Goal: Task Accomplishment & Management: Manage account settings

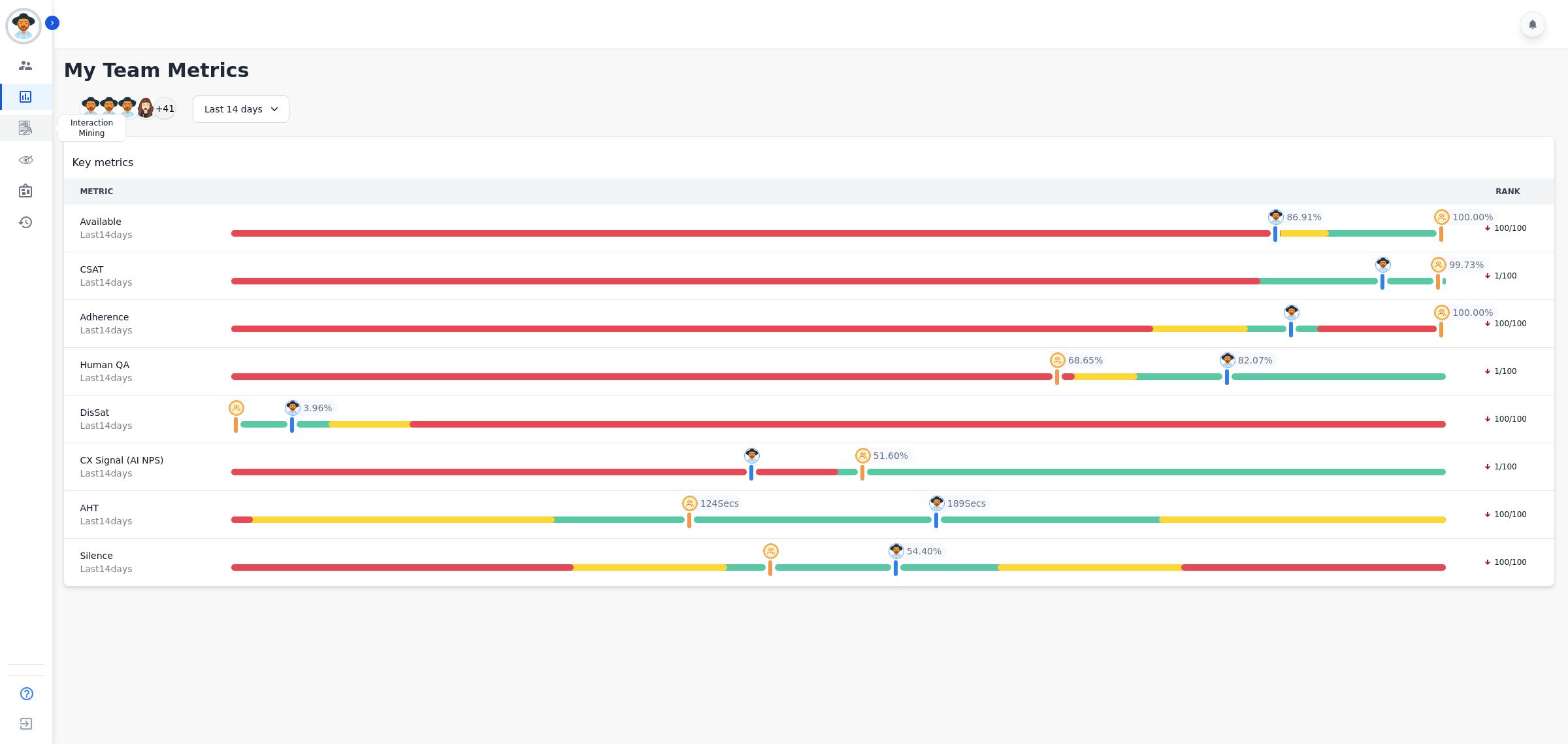
click at [25, 119] on link "Sidebar" at bounding box center [27, 128] width 50 height 26
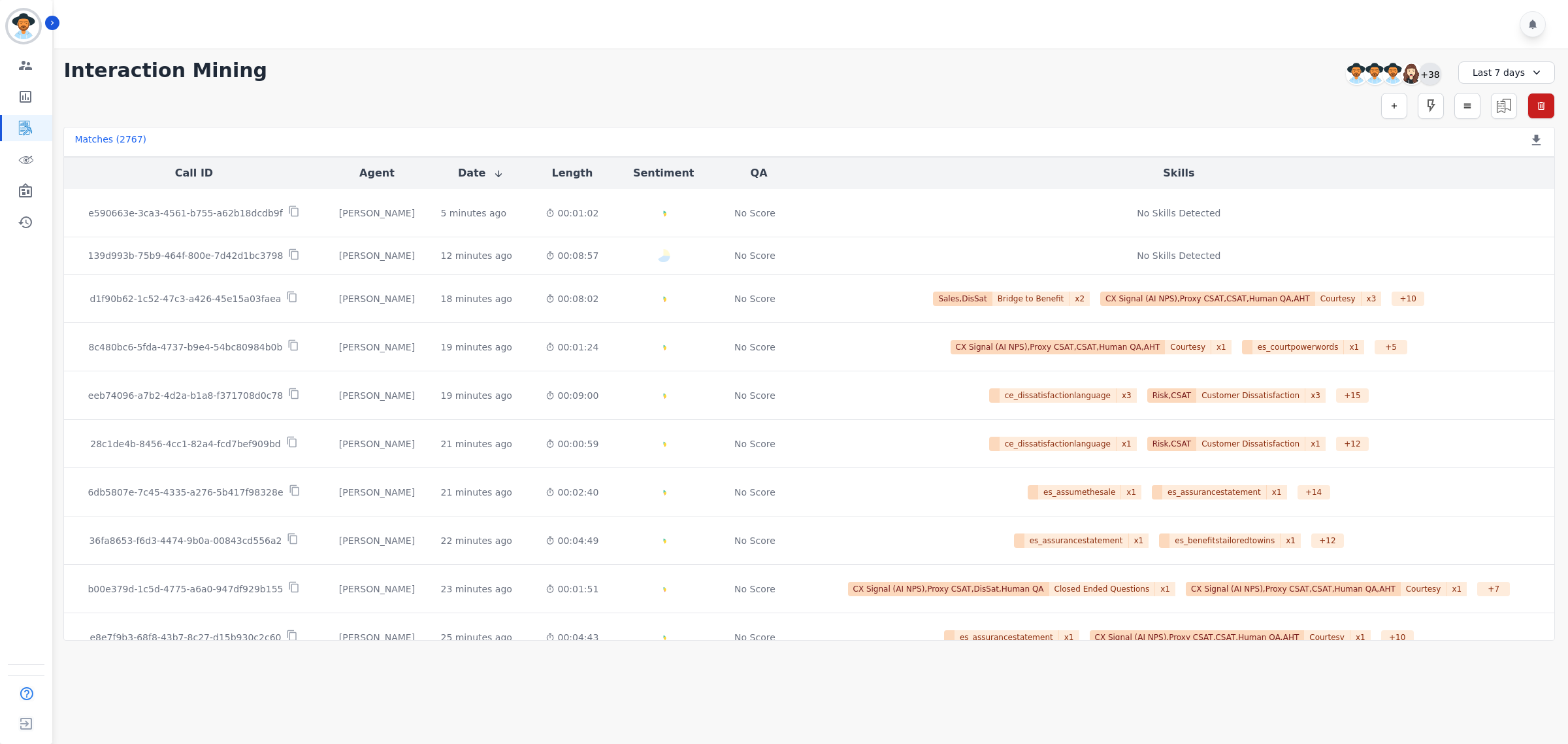
click at [1432, 77] on div "+38" at bounding box center [1430, 73] width 22 height 22
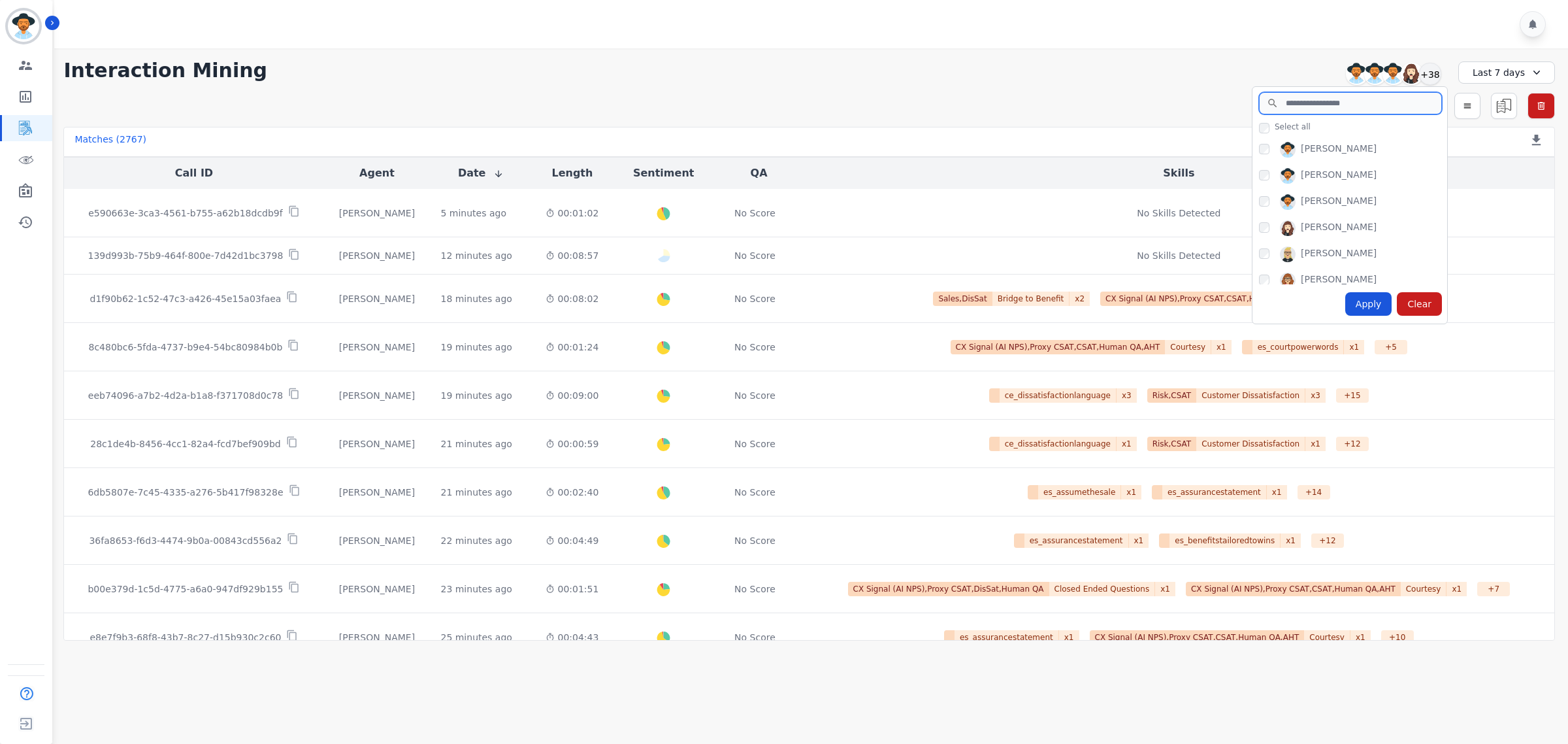
click at [1304, 103] on input "search" at bounding box center [1350, 103] width 183 height 22
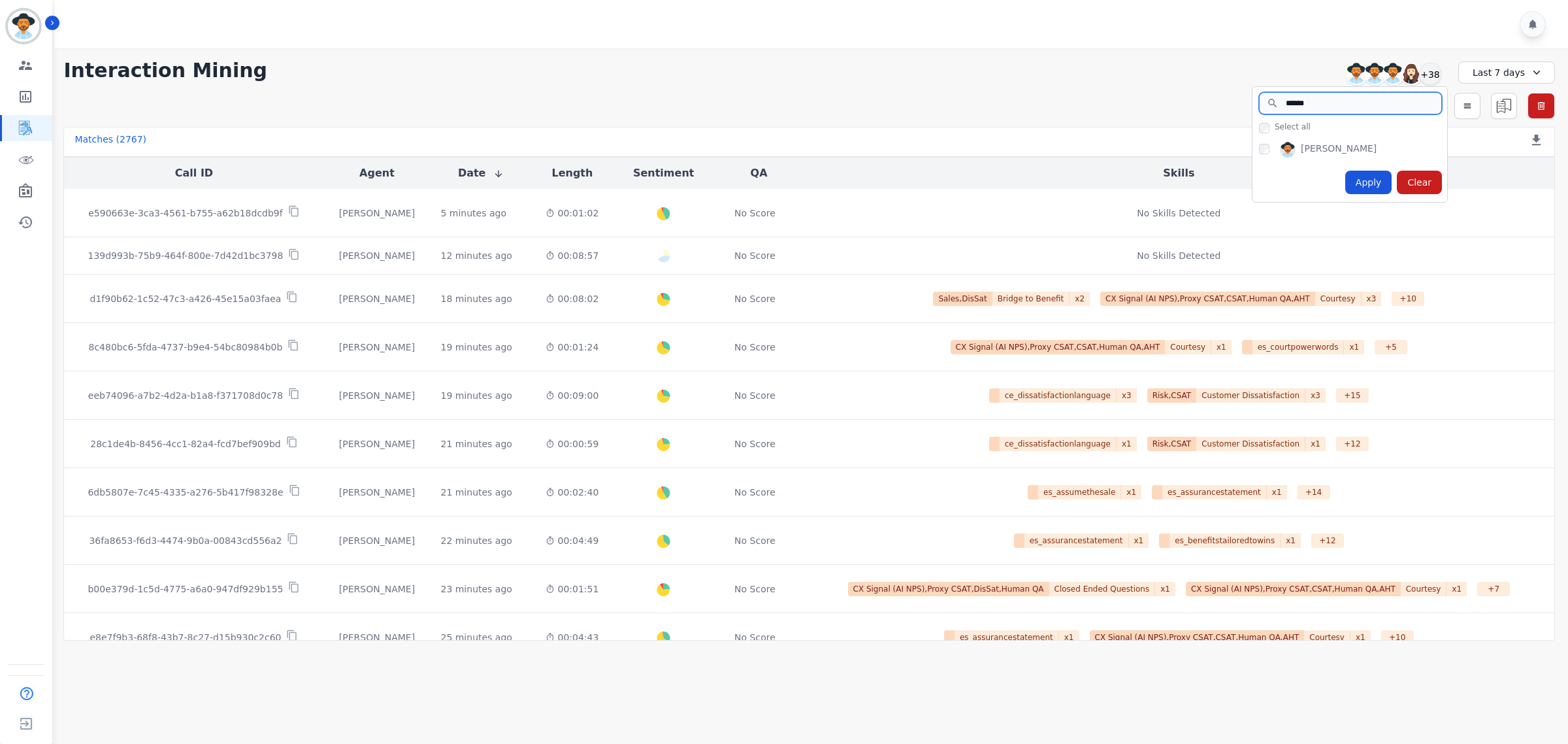
type input "******"
click at [1367, 170] on div "Apply" at bounding box center [1369, 182] width 47 height 24
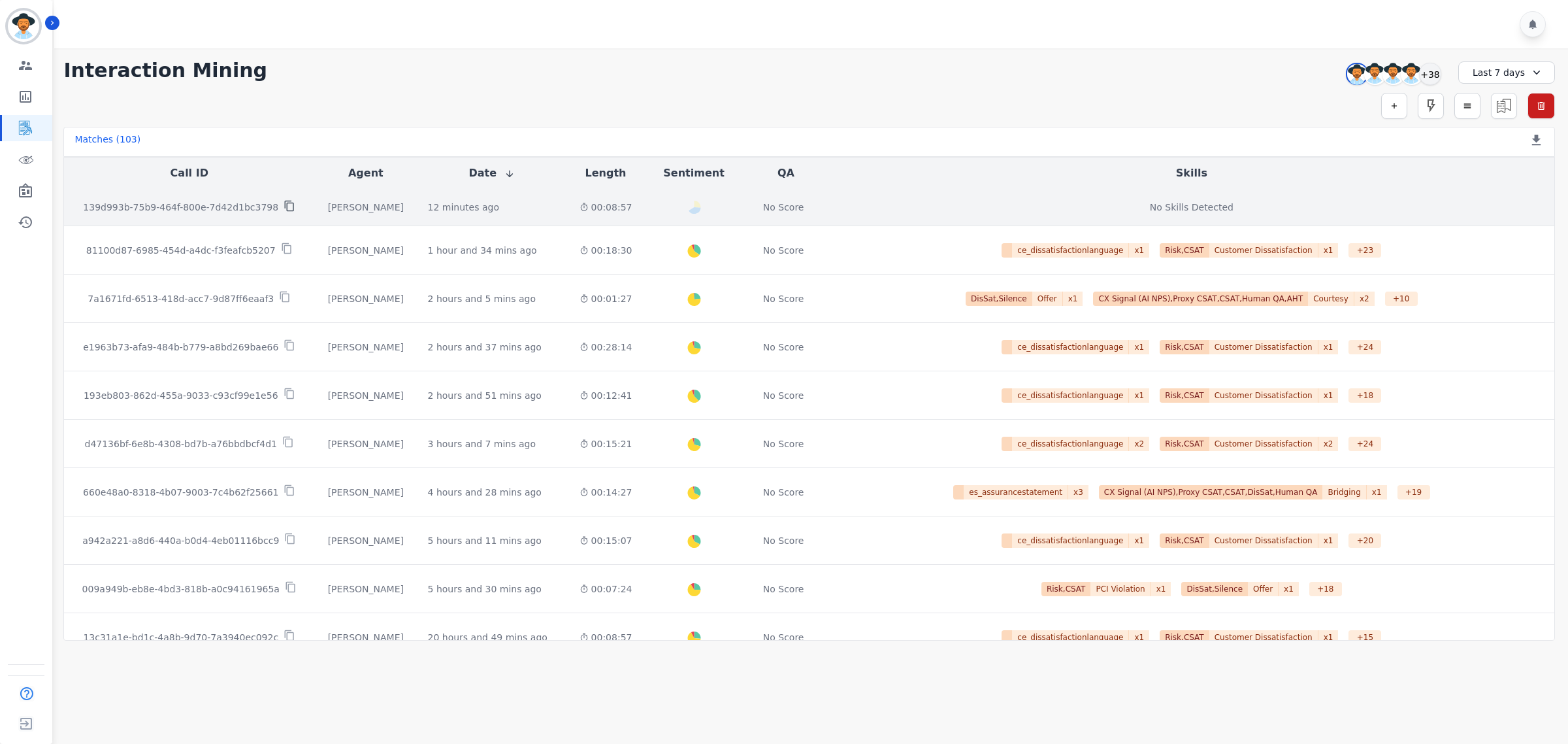
click at [284, 205] on icon at bounding box center [290, 206] width 12 height 12
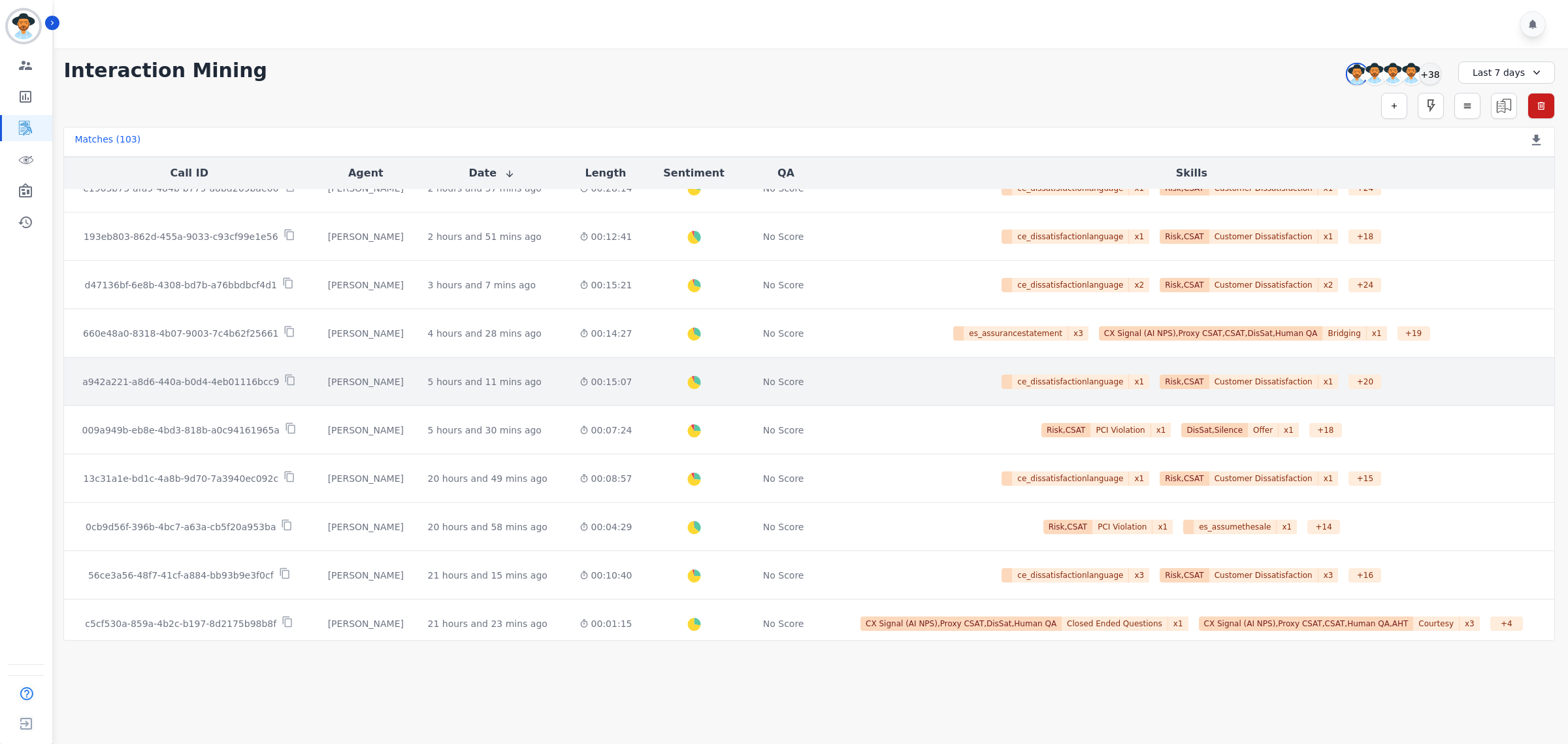
scroll to position [163, 0]
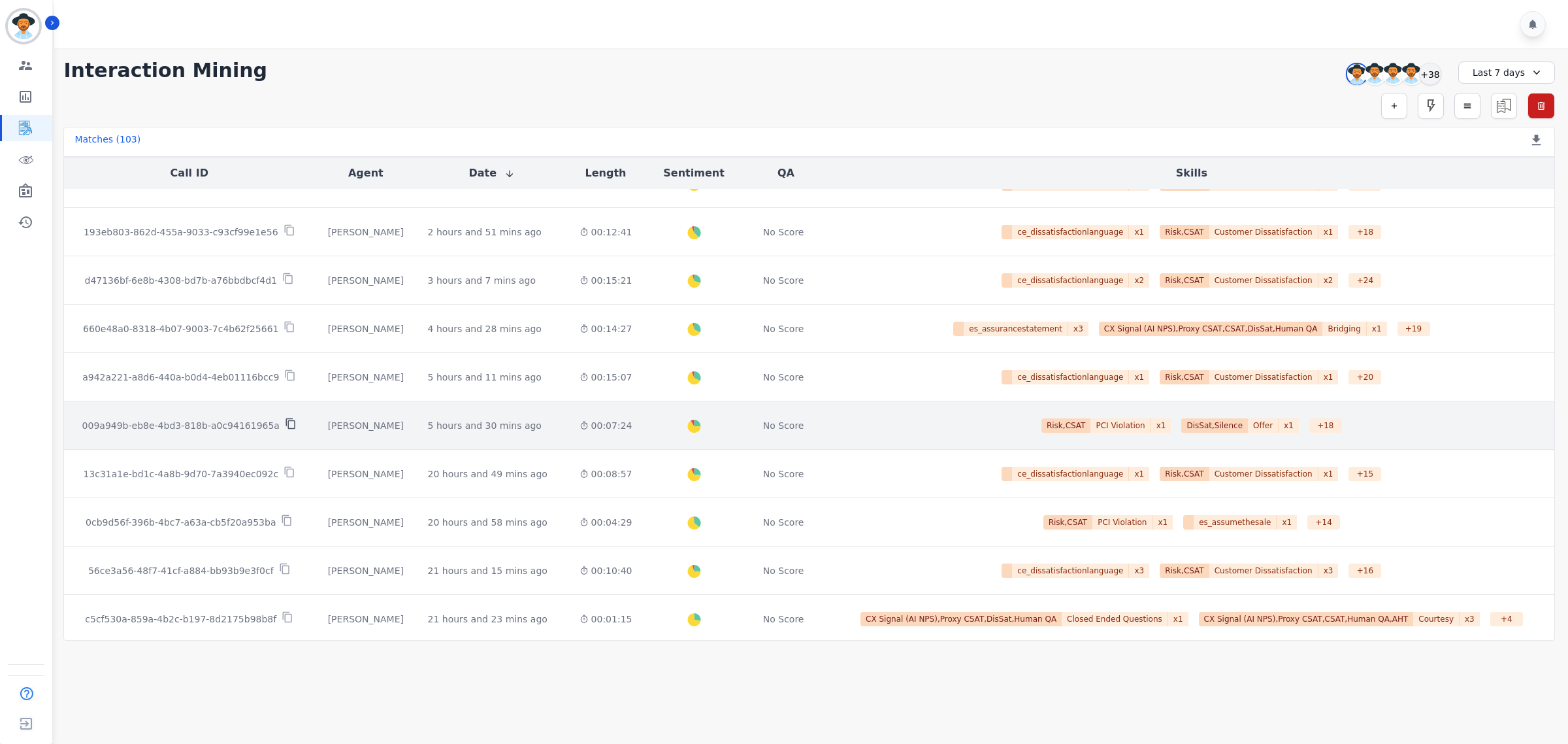
click at [285, 422] on icon at bounding box center [291, 423] width 12 height 12
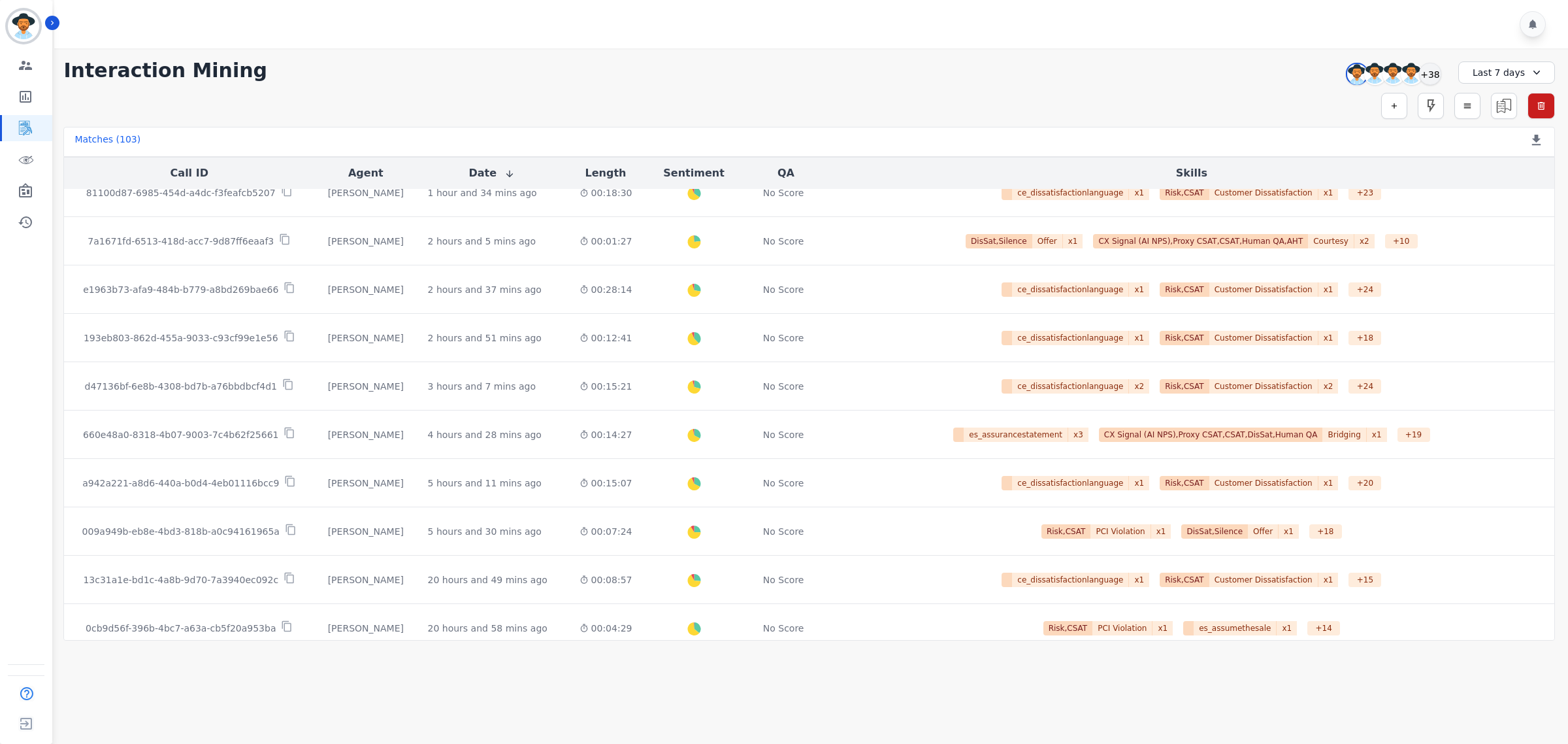
scroll to position [0, 0]
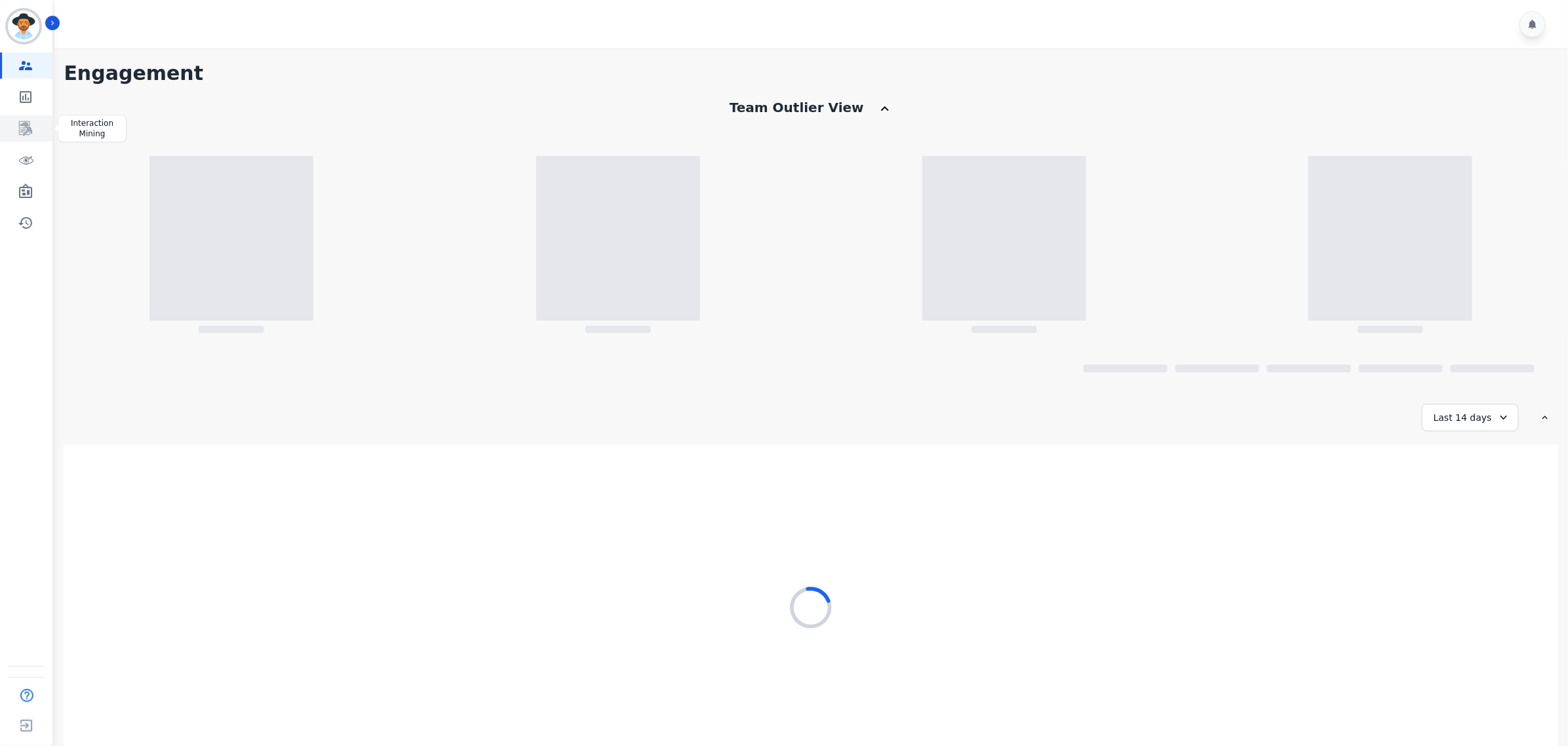
click at [30, 138] on link "Sidebar" at bounding box center [27, 128] width 51 height 26
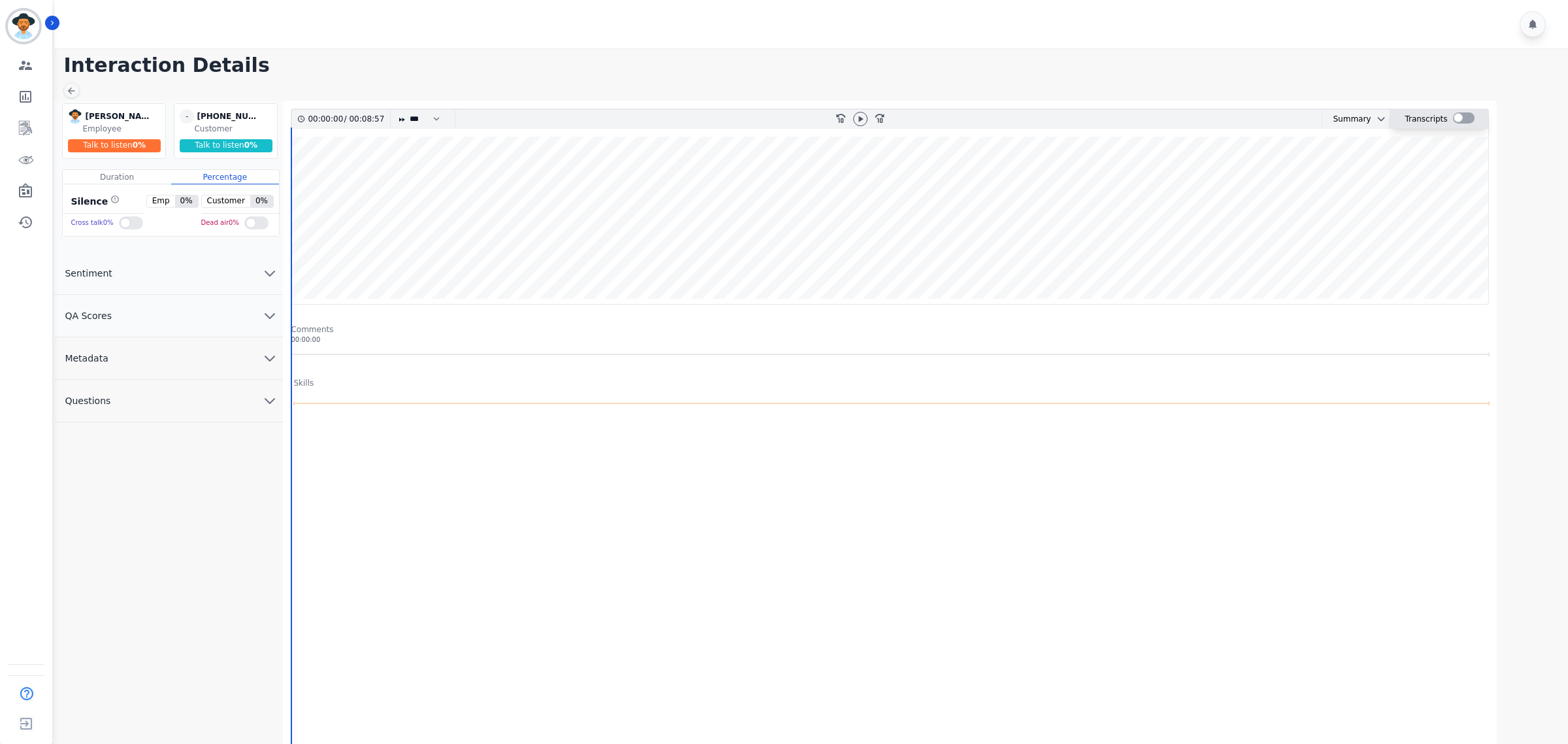
click at [1462, 113] on div at bounding box center [1464, 119] width 22 height 19
click at [1462, 113] on div at bounding box center [1464, 118] width 22 height 11
click at [1464, 123] on div at bounding box center [1464, 118] width 22 height 11
click at [858, 120] on icon at bounding box center [861, 119] width 11 height 11
click at [439, 118] on select "* * * **** * *** * ****" at bounding box center [428, 119] width 40 height 19
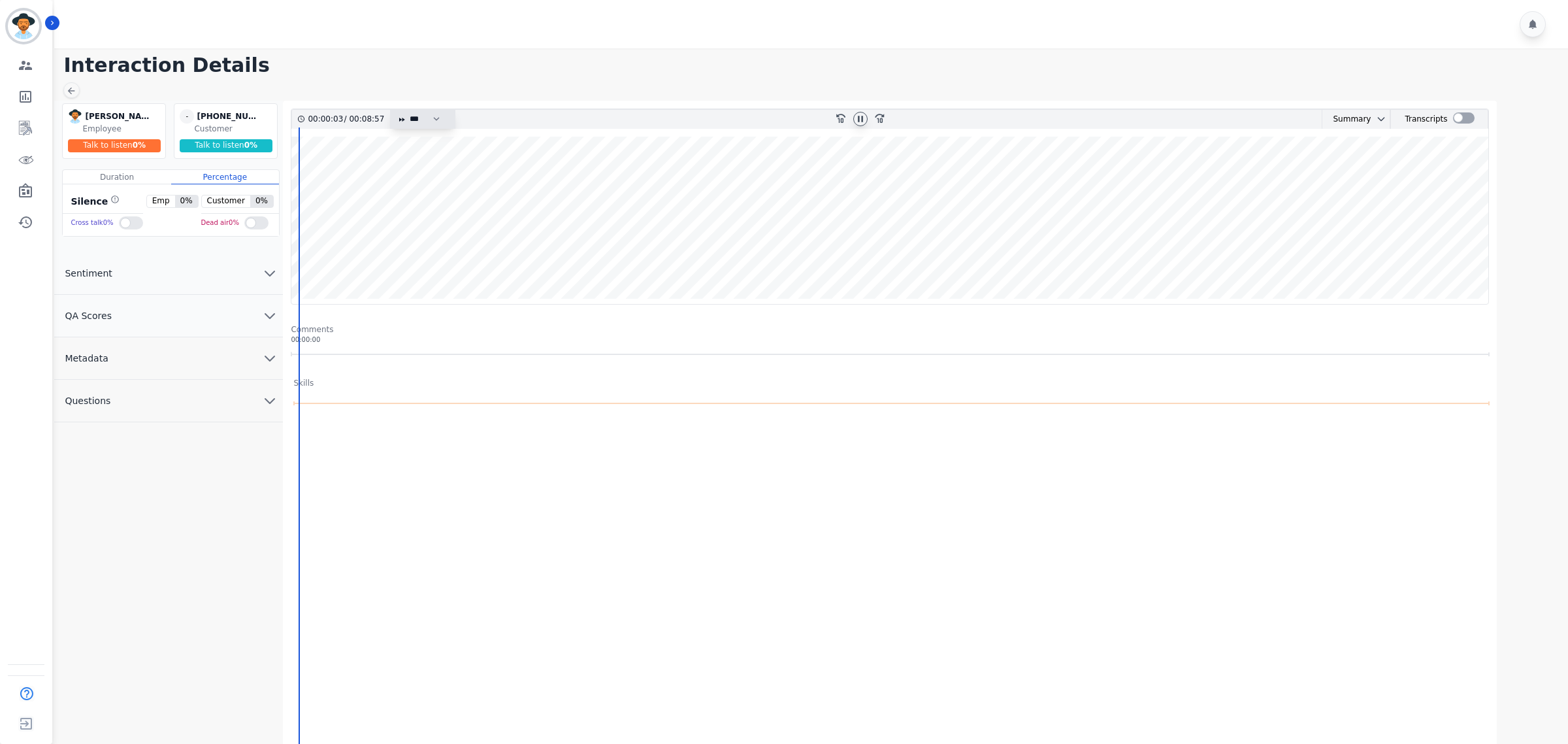
select select "****"
click at [409, 110] on select "* * * **** * *** * ****" at bounding box center [428, 119] width 40 height 19
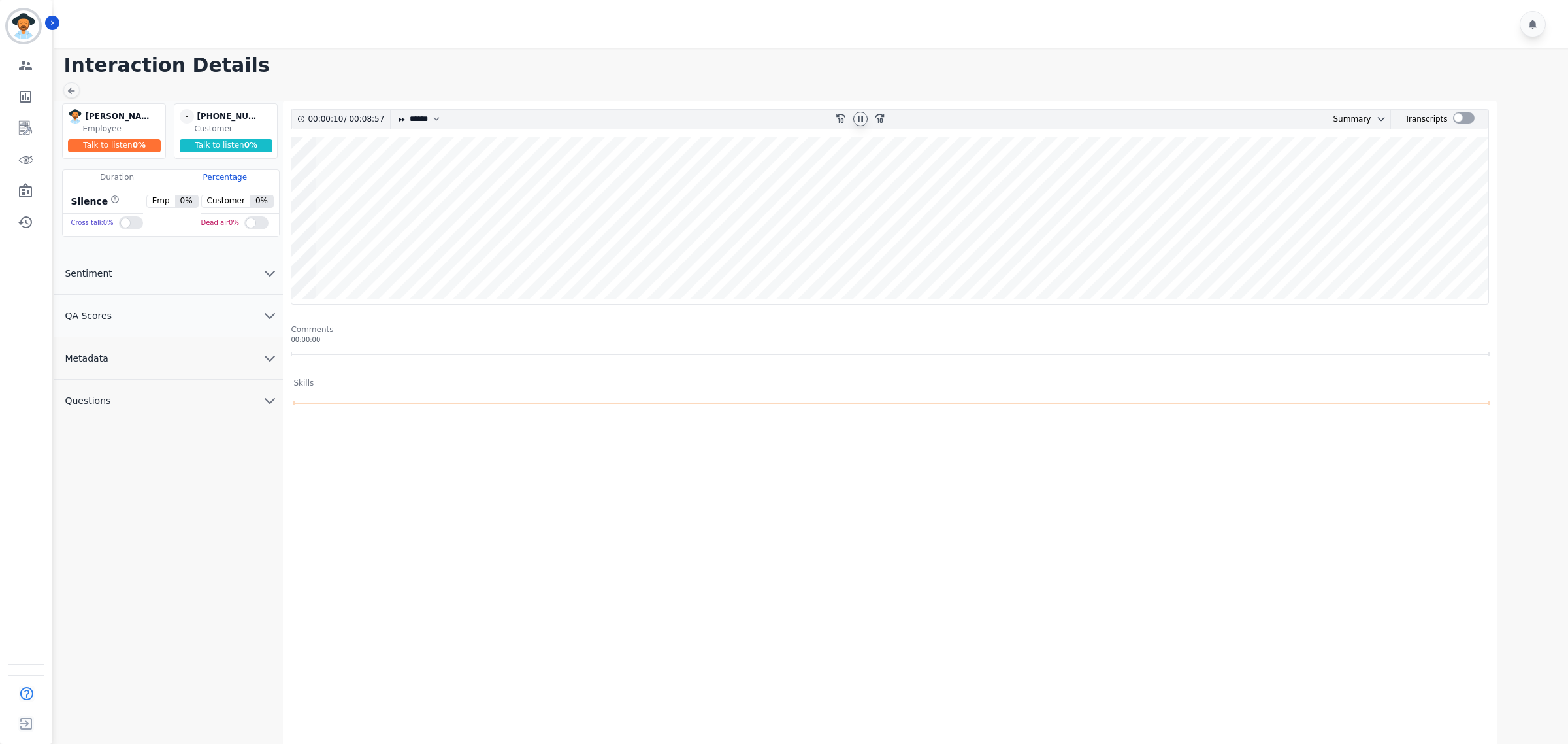
click at [321, 178] on wave at bounding box center [890, 220] width 1197 height 167
click at [341, 255] on wave at bounding box center [890, 220] width 1197 height 167
click at [111, 318] on span "QA Scores" at bounding box center [88, 315] width 68 height 13
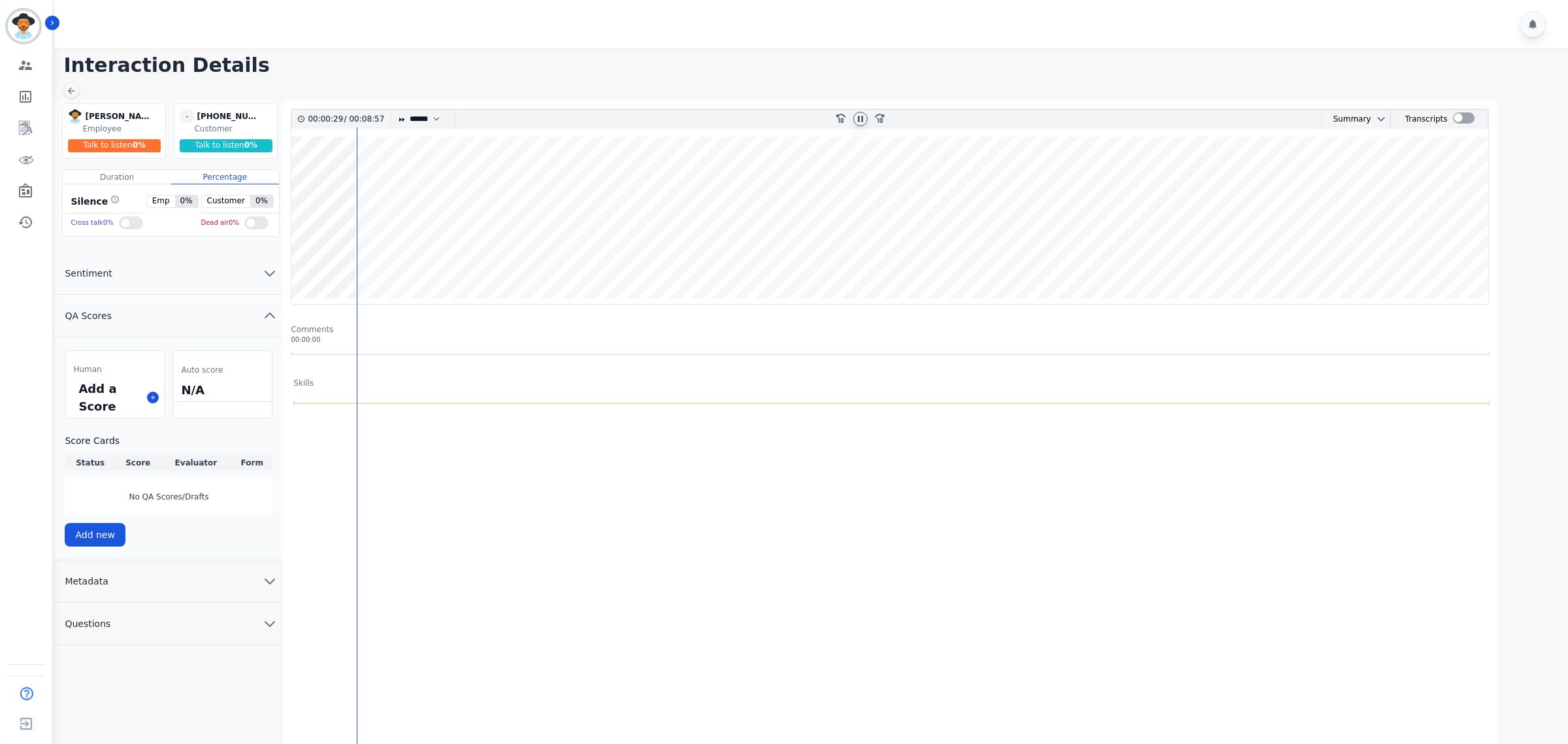
click at [360, 184] on wave at bounding box center [890, 220] width 1197 height 167
click at [370, 181] on wave at bounding box center [890, 220] width 1197 height 167
click at [400, 256] on wave at bounding box center [890, 220] width 1197 height 167
click at [432, 182] on wave at bounding box center [890, 220] width 1197 height 167
click at [449, 259] on wave at bounding box center [890, 220] width 1197 height 167
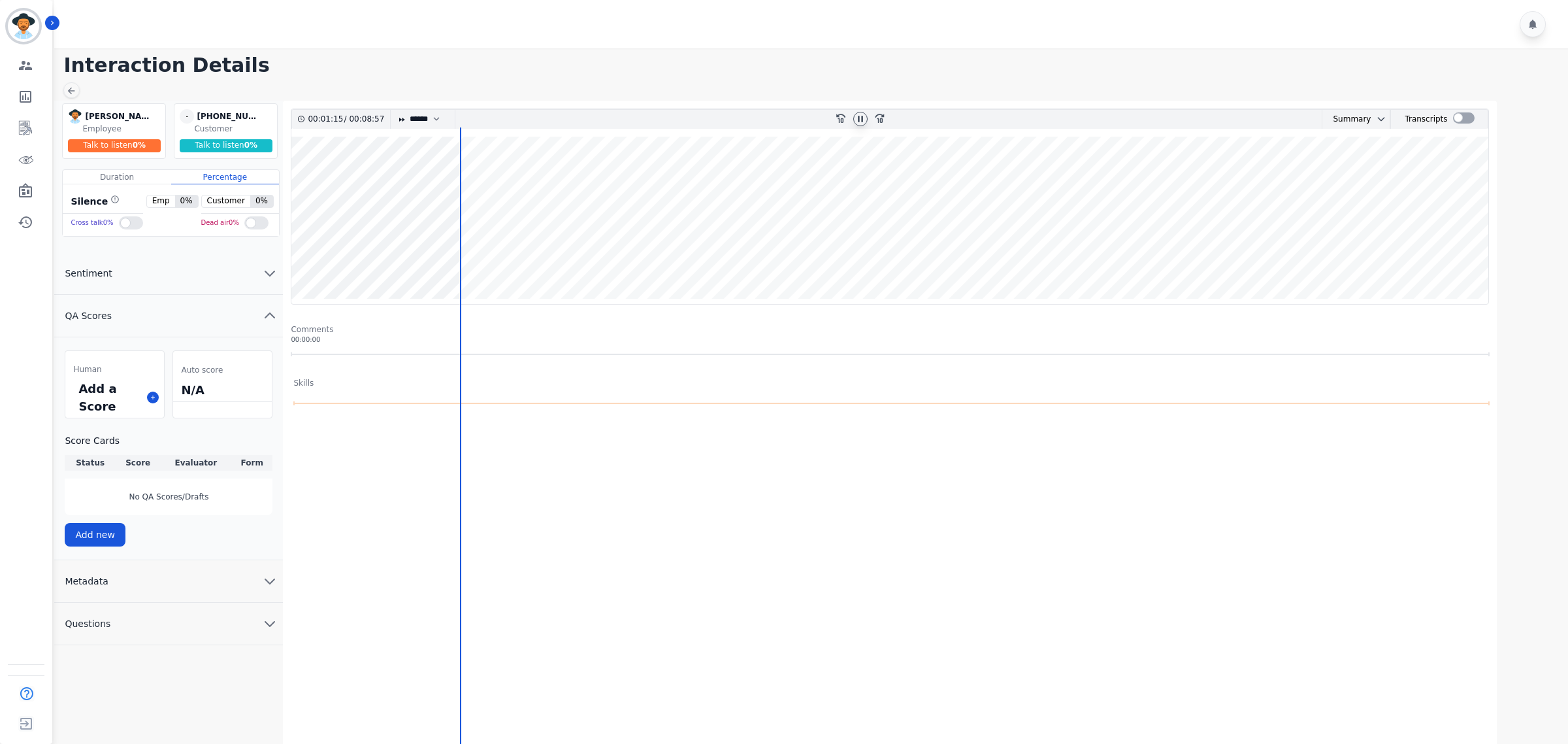
click at [463, 257] on wave at bounding box center [890, 220] width 1197 height 167
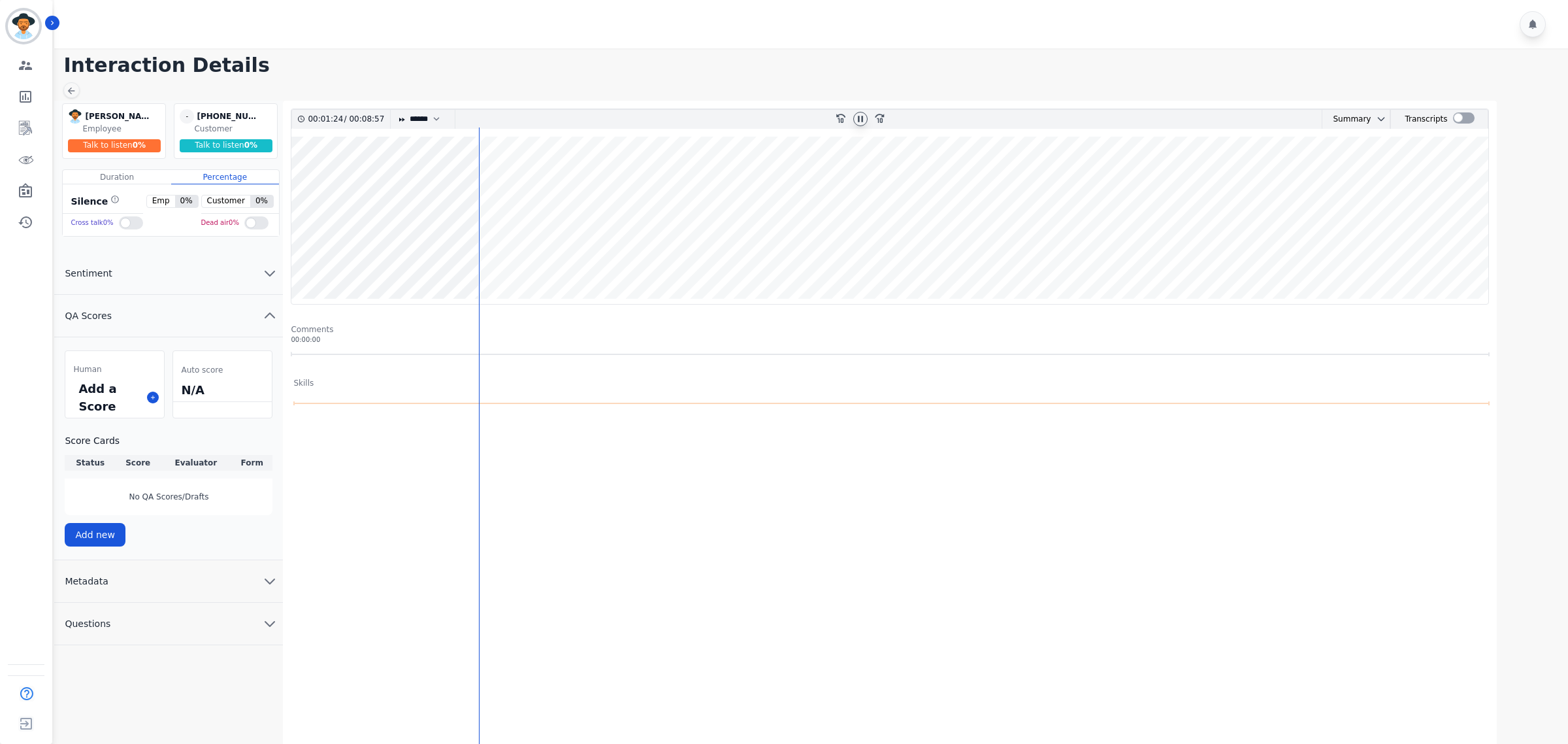
click at [485, 178] on wave at bounding box center [890, 220] width 1197 height 167
click at [507, 175] on wave at bounding box center [890, 220] width 1197 height 167
click at [520, 180] on wave at bounding box center [890, 220] width 1197 height 167
click at [530, 178] on wave at bounding box center [890, 220] width 1197 height 167
click at [537, 178] on wave at bounding box center [890, 220] width 1197 height 167
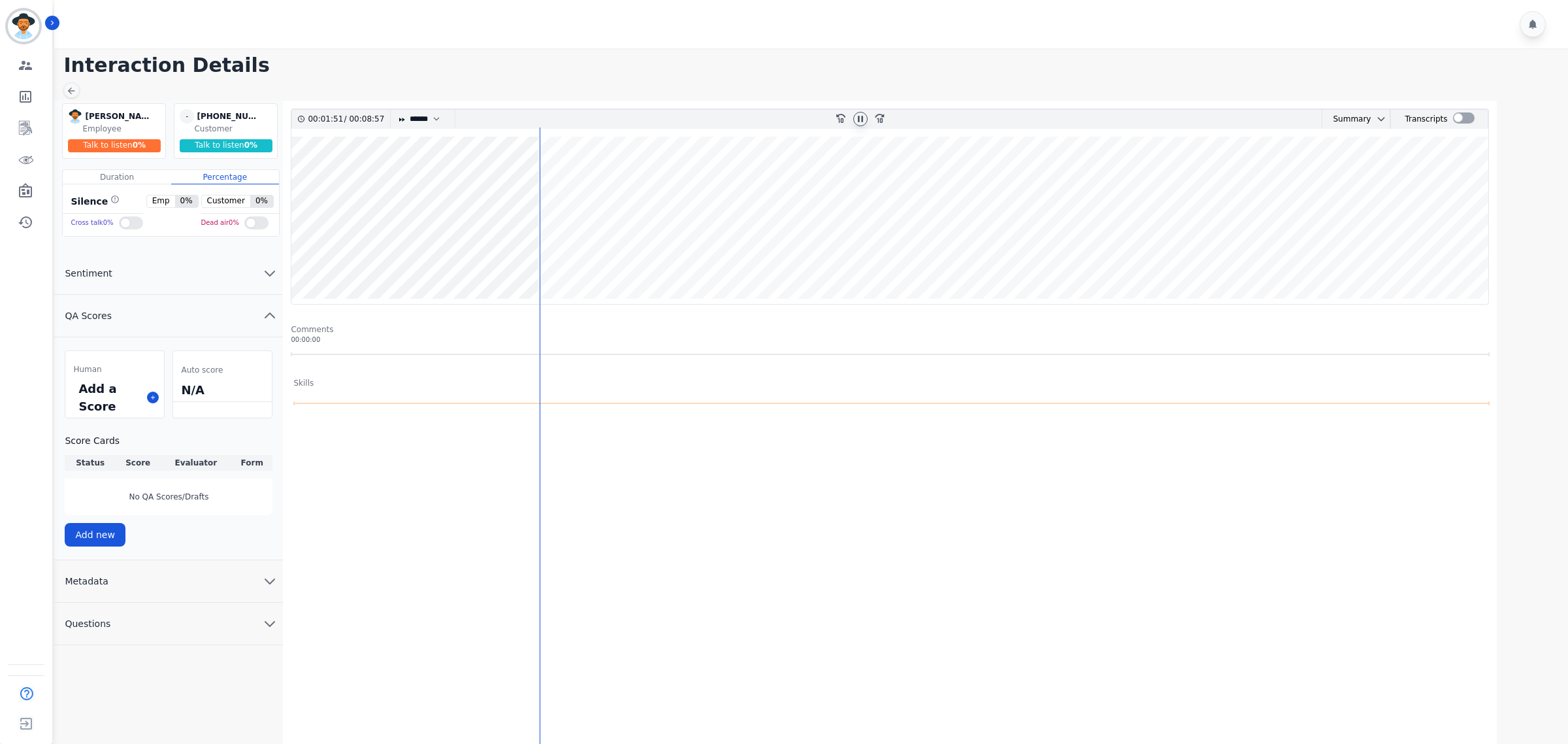
click at [547, 177] on wave at bounding box center [890, 220] width 1197 height 167
click at [559, 259] on wave at bounding box center [890, 220] width 1197 height 167
click at [618, 180] on wave at bounding box center [890, 220] width 1197 height 167
click at [860, 119] on icon at bounding box center [861, 119] width 11 height 11
click at [311, 180] on wave at bounding box center [890, 220] width 1197 height 167
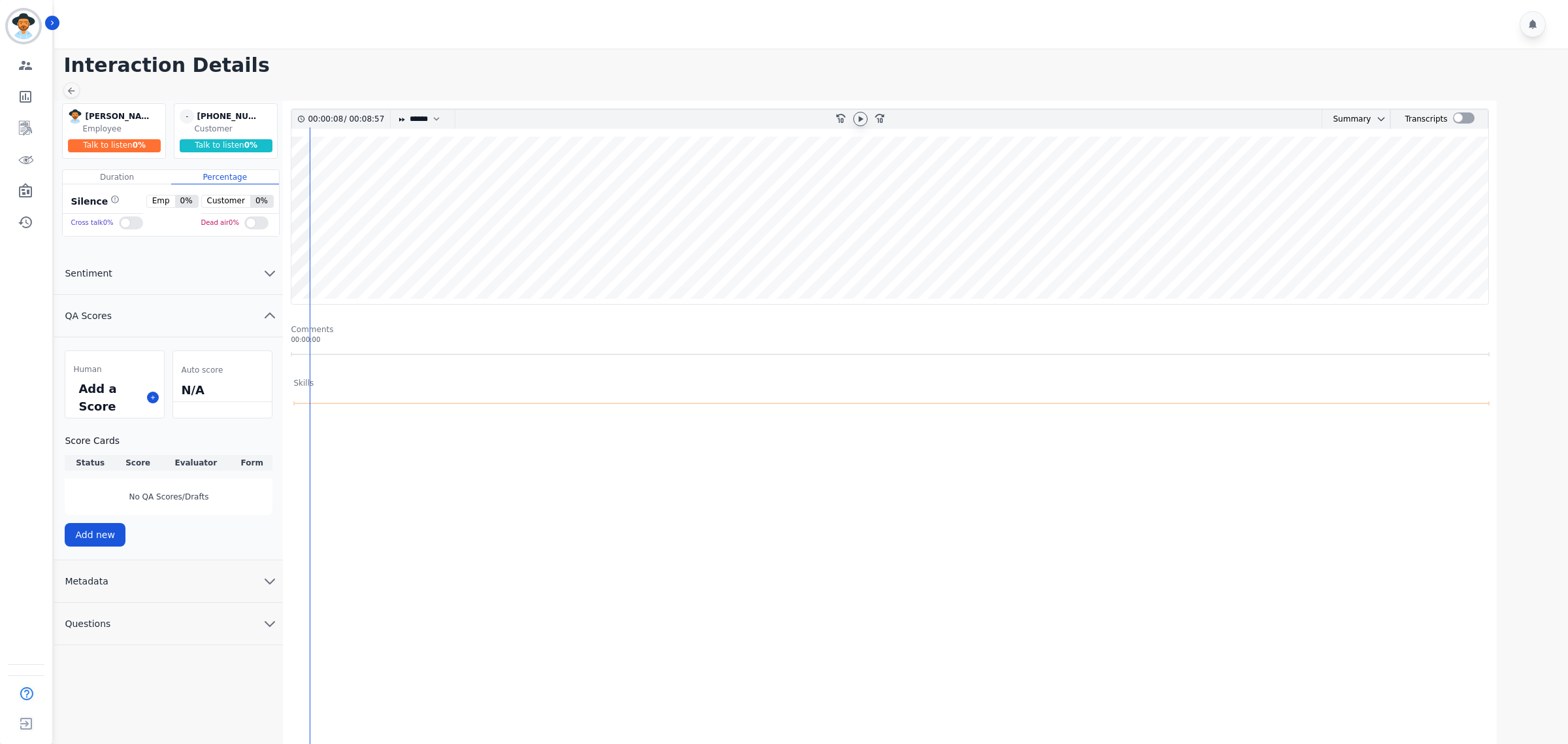
click at [304, 178] on wave at bounding box center [890, 220] width 1197 height 167
click at [863, 123] on icon at bounding box center [861, 119] width 11 height 11
click at [788, 181] on wave at bounding box center [890, 220] width 1197 height 167
click at [797, 247] on wave at bounding box center [890, 220] width 1197 height 167
click at [807, 259] on wave at bounding box center [890, 220] width 1197 height 167
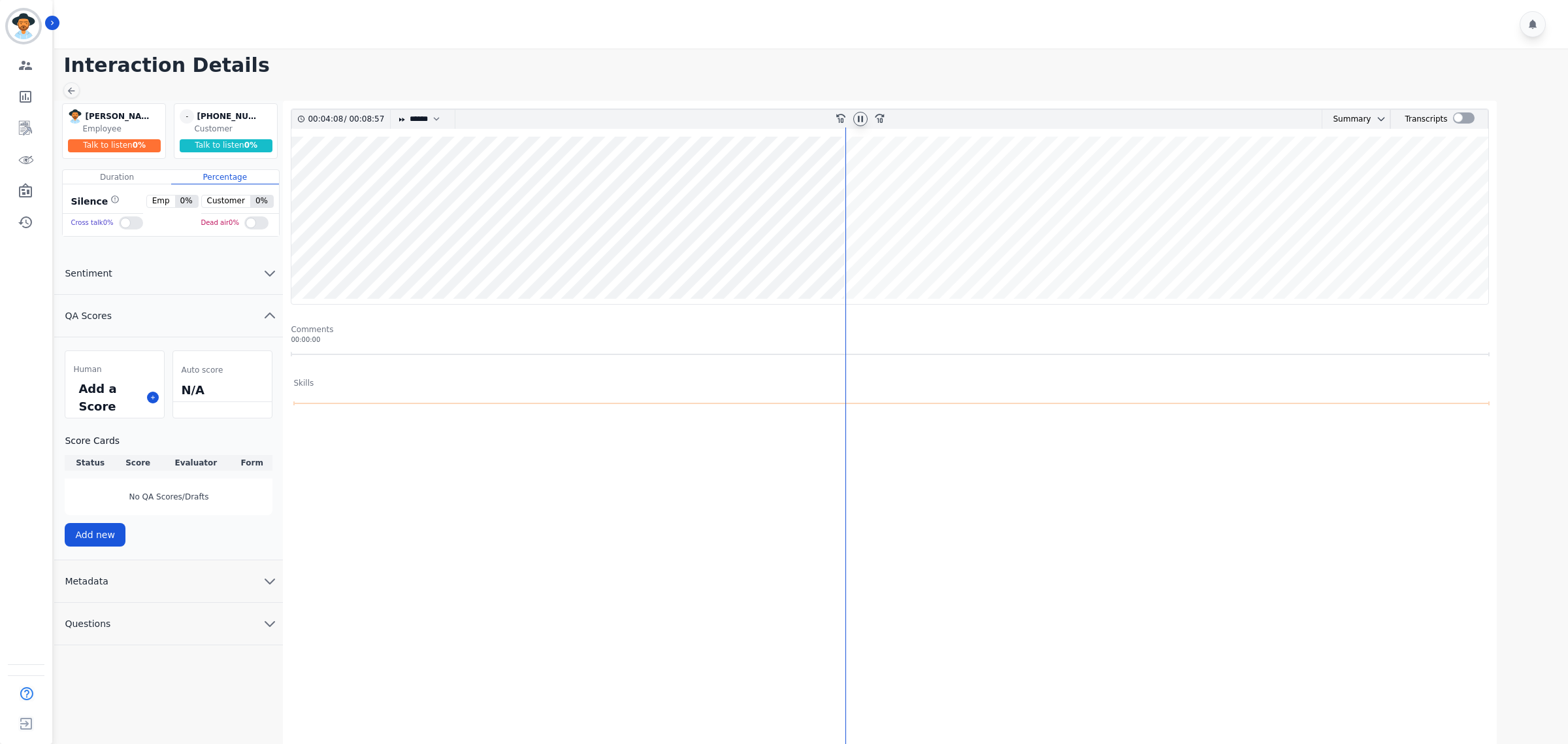
click at [848, 259] on wave at bounding box center [890, 220] width 1197 height 167
click at [875, 255] on wave at bounding box center [890, 220] width 1197 height 167
click at [882, 259] on wave at bounding box center [890, 220] width 1197 height 167
click at [898, 258] on wave at bounding box center [890, 220] width 1197 height 167
click at [917, 261] on wave at bounding box center [890, 220] width 1197 height 167
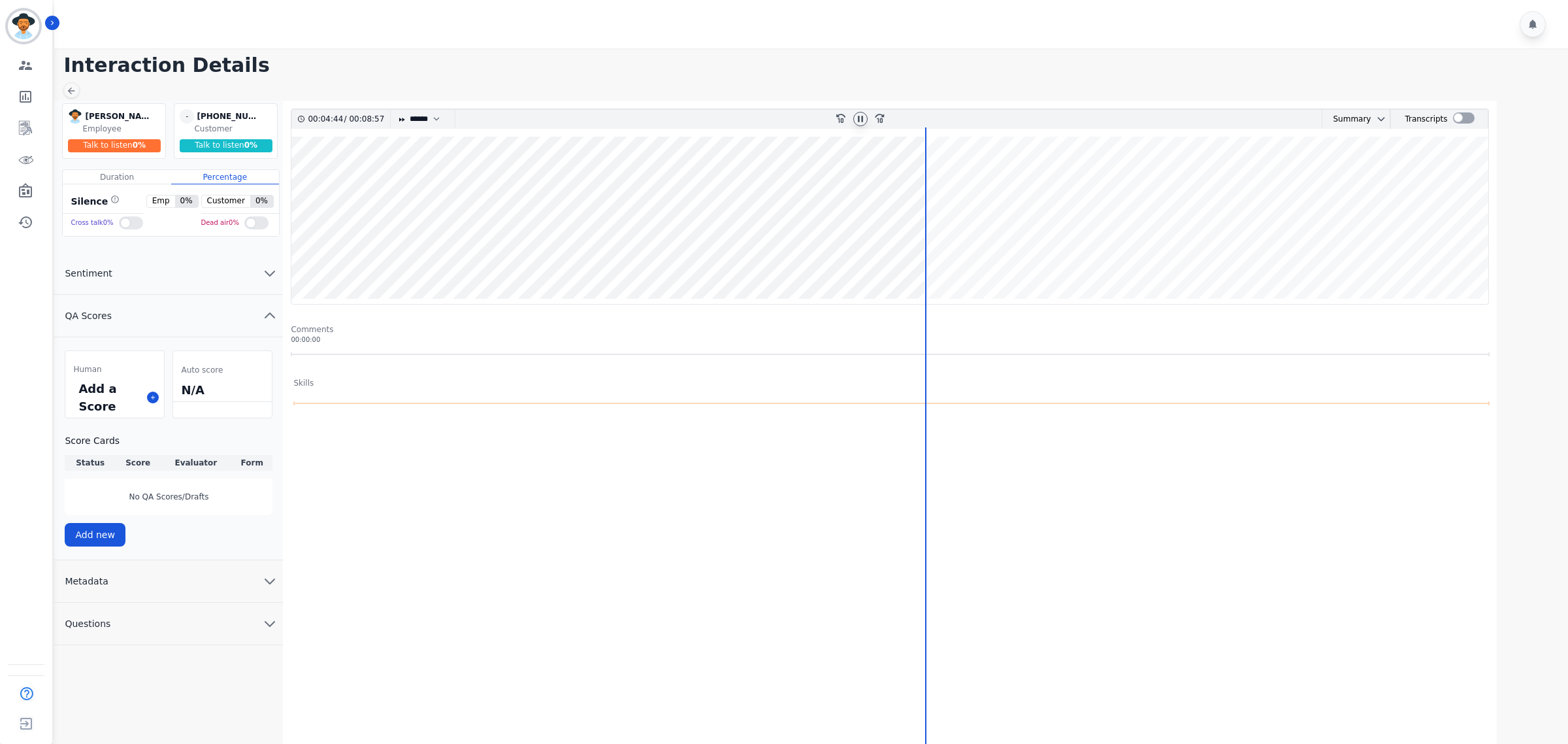
click at [856, 110] on div at bounding box center [861, 119] width 20 height 19
click at [858, 121] on icon at bounding box center [860, 119] width 5 height 6
click at [1462, 119] on div at bounding box center [1464, 118] width 22 height 11
click at [863, 121] on icon at bounding box center [861, 119] width 11 height 11
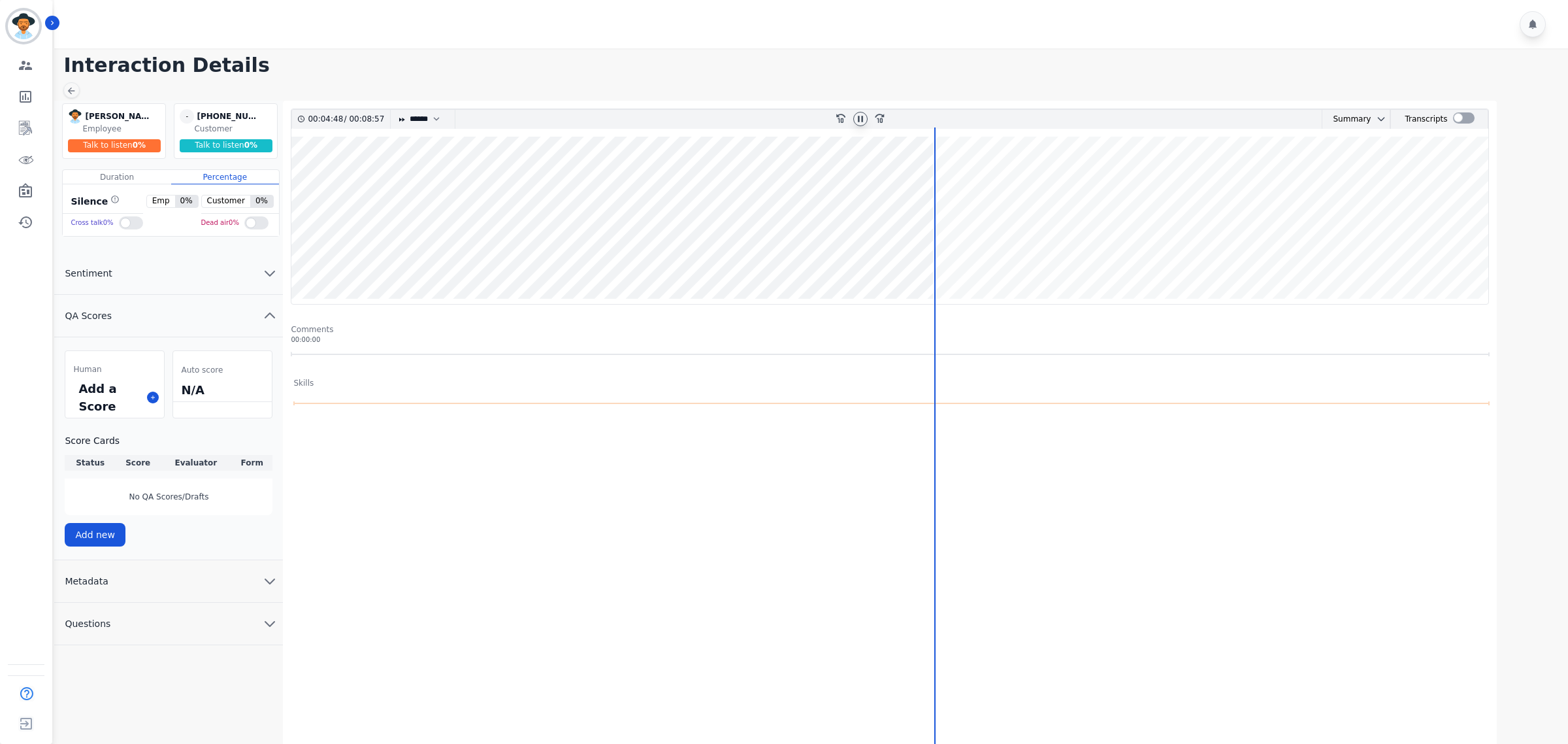
click at [516, 184] on wave at bounding box center [890, 220] width 1197 height 167
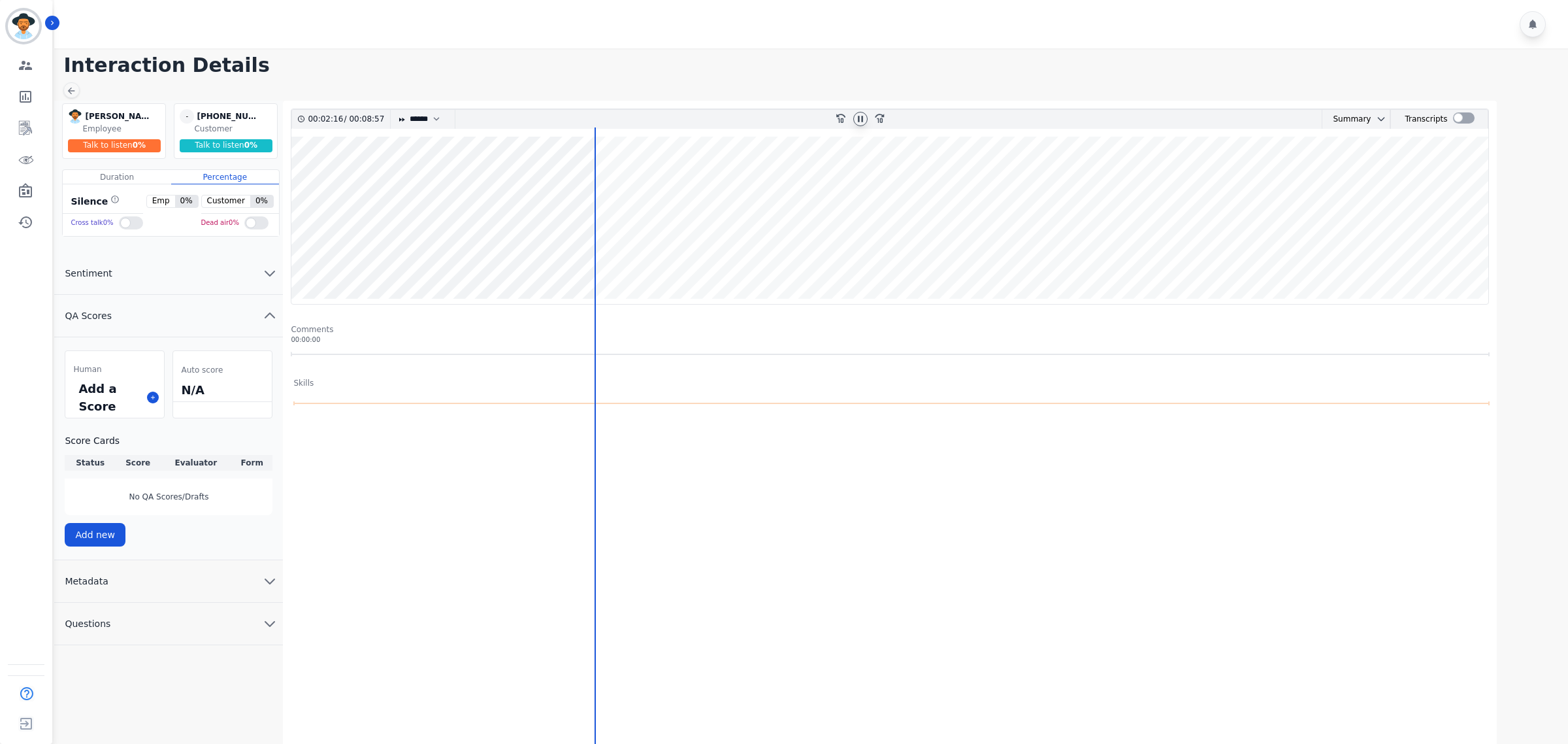
click at [276, 583] on icon "chevron down" at bounding box center [270, 581] width 16 height 16
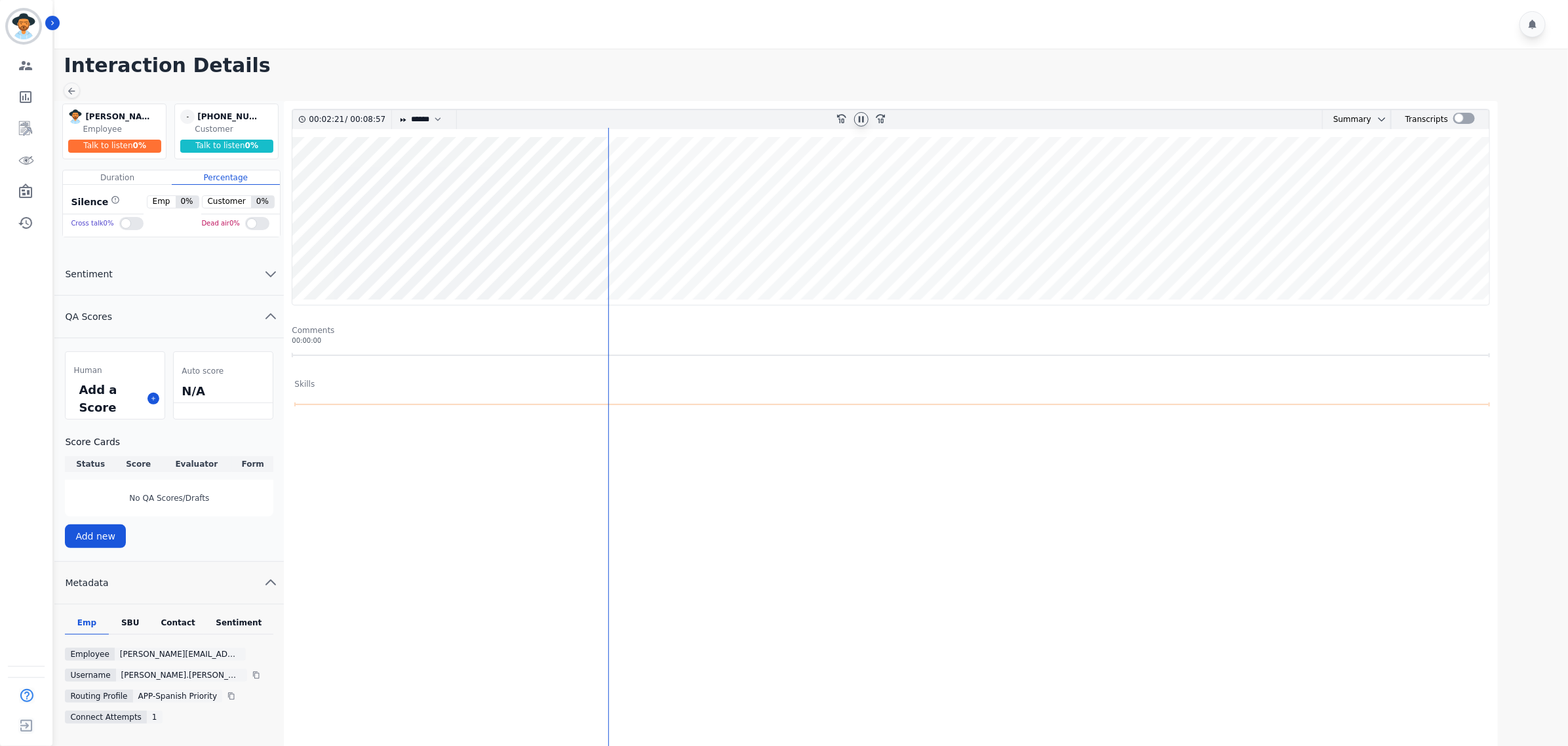
click at [264, 271] on icon "chevron down" at bounding box center [271, 274] width 16 height 16
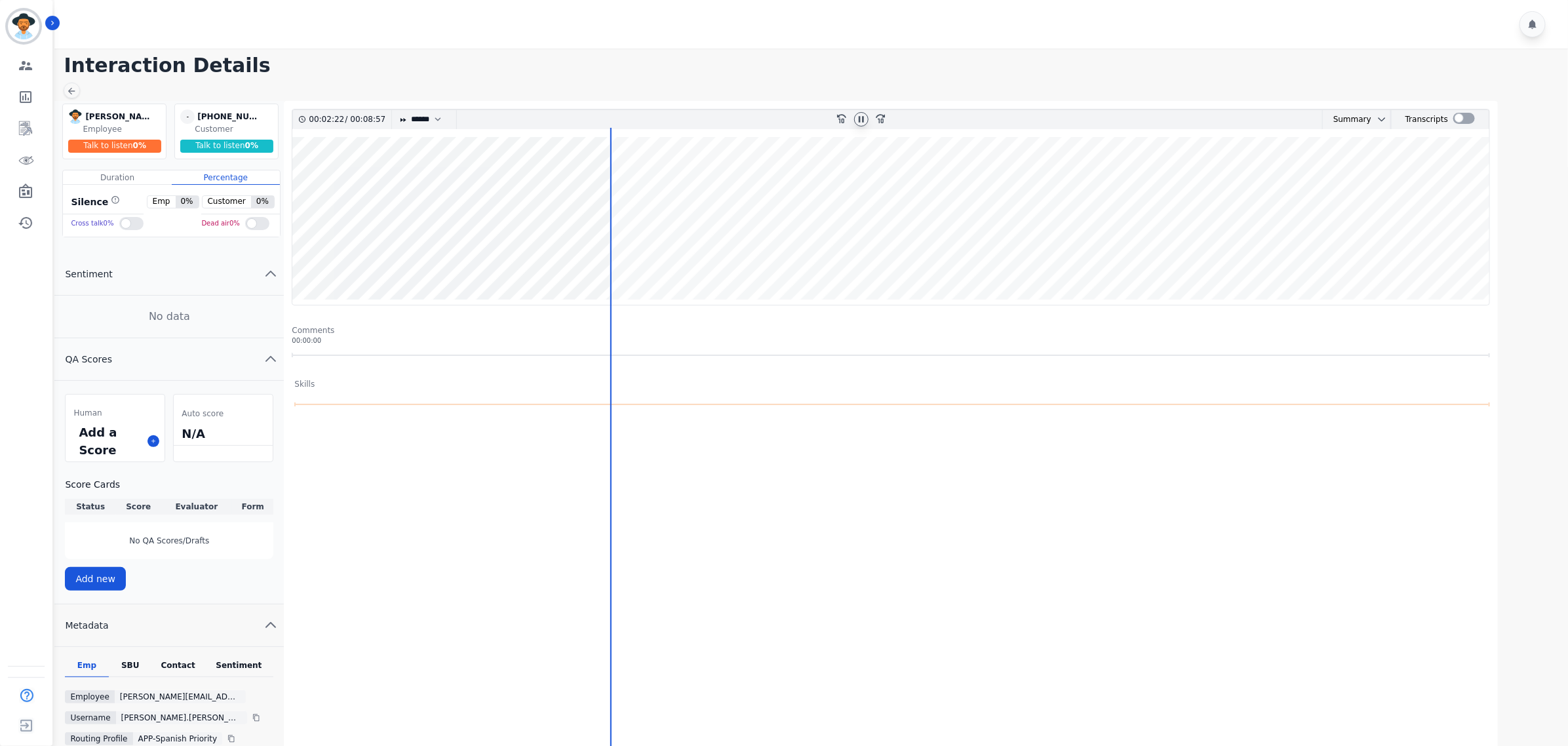
click at [264, 271] on icon "chevron up" at bounding box center [271, 274] width 16 height 16
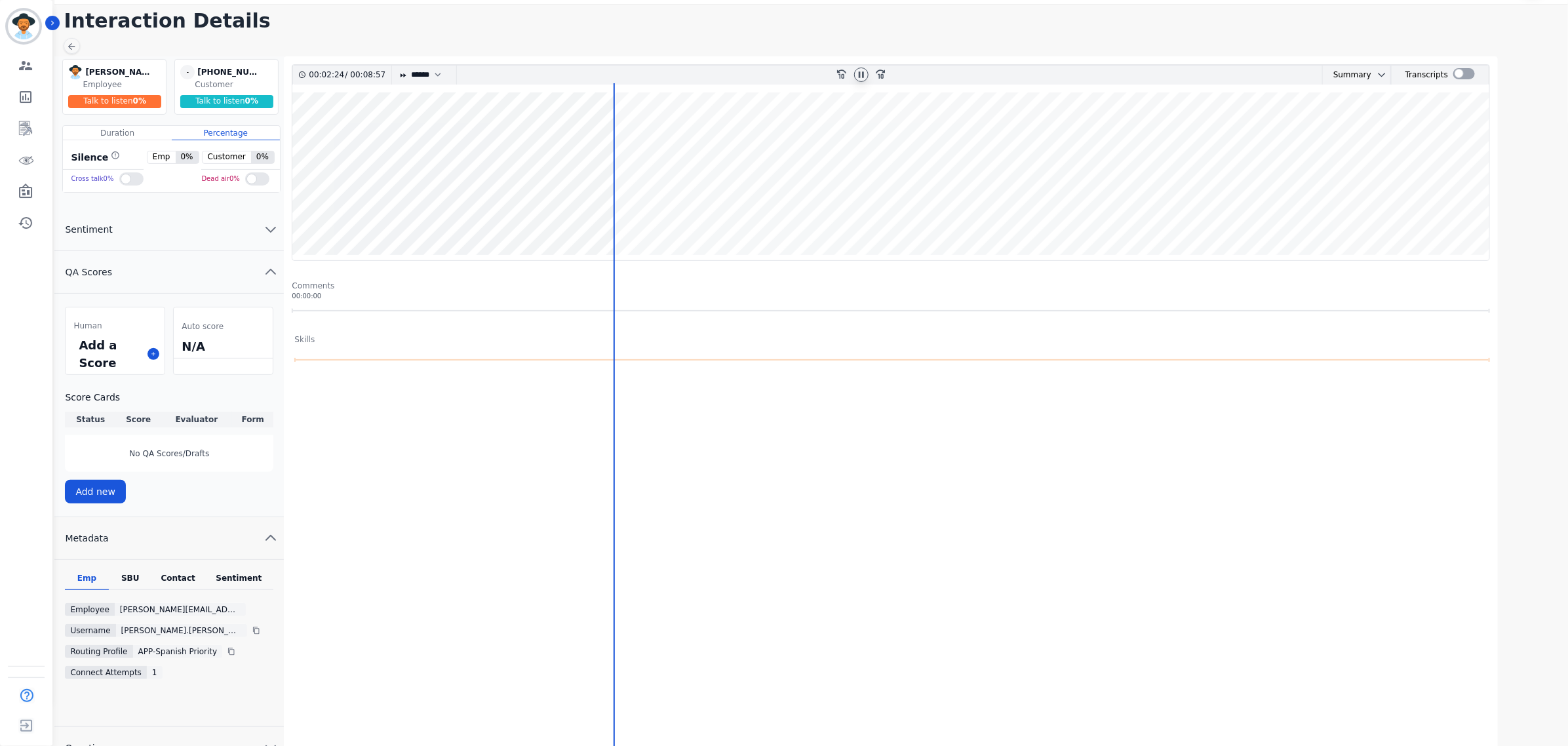
scroll to position [69, 0]
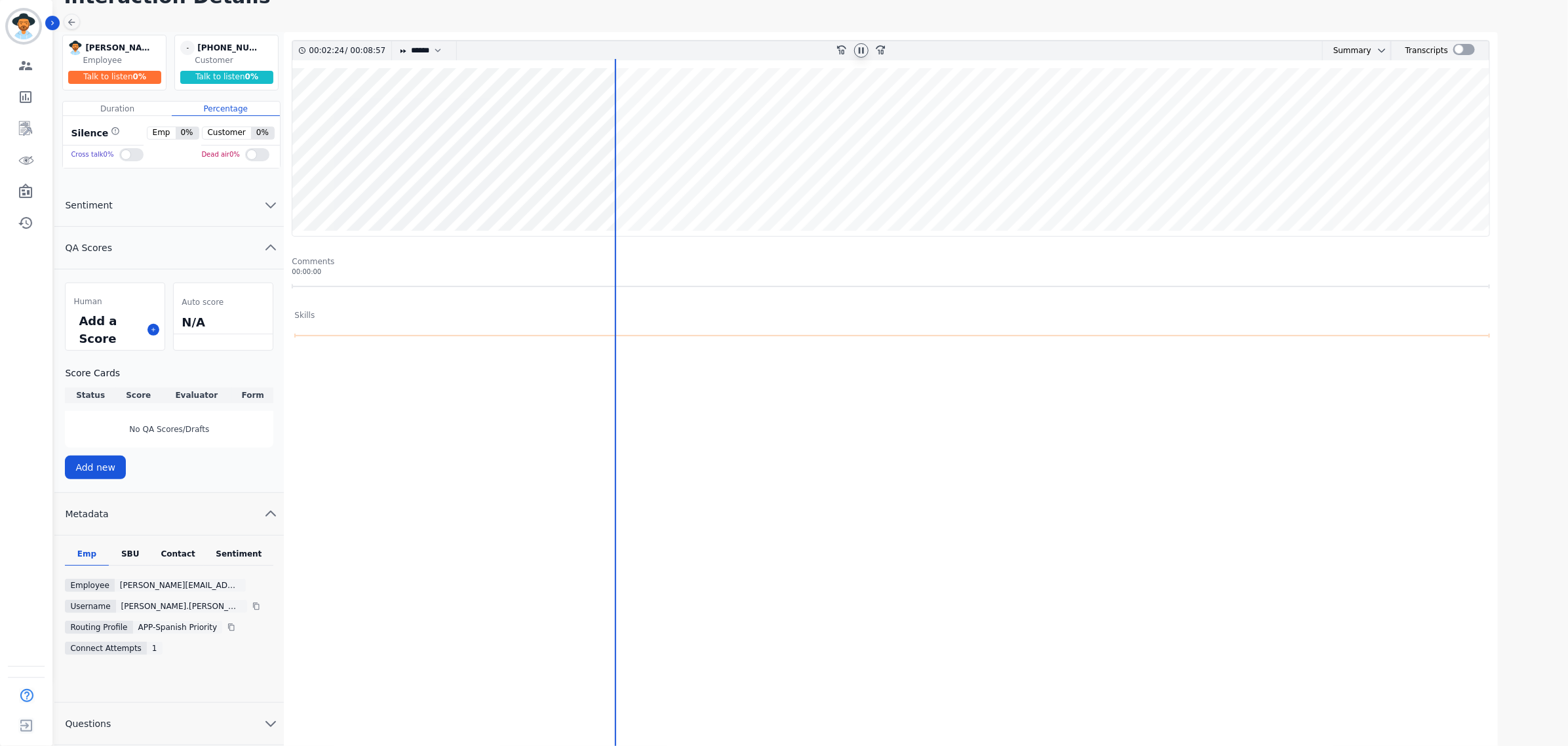
click at [126, 558] on div "SBU" at bounding box center [131, 557] width 44 height 17
click at [189, 555] on div "Contact" at bounding box center [178, 556] width 53 height 17
click at [131, 549] on div "SBU" at bounding box center [131, 556] width 44 height 17
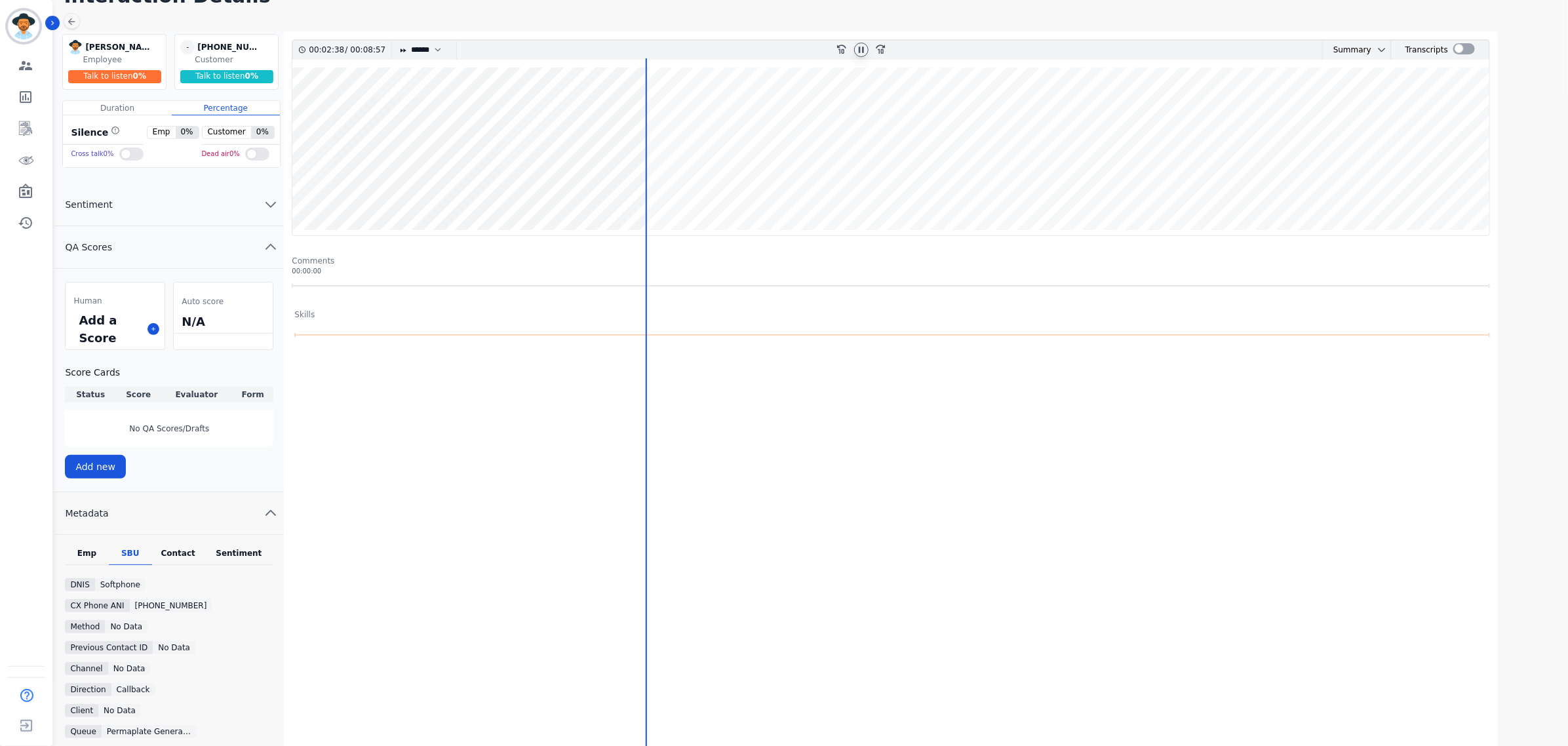
click at [1216, 188] on wave at bounding box center [891, 151] width 1197 height 168
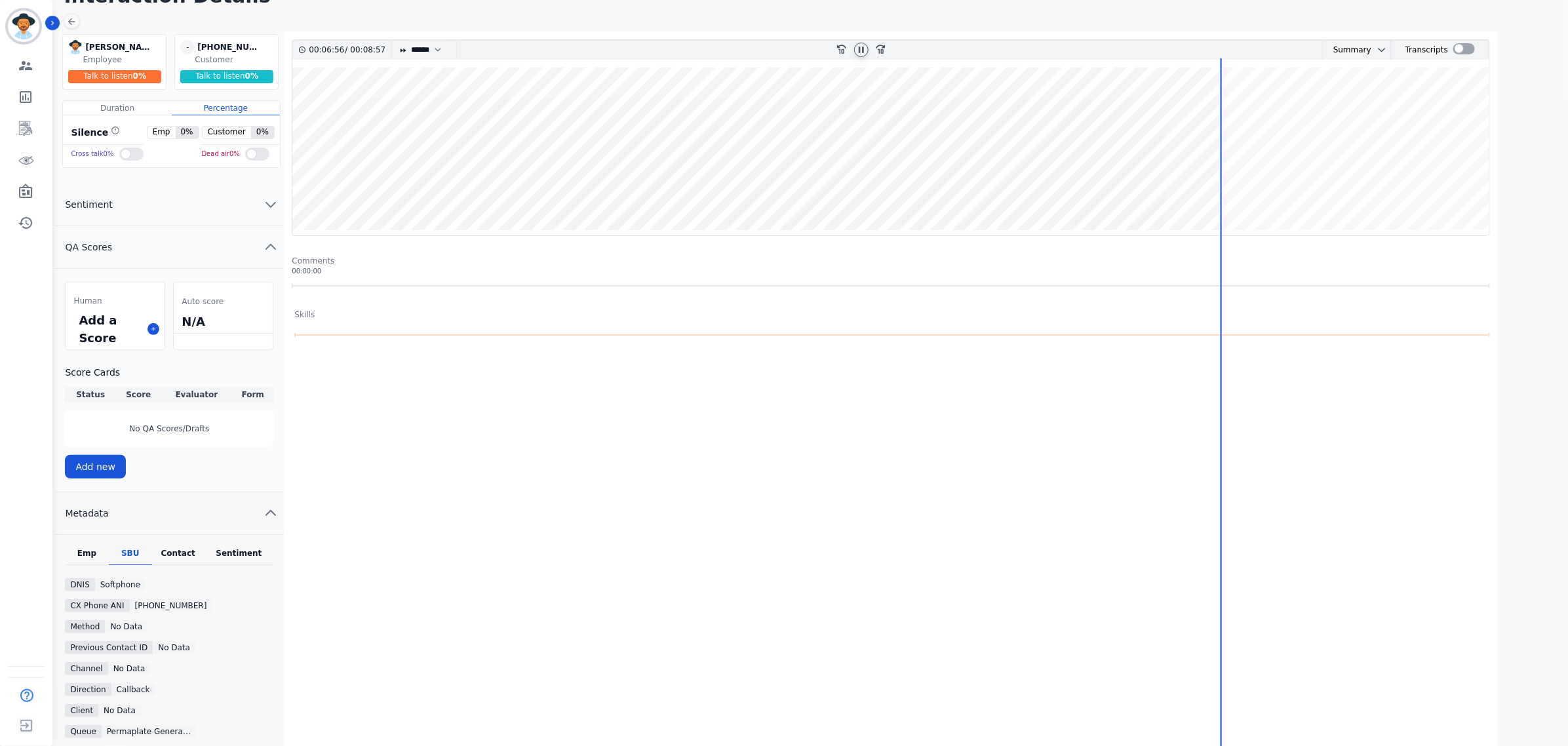
click at [1175, 186] on wave at bounding box center [891, 151] width 1197 height 168
click at [1249, 185] on wave at bounding box center [891, 151] width 1197 height 168
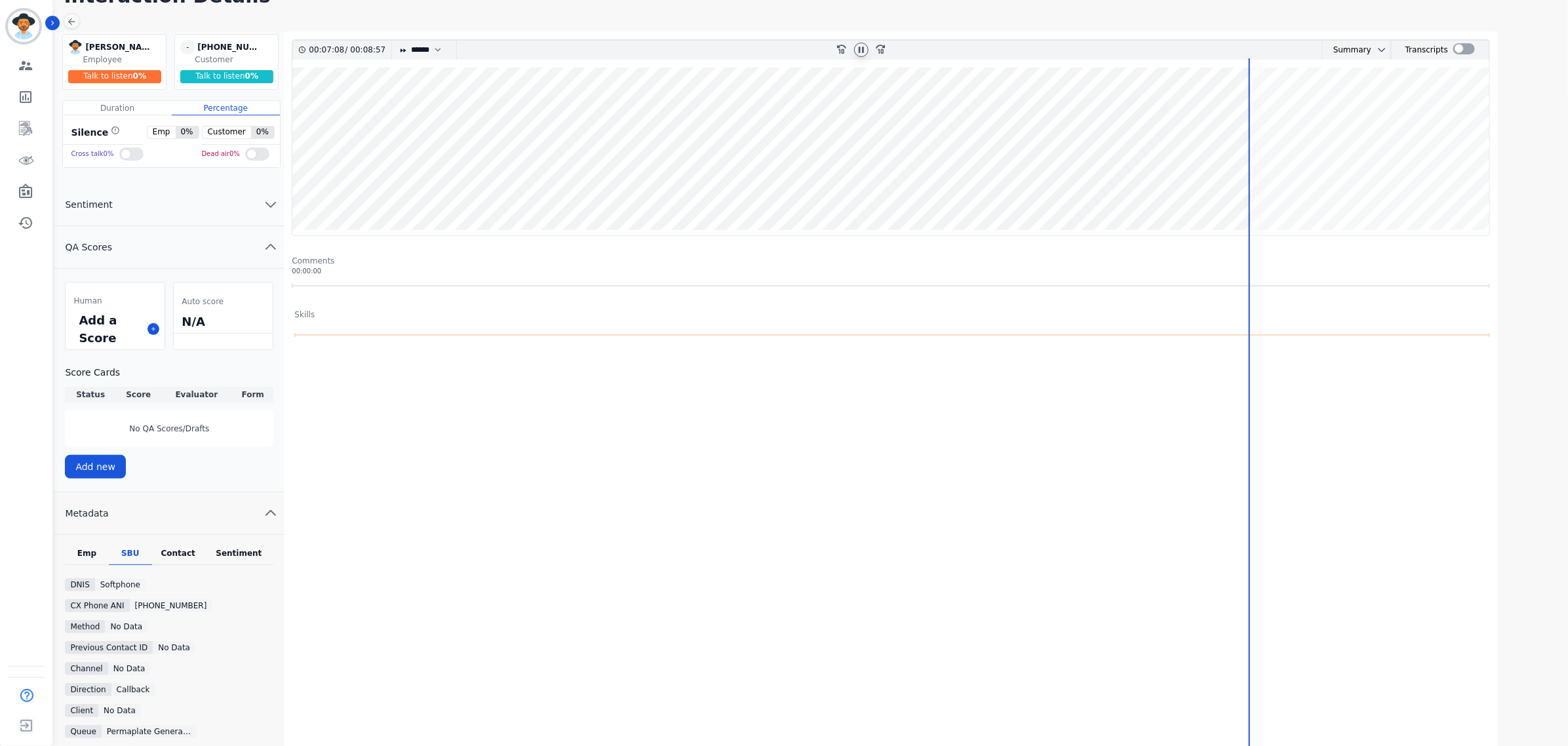
click at [1268, 188] on wave at bounding box center [891, 151] width 1197 height 168
click at [1279, 188] on wave at bounding box center [891, 151] width 1197 height 168
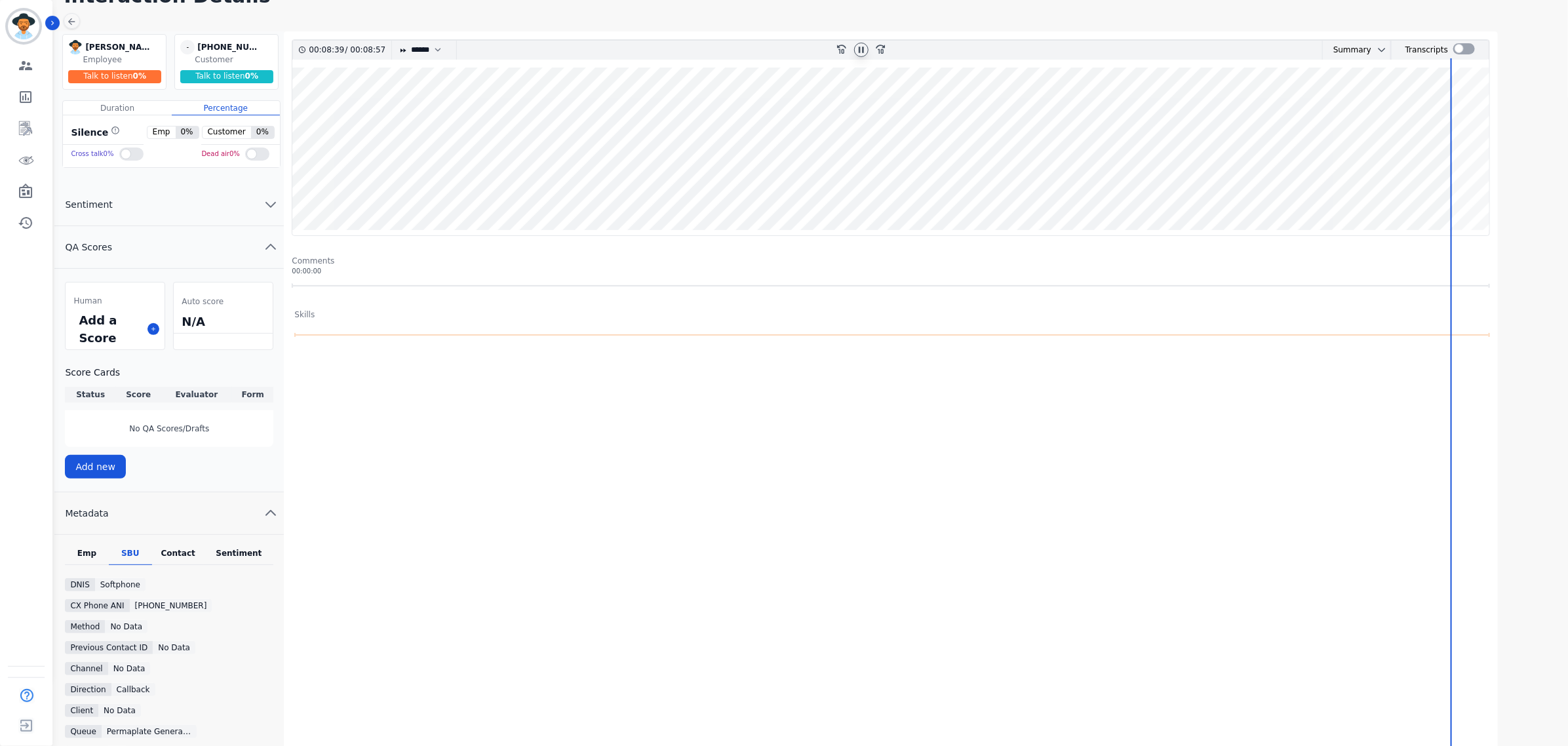
click at [864, 47] on icon at bounding box center [861, 50] width 11 height 11
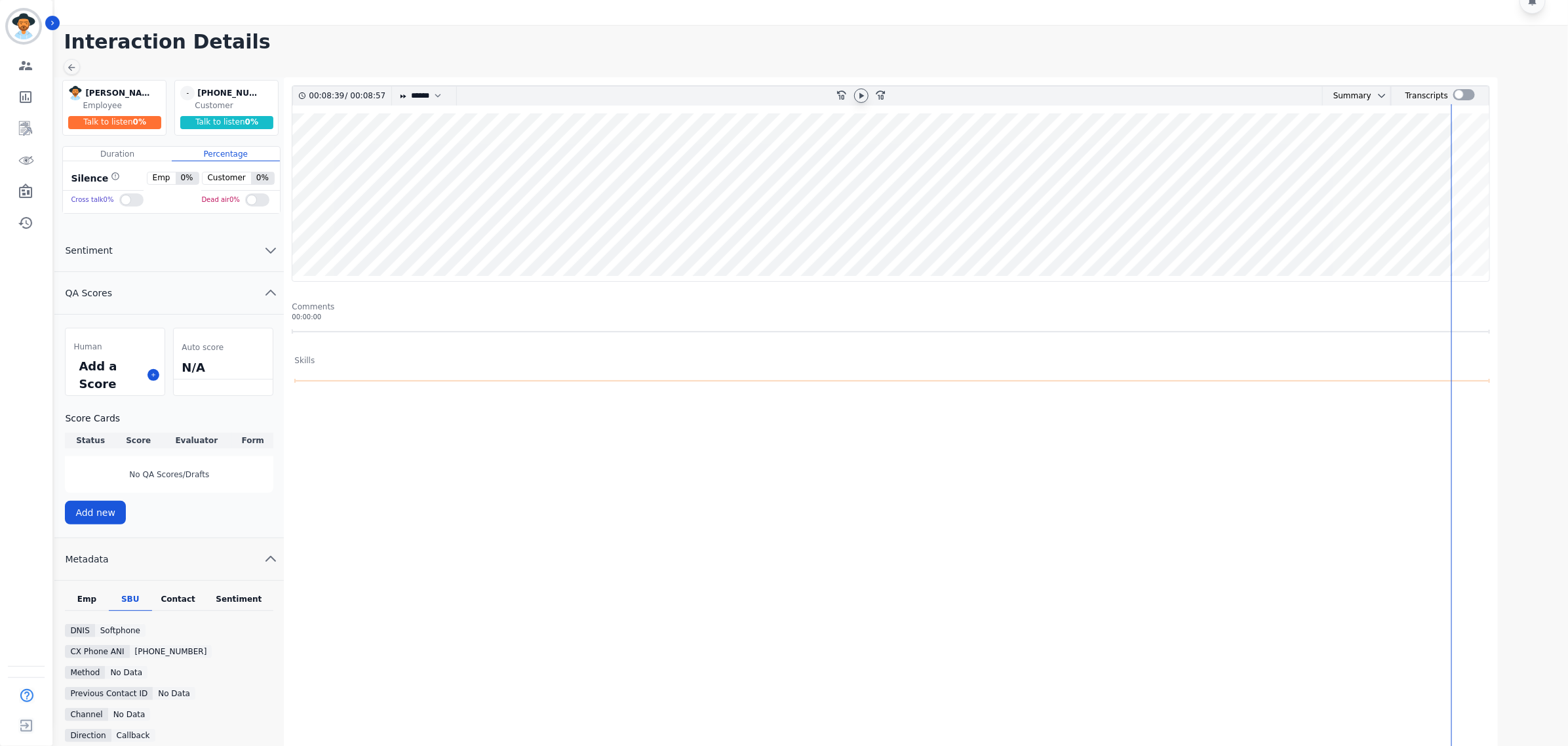
scroll to position [0, 0]
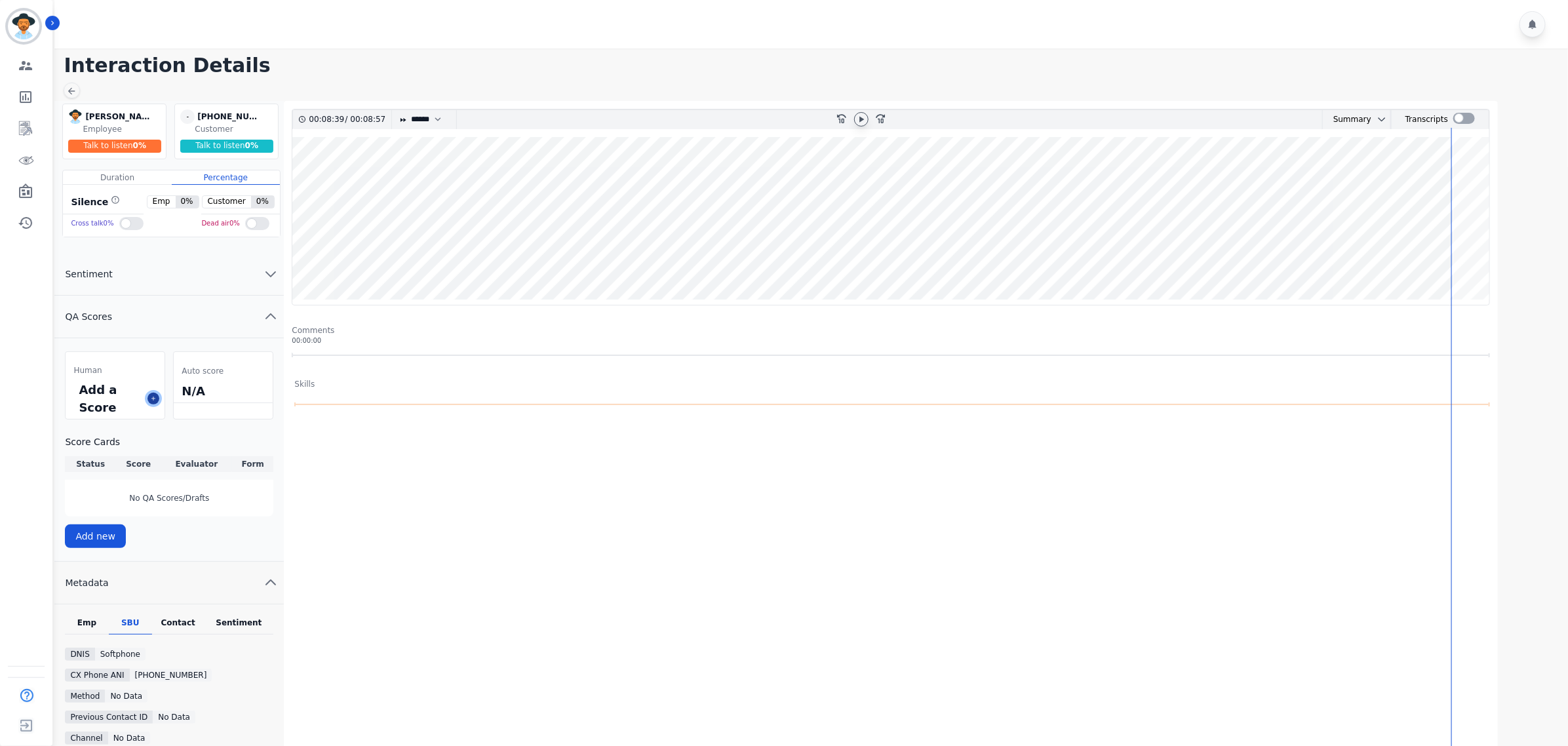
click at [152, 402] on icon at bounding box center [153, 398] width 7 height 7
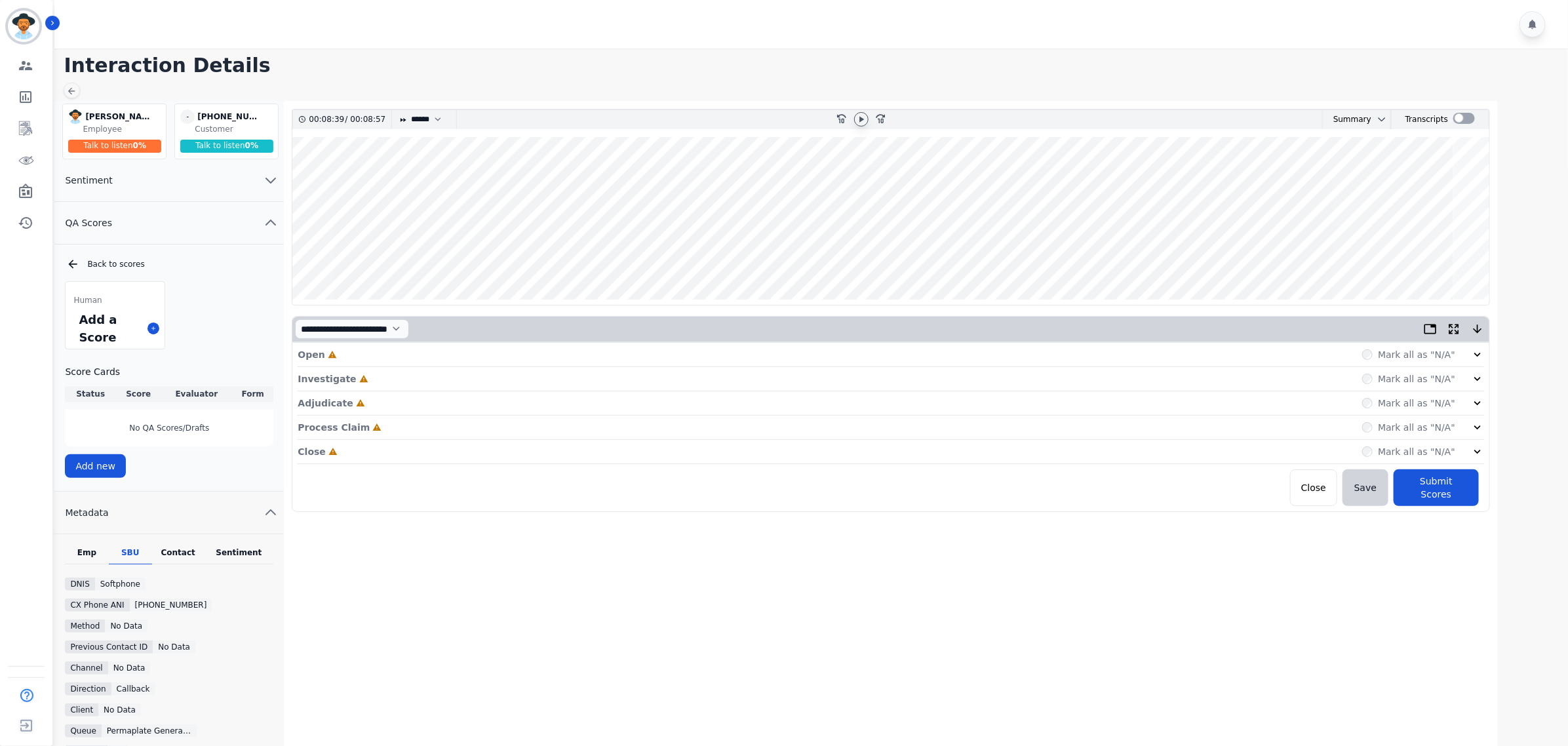
click at [1483, 360] on icon at bounding box center [1477, 354] width 13 height 13
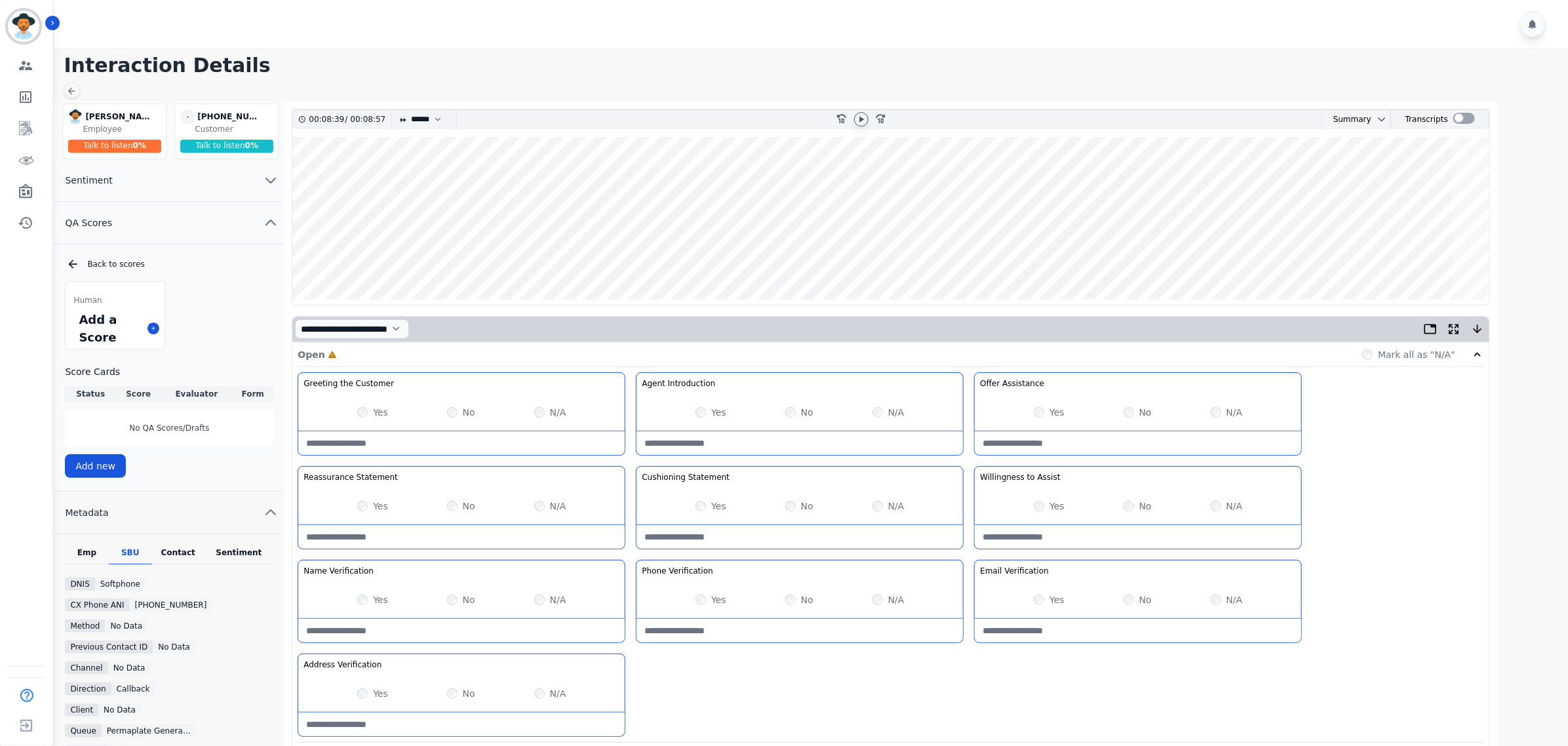
click at [856, 116] on icon at bounding box center [861, 119] width 11 height 11
click at [611, 181] on wave at bounding box center [891, 220] width 1197 height 168
click at [296, 260] on wave at bounding box center [891, 220] width 1197 height 168
click at [1040, 418] on div "Yes" at bounding box center [1049, 412] width 31 height 13
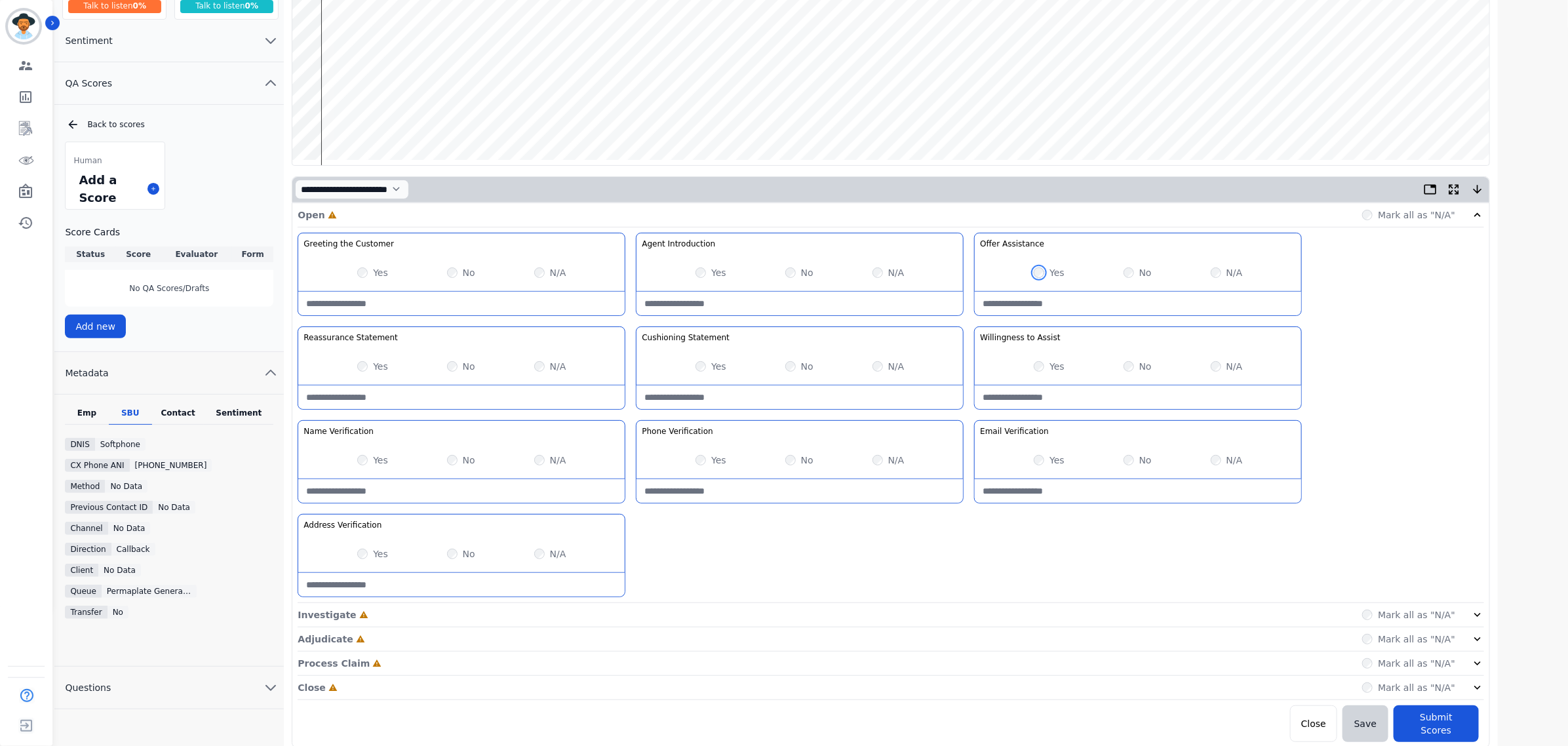
scroll to position [141, 0]
click at [1472, 617] on icon at bounding box center [1477, 613] width 13 height 13
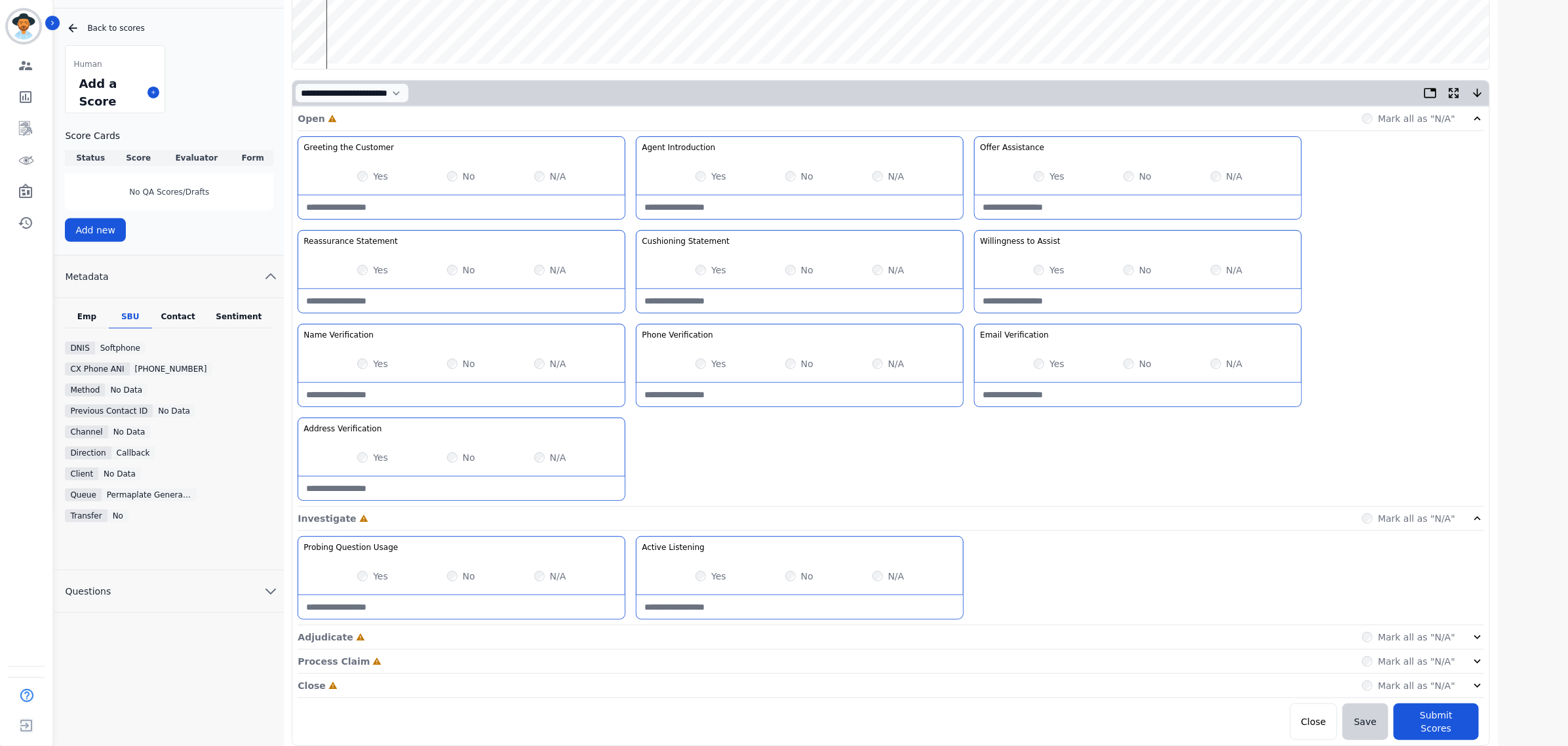
click at [1467, 640] on div "Mark all as "N/A"" at bounding box center [1422, 636] width 122 height 13
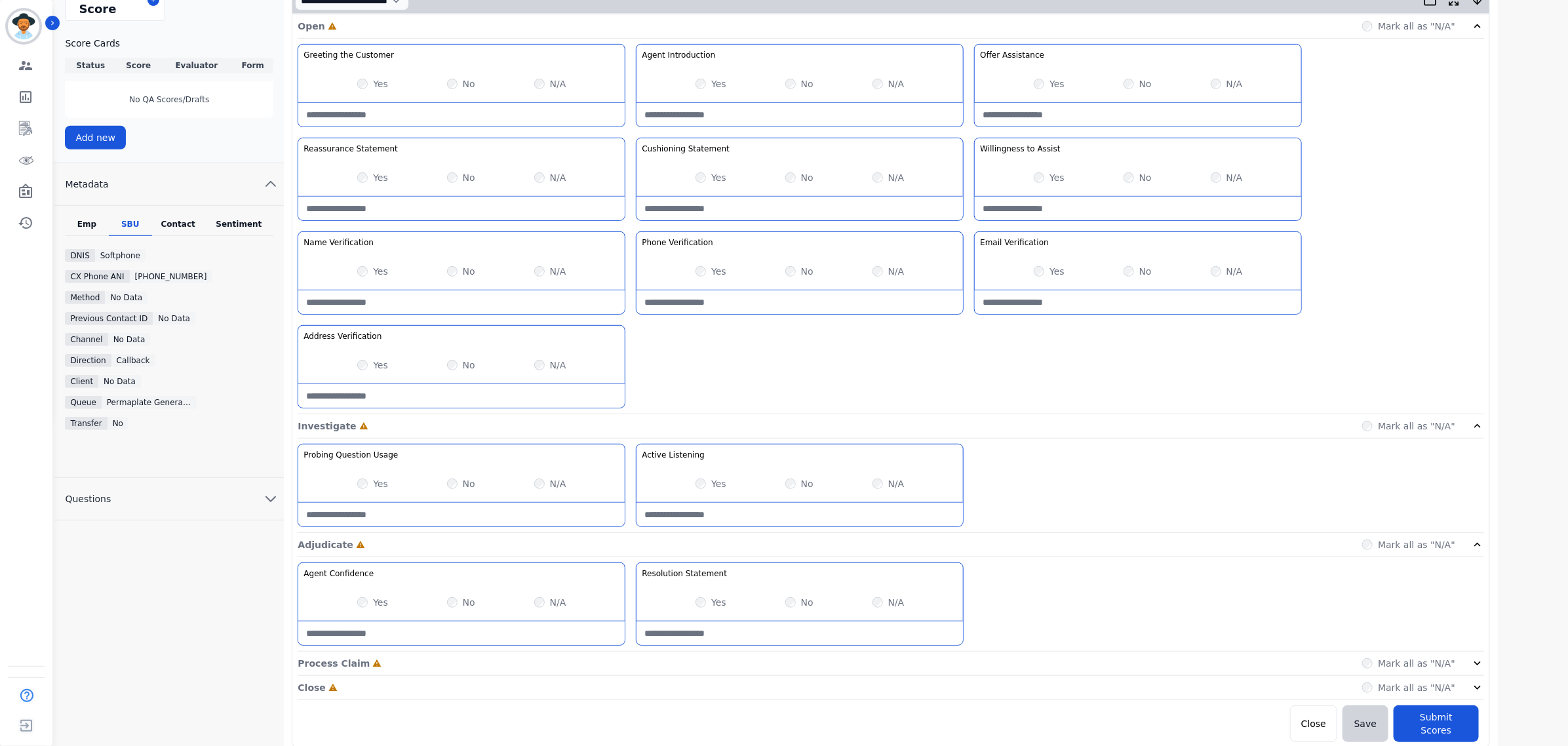
scroll to position [331, 0]
click at [1473, 673] on div "Process Claim Incomplete Mark all as "N/A"" at bounding box center [890, 661] width 1186 height 24
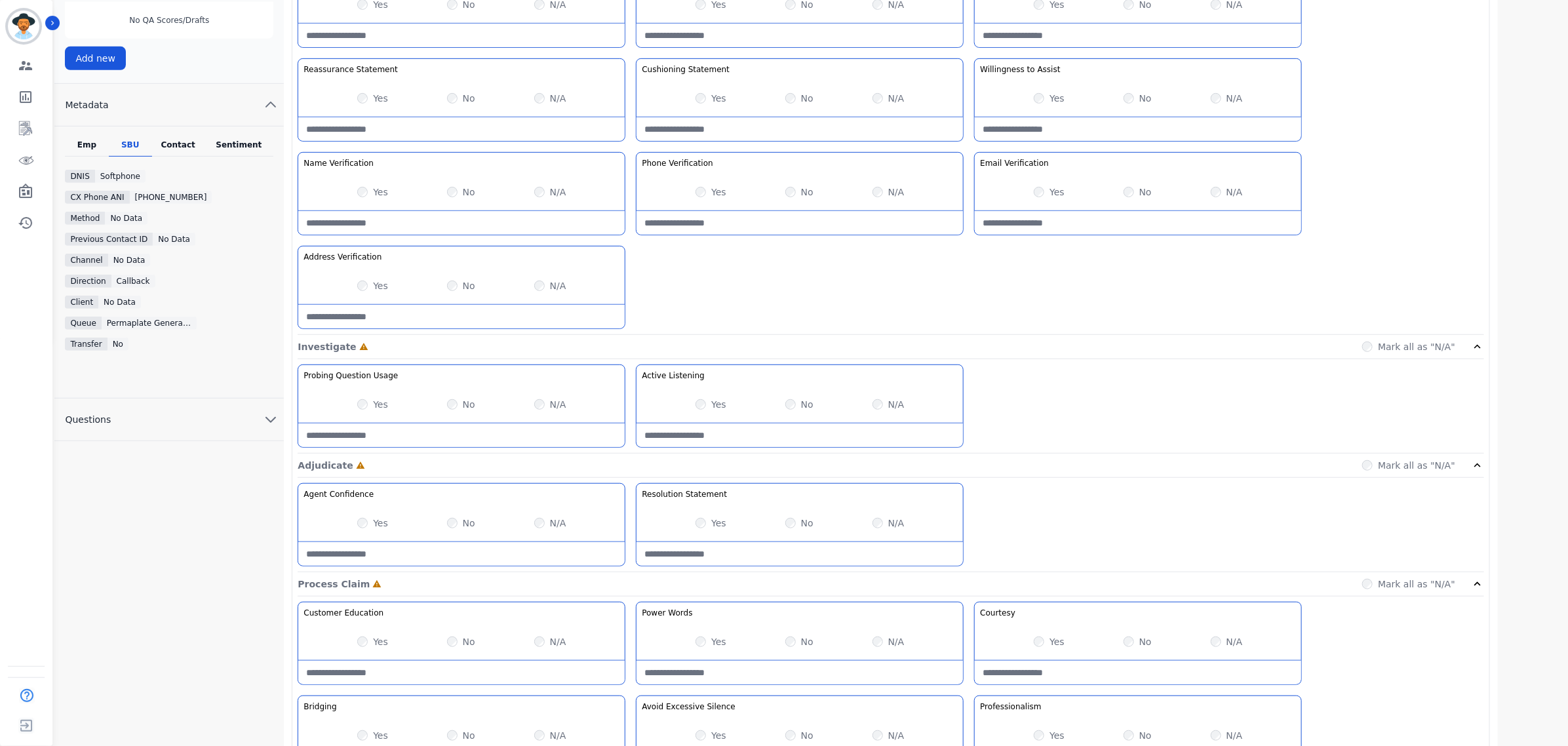
scroll to position [519, 0]
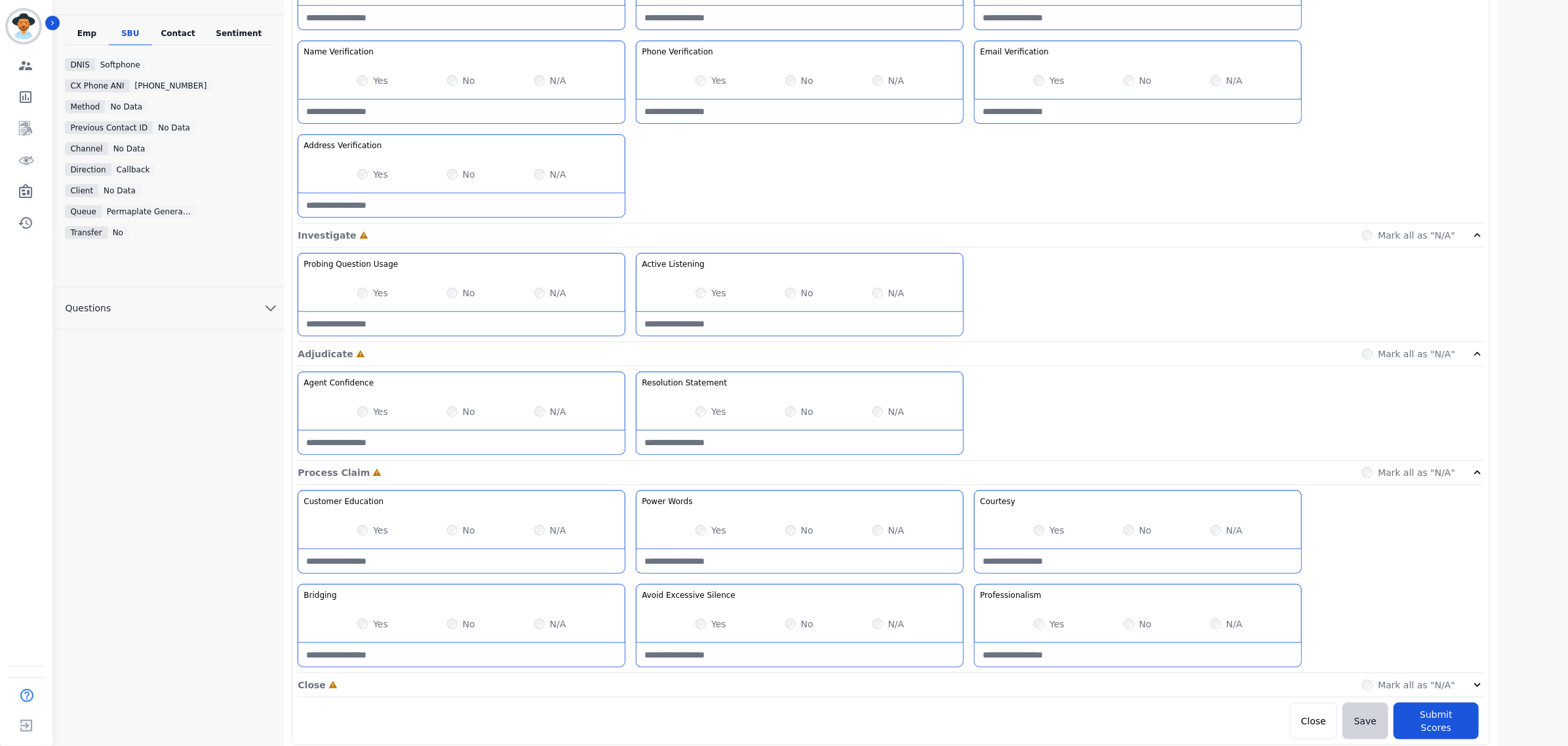
click at [1478, 682] on div "Close Incomplete Mark all as "N/A"" at bounding box center [890, 684] width 1186 height 24
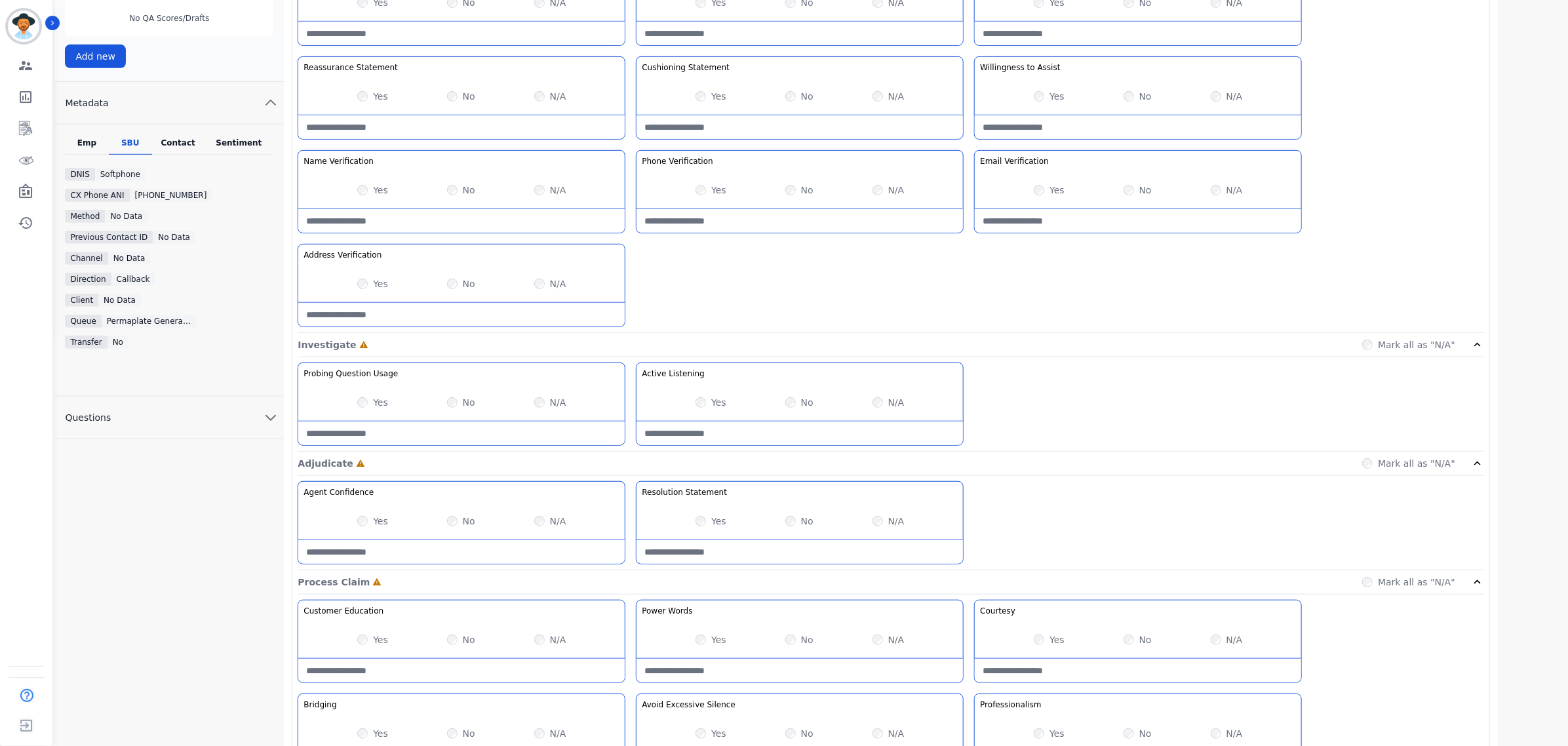
scroll to position [82, 0]
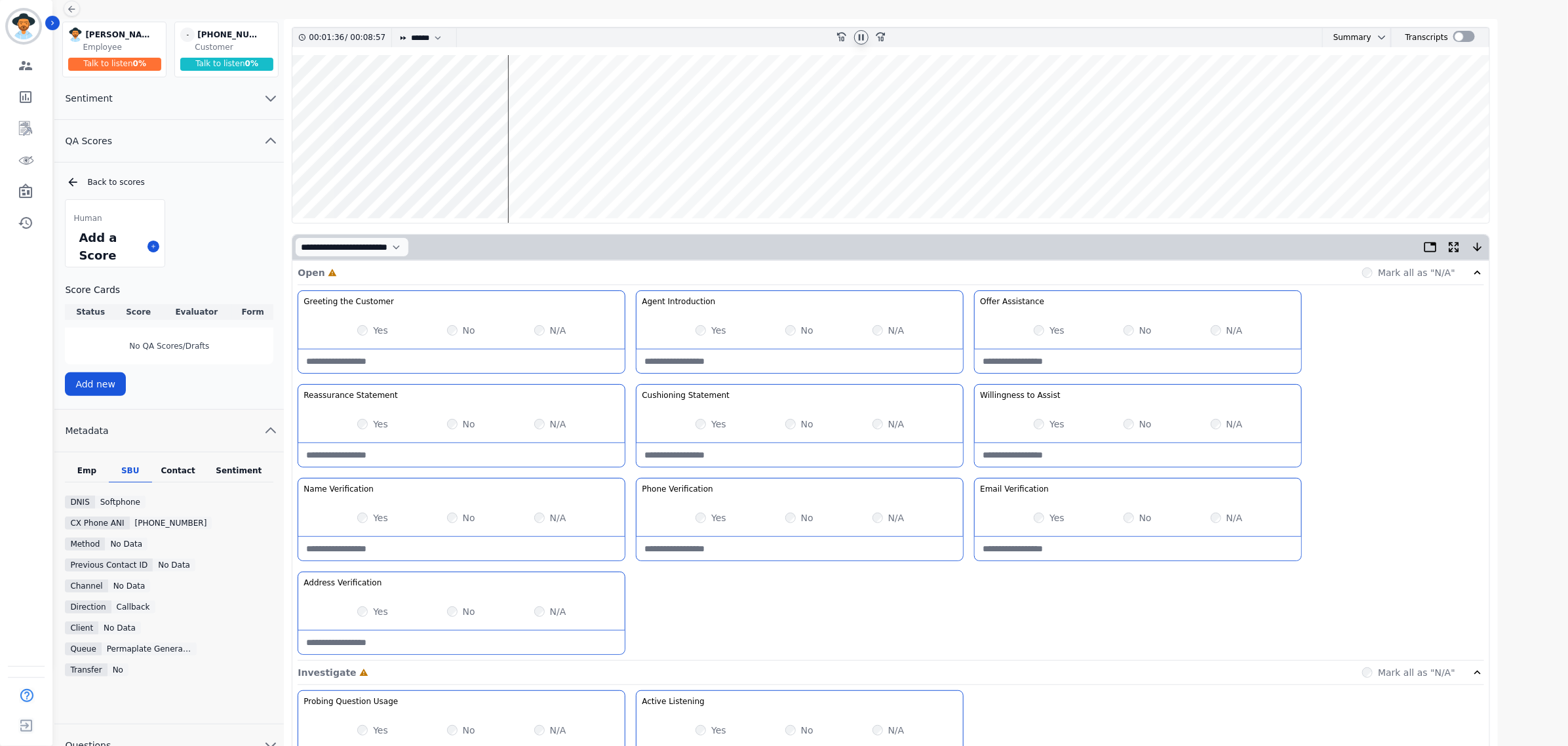
click at [511, 95] on wave at bounding box center [891, 138] width 1197 height 168
click at [540, 102] on wave at bounding box center [891, 138] width 1197 height 168
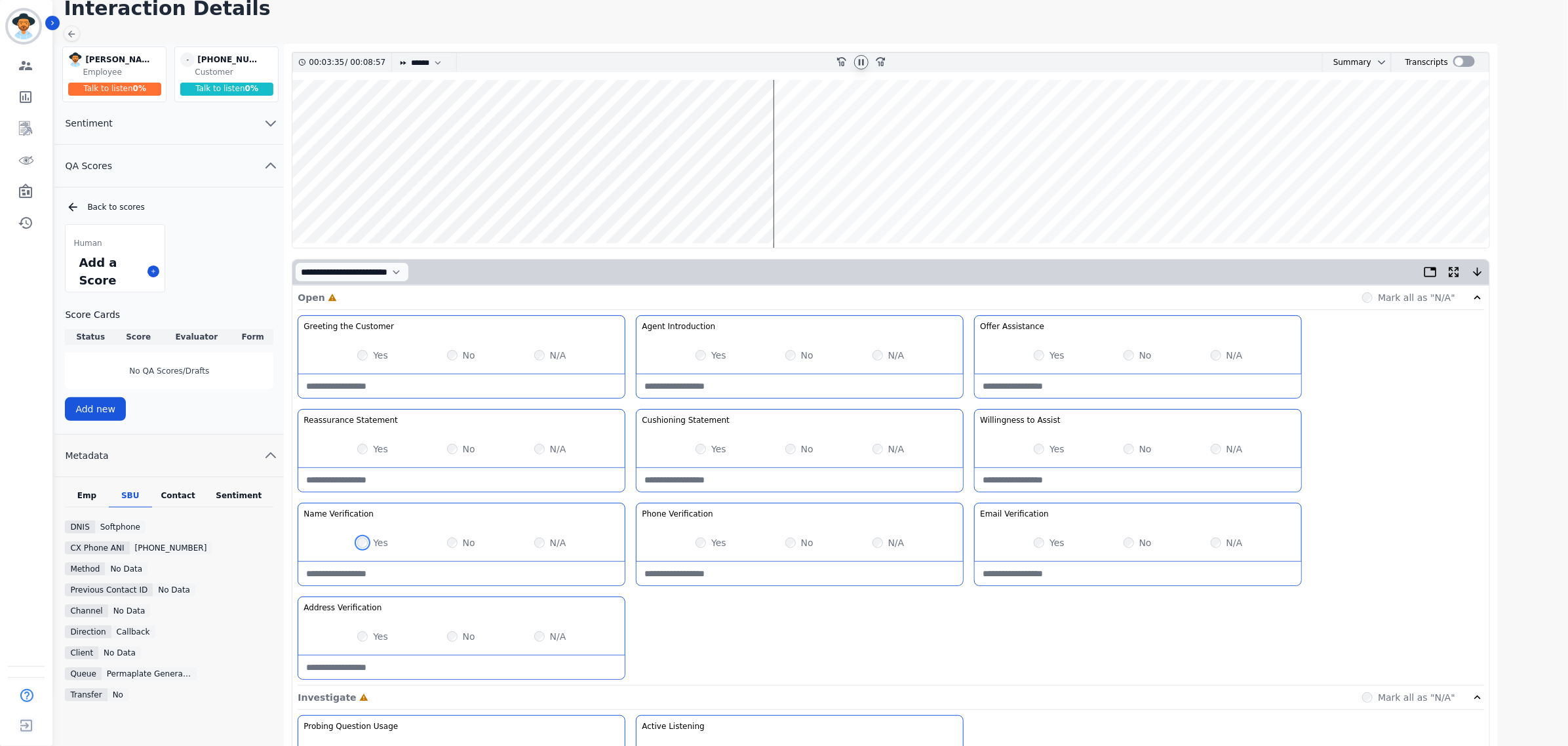
scroll to position [0, 0]
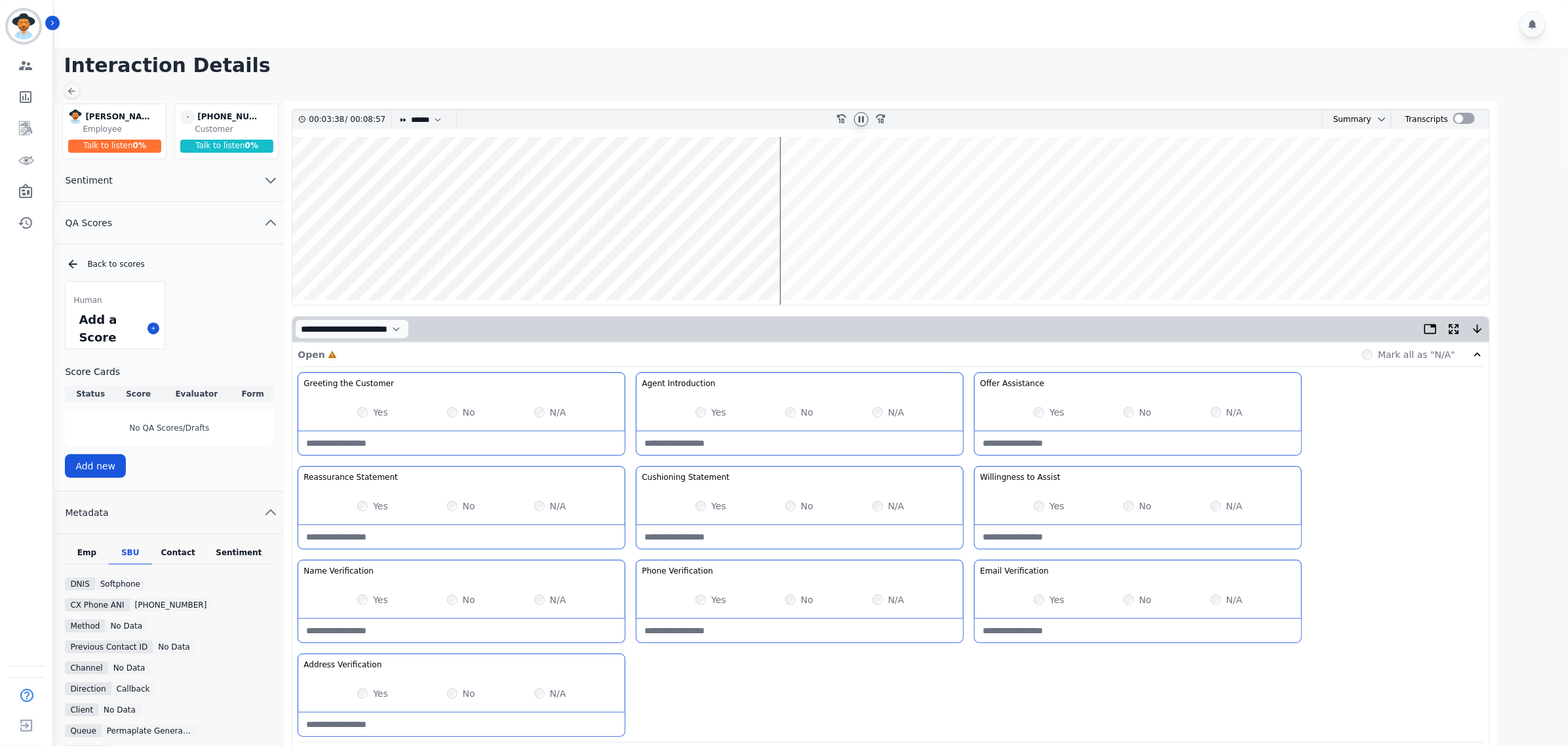
click at [781, 260] on wave at bounding box center [891, 220] width 1197 height 168
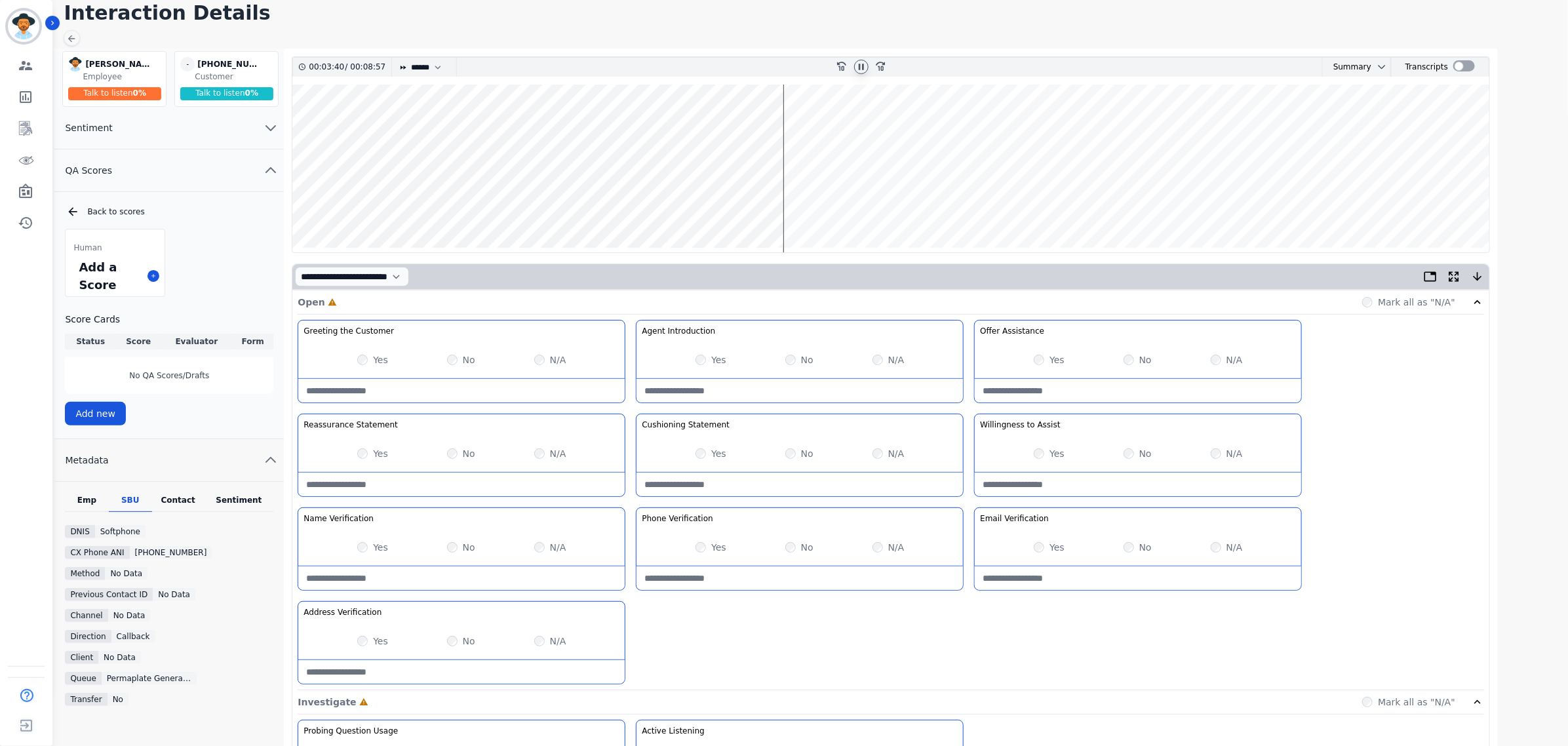
scroll to position [82, 0]
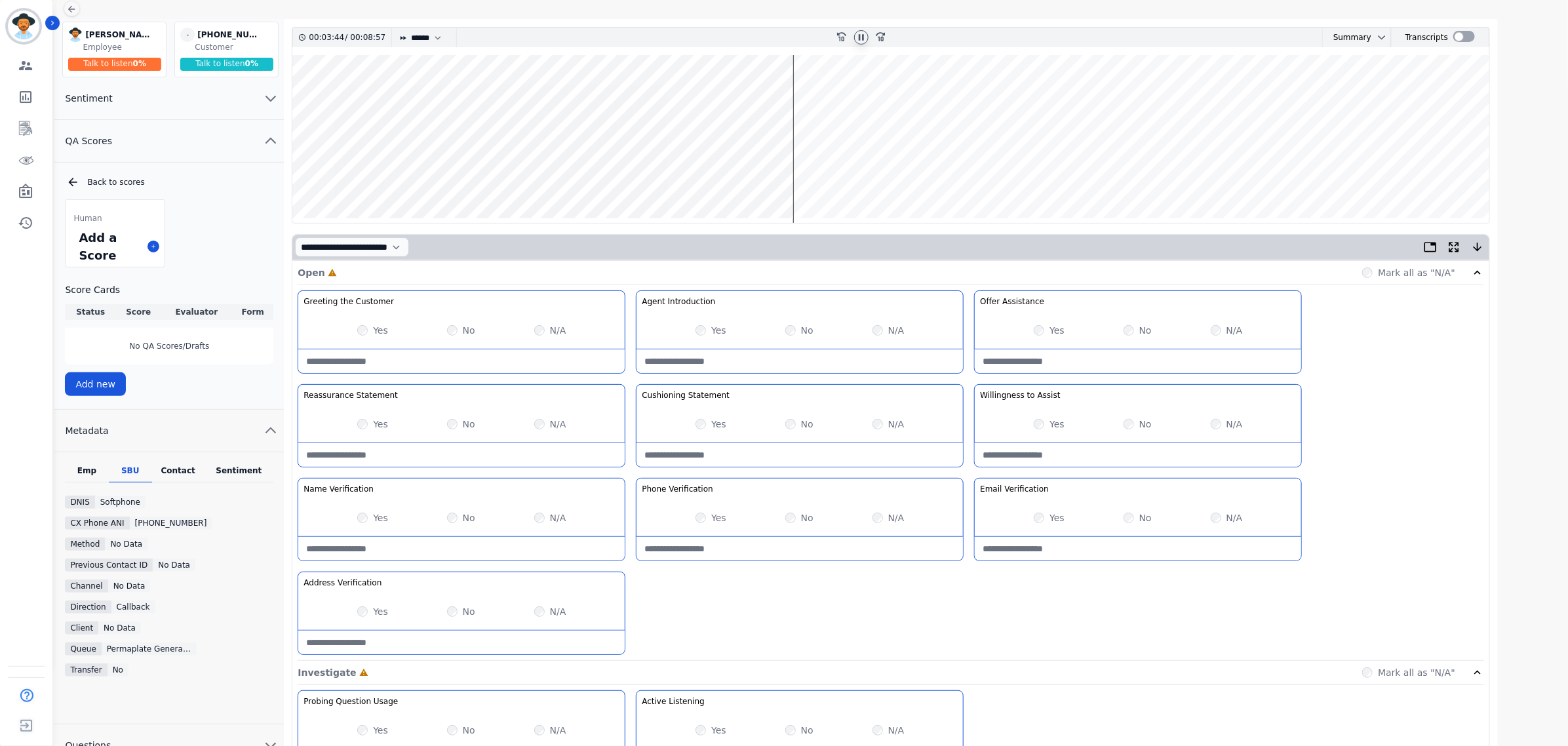
click at [800, 177] on wave at bounding box center [891, 138] width 1197 height 168
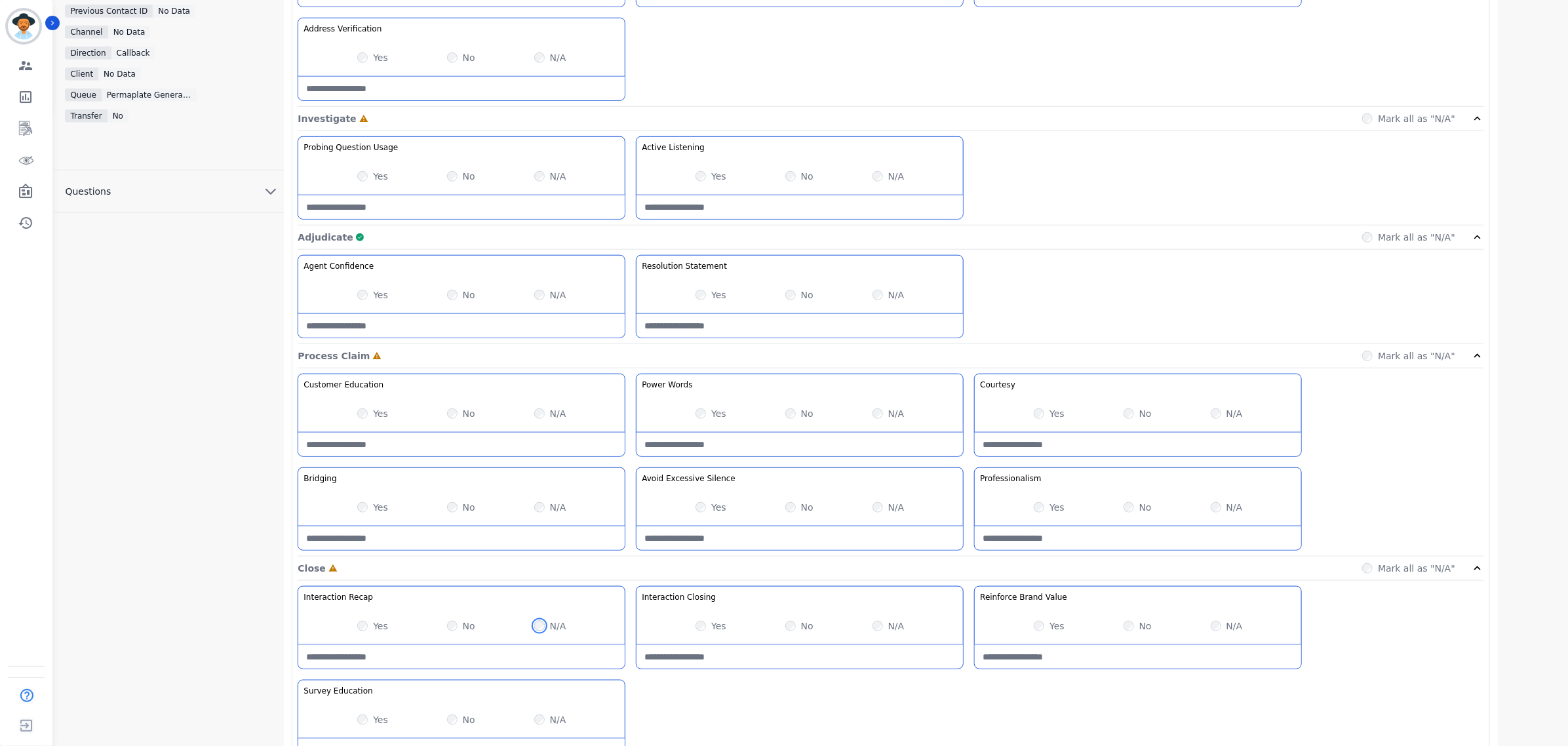
scroll to position [708, 0]
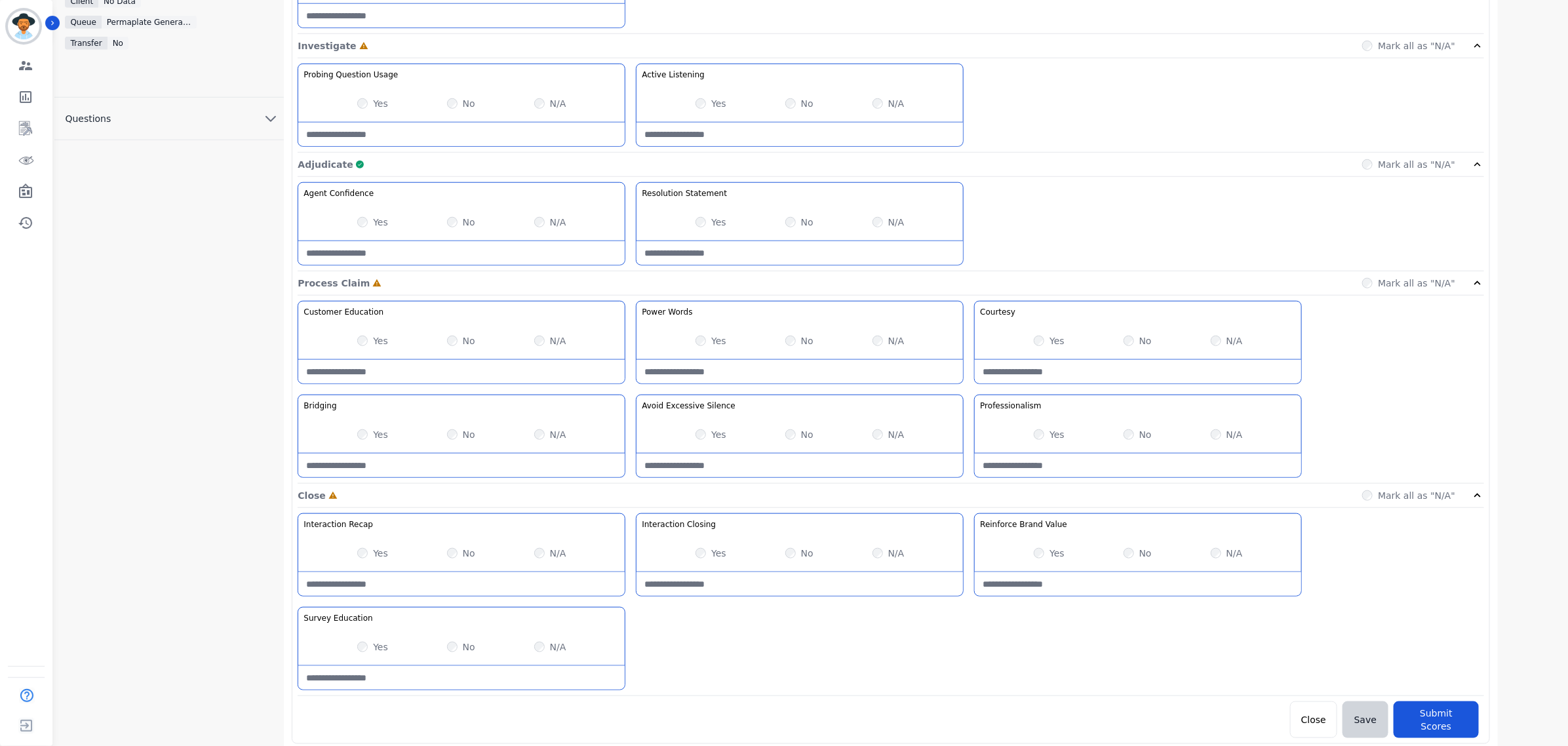
click at [1043, 552] on div "Yes" at bounding box center [1049, 553] width 31 height 13
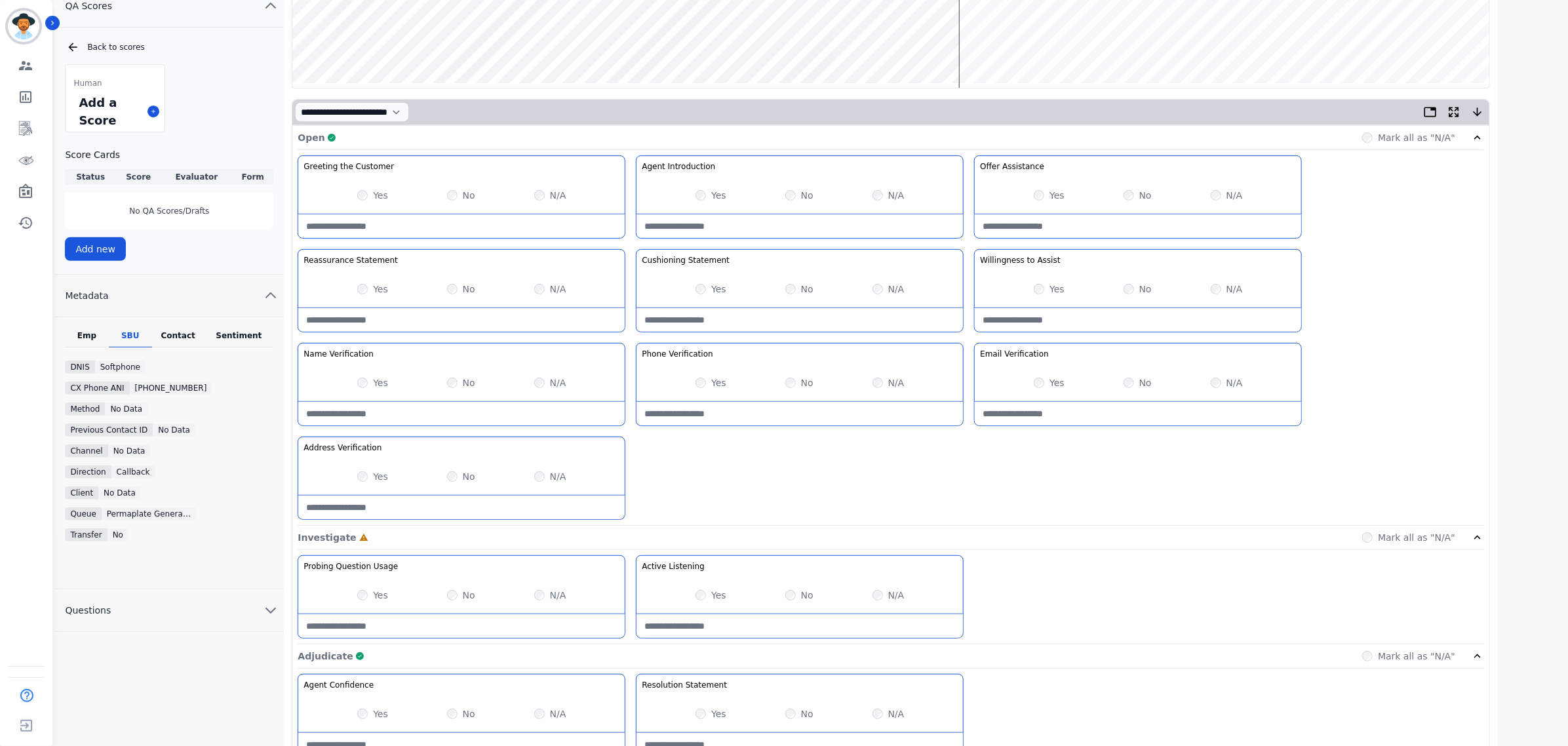
scroll to position [0, 0]
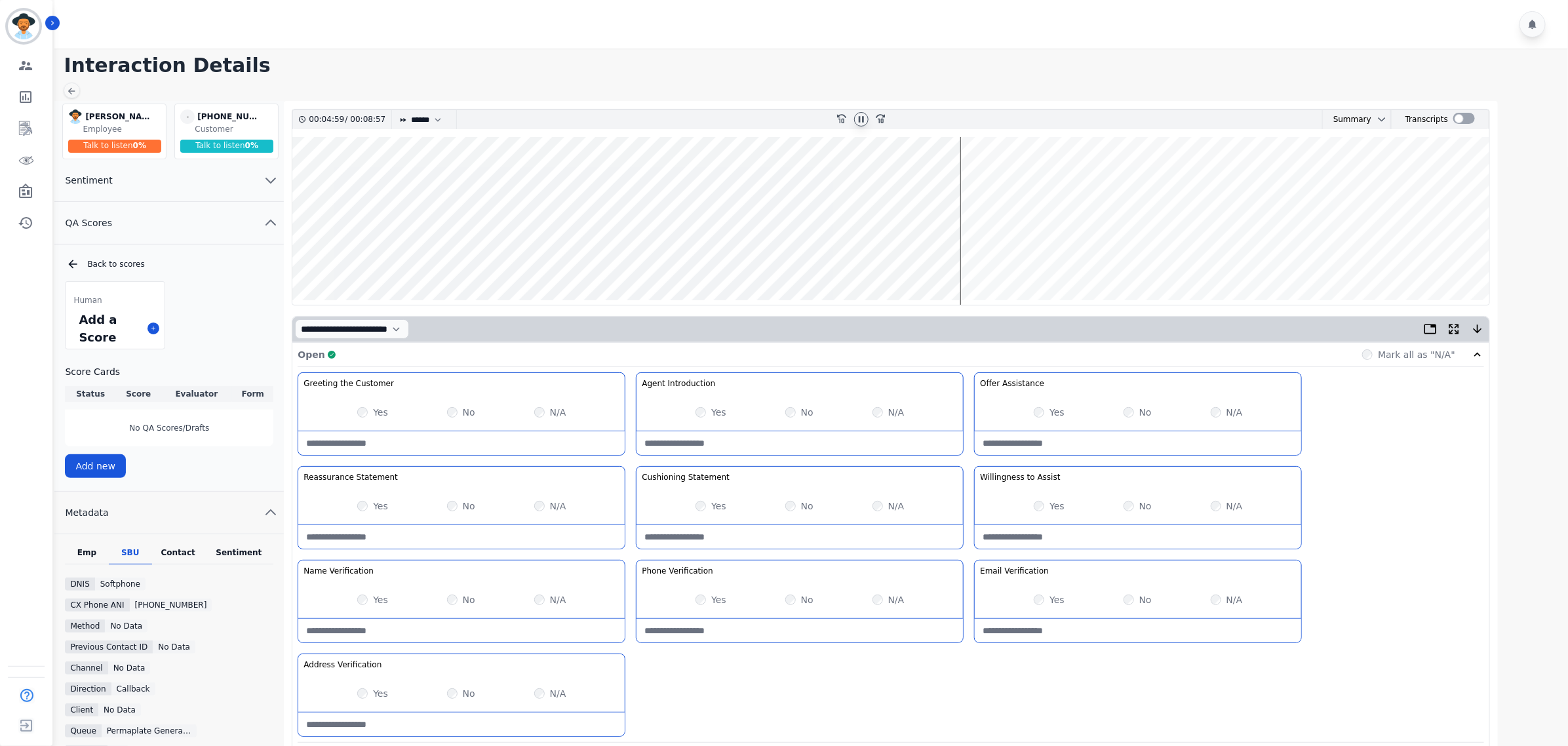
click at [974, 250] on wave at bounding box center [891, 220] width 1197 height 168
click at [1001, 256] on wave at bounding box center [891, 220] width 1197 height 168
click at [1043, 179] on wave at bounding box center [891, 220] width 1197 height 168
click at [1057, 258] on wave at bounding box center [891, 220] width 1197 height 168
click at [1083, 258] on wave at bounding box center [891, 220] width 1197 height 168
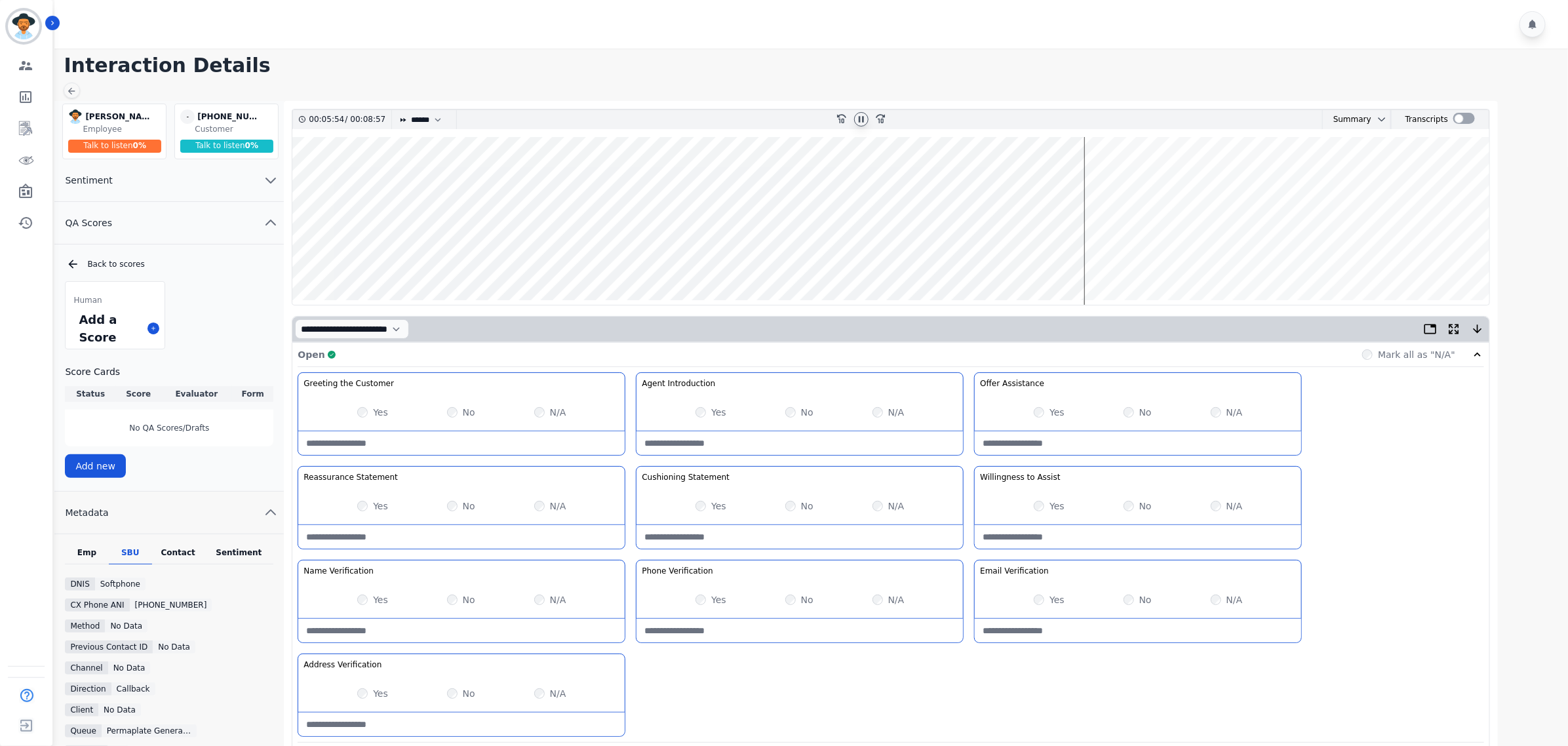
click at [1090, 258] on wave at bounding box center [891, 220] width 1197 height 168
click at [1103, 258] on wave at bounding box center [891, 220] width 1197 height 168
click at [1115, 260] on wave at bounding box center [891, 220] width 1197 height 168
click at [1122, 259] on wave at bounding box center [891, 220] width 1197 height 168
click at [1131, 259] on wave at bounding box center [891, 220] width 1197 height 168
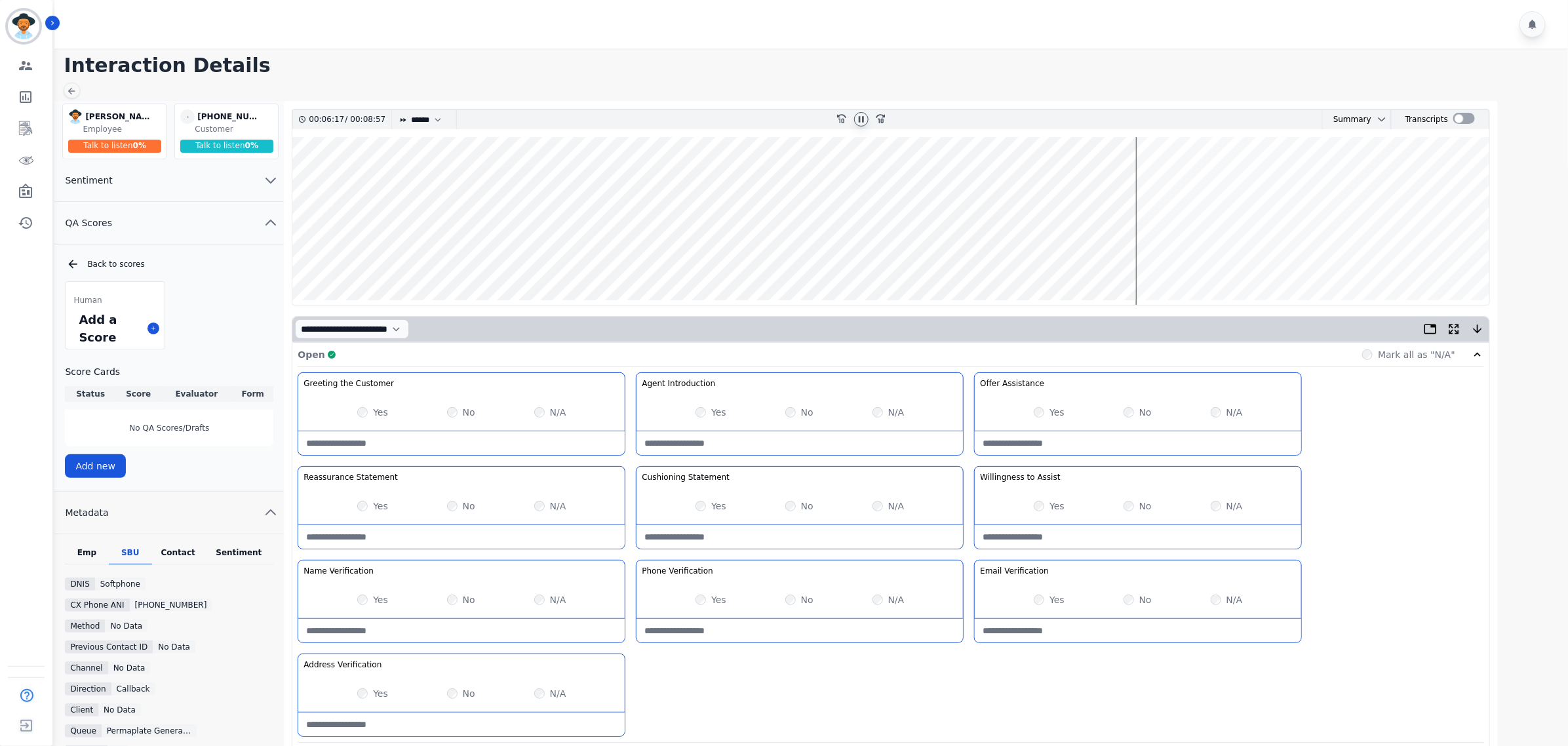
click at [1142, 257] on wave at bounding box center [891, 220] width 1197 height 168
click at [1149, 257] on wave at bounding box center [891, 220] width 1197 height 168
click at [1159, 258] on wave at bounding box center [891, 220] width 1197 height 168
click at [1169, 259] on wave at bounding box center [891, 220] width 1197 height 168
click at [1177, 259] on wave at bounding box center [891, 220] width 1197 height 168
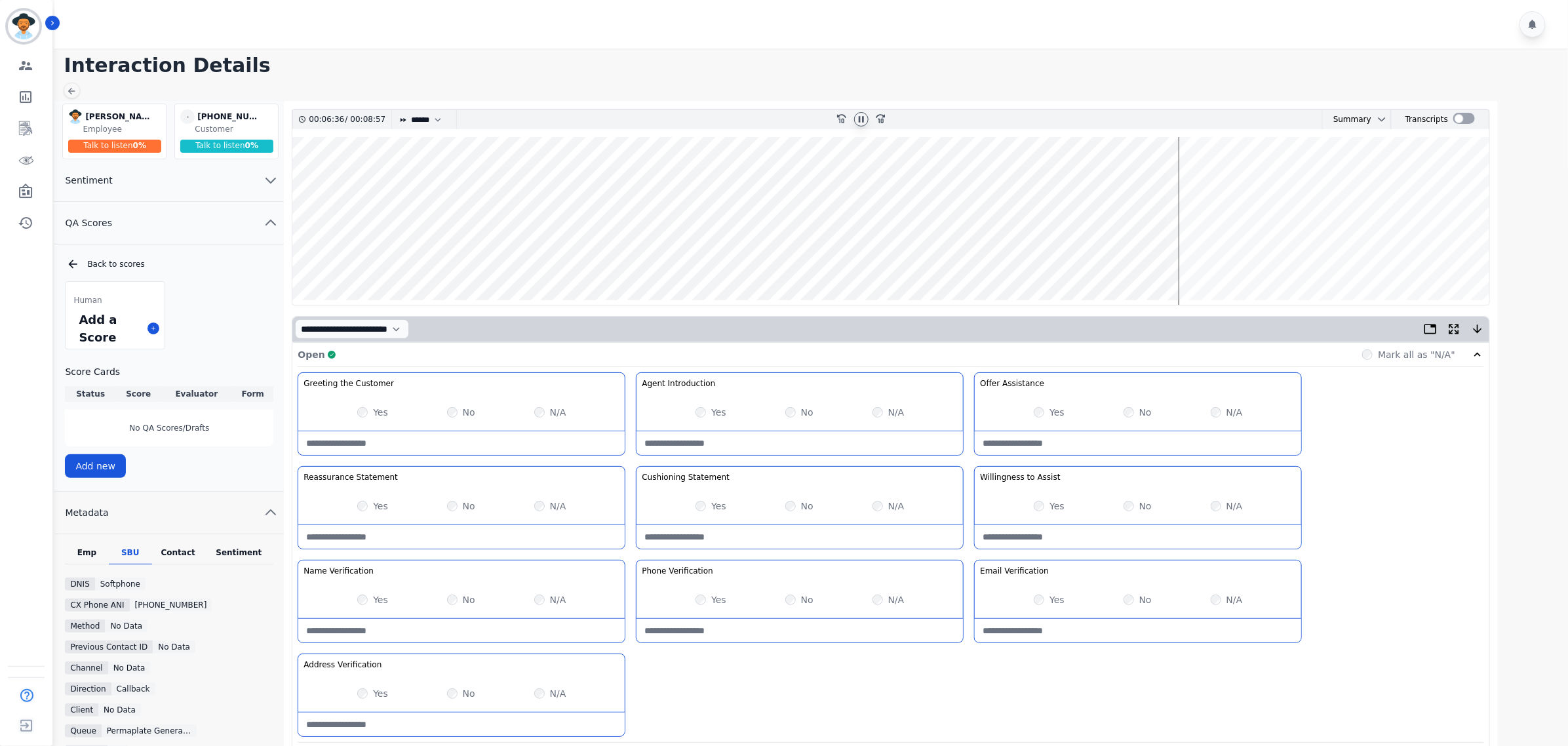
click at [1190, 256] on wave at bounding box center [891, 220] width 1197 height 168
click at [1200, 259] on wave at bounding box center [891, 220] width 1197 height 168
click at [1208, 257] on wave at bounding box center [891, 220] width 1197 height 168
click at [1218, 257] on wave at bounding box center [891, 220] width 1197 height 168
click at [1227, 261] on wave at bounding box center [891, 220] width 1197 height 168
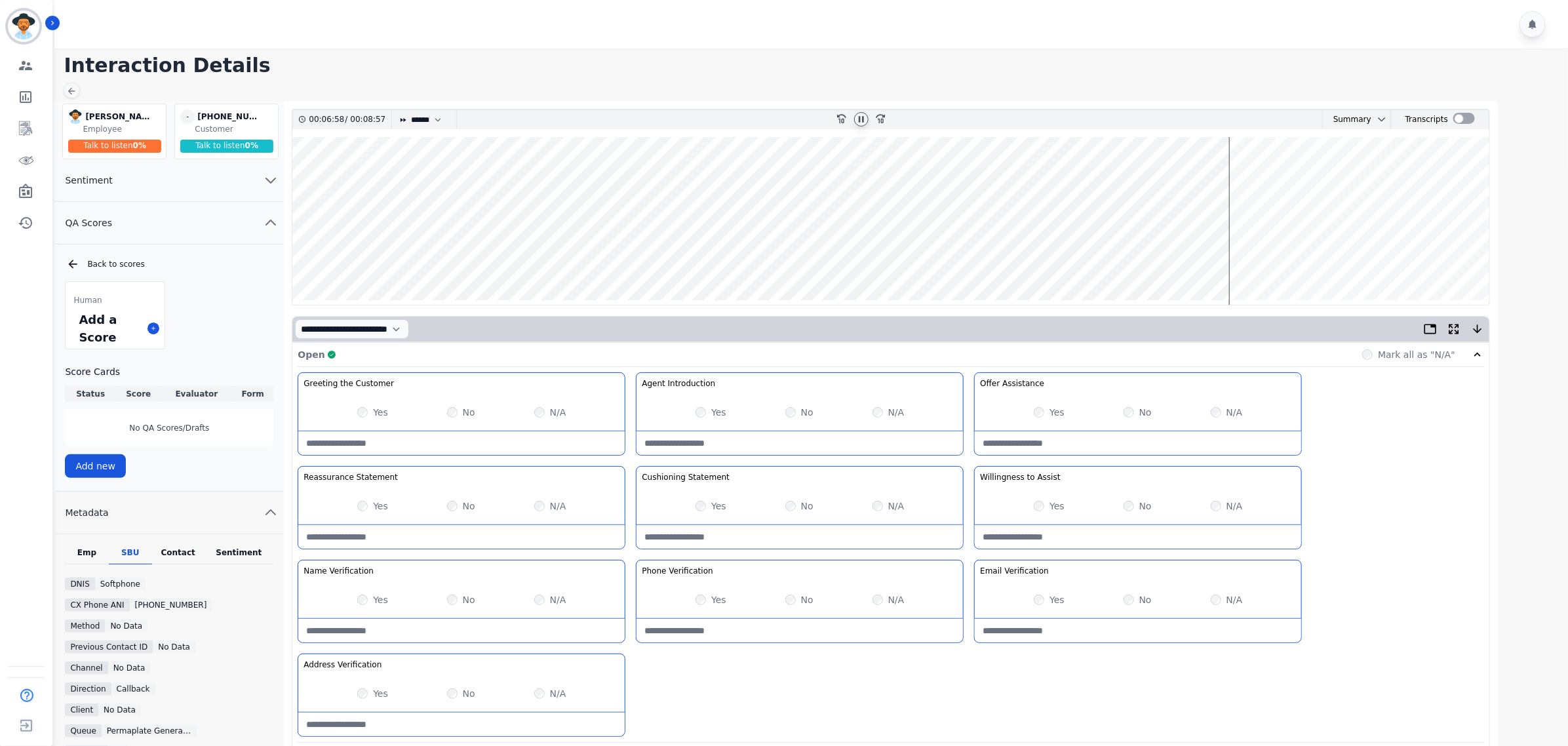
click at [1238, 257] on wave at bounding box center [891, 220] width 1197 height 168
click at [1250, 258] on wave at bounding box center [891, 220] width 1197 height 168
click at [1259, 259] on wave at bounding box center [891, 220] width 1197 height 168
click at [1273, 257] on wave at bounding box center [891, 220] width 1197 height 168
click at [1282, 258] on wave at bounding box center [891, 220] width 1197 height 168
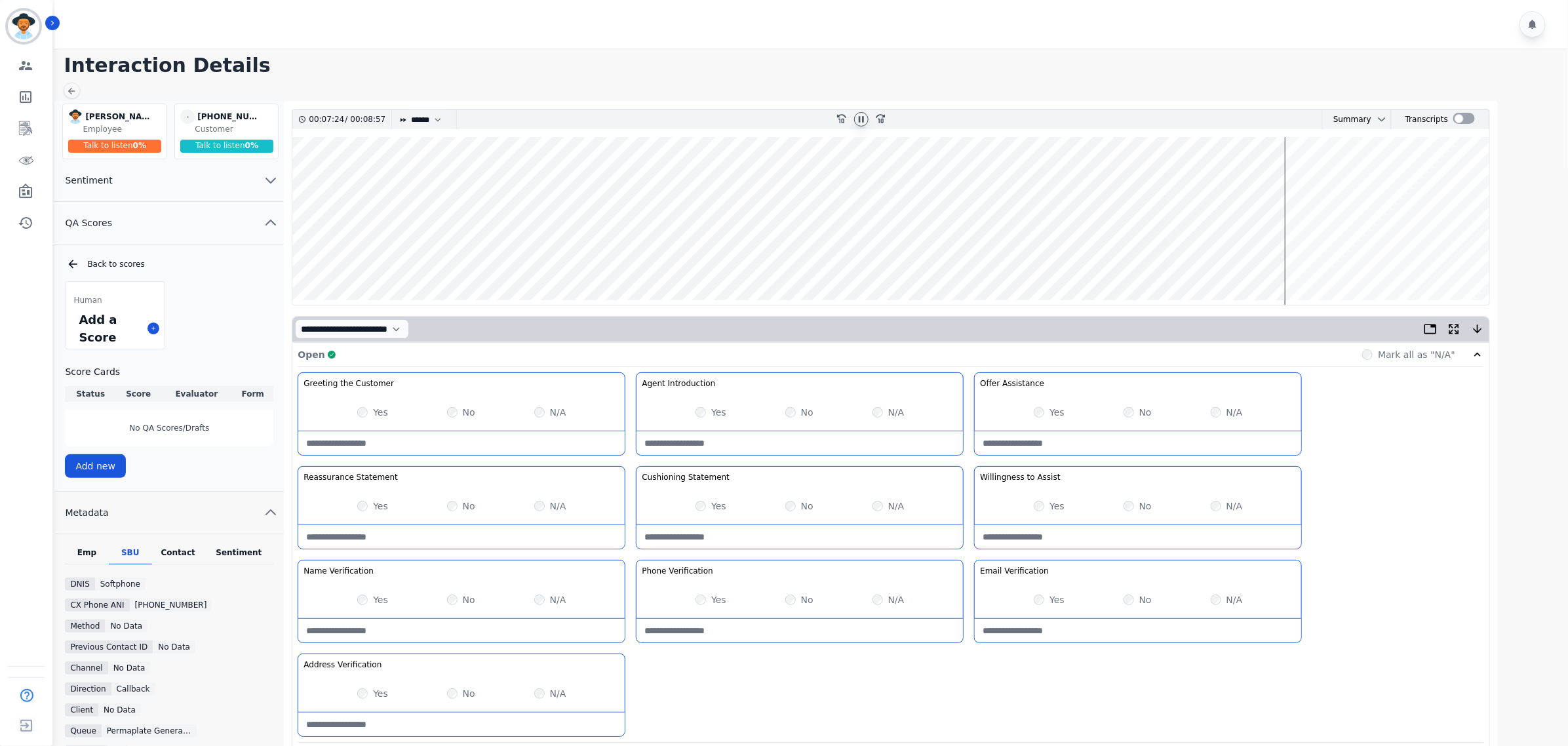
click at [1290, 257] on wave at bounding box center [891, 220] width 1197 height 168
click at [1312, 259] on wave at bounding box center [891, 220] width 1197 height 168
click at [1321, 259] on wave at bounding box center [891, 220] width 1197 height 168
click at [1328, 175] on wave at bounding box center [891, 220] width 1197 height 168
click at [1352, 177] on wave at bounding box center [891, 220] width 1197 height 168
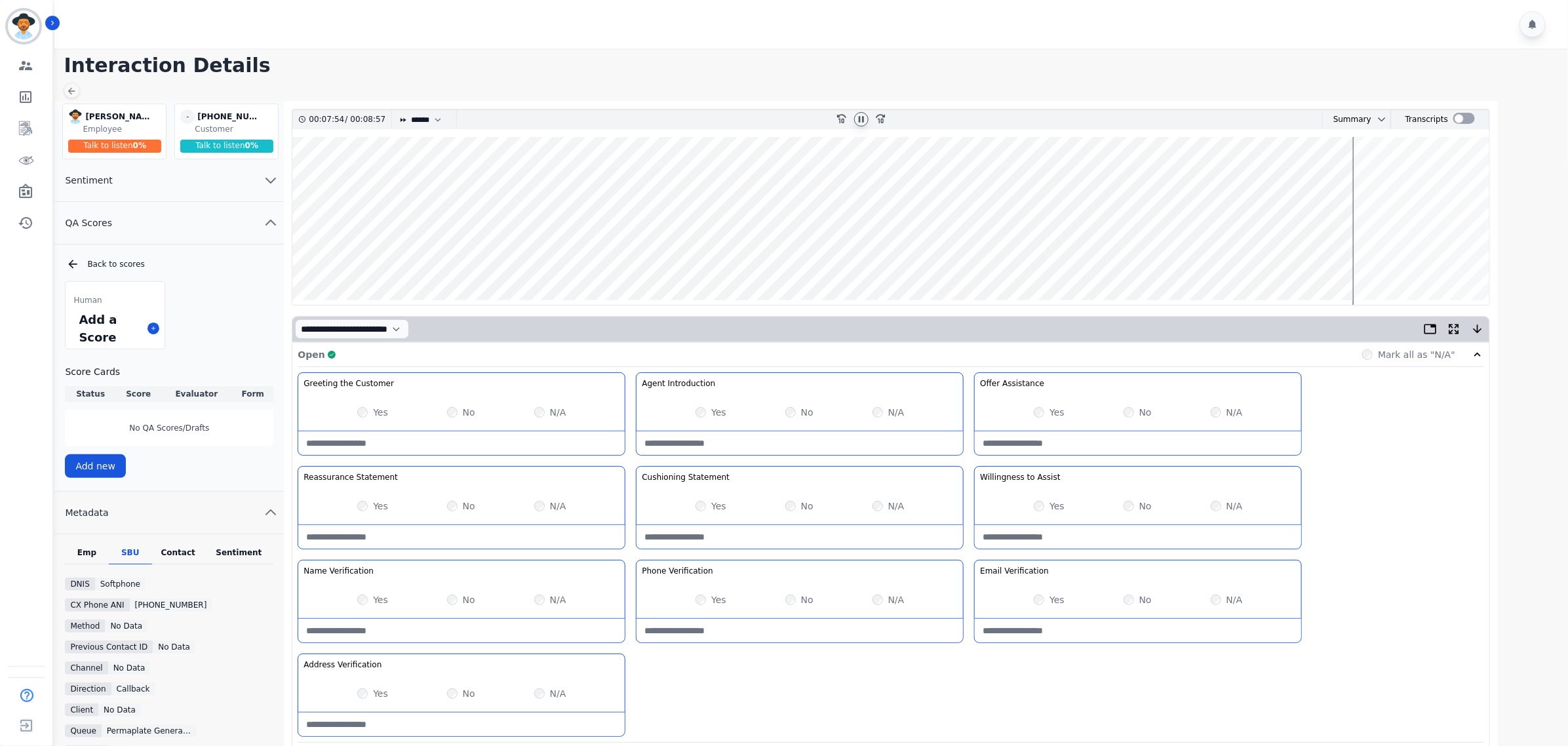
click at [1357, 176] on wave at bounding box center [891, 220] width 1197 height 168
click at [1362, 176] on wave at bounding box center [891, 220] width 1197 height 168
click at [1368, 176] on wave at bounding box center [891, 220] width 1197 height 168
click at [1378, 260] on wave at bounding box center [891, 220] width 1197 height 168
click at [1390, 259] on wave at bounding box center [891, 220] width 1197 height 168
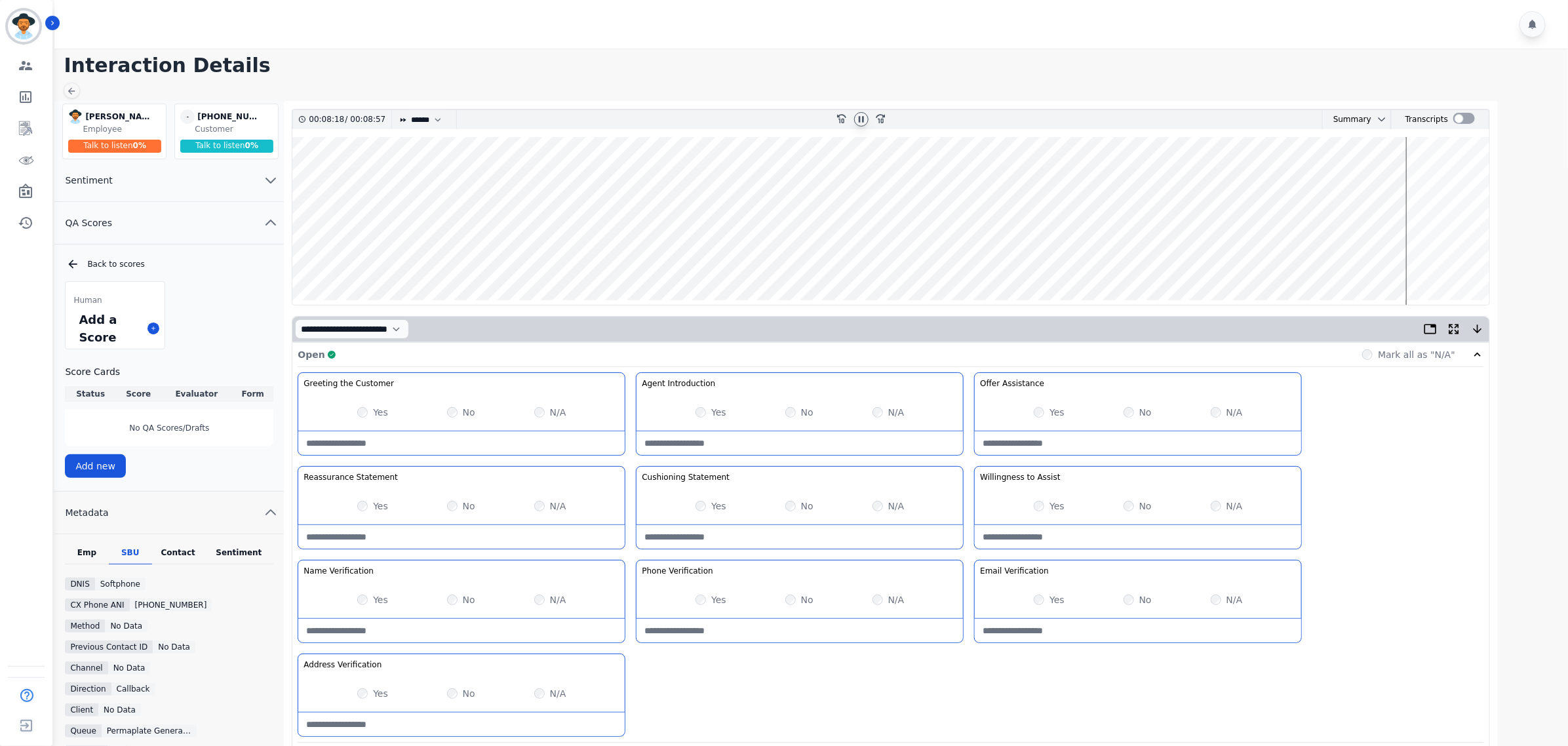
click at [1409, 181] on wave at bounding box center [891, 220] width 1197 height 168
click at [1414, 179] on wave at bounding box center [891, 220] width 1197 height 168
click at [1457, 261] on wave at bounding box center [891, 220] width 1197 height 168
click at [869, 118] on div at bounding box center [861, 119] width 20 height 19
click at [860, 119] on icon at bounding box center [861, 120] width 5 height 6
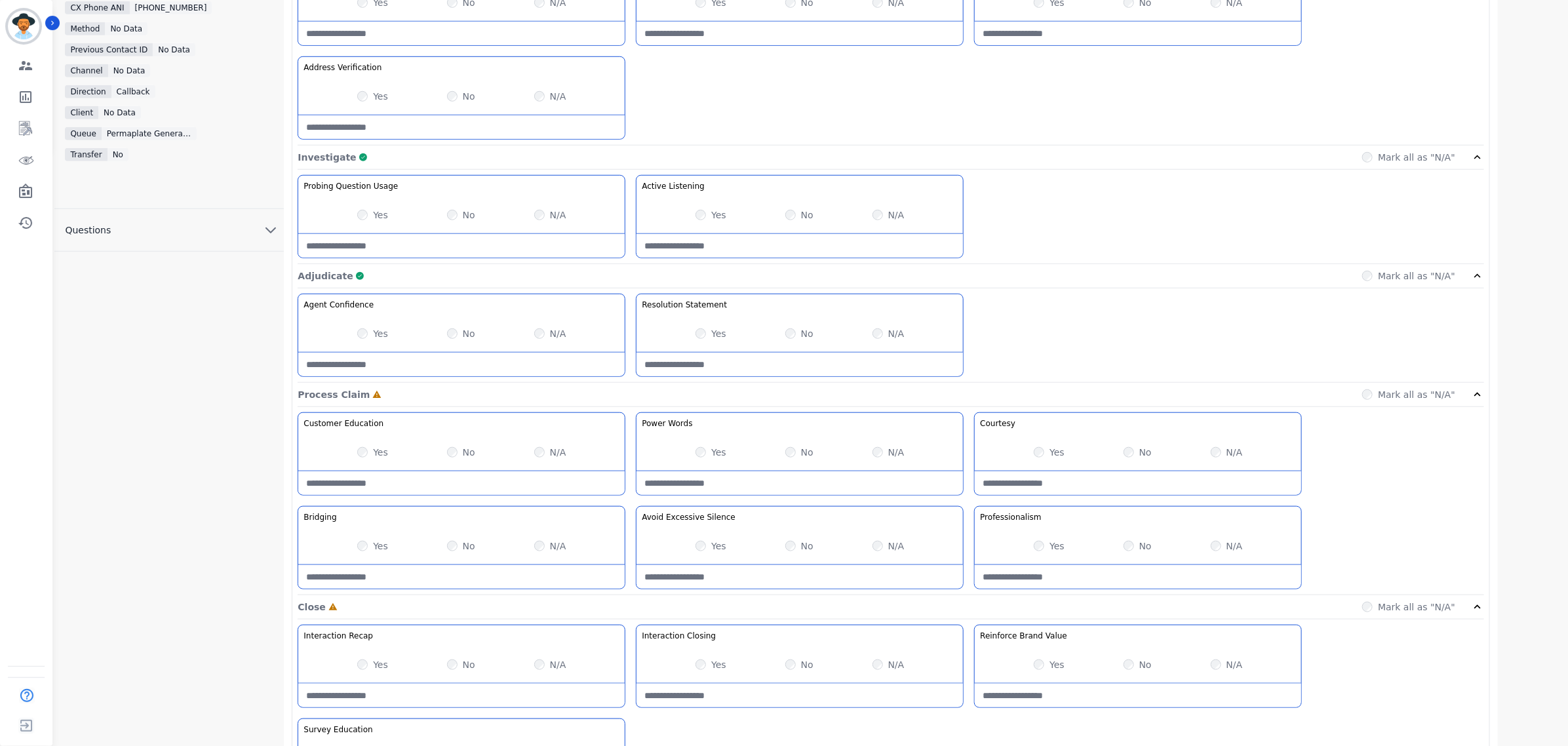
scroll to position [626, 0]
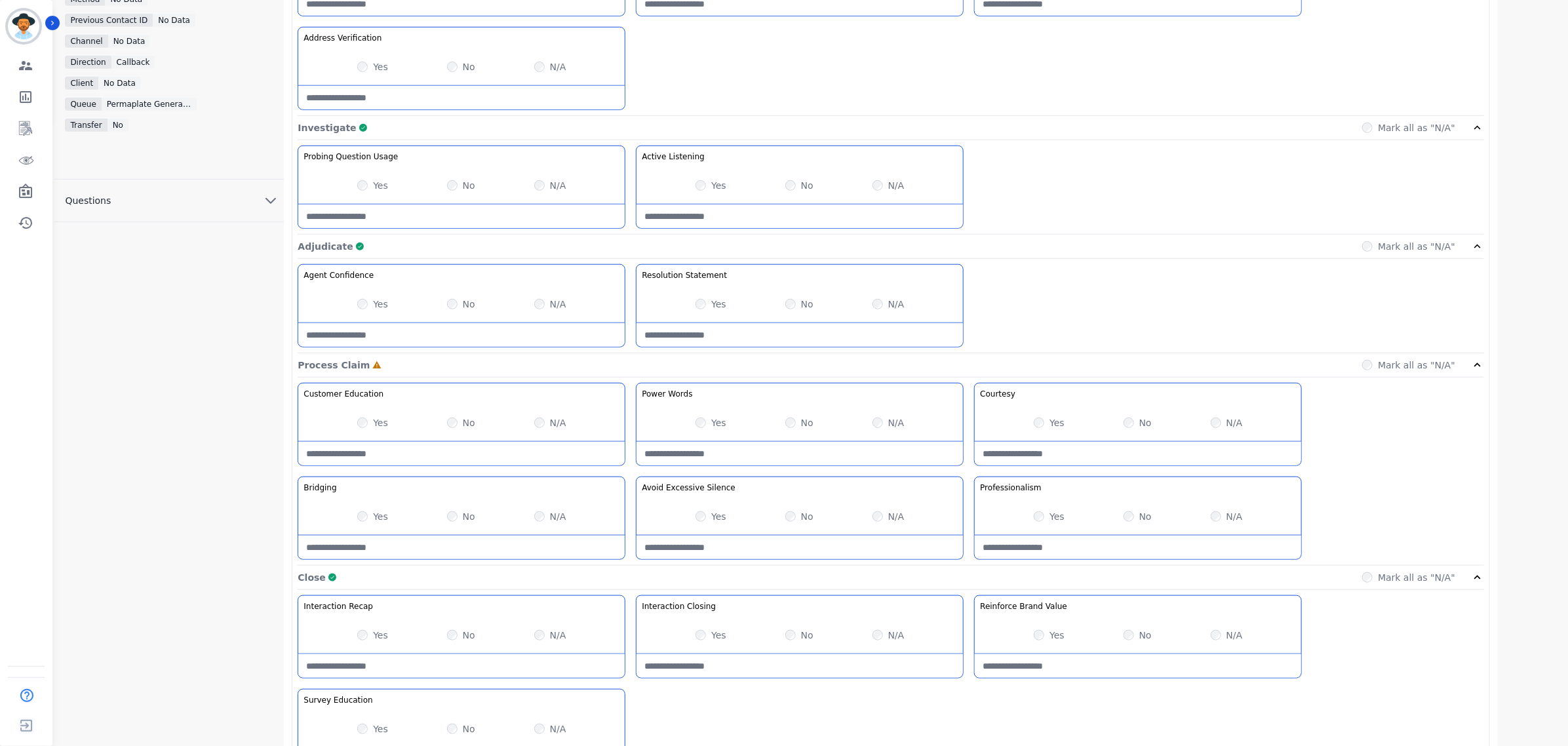
click at [790, 663] on Closing-note at bounding box center [799, 666] width 327 height 24
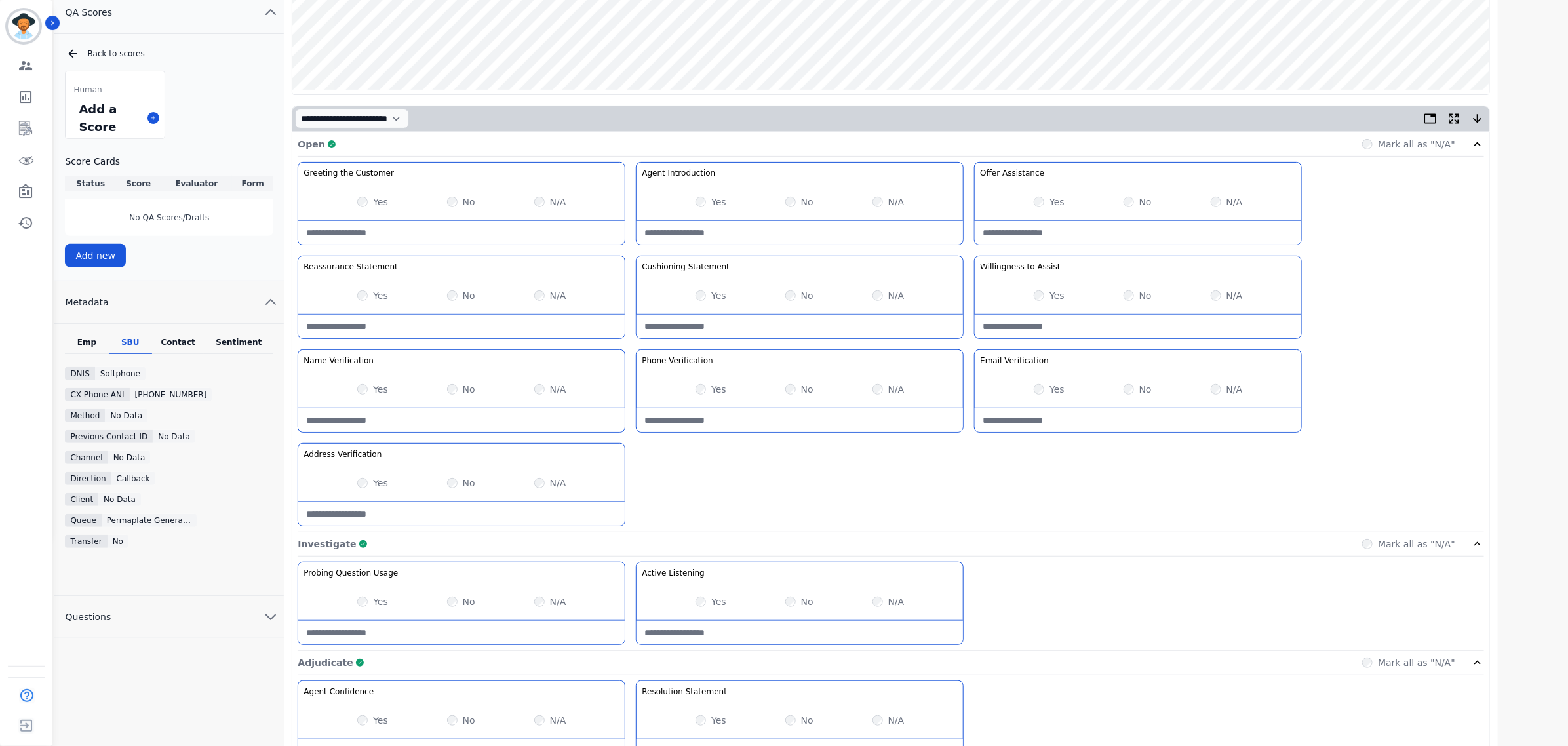
scroll to position [53, 0]
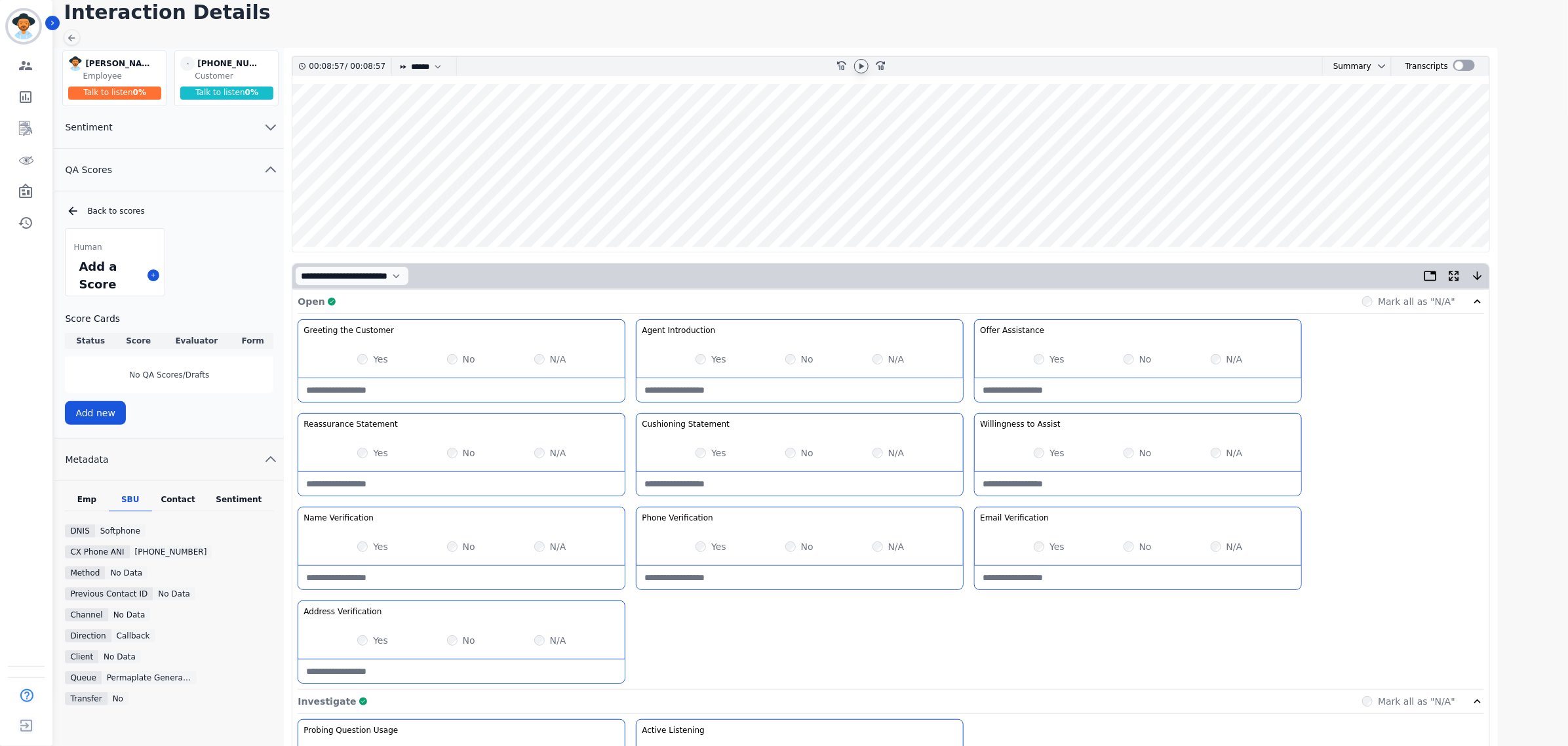
click at [775, 479] on Statement-note at bounding box center [799, 484] width 327 height 24
type Statement-note "******"
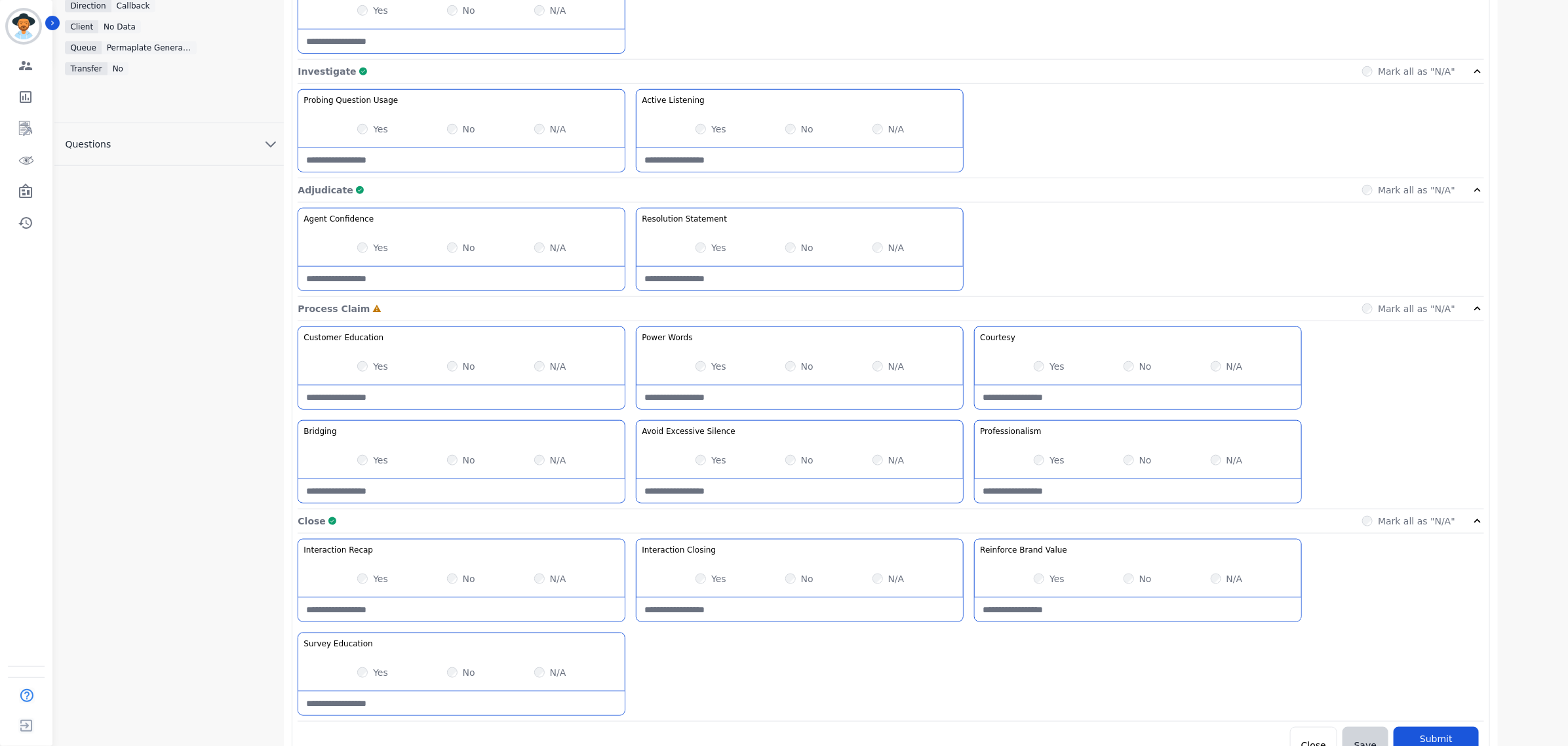
scroll to position [708, 0]
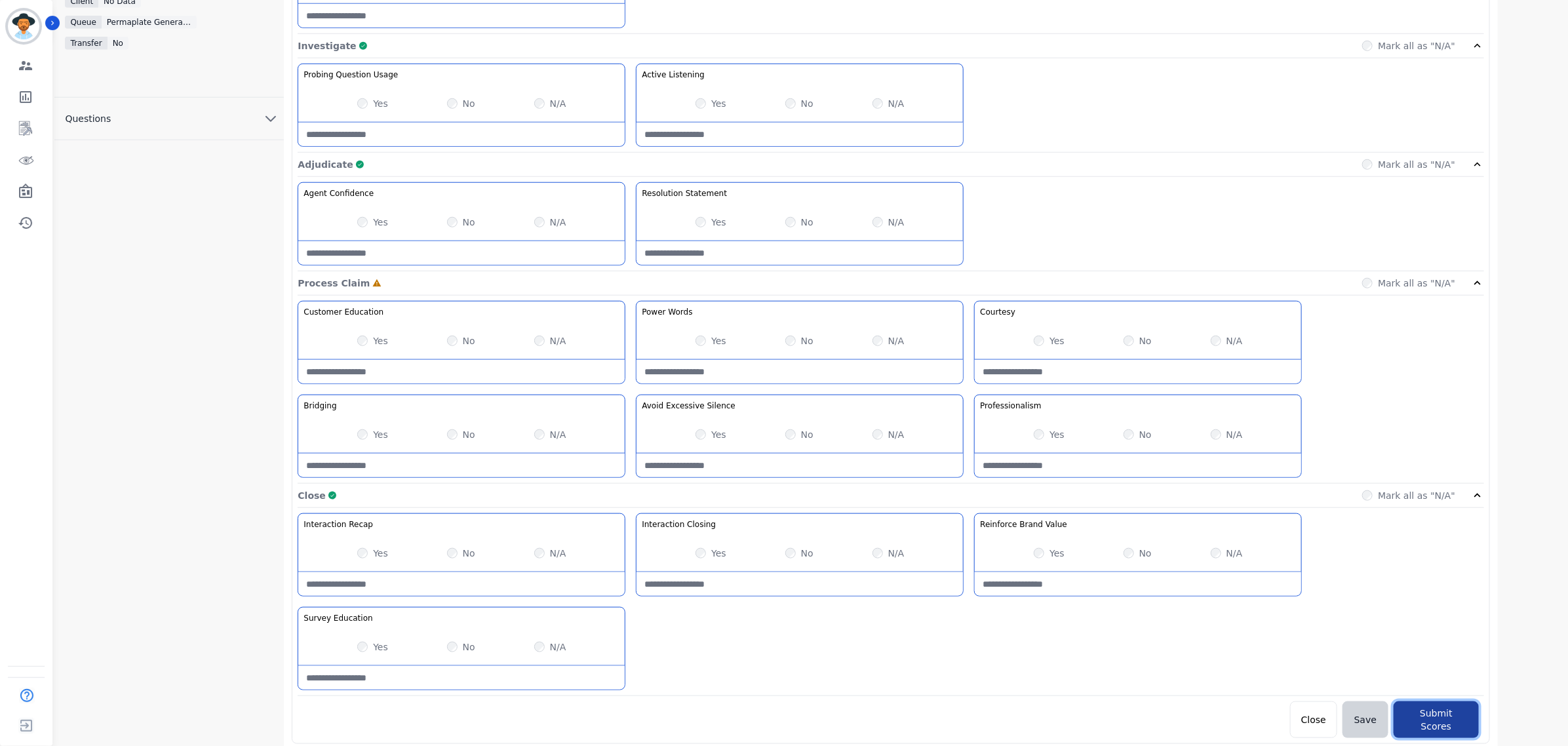
click at [1431, 716] on button "Submit Scores" at bounding box center [1436, 719] width 85 height 37
click at [1439, 721] on button "Submit Scores" at bounding box center [1436, 719] width 85 height 37
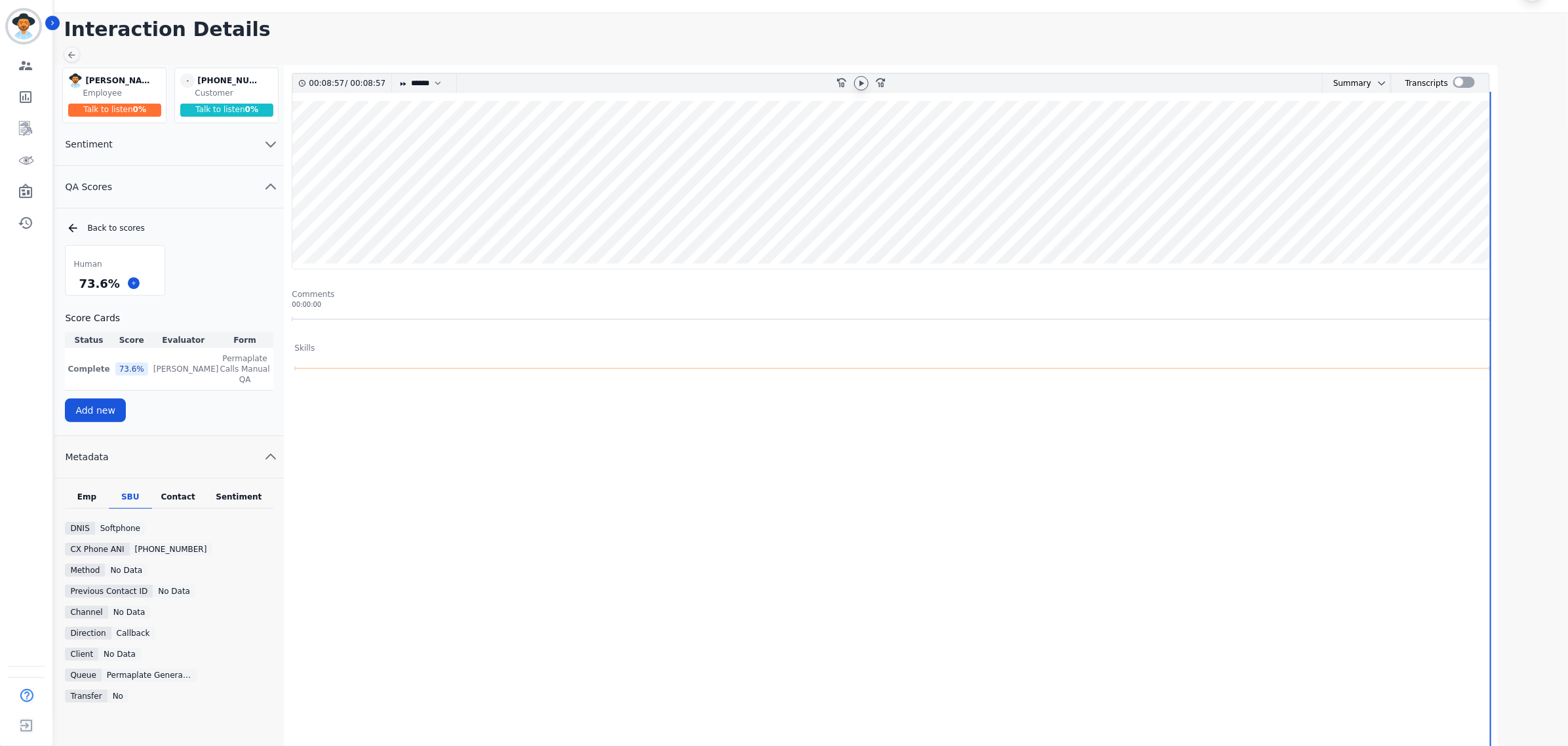
scroll to position [0, 0]
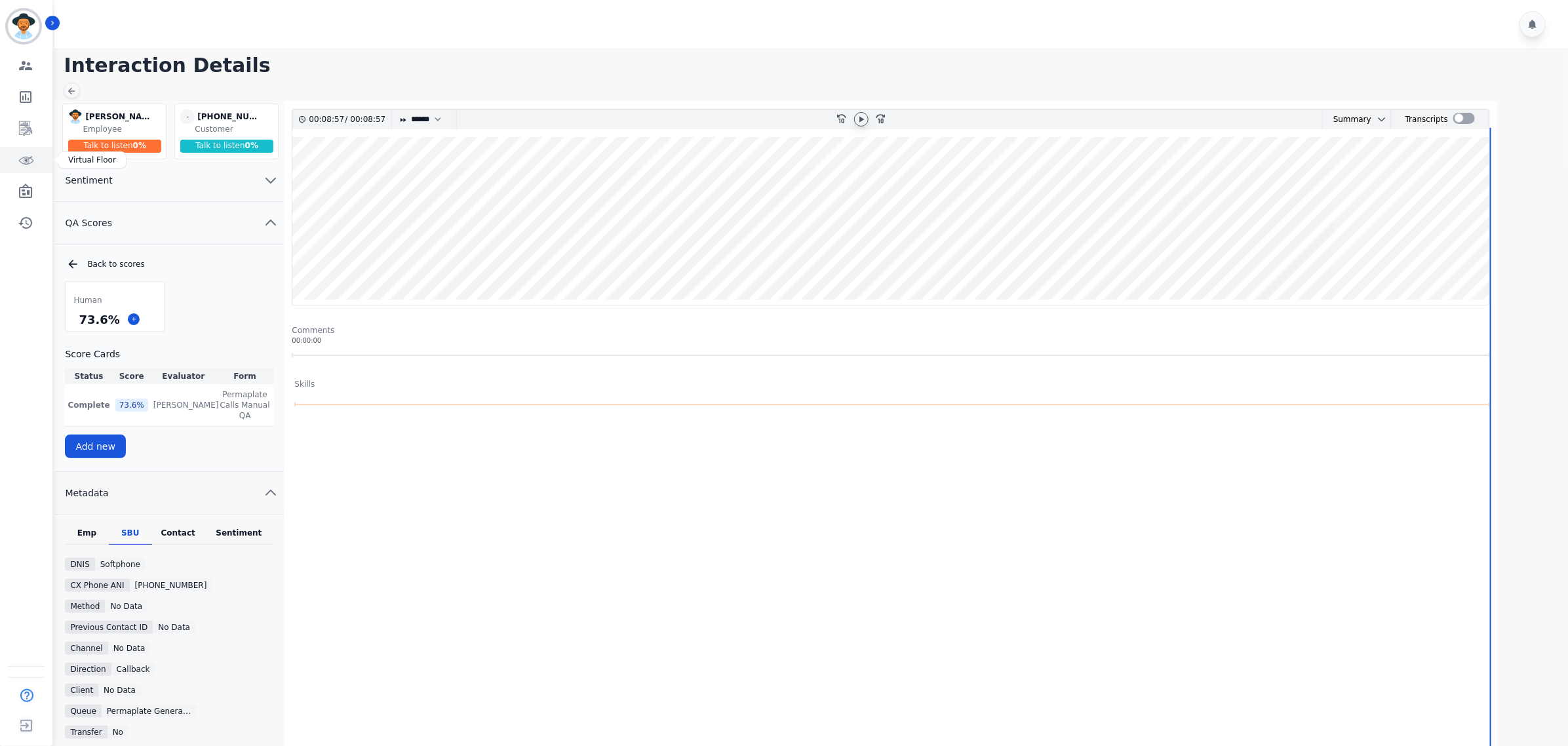
click at [18, 163] on icon "Sidebar" at bounding box center [26, 160] width 16 height 16
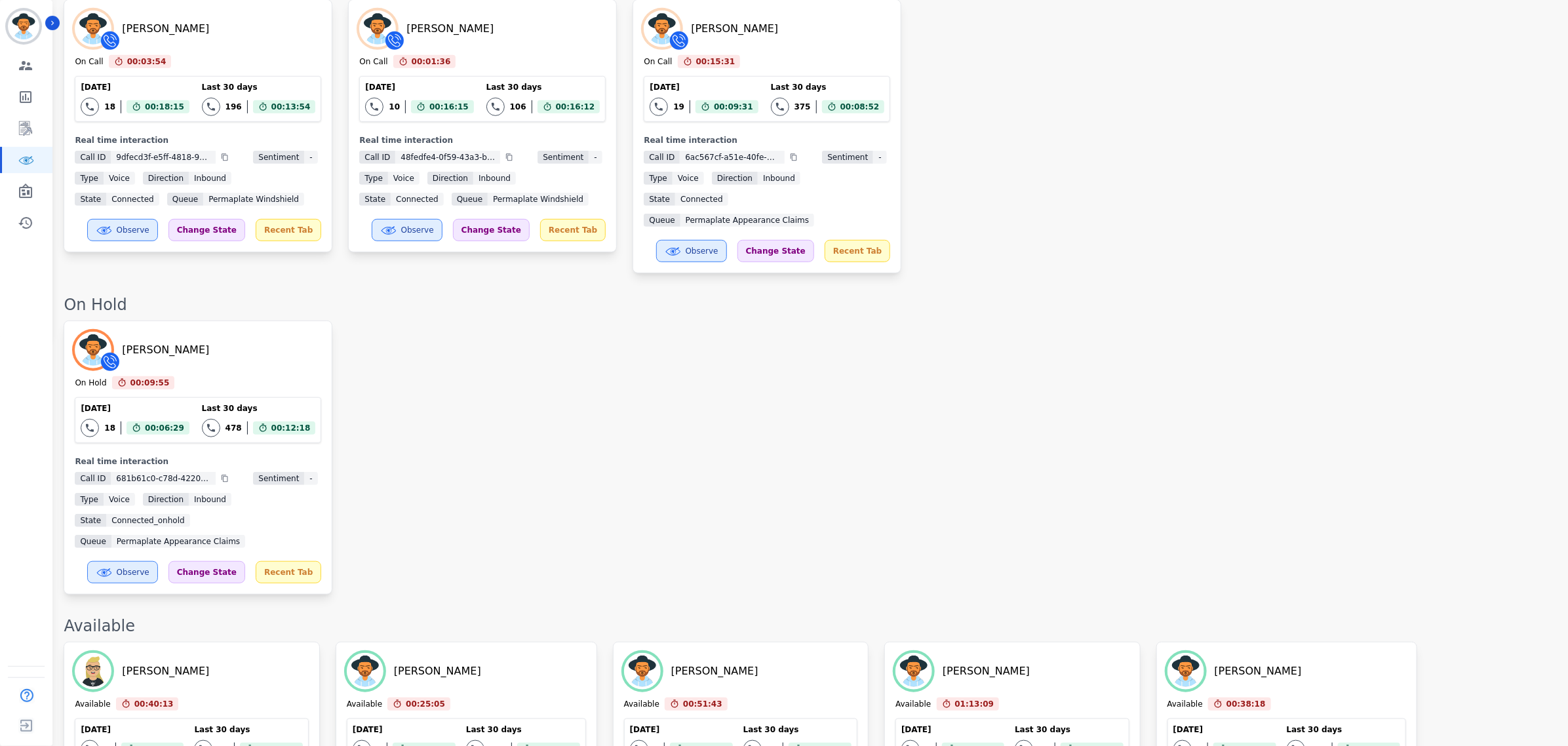
scroll to position [82, 0]
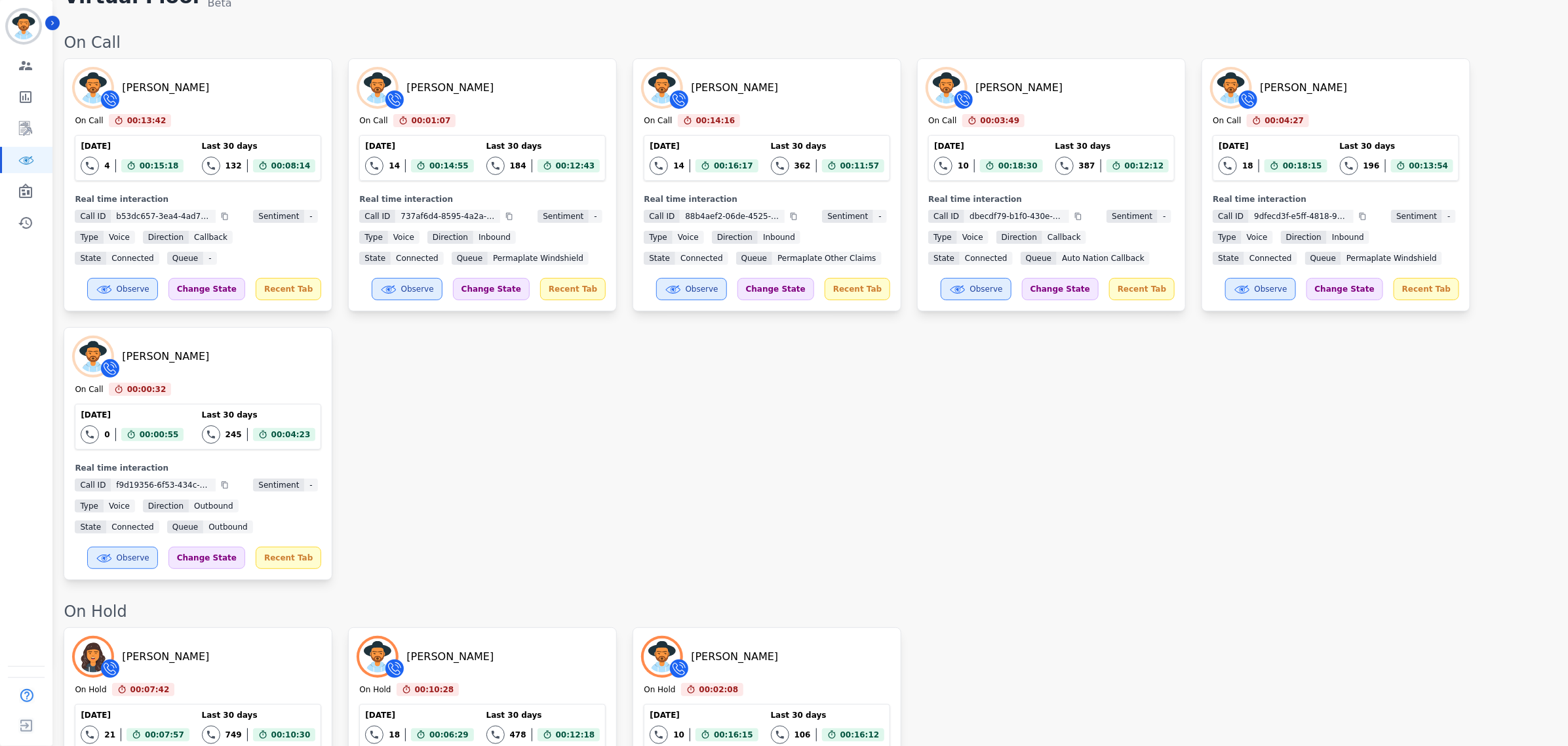
click at [1246, 485] on div "Dani Barnett On Call 00:13:42 Current State: On Call Today 4 Total interactions…" at bounding box center [809, 319] width 1492 height 522
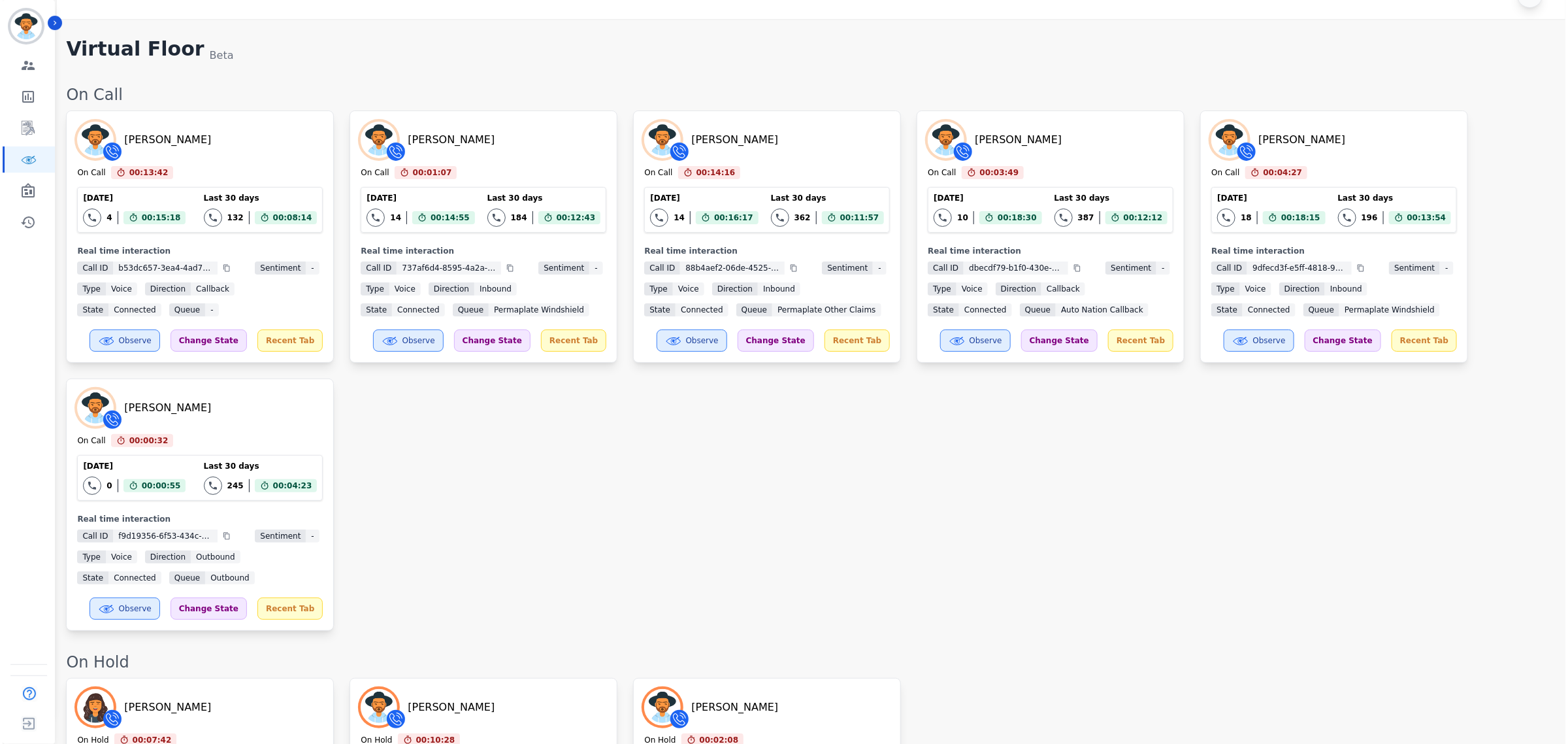
scroll to position [0, 0]
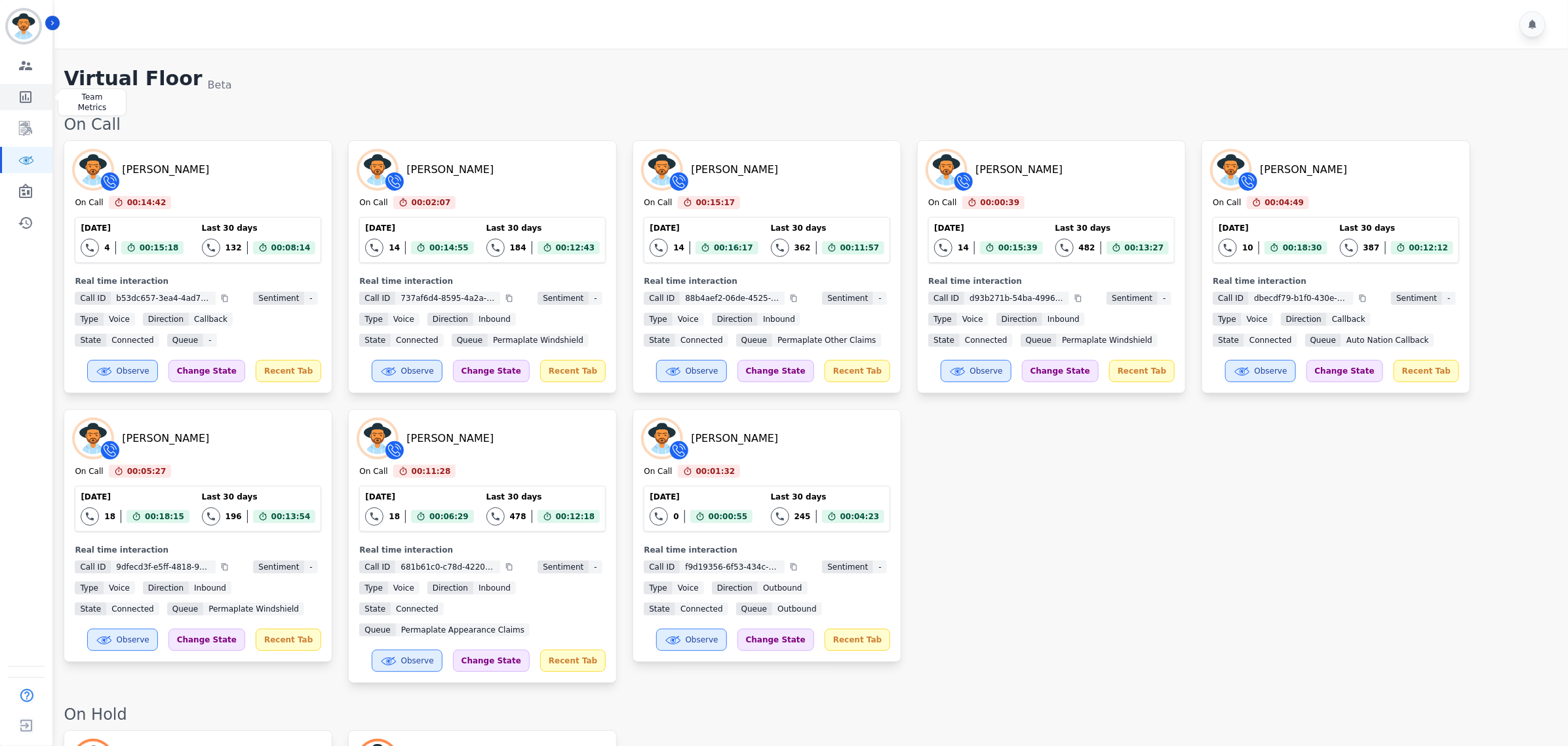
click at [28, 93] on icon "Sidebar" at bounding box center [26, 97] width 16 height 16
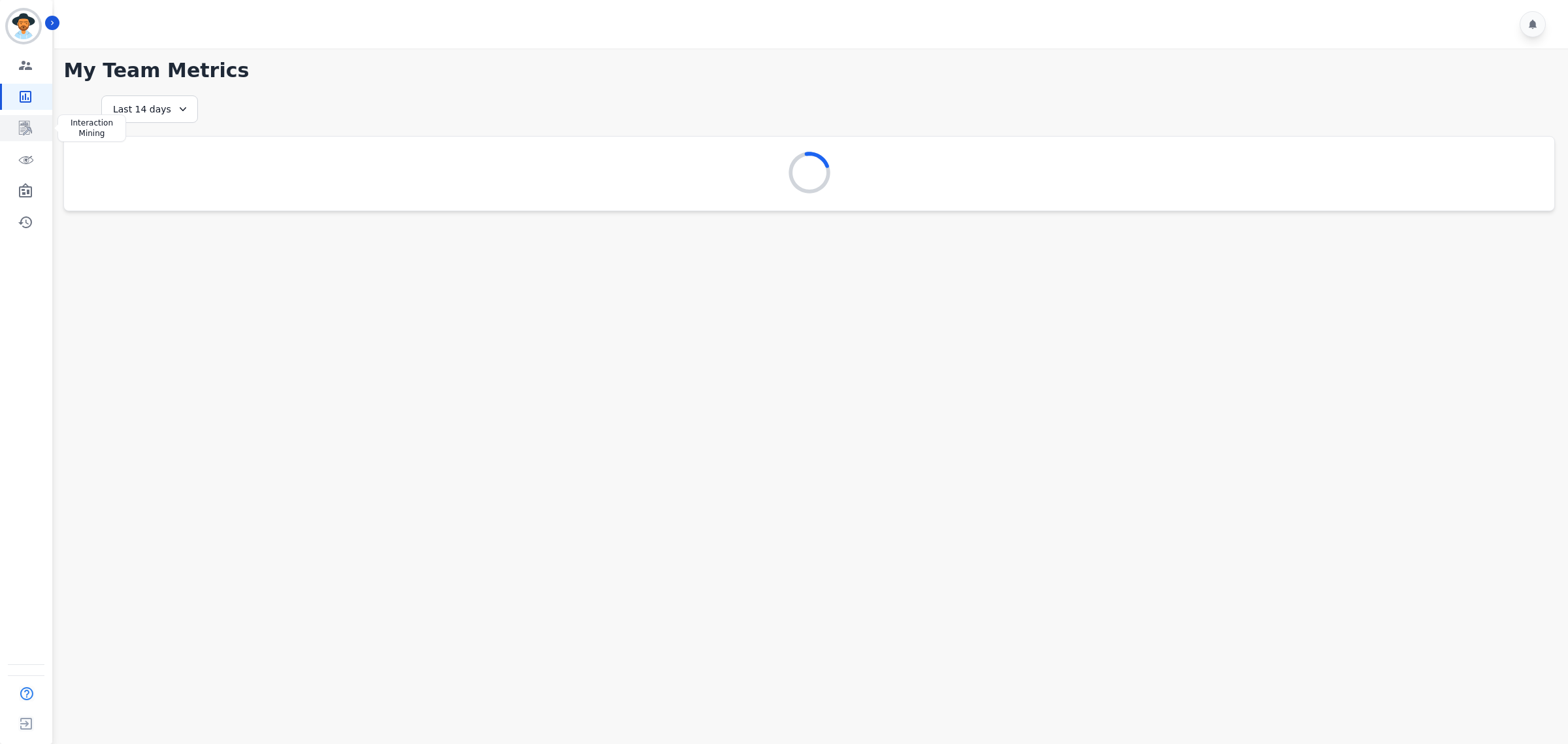
click at [25, 119] on link "Sidebar" at bounding box center [27, 128] width 50 height 26
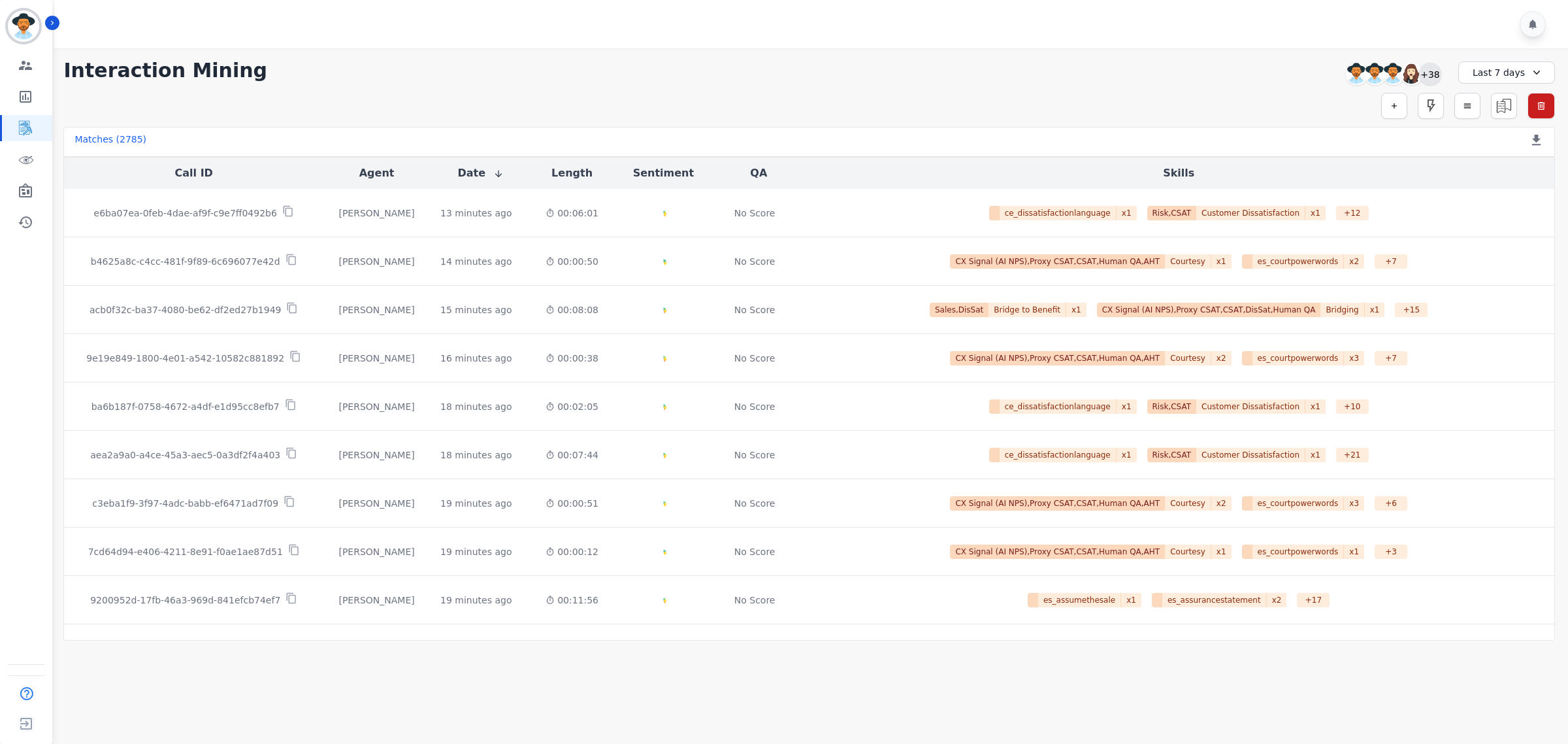
click at [1432, 69] on div "+38" at bounding box center [1430, 73] width 22 height 22
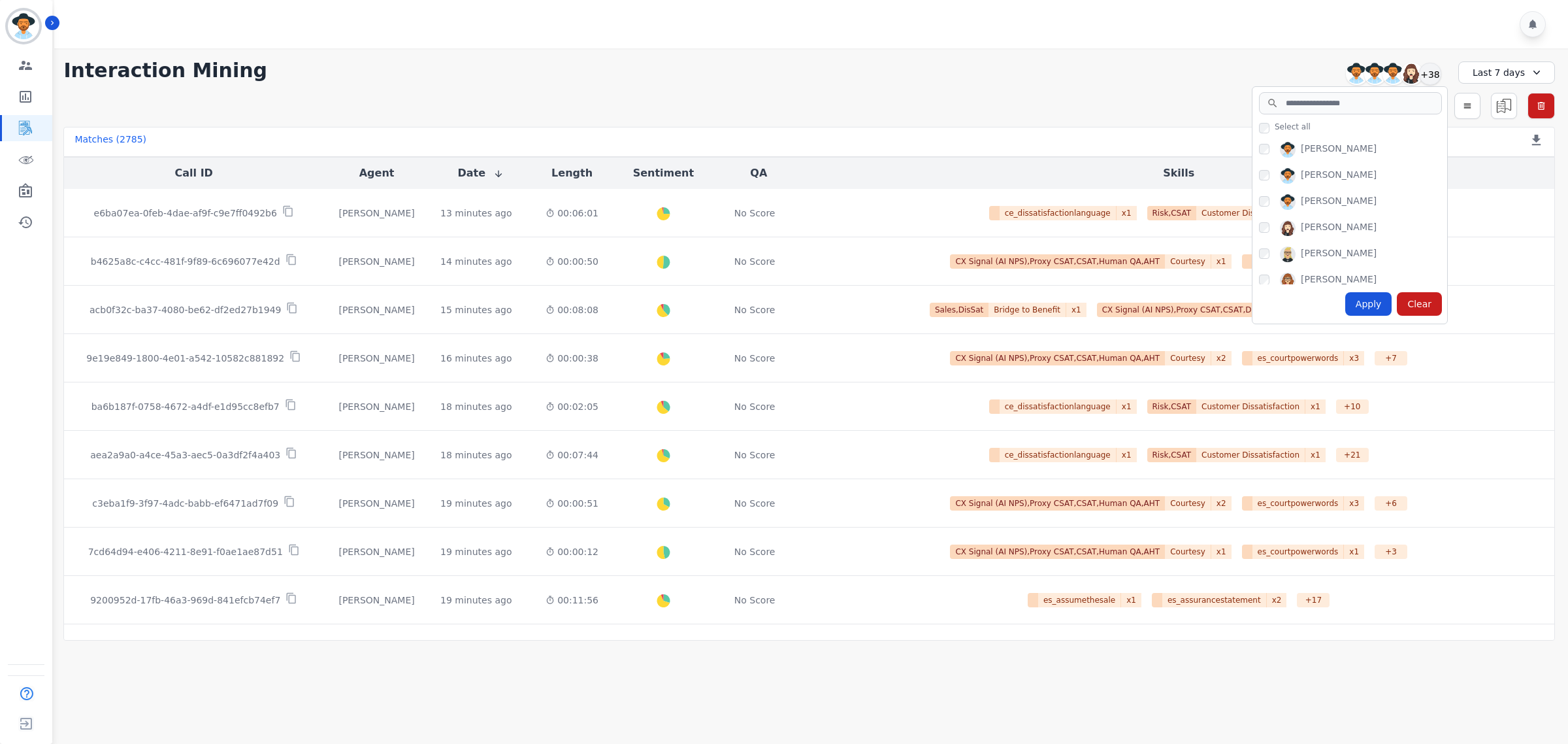
click at [1278, 30] on div at bounding box center [813, 24] width 1518 height 48
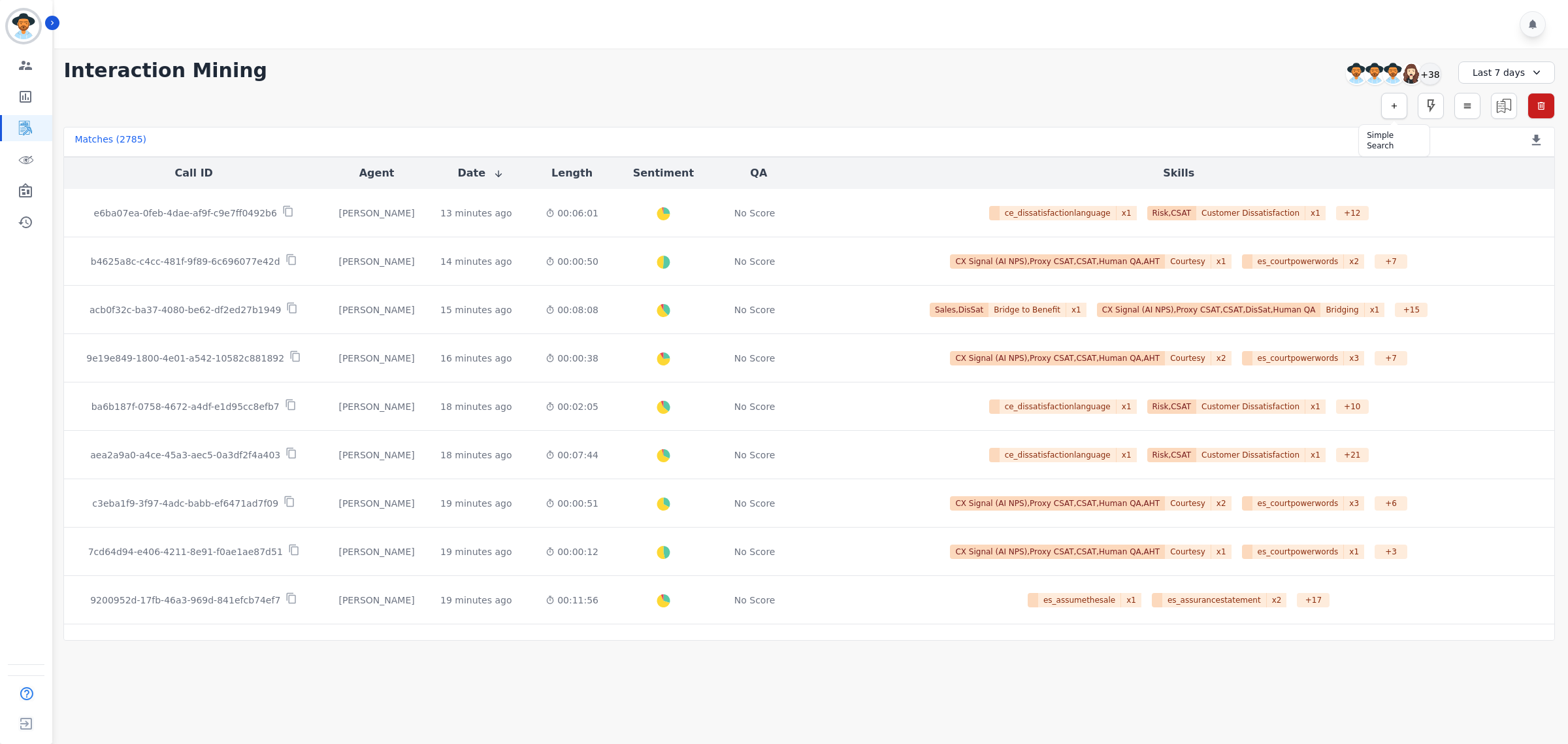
click at [1406, 105] on button "button" at bounding box center [1394, 106] width 26 height 26
click at [1229, 148] on div "** ACW (Sec) AGH_Lvl1 AGH_Lvl2 Emote: Apprehensive % Silence Front (CX) CX Phon…" at bounding box center [1211, 140] width 170 height 26
type input "**"
click at [1219, 172] on li "QA Scores" at bounding box center [1211, 181] width 168 height 19
type input "**********"
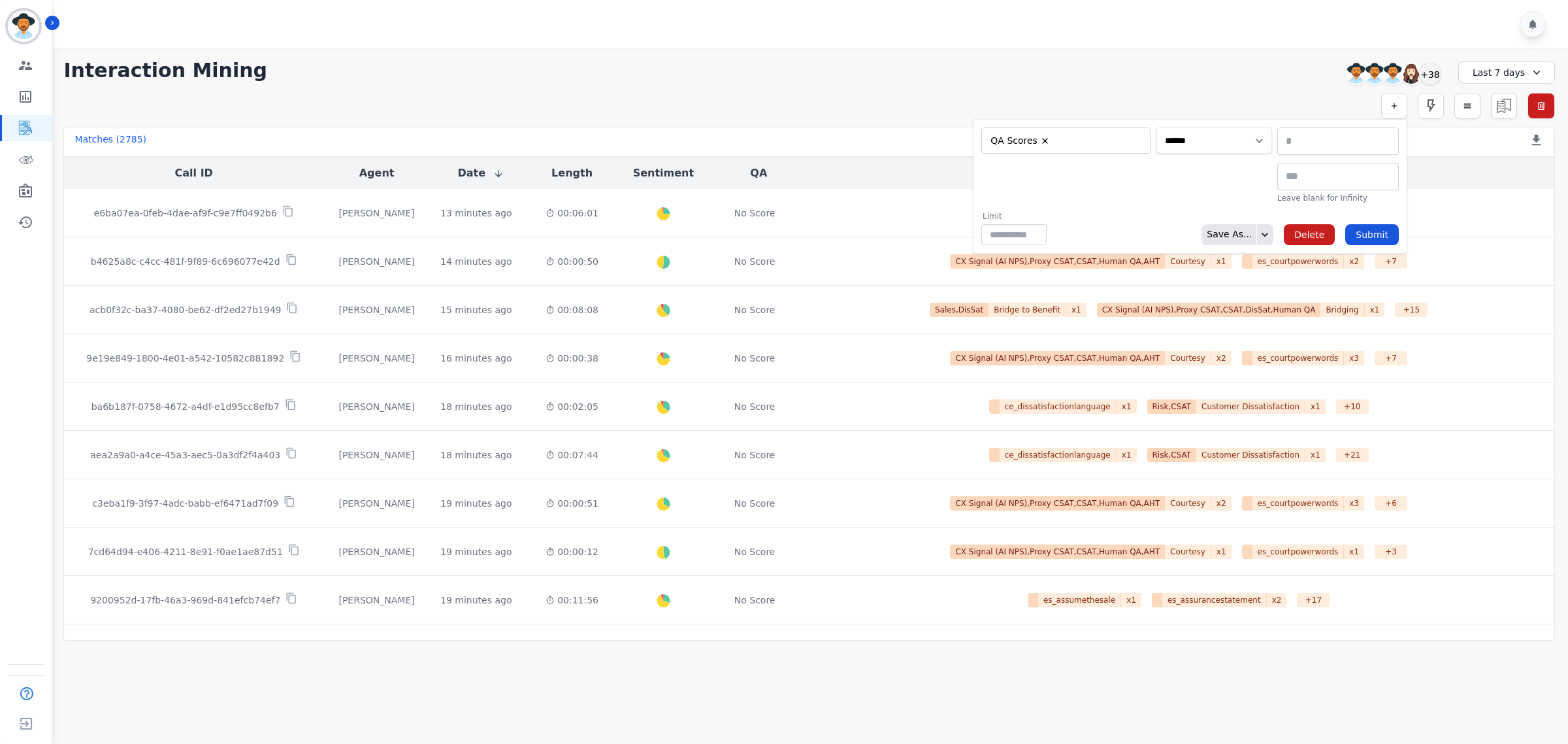
click at [1233, 136] on select "**********" at bounding box center [1214, 140] width 116 height 26
select select "******"
click at [1272, 128] on select "**********" at bounding box center [1214, 140] width 116 height 26
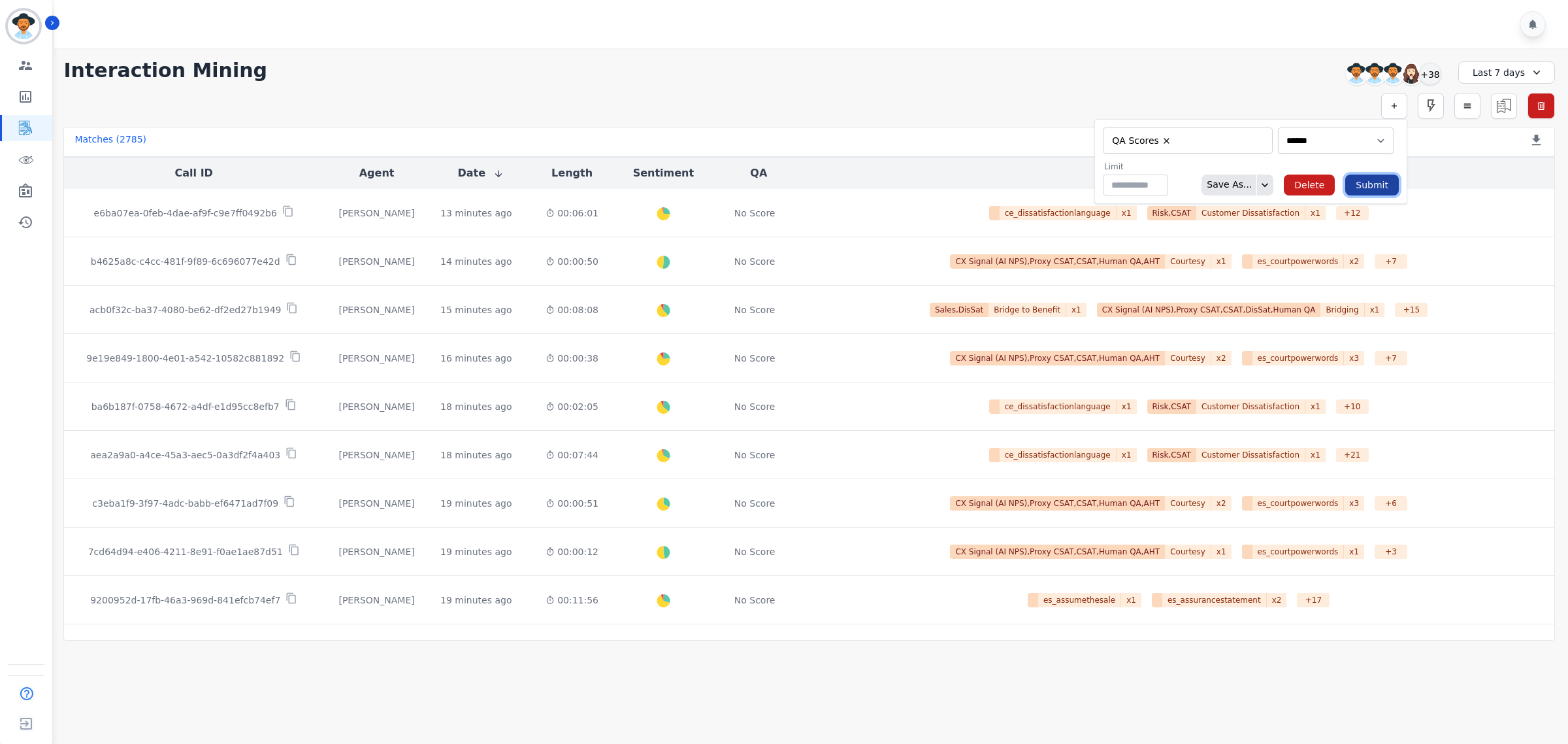
click at [1383, 178] on button "Submit" at bounding box center [1372, 184] width 53 height 21
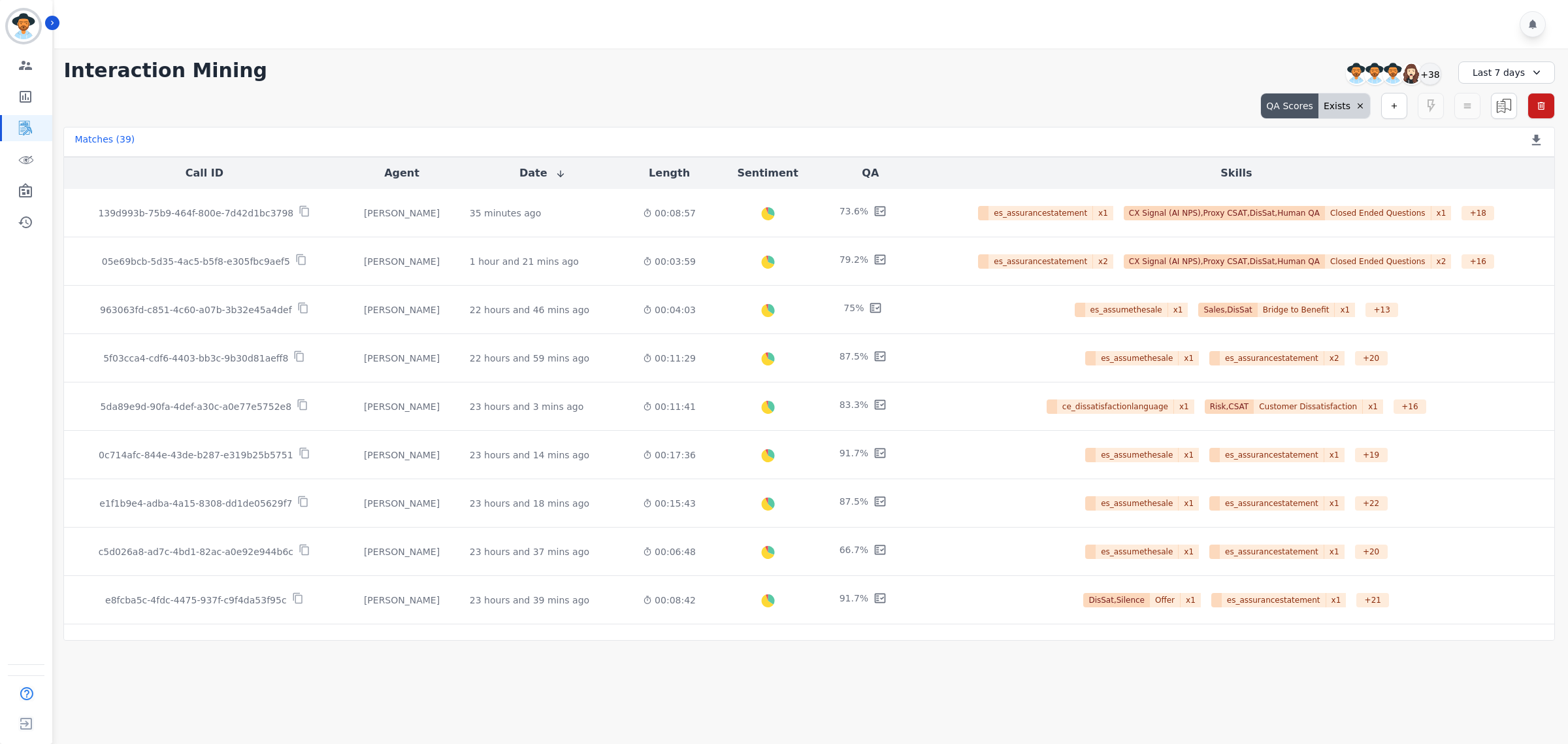
click at [1533, 76] on icon at bounding box center [1536, 72] width 13 height 13
click at [1430, 72] on div "+38" at bounding box center [1430, 73] width 22 height 22
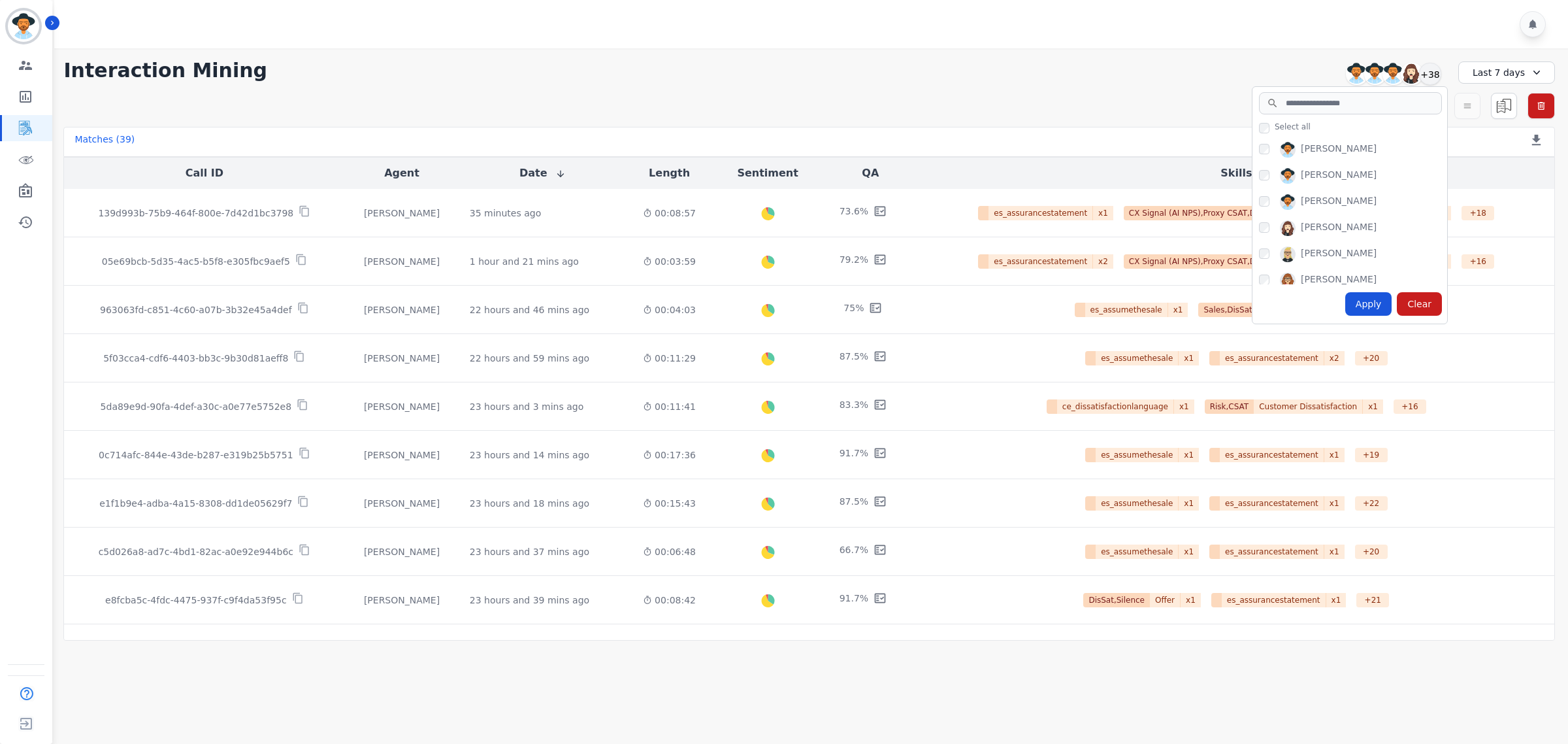
click at [1532, 70] on icon at bounding box center [1536, 72] width 13 height 13
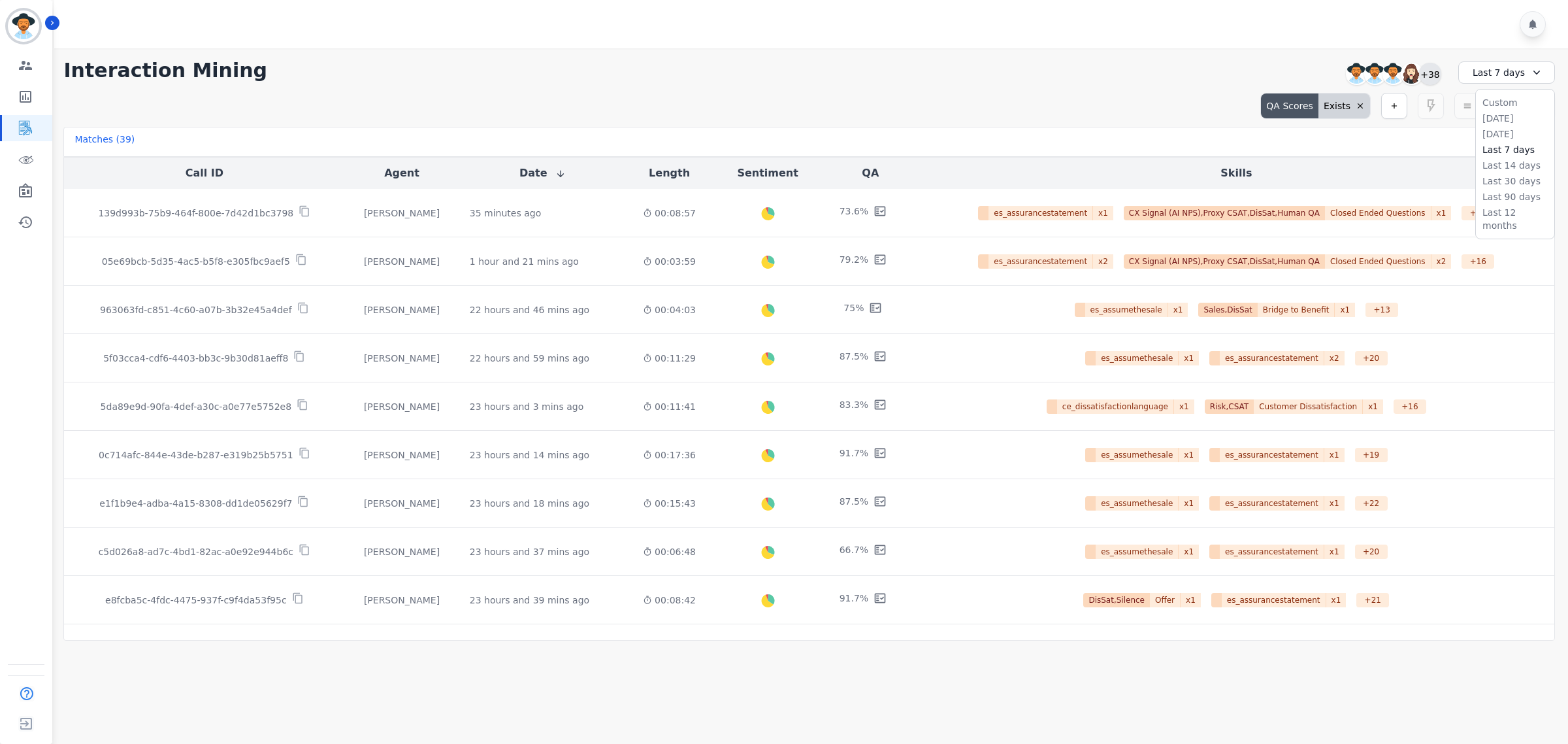
click at [1432, 66] on div "+38" at bounding box center [1430, 73] width 22 height 22
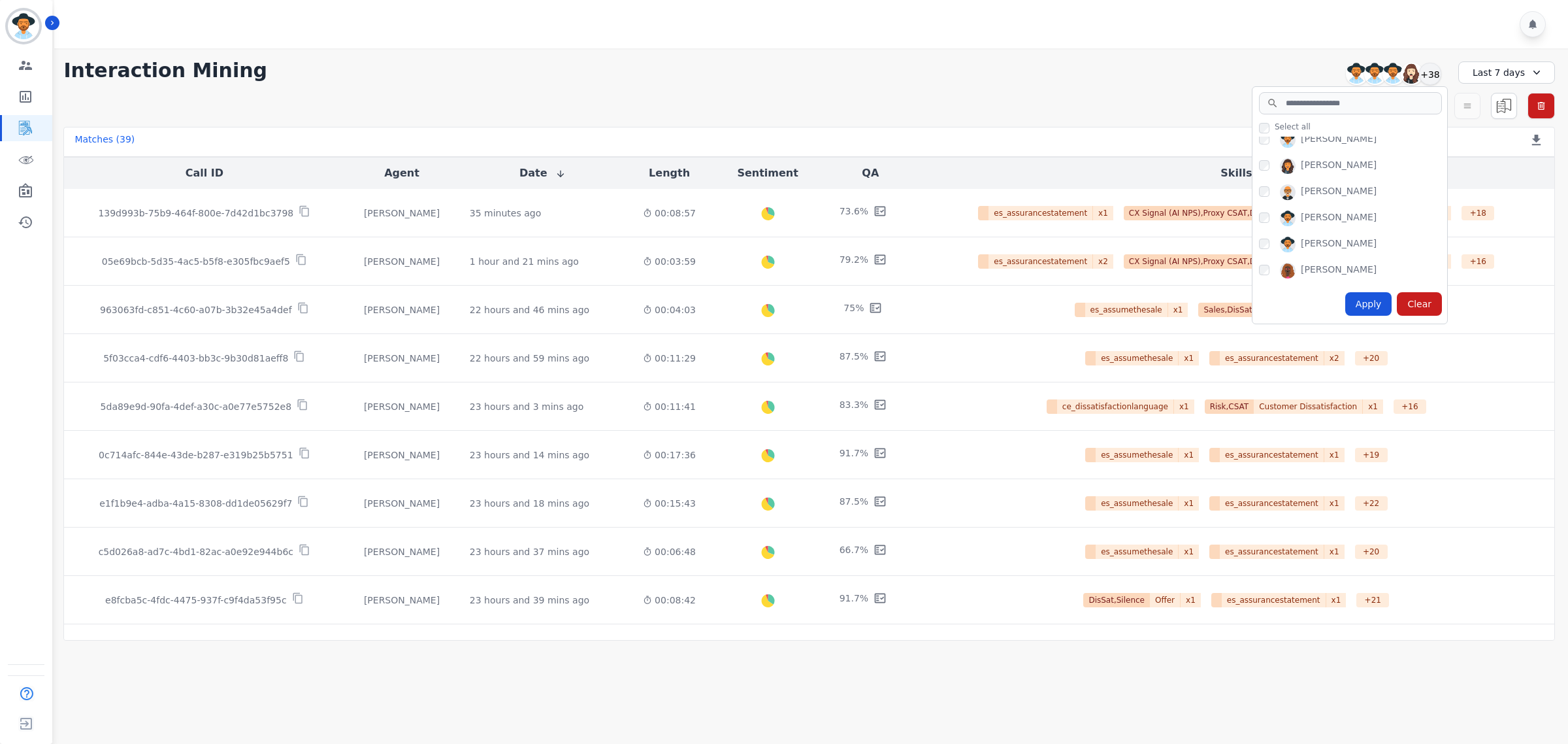
scroll to position [948, 0]
click at [1367, 302] on div "Apply" at bounding box center [1369, 304] width 47 height 24
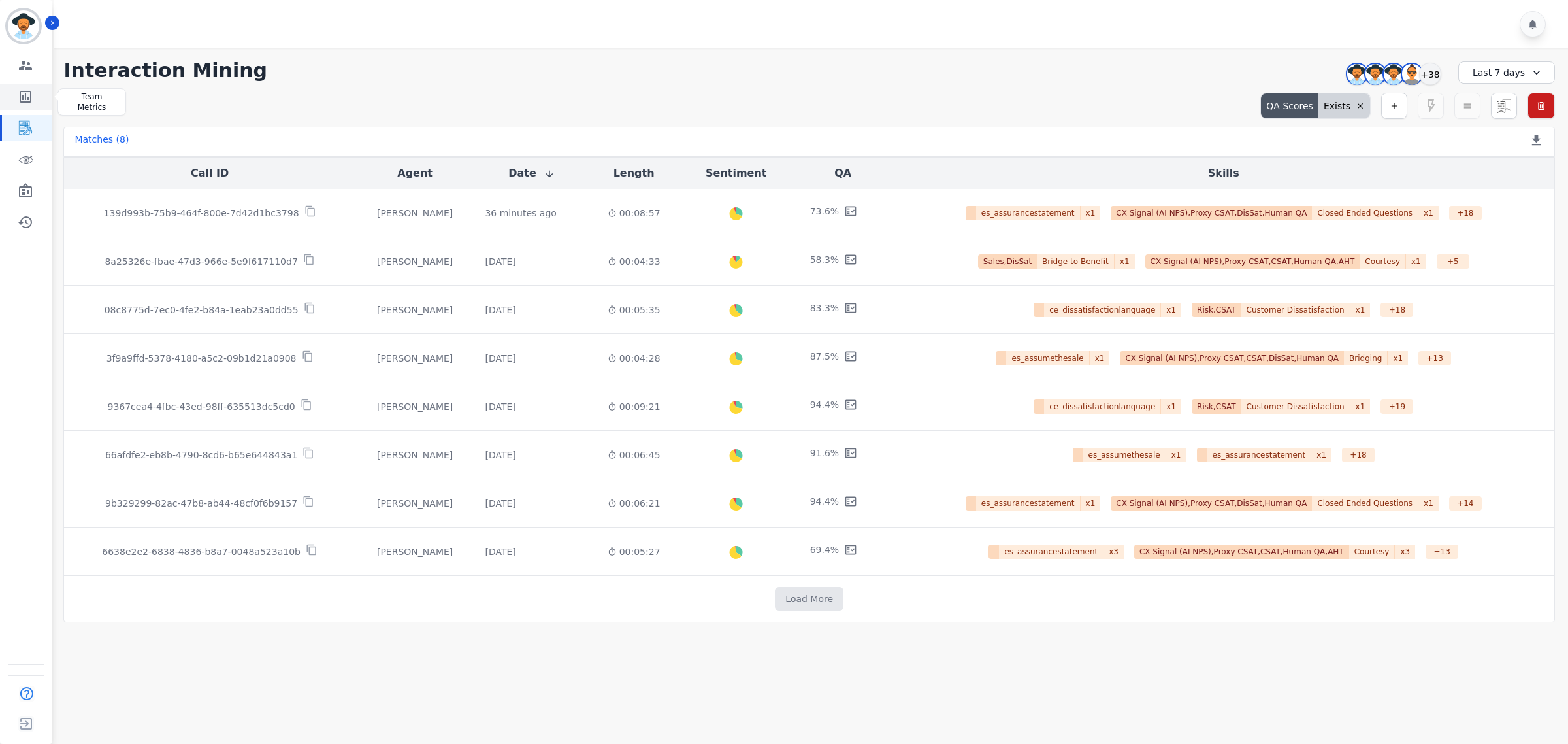
click at [25, 89] on icon "Sidebar" at bounding box center [26, 97] width 16 height 16
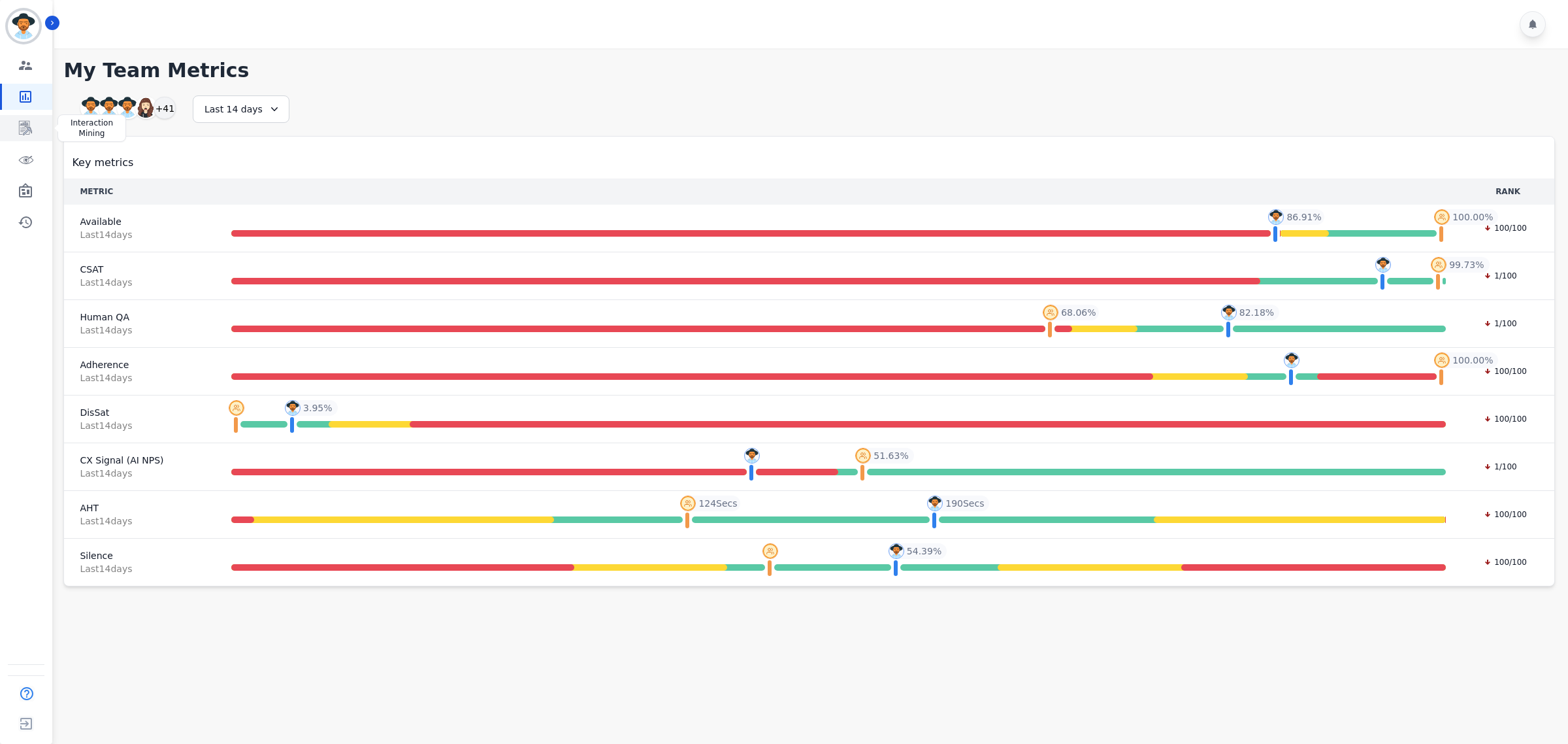
click at [25, 132] on icon "Sidebar" at bounding box center [26, 129] width 11 height 13
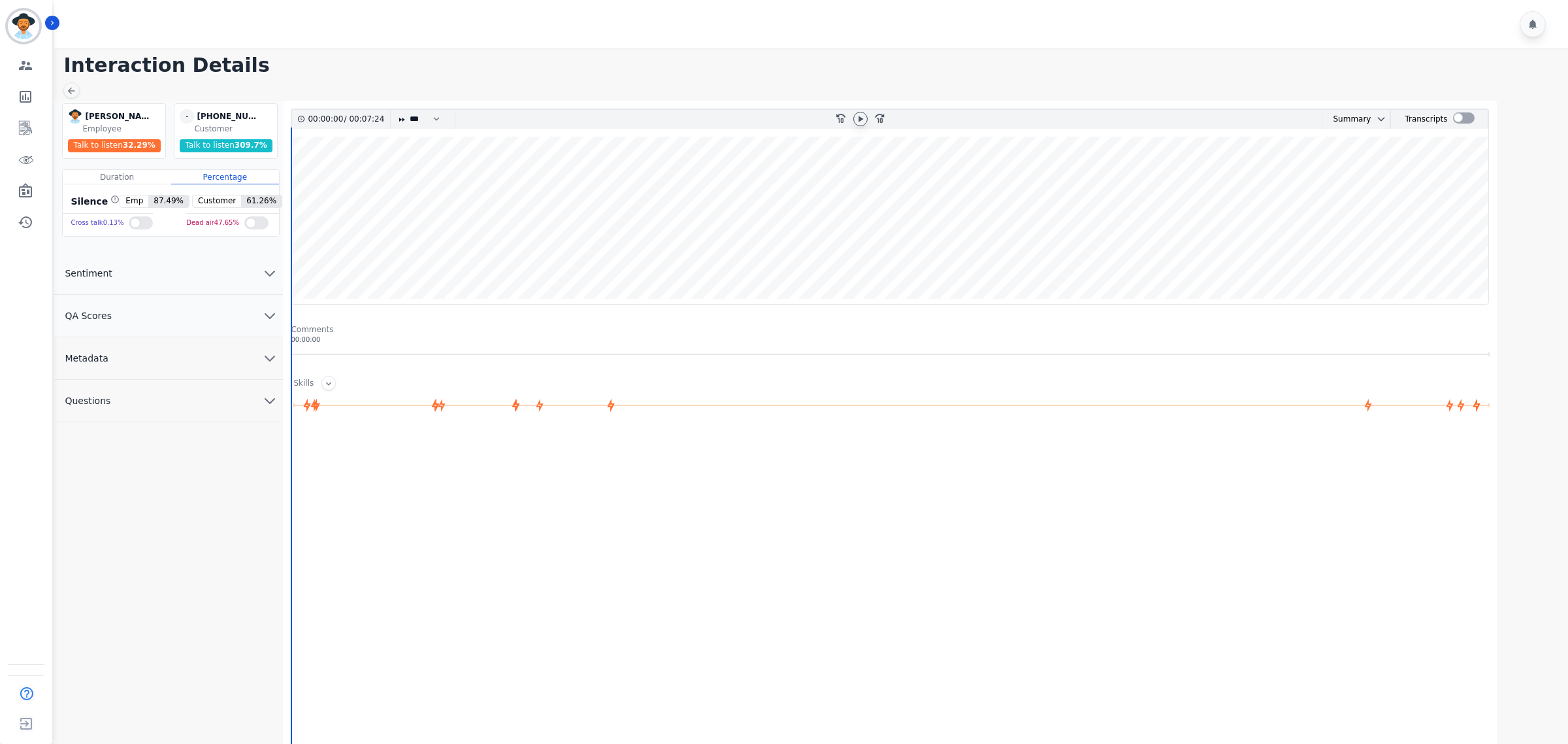
click at [860, 114] on icon at bounding box center [861, 119] width 11 height 11
click at [268, 314] on icon "chevron down" at bounding box center [270, 316] width 16 height 16
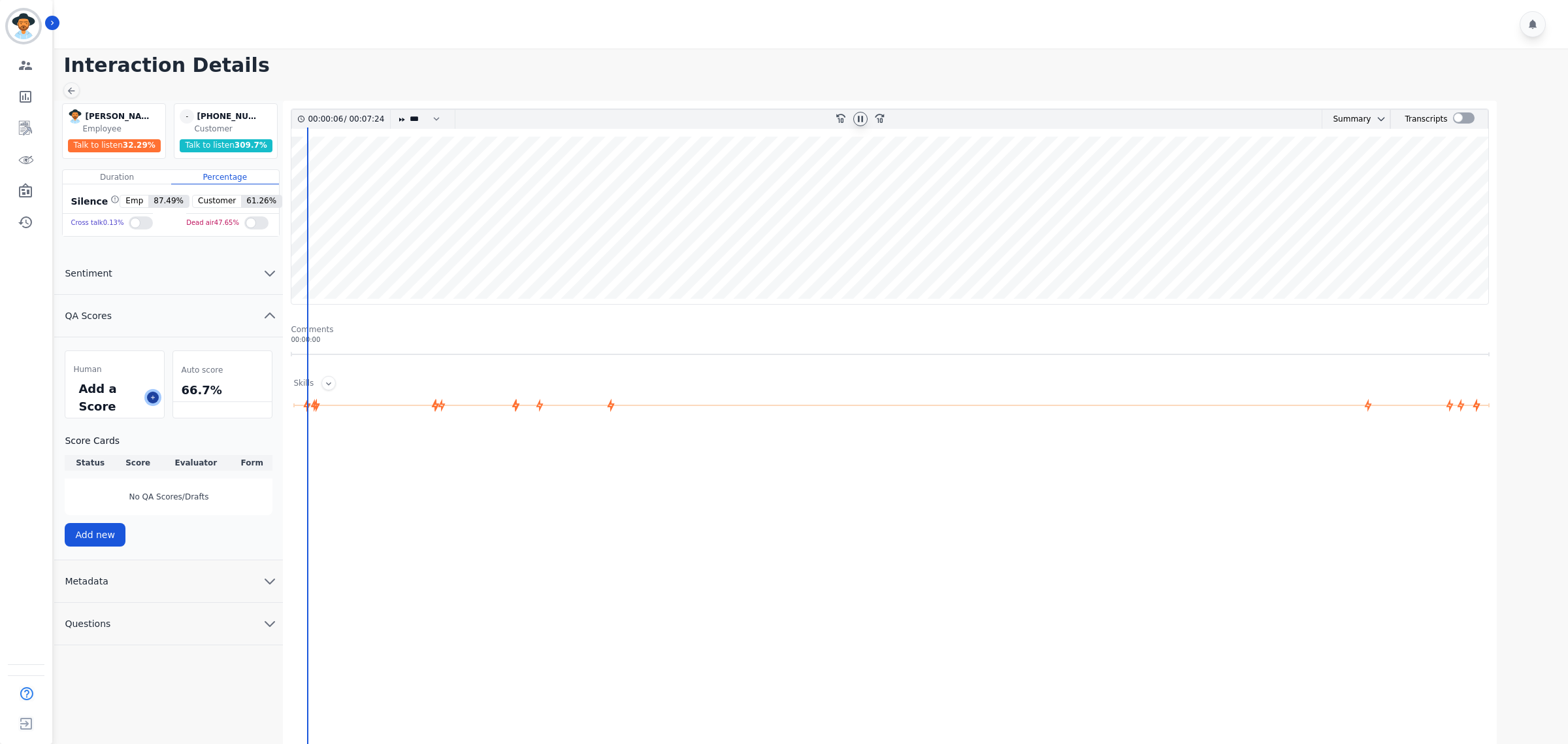
click at [155, 394] on icon at bounding box center [152, 397] width 7 height 7
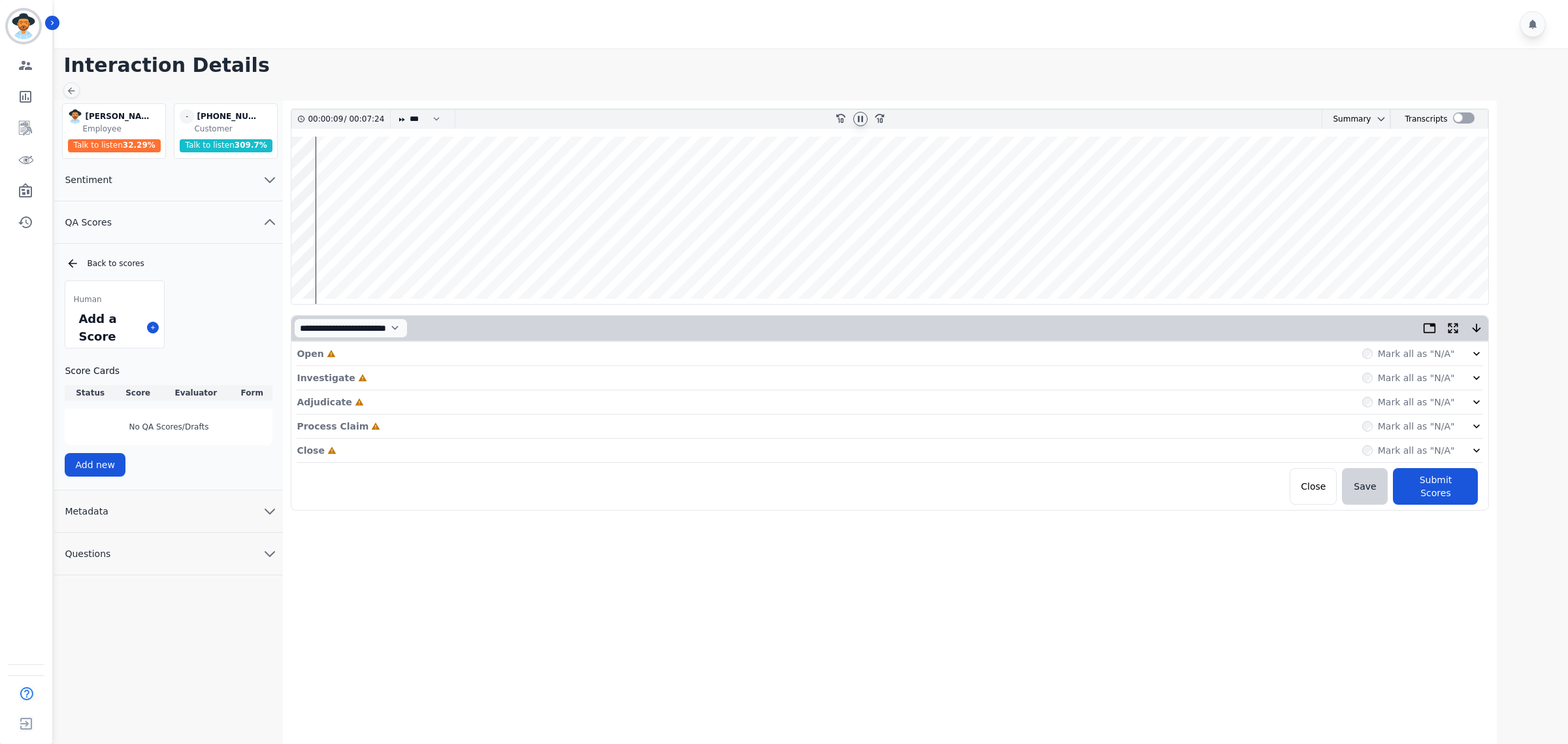
click at [1463, 355] on div "Mark all as "N/A"" at bounding box center [1423, 353] width 122 height 13
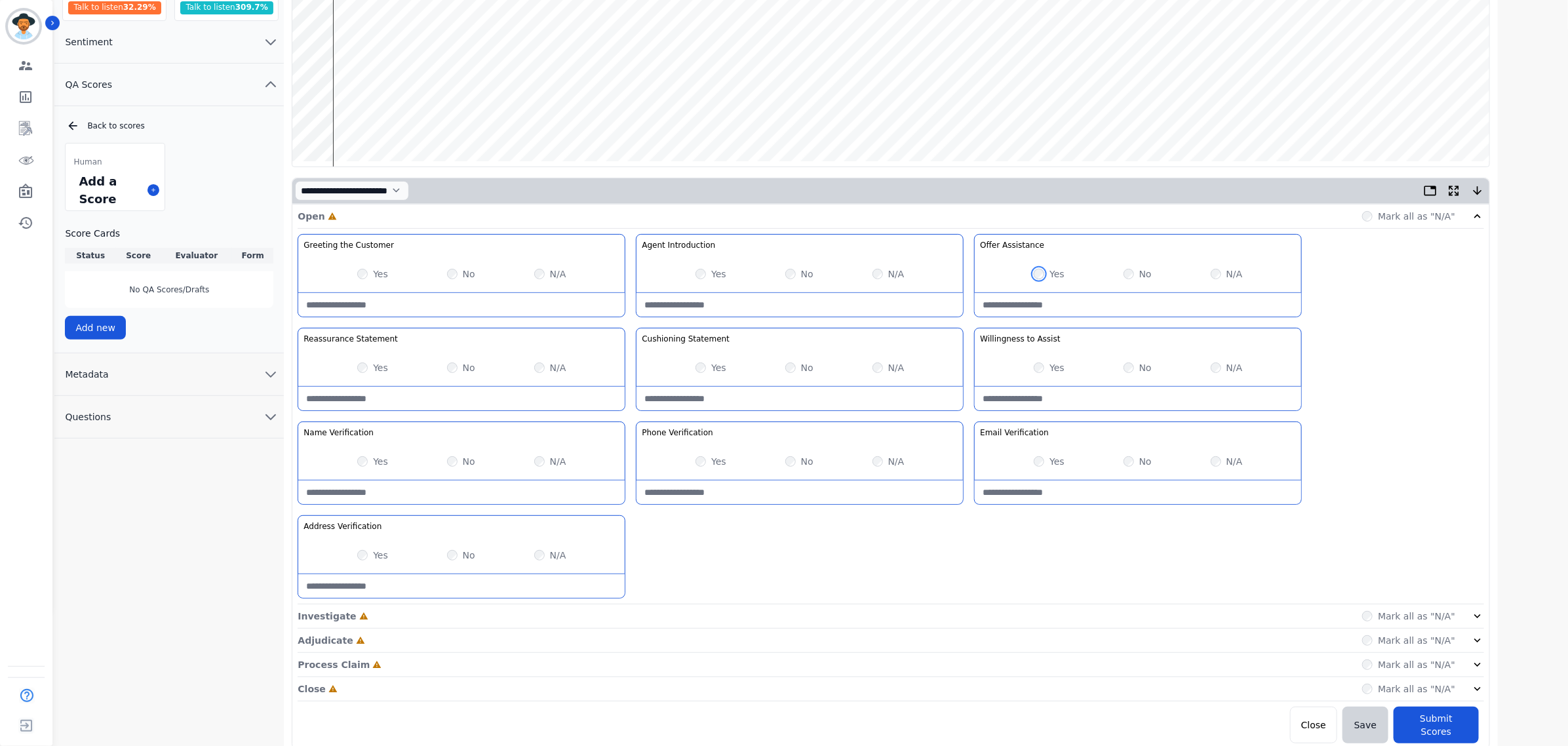
scroll to position [141, 0]
click at [1463, 620] on div "Mark all as "N/A"" at bounding box center [1422, 613] width 122 height 13
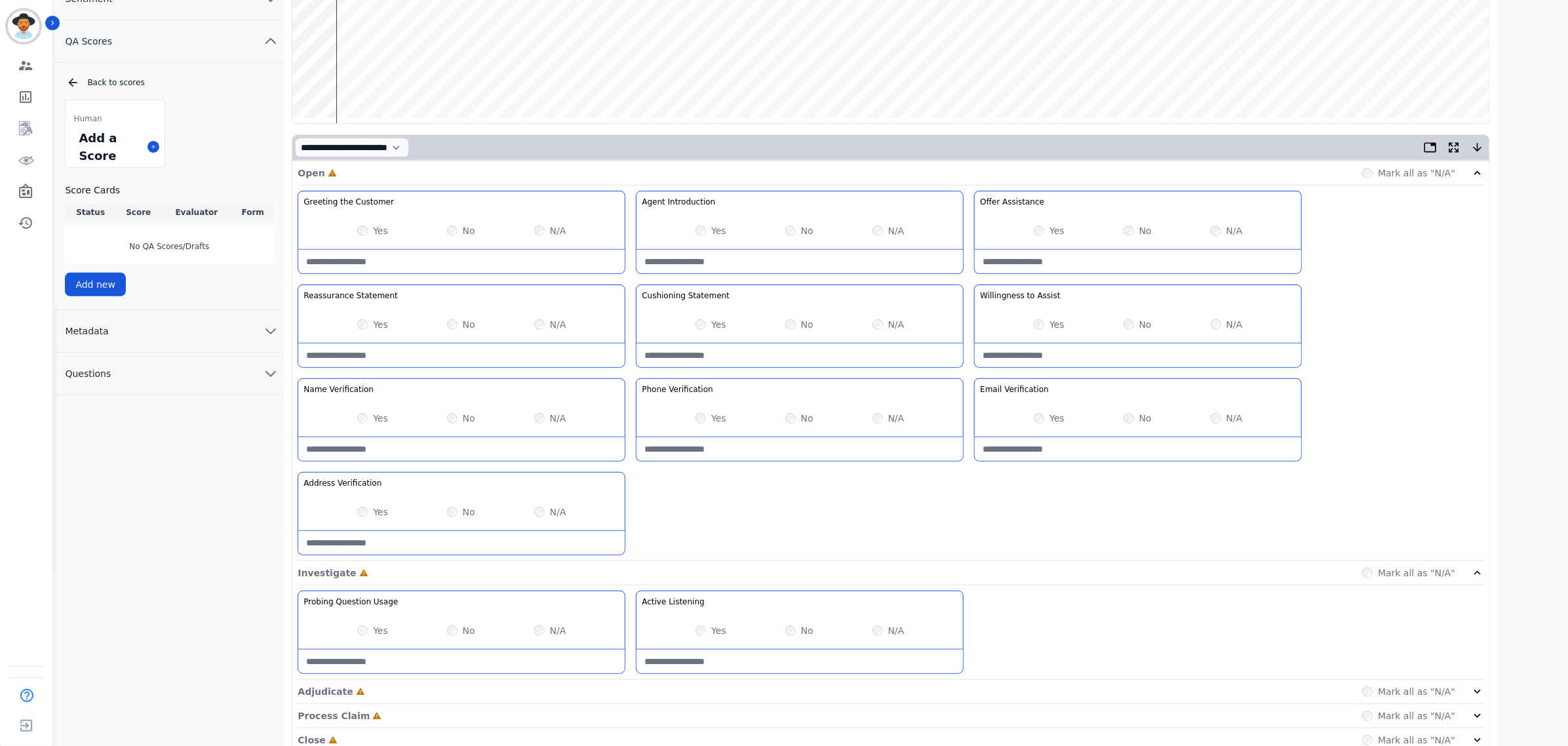
scroll to position [236, 0]
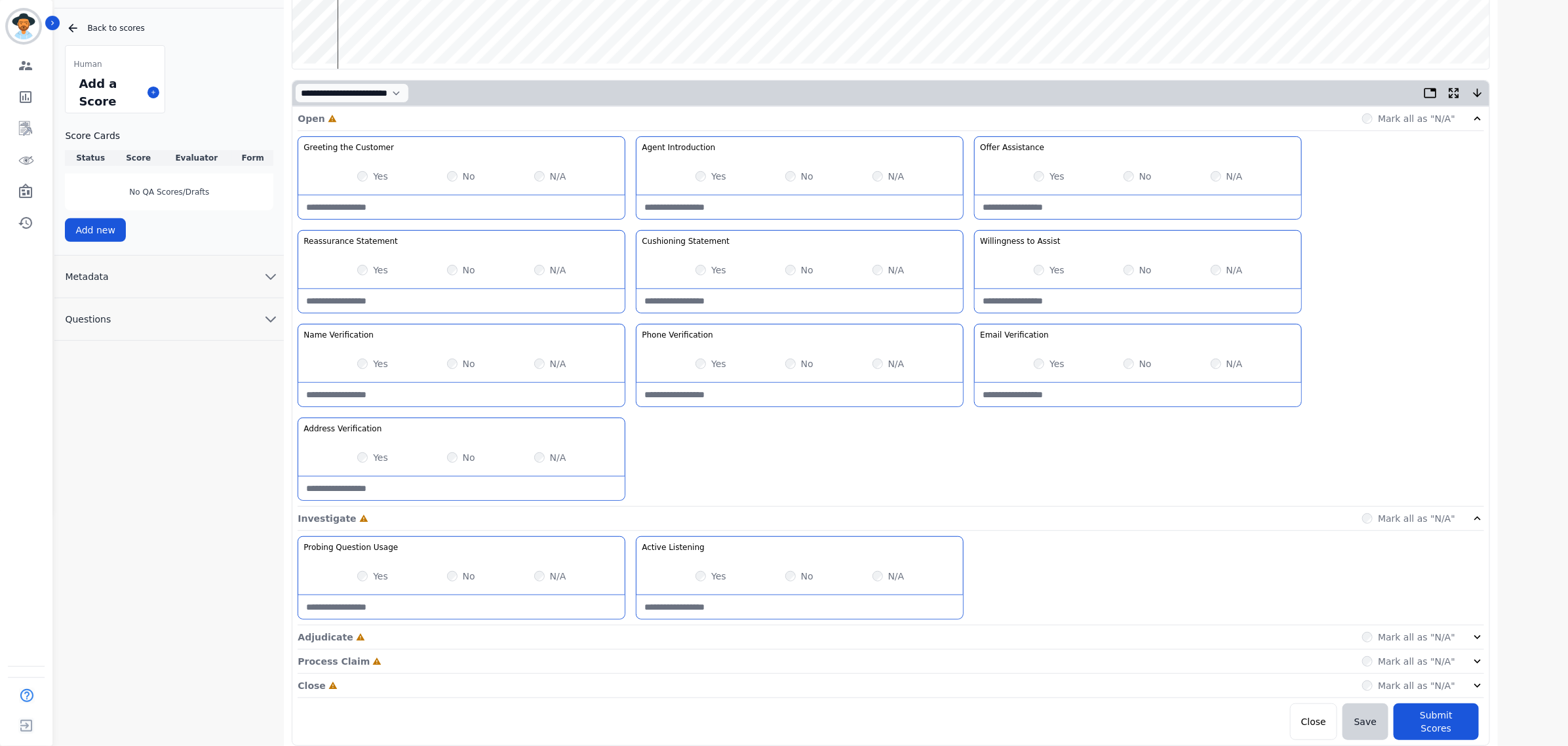
click at [1462, 674] on div "Adjudicate Incomplete Mark all as "N/A"" at bounding box center [890, 685] width 1186 height 24
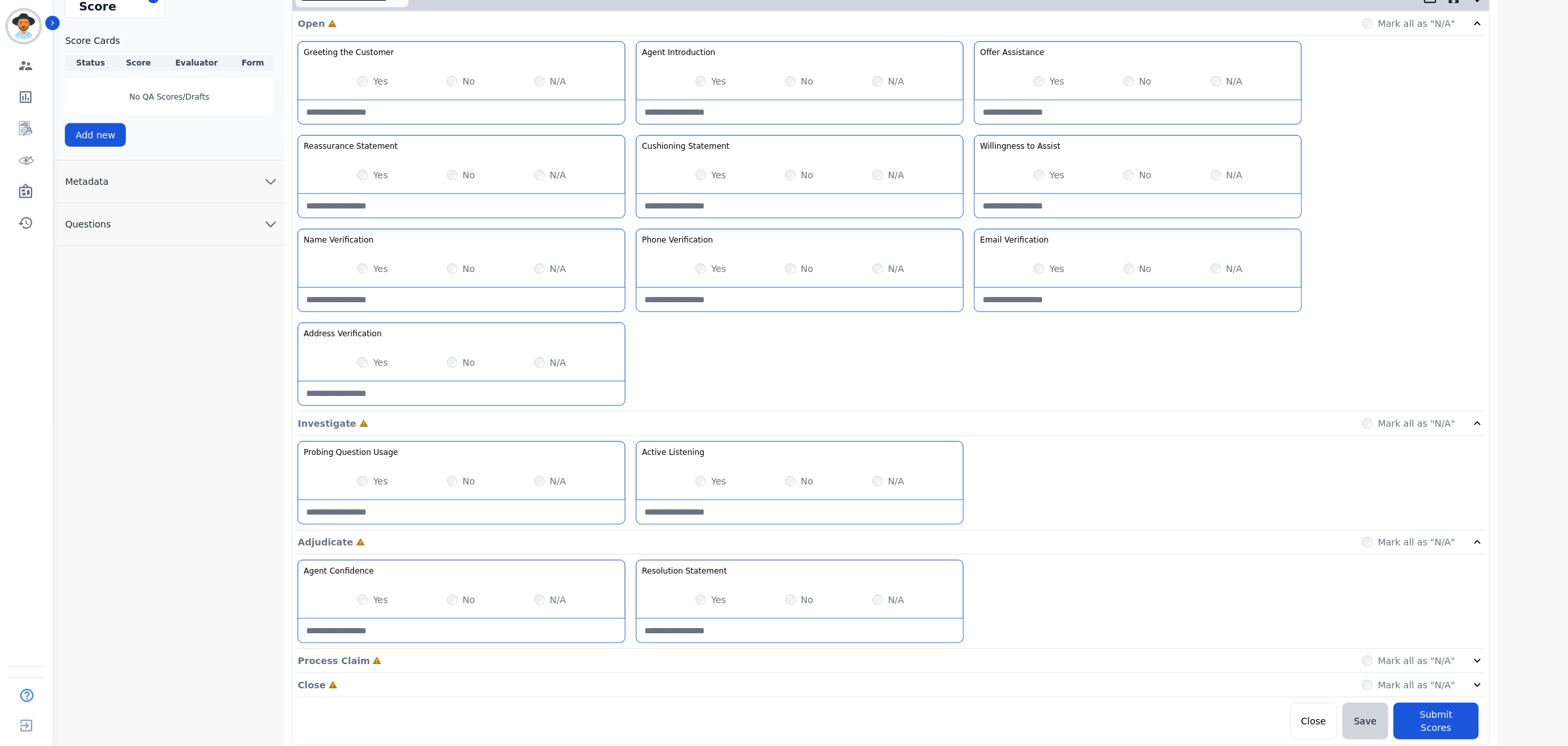
click at [1443, 654] on div "Process Claim Incomplete Mark all as "N/A"" at bounding box center [890, 661] width 1186 height 24
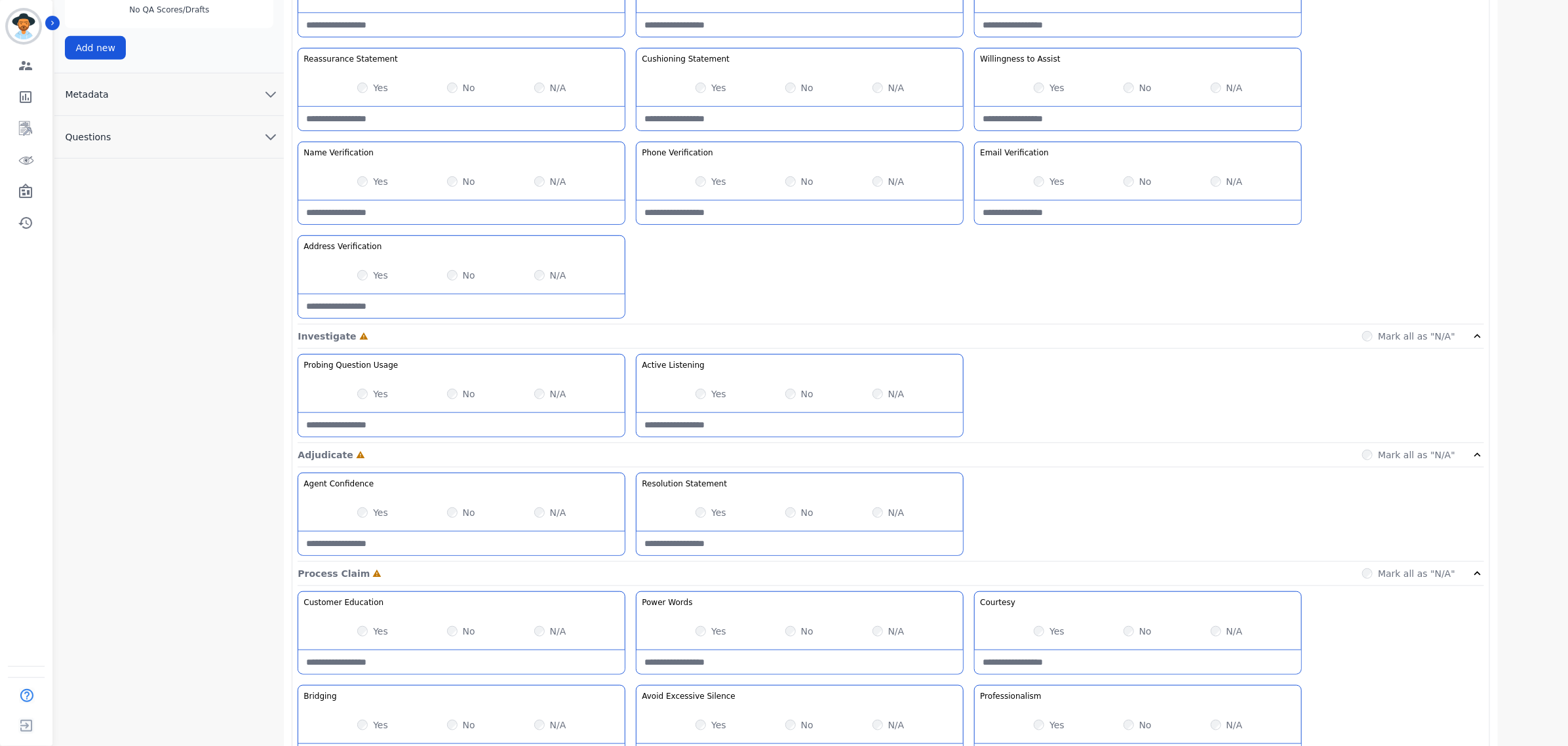
scroll to position [519, 0]
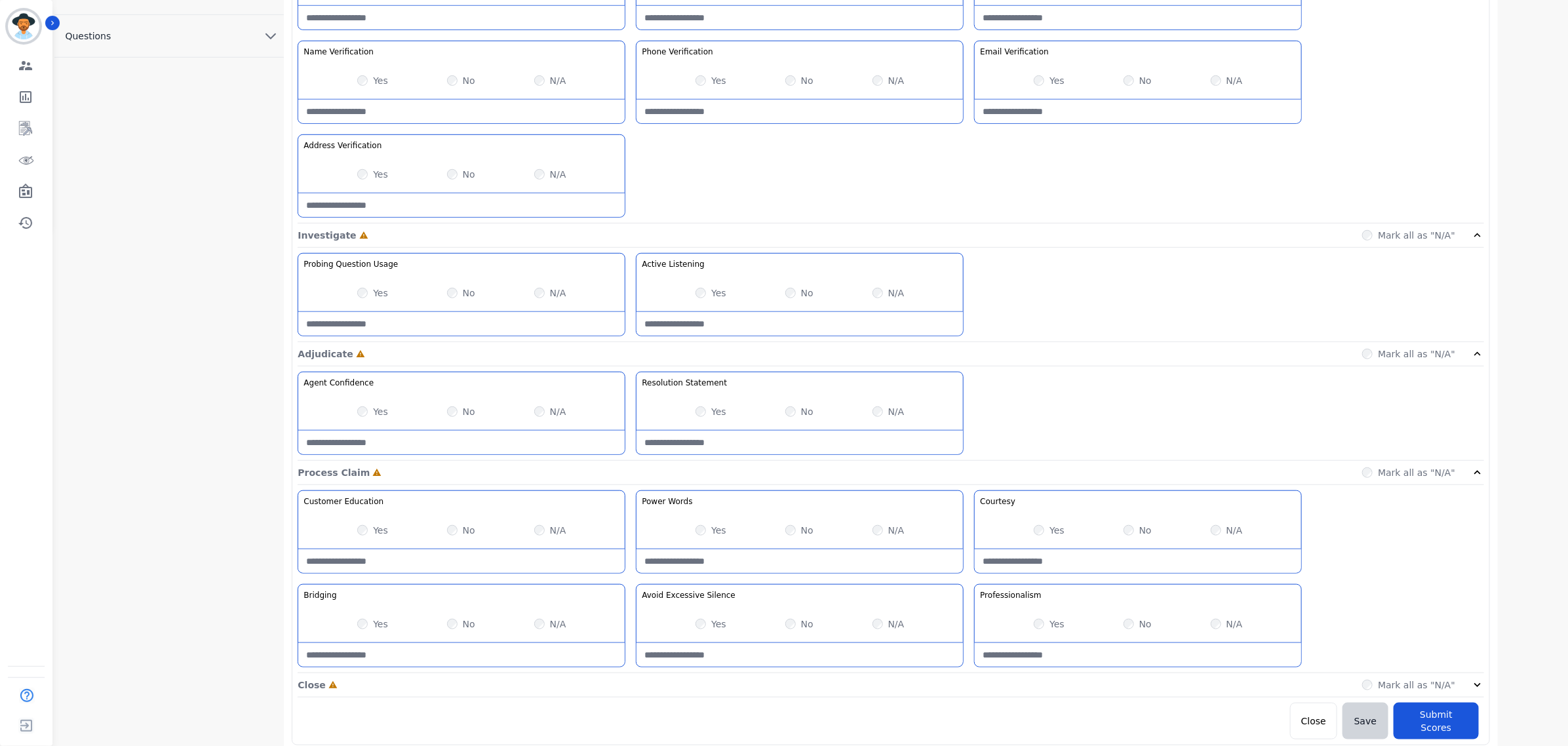
click at [1437, 689] on label "Mark all as "N/A"" at bounding box center [1416, 684] width 77 height 13
click at [1380, 686] on div "Mark all as "N/A"" at bounding box center [1408, 684] width 93 height 13
click at [1373, 682] on div "Close Complete Mark all as "N/A"" at bounding box center [890, 684] width 1186 height 24
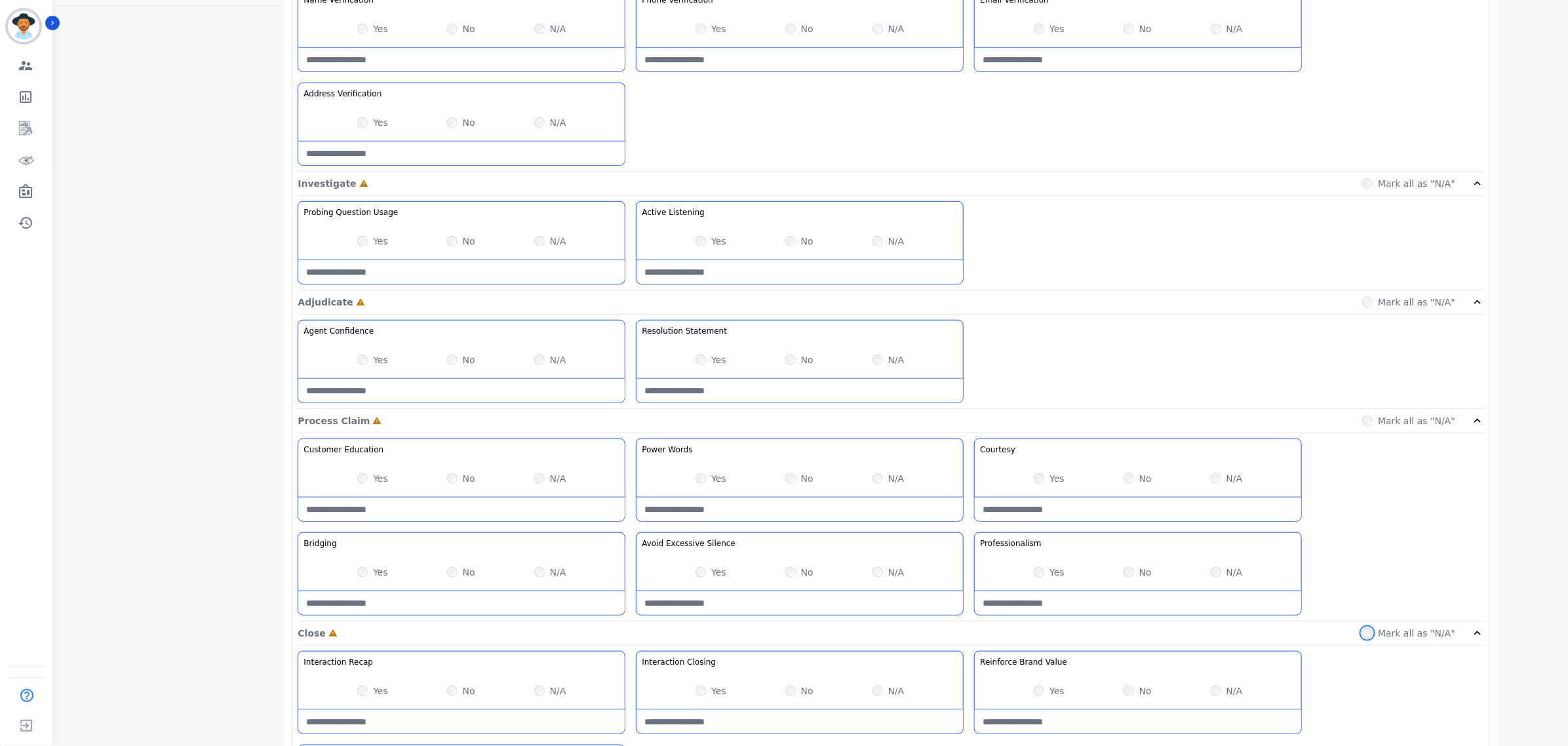
scroll to position [626, 0]
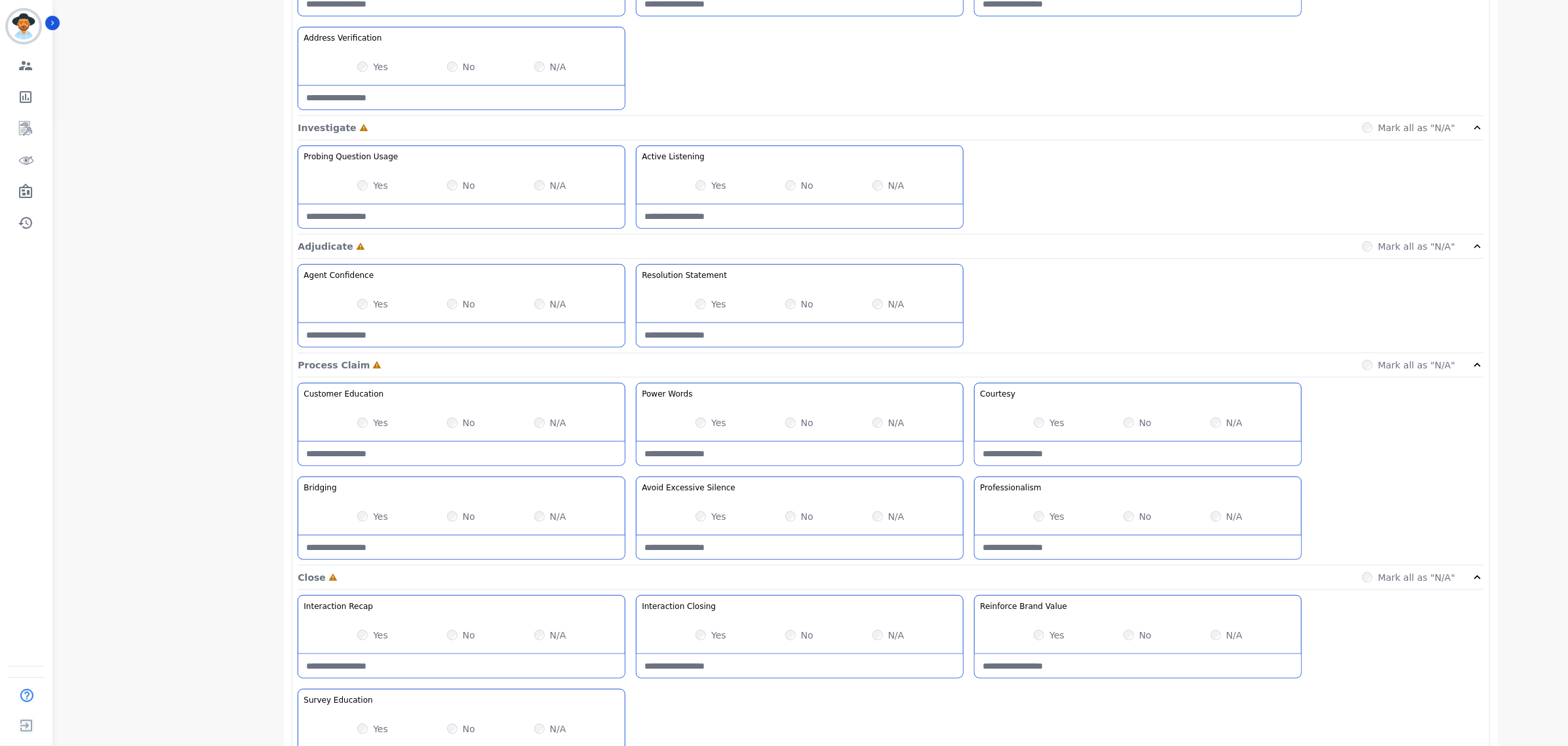
click at [710, 425] on div "Yes" at bounding box center [711, 422] width 31 height 13
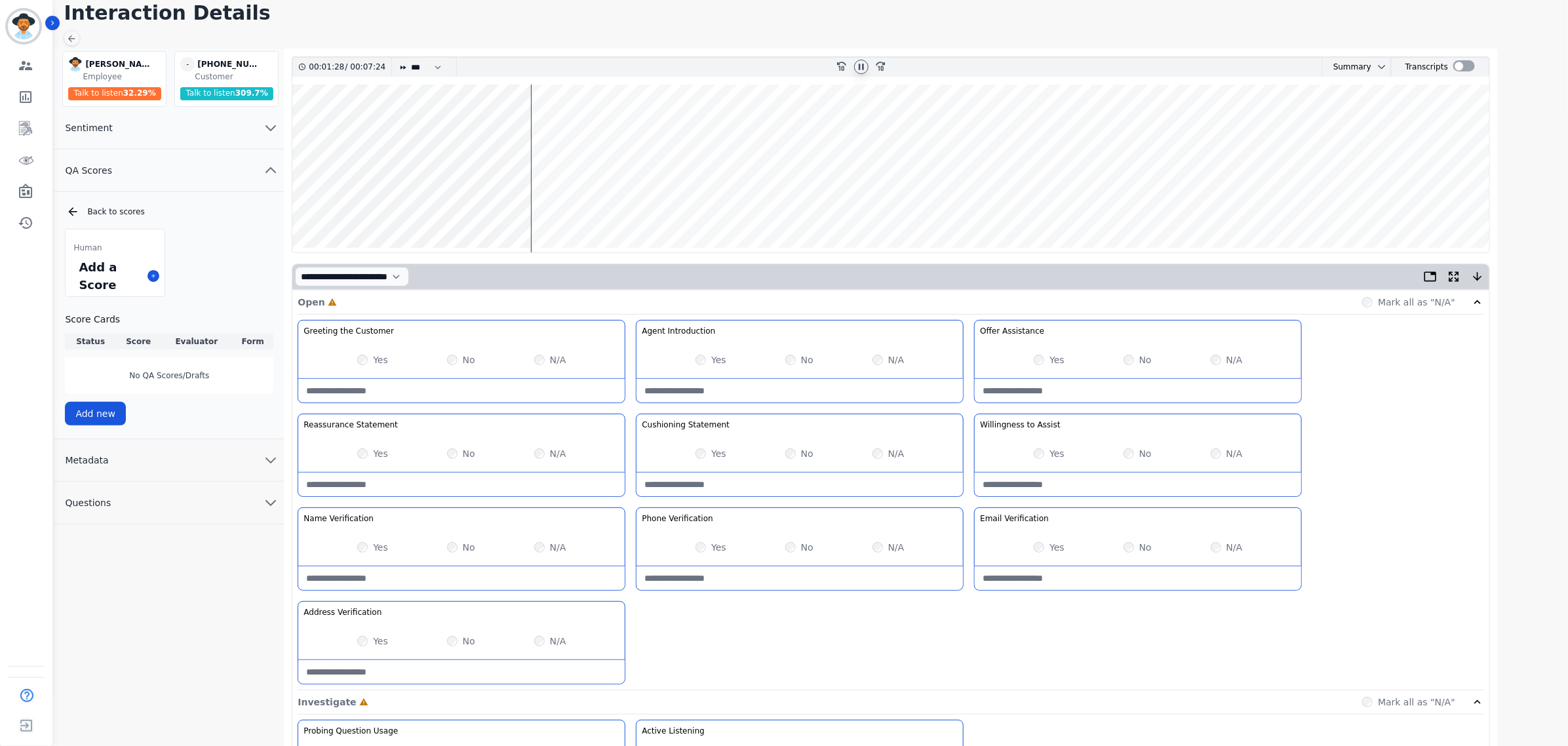
scroll to position [82, 0]
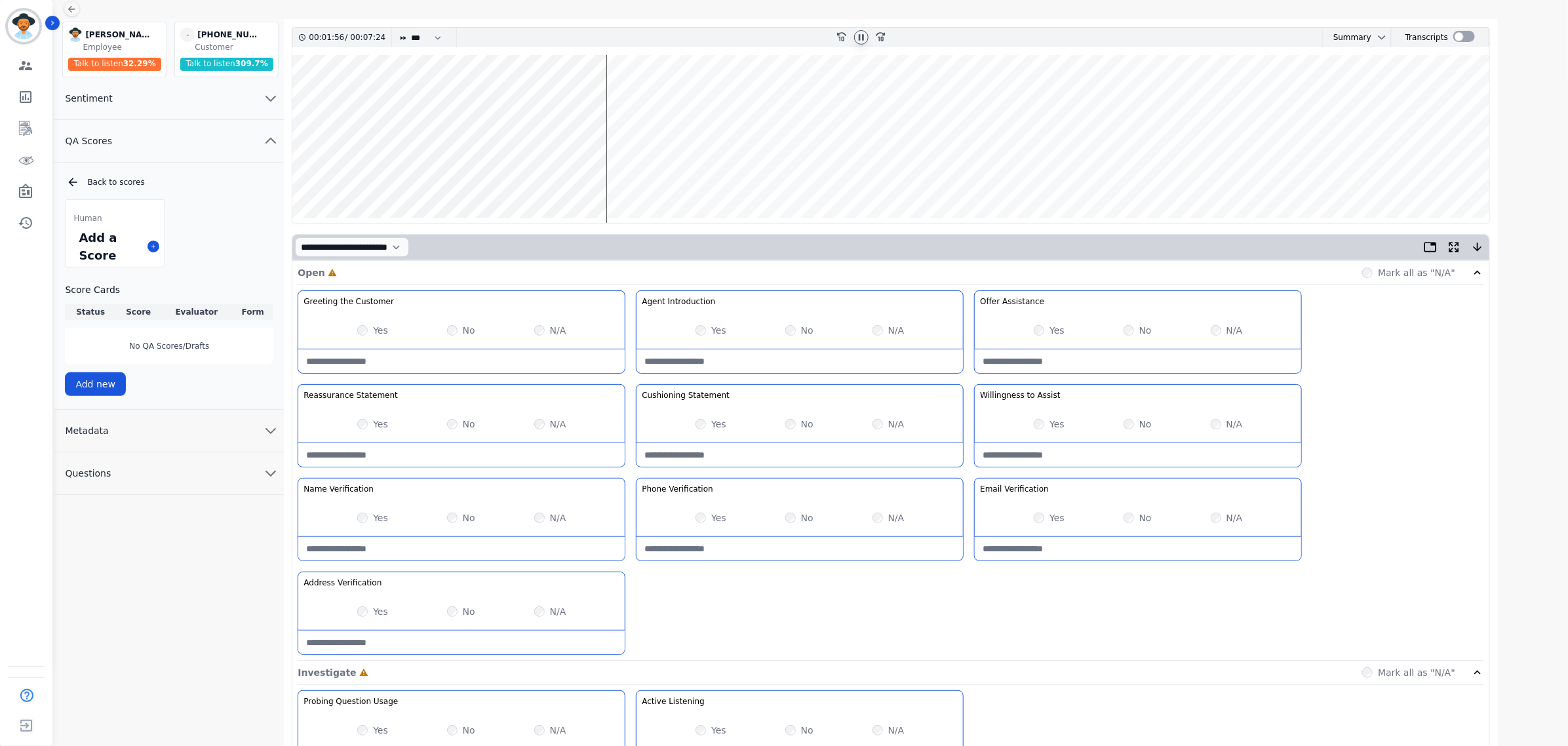
click at [614, 89] on wave at bounding box center [891, 138] width 1197 height 168
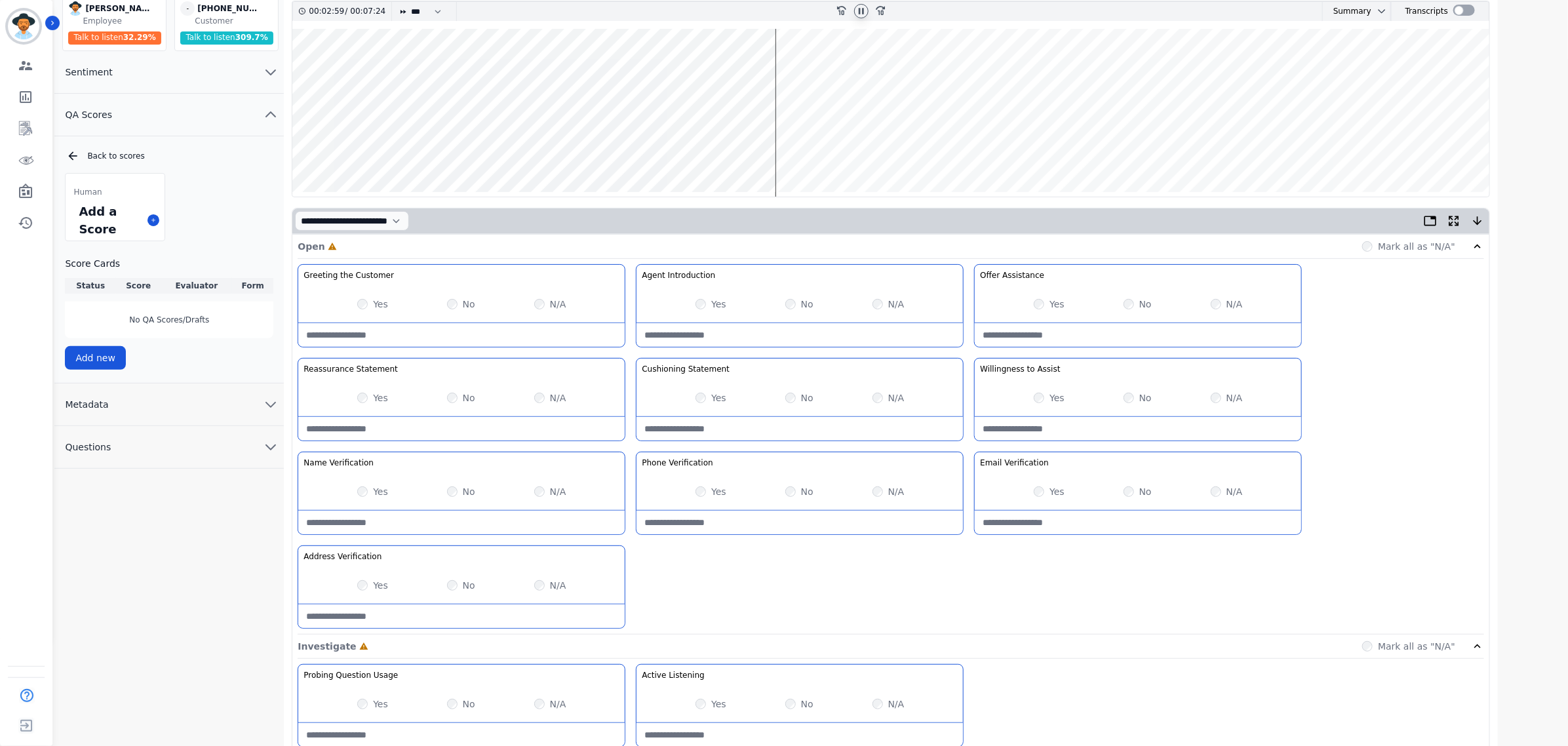
scroll to position [0, 0]
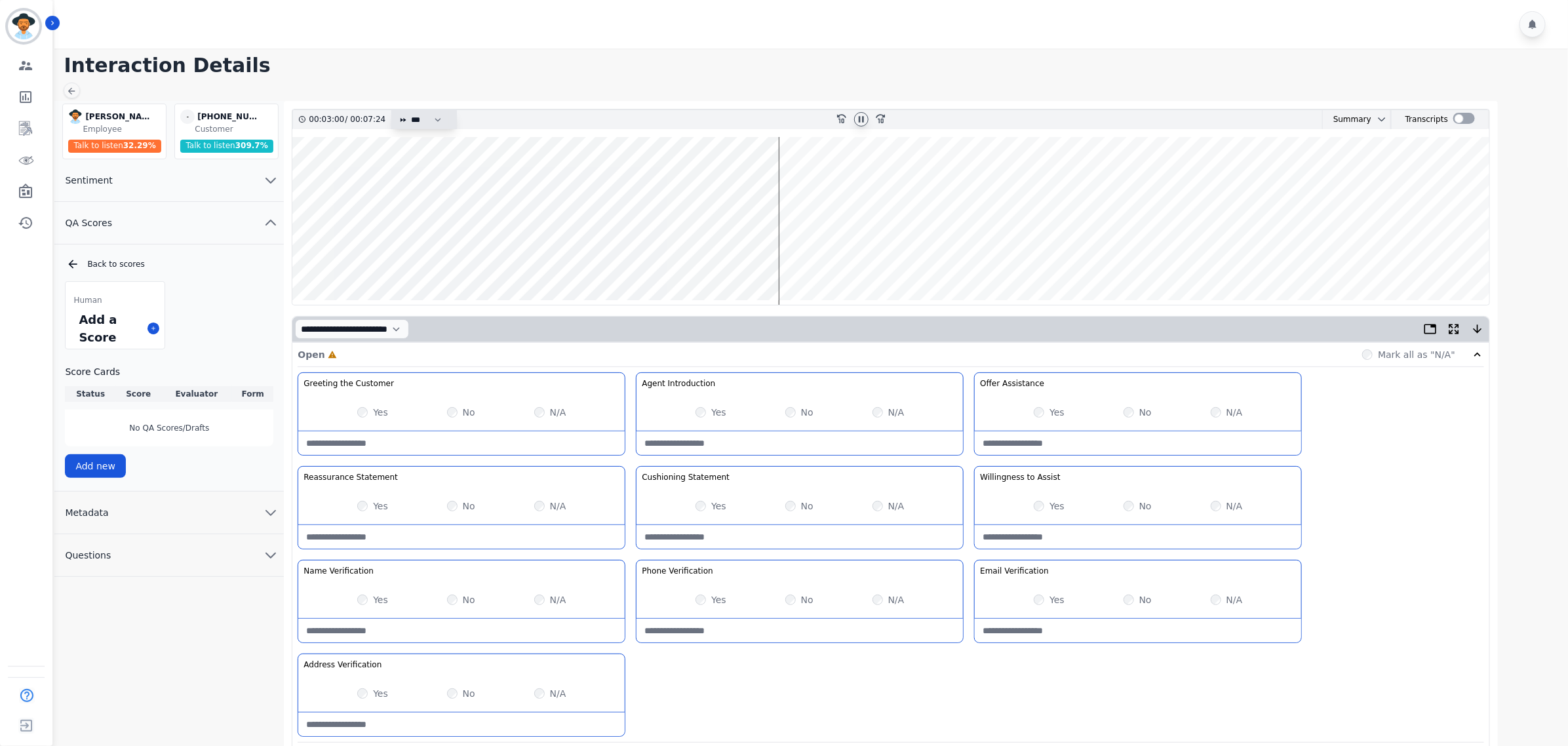
click at [428, 121] on select "* * * **** * *** * ****" at bounding box center [430, 119] width 40 height 19
select select "****"
click at [410, 110] on select "* * * **** * *** * ****" at bounding box center [430, 119] width 40 height 19
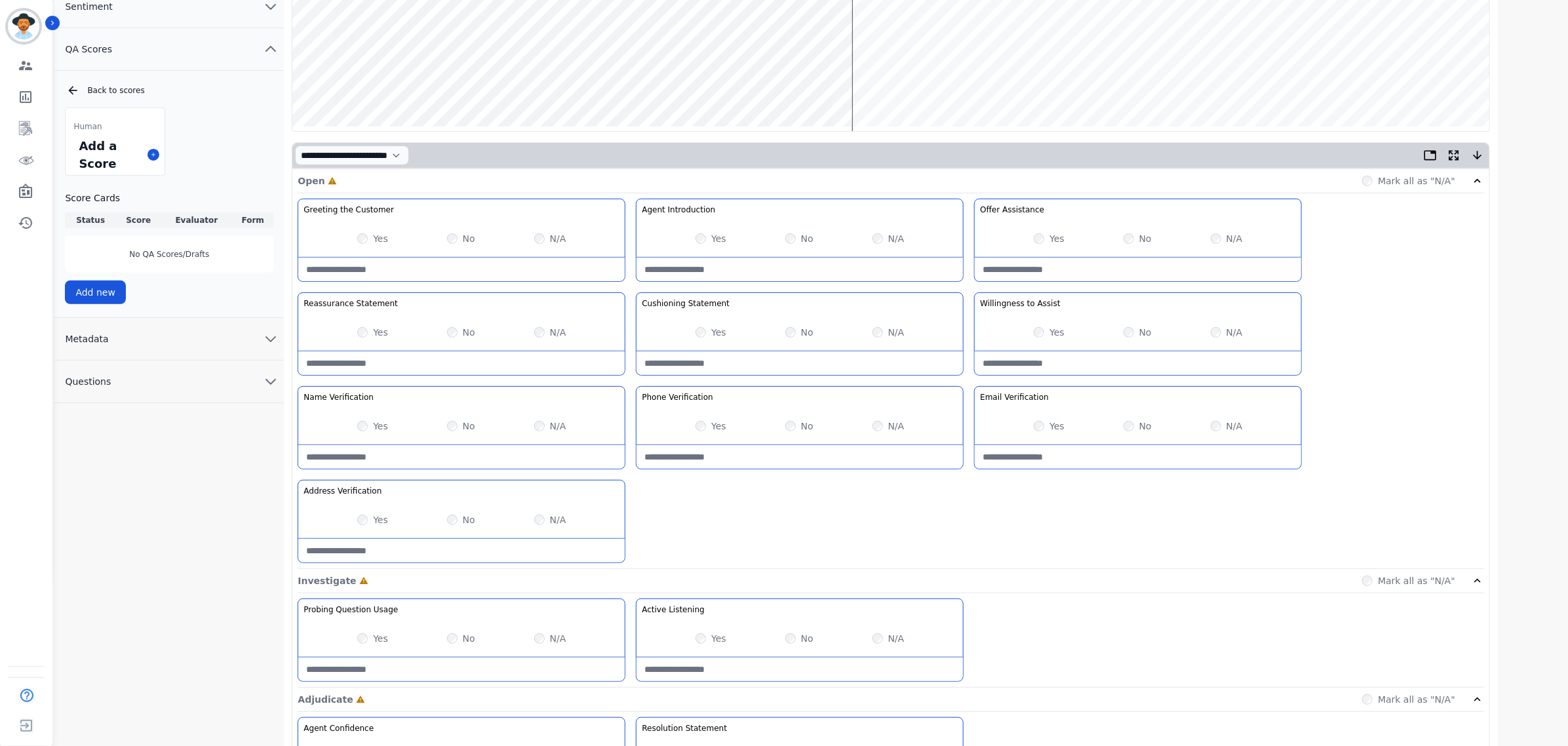
scroll to position [164, 0]
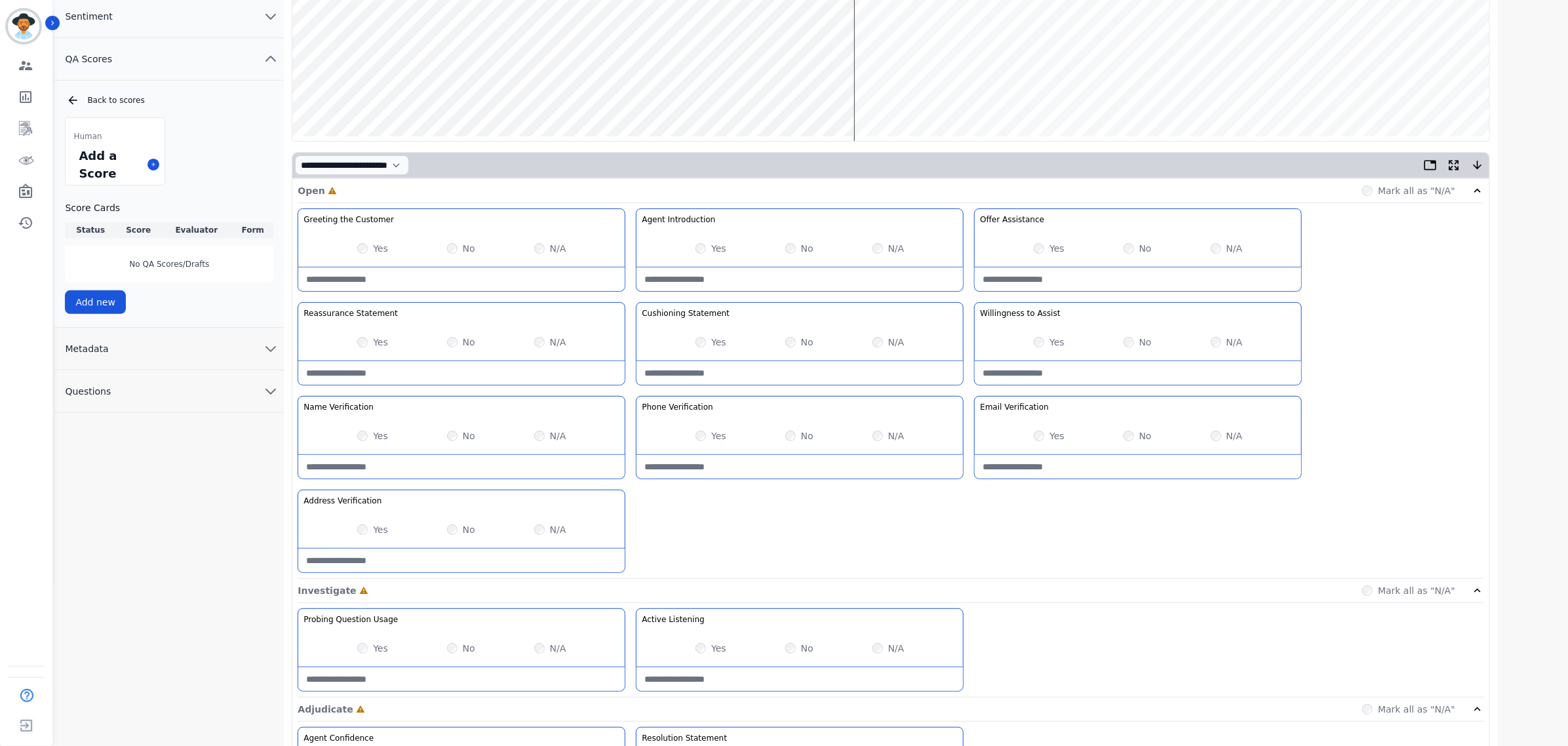
click at [782, 441] on div "Yes No N/A" at bounding box center [799, 435] width 327 height 37
click at [864, 470] on Verification-note at bounding box center [799, 466] width 327 height 24
drag, startPoint x: 815, startPoint y: 467, endPoint x: 589, endPoint y: 443, distance: 227.3
click at [589, 443] on div "Greeting the Customer Welcome is where we quickly greet our customer as a known…" at bounding box center [890, 393] width 1186 height 370
type Verification-note "**********"
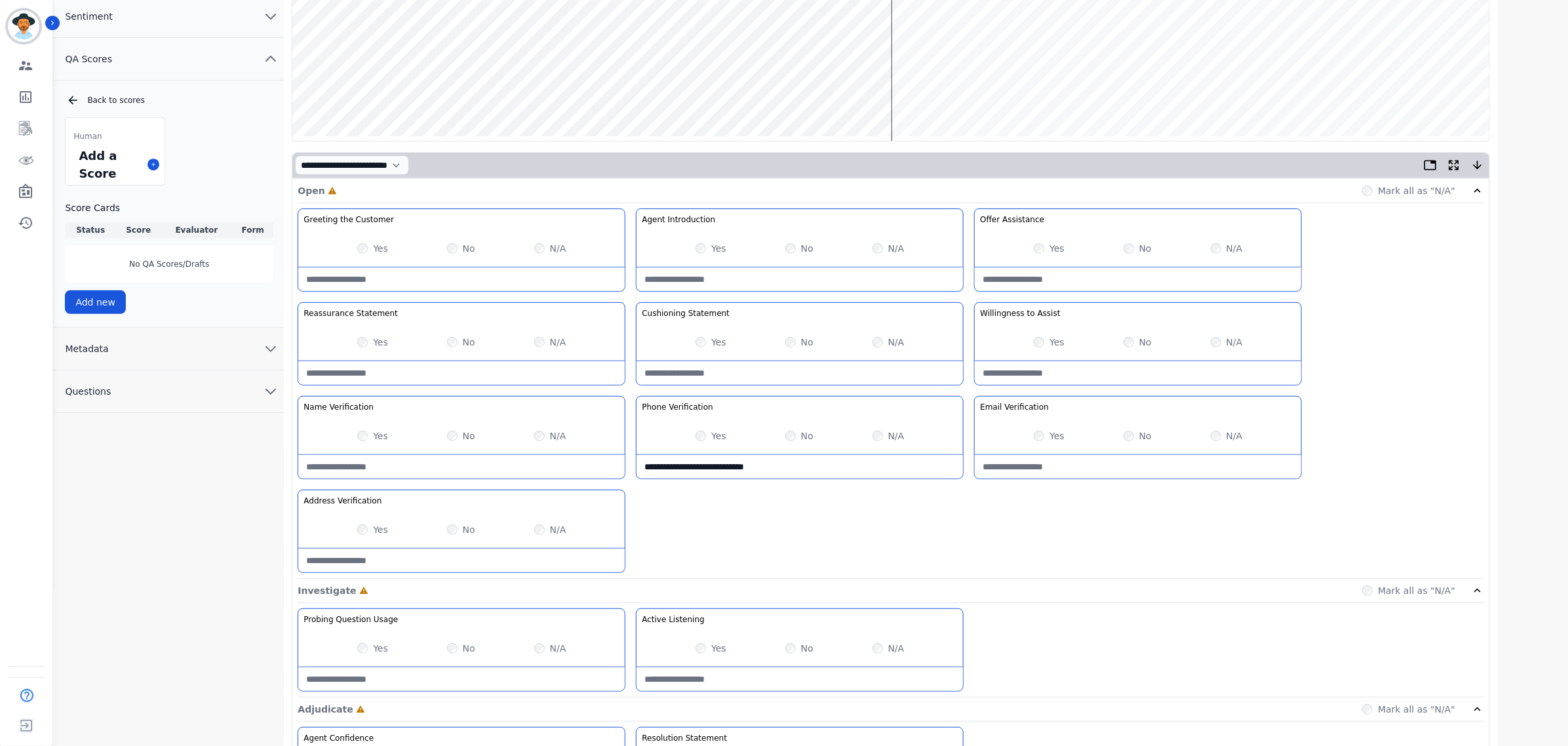
click at [1155, 476] on Verification-note at bounding box center [1137, 466] width 327 height 24
paste Verification-note "**********"
type Verification-note "**********"
click at [495, 575] on div "Greeting the Customer Welcome is where we quickly greet our customer as a known…" at bounding box center [890, 393] width 1186 height 370
click at [495, 565] on Verification-note at bounding box center [461, 560] width 327 height 24
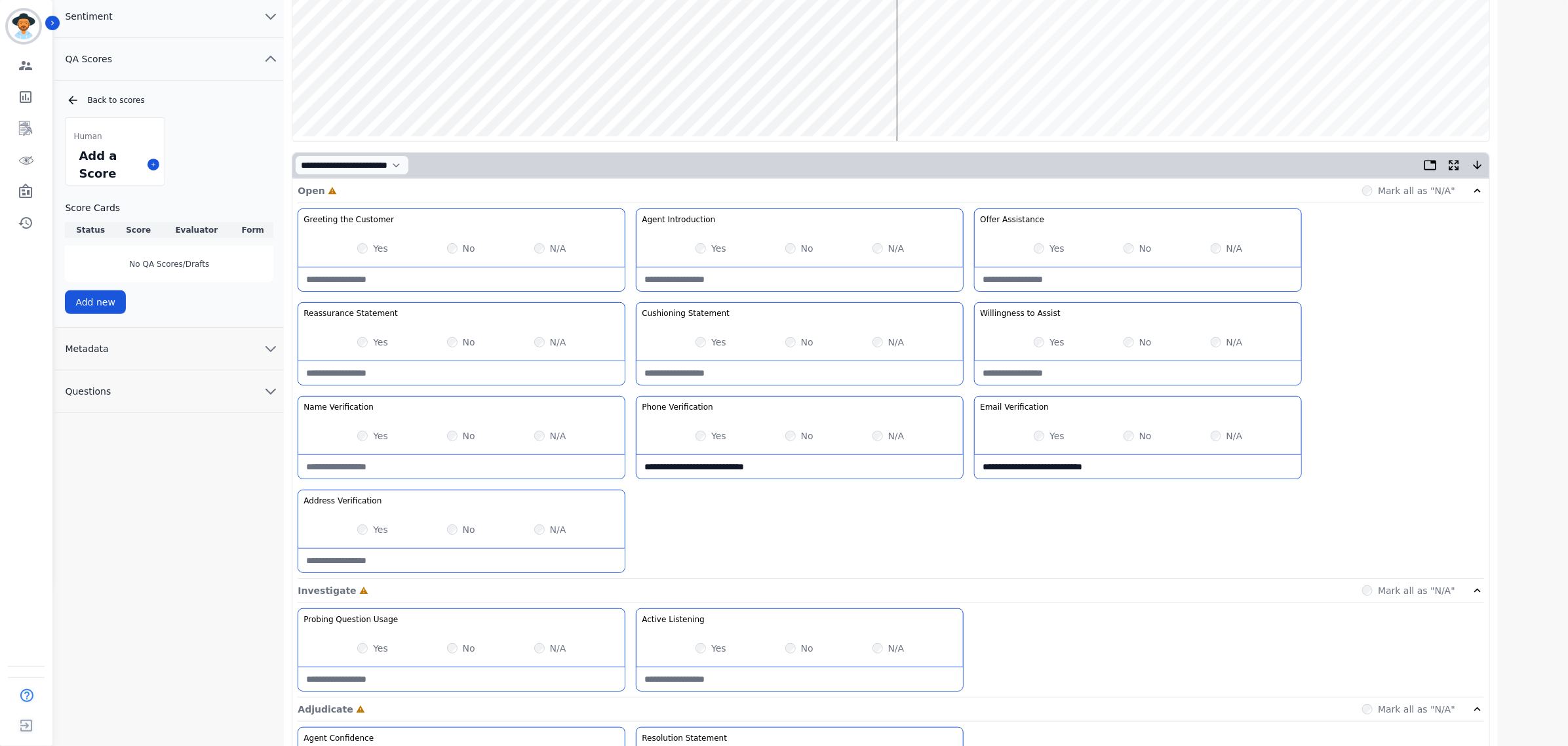
paste Verification-note "**********"
click at [430, 564] on Verification-note "**********" at bounding box center [461, 560] width 327 height 24
click at [391, 558] on Verification-note "**********" at bounding box center [461, 560] width 327 height 24
type Verification-note "**********"
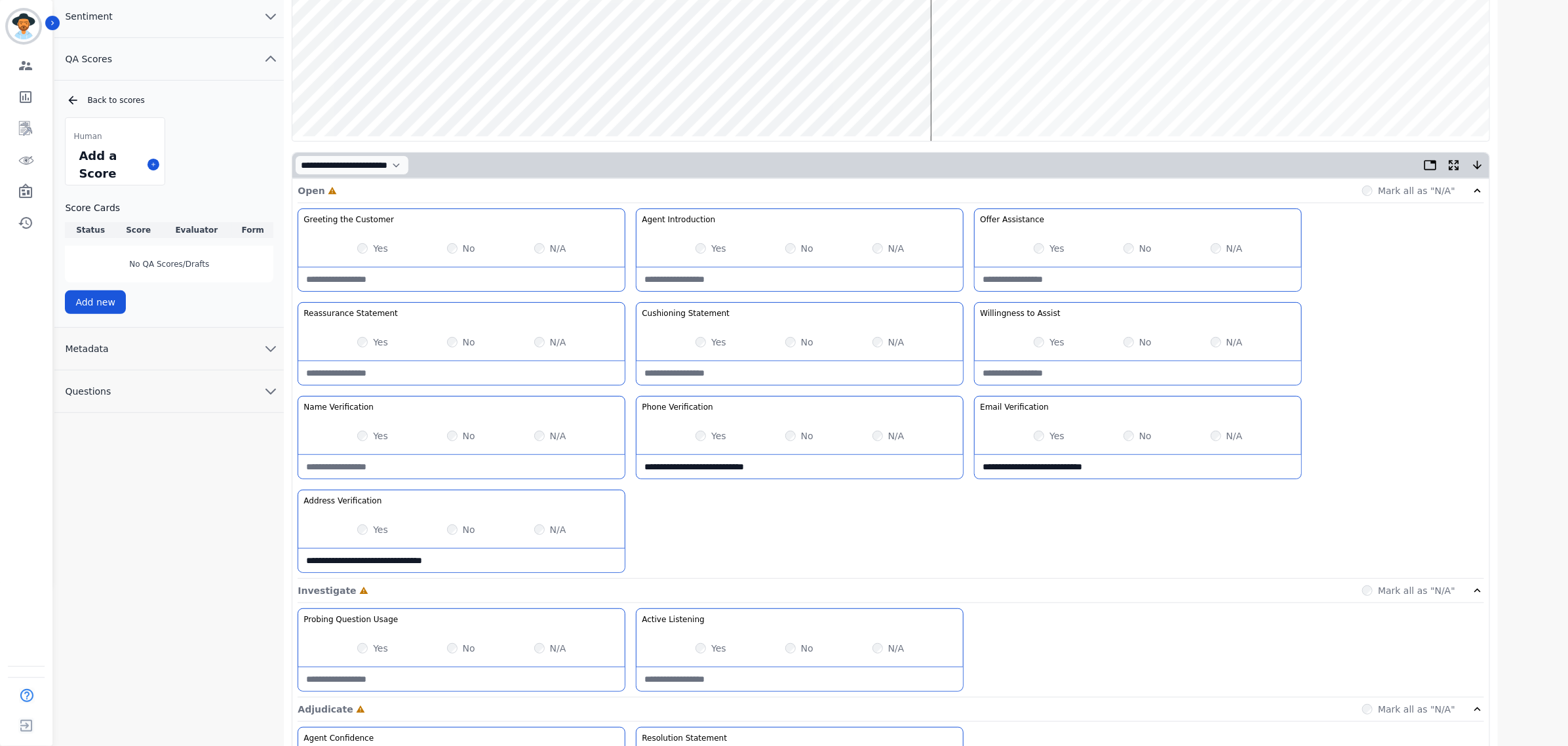
drag, startPoint x: 1115, startPoint y: 468, endPoint x: 1057, endPoint y: 470, distance: 58.0
click at [1057, 470] on Verification-note "**********" at bounding box center [1137, 466] width 327 height 24
type Verification-note "**********"
click at [1428, 489] on div "Greeting the Customer Welcome is where we quickly greet our customer as a known…" at bounding box center [890, 393] width 1186 height 370
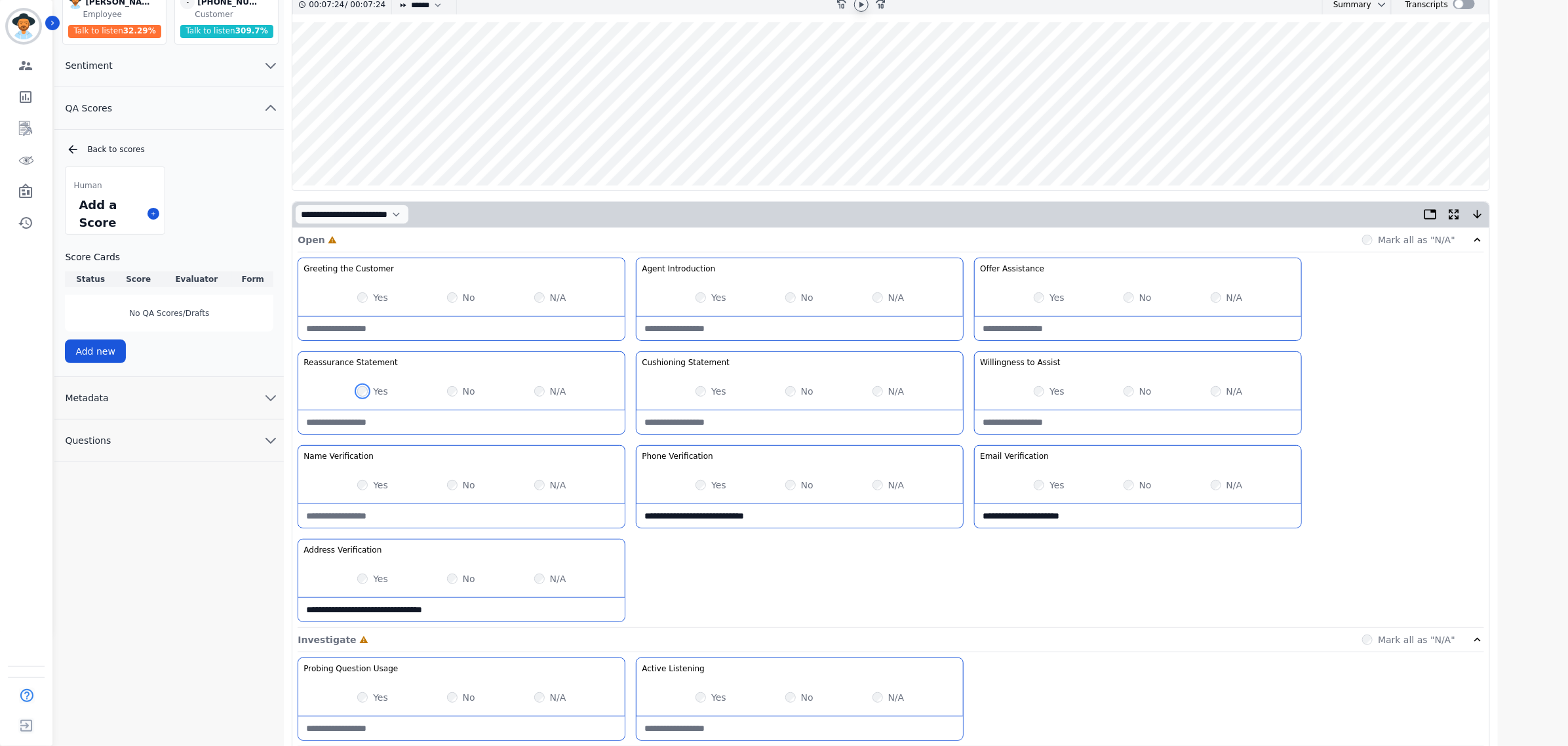
scroll to position [0, 0]
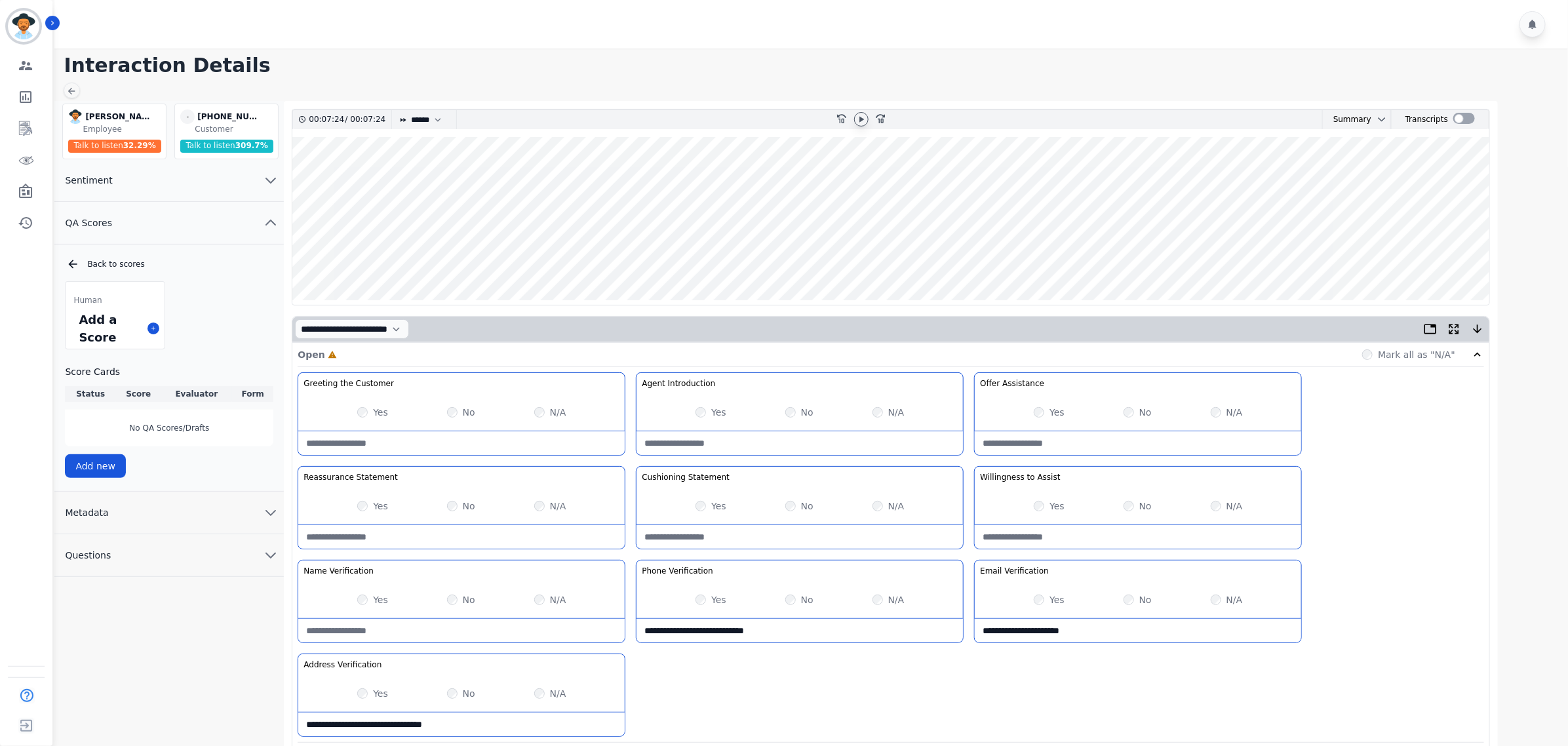
click at [856, 110] on div at bounding box center [861, 119] width 20 height 19
click at [860, 115] on icon at bounding box center [861, 119] width 11 height 11
click at [470, 177] on wave at bounding box center [891, 220] width 1197 height 168
click at [513, 259] on wave at bounding box center [891, 220] width 1197 height 168
click at [660, 258] on wave at bounding box center [891, 220] width 1197 height 168
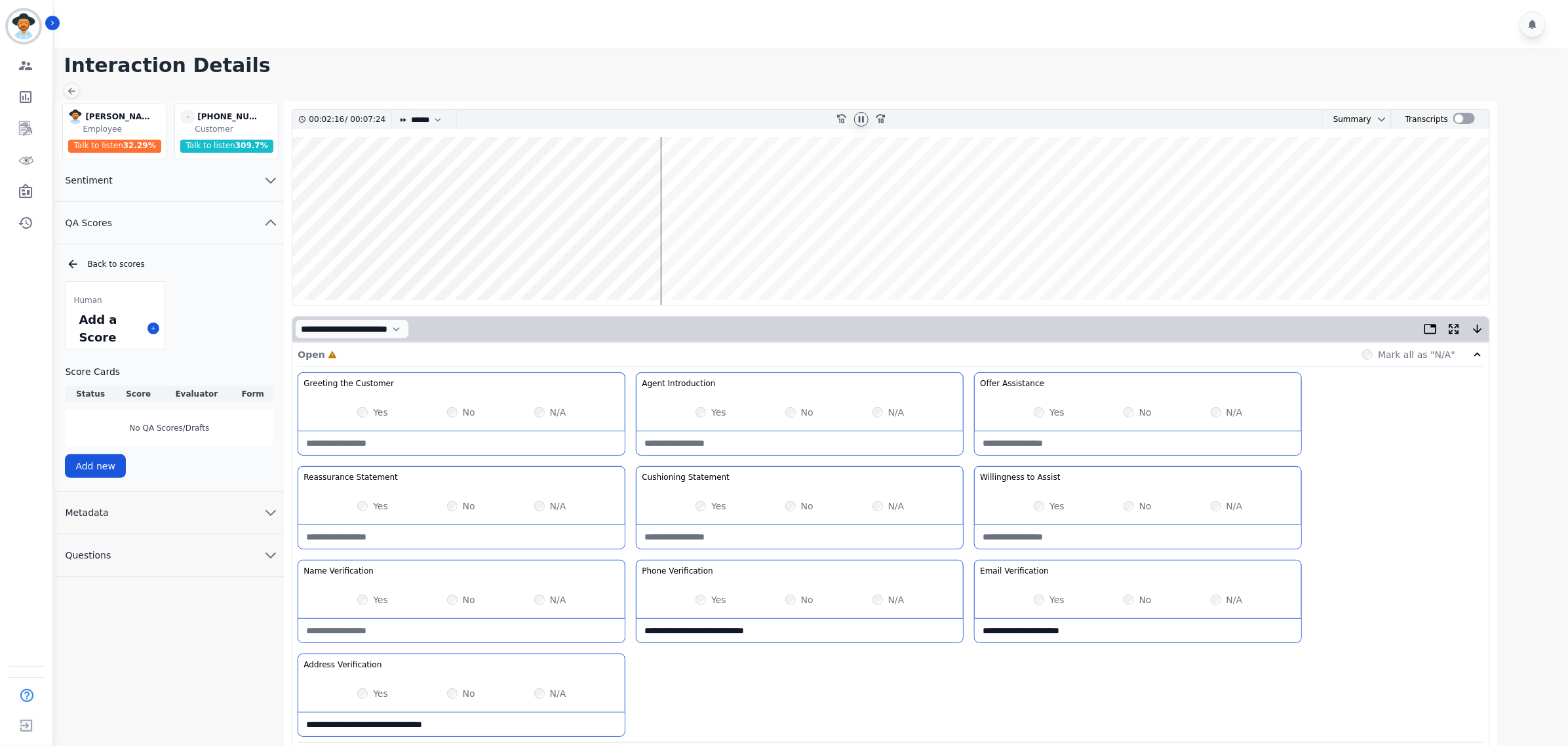
click at [679, 254] on wave at bounding box center [891, 220] width 1197 height 168
click at [732, 259] on wave at bounding box center [891, 220] width 1197 height 168
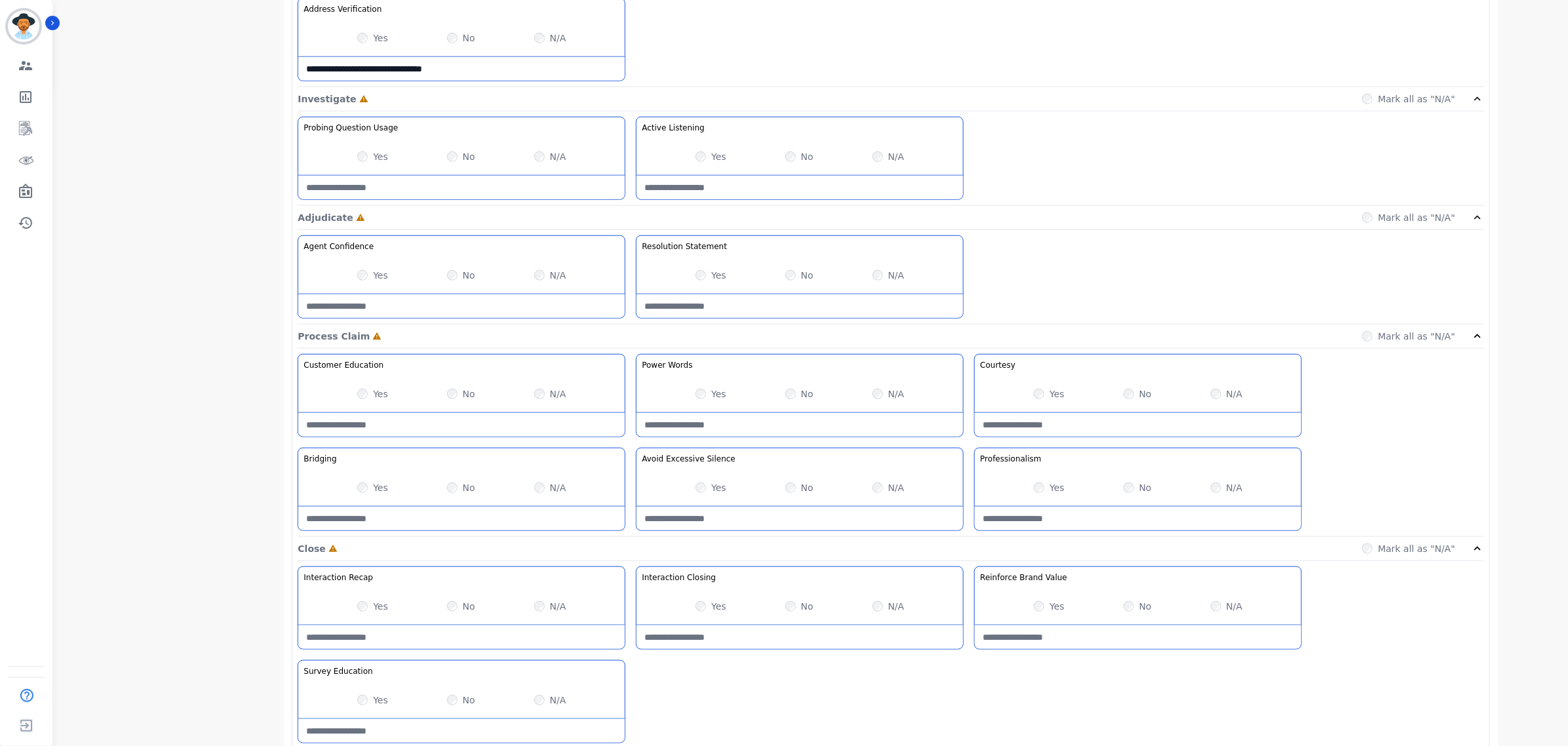
scroll to position [491, 0]
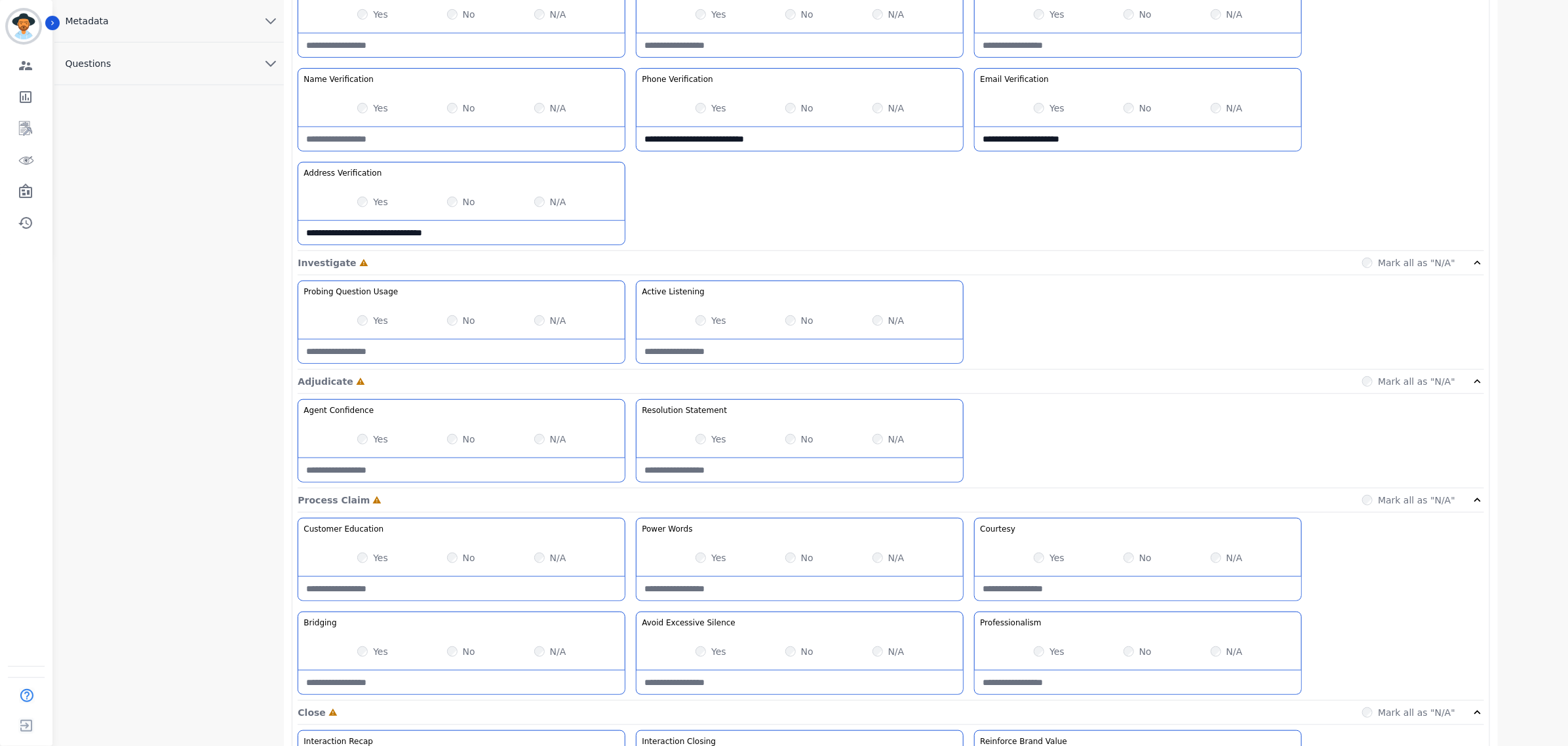
click at [1045, 562] on div "Yes" at bounding box center [1049, 557] width 31 height 13
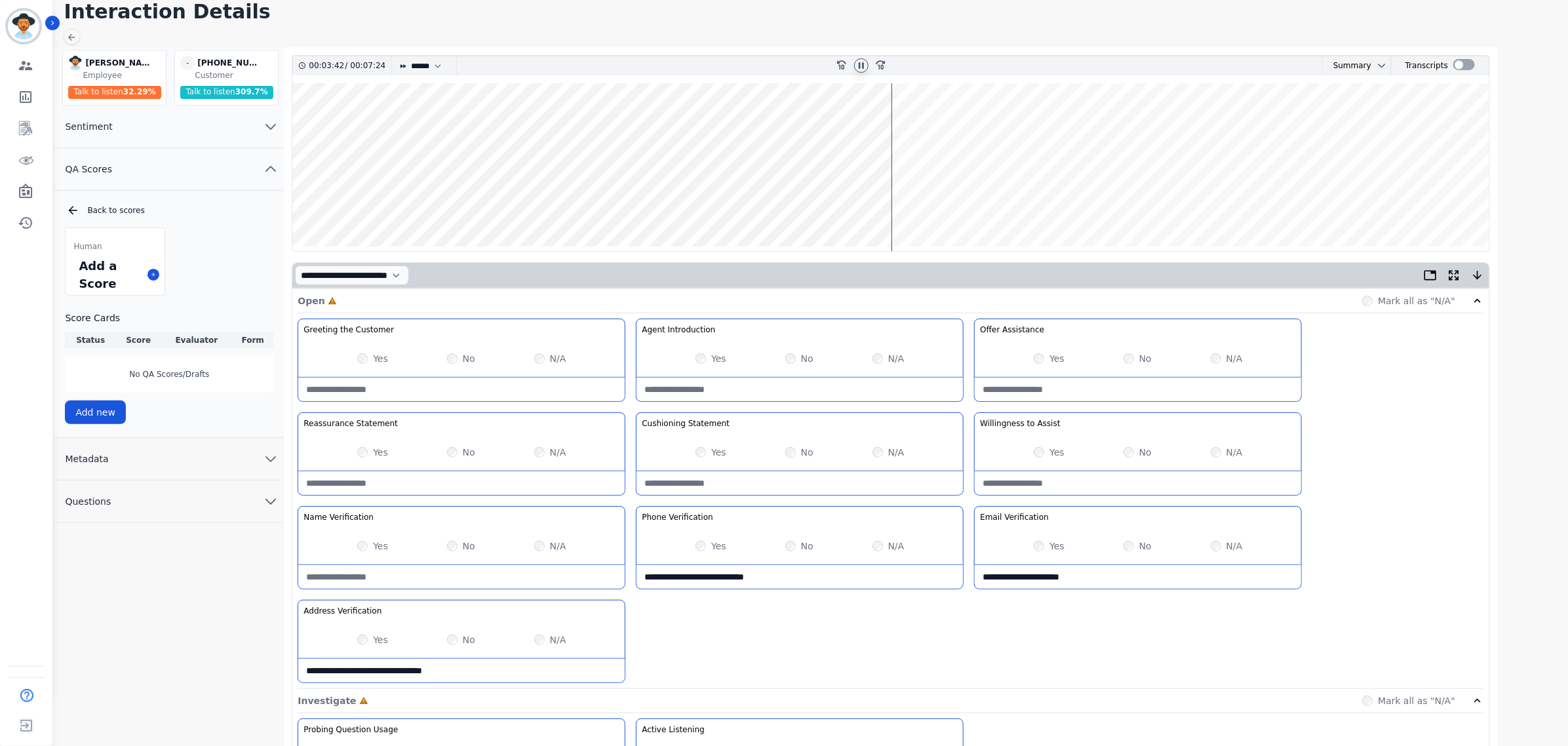
scroll to position [0, 0]
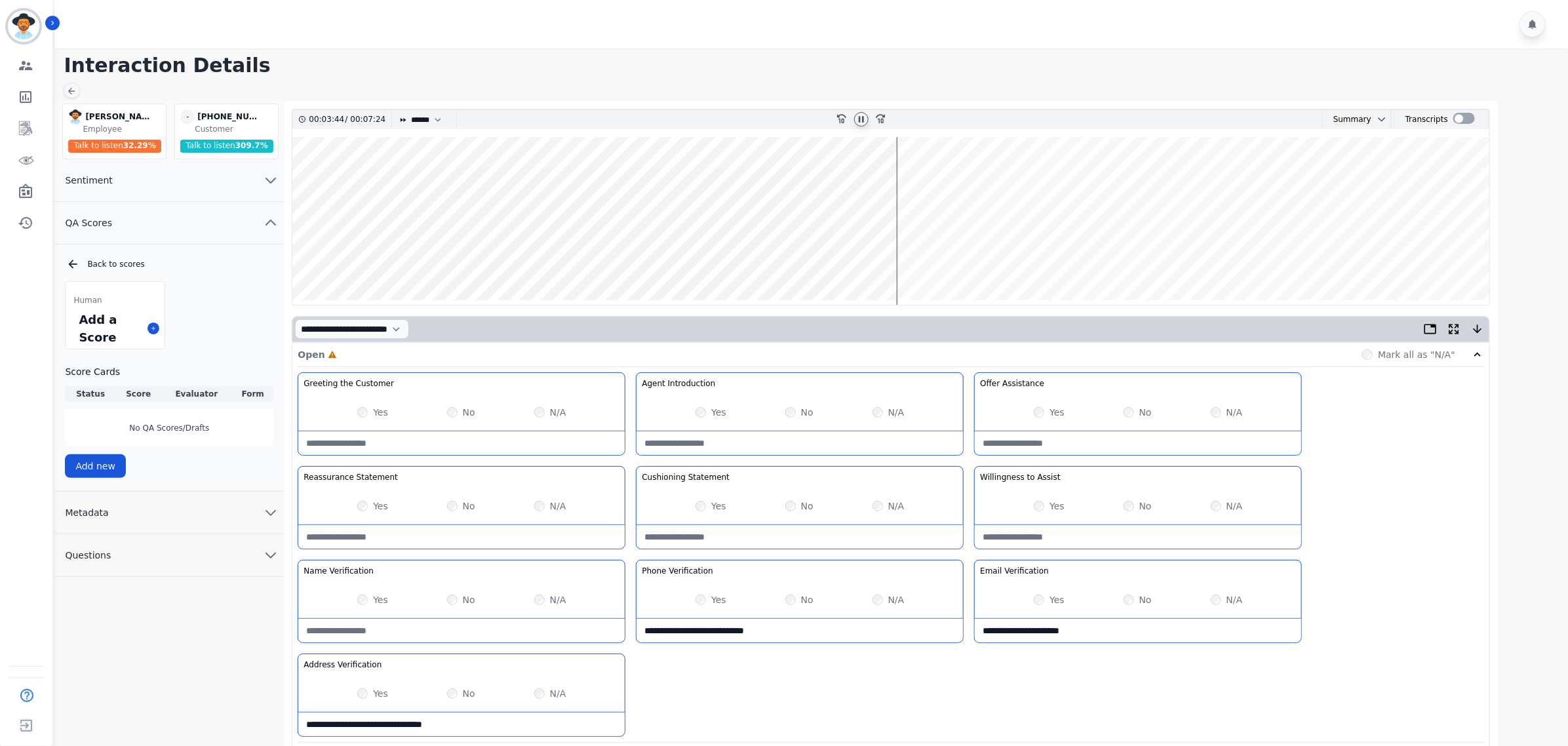
click at [900, 186] on wave at bounding box center [891, 220] width 1197 height 168
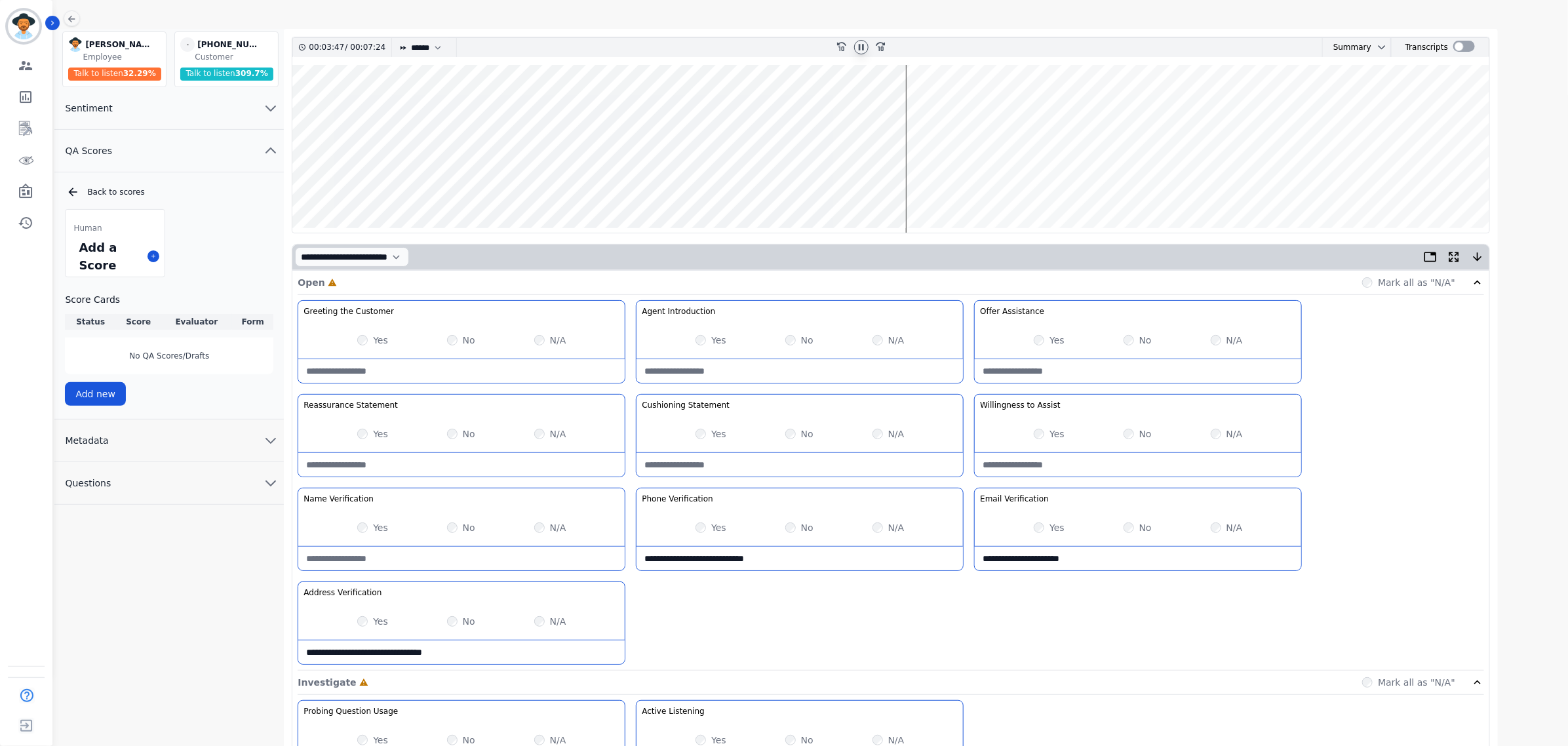
scroll to position [246, 0]
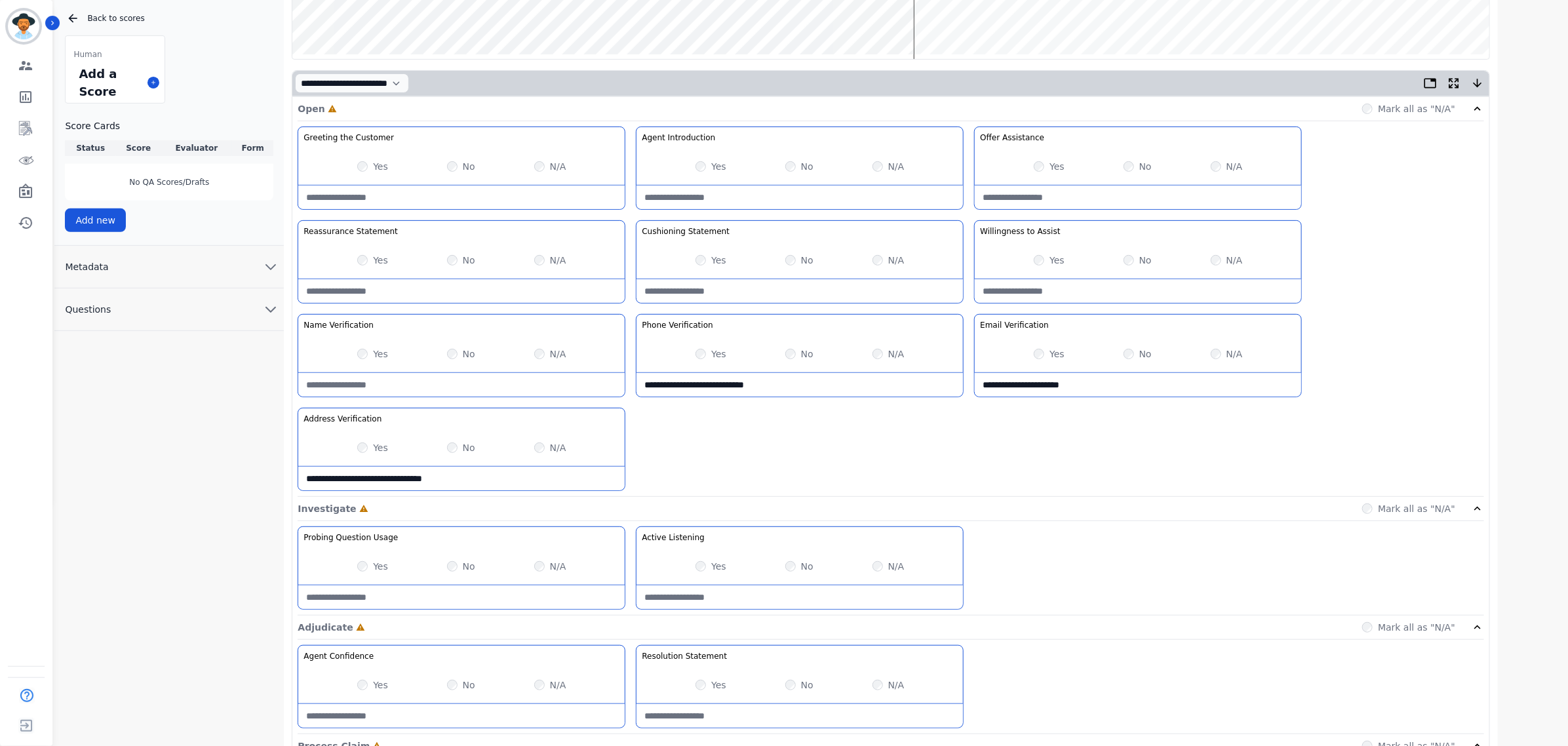
click at [1134, 264] on div "No" at bounding box center [1137, 260] width 28 height 13
click at [789, 299] on Statement-note at bounding box center [799, 291] width 327 height 24
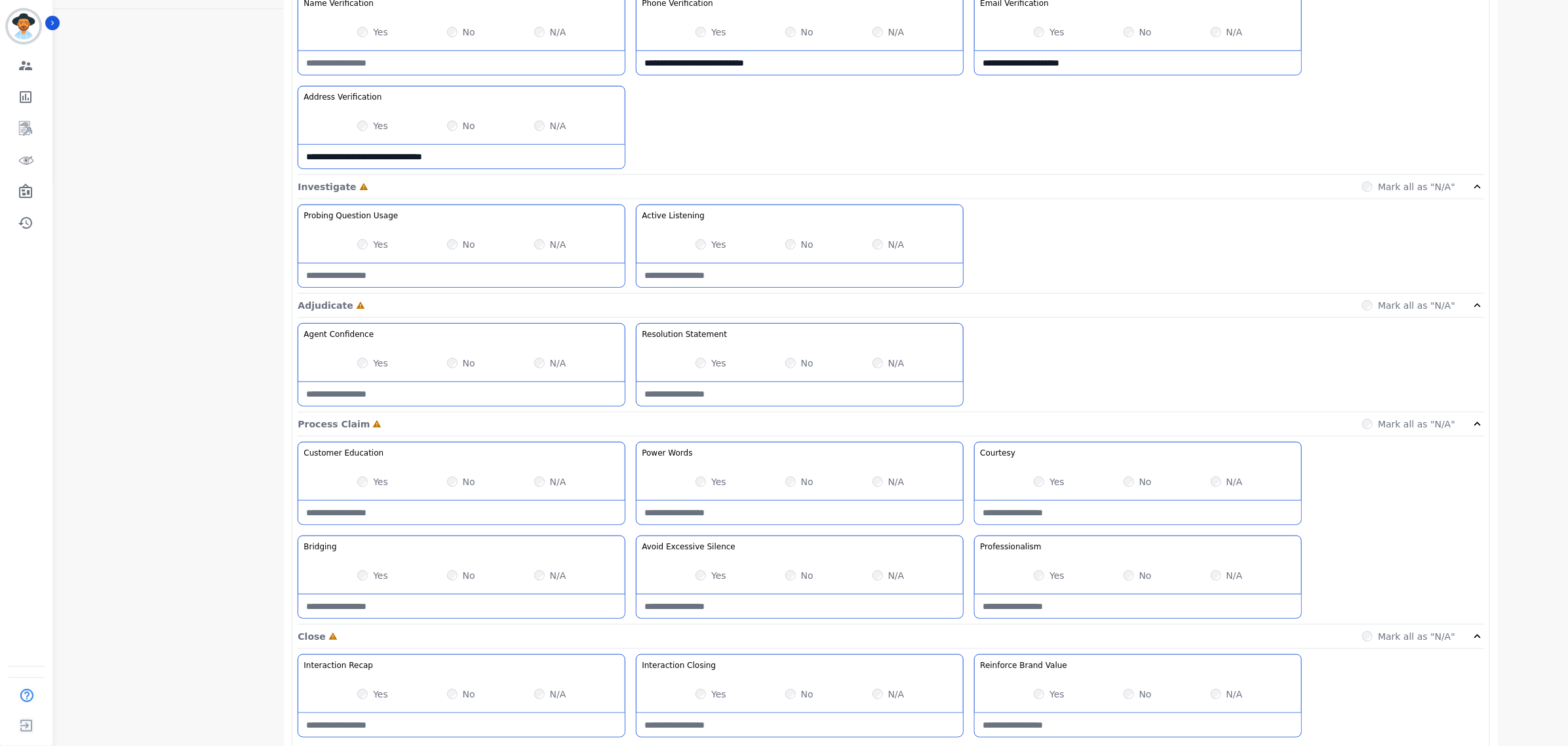
scroll to position [573, 0]
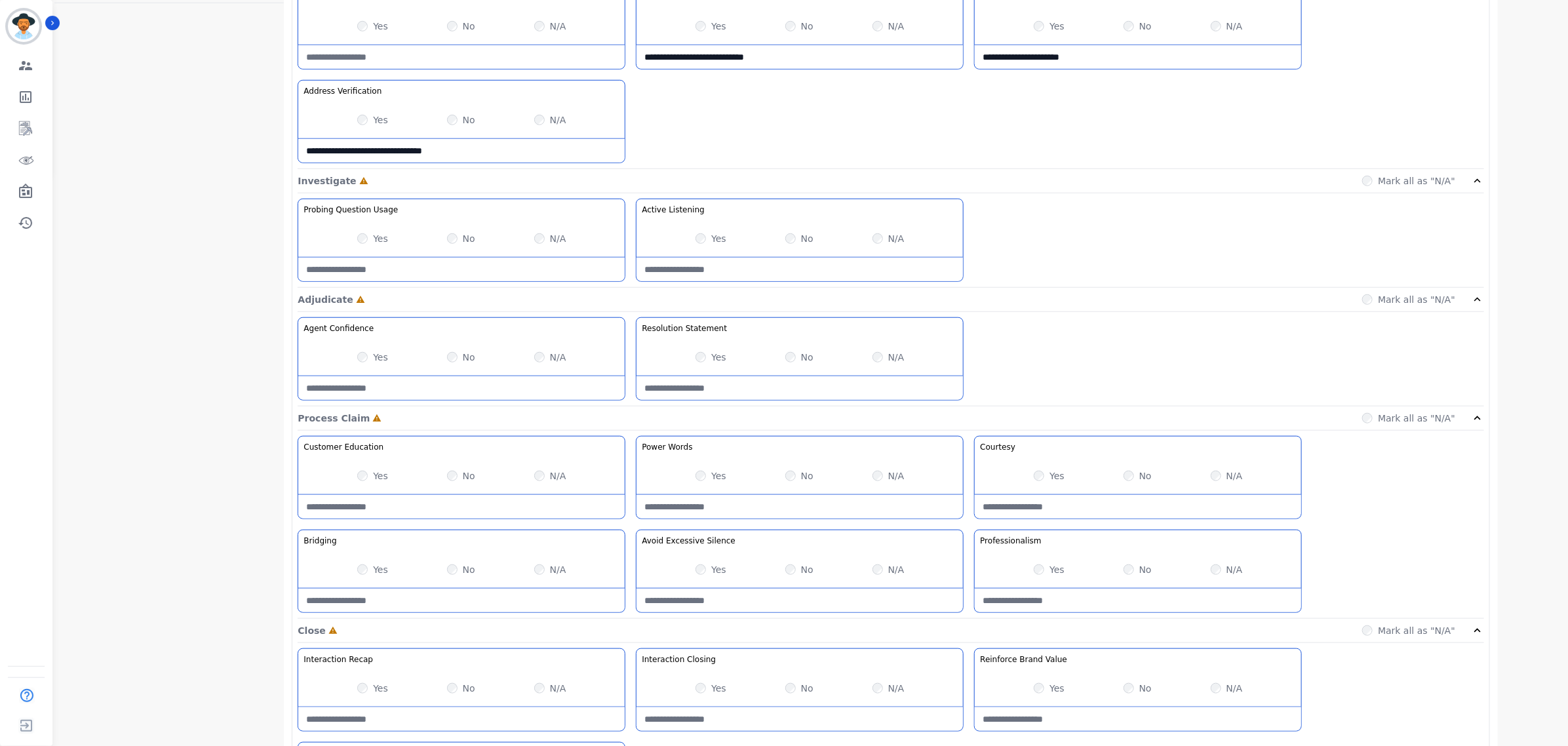
type Statement-note "**********"
click at [707, 241] on div "Yes" at bounding box center [711, 238] width 31 height 13
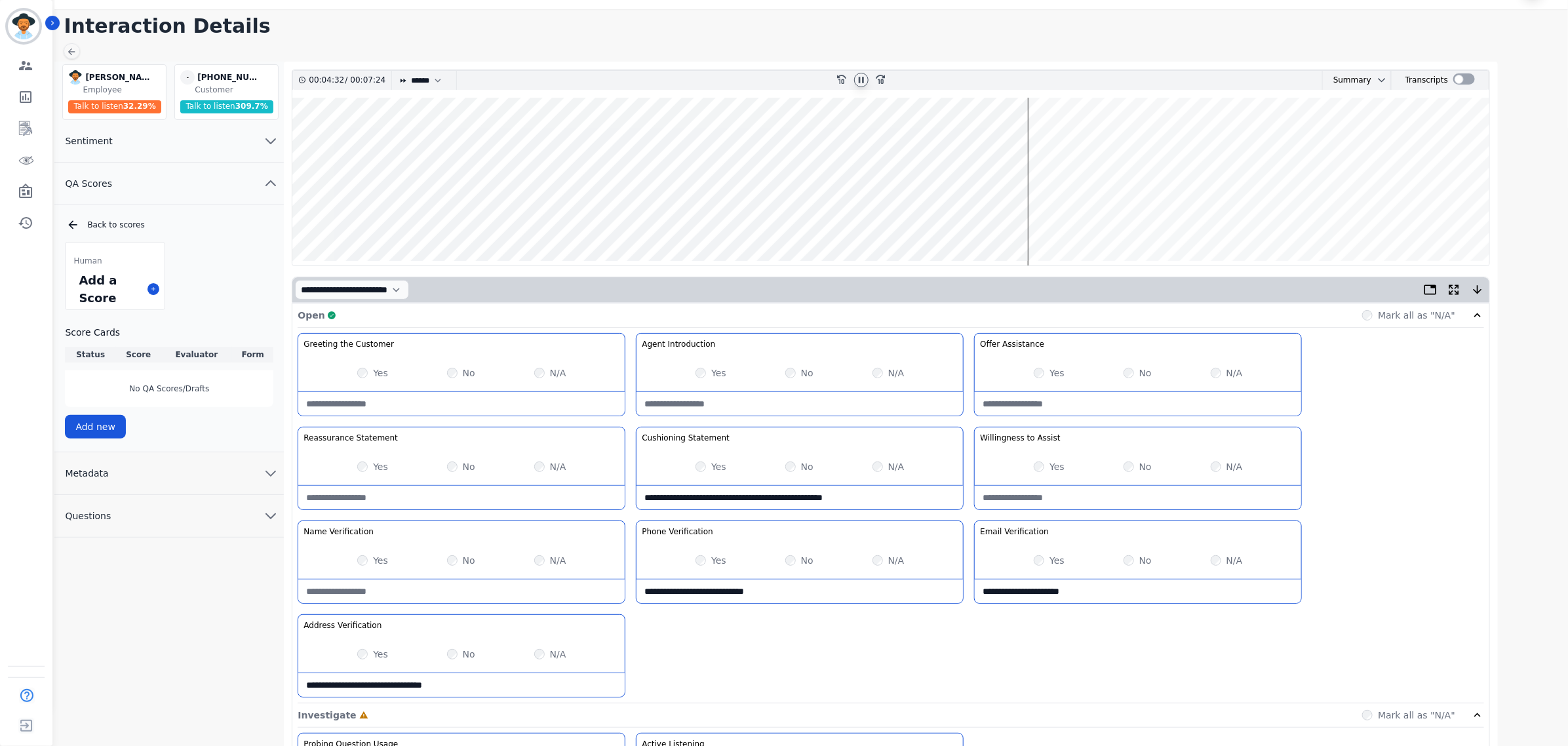
scroll to position [0, 0]
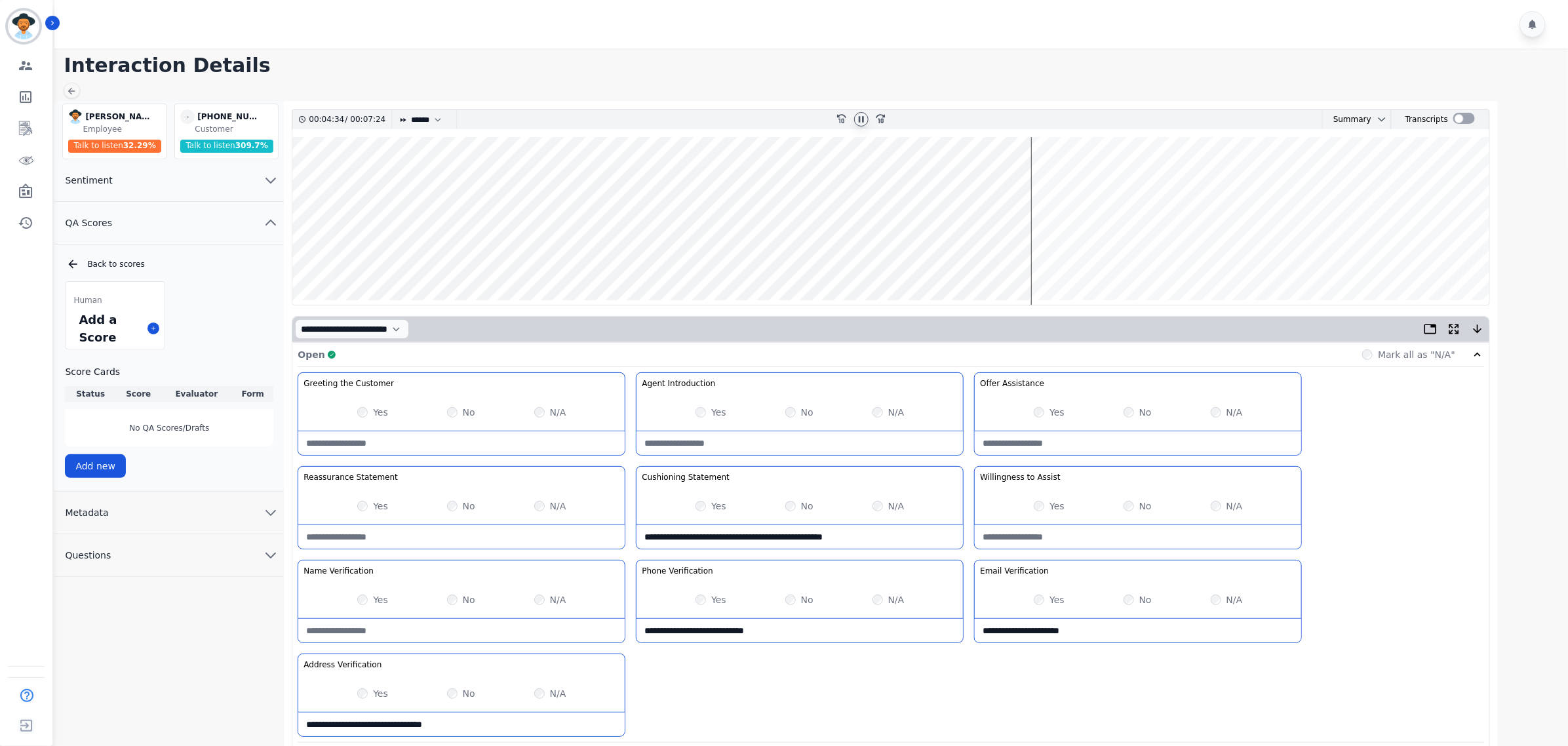
click at [1039, 257] on wave at bounding box center [891, 220] width 1197 height 168
click at [1047, 256] on wave at bounding box center [891, 220] width 1197 height 168
click at [1057, 256] on wave at bounding box center [891, 220] width 1197 height 168
click at [1071, 258] on wave at bounding box center [891, 220] width 1197 height 168
click at [1077, 258] on wave at bounding box center [891, 220] width 1197 height 168
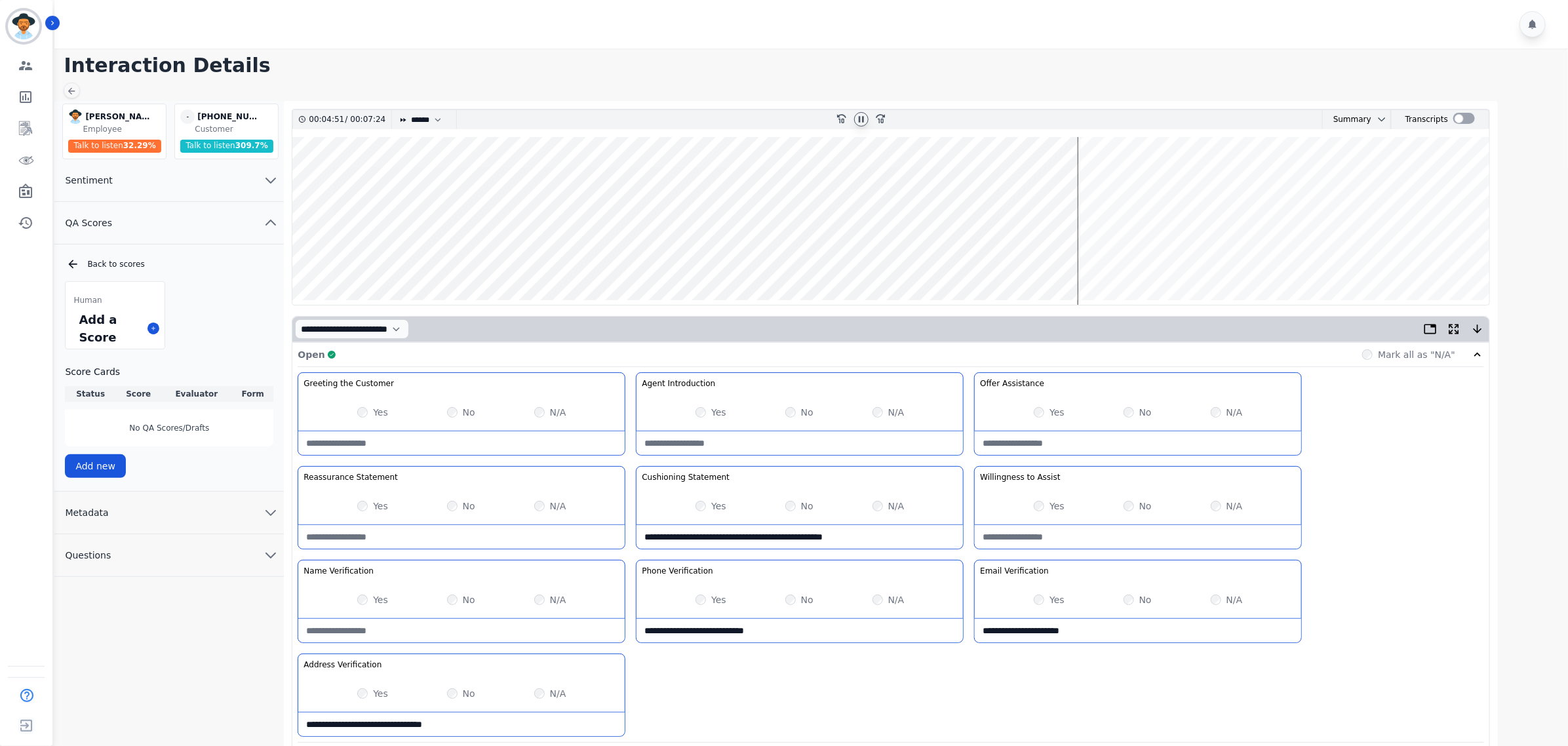
click at [1082, 258] on wave at bounding box center [891, 220] width 1197 height 168
click at [1090, 257] on wave at bounding box center [891, 220] width 1197 height 168
click at [1098, 260] on wave at bounding box center [891, 220] width 1197 height 168
click at [1106, 257] on wave at bounding box center [891, 220] width 1197 height 168
click at [1121, 257] on wave at bounding box center [891, 220] width 1197 height 168
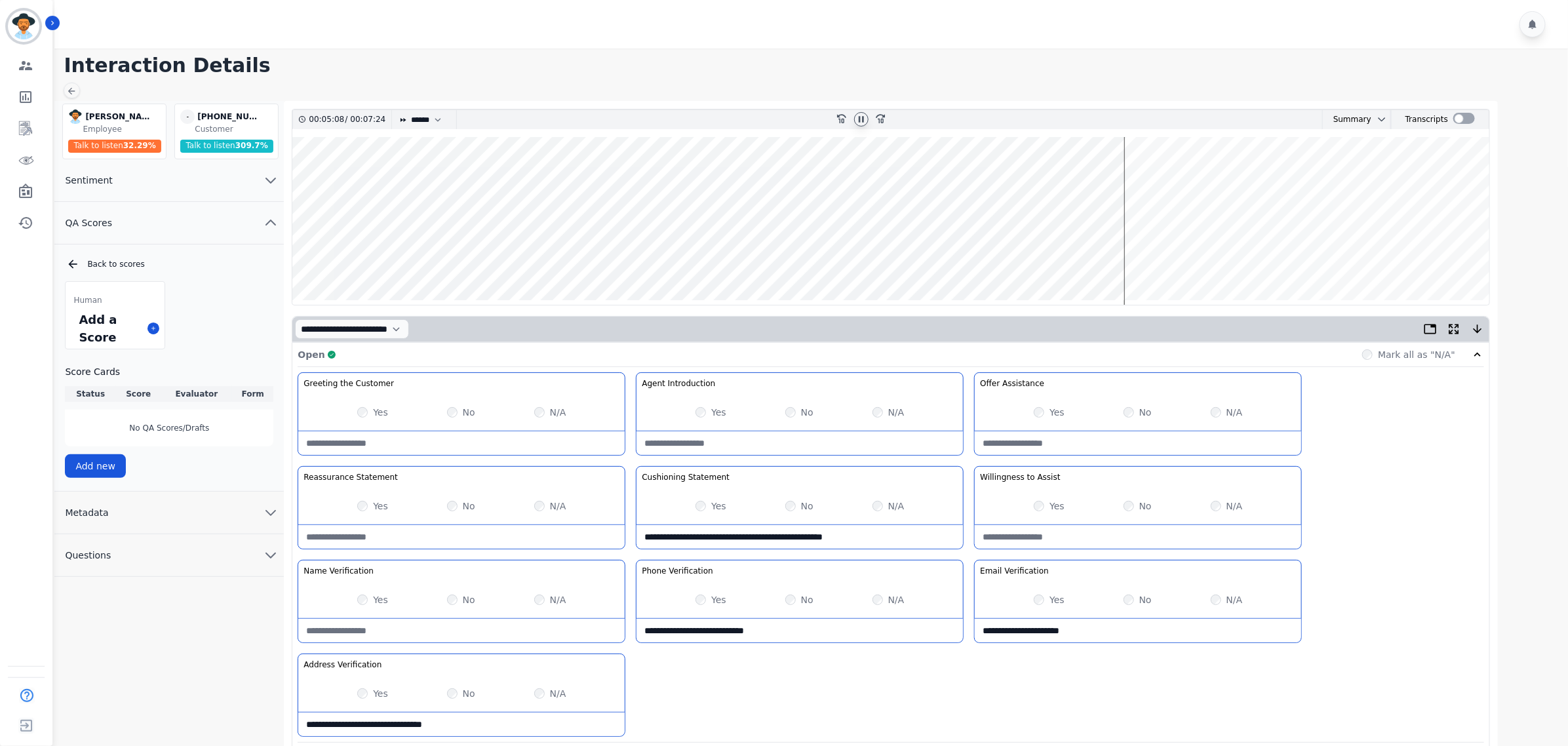
click at [1138, 258] on wave at bounding box center [891, 220] width 1197 height 168
click at [1153, 181] on wave at bounding box center [891, 220] width 1197 height 168
click at [1174, 262] on wave at bounding box center [891, 220] width 1197 height 168
click at [1182, 260] on wave at bounding box center [891, 220] width 1197 height 168
click at [1192, 179] on wave at bounding box center [891, 220] width 1197 height 168
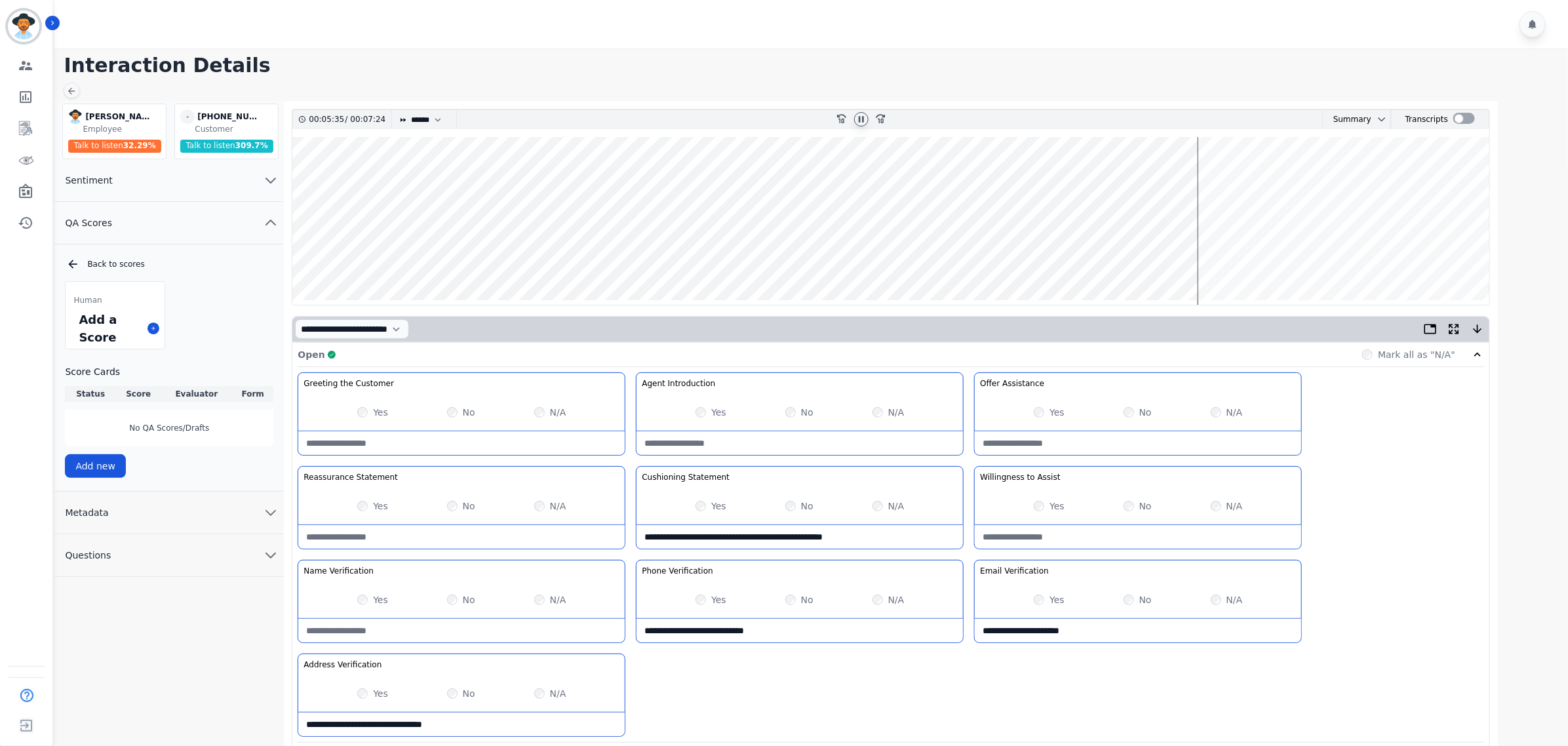
click at [1204, 175] on wave at bounding box center [891, 220] width 1197 height 168
click at [1214, 179] on wave at bounding box center [891, 220] width 1197 height 168
click at [1221, 181] on wave at bounding box center [891, 220] width 1197 height 168
click at [1227, 181] on wave at bounding box center [891, 220] width 1197 height 168
click at [1235, 181] on wave at bounding box center [891, 220] width 1197 height 168
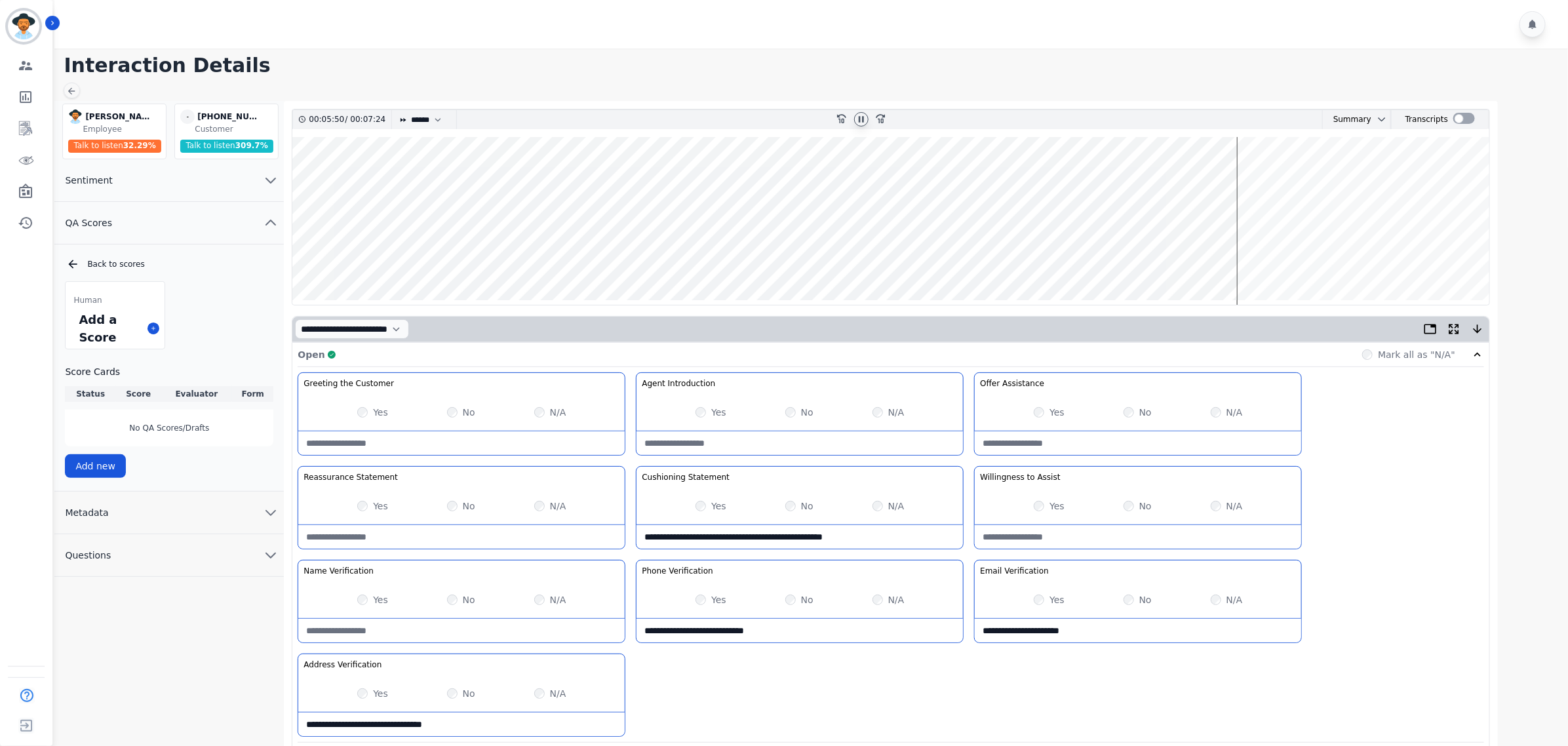
click at [1245, 261] on wave at bounding box center [891, 220] width 1197 height 168
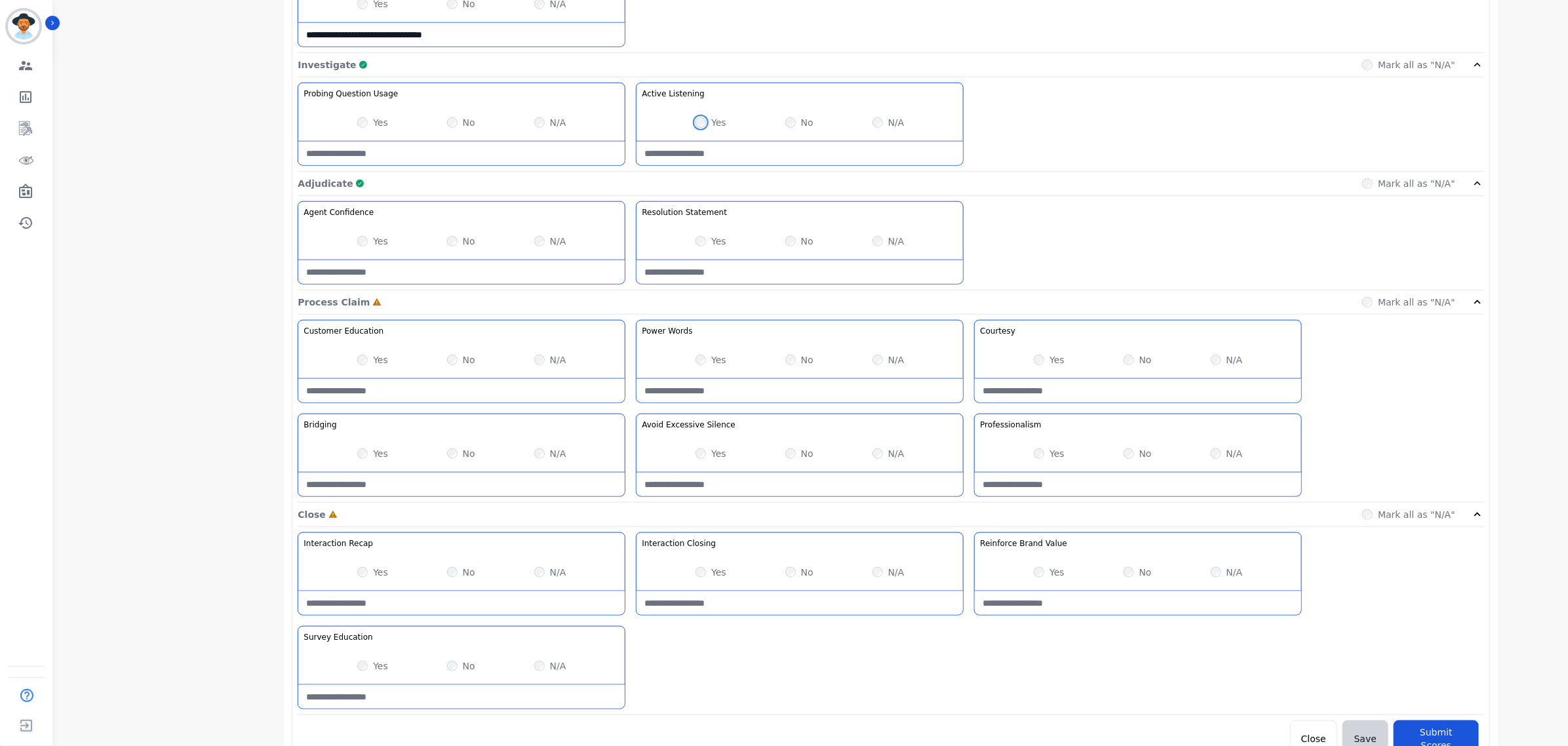
scroll to position [708, 0]
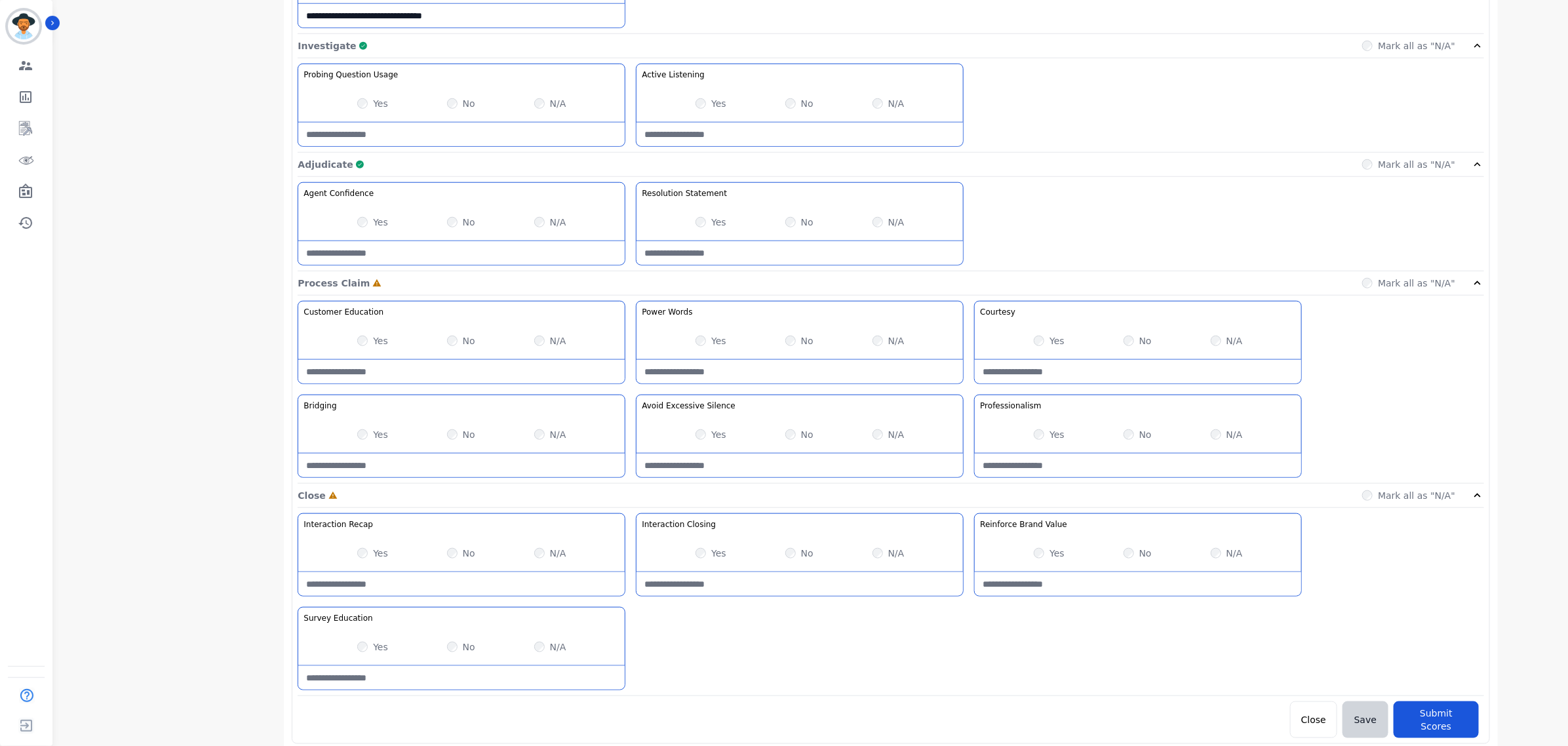
click at [531, 559] on div "Yes No N/A" at bounding box center [461, 553] width 327 height 37
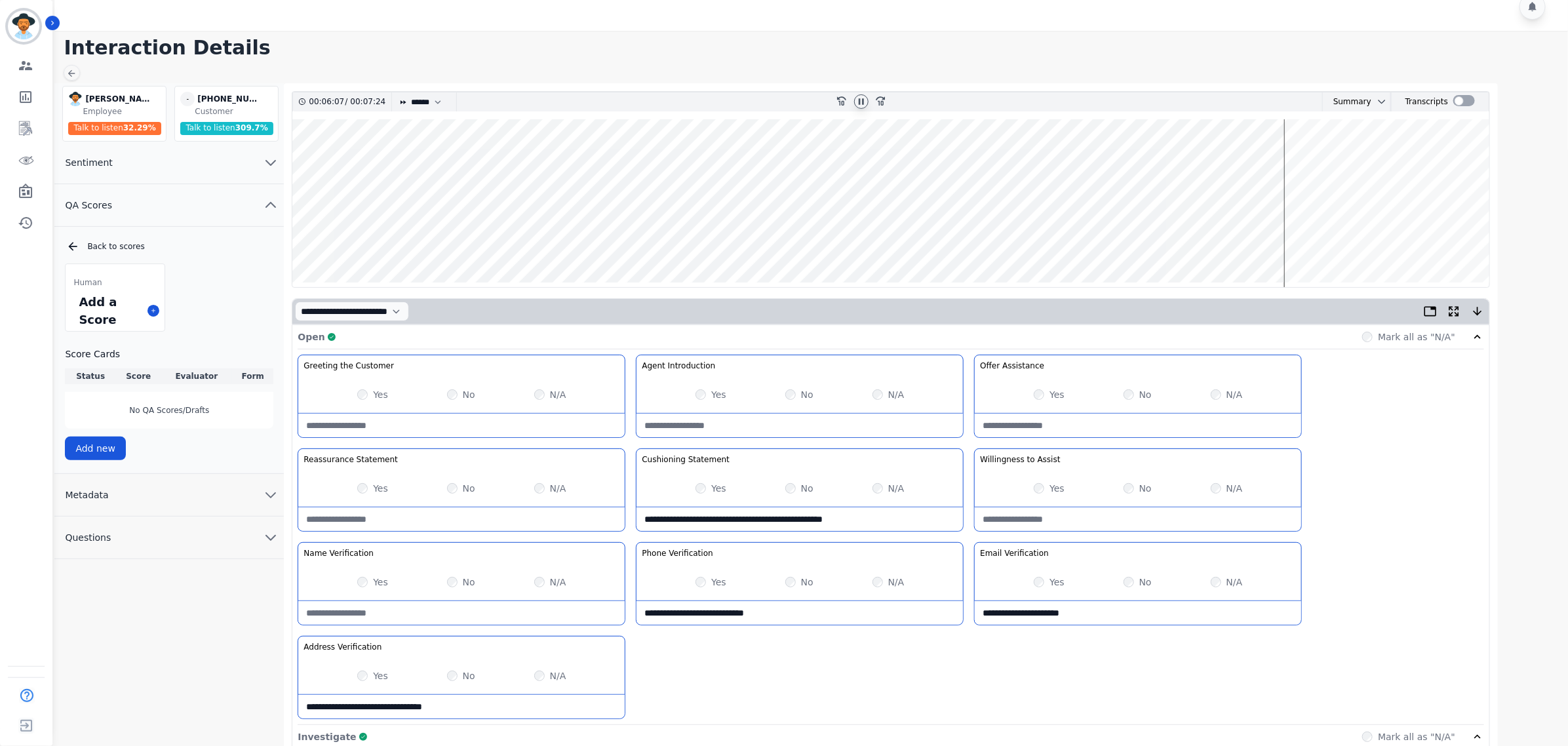
scroll to position [0, 0]
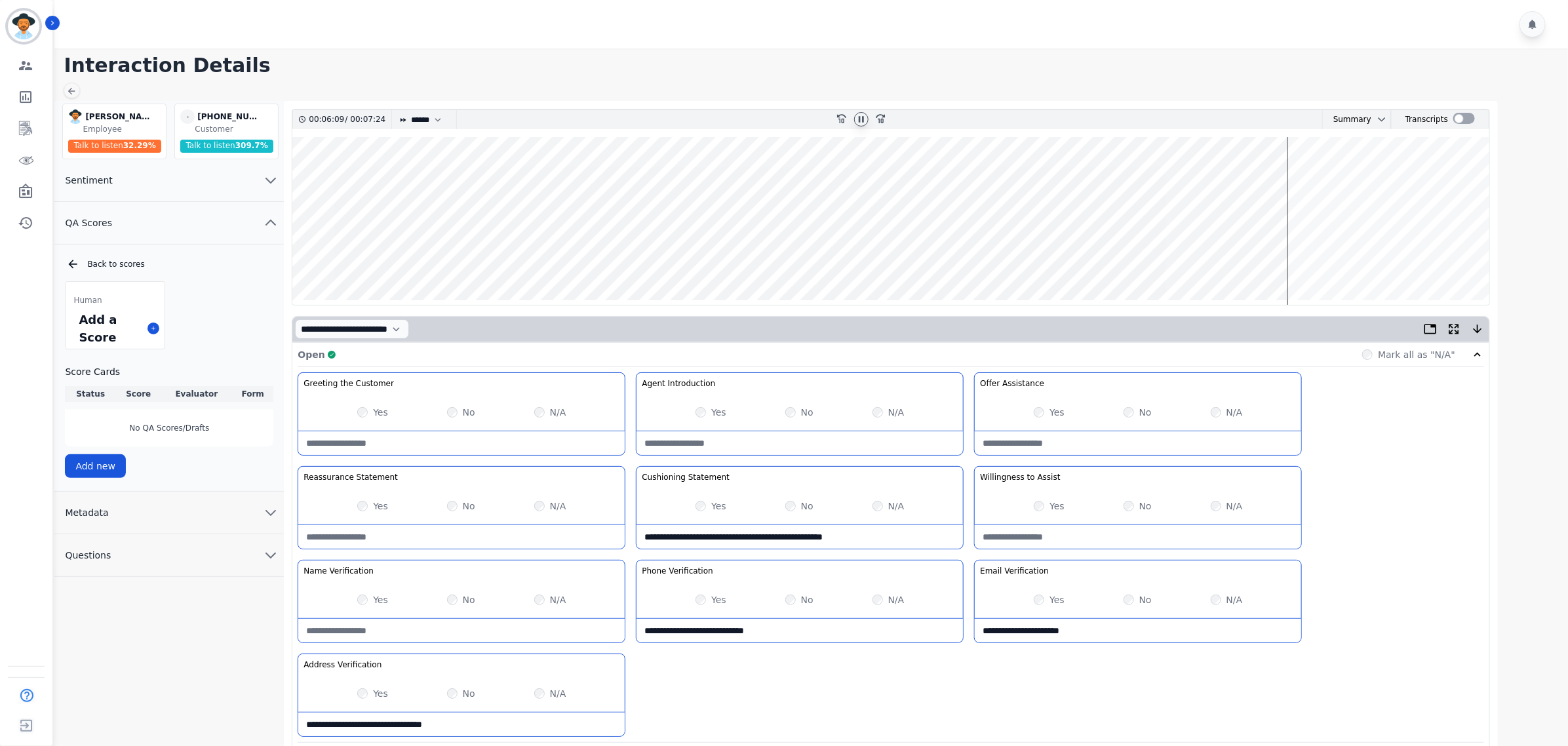
click at [1293, 186] on wave at bounding box center [891, 220] width 1197 height 168
click at [1299, 259] on wave at bounding box center [891, 220] width 1197 height 168
click at [1313, 259] on wave at bounding box center [891, 220] width 1197 height 168
click at [1336, 258] on wave at bounding box center [891, 220] width 1197 height 168
click at [1351, 256] on wave at bounding box center [891, 220] width 1197 height 168
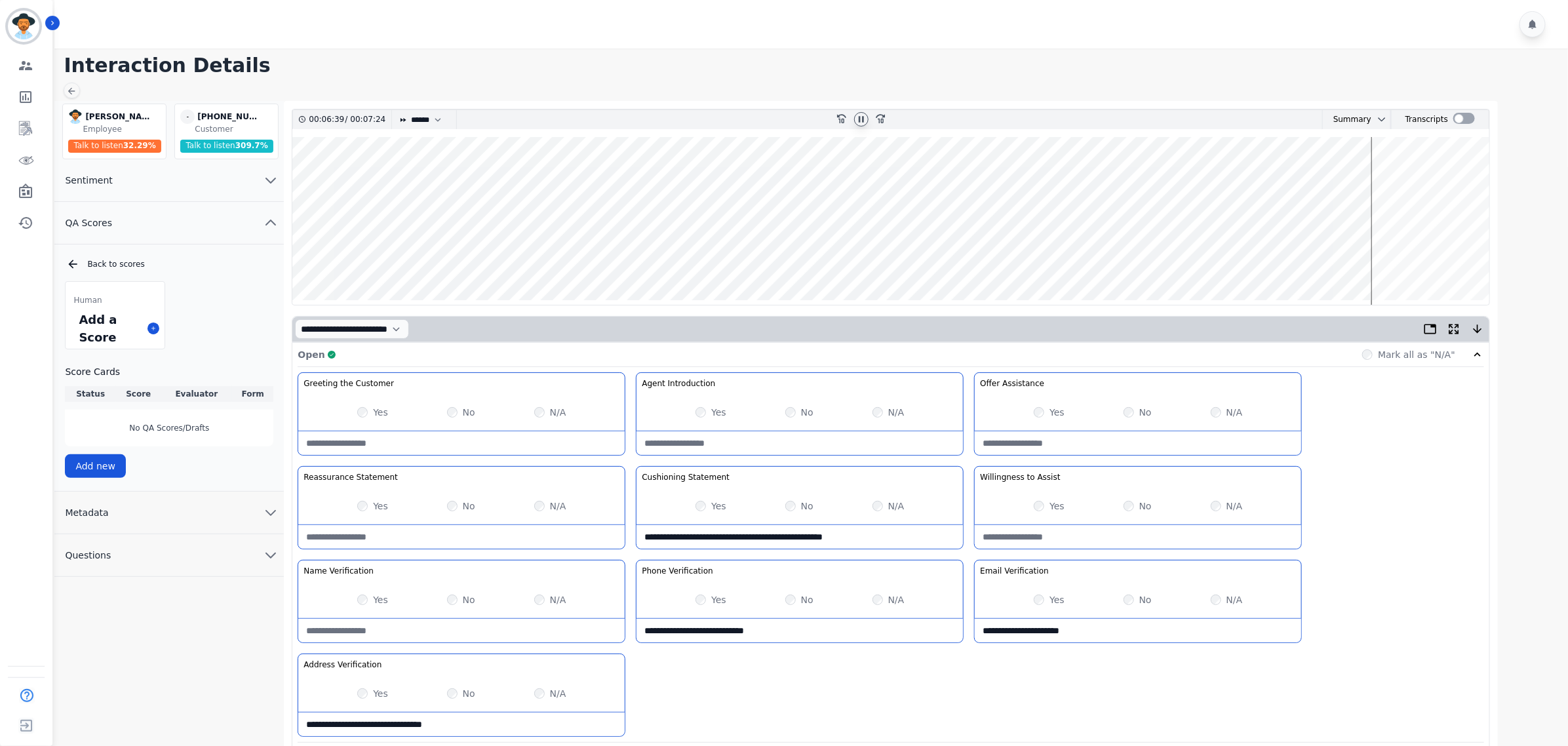
click at [1375, 257] on wave at bounding box center [891, 220] width 1197 height 168
click at [1378, 257] on wave at bounding box center [891, 220] width 1197 height 168
click at [1384, 257] on wave at bounding box center [891, 220] width 1197 height 168
click at [1391, 257] on wave at bounding box center [891, 220] width 1197 height 168
click at [1412, 258] on wave at bounding box center [891, 220] width 1197 height 168
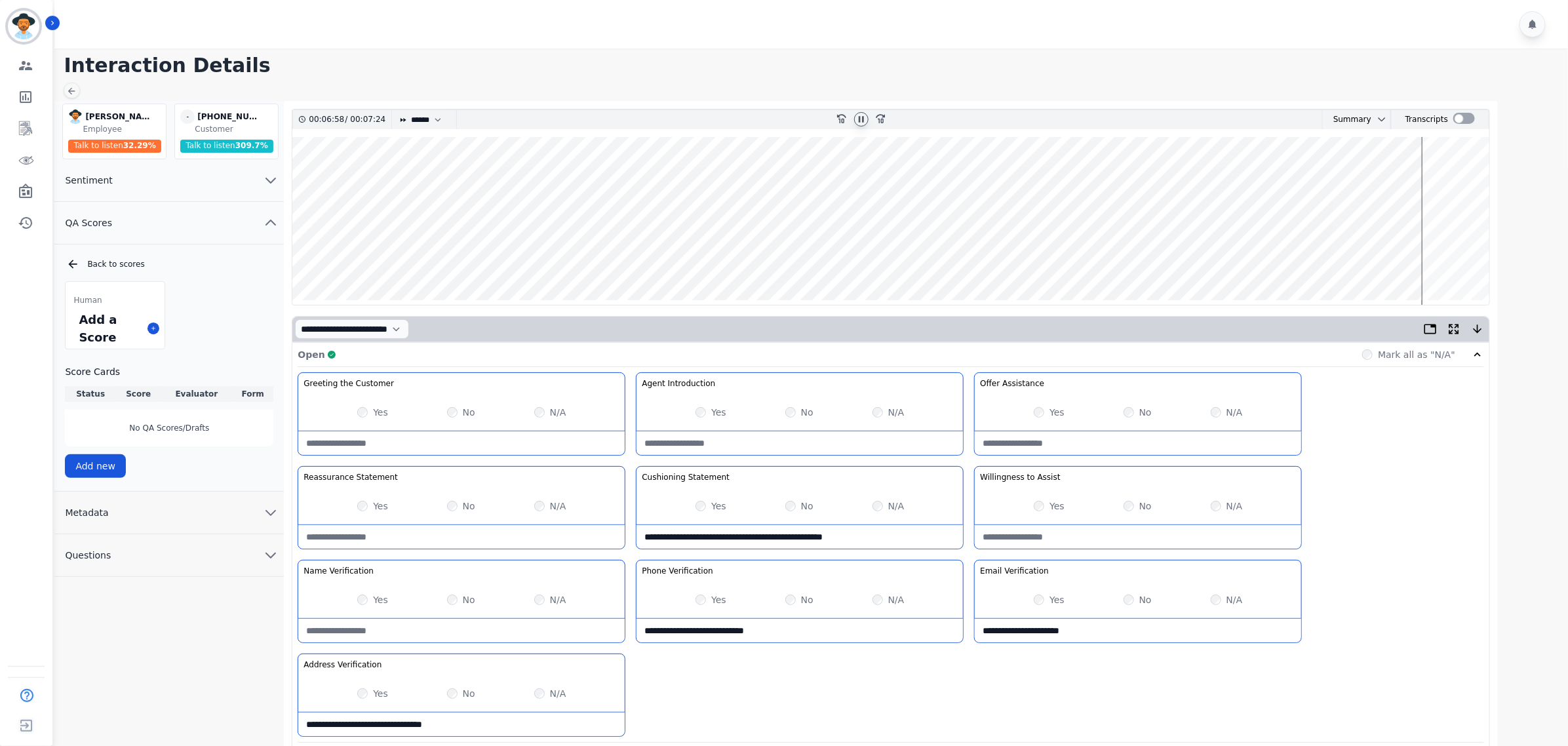
click at [1441, 260] on wave at bounding box center [891, 220] width 1197 height 168
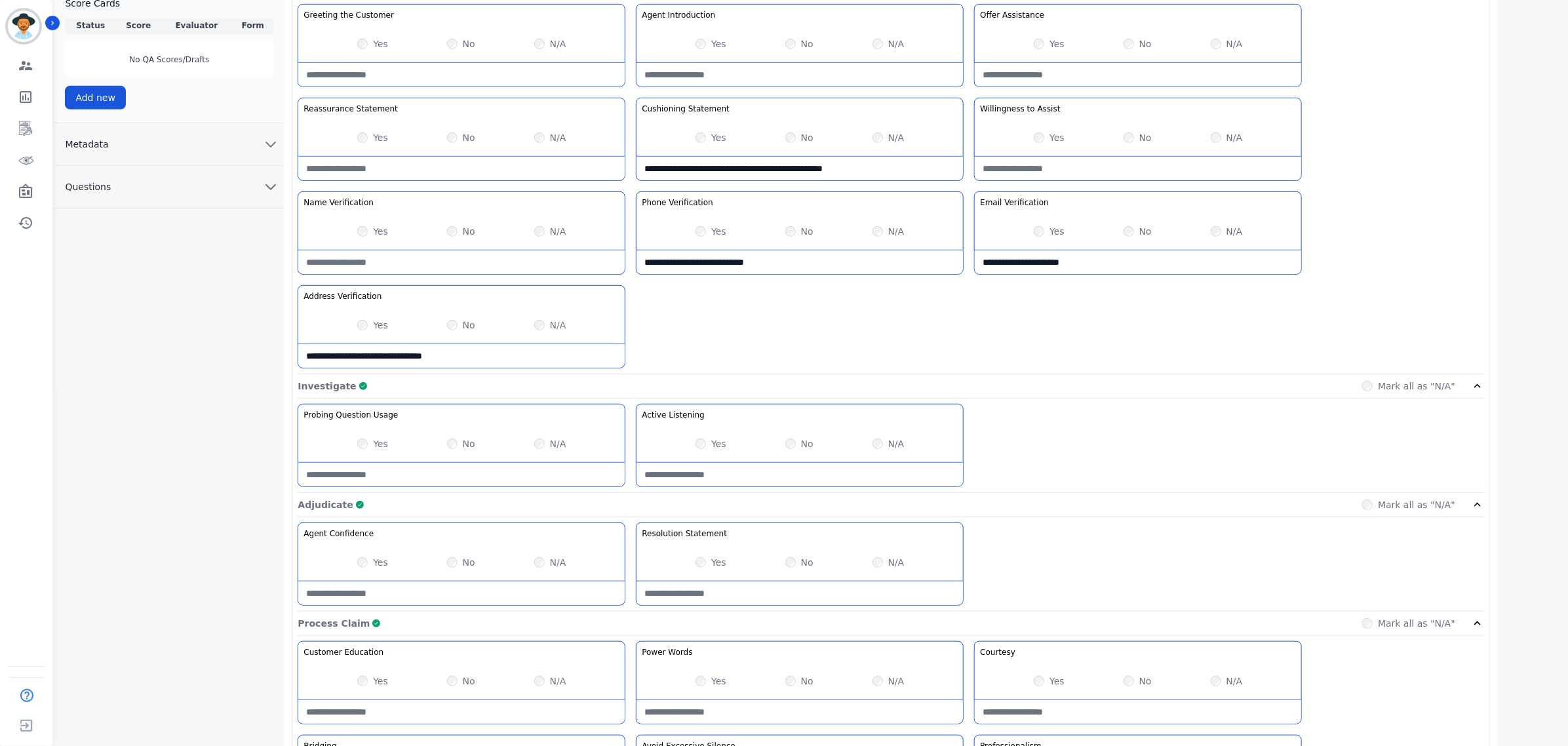
scroll to position [708, 0]
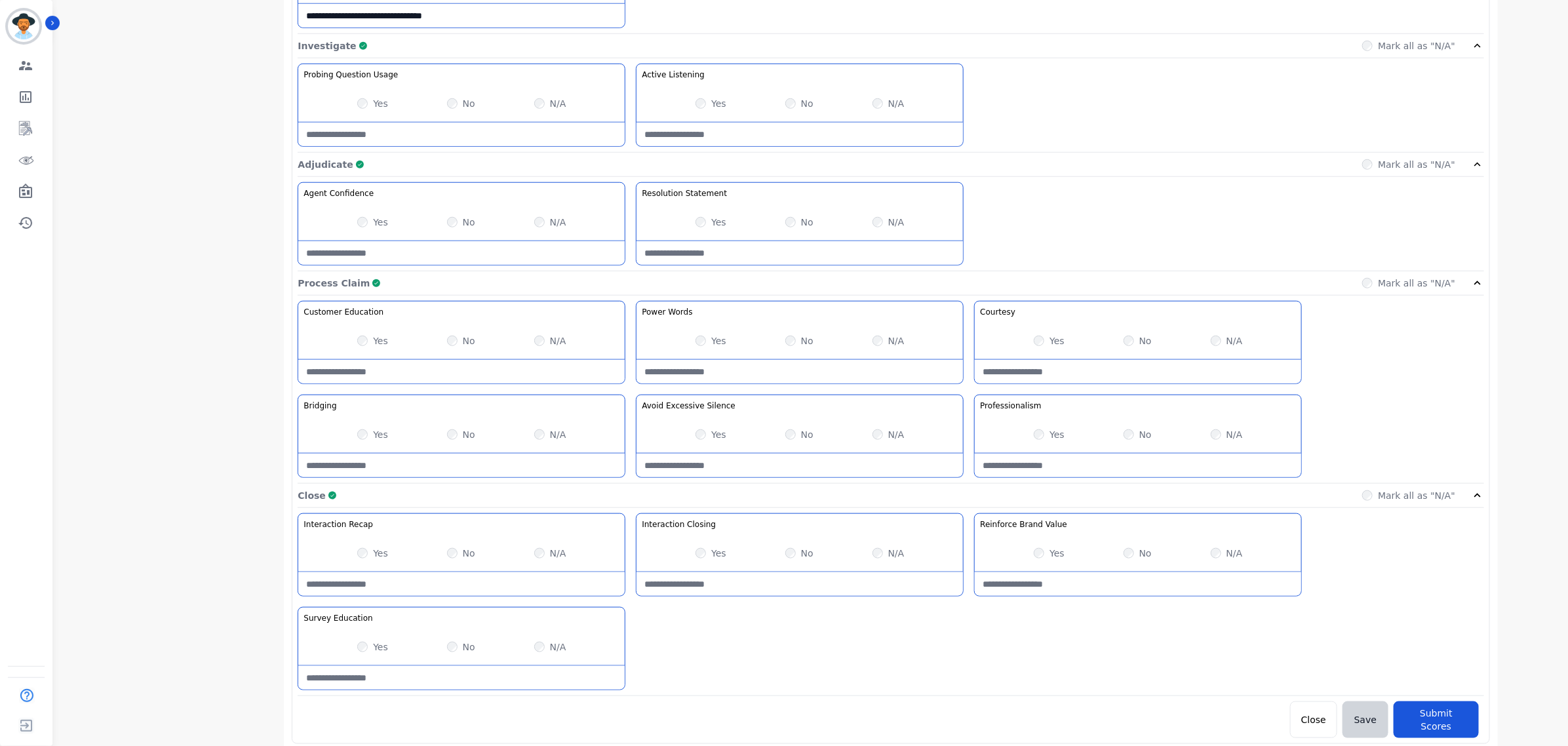
click at [793, 575] on div "Interaction Closing Close the interaction showing our Brand Values to the custo…" at bounding box center [800, 555] width 327 height 83
click at [795, 578] on Closing-note at bounding box center [799, 584] width 327 height 24
click at [689, 589] on Closing-note "**********" at bounding box center [799, 584] width 327 height 24
click at [820, 591] on Closing-note "**********" at bounding box center [799, 584] width 327 height 24
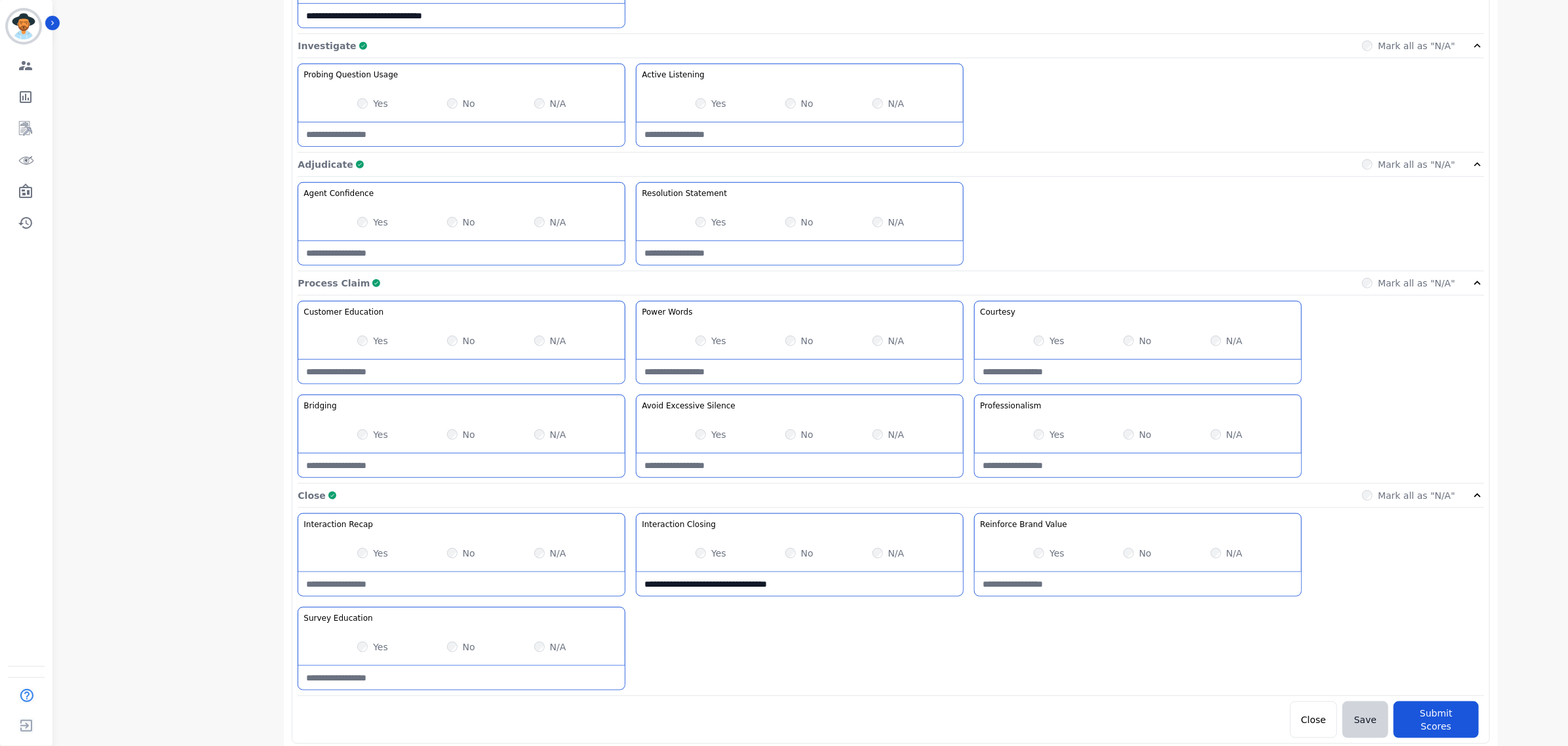
click at [771, 594] on Closing-note "**********" at bounding box center [799, 584] width 327 height 24
click at [690, 589] on Closing-note "**********" at bounding box center [799, 584] width 327 height 24
drag, startPoint x: 685, startPoint y: 588, endPoint x: 576, endPoint y: 571, distance: 110.3
click at [576, 571] on div "**********" at bounding box center [890, 604] width 1186 height 183
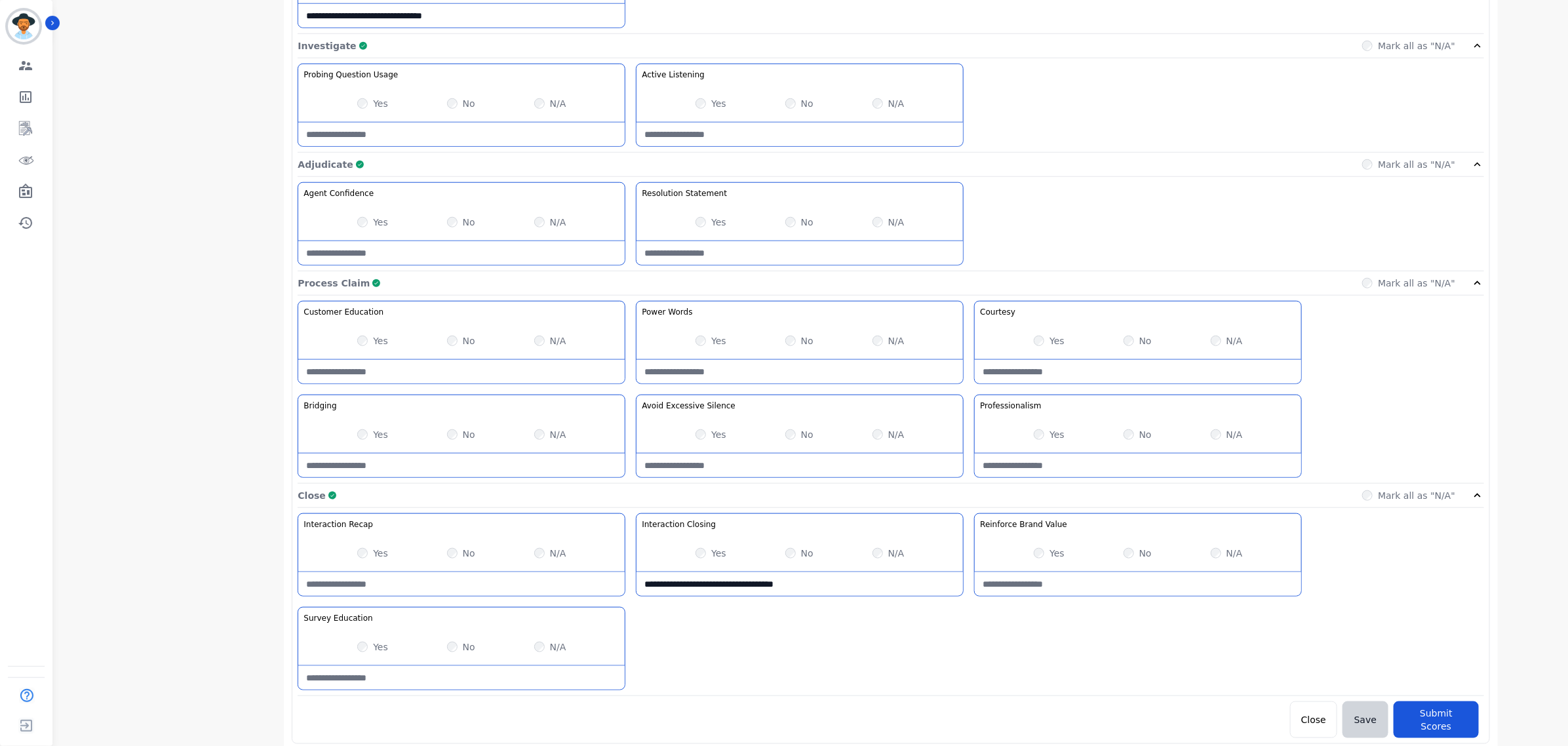
click at [864, 588] on Closing-note "**********" at bounding box center [799, 584] width 327 height 24
drag, startPoint x: 695, startPoint y: 587, endPoint x: 630, endPoint y: 575, distance: 66.1
click at [630, 575] on div "**********" at bounding box center [890, 604] width 1186 height 183
type Closing-note "**********"
click at [941, 622] on div "**********" at bounding box center [890, 604] width 1186 height 183
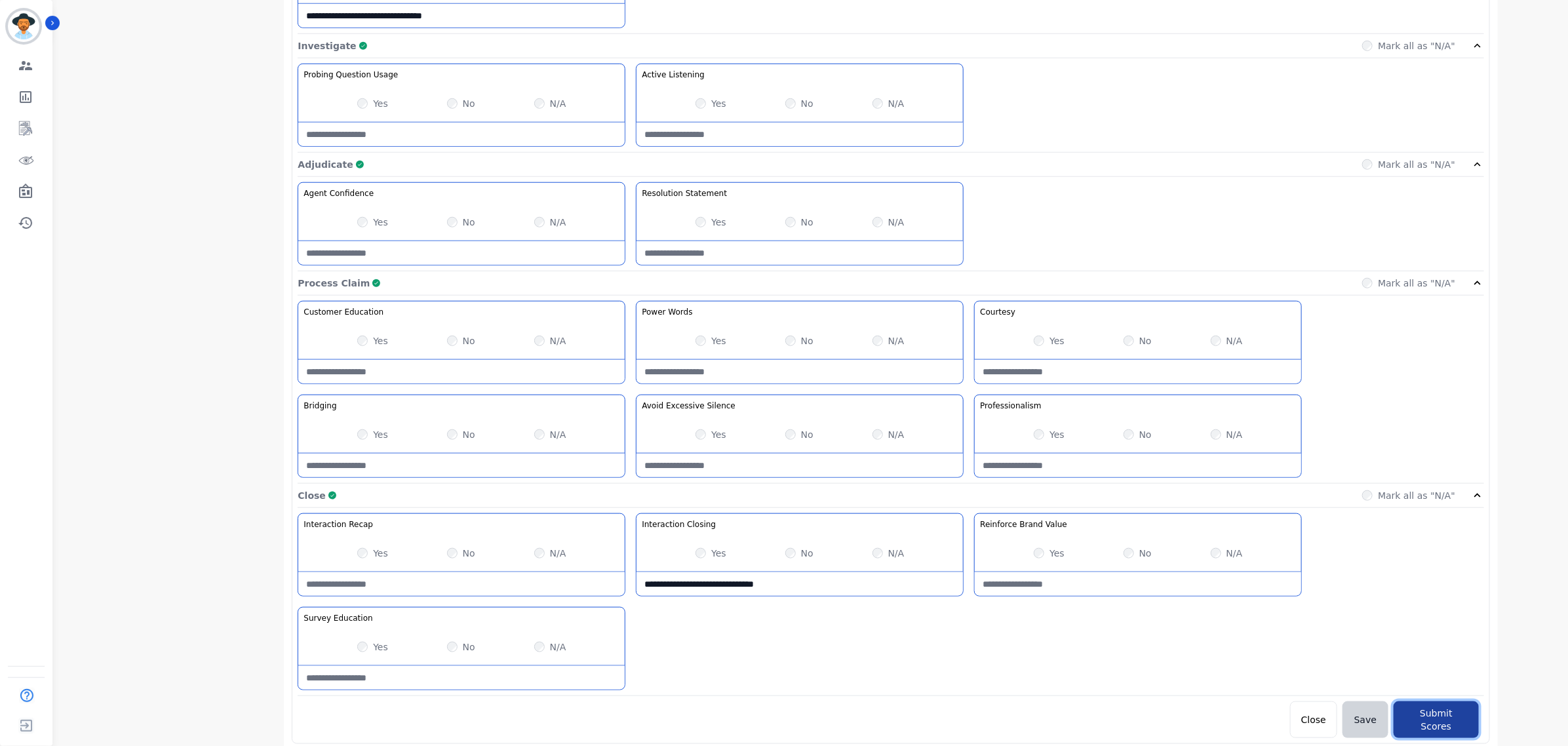
click at [1451, 727] on button "Submit Scores" at bounding box center [1436, 719] width 85 height 37
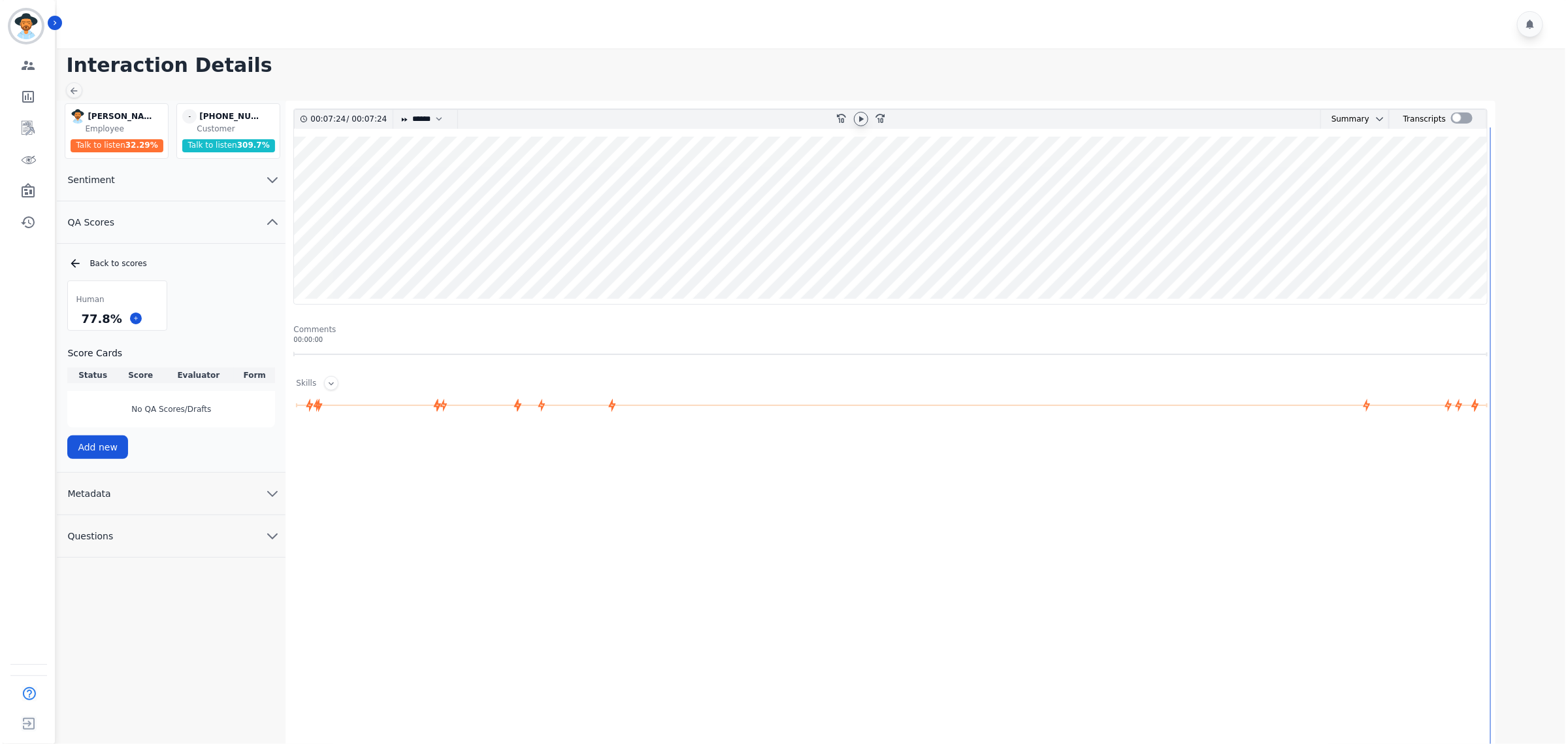
scroll to position [0, 0]
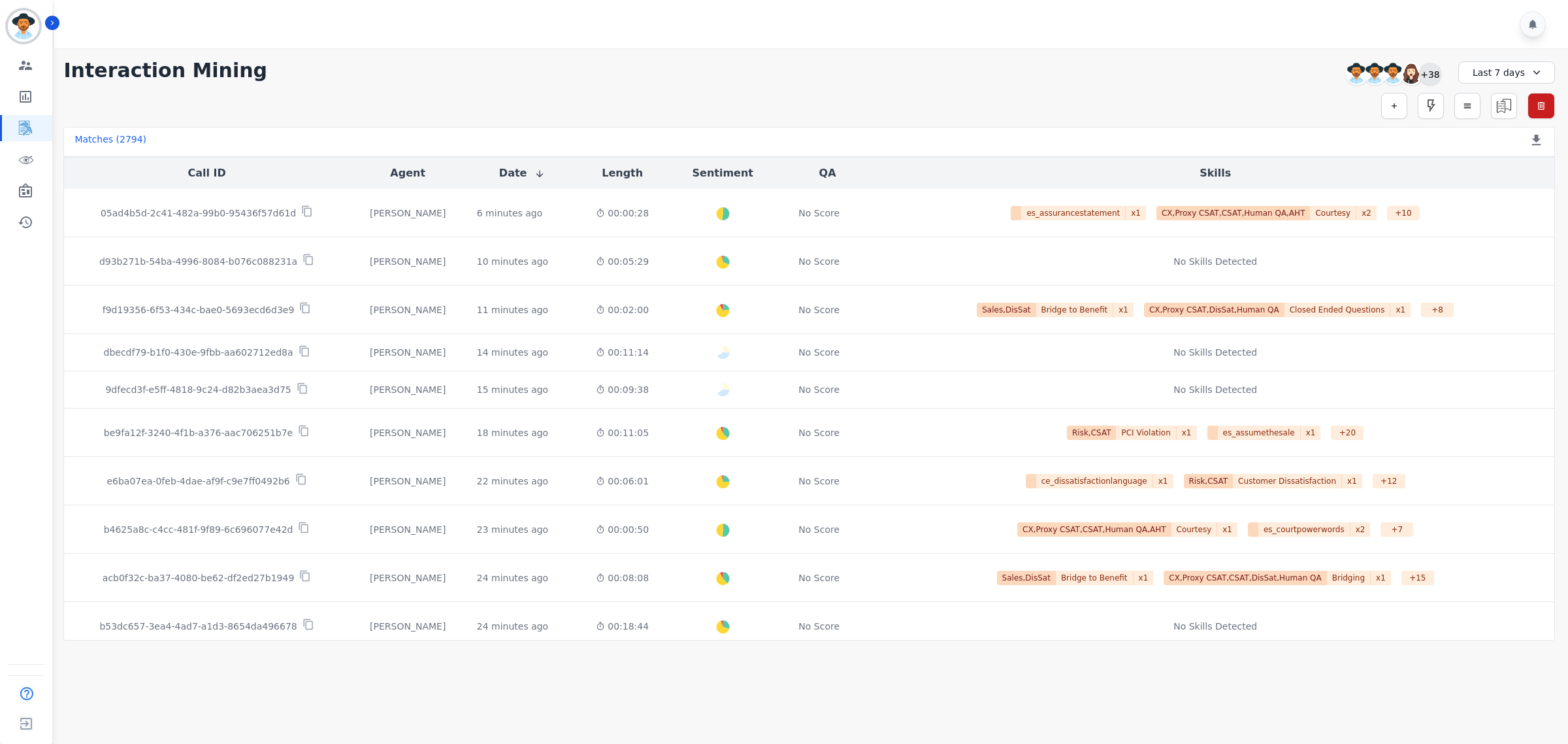
click at [1429, 73] on div "+38" at bounding box center [1430, 73] width 22 height 22
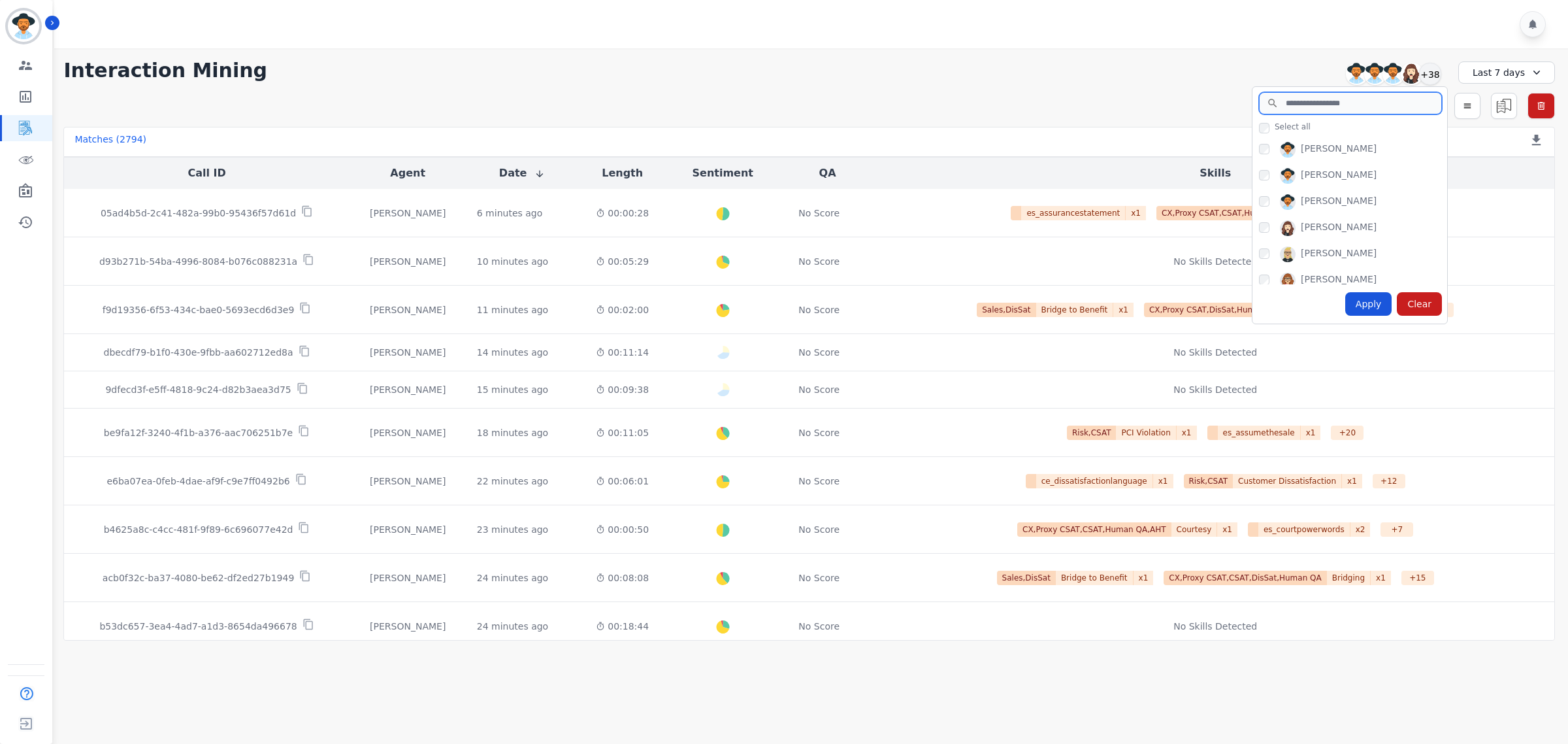
click at [1357, 106] on input "search" at bounding box center [1350, 103] width 183 height 22
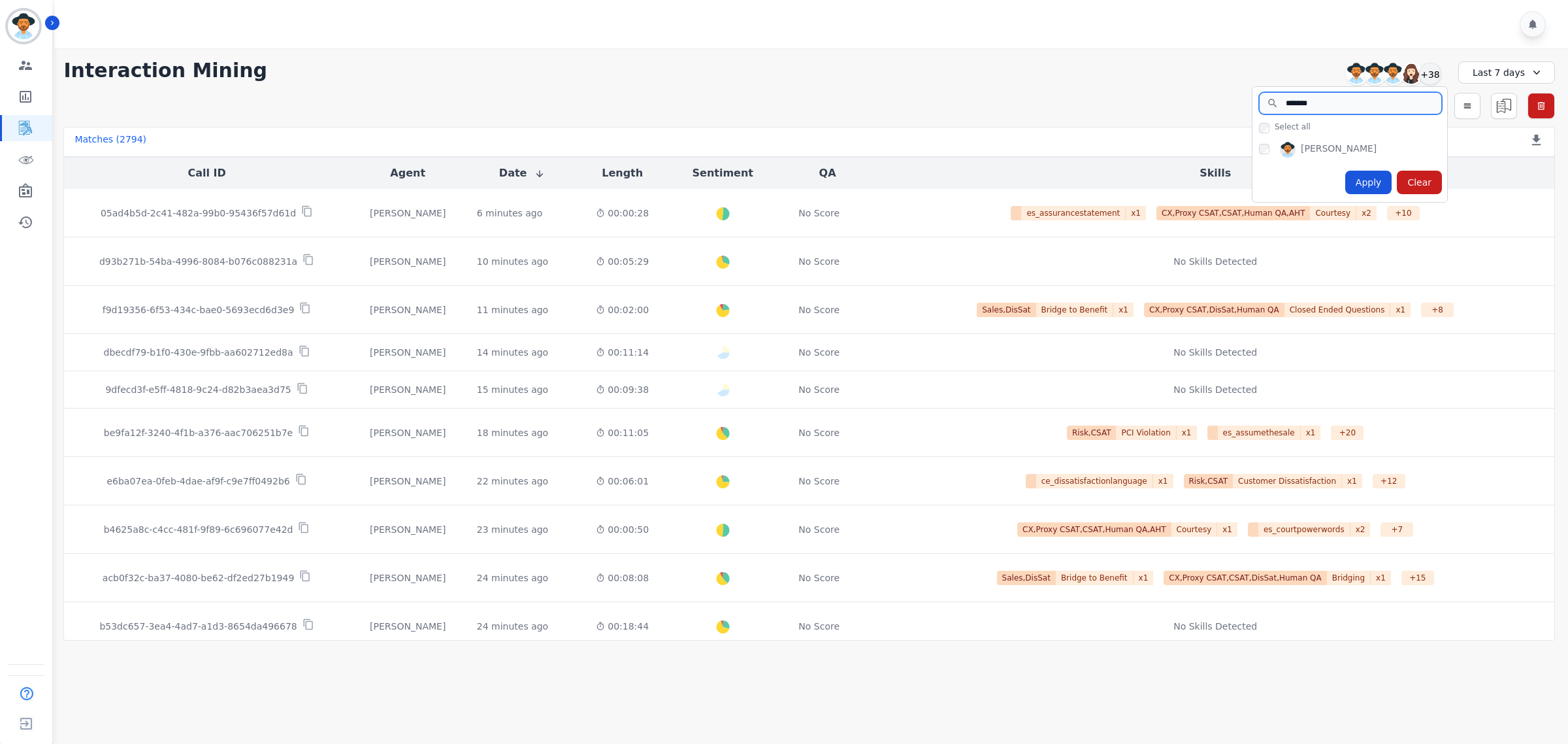
type input "*******"
click at [1380, 183] on div "Apply" at bounding box center [1369, 182] width 47 height 24
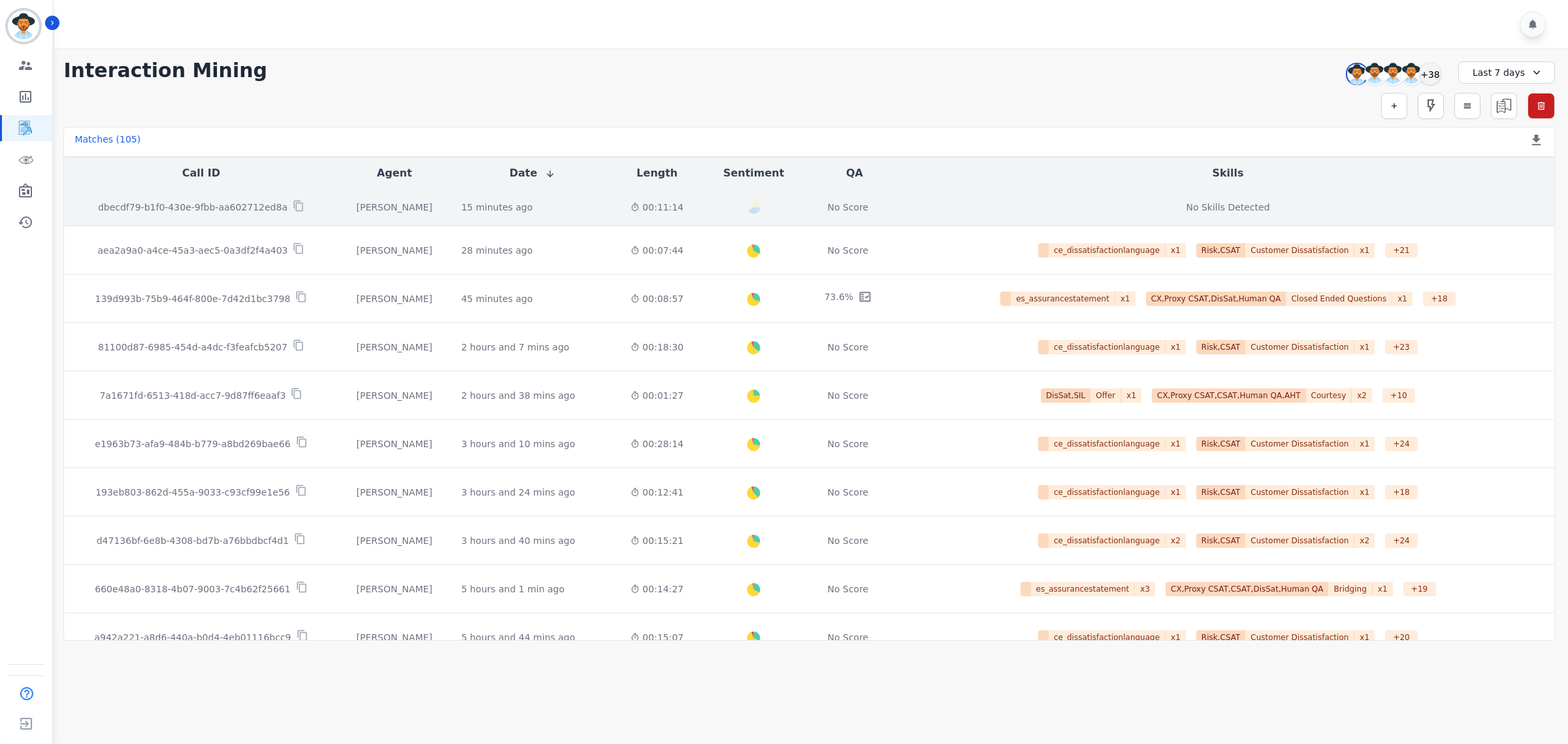
click at [255, 207] on p "dbecdf79-b1f0-430e-9fbb-aa602712ed8a" at bounding box center [193, 207] width 190 height 13
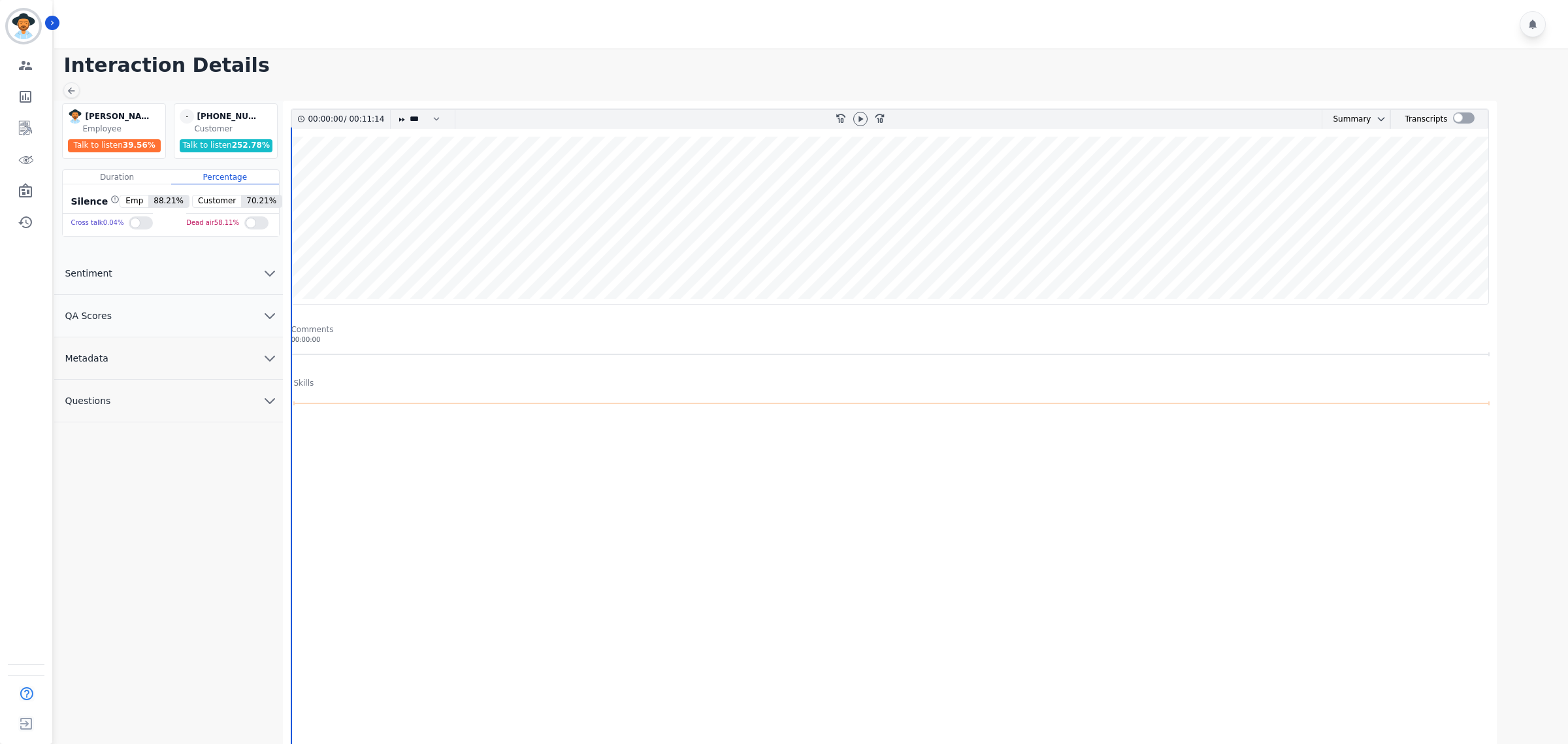
click at [860, 110] on div at bounding box center [861, 119] width 20 height 19
click at [860, 119] on icon at bounding box center [861, 119] width 5 height 6
click at [312, 183] on wave at bounding box center [890, 220] width 1197 height 167
click at [305, 177] on wave at bounding box center [890, 220] width 1197 height 167
click at [343, 174] on wave at bounding box center [890, 220] width 1197 height 167
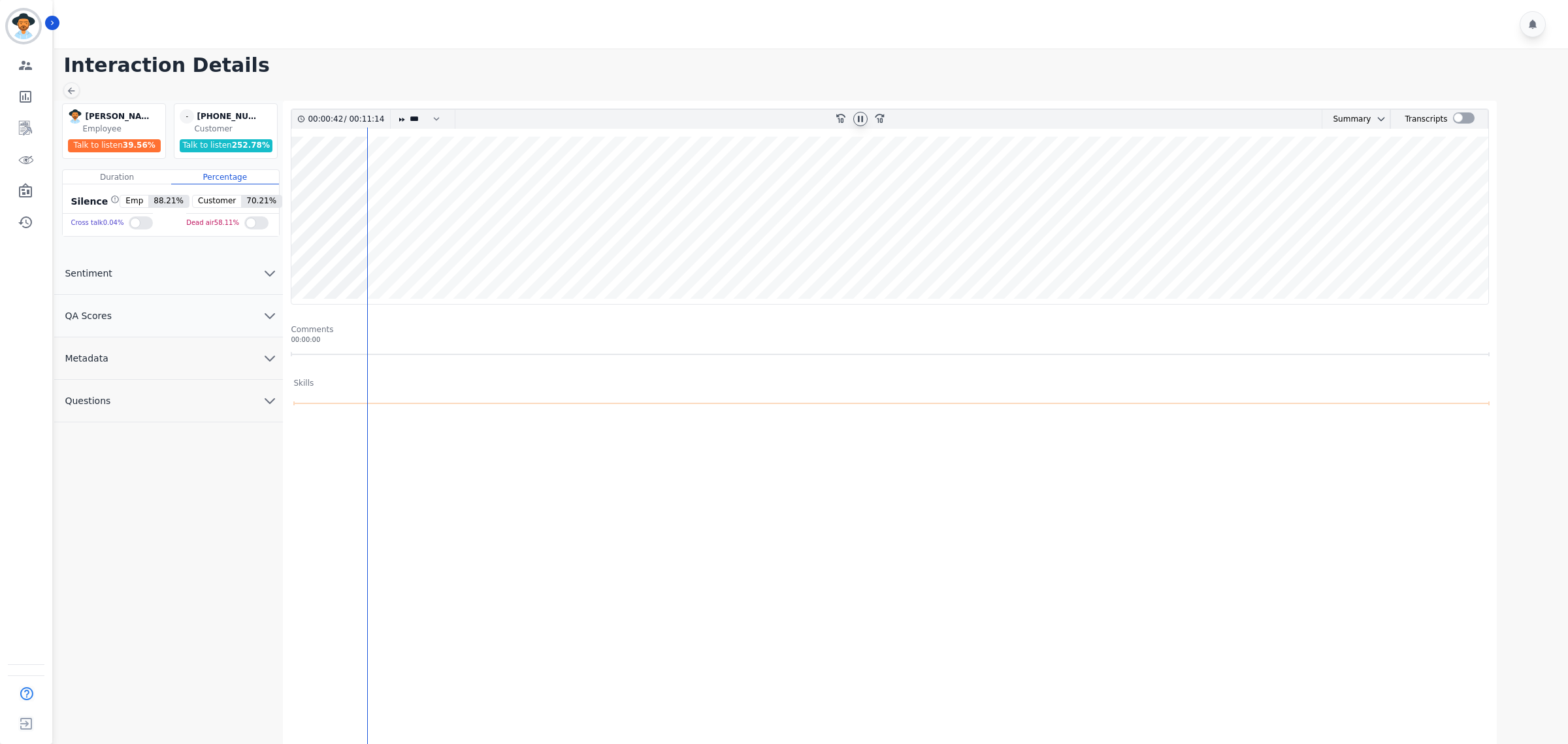
click at [860, 119] on icon at bounding box center [861, 119] width 11 height 11
click at [30, 132] on icon "Sidebar" at bounding box center [25, 128] width 13 height 15
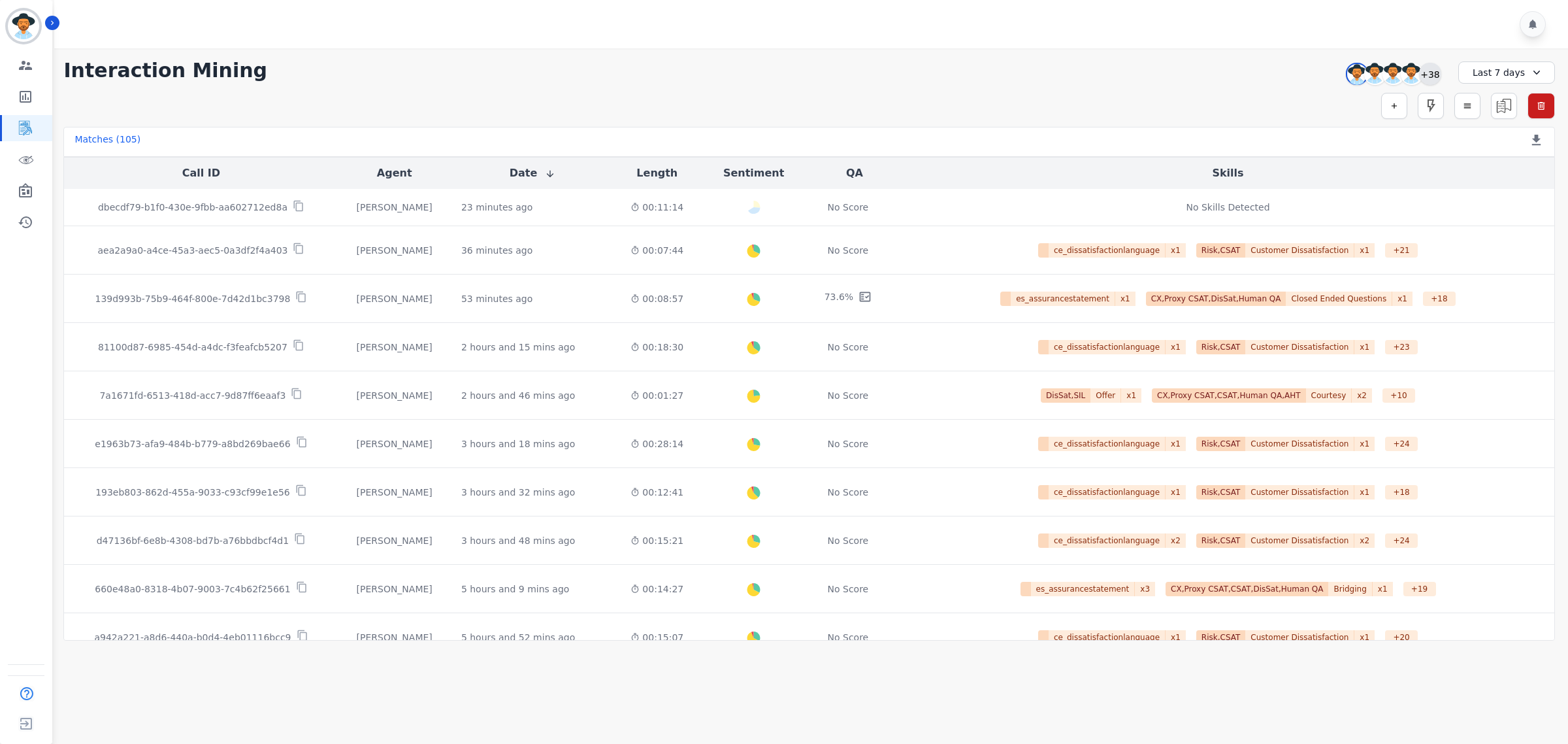
click at [1431, 75] on div "+38" at bounding box center [1430, 73] width 22 height 22
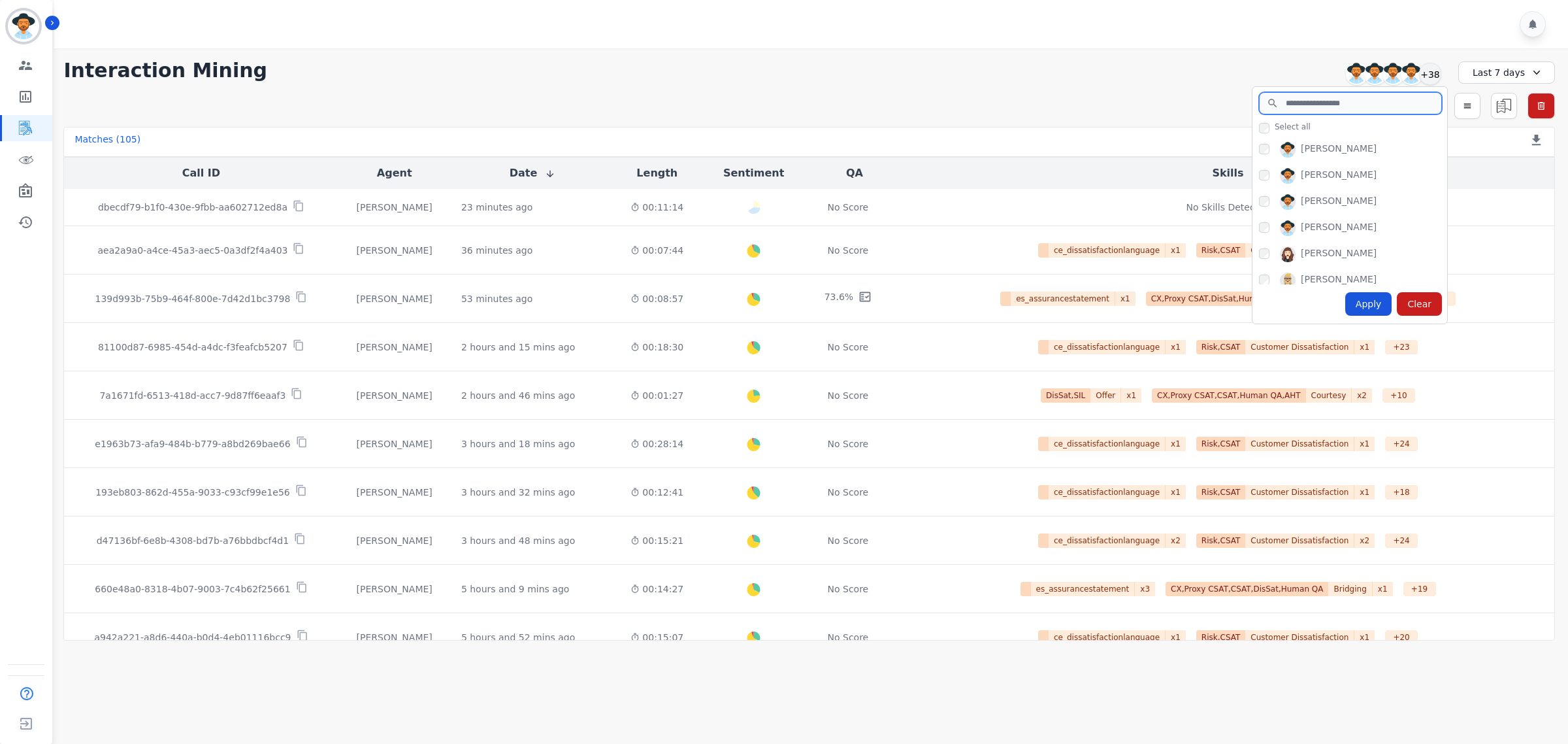
click at [1306, 103] on input "search" at bounding box center [1350, 103] width 183 height 22
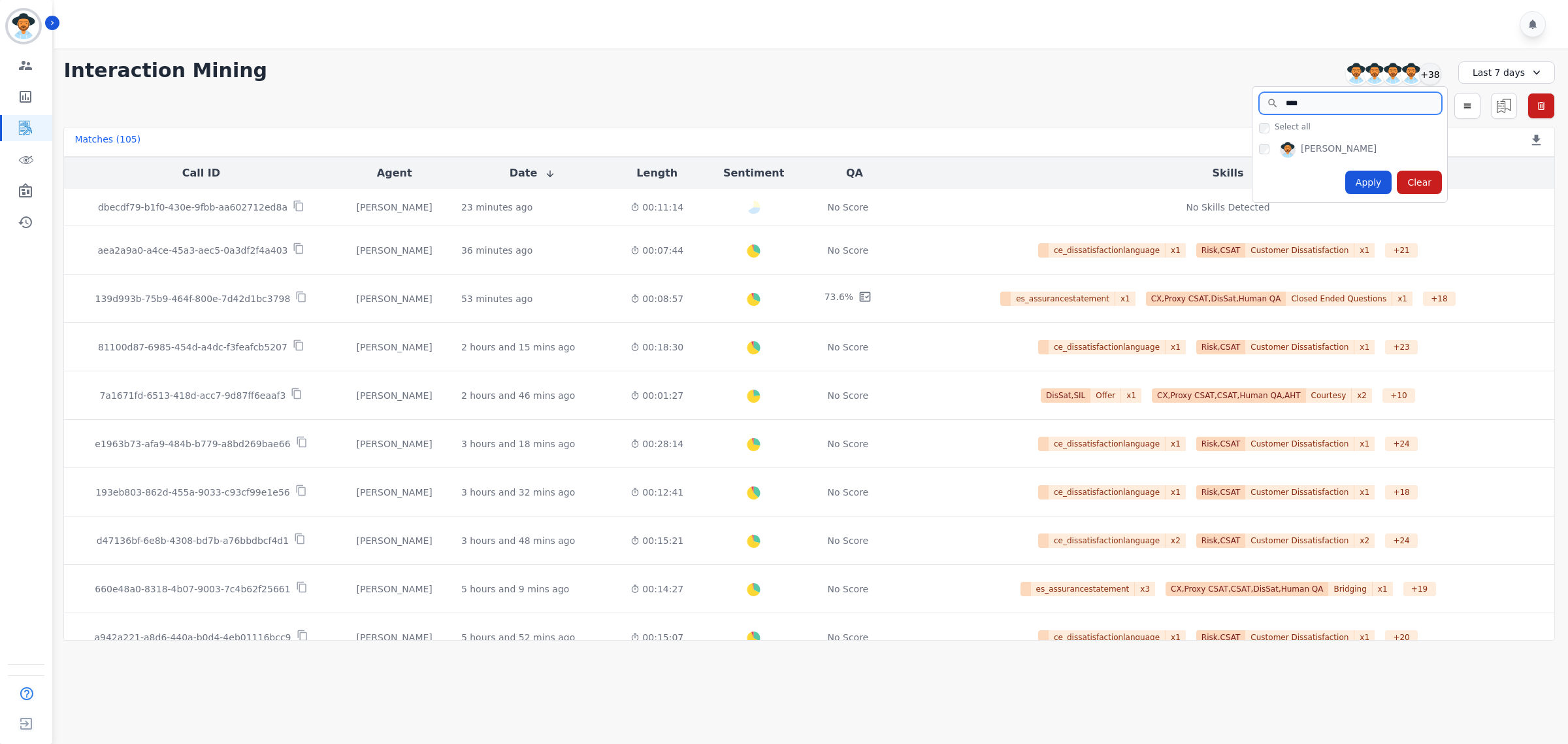
type input "****"
click at [1375, 181] on div "Apply" at bounding box center [1369, 182] width 47 height 24
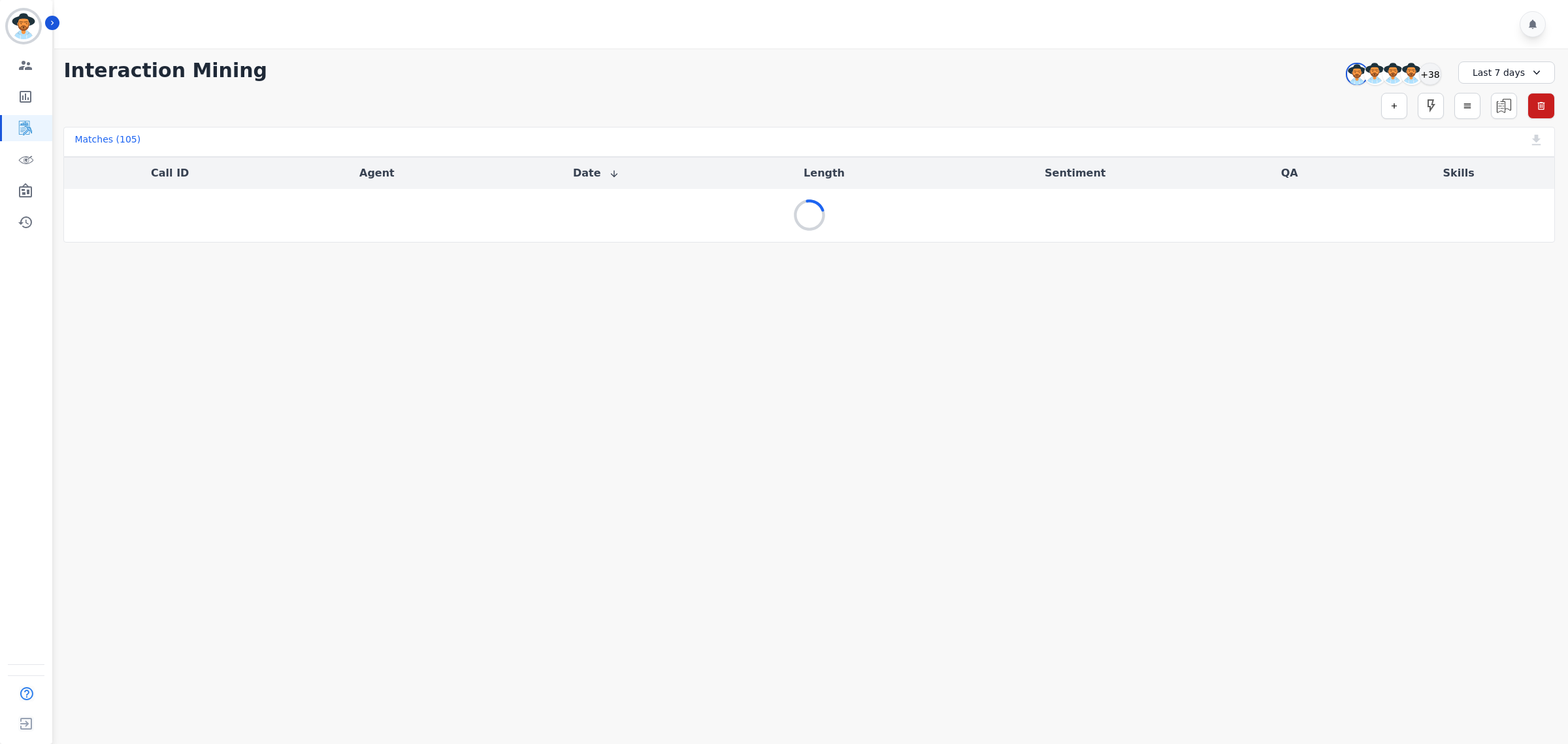
click at [1534, 61] on div "Last 7 days" at bounding box center [1507, 72] width 97 height 22
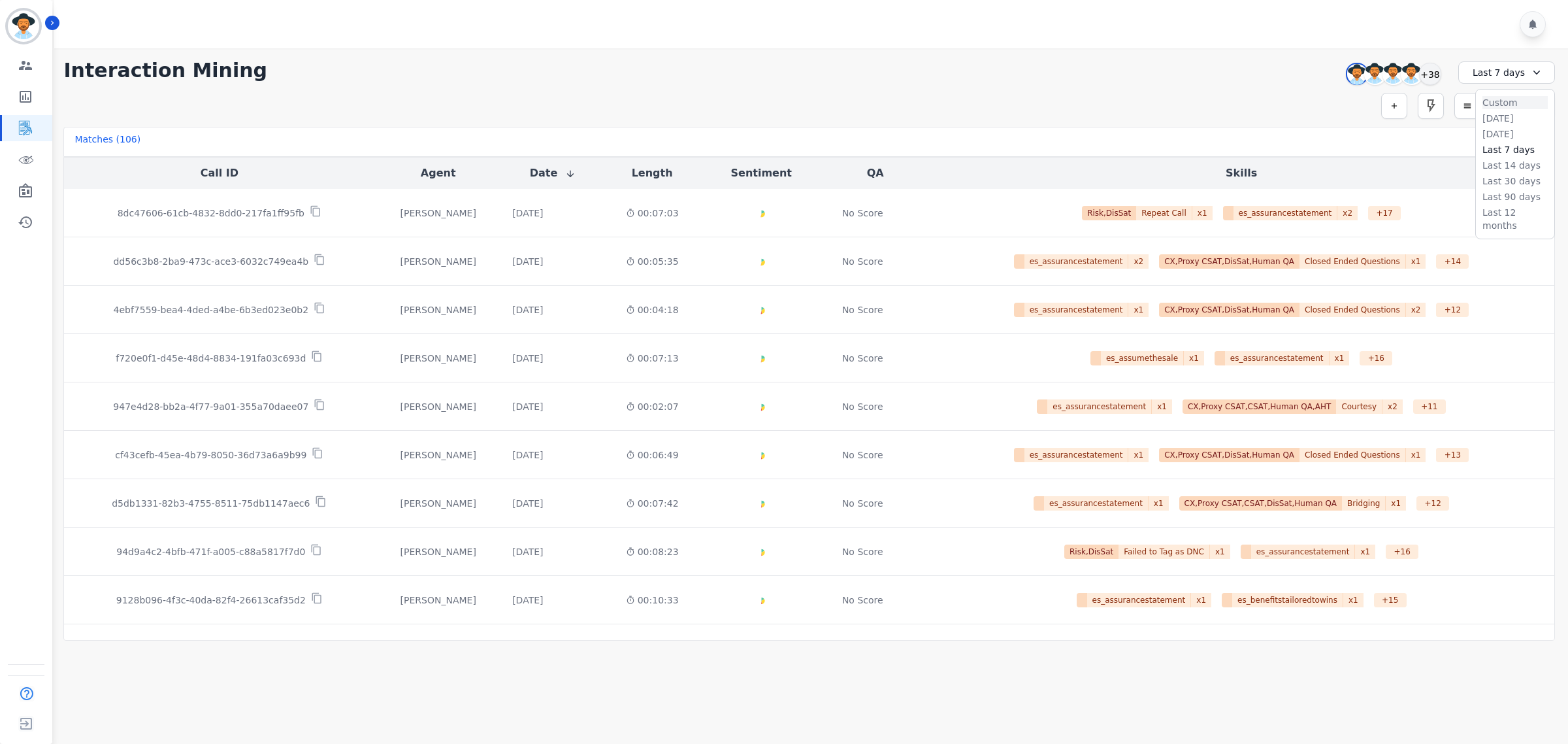
click at [1507, 101] on li "Custom" at bounding box center [1516, 102] width 65 height 13
click at [1534, 105] on input "**********" at bounding box center [1506, 108] width 80 height 22
type input "**********"
click at [1536, 132] on input "**********" at bounding box center [1506, 137] width 80 height 22
type input "**********"
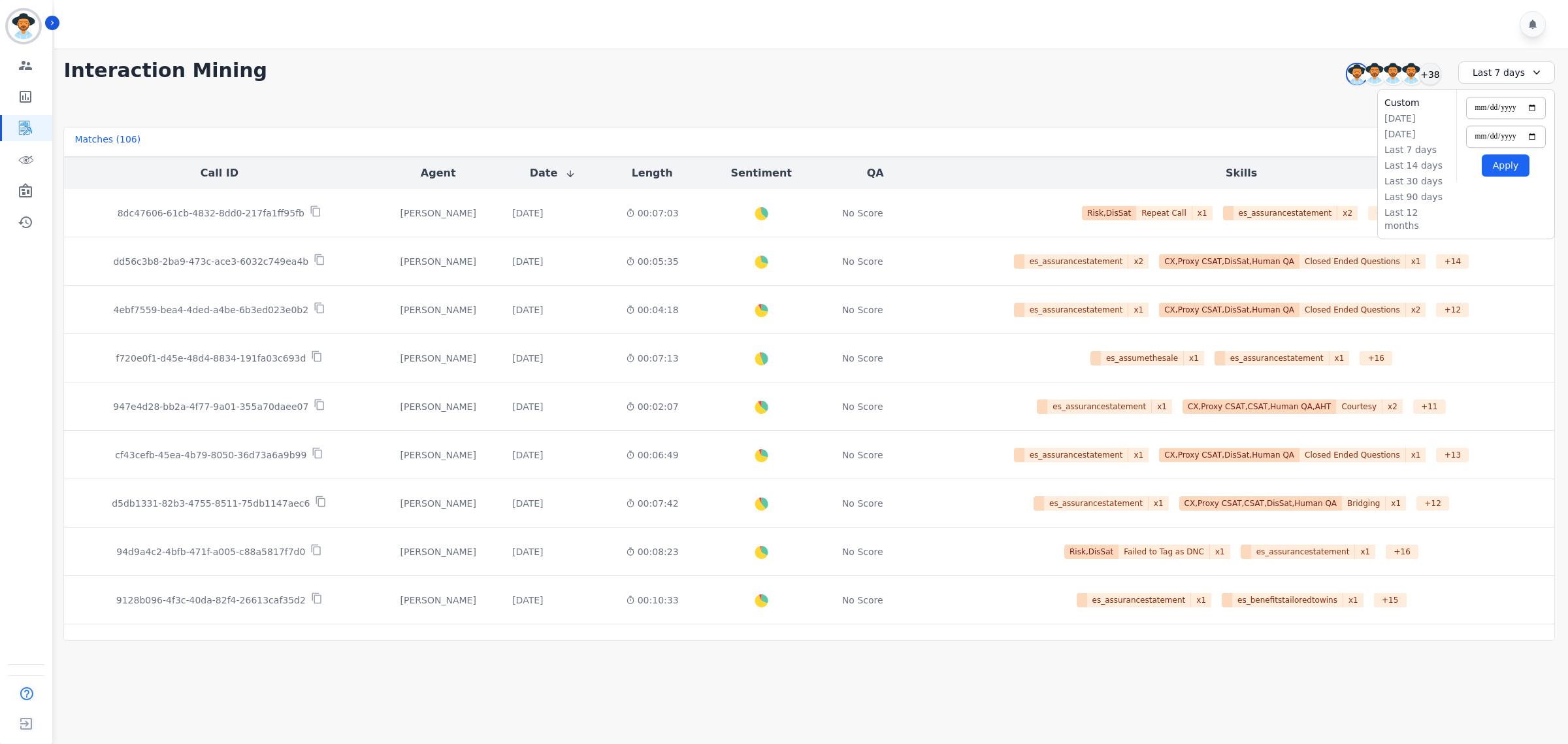
click at [1508, 163] on button "Apply" at bounding box center [1506, 165] width 47 height 22
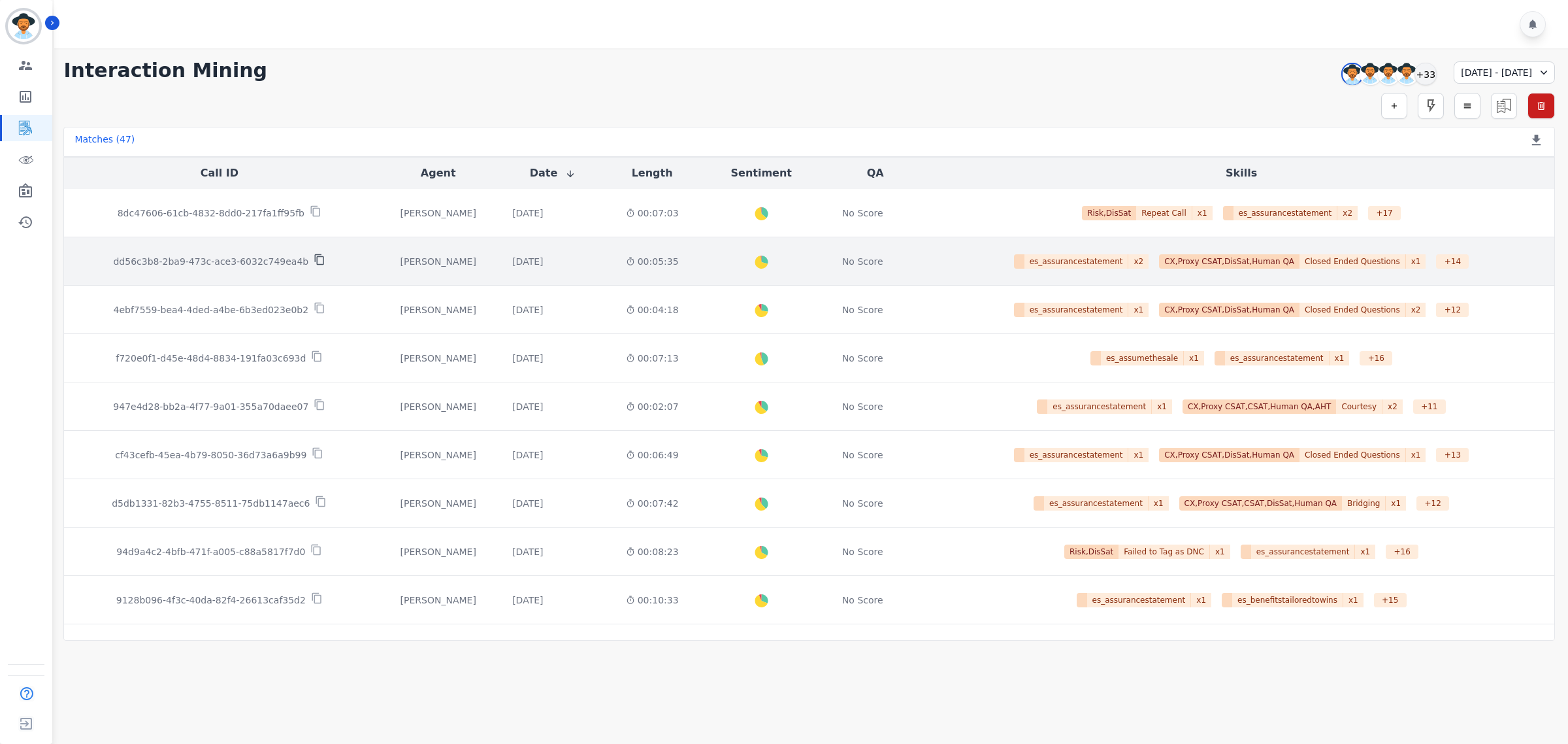
click at [314, 260] on icon at bounding box center [320, 259] width 12 height 12
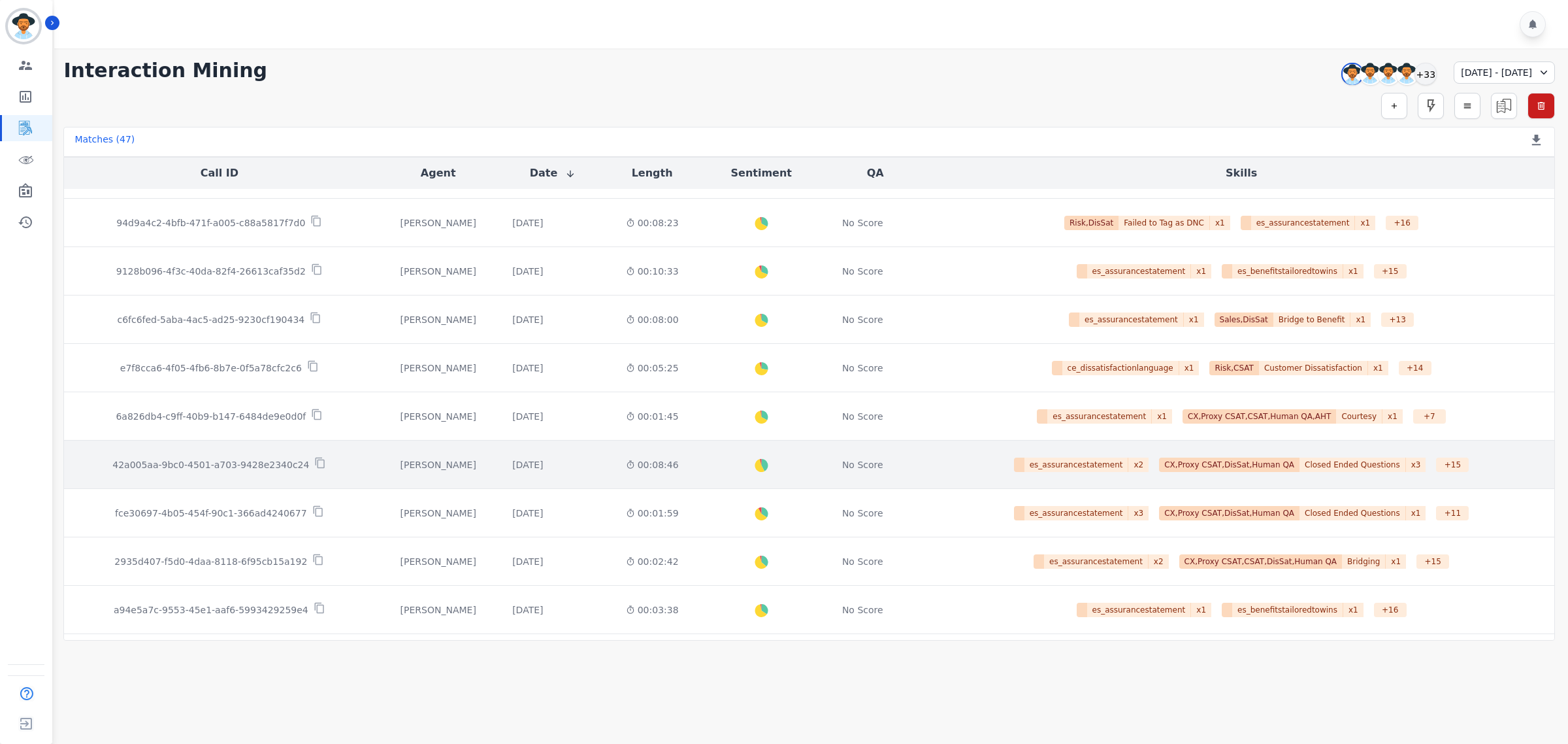
scroll to position [409, 0]
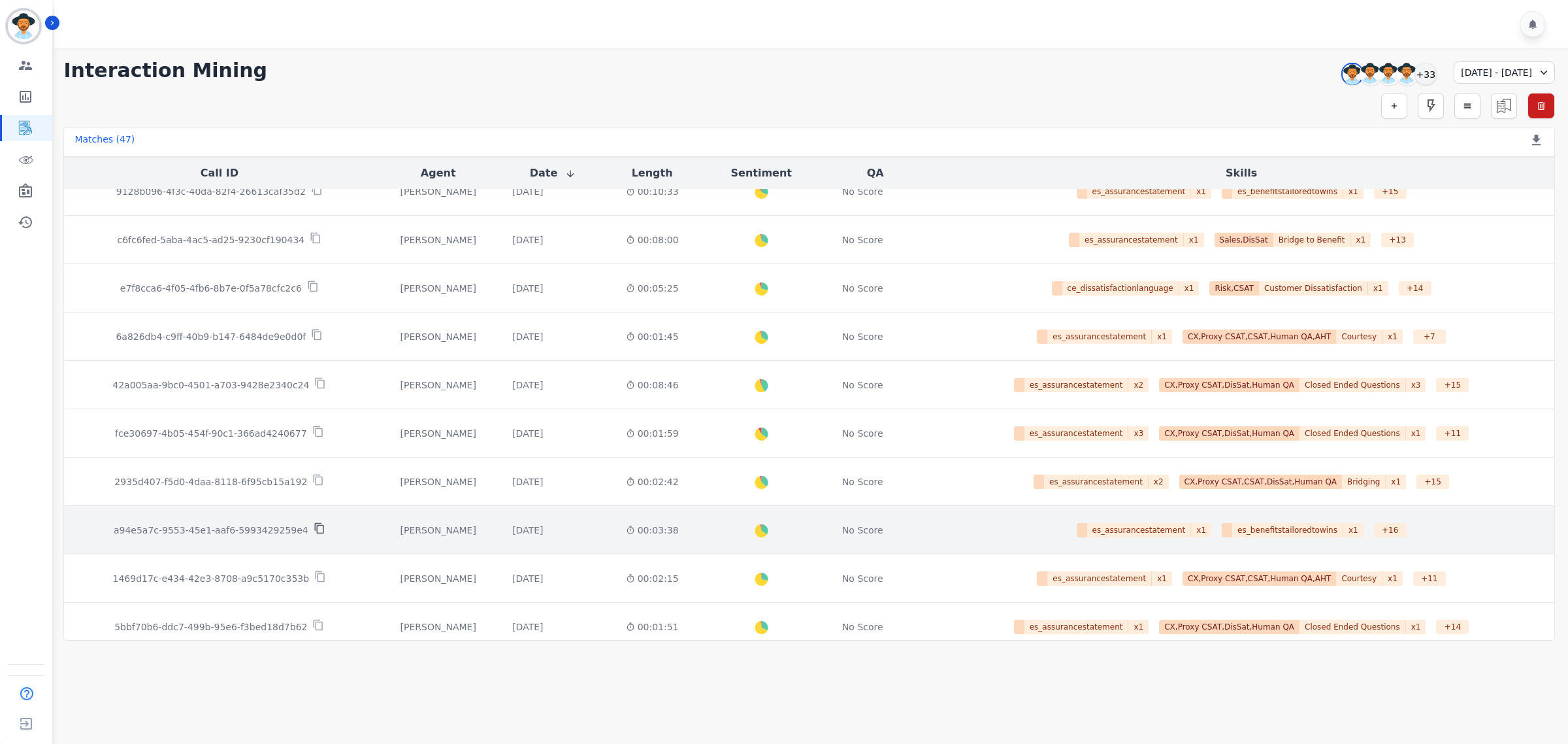
click at [314, 531] on icon at bounding box center [320, 528] width 12 height 12
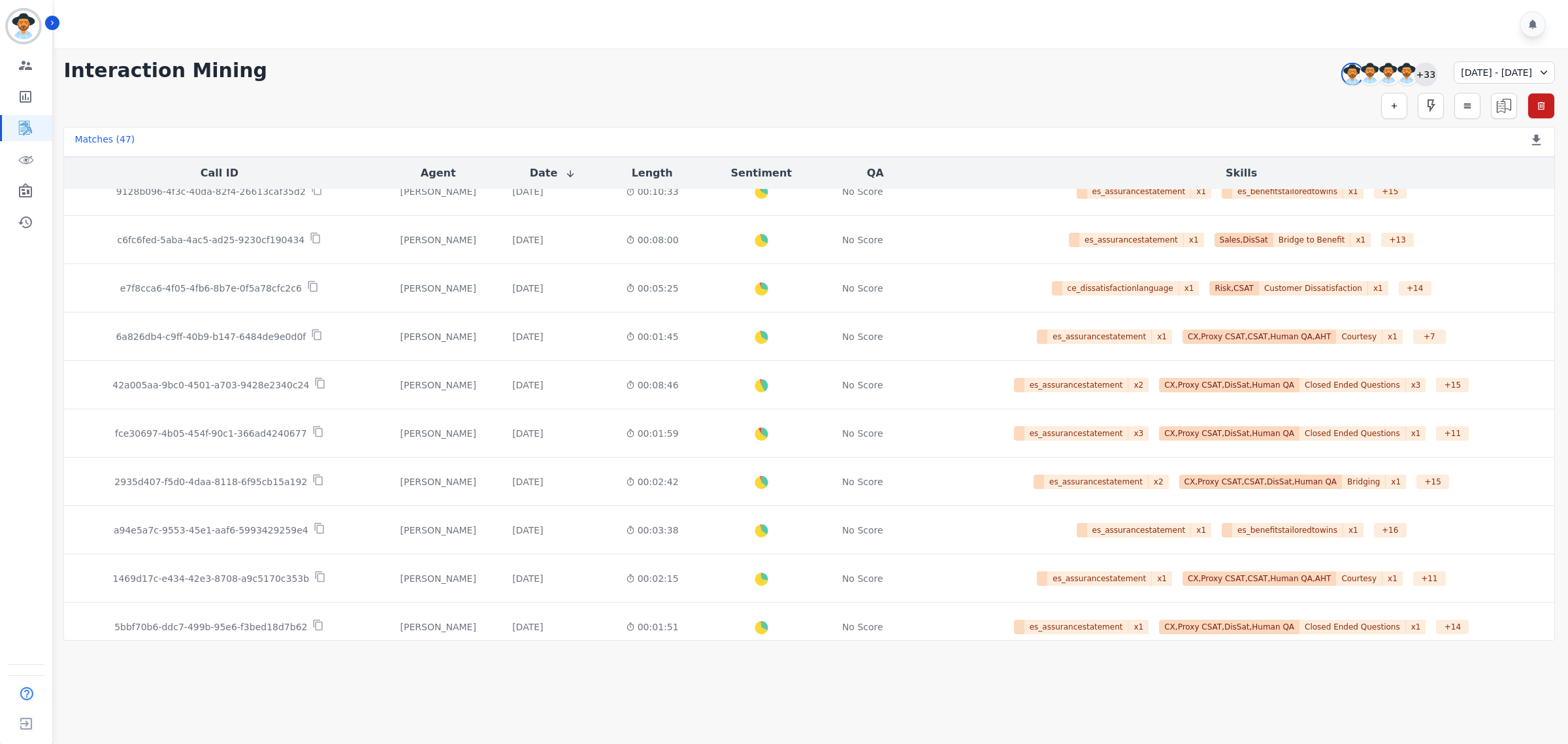
click at [1415, 70] on div "+33" at bounding box center [1426, 73] width 22 height 22
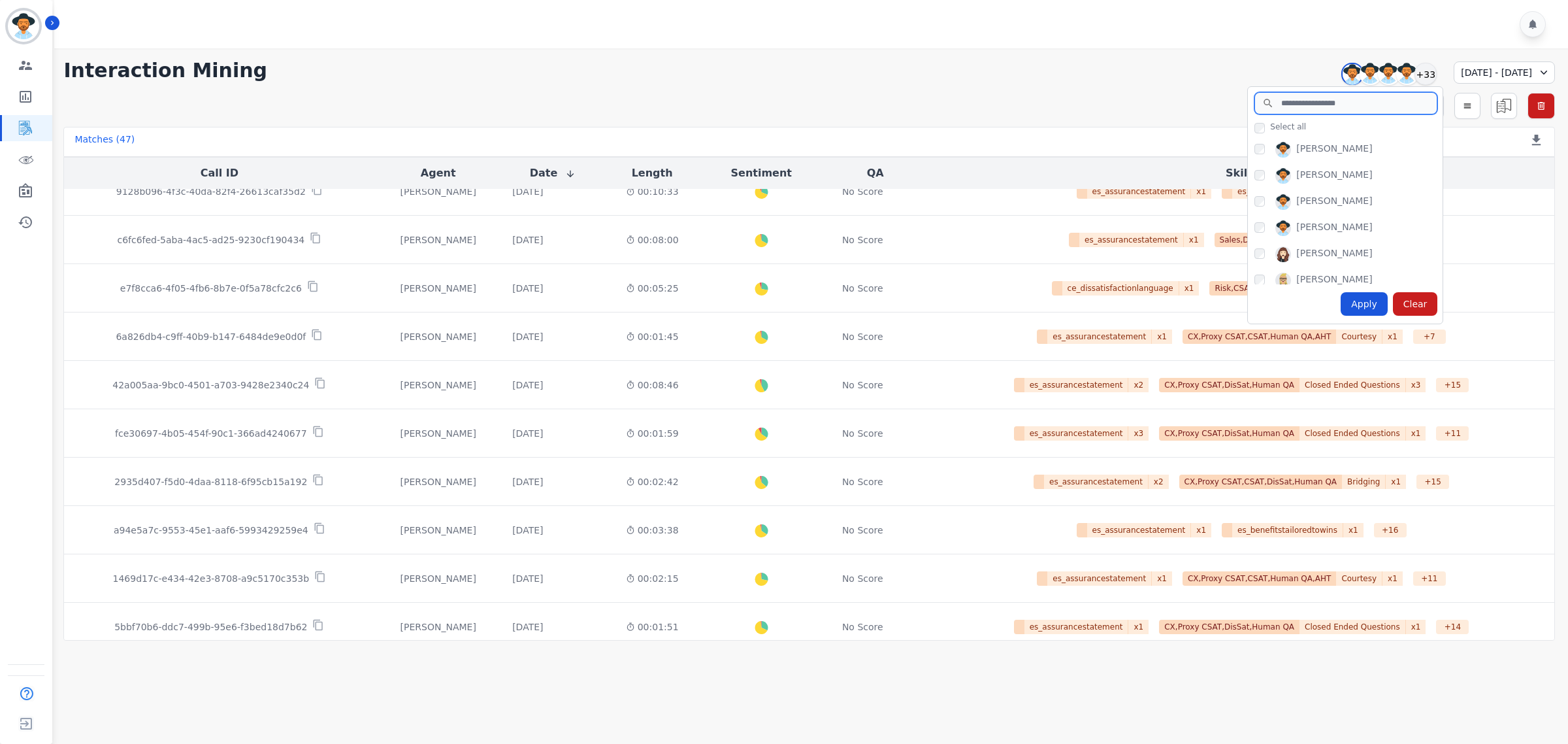
click at [1309, 100] on input "search" at bounding box center [1345, 103] width 183 height 22
click at [1270, 126] on span "Select all" at bounding box center [1288, 127] width 36 height 11
click at [1271, 110] on input "search" at bounding box center [1345, 103] width 183 height 22
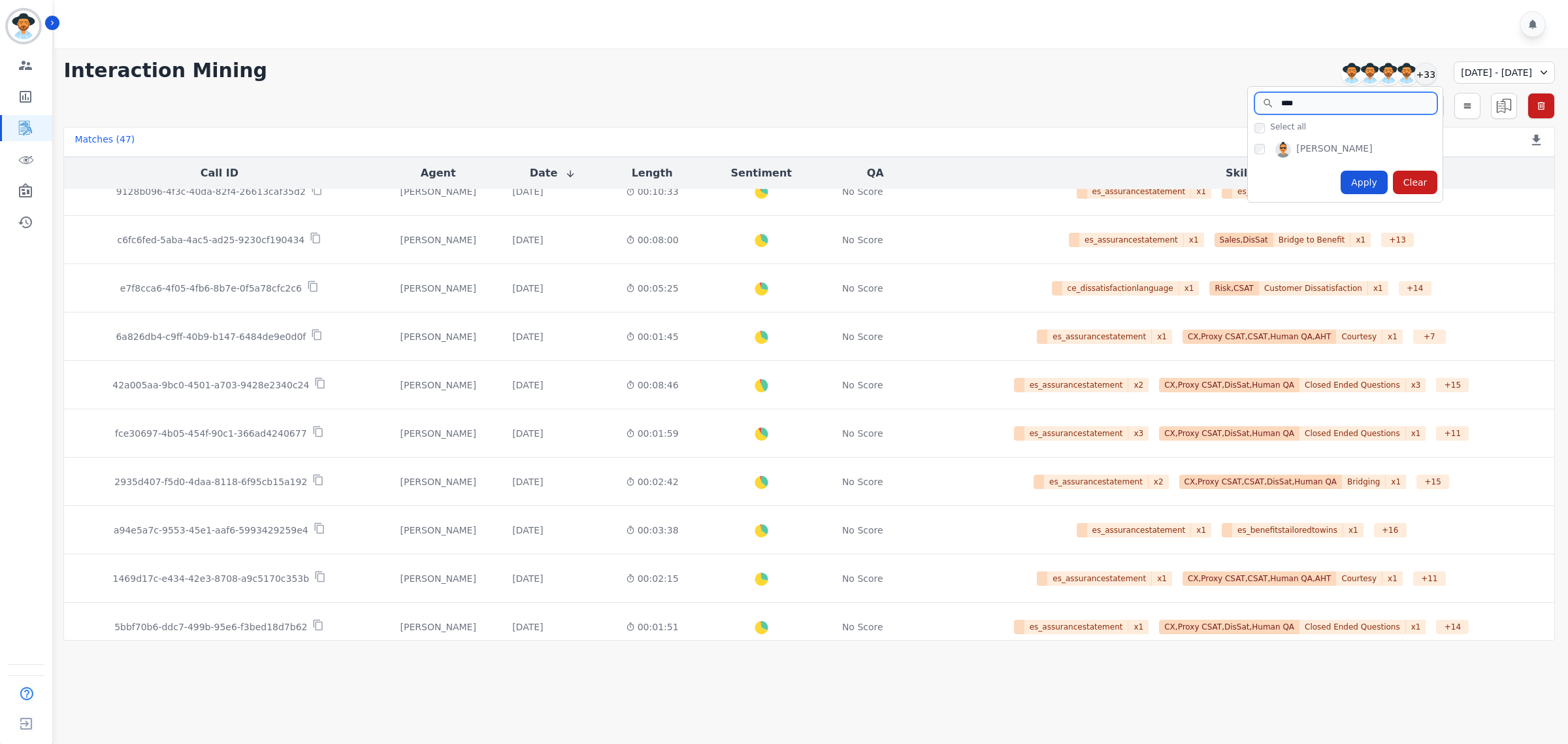
type input "****"
click at [1340, 180] on div "Apply" at bounding box center [1364, 182] width 47 height 24
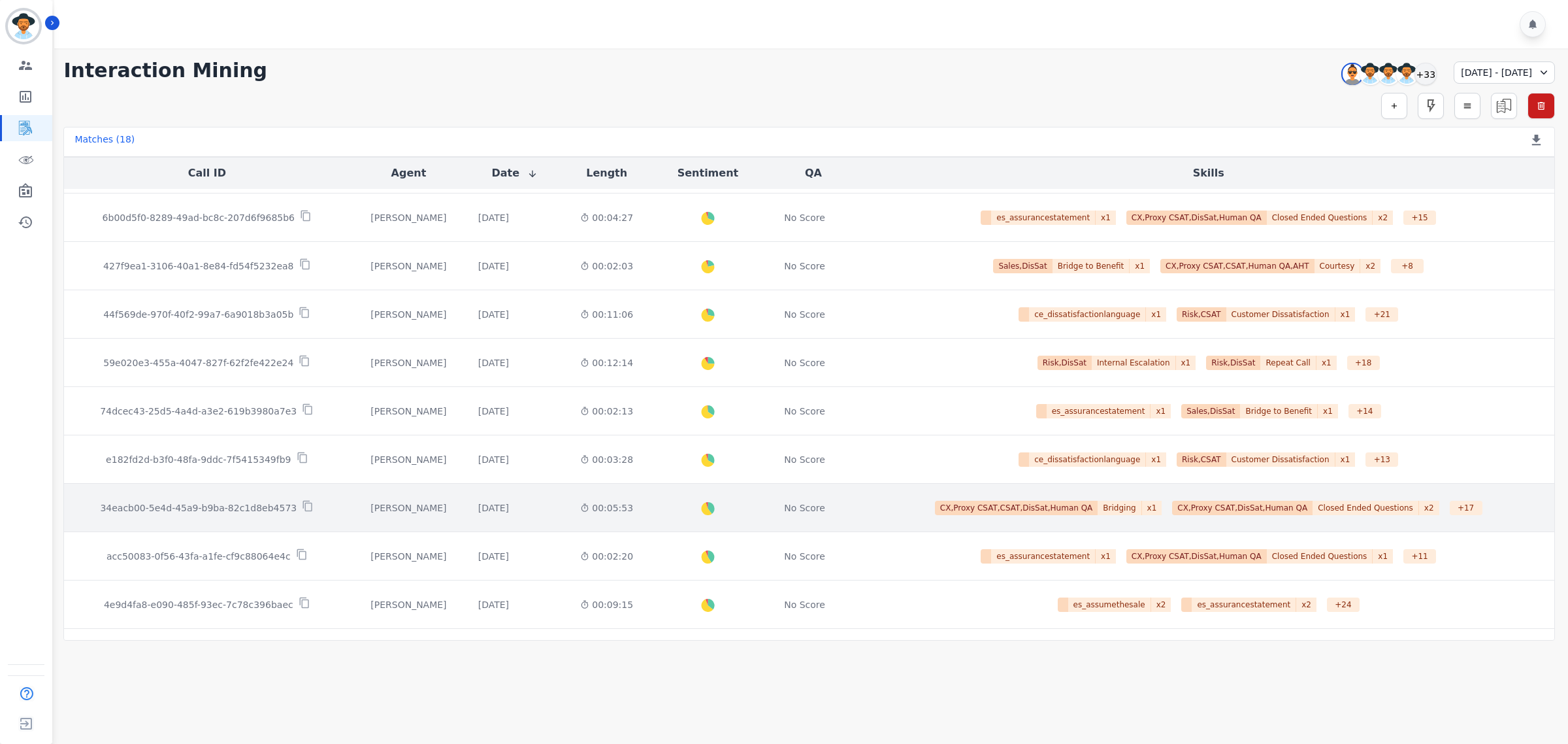
scroll to position [82, 0]
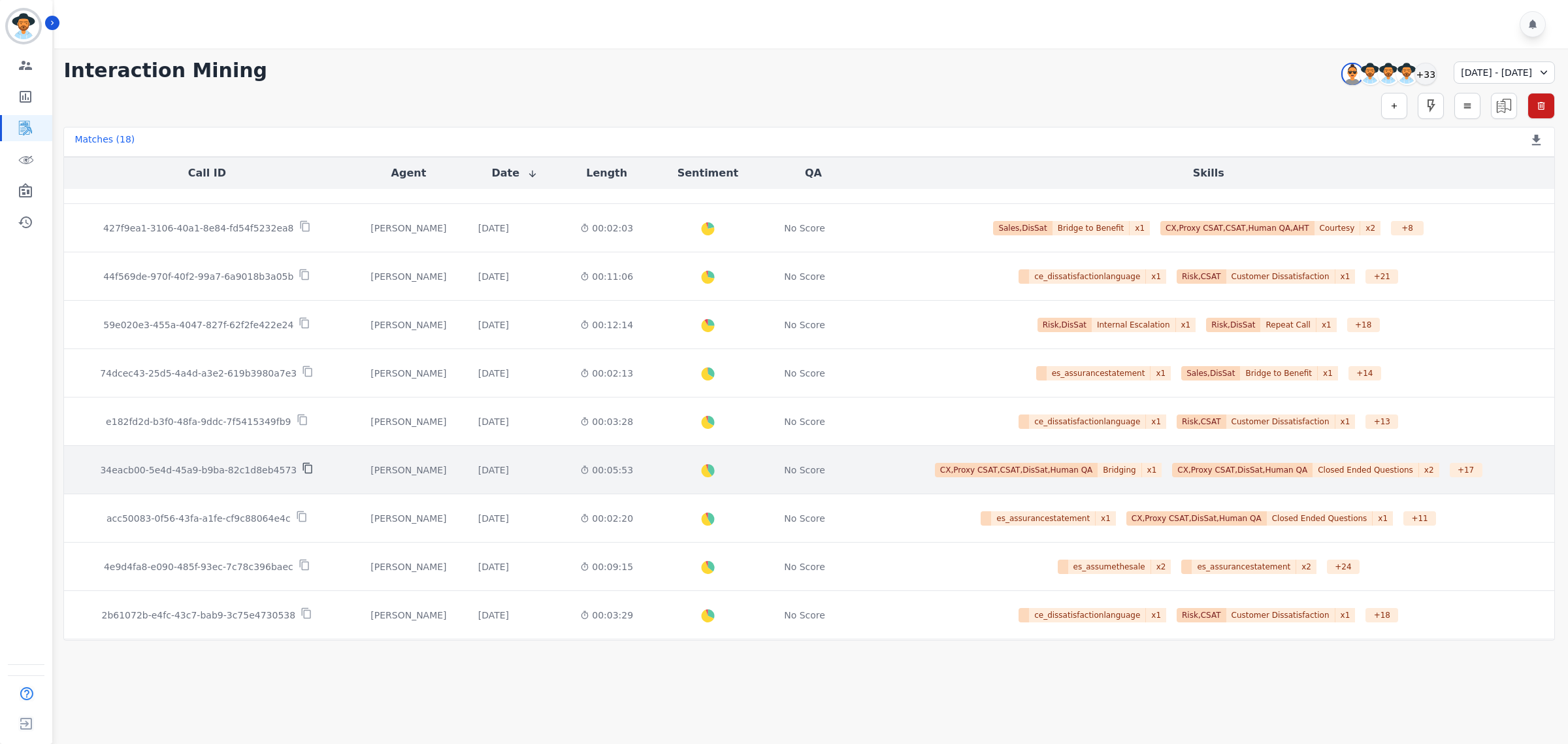
click at [303, 465] on icon at bounding box center [307, 468] width 9 height 11
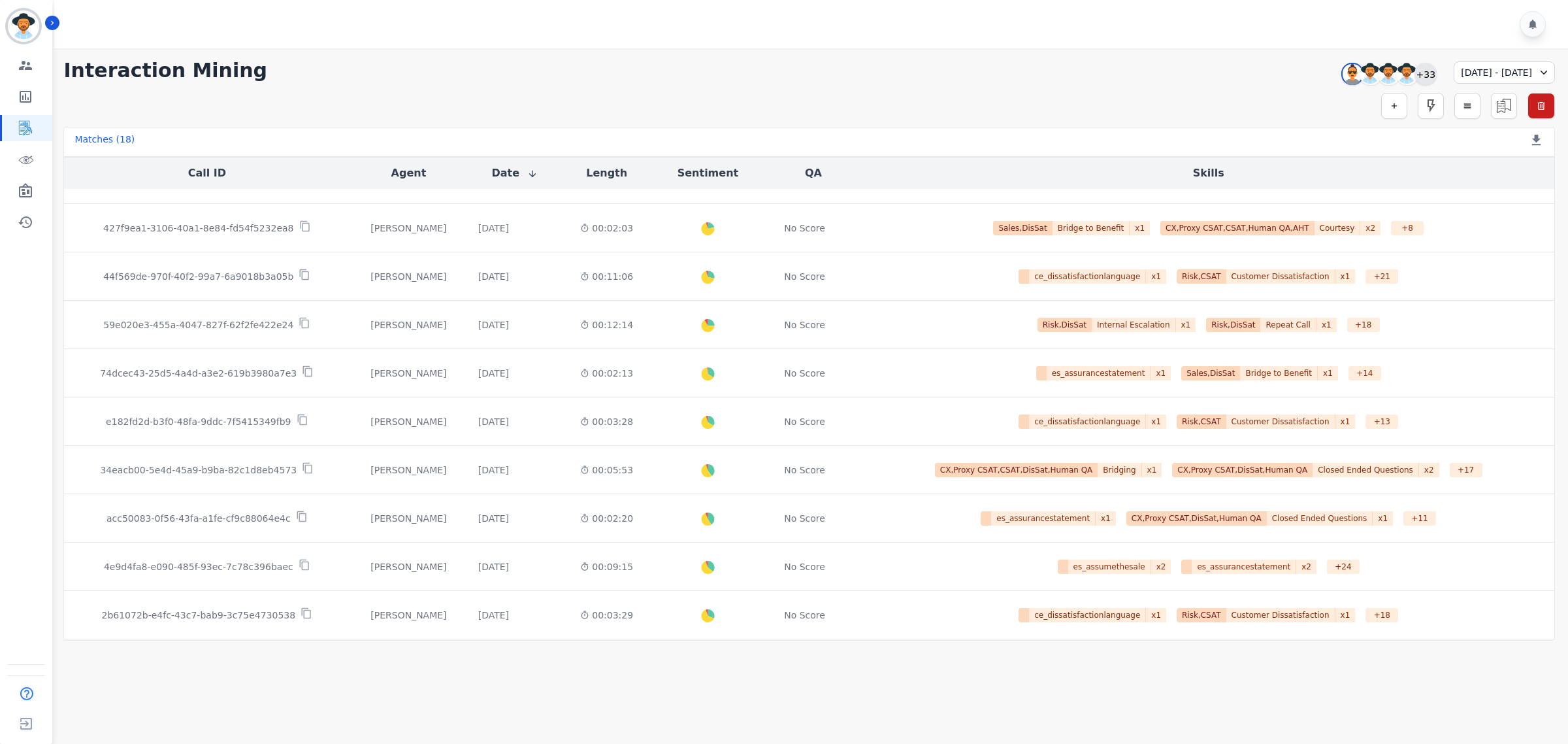
click at [1415, 74] on div "+33" at bounding box center [1426, 73] width 22 height 22
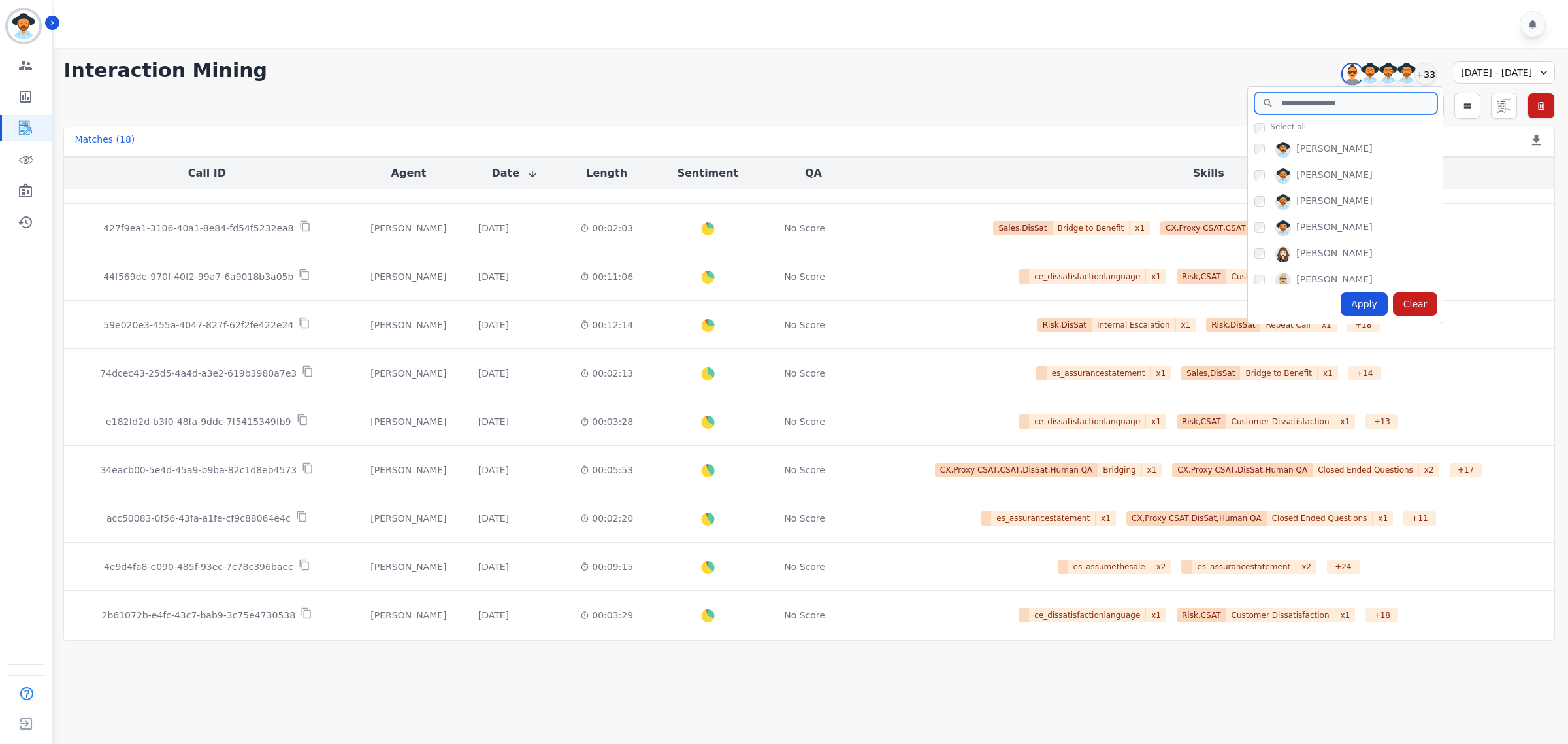
click at [1257, 108] on input "search" at bounding box center [1345, 103] width 183 height 22
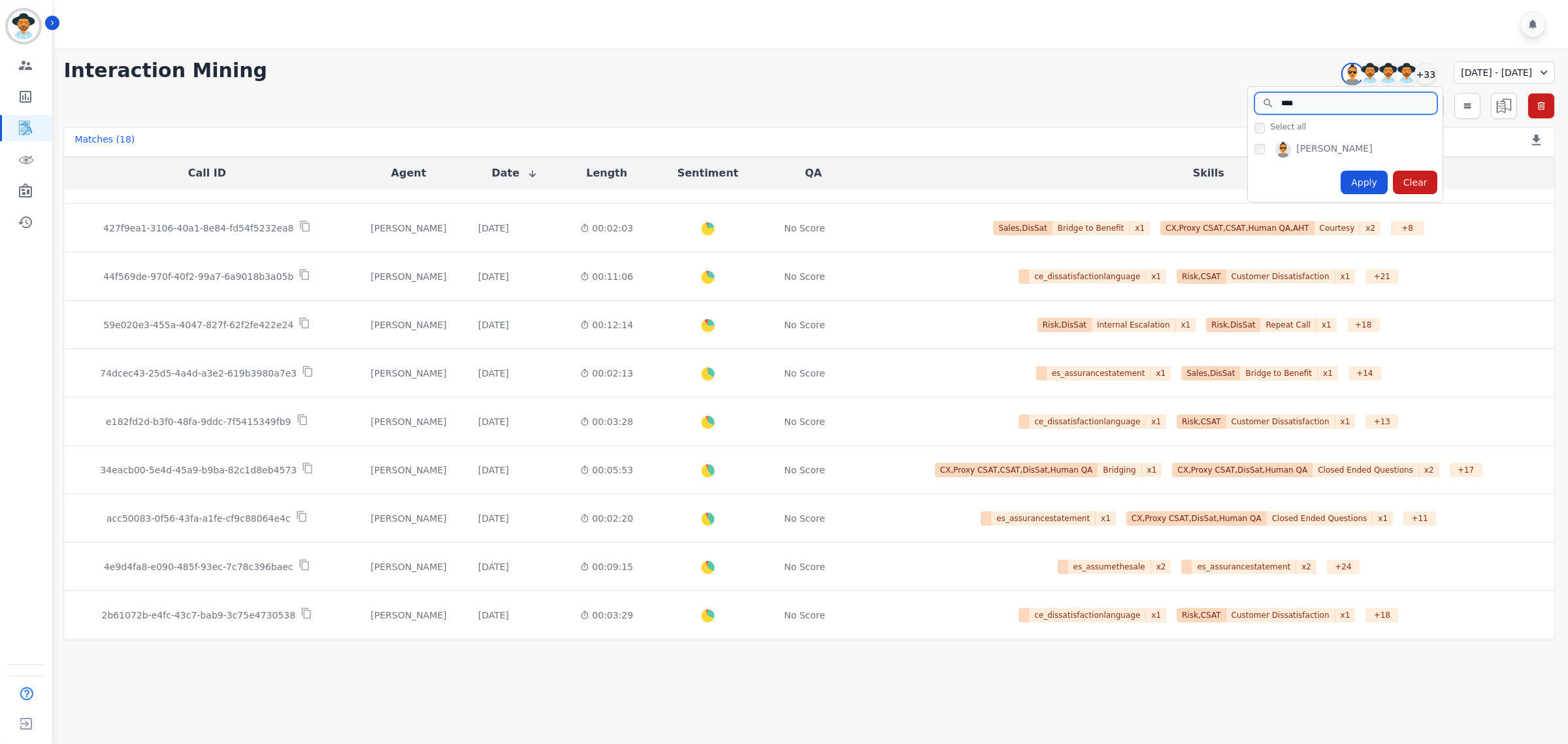
type input "****"
drag, startPoint x: 1277, startPoint y: 107, endPoint x: 1137, endPoint y: 72, distance: 144.3
click at [1139, 72] on div "**********" at bounding box center [809, 70] width 1492 height 24
click at [1415, 76] on div "+33" at bounding box center [1426, 73] width 22 height 22
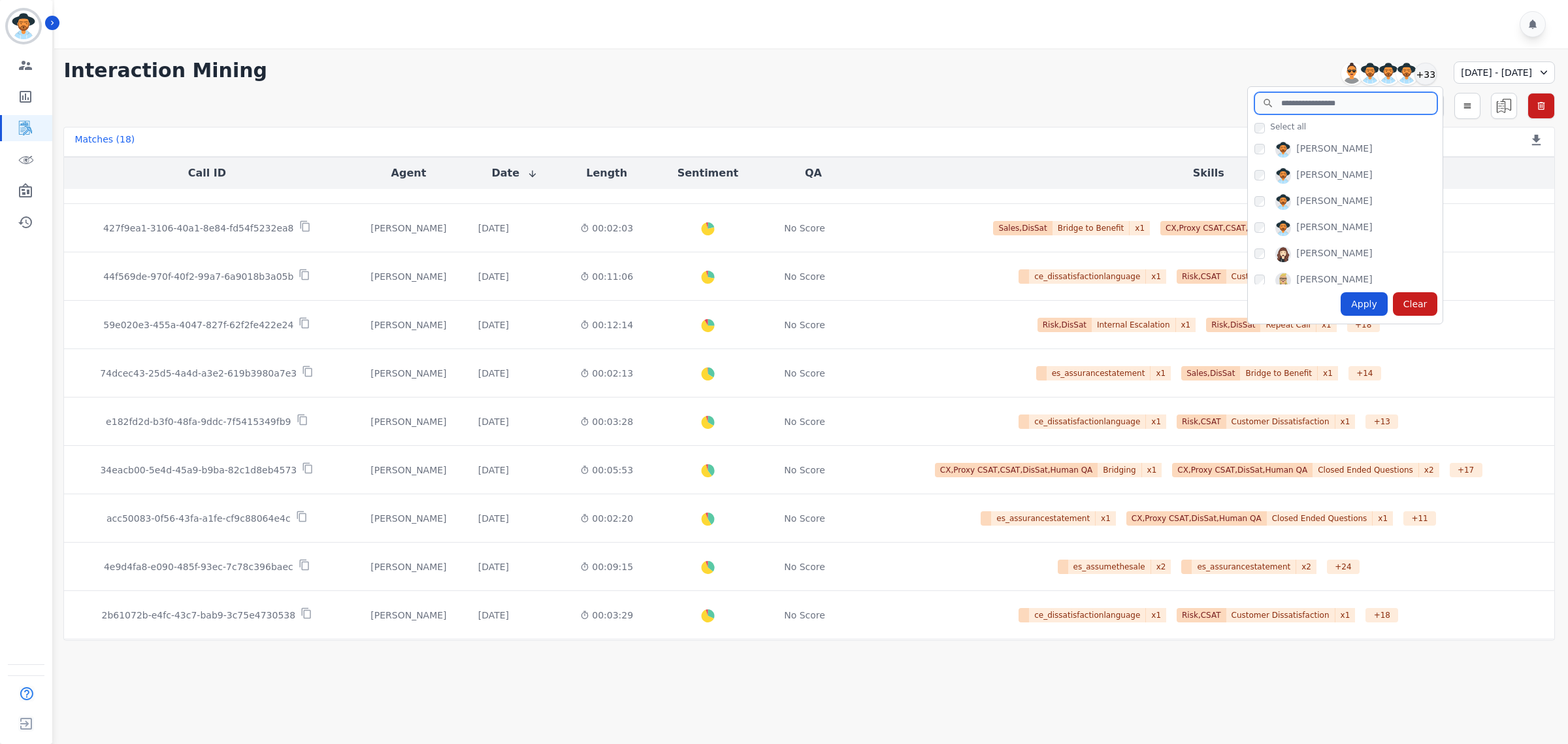
click at [1325, 97] on input "search" at bounding box center [1345, 103] width 183 height 22
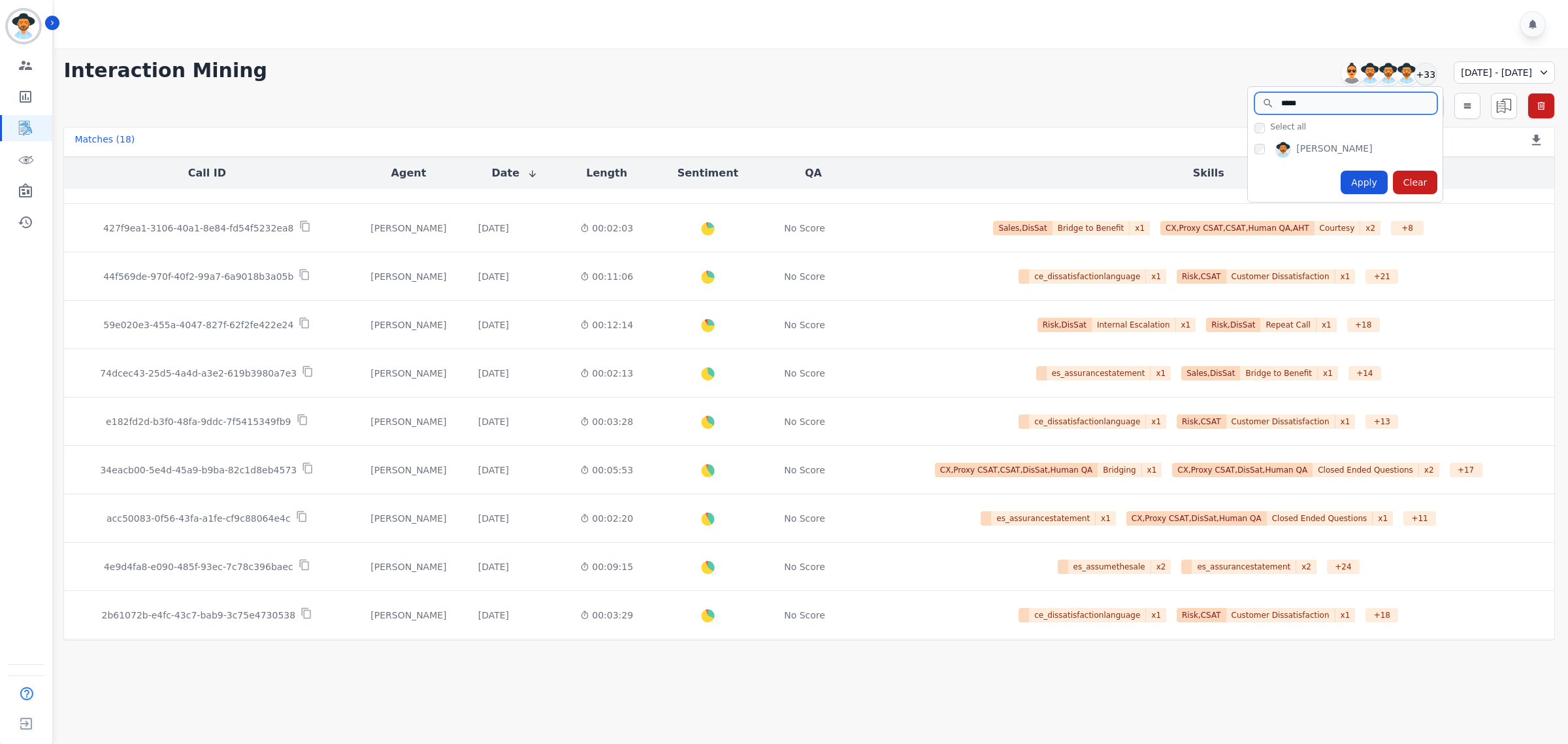
type input "*****"
click at [1349, 184] on div "Apply" at bounding box center [1364, 182] width 47 height 24
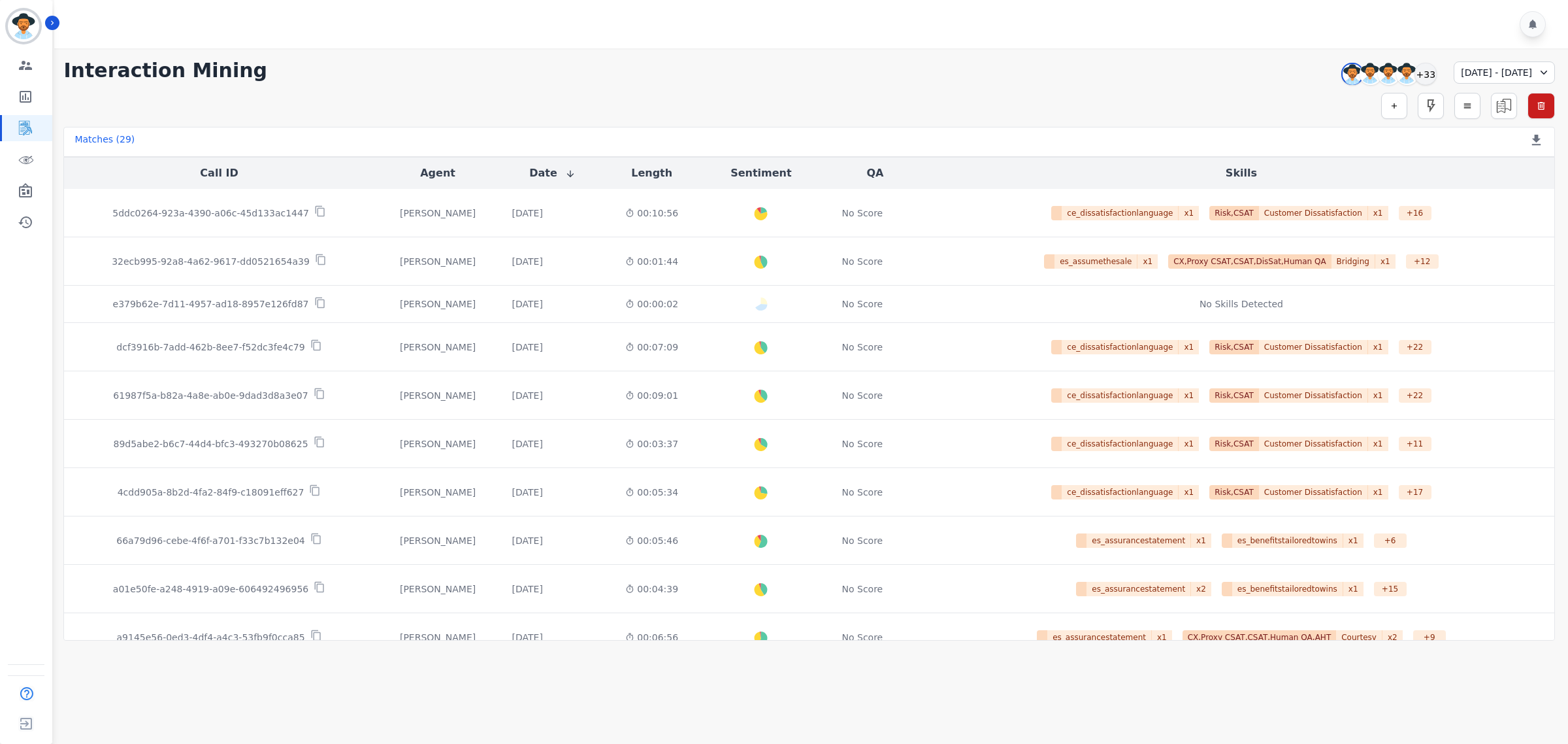
click at [1202, 681] on main "**********" at bounding box center [809, 420] width 1518 height 744
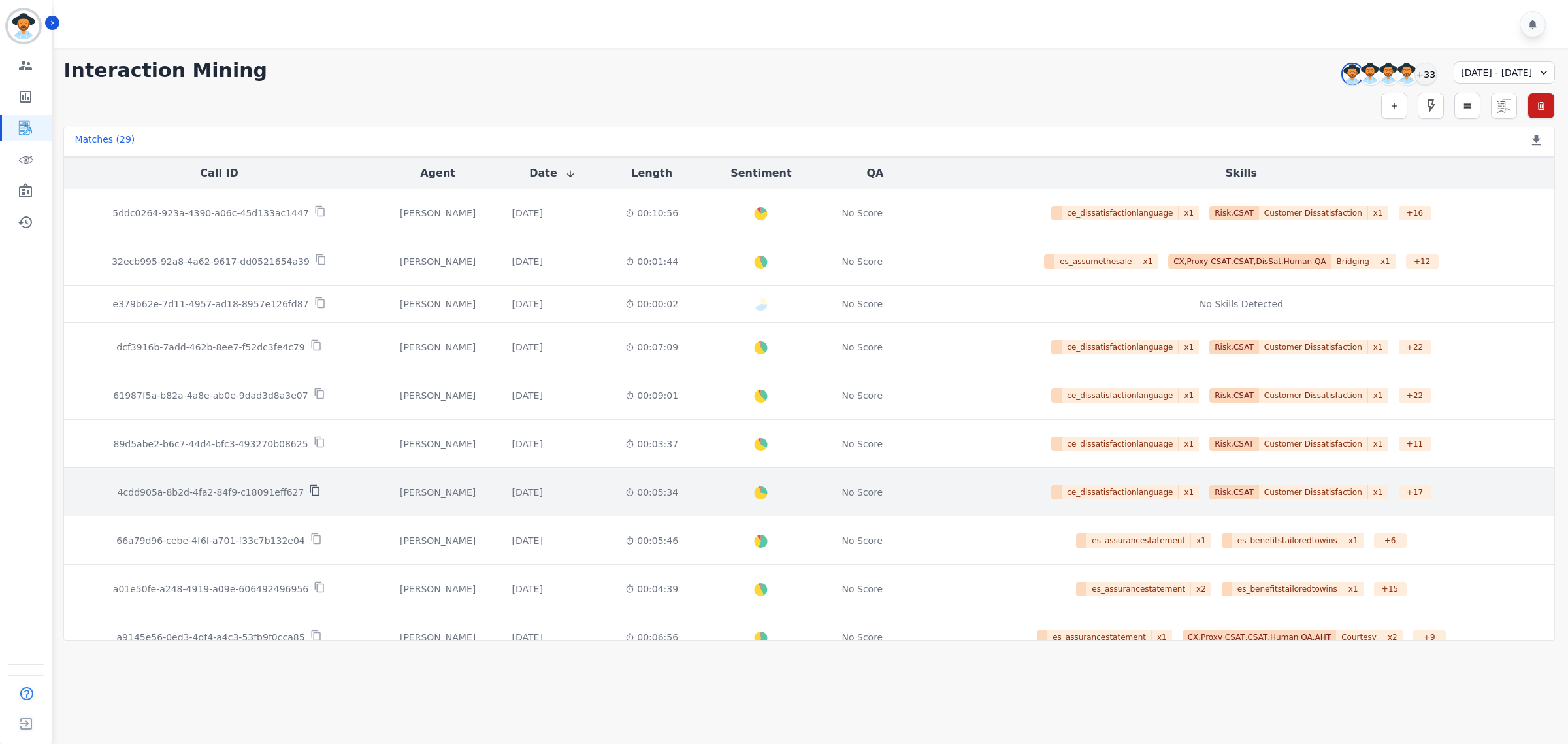
click at [309, 494] on icon at bounding box center [315, 490] width 12 height 12
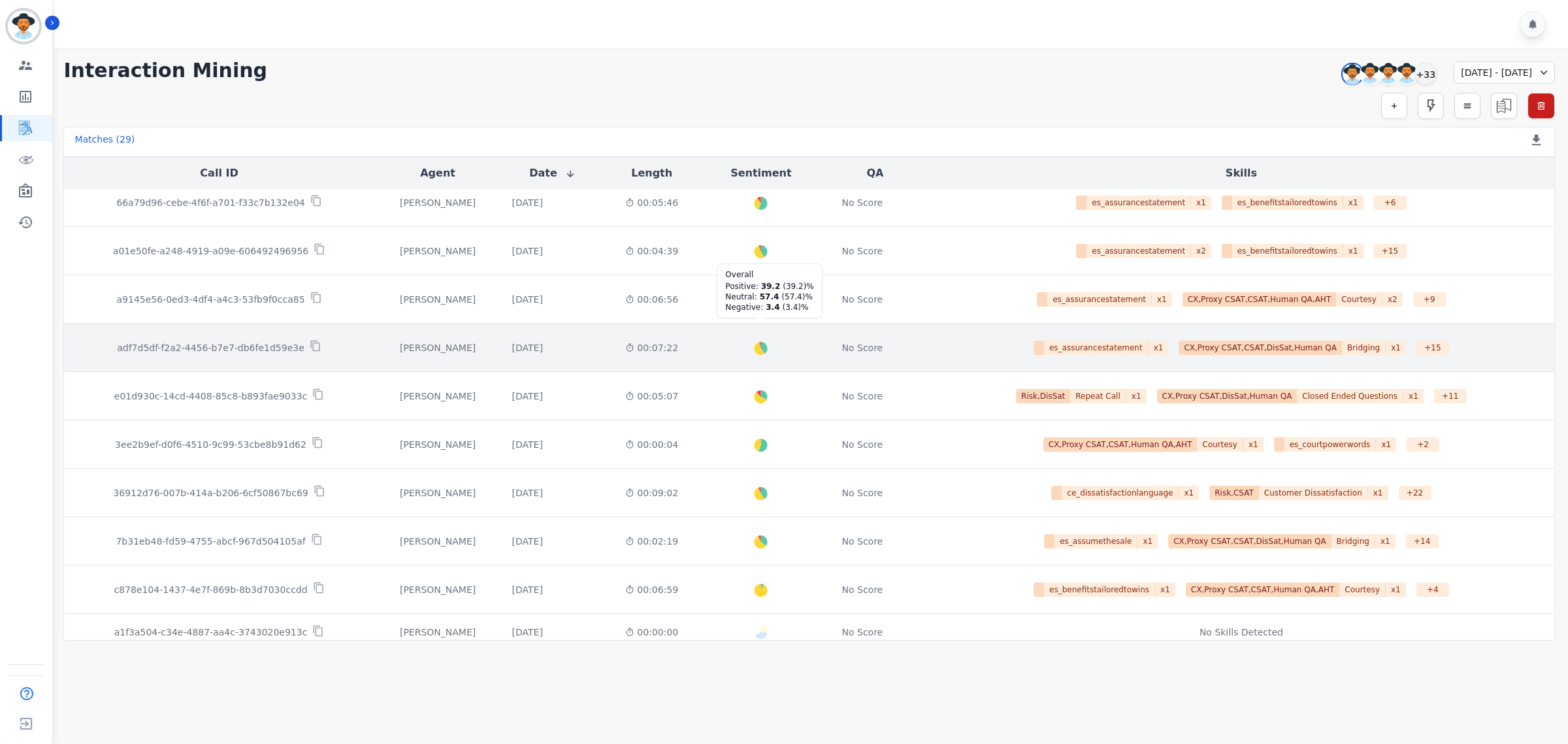
scroll to position [409, 0]
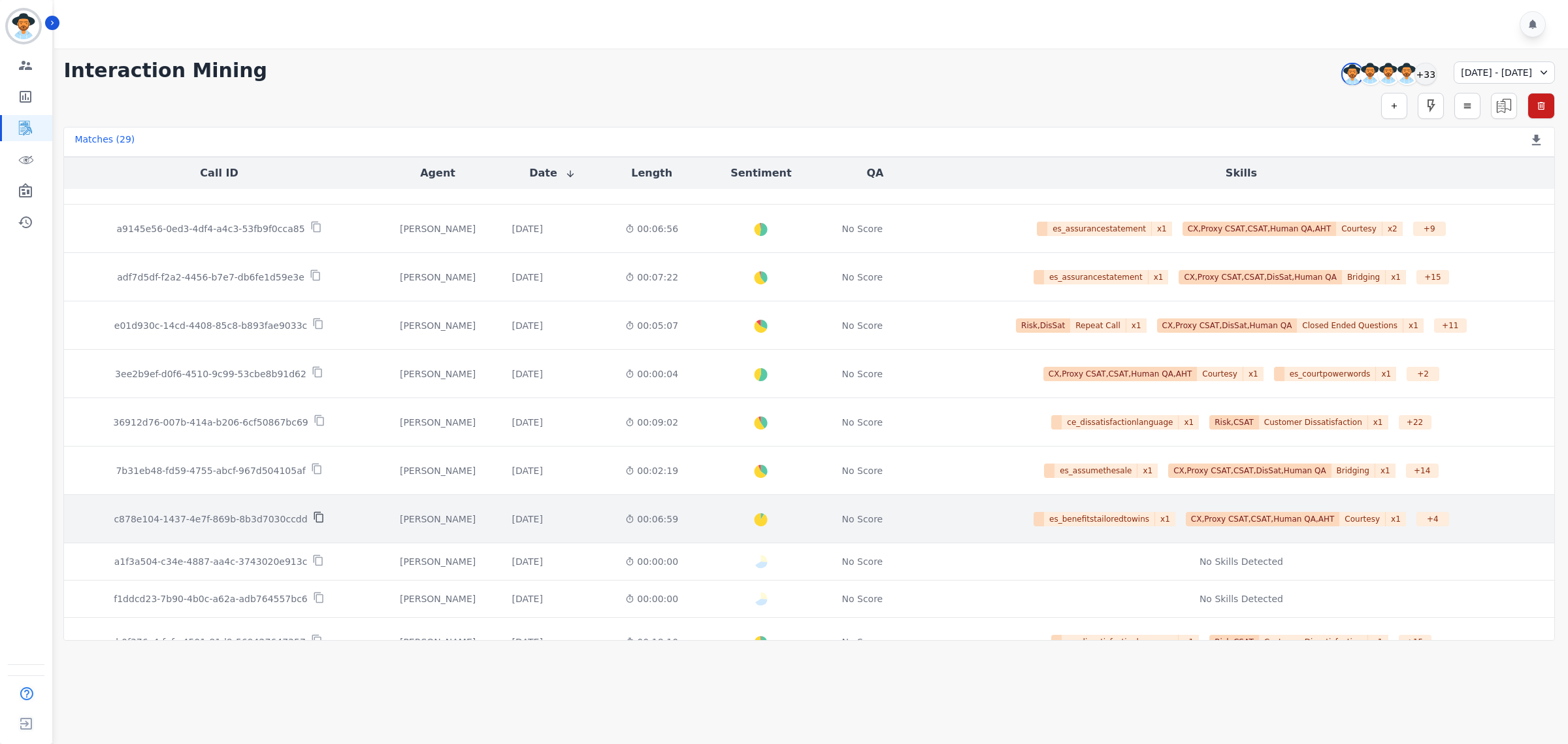
click at [313, 520] on icon at bounding box center [319, 517] width 12 height 12
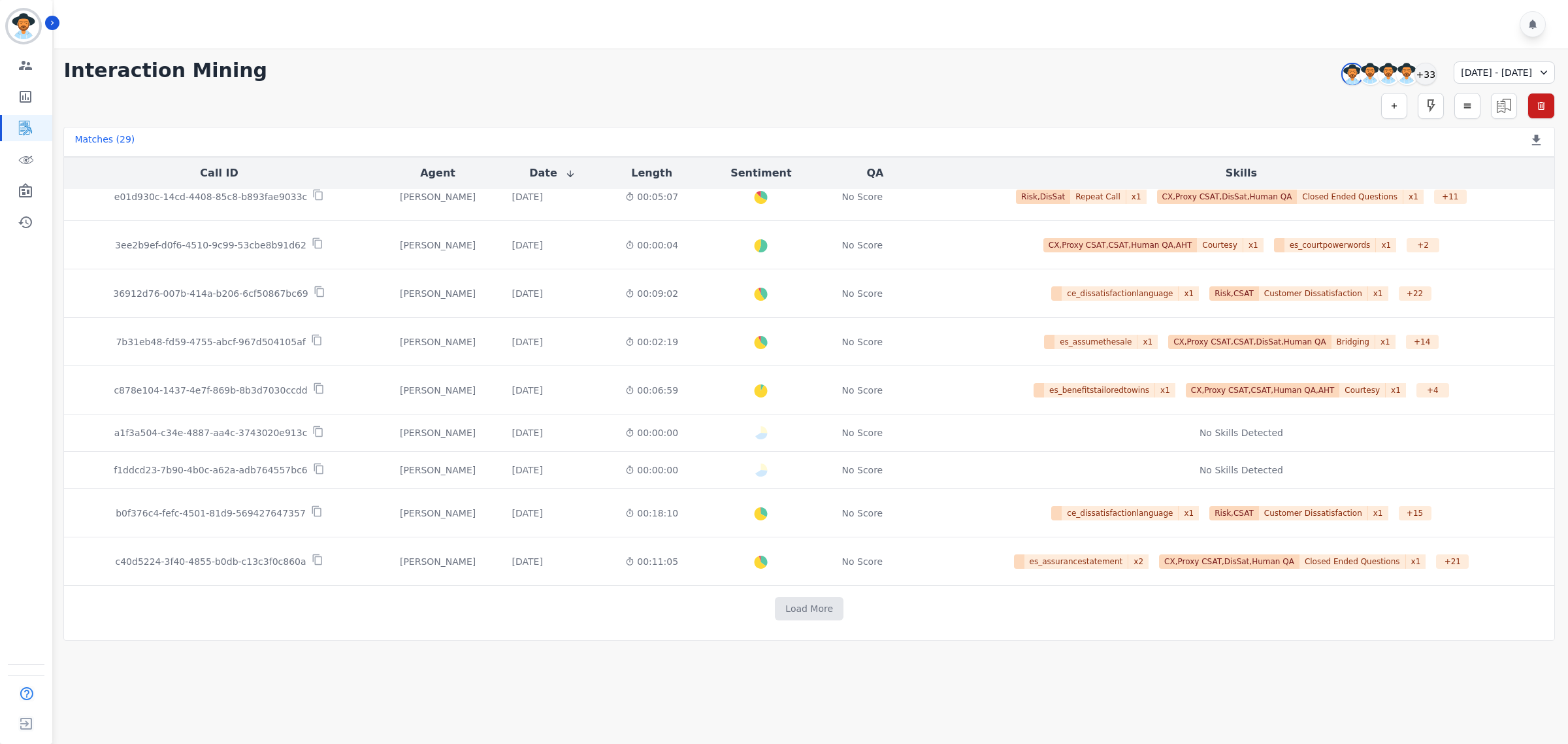
scroll to position [531, 0]
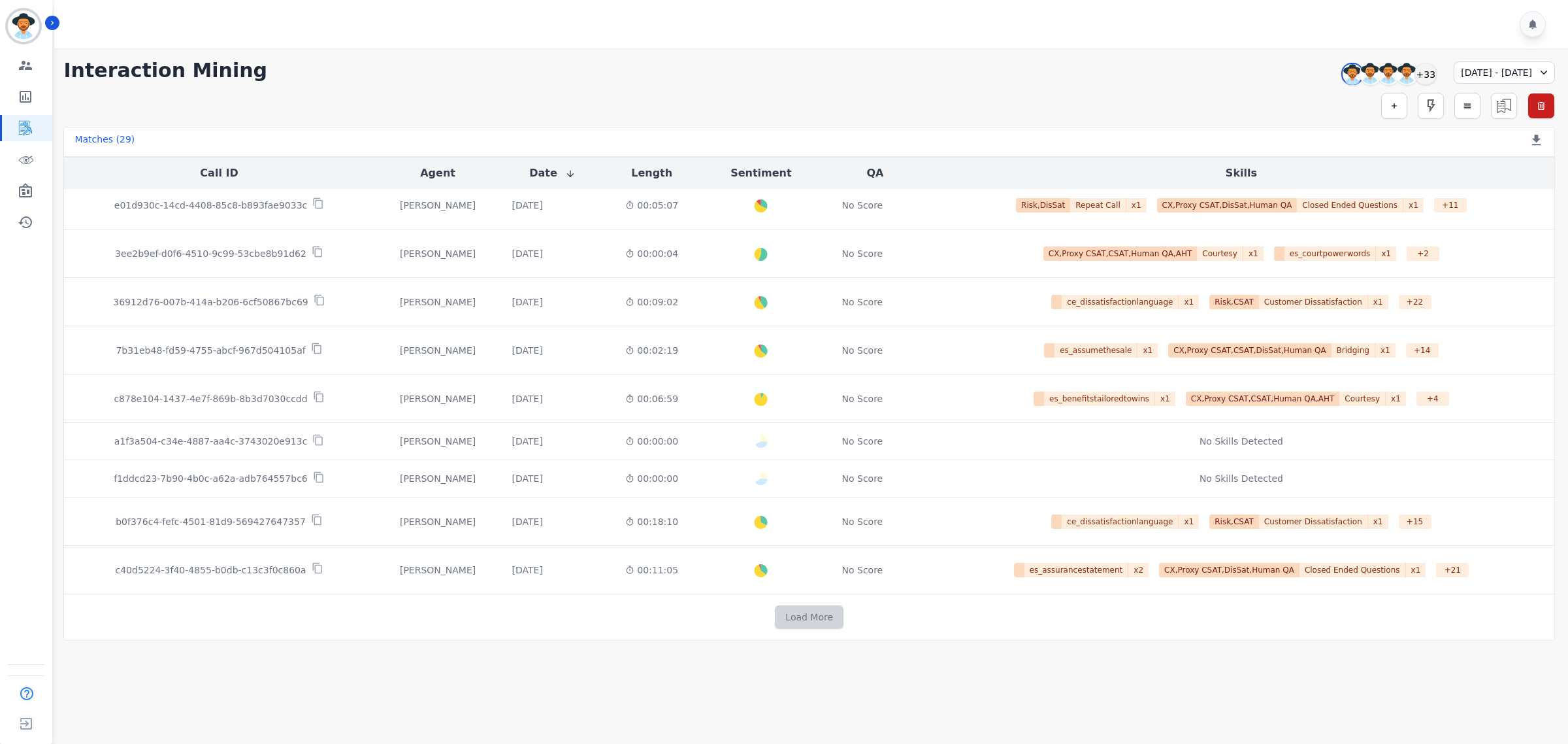
click at [805, 619] on button "Load More" at bounding box center [808, 617] width 68 height 24
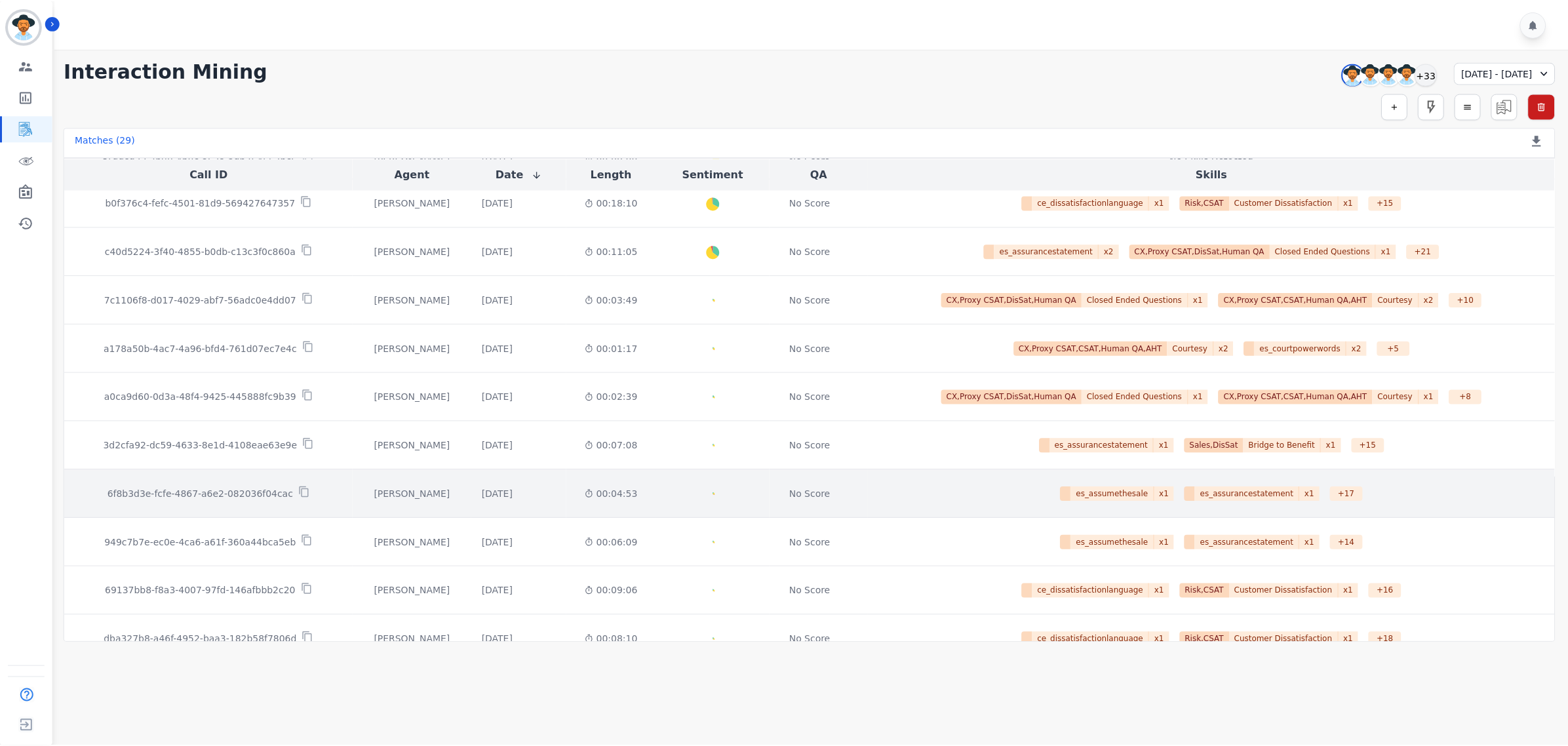
scroll to position [942, 0]
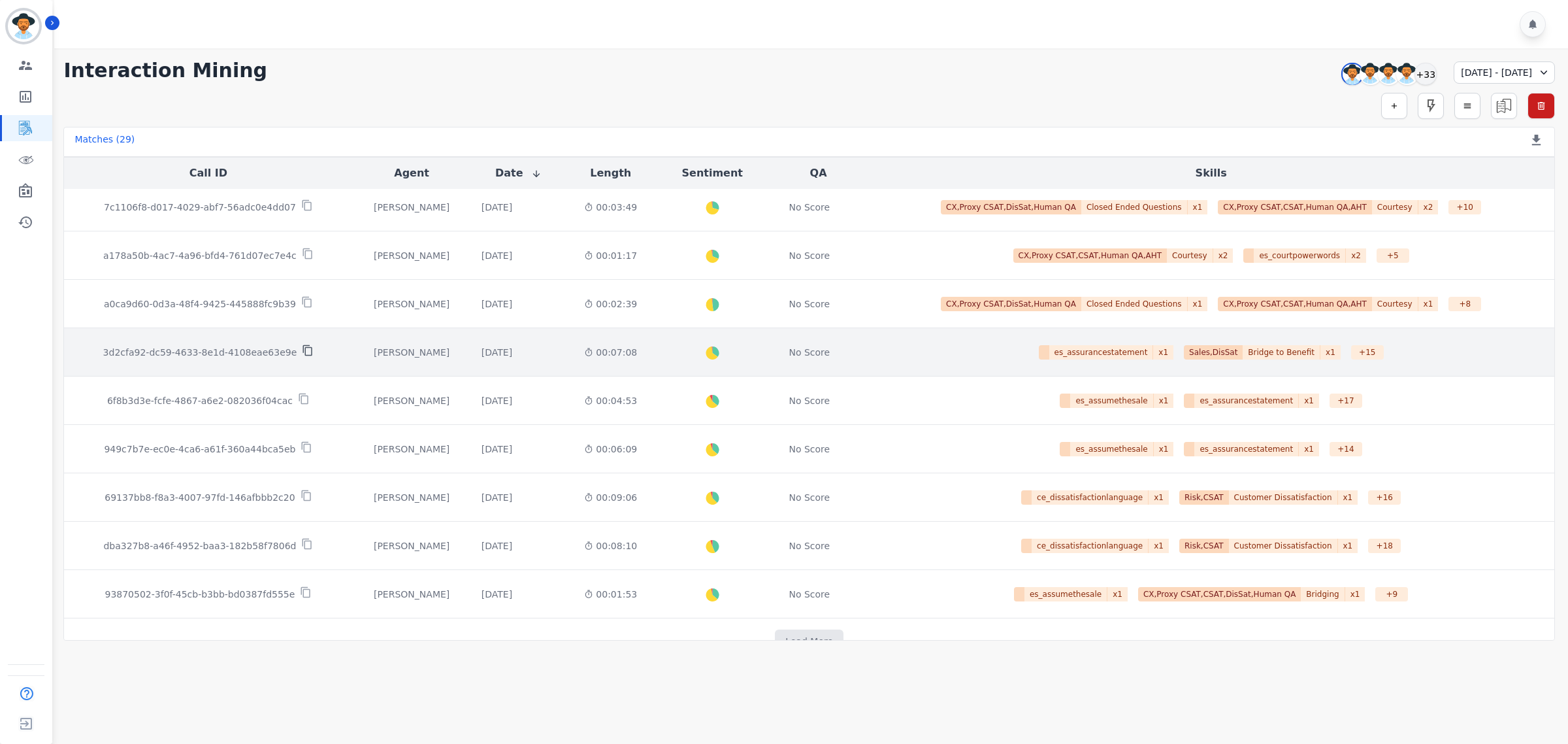
click at [303, 356] on icon at bounding box center [307, 350] width 9 height 11
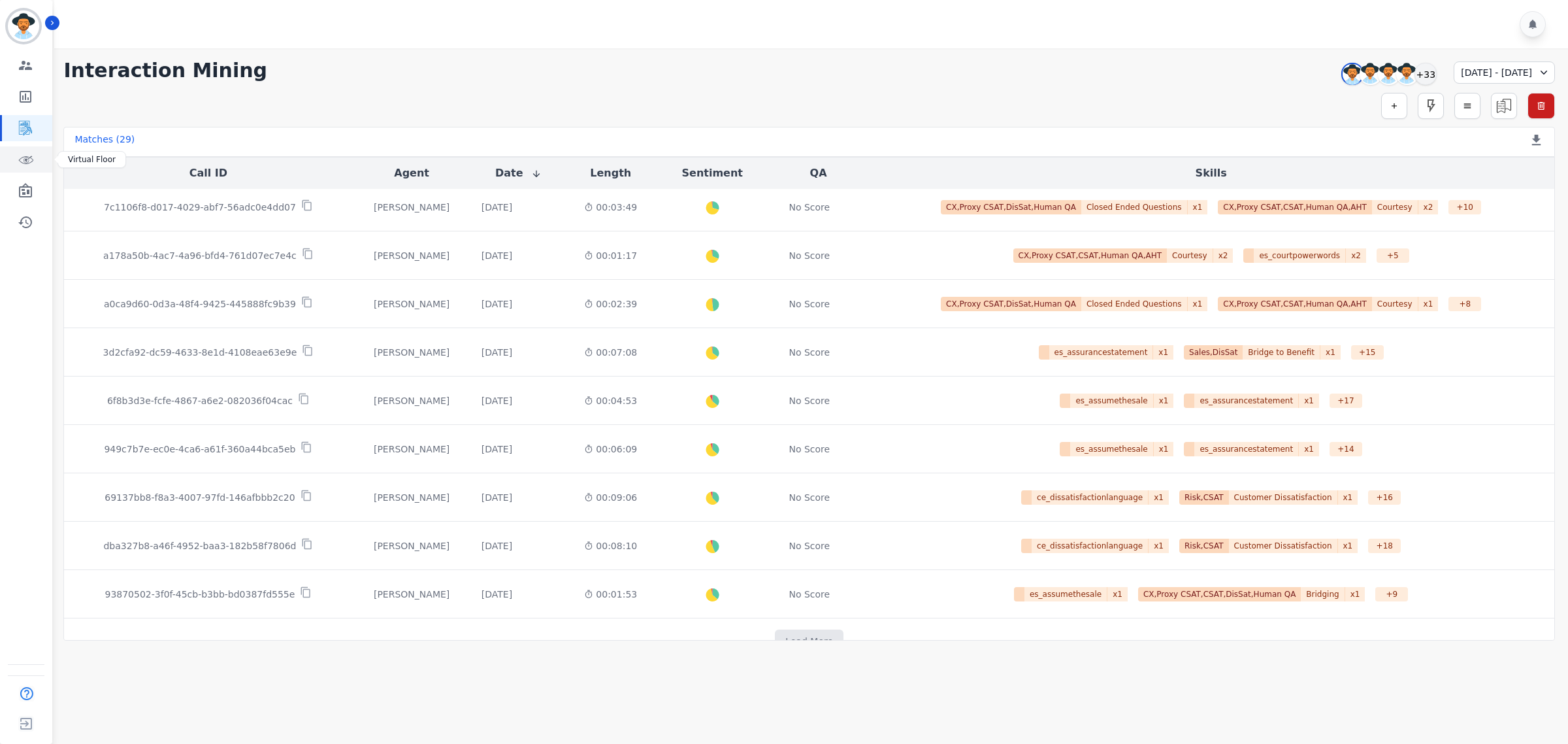
click at [24, 155] on icon "Sidebar" at bounding box center [26, 159] width 16 height 16
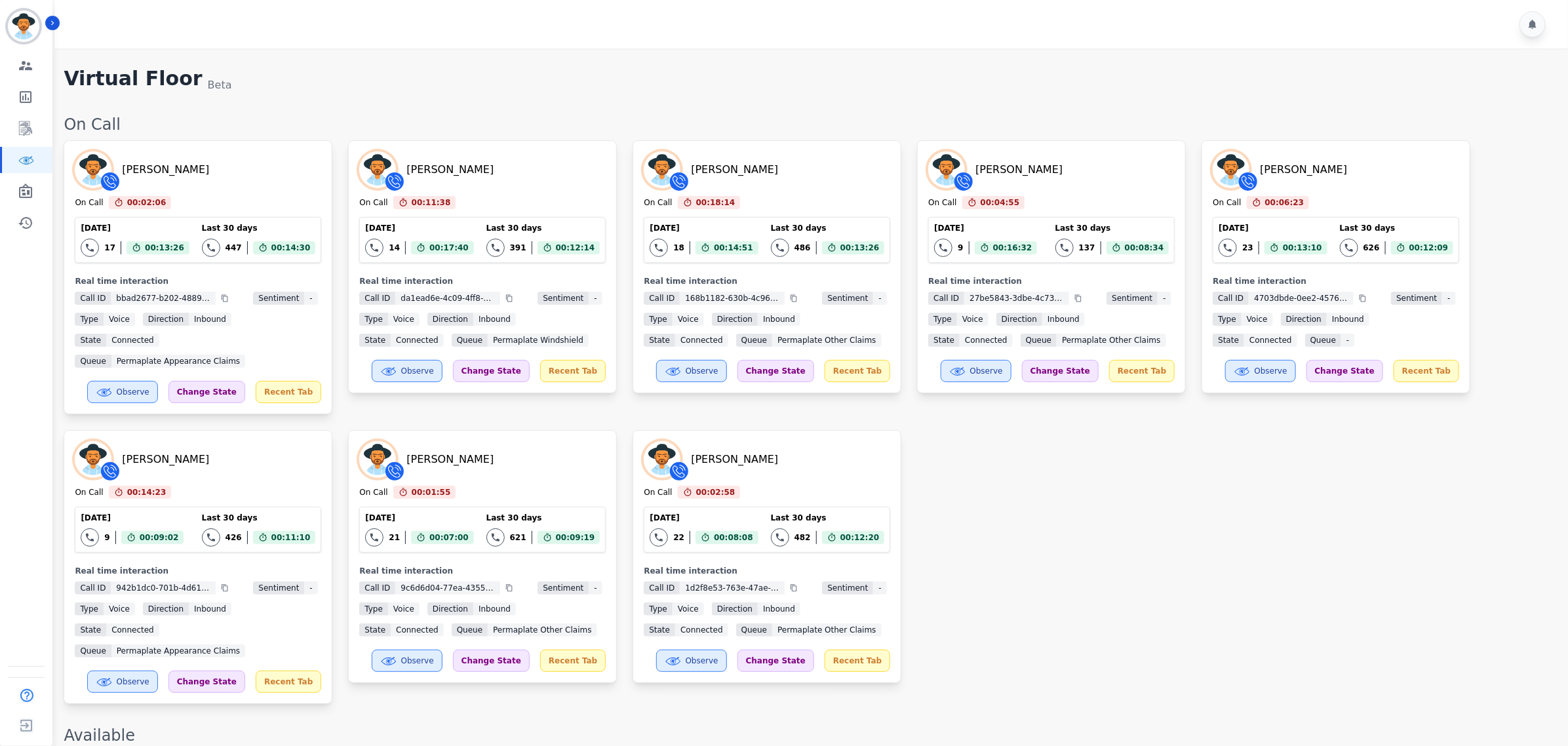
click at [1114, 455] on div "Yosiah Simpkins On Call 00:02:06 Current State: On Call Today 17 Total interact…" at bounding box center [809, 422] width 1492 height 563
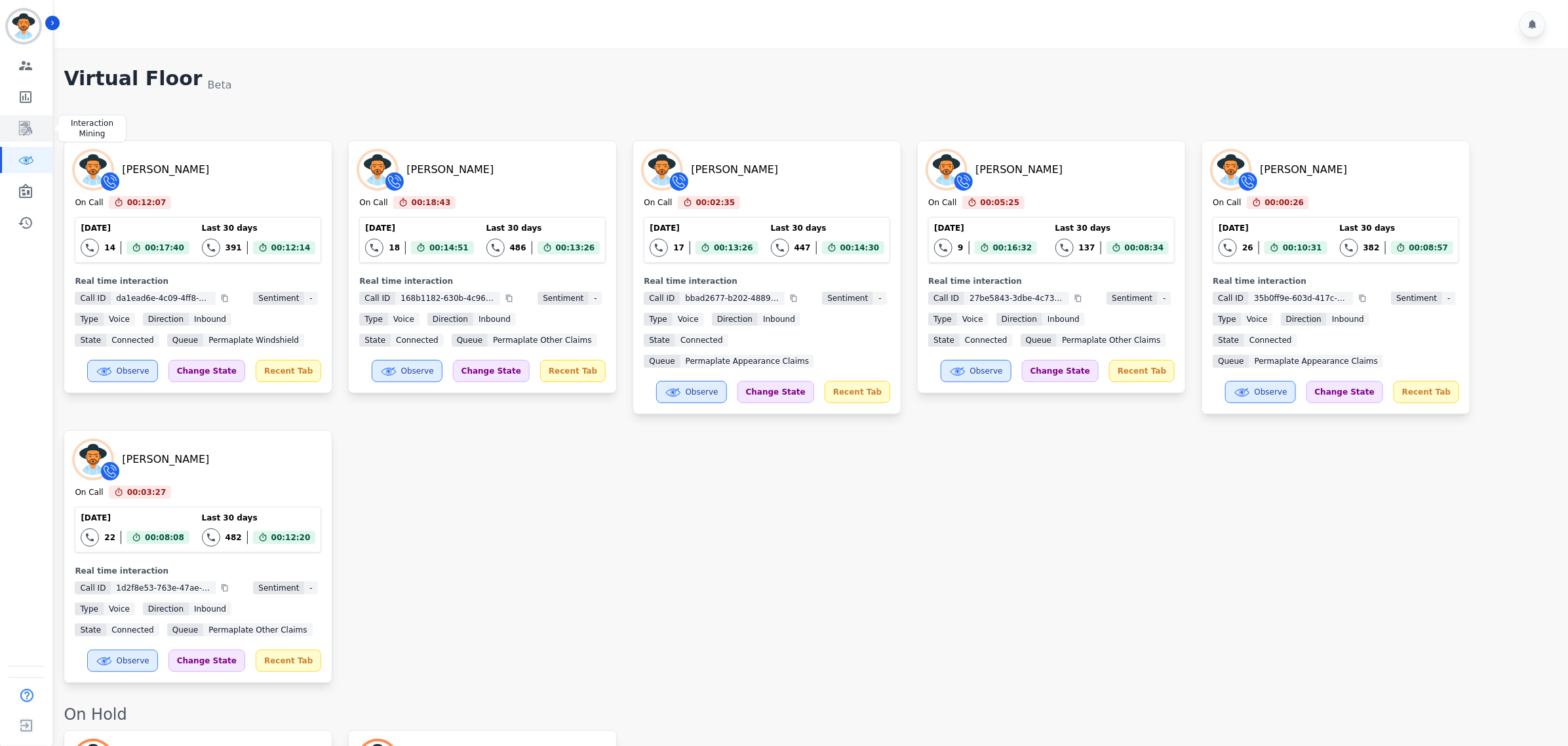
click at [21, 133] on icon "Sidebar" at bounding box center [26, 129] width 16 height 16
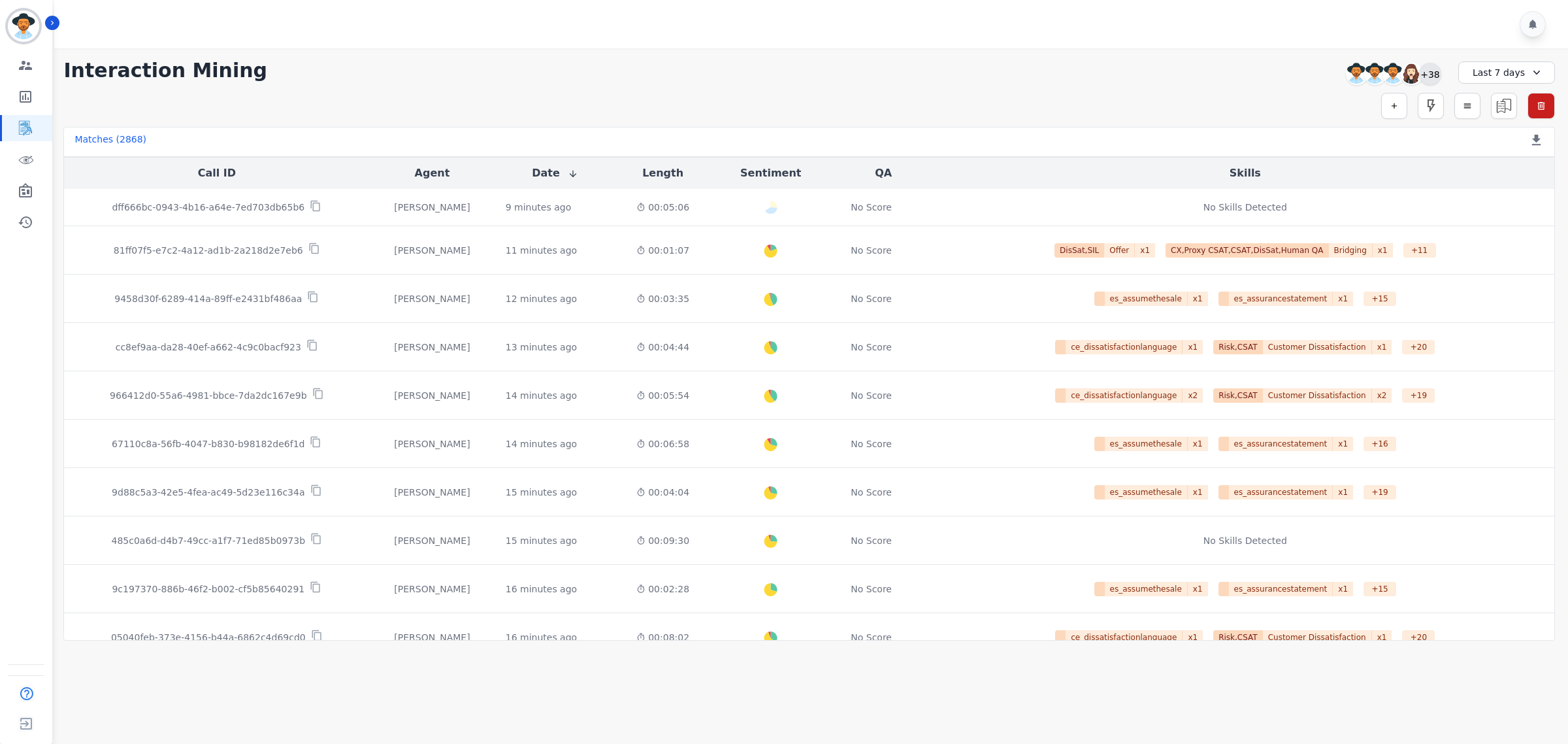
click at [1434, 76] on div "+38" at bounding box center [1430, 73] width 22 height 22
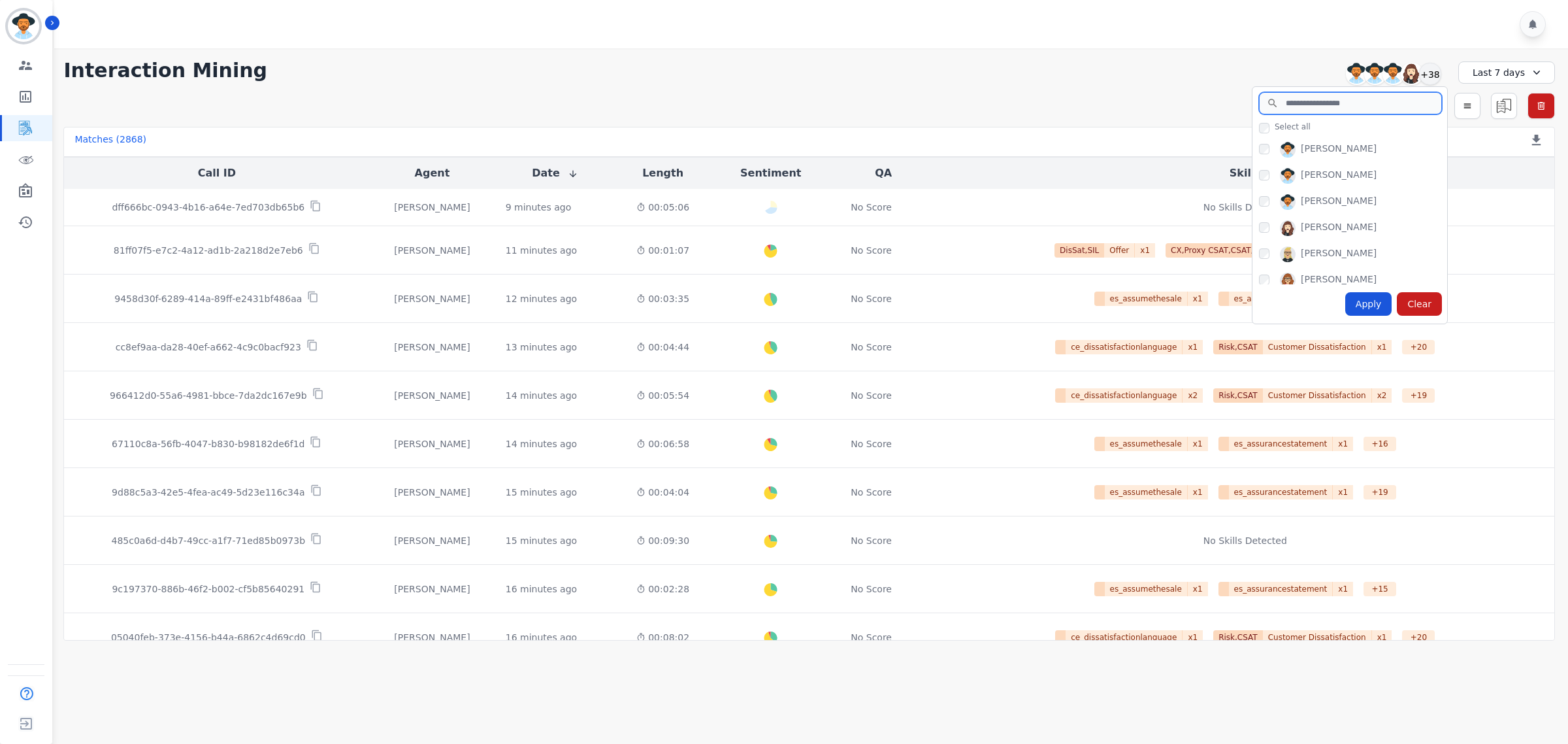
click at [1305, 106] on input "search" at bounding box center [1350, 103] width 183 height 22
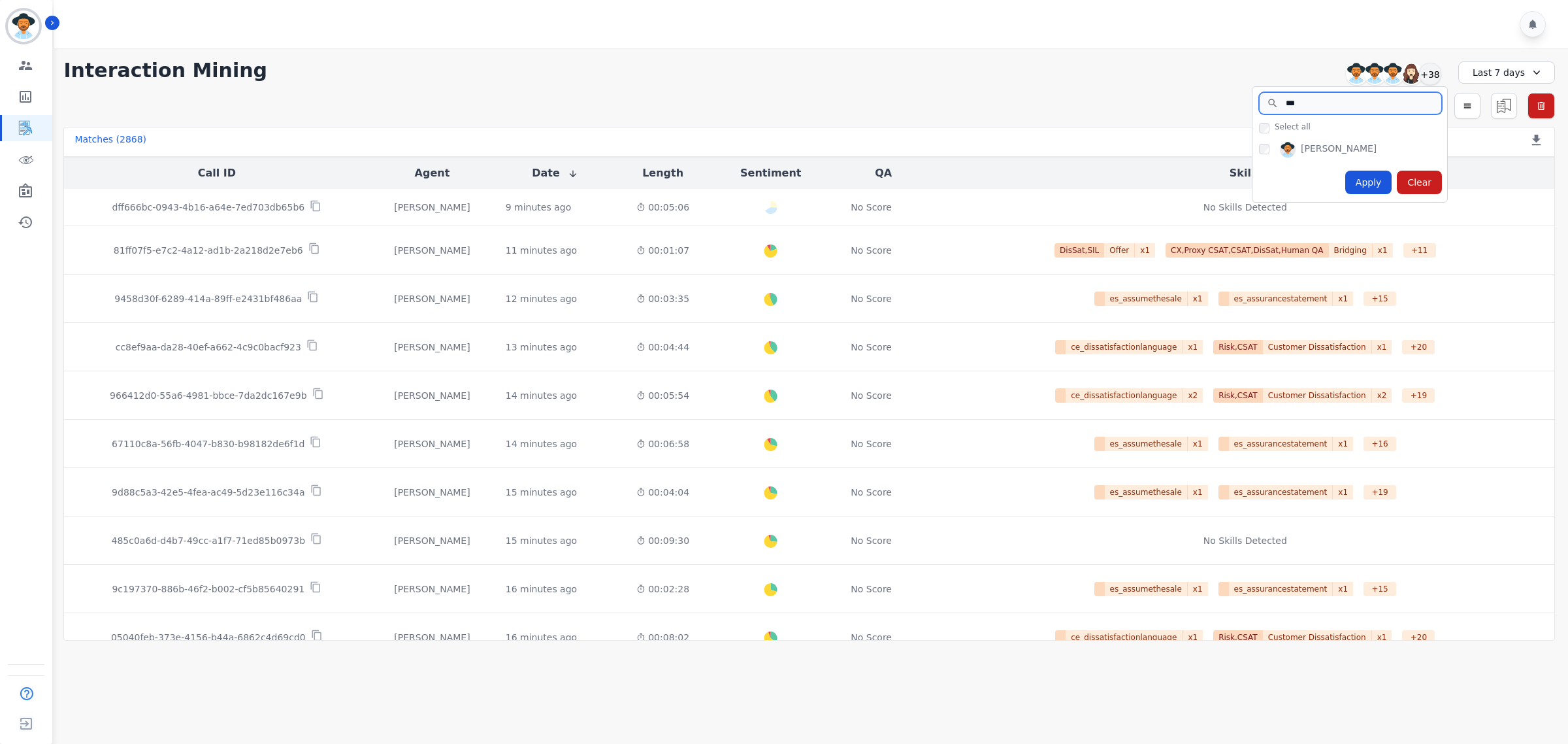
type input "***"
click at [1259, 155] on div "[PERSON_NAME]" at bounding box center [1353, 151] width 188 height 21
click at [1380, 180] on div "Apply" at bounding box center [1369, 182] width 47 height 24
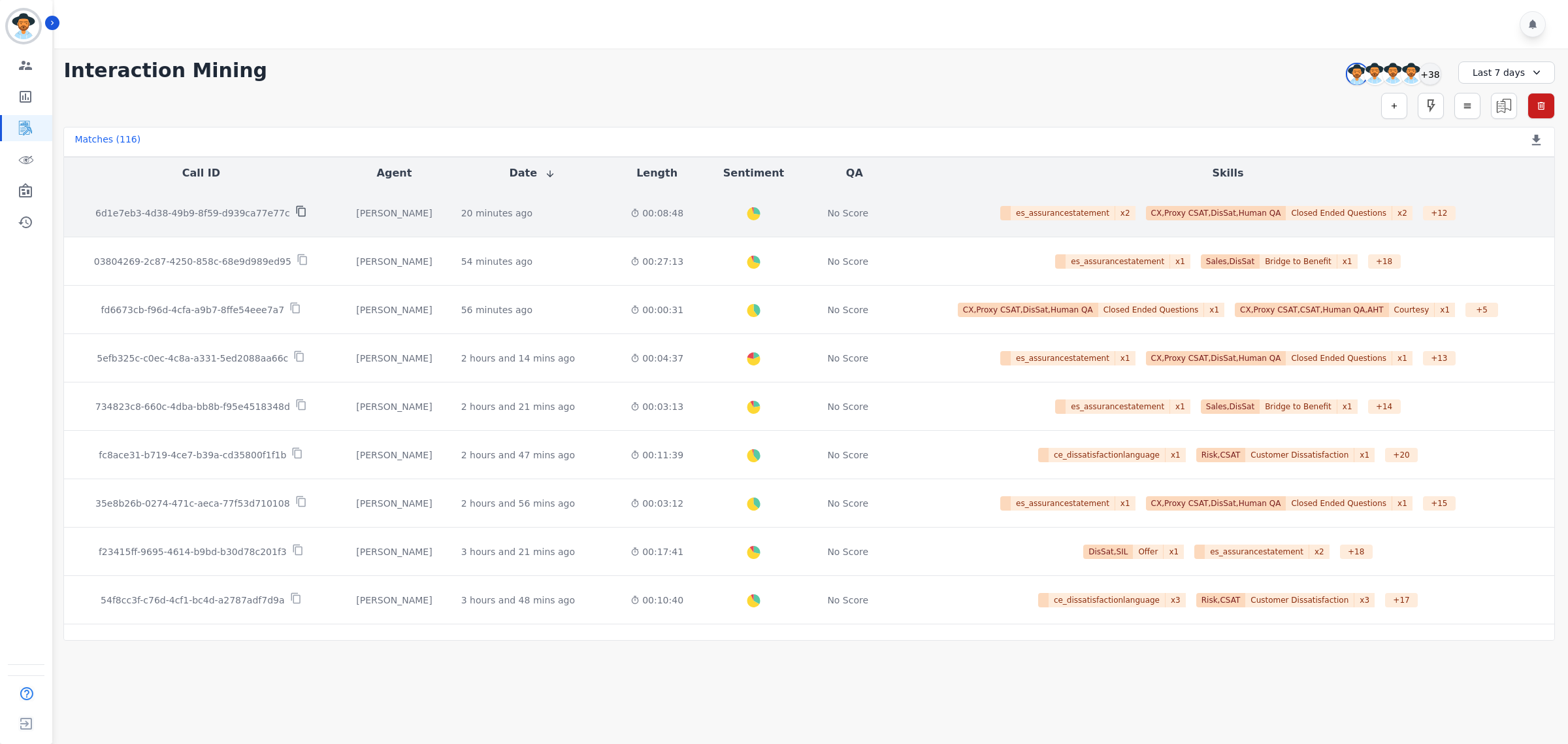
click at [296, 217] on icon at bounding box center [302, 211] width 12 height 12
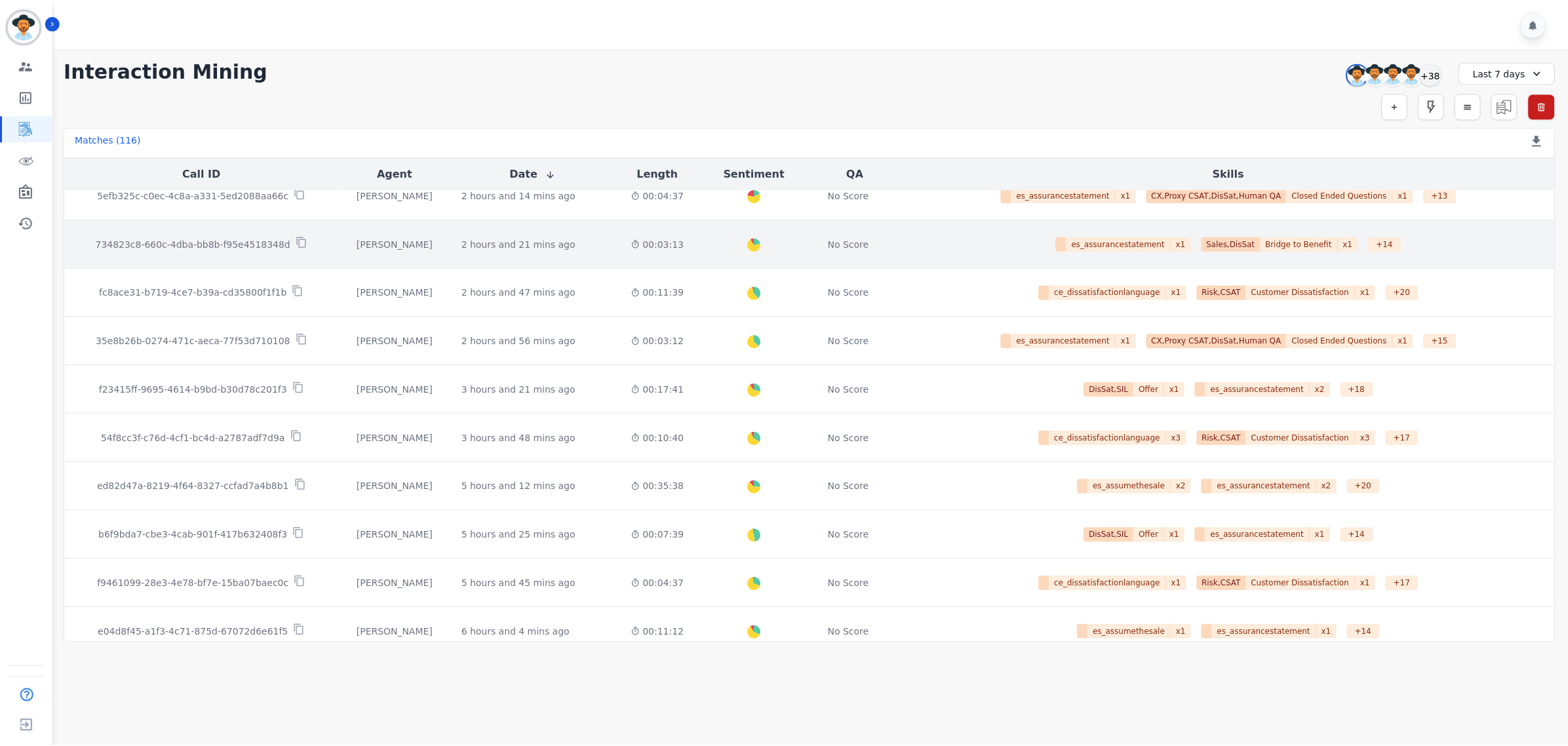
scroll to position [246, 0]
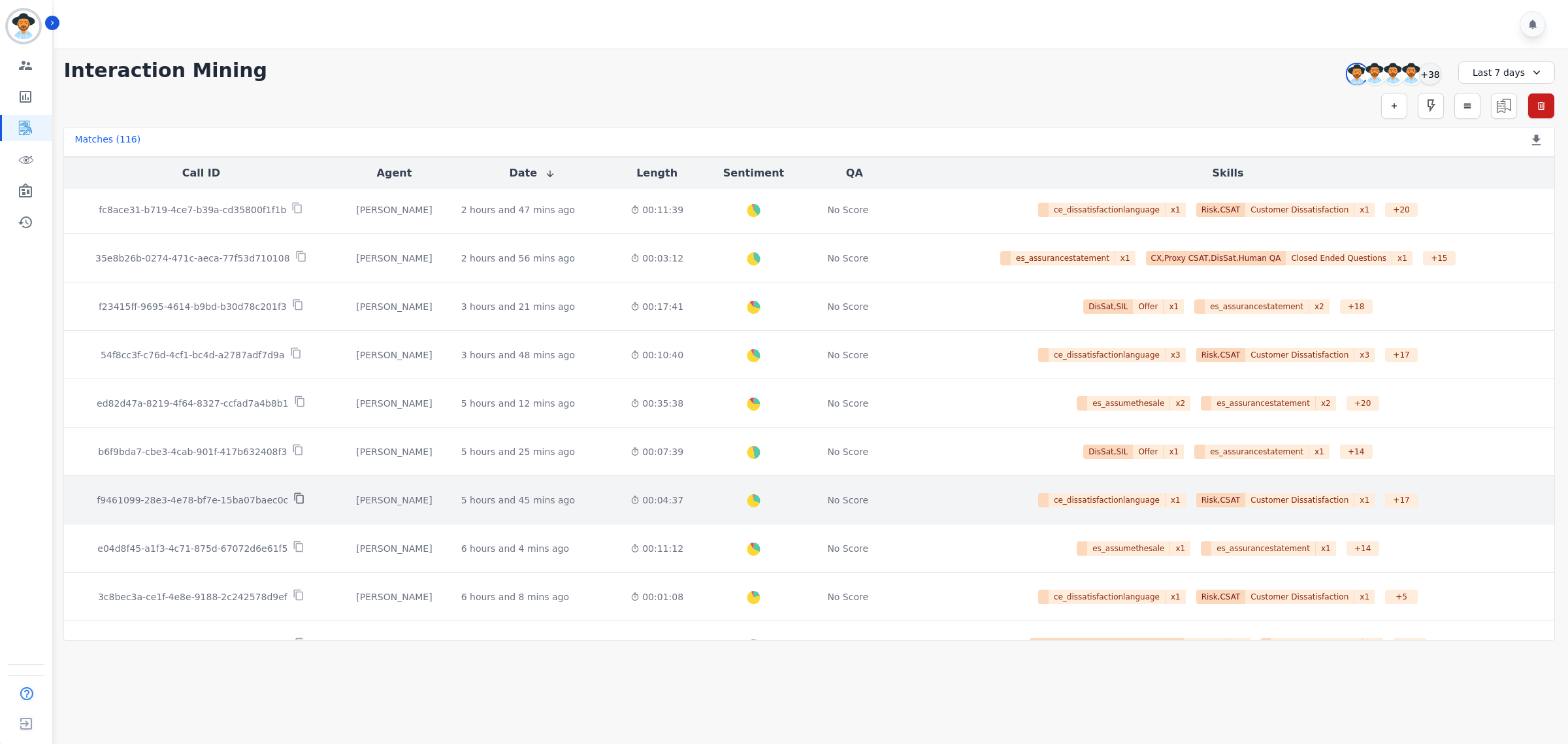
click at [294, 504] on icon at bounding box center [300, 498] width 12 height 12
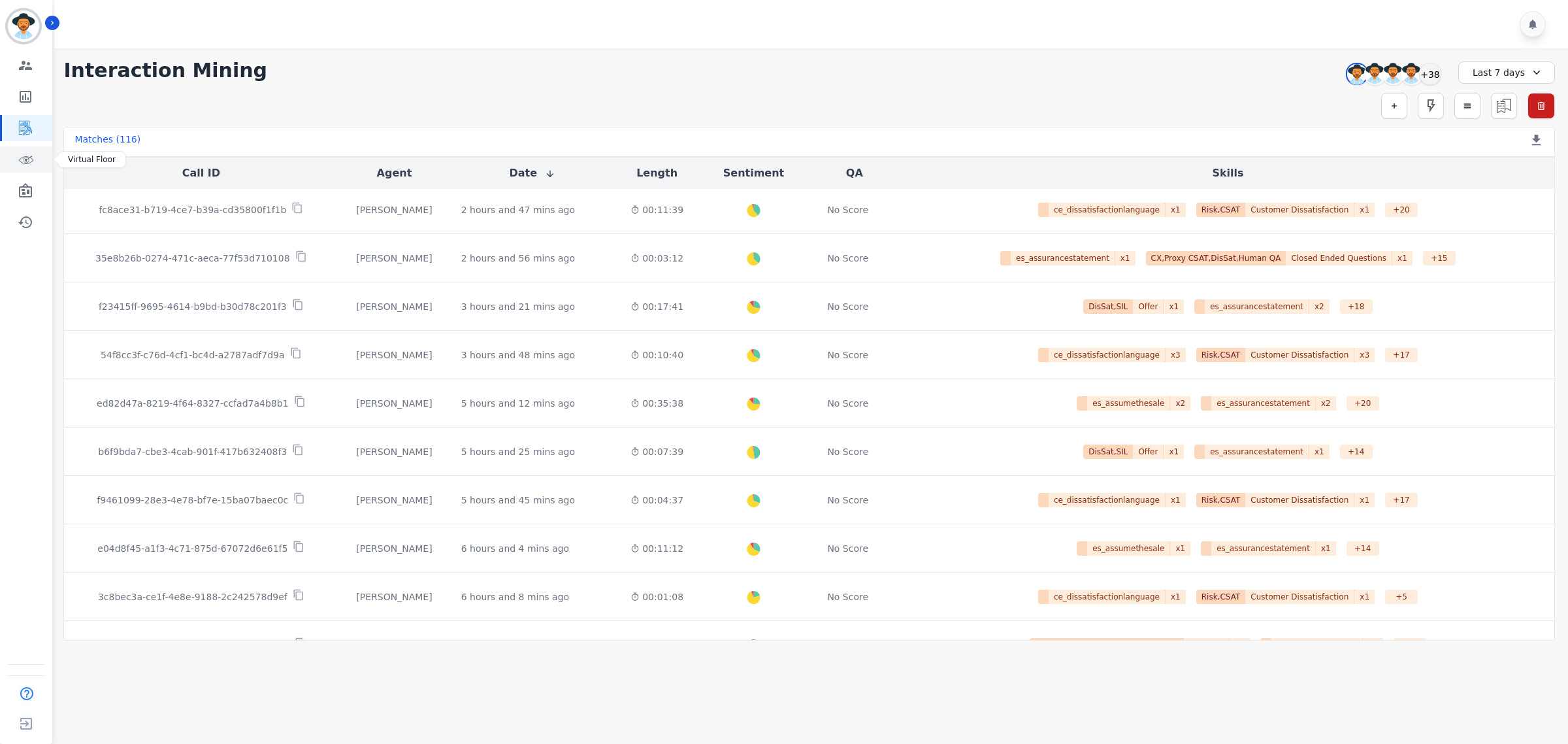
click at [13, 157] on link "Sidebar" at bounding box center [27, 159] width 50 height 26
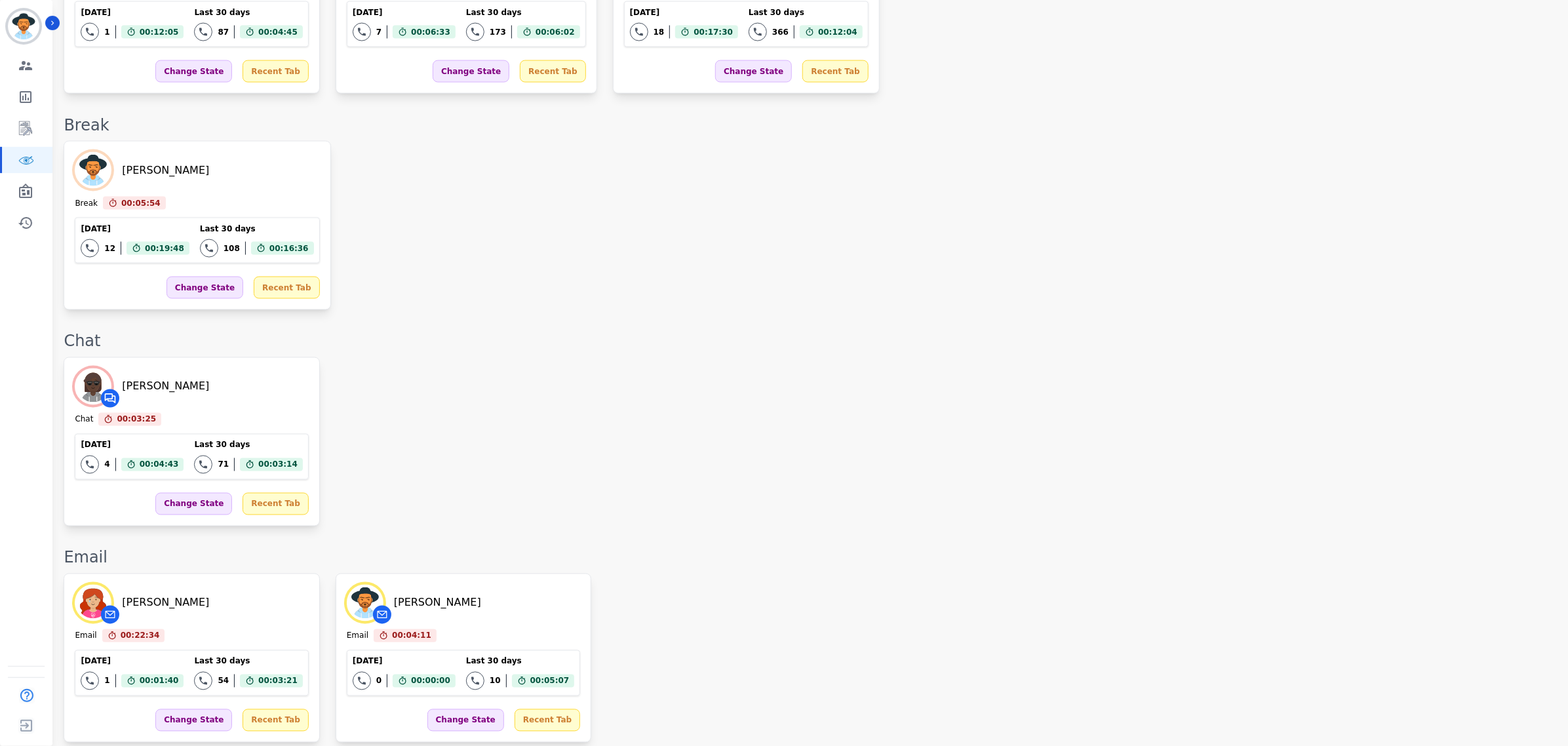
scroll to position [1474, 0]
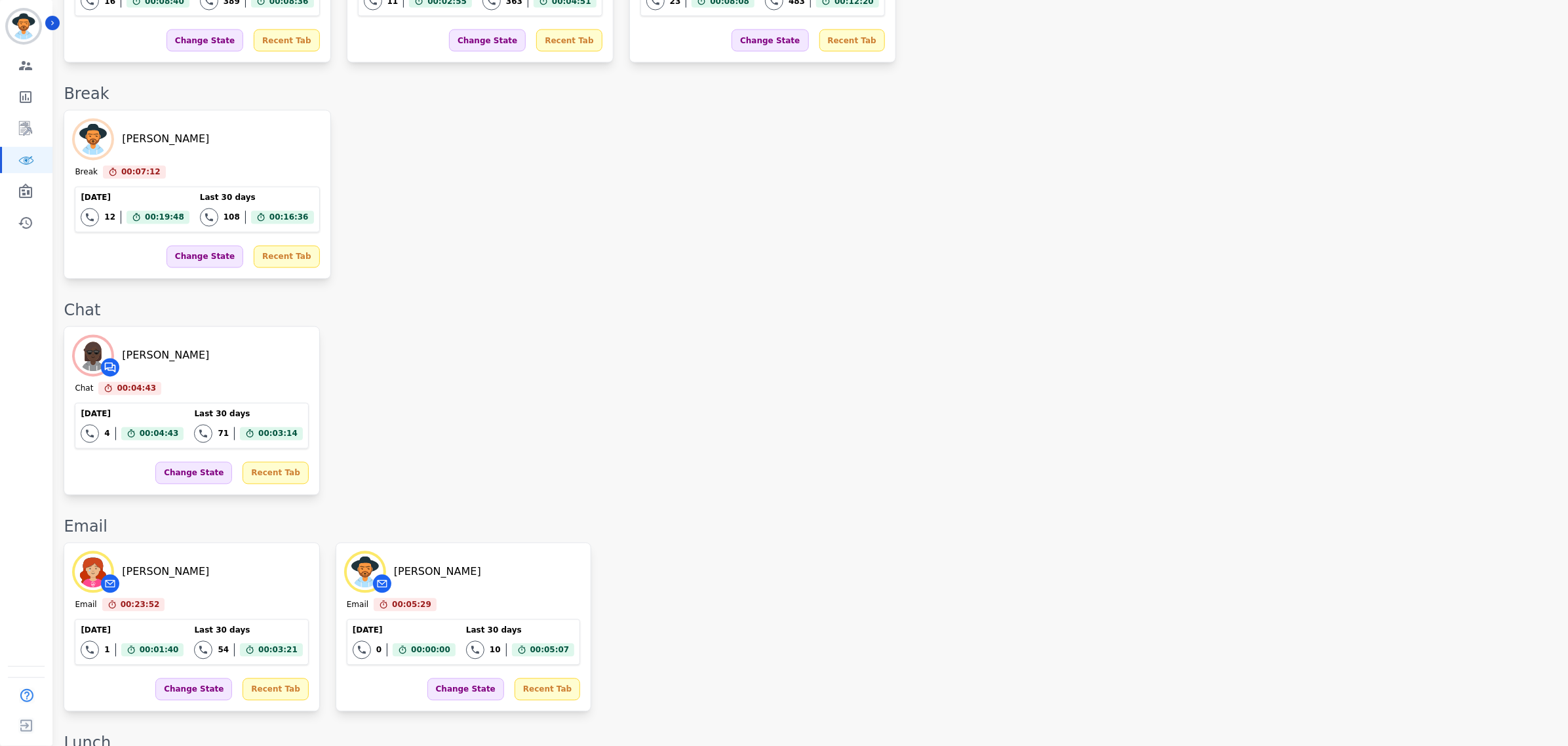
click at [1194, 372] on div "Whitney Opheikens Chat 00:04:43 Current State: Chat Today 4 Total interactions …" at bounding box center [809, 411] width 1492 height 169
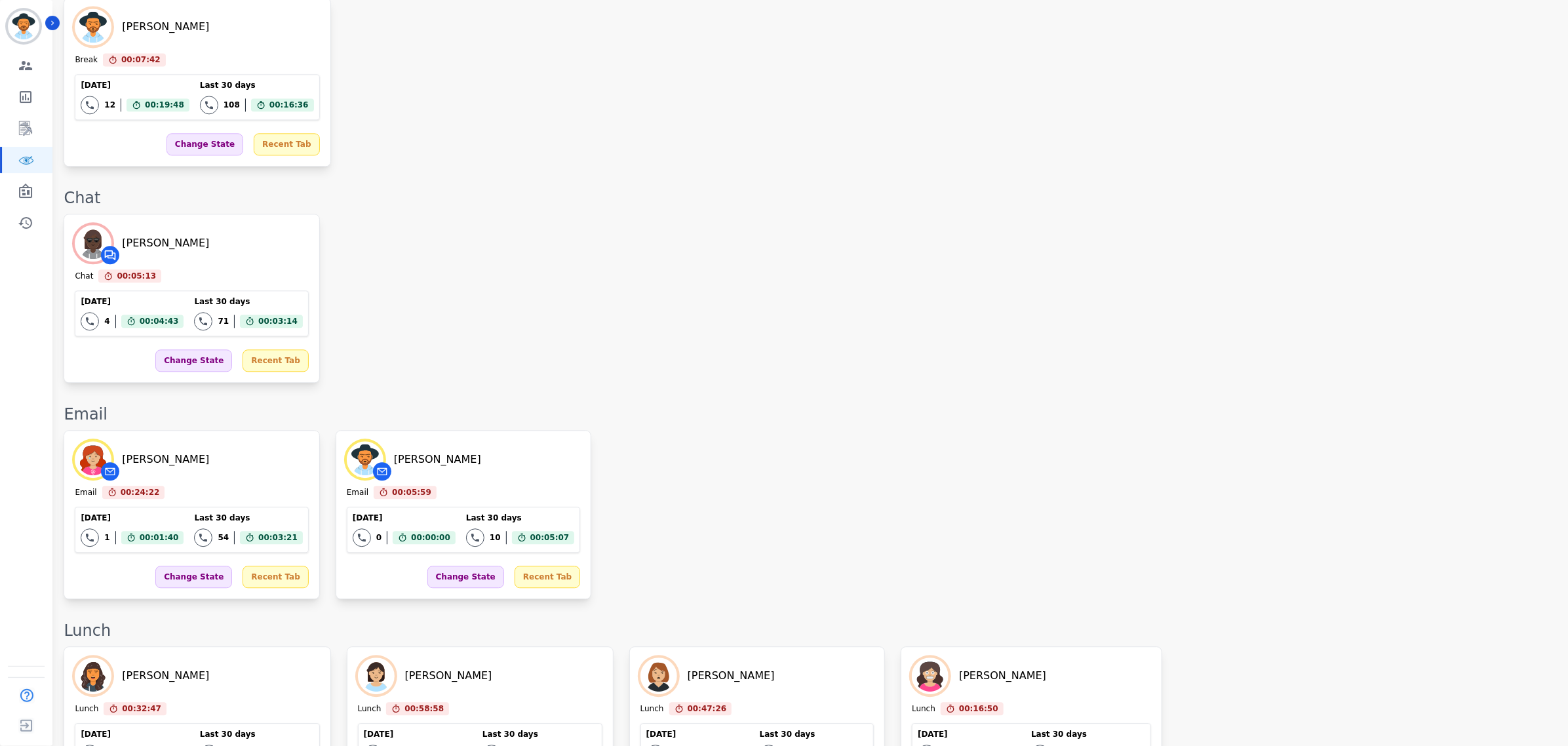
scroll to position [2126, 0]
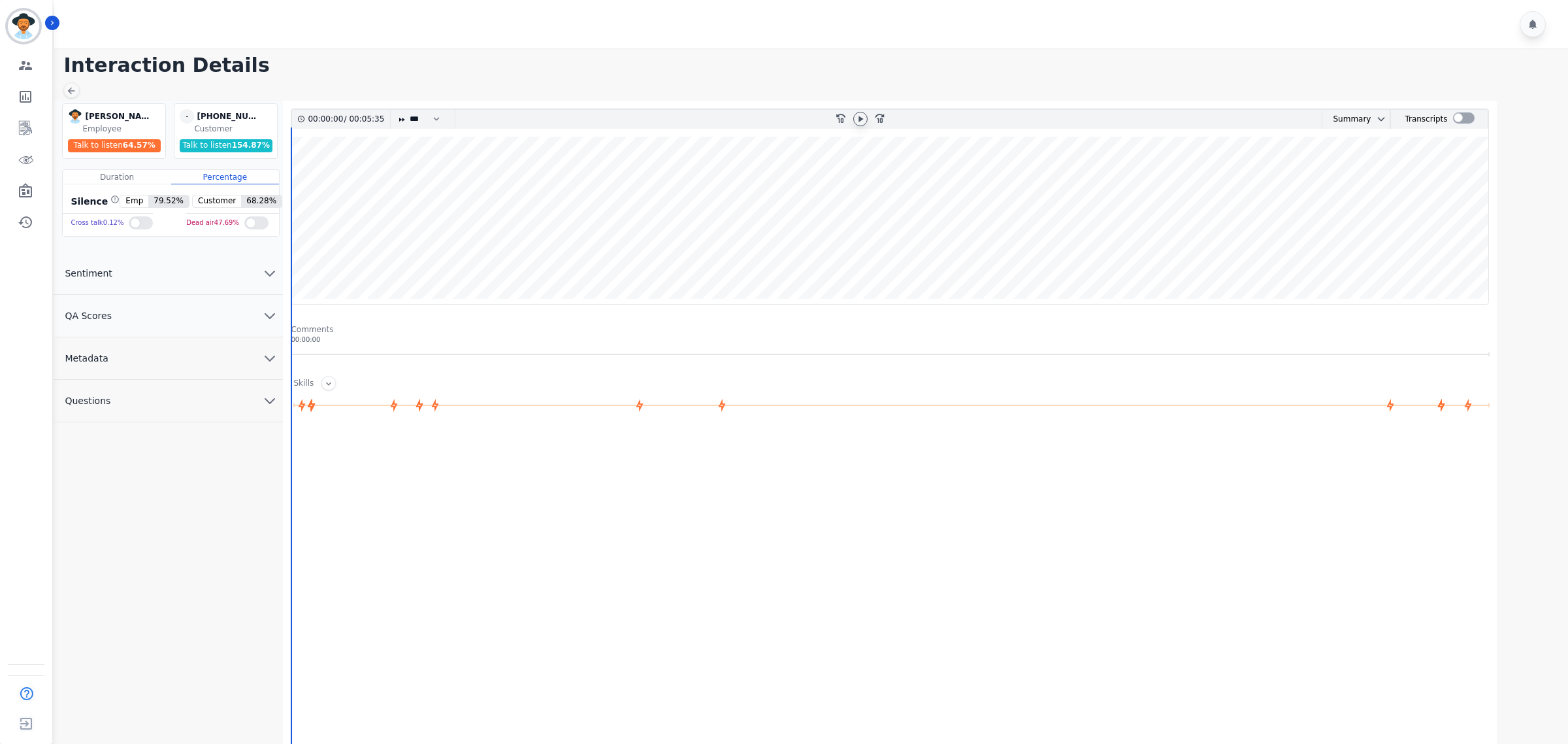
click at [864, 121] on icon at bounding box center [861, 119] width 11 height 11
click at [431, 115] on select "* * * **** * *** * ****" at bounding box center [428, 119] width 40 height 19
select select "****"
click at [409, 110] on select "* * * **** * *** * ****" at bounding box center [428, 119] width 40 height 19
click at [252, 311] on button "QA Scores" at bounding box center [168, 316] width 229 height 43
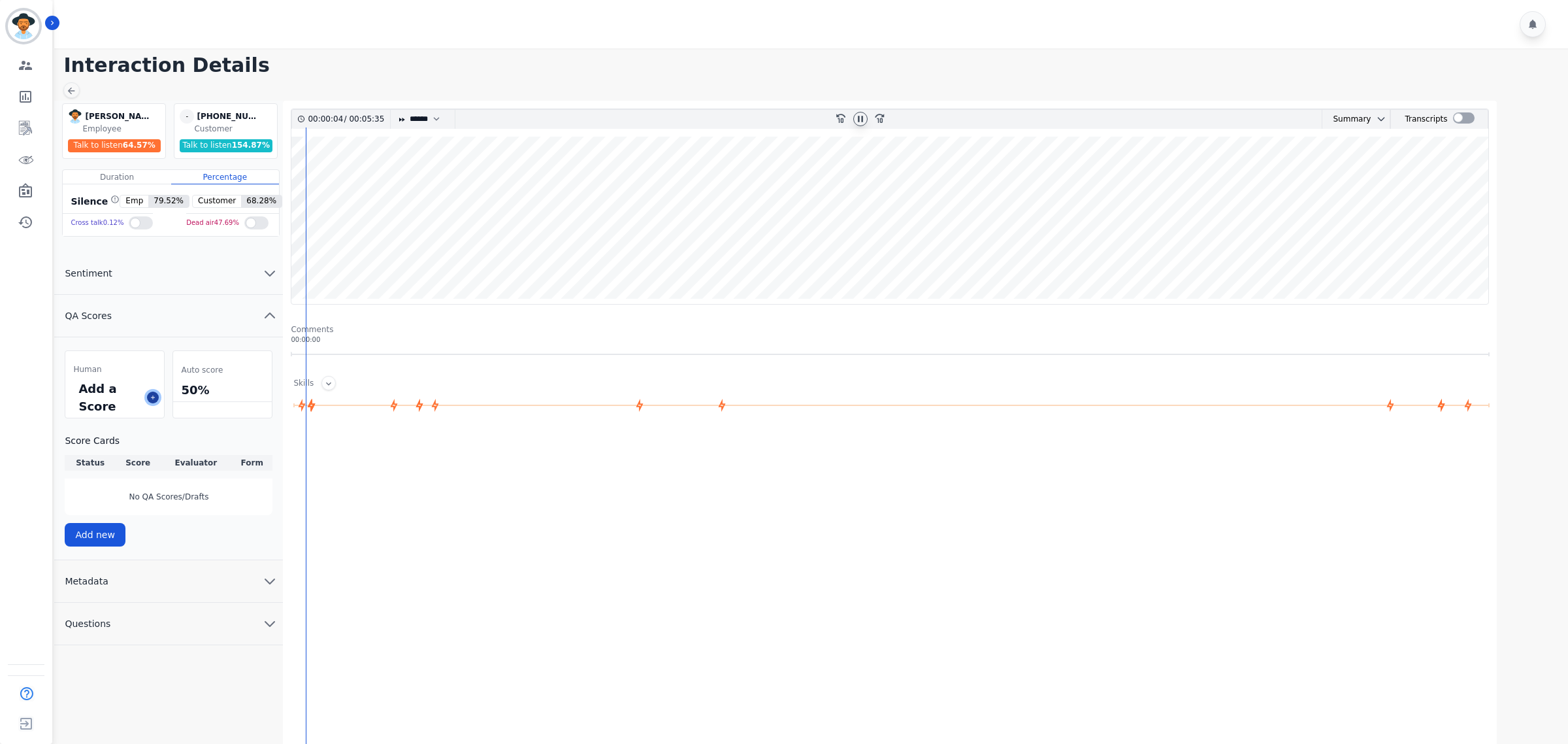
click at [153, 393] on button at bounding box center [153, 398] width 12 height 12
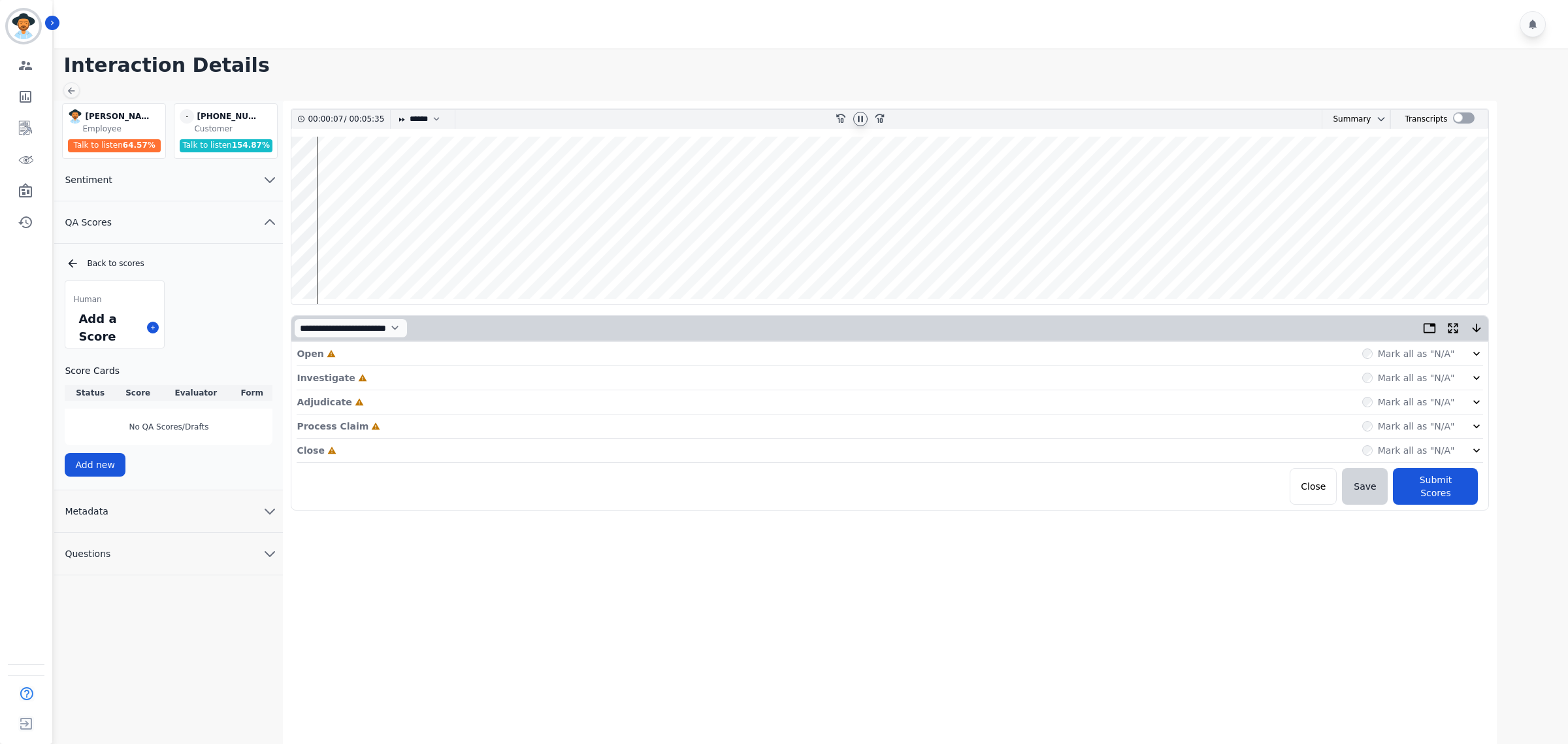
click at [1471, 354] on icon at bounding box center [1476, 353] width 13 height 13
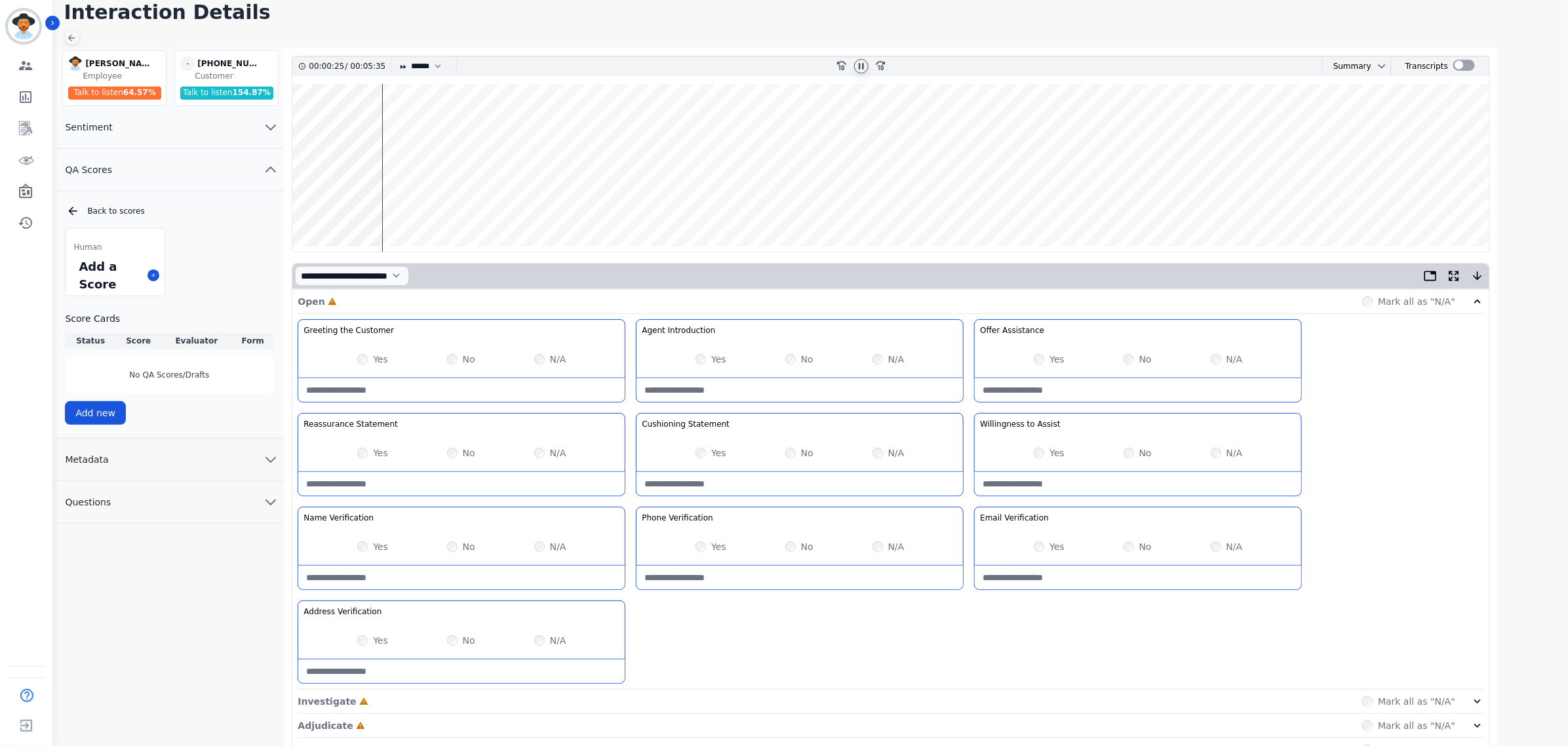
scroll to position [141, 0]
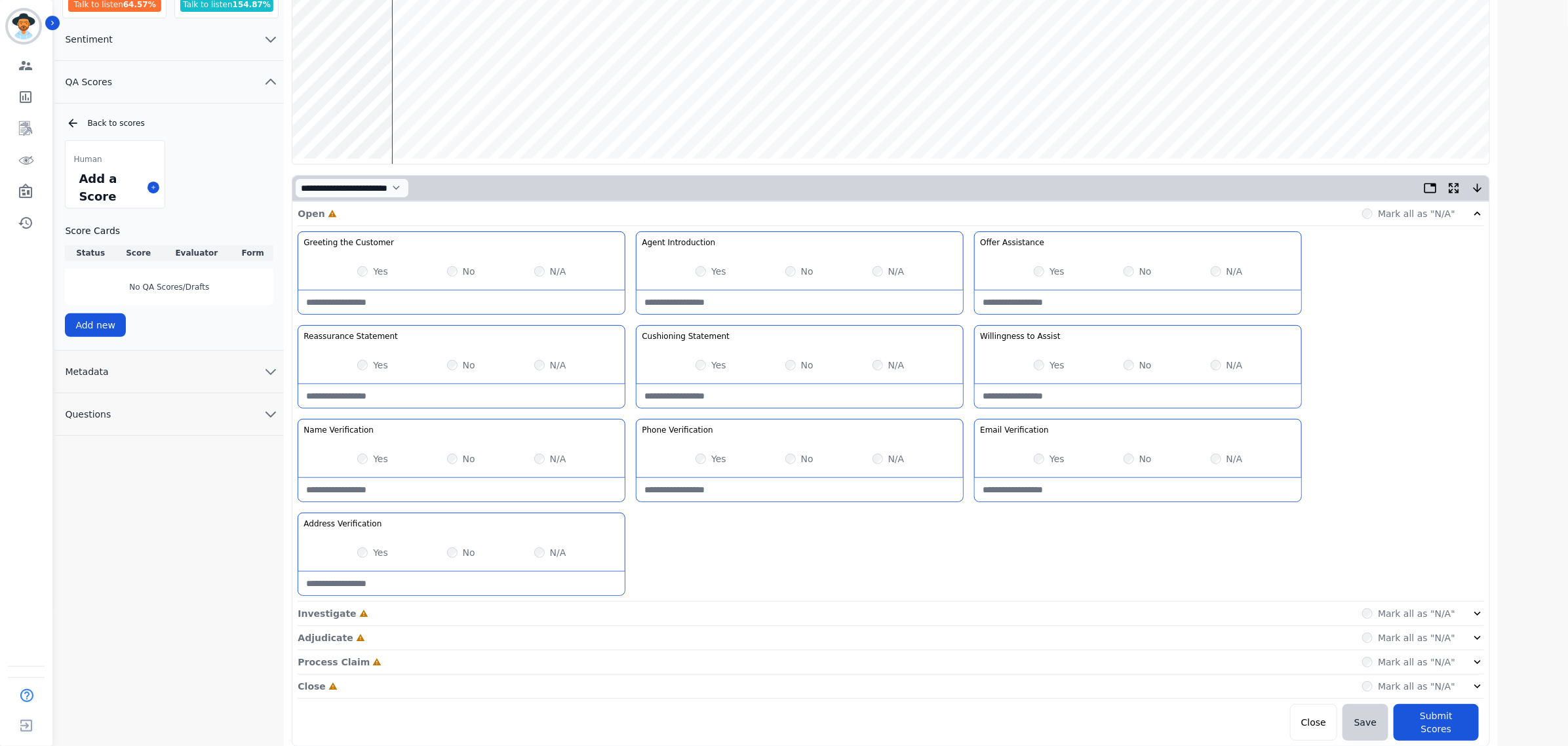
click at [704, 371] on div "Yes" at bounding box center [711, 364] width 31 height 13
click at [1480, 620] on icon at bounding box center [1477, 613] width 13 height 13
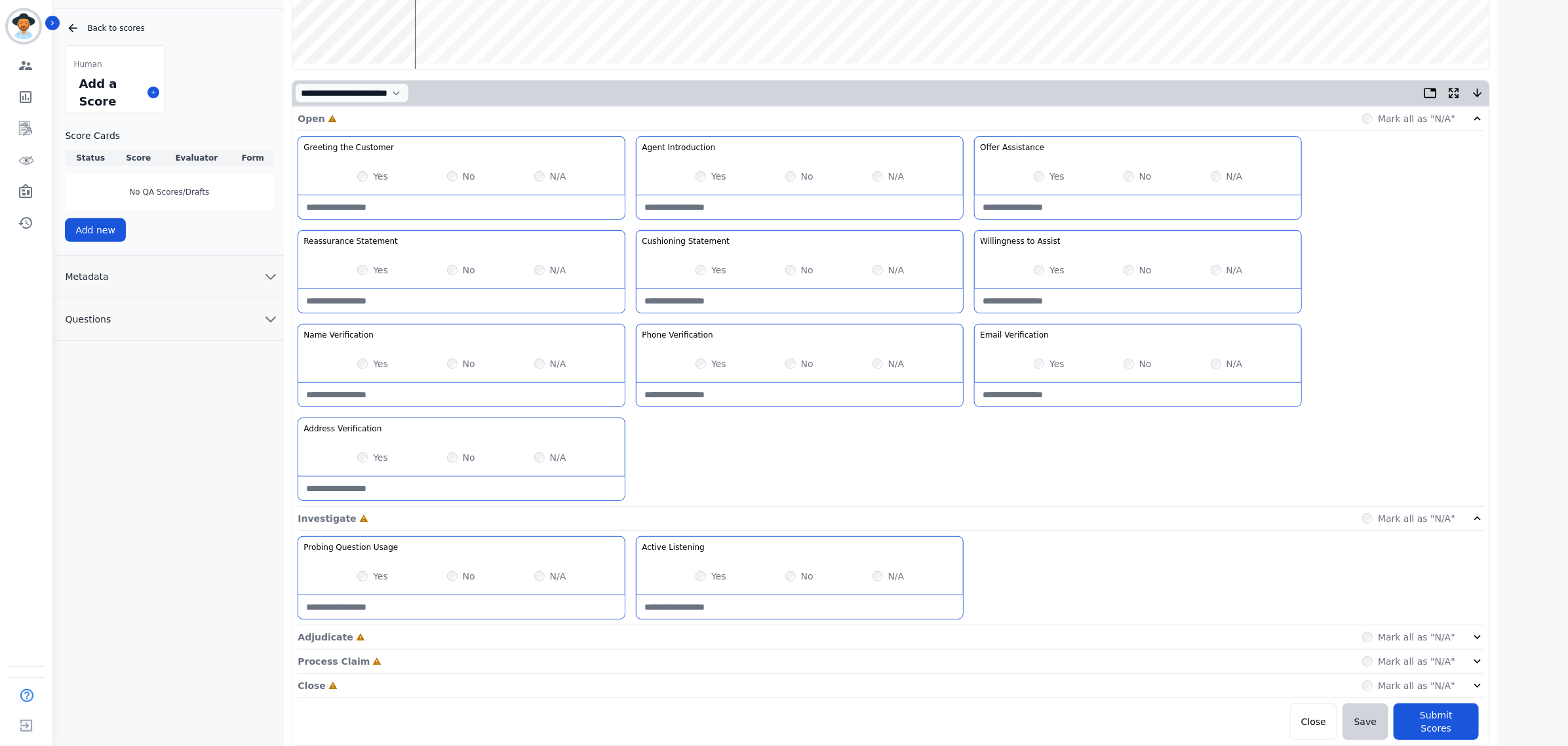
click at [1475, 639] on icon at bounding box center [1477, 637] width 7 height 4
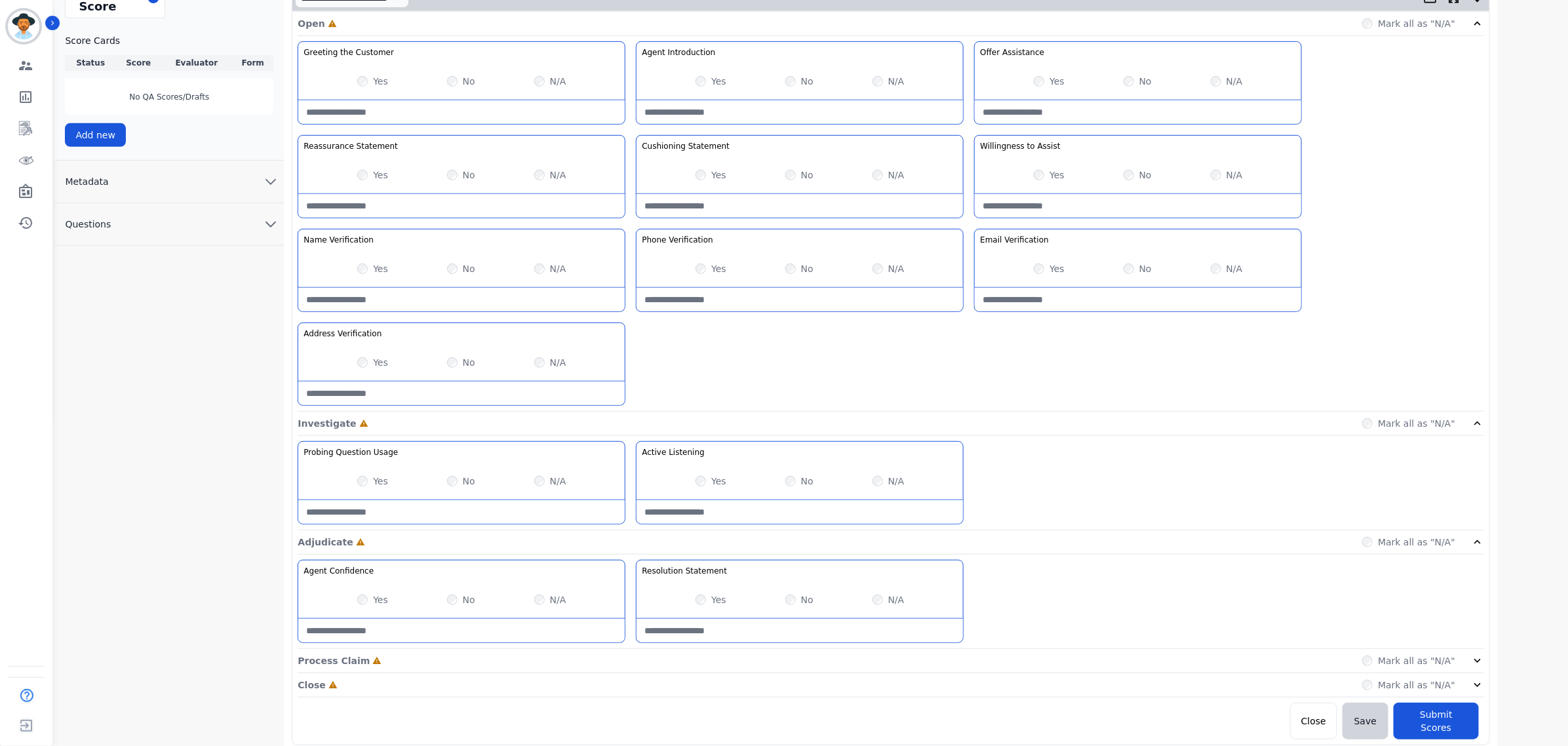
click at [1457, 663] on div "Mark all as "N/A"" at bounding box center [1422, 660] width 122 height 13
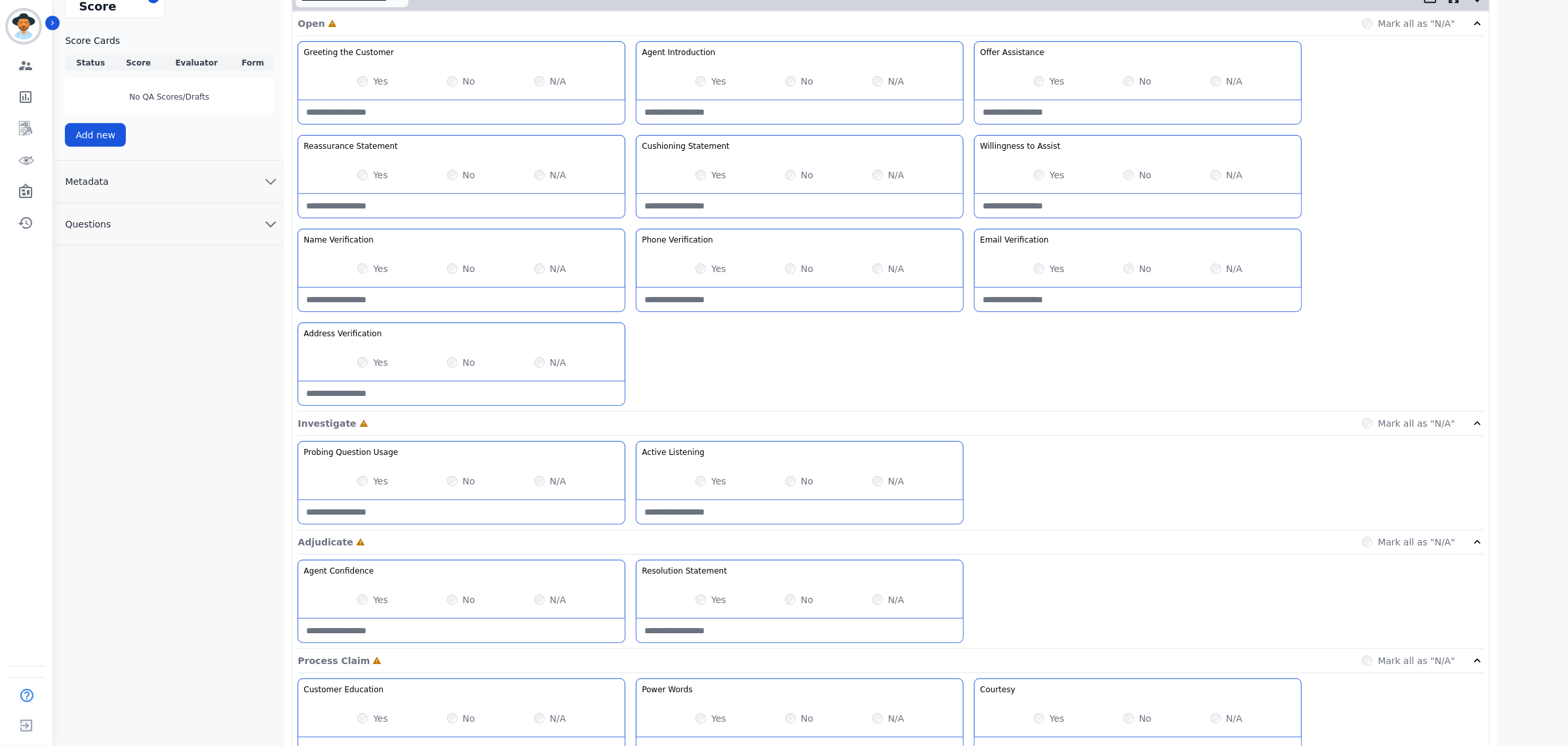
scroll to position [519, 0]
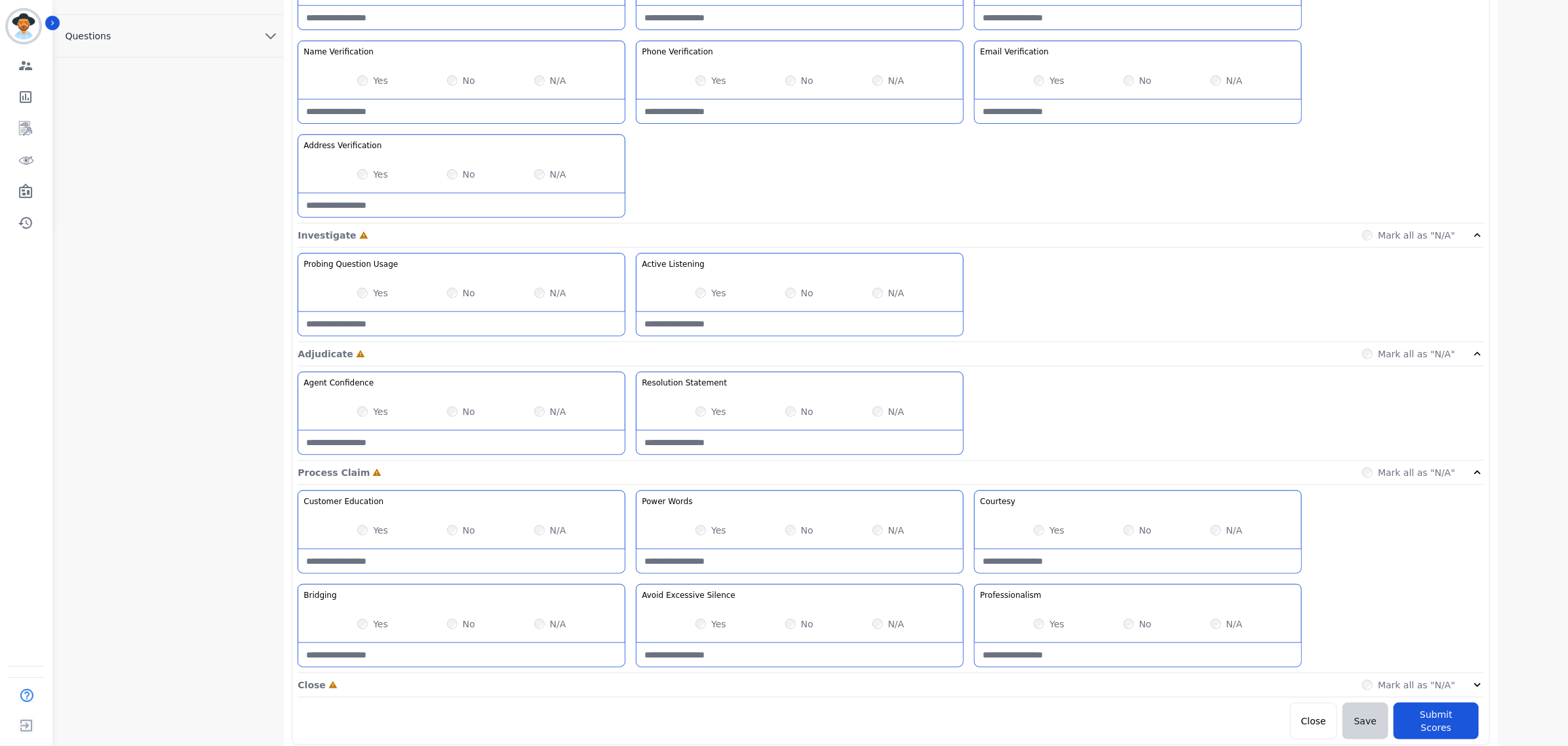
click at [1482, 686] on icon at bounding box center [1477, 684] width 13 height 13
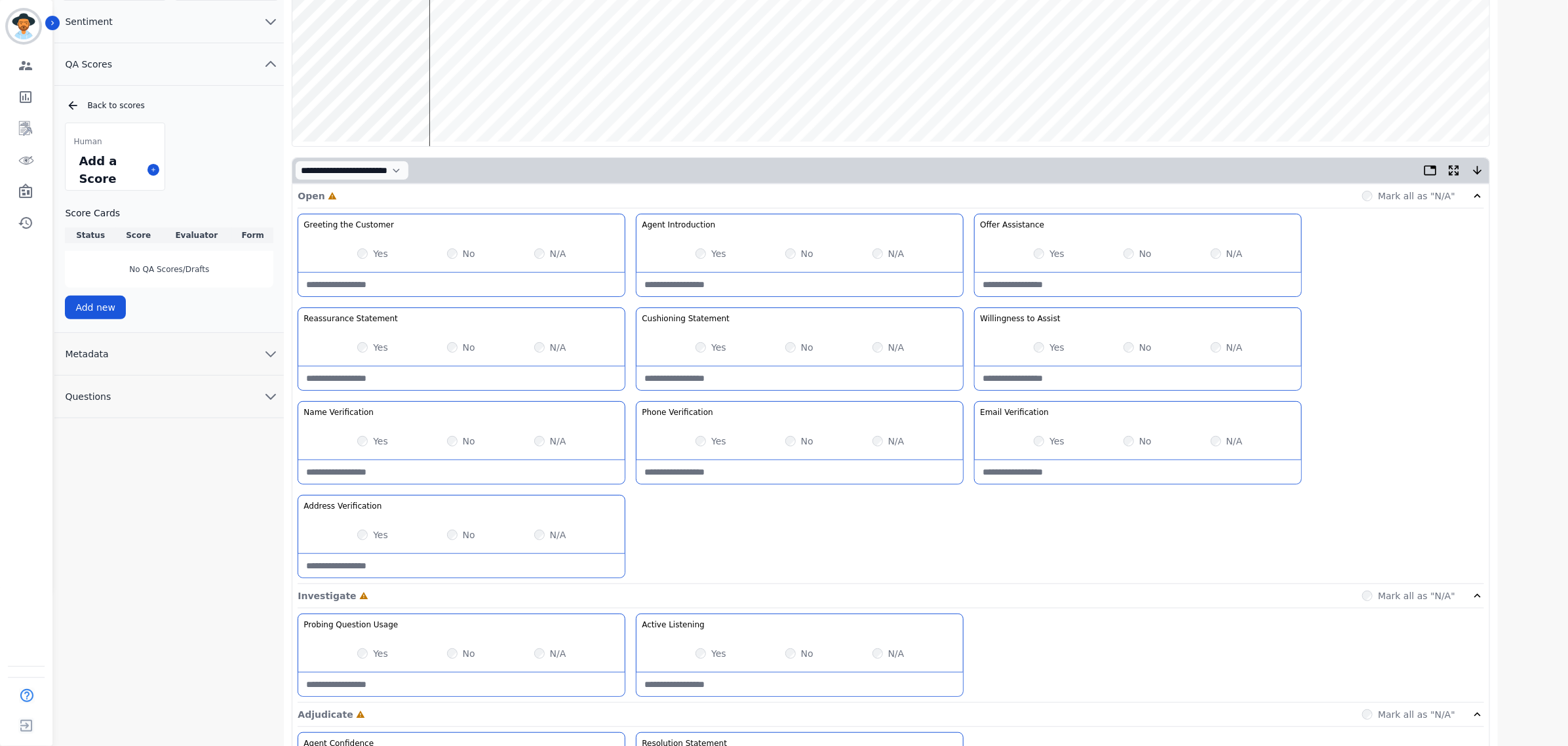
scroll to position [0, 0]
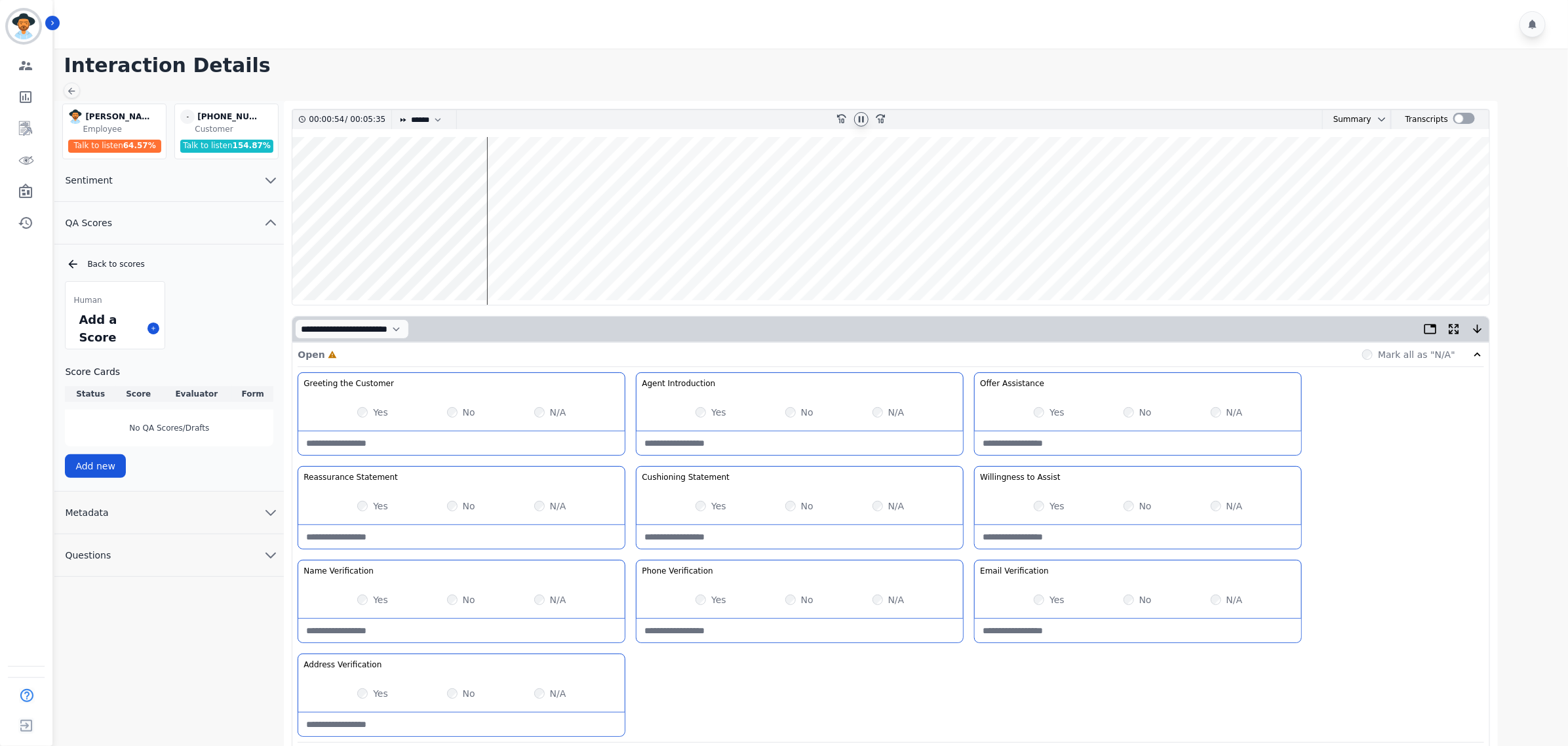
click at [862, 122] on icon at bounding box center [861, 119] width 11 height 11
click at [862, 111] on div at bounding box center [861, 119] width 20 height 19
click at [856, 123] on icon at bounding box center [861, 119] width 11 height 11
click at [479, 254] on wave at bounding box center [891, 220] width 1197 height 168
click at [477, 258] on wave at bounding box center [891, 220] width 1197 height 168
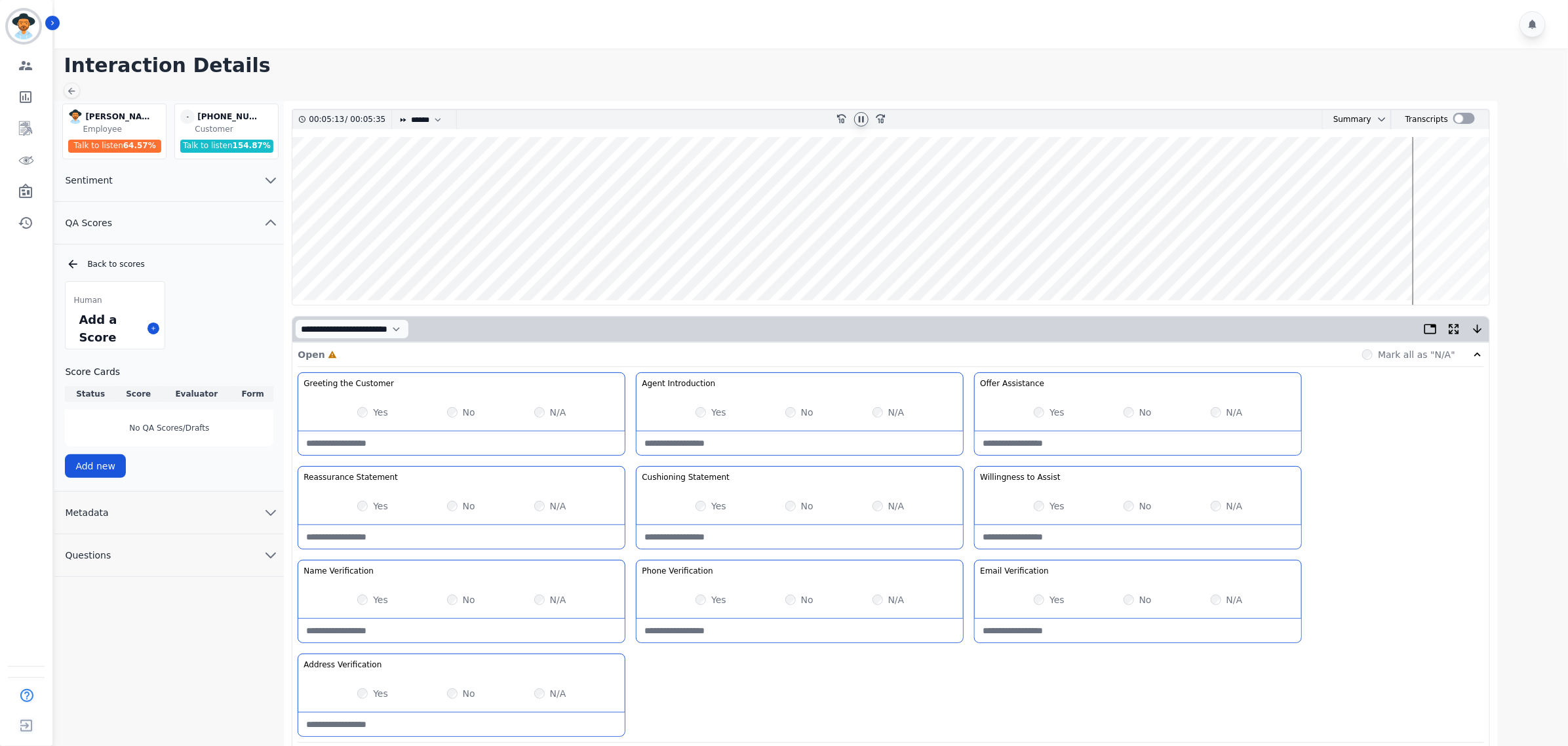
click at [1368, 188] on wave at bounding box center [891, 220] width 1197 height 168
click at [1263, 182] on wave at bounding box center [891, 220] width 1197 height 168
click at [1227, 181] on wave at bounding box center [891, 220] width 1197 height 168
click at [1102, 177] on wave at bounding box center [891, 220] width 1197 height 168
click at [1024, 178] on wave at bounding box center [891, 220] width 1197 height 168
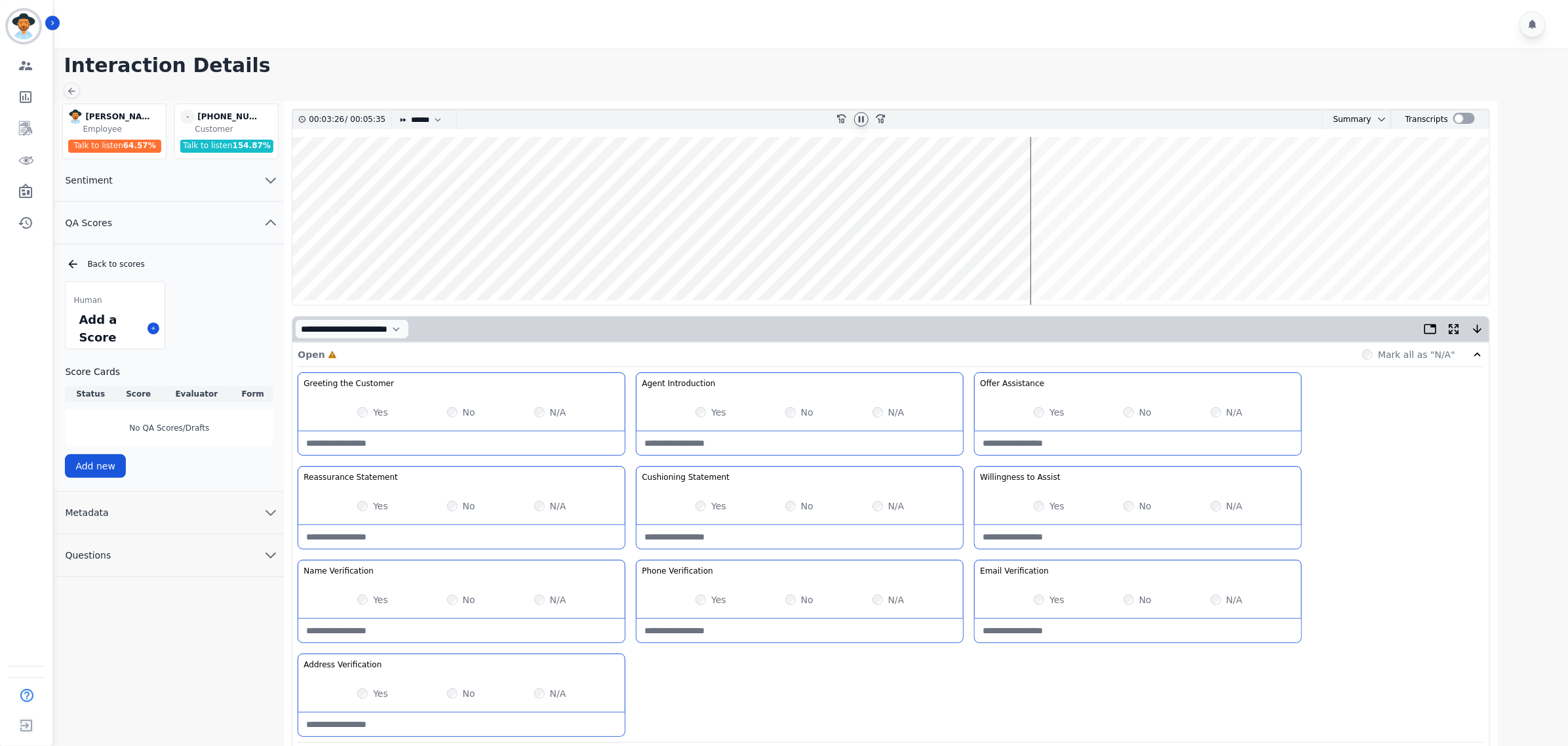
click at [1041, 175] on wave at bounding box center [891, 220] width 1197 height 168
click at [928, 179] on wave at bounding box center [891, 220] width 1197 height 168
click at [782, 179] on wave at bounding box center [891, 220] width 1197 height 168
click at [792, 177] on wave at bounding box center [891, 220] width 1197 height 168
click at [1009, 183] on wave at bounding box center [891, 220] width 1197 height 168
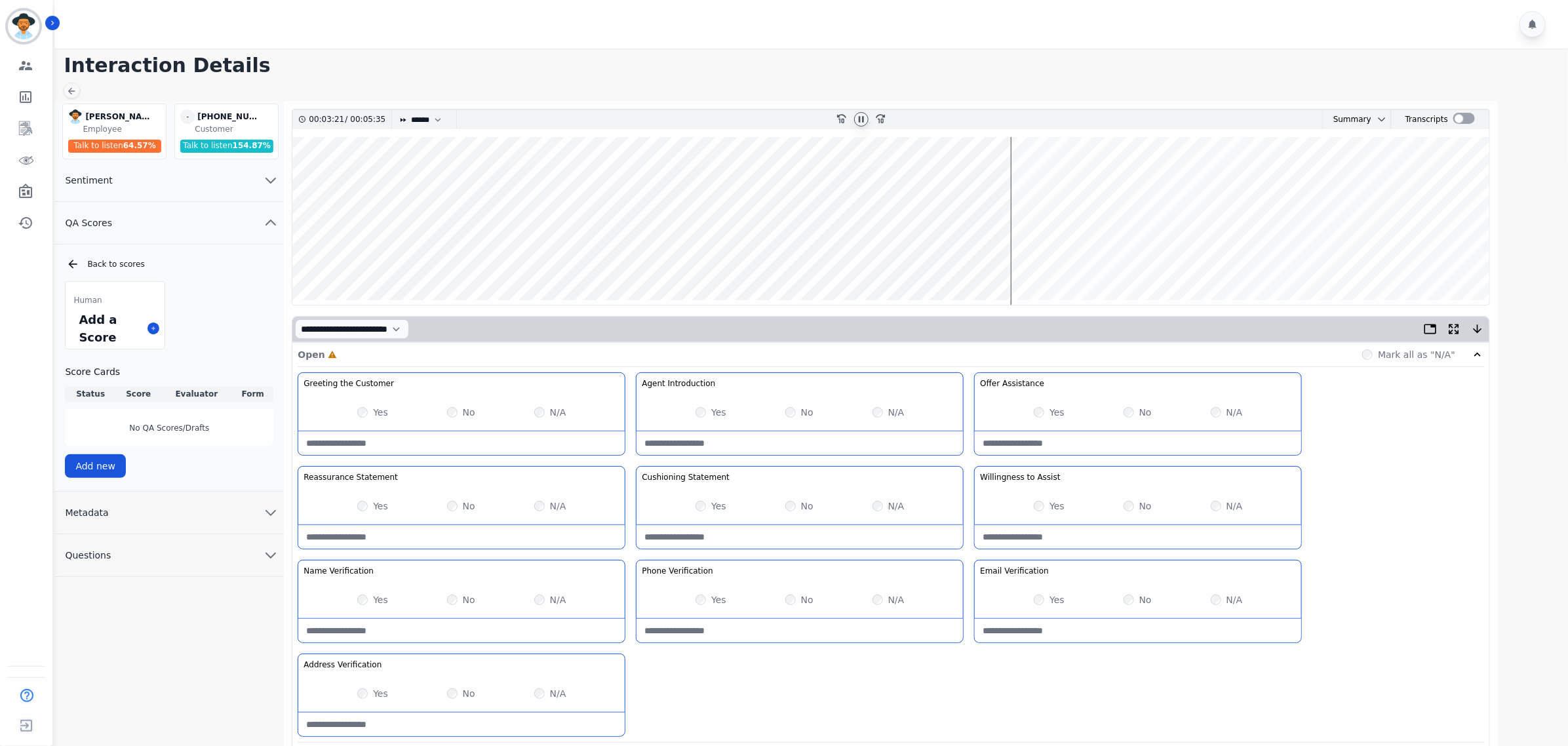
click at [1004, 183] on wave at bounding box center [891, 220] width 1197 height 168
click at [1026, 176] on wave at bounding box center [891, 220] width 1197 height 168
click at [1041, 176] on wave at bounding box center [891, 220] width 1197 height 168
click at [1105, 184] on wave at bounding box center [891, 220] width 1197 height 168
click at [1135, 179] on wave at bounding box center [891, 220] width 1197 height 168
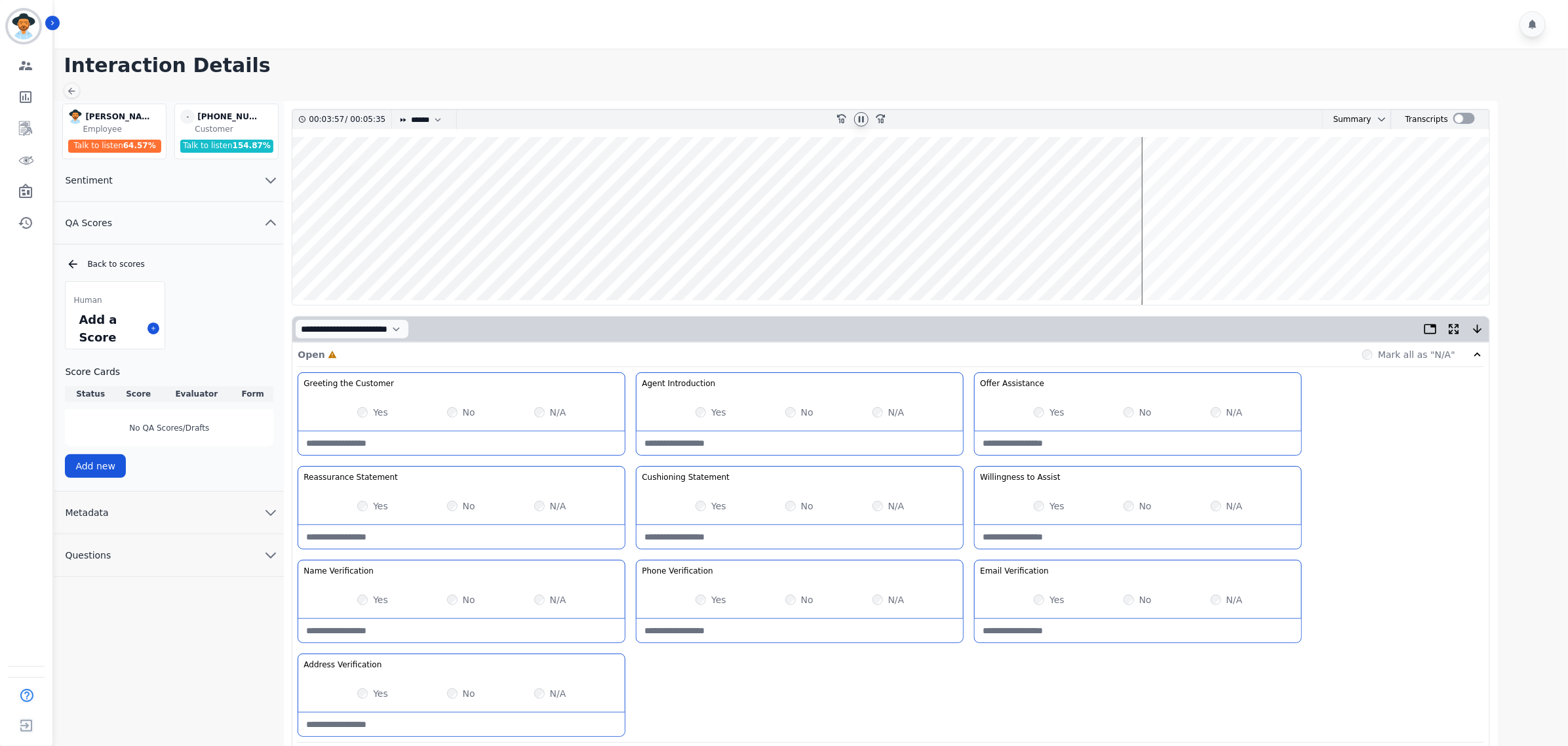
click at [1210, 188] on wave at bounding box center [891, 220] width 1197 height 168
click at [1227, 179] on wave at bounding box center [891, 220] width 1197 height 168
click at [1261, 181] on wave at bounding box center [891, 220] width 1197 height 168
click at [636, 179] on wave at bounding box center [891, 220] width 1197 height 168
click at [613, 182] on wave at bounding box center [891, 220] width 1197 height 168
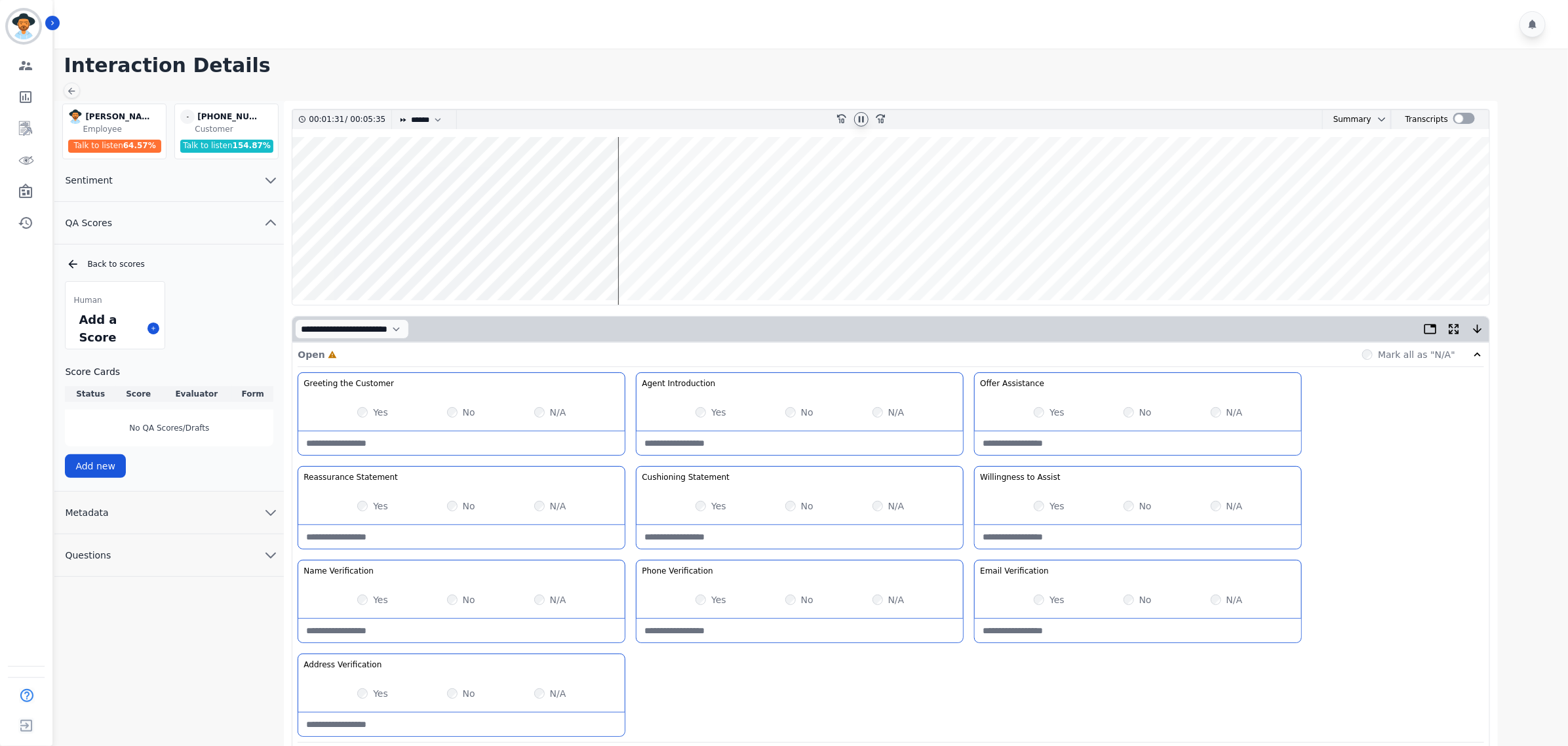
click at [523, 178] on wave at bounding box center [891, 220] width 1197 height 168
click at [559, 175] on wave at bounding box center [891, 220] width 1197 height 168
click at [683, 179] on wave at bounding box center [891, 220] width 1197 height 168
click at [722, 181] on wave at bounding box center [891, 220] width 1197 height 168
click at [1269, 186] on wave at bounding box center [891, 220] width 1197 height 168
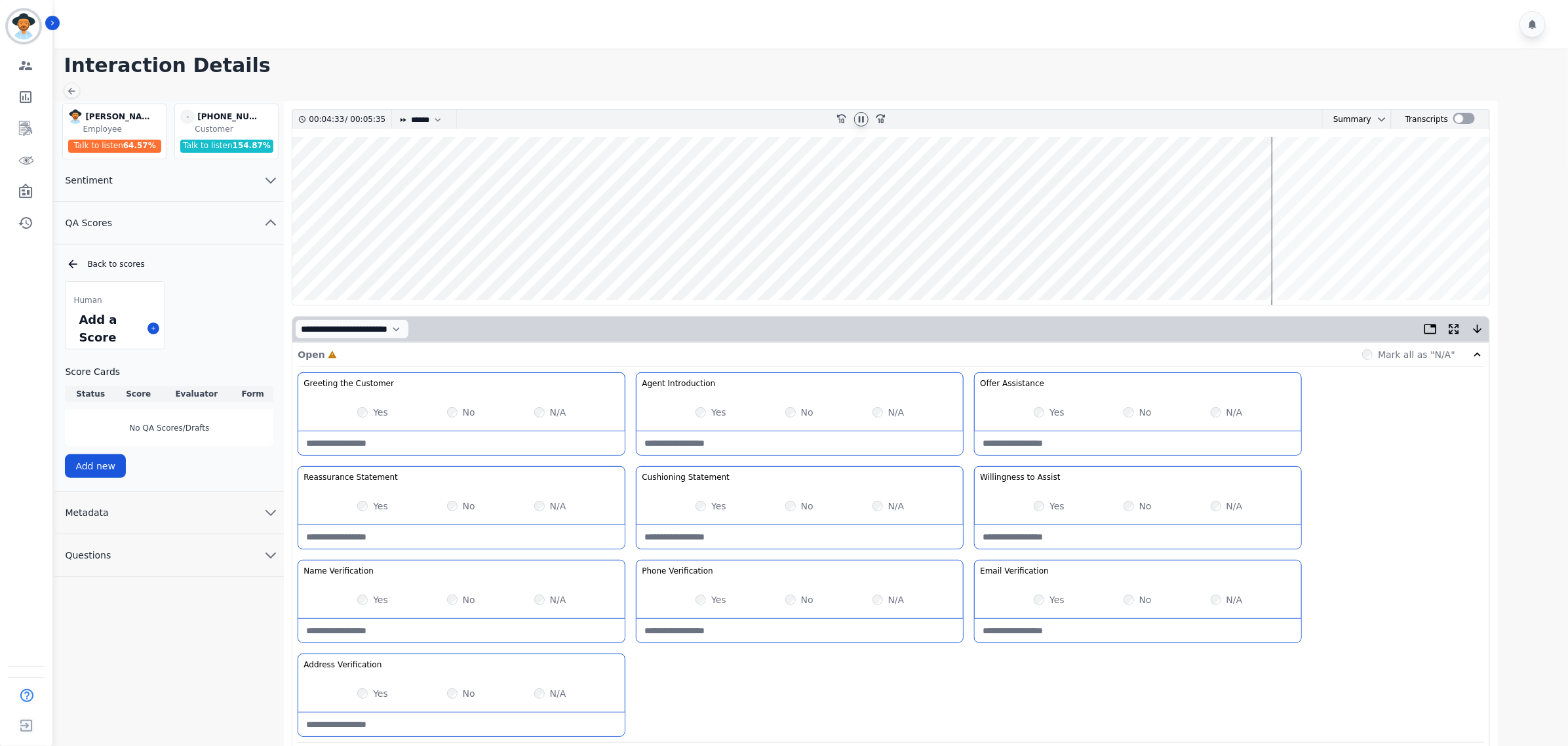
click at [1370, 183] on wave at bounding box center [891, 220] width 1197 height 168
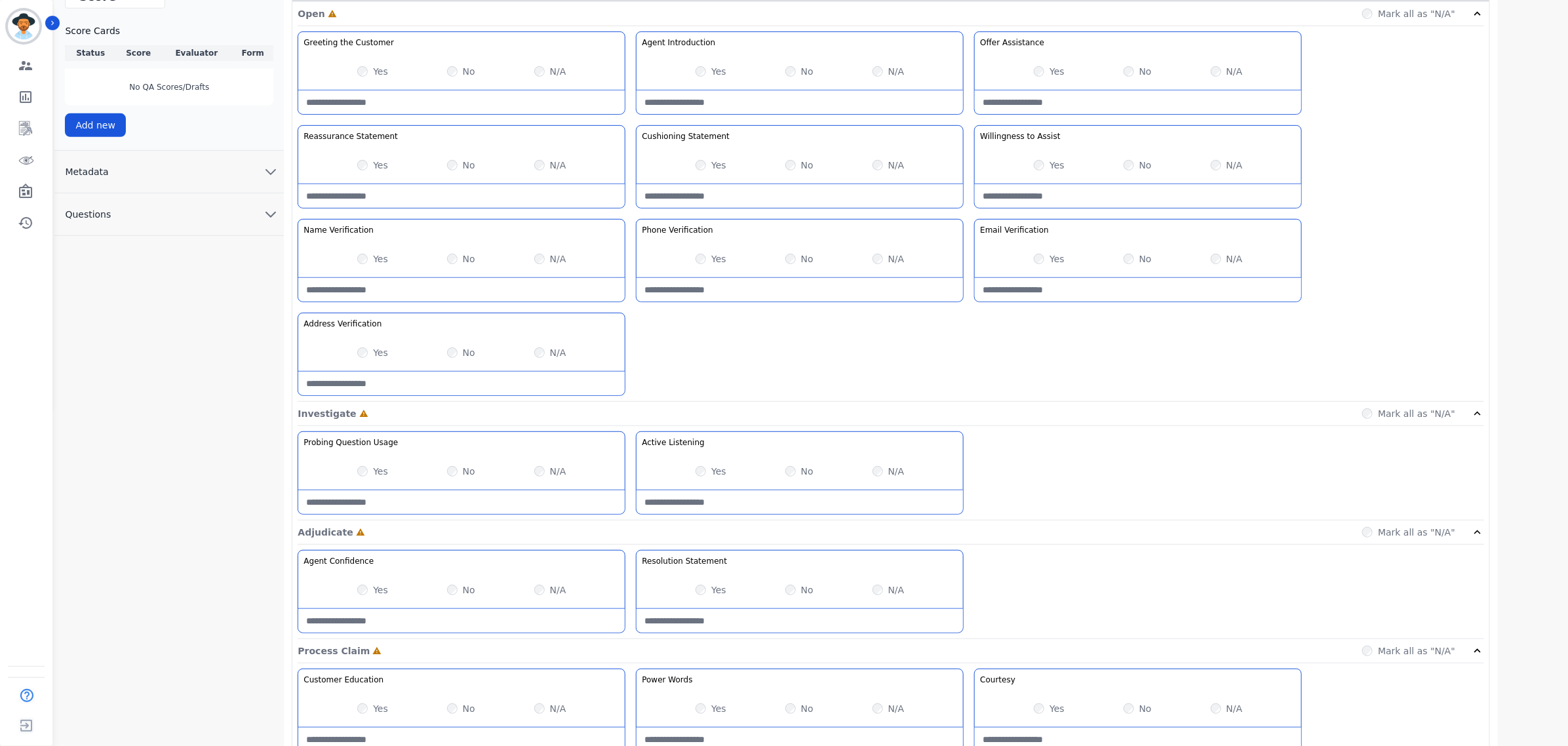
scroll to position [327, 0]
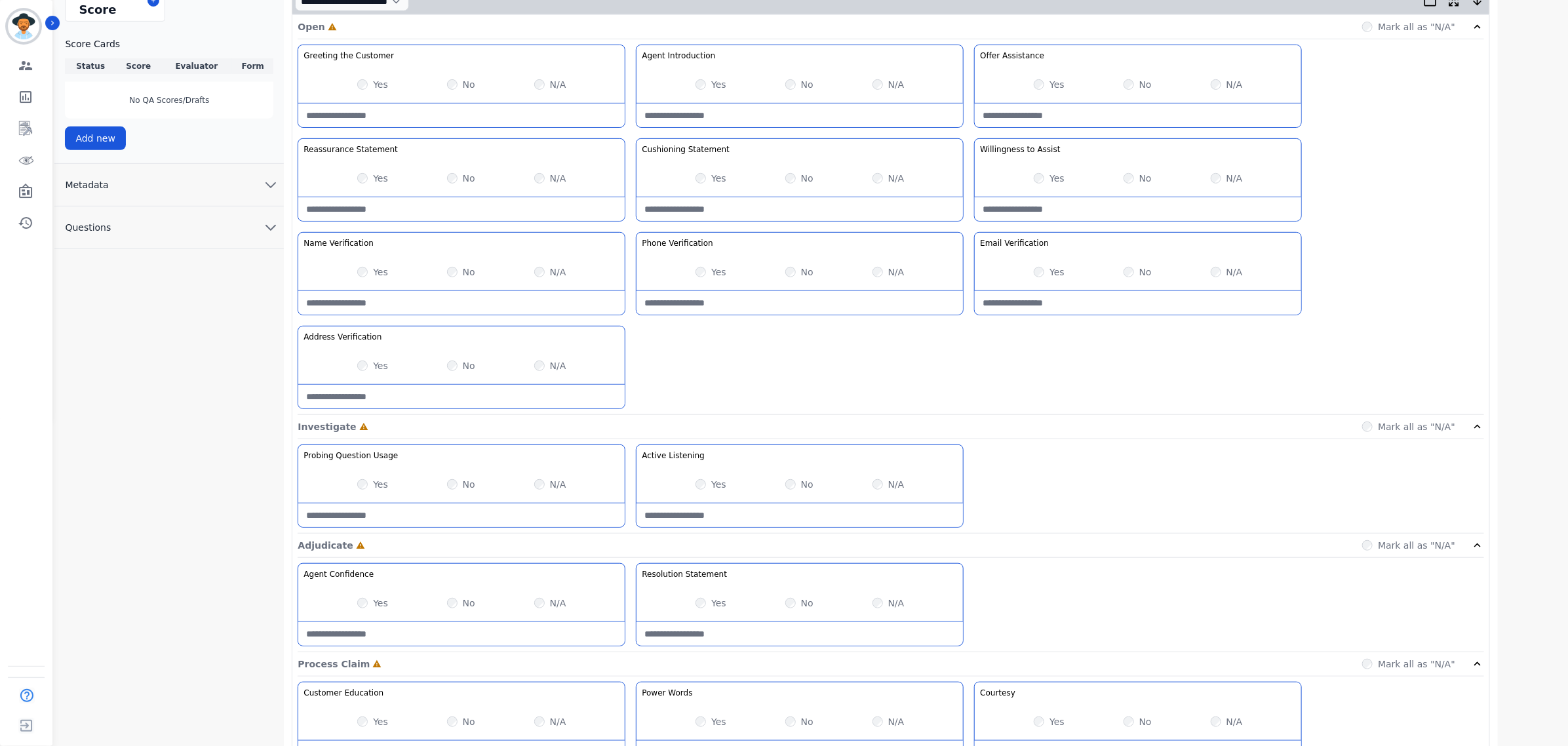
click at [361, 609] on div "Yes" at bounding box center [372, 602] width 31 height 13
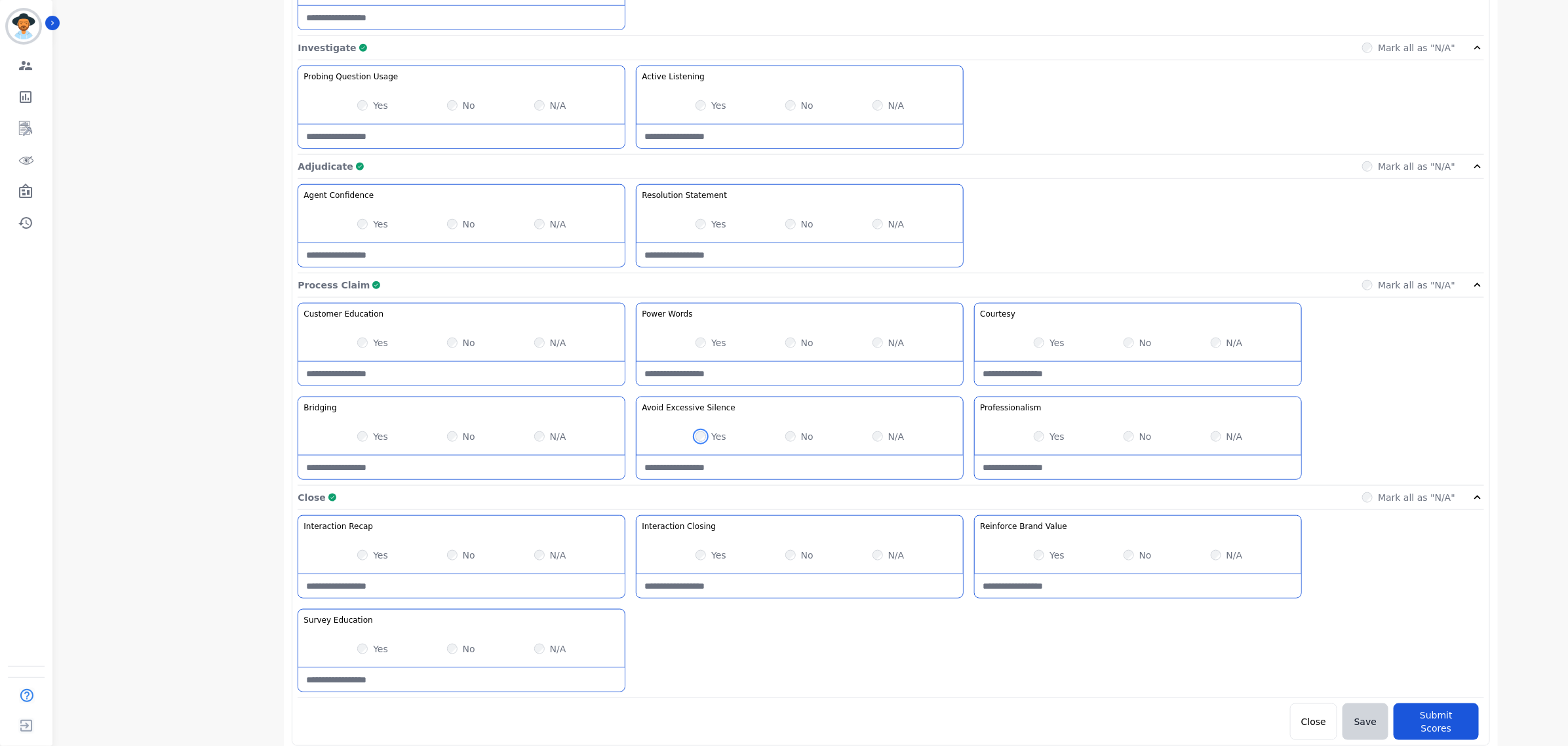
scroll to position [708, 0]
click at [1441, 724] on button "Submit Scores" at bounding box center [1436, 719] width 85 height 37
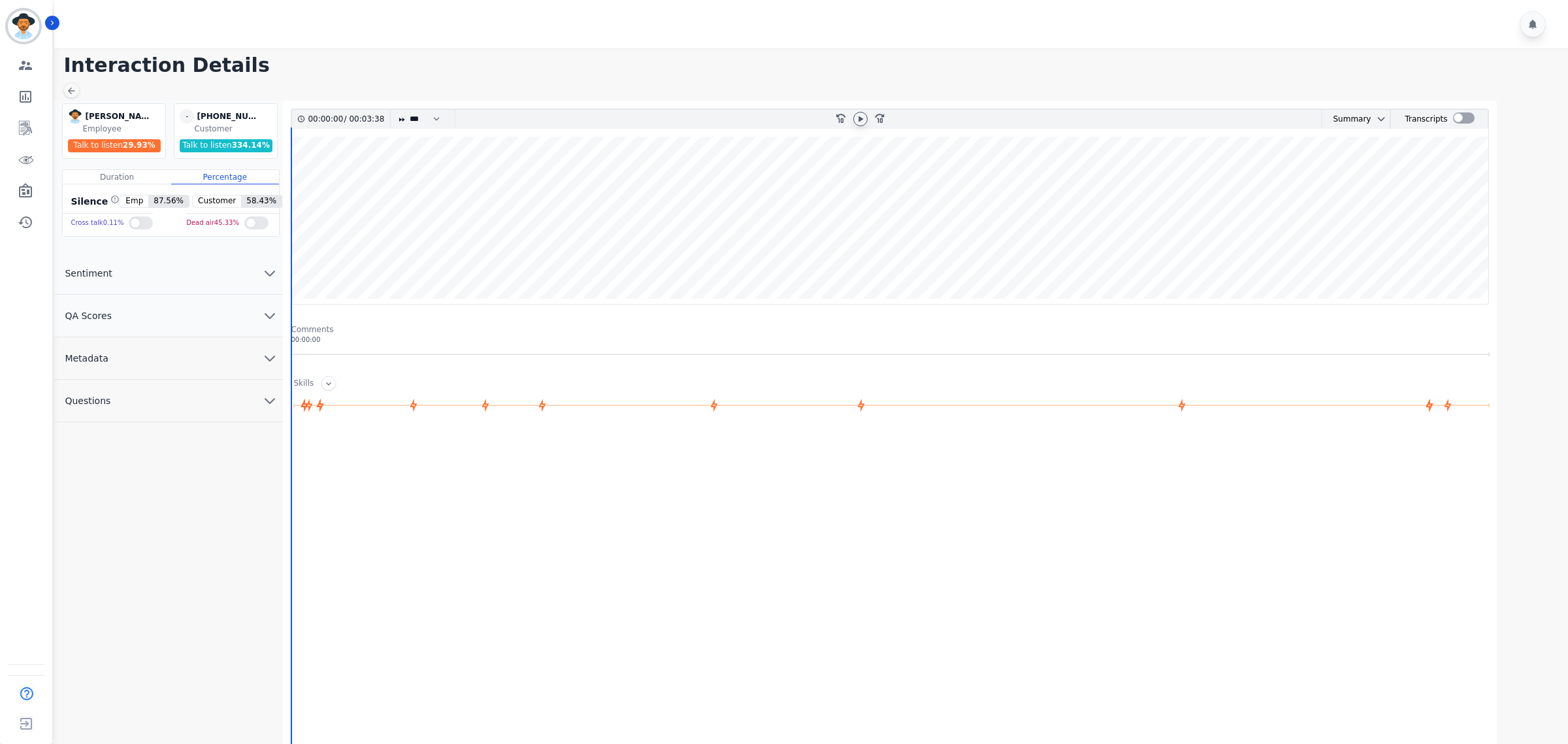
click at [864, 119] on icon at bounding box center [861, 119] width 11 height 11
click at [150, 304] on button "QA Scores" at bounding box center [168, 316] width 229 height 43
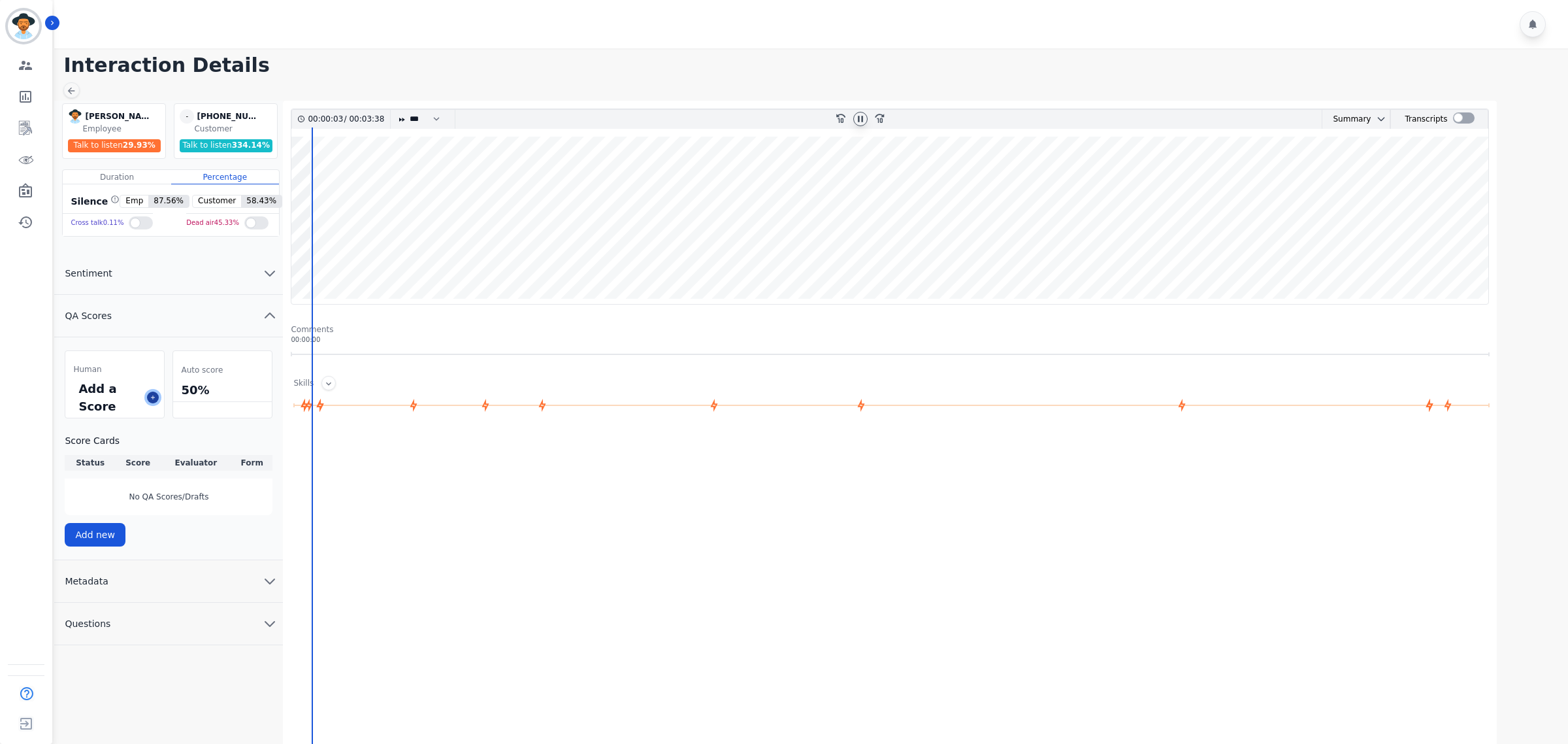
click at [150, 398] on icon at bounding box center [152, 397] width 7 height 7
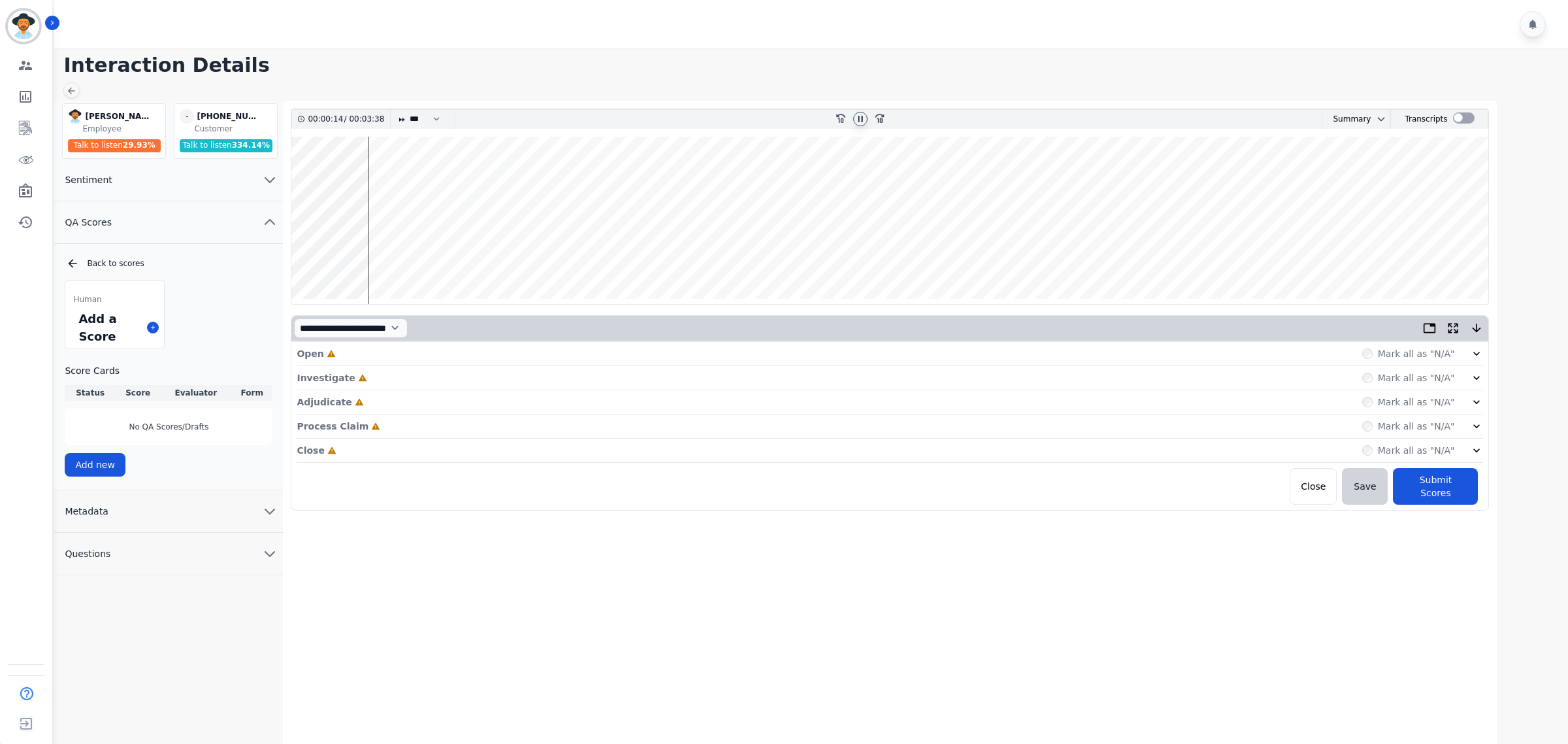
click at [1457, 349] on div "Mark all as "N/A"" at bounding box center [1423, 353] width 122 height 13
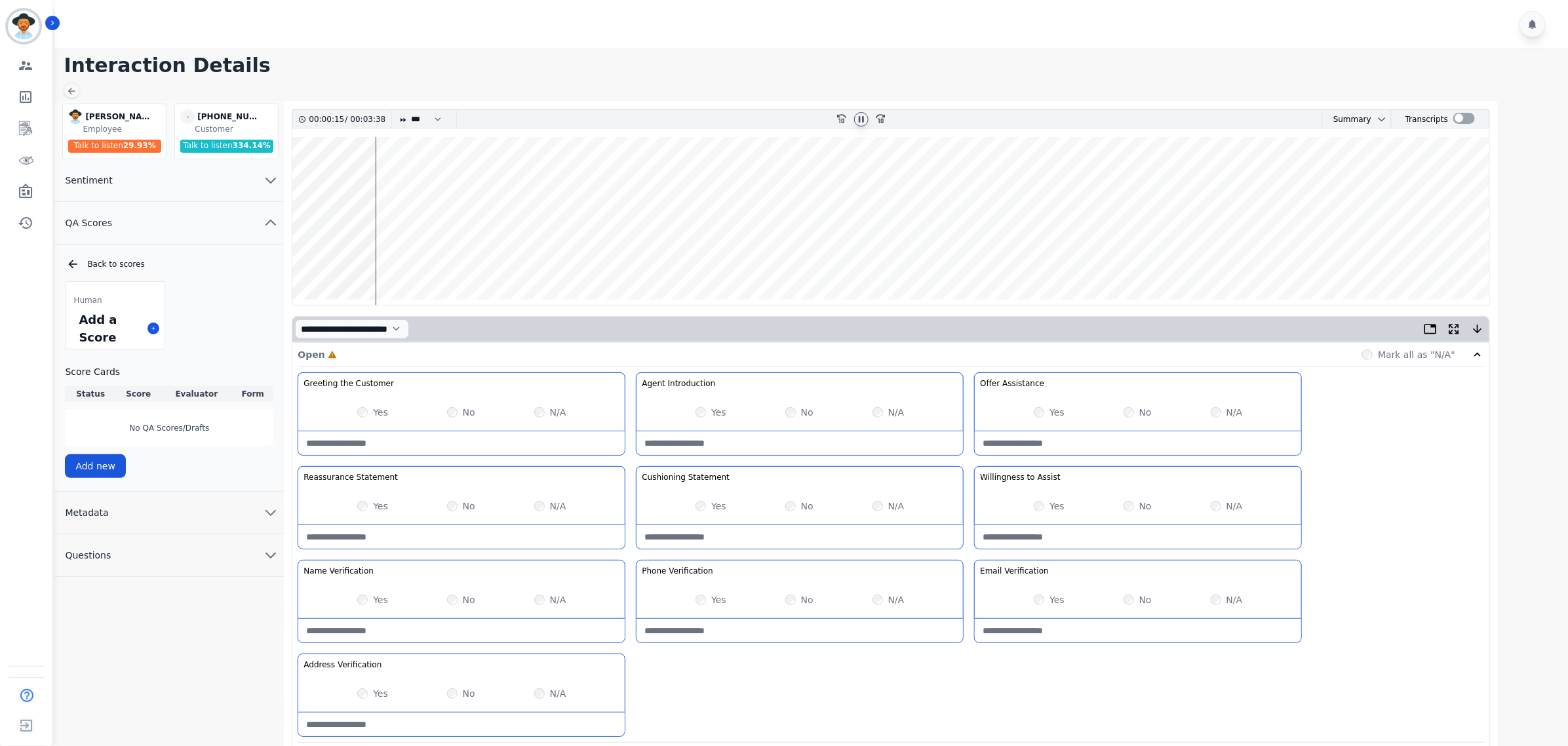
scroll to position [141, 0]
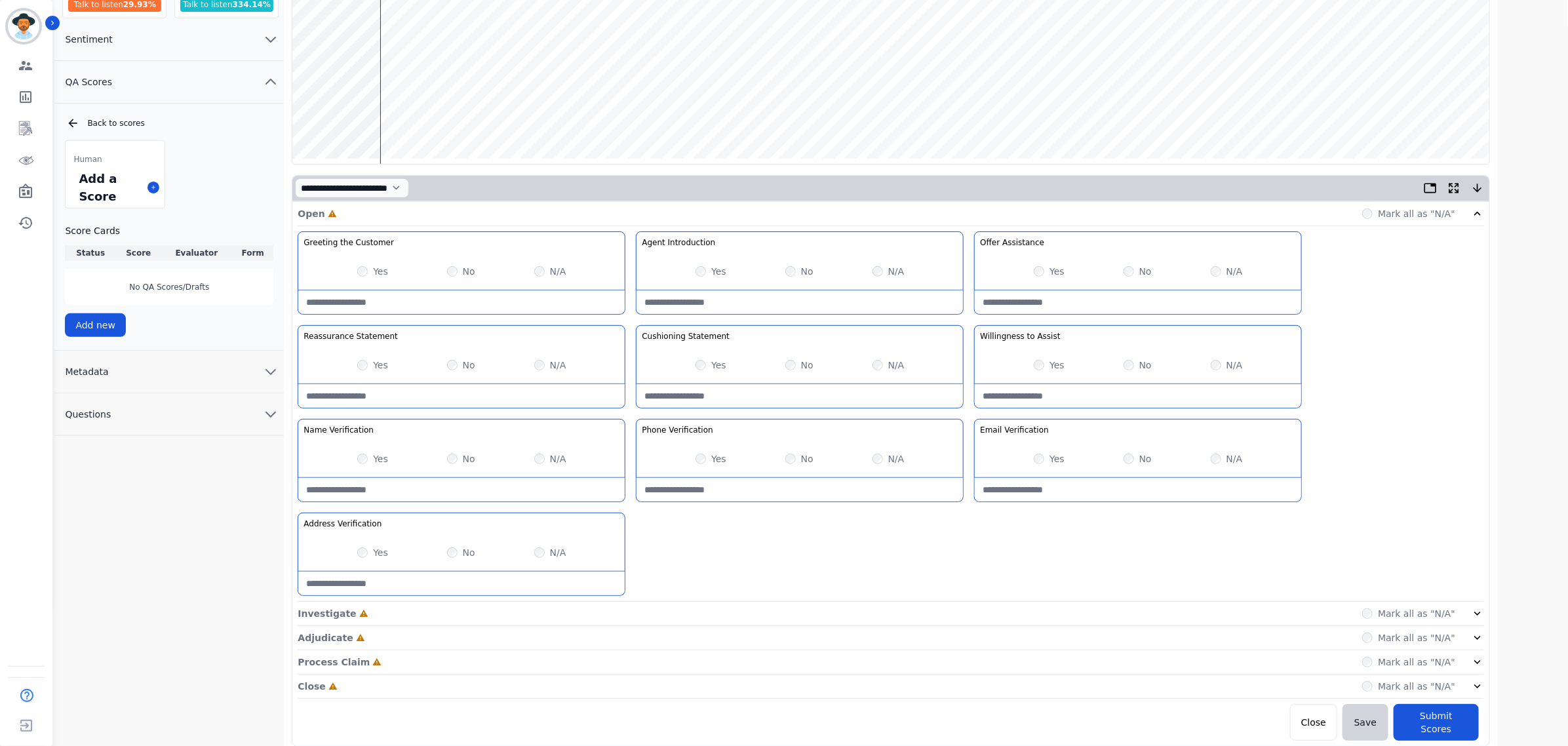
click at [1477, 626] on div "Investigate Incomplete Mark all as "N/A"" at bounding box center [890, 638] width 1186 height 24
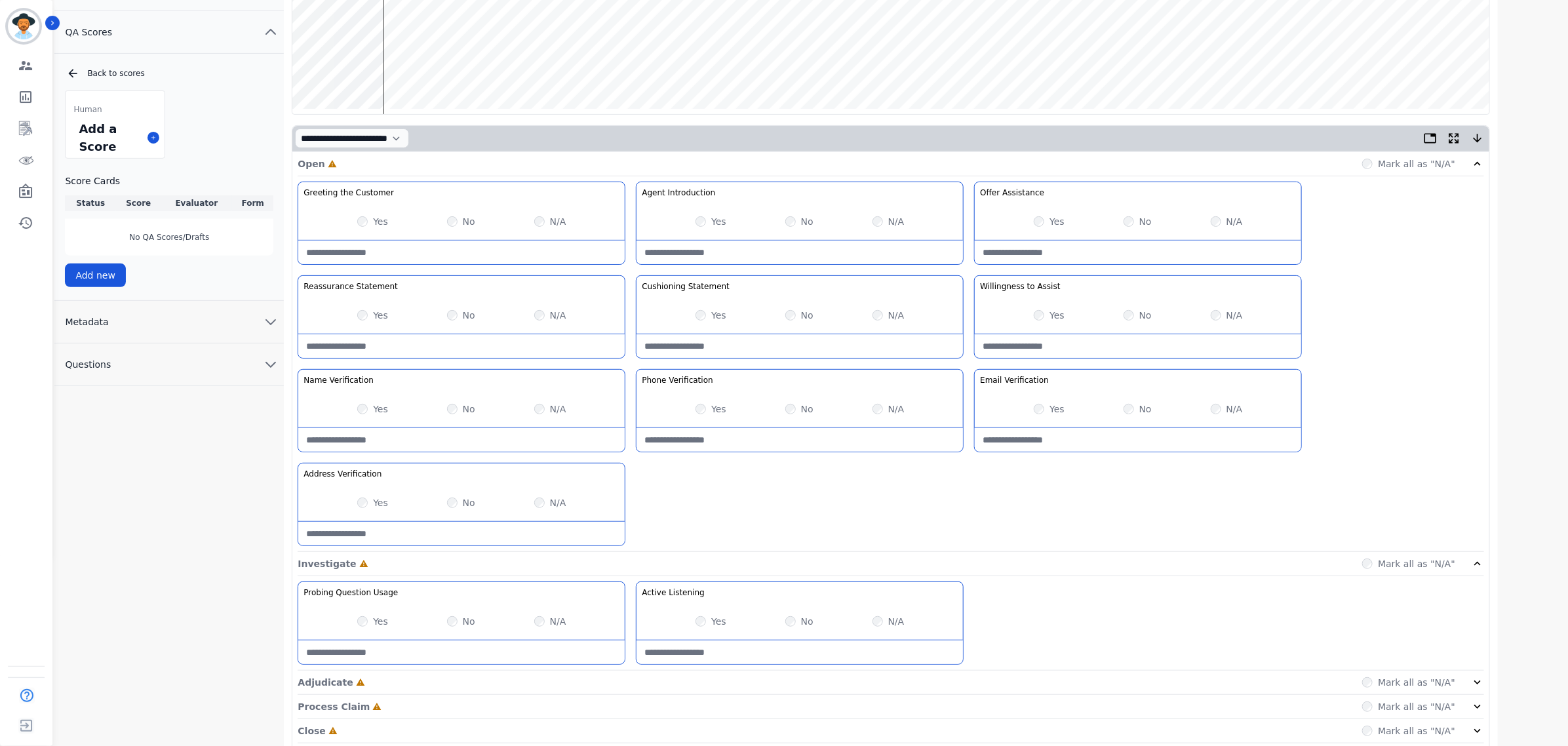
scroll to position [236, 0]
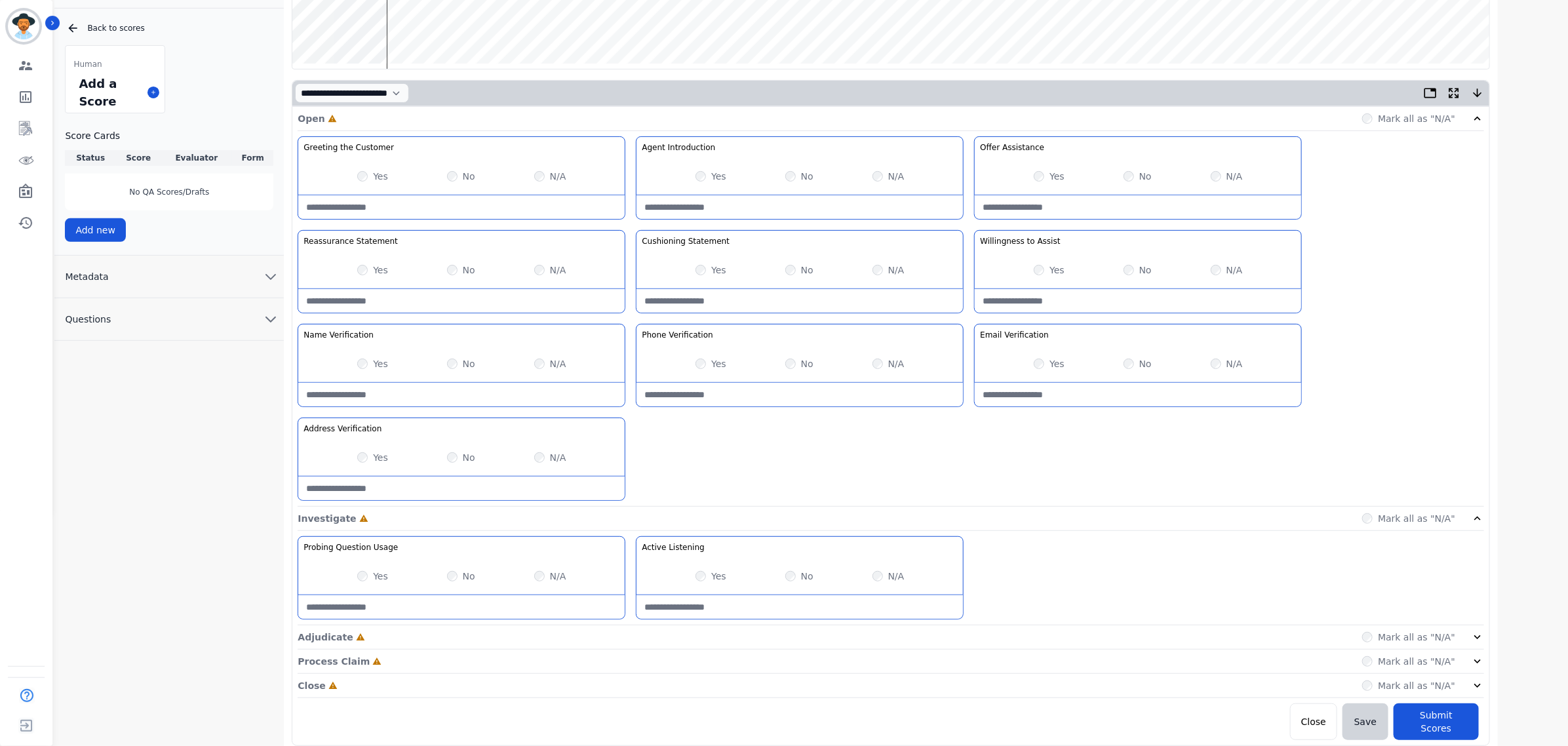
click at [1474, 638] on icon at bounding box center [1477, 636] width 13 height 13
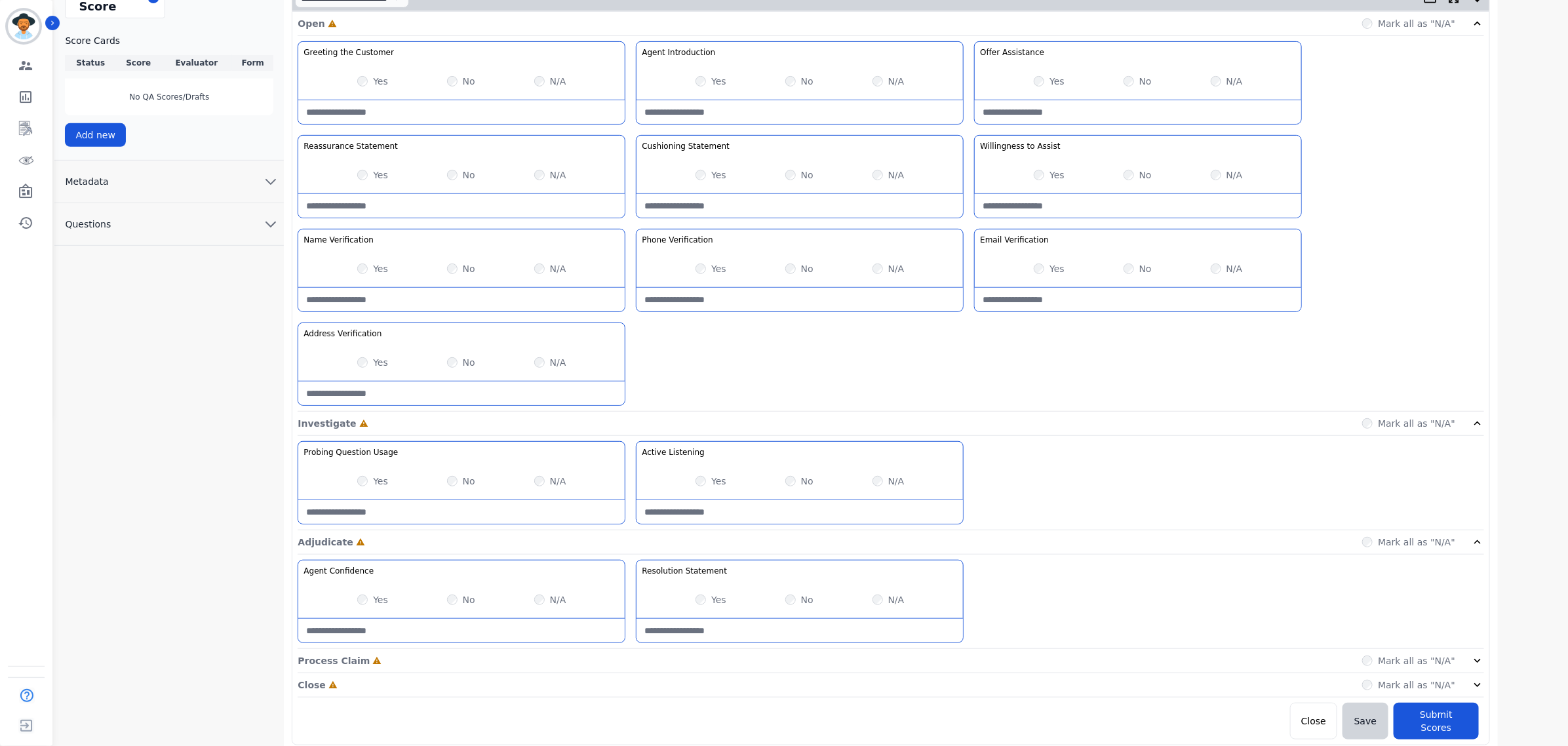
click at [1472, 663] on icon at bounding box center [1477, 660] width 13 height 13
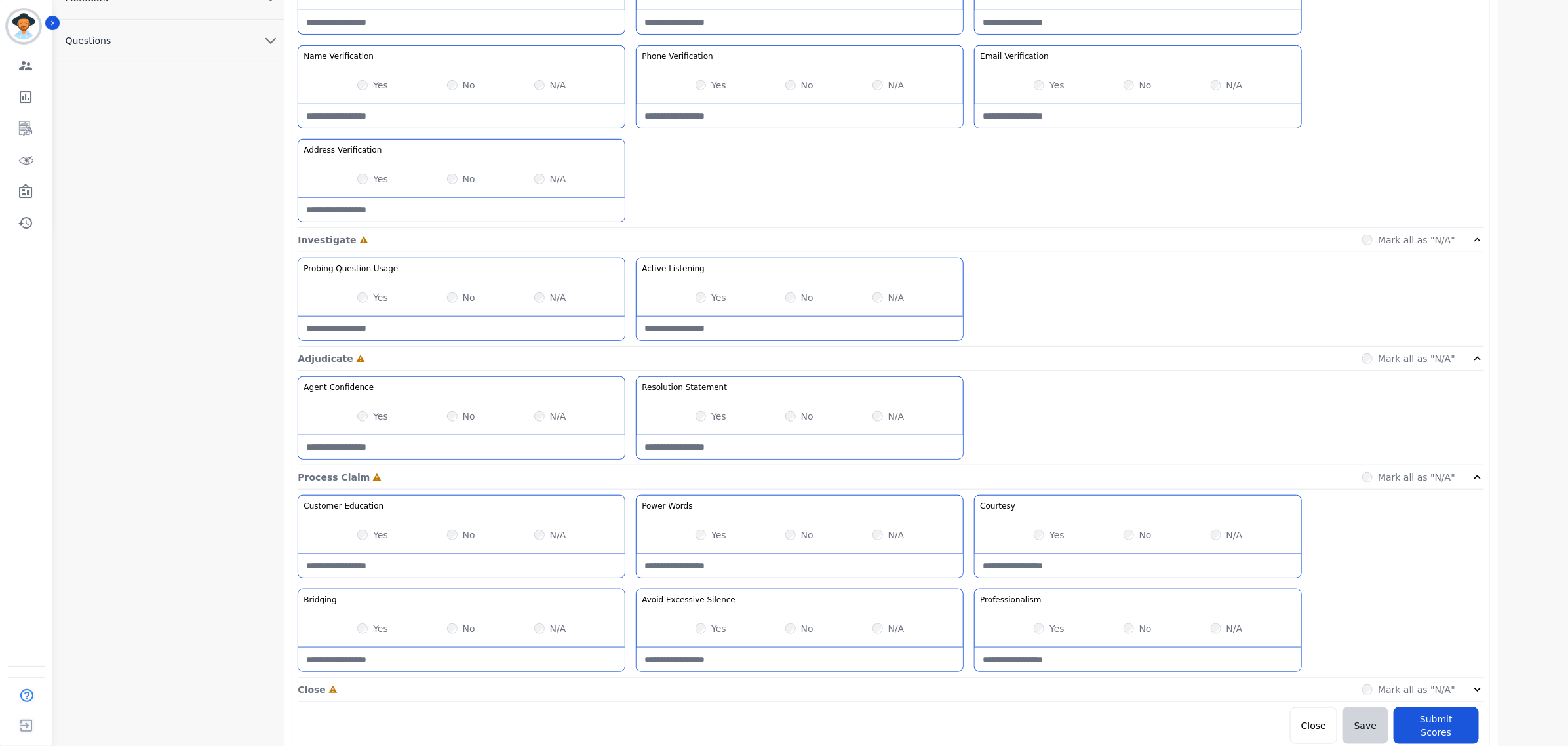
scroll to position [519, 0]
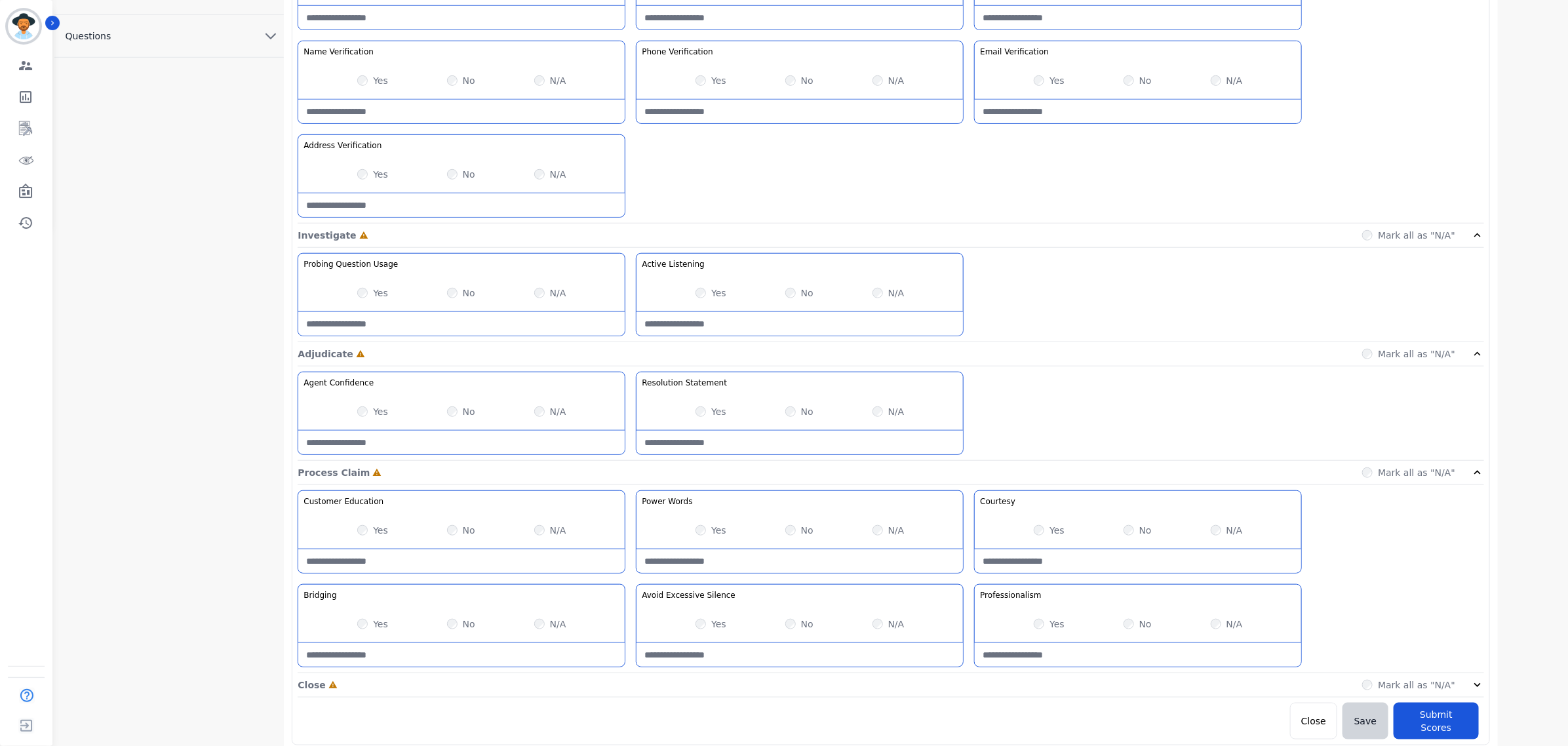
click at [1476, 686] on icon at bounding box center [1477, 684] width 13 height 13
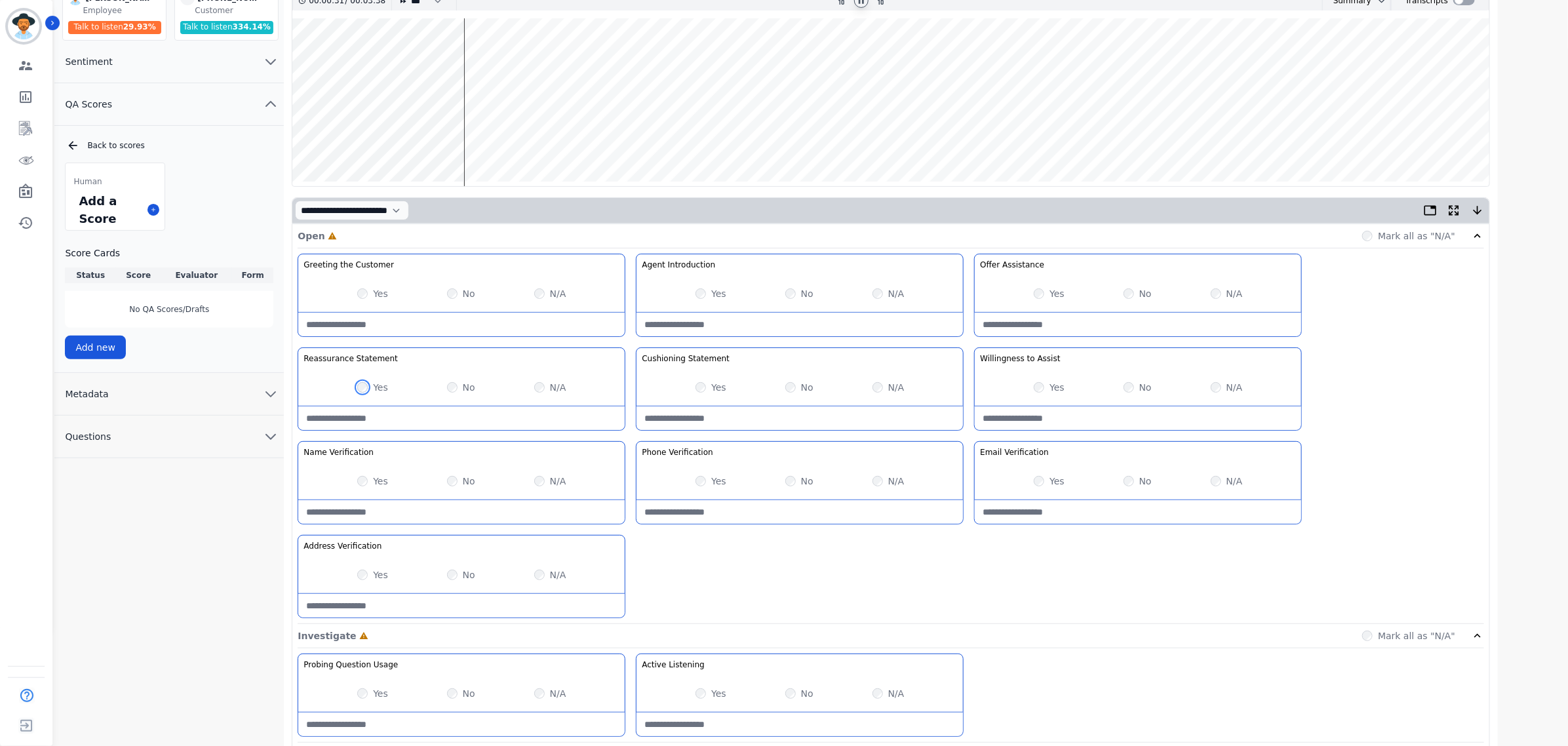
scroll to position [82, 0]
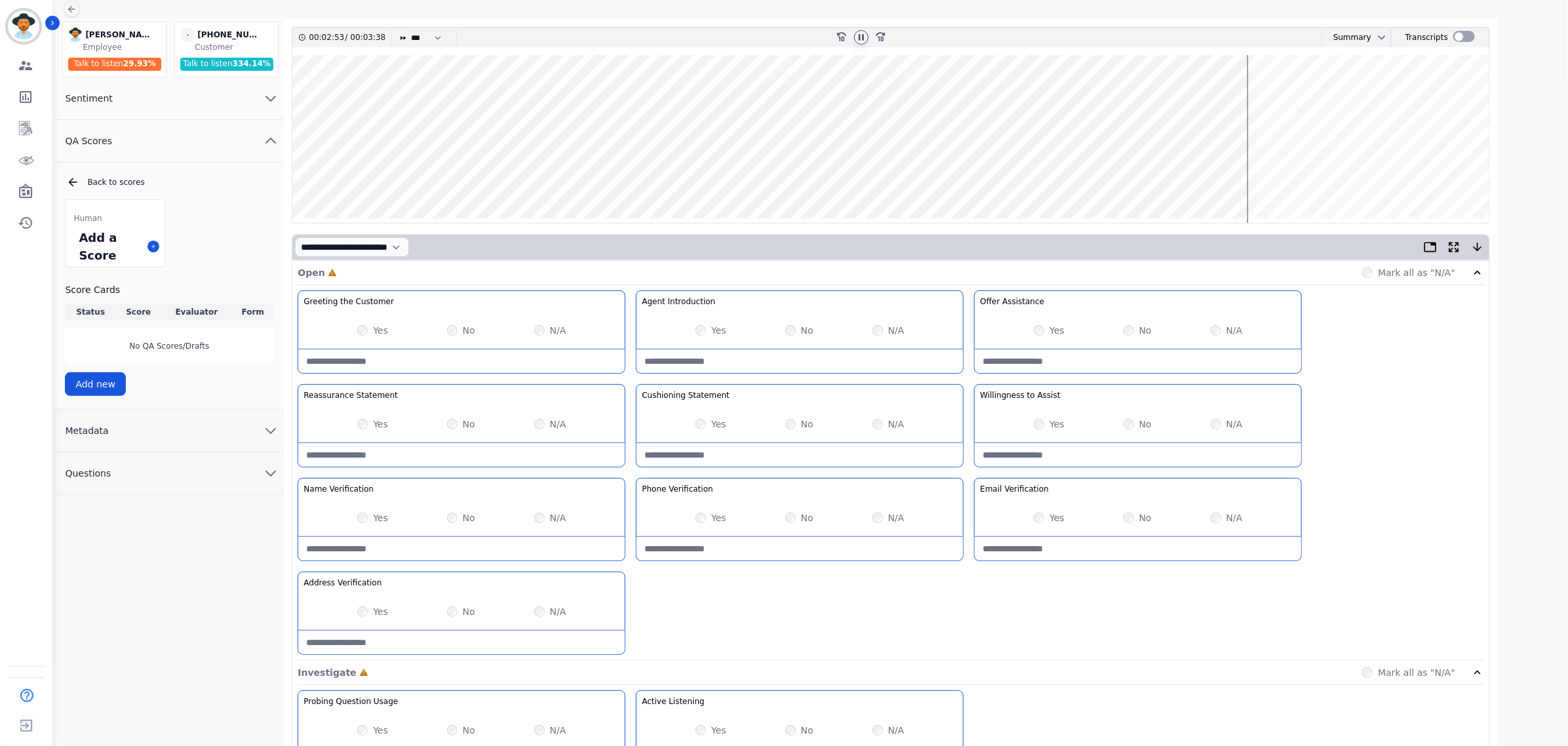
click at [877, 91] on wave at bounding box center [891, 138] width 1197 height 168
click at [692, 92] on wave at bounding box center [891, 138] width 1197 height 168
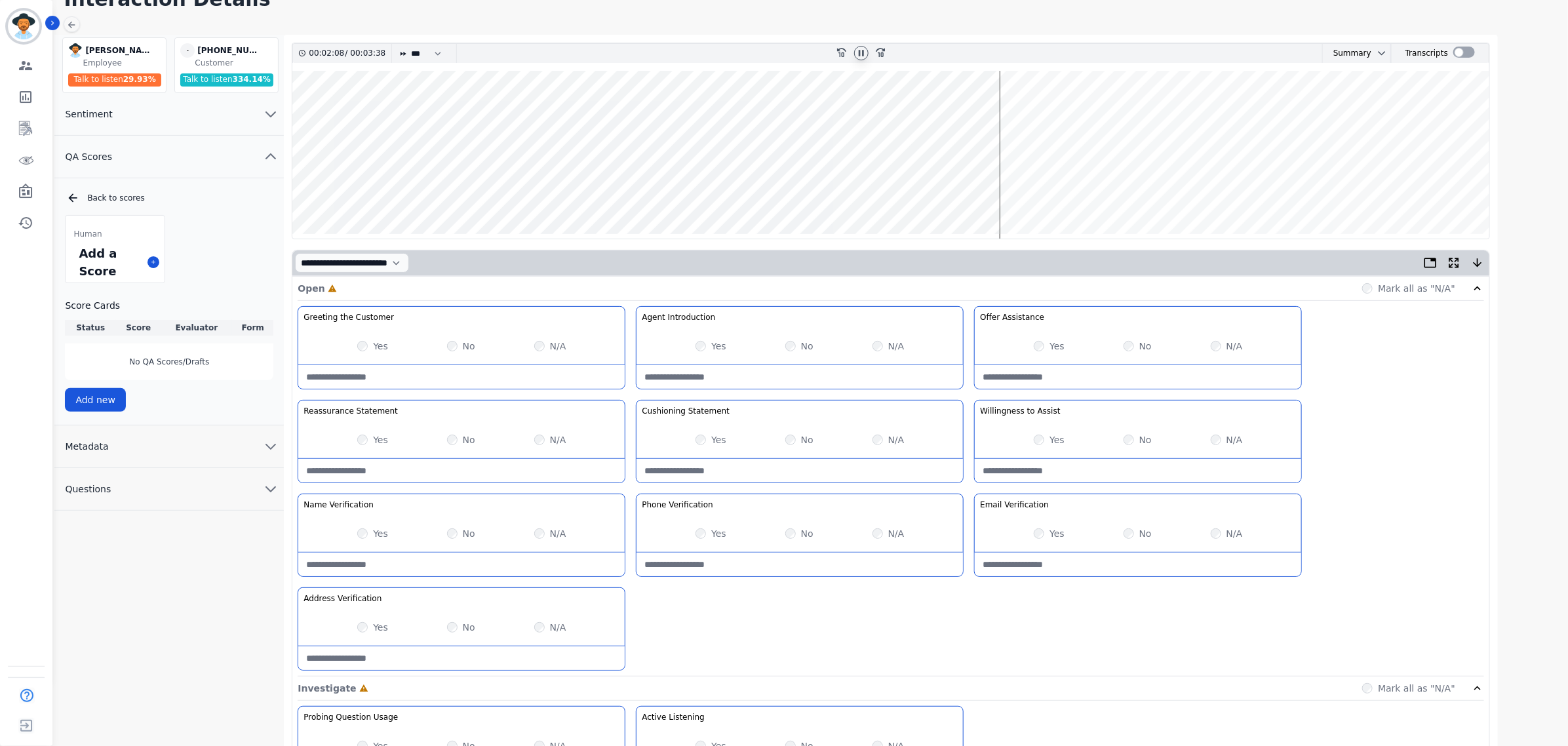
scroll to position [0, 0]
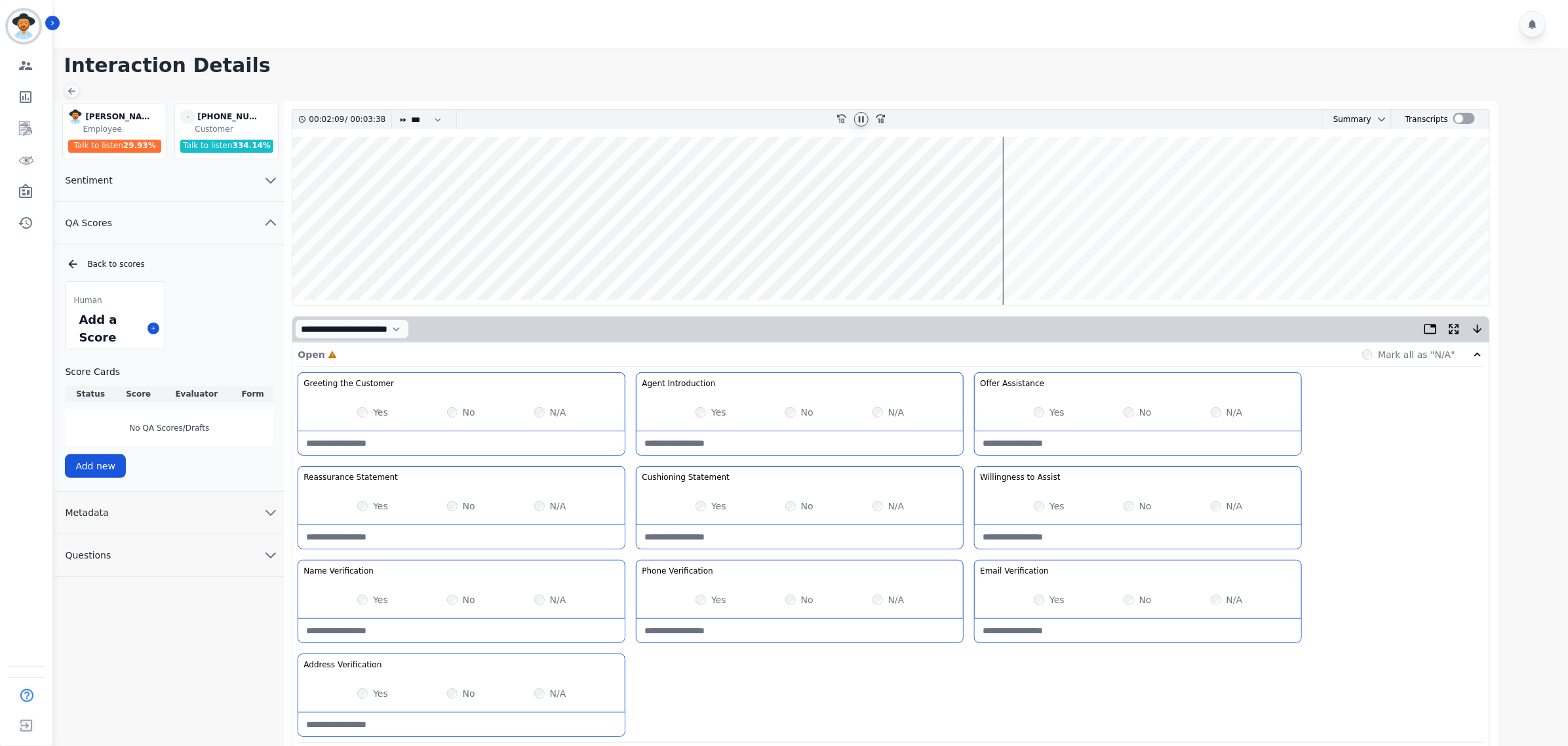
click at [857, 123] on icon at bounding box center [861, 119] width 11 height 11
click at [875, 176] on wave at bounding box center [891, 220] width 1197 height 168
click at [897, 178] on wave at bounding box center [891, 220] width 1197 height 168
click at [1272, 179] on wave at bounding box center [891, 220] width 1197 height 168
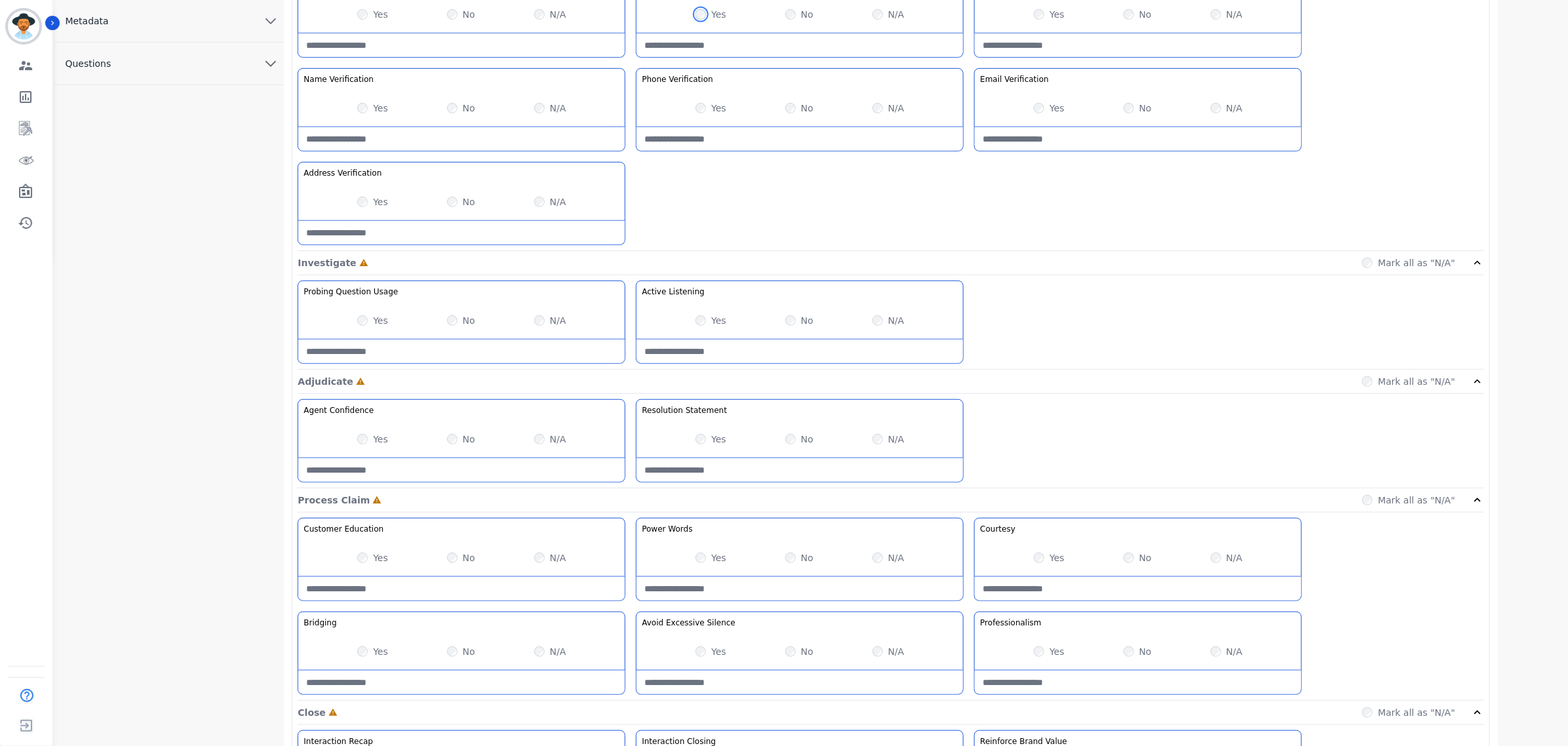
scroll to position [708, 0]
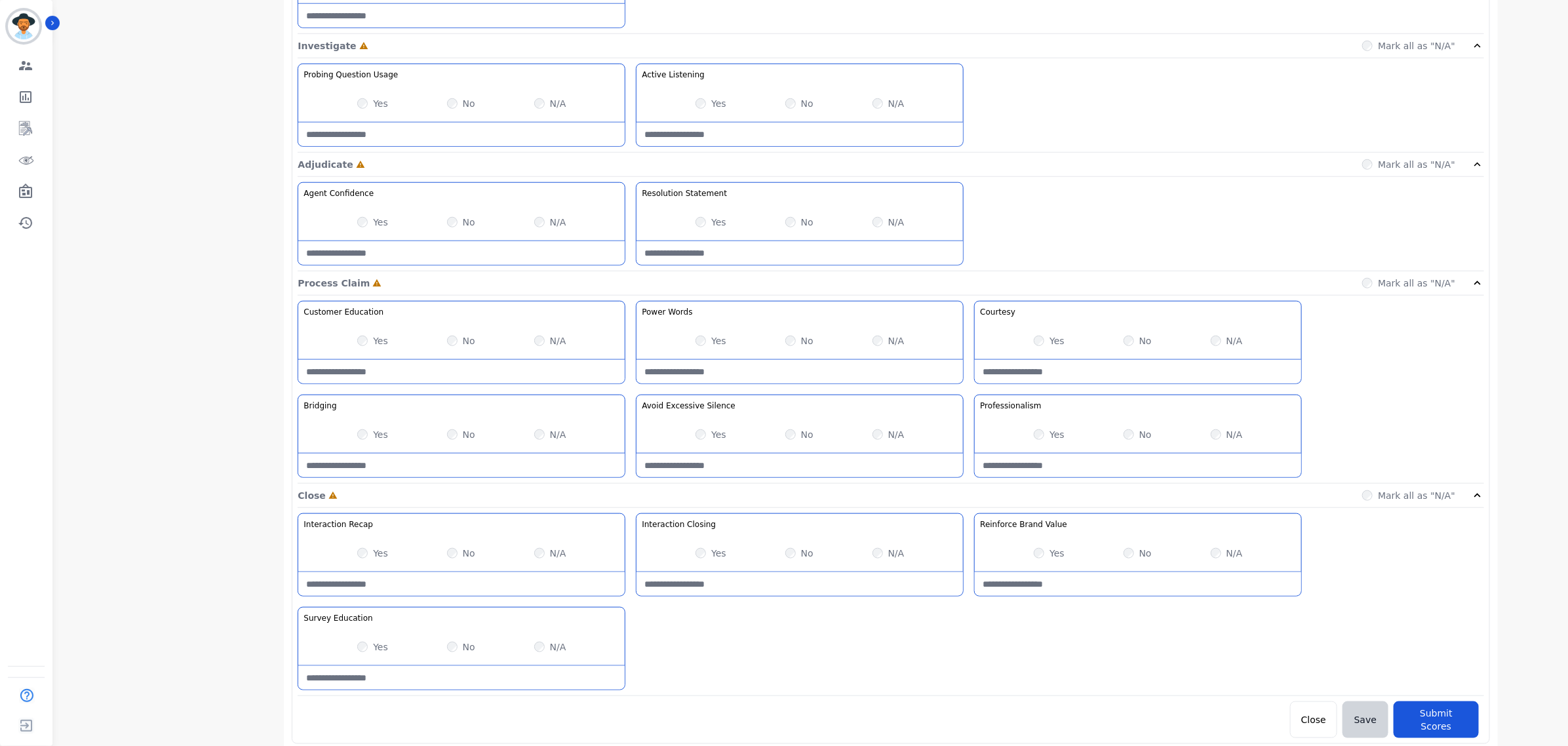
click at [365, 644] on div "Yes" at bounding box center [372, 646] width 31 height 13
click at [696, 436] on div "Yes" at bounding box center [711, 434] width 31 height 13
click at [1043, 340] on div "Yes" at bounding box center [1049, 340] width 31 height 13
click at [1489, 712] on div "Open Complete Mark all as "N/A" Greeting the Customer Welcome is where we quick…" at bounding box center [891, 186] width 1197 height 1103
click at [1427, 718] on button "Submit Scores" at bounding box center [1436, 719] width 85 height 37
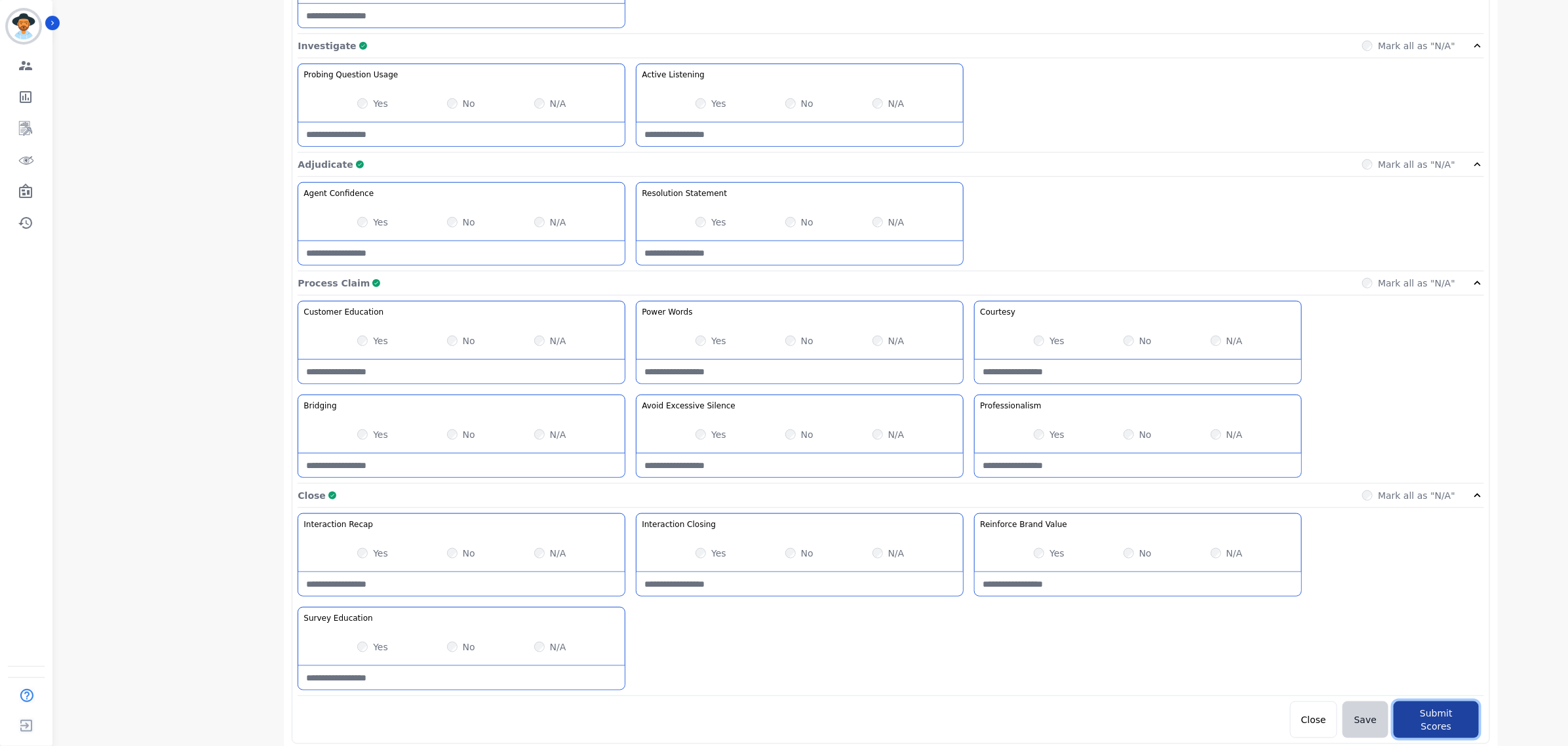
click at [1452, 718] on button "Submit Scores" at bounding box center [1436, 719] width 85 height 37
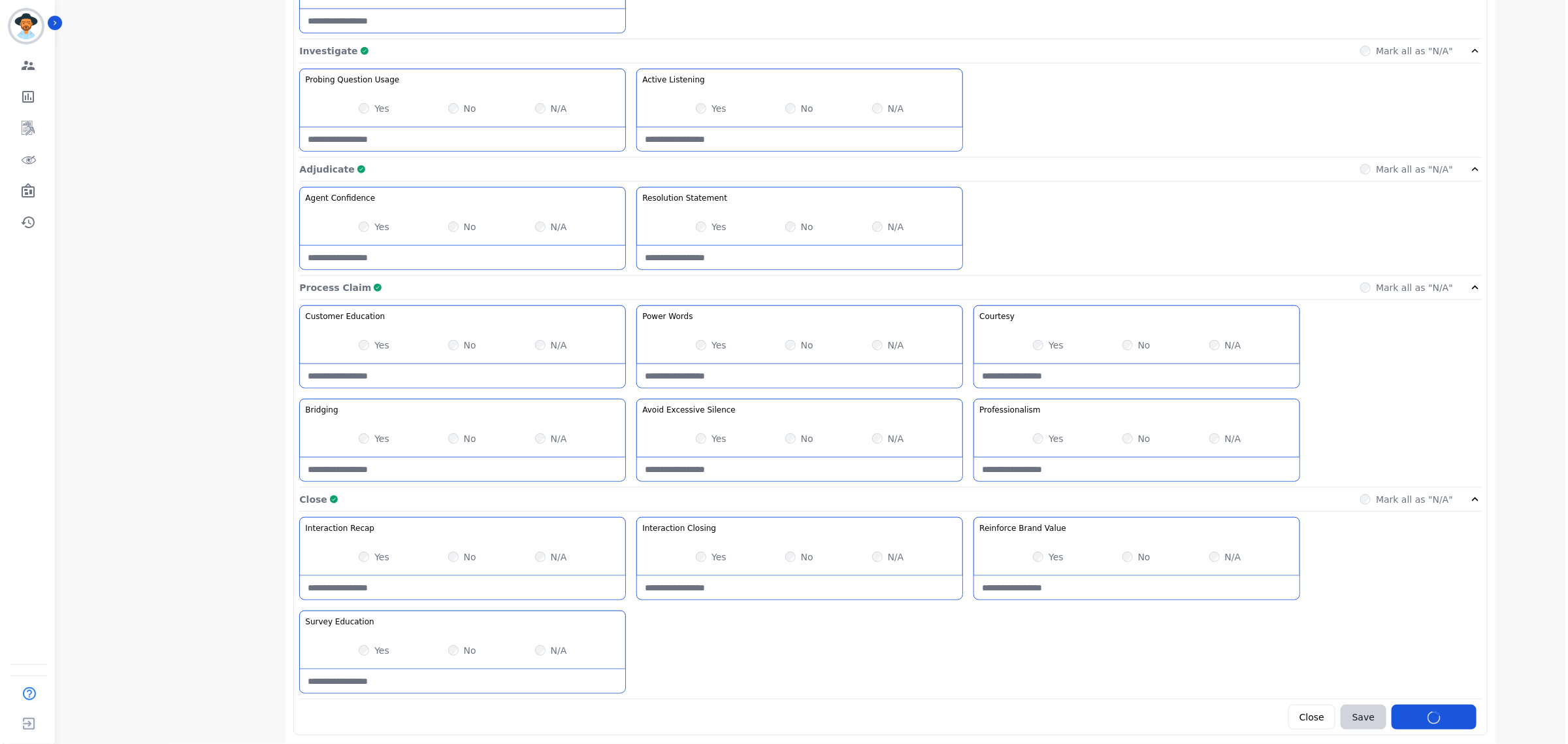
scroll to position [0, 0]
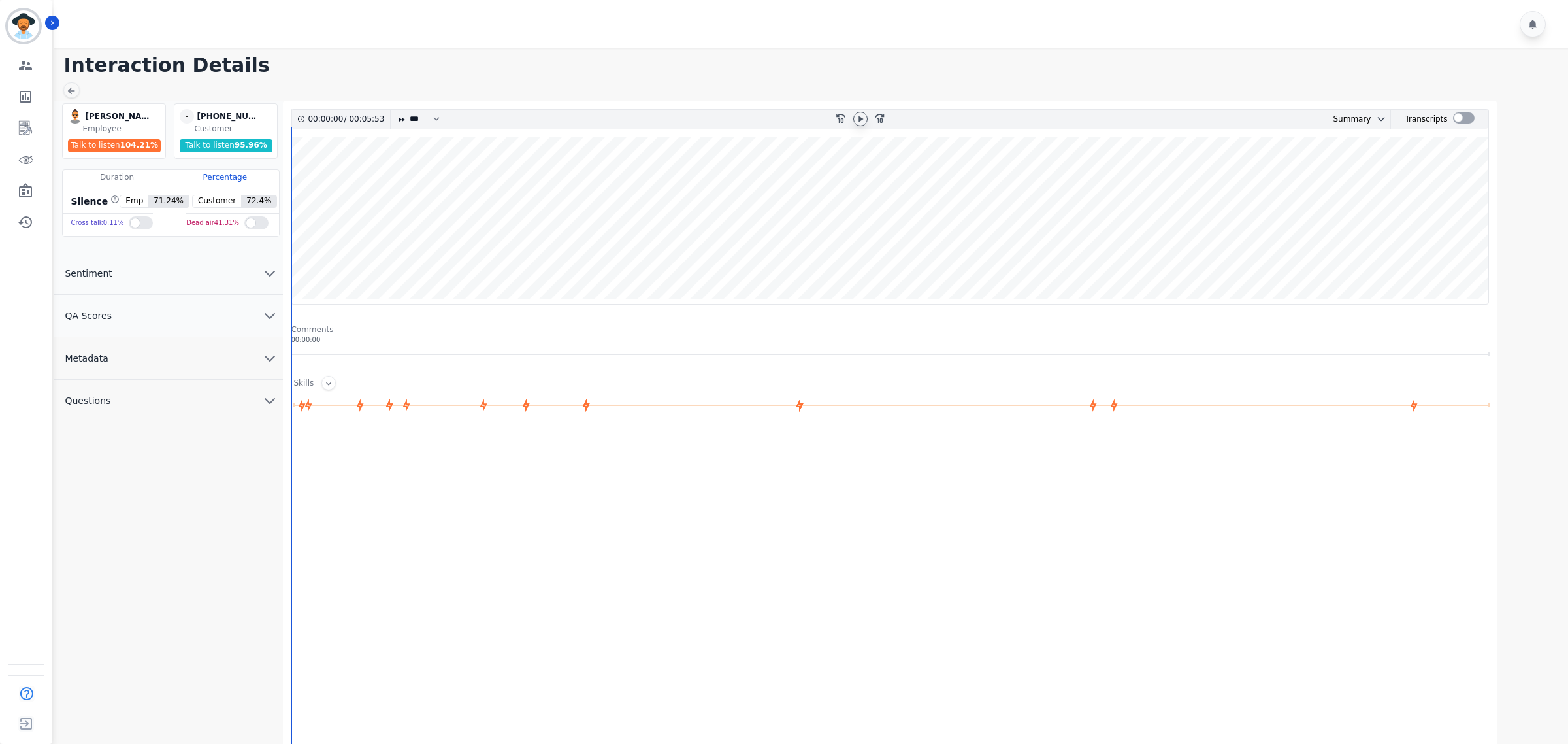
click at [861, 120] on icon at bounding box center [861, 119] width 5 height 6
click at [230, 321] on button "QA Scores" at bounding box center [168, 316] width 229 height 43
click at [153, 399] on icon at bounding box center [152, 397] width 7 height 7
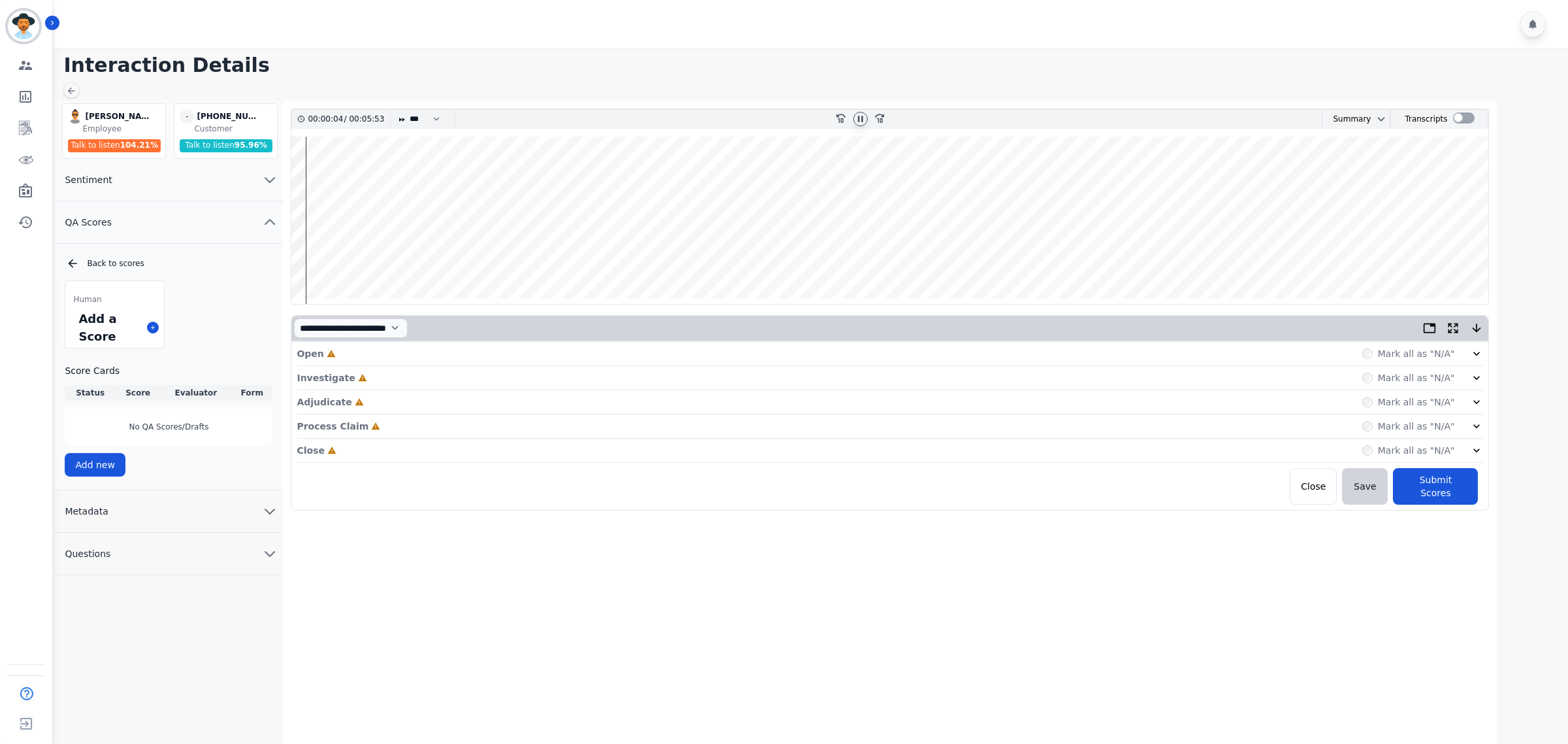
click at [1471, 349] on icon at bounding box center [1476, 353] width 13 height 13
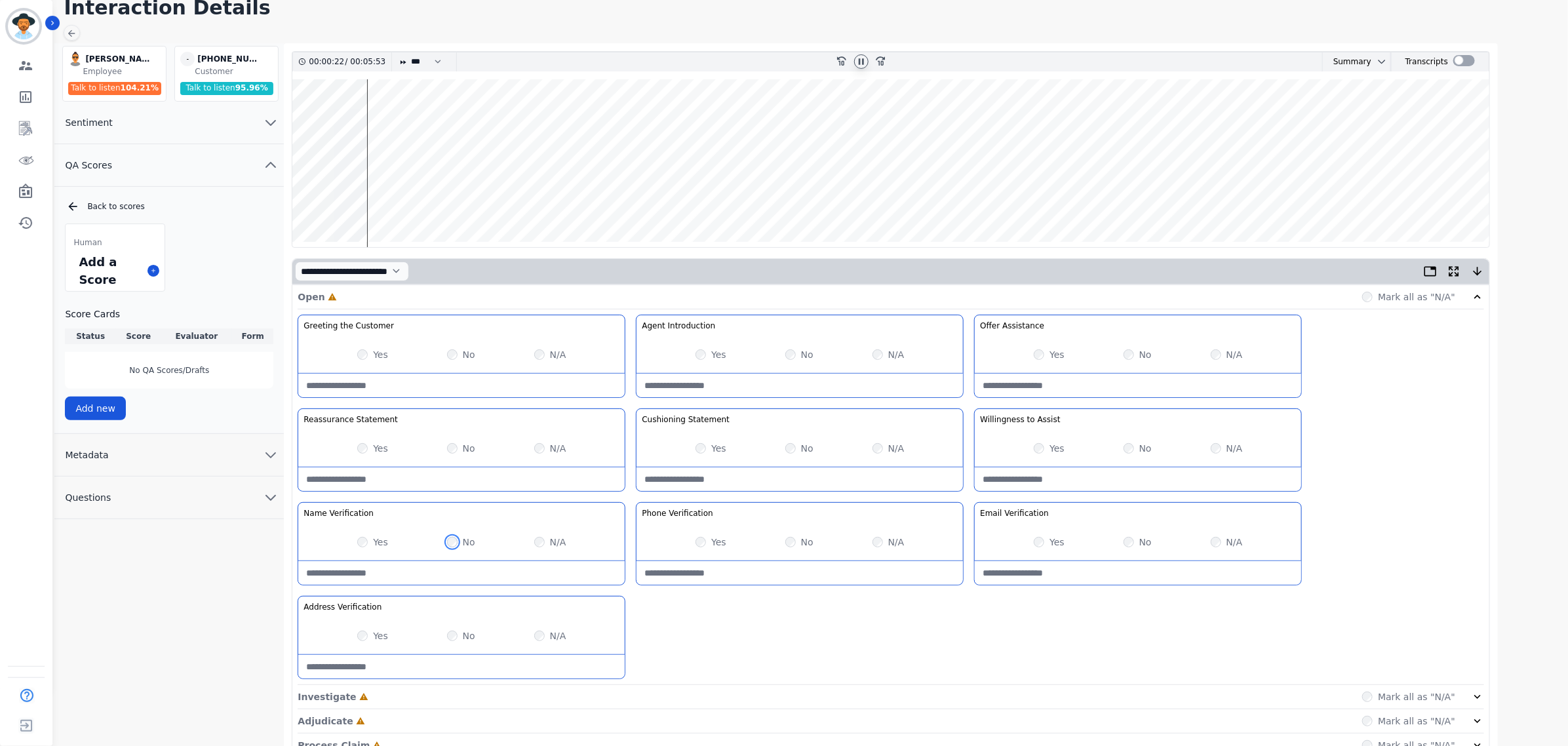
scroll to position [141, 0]
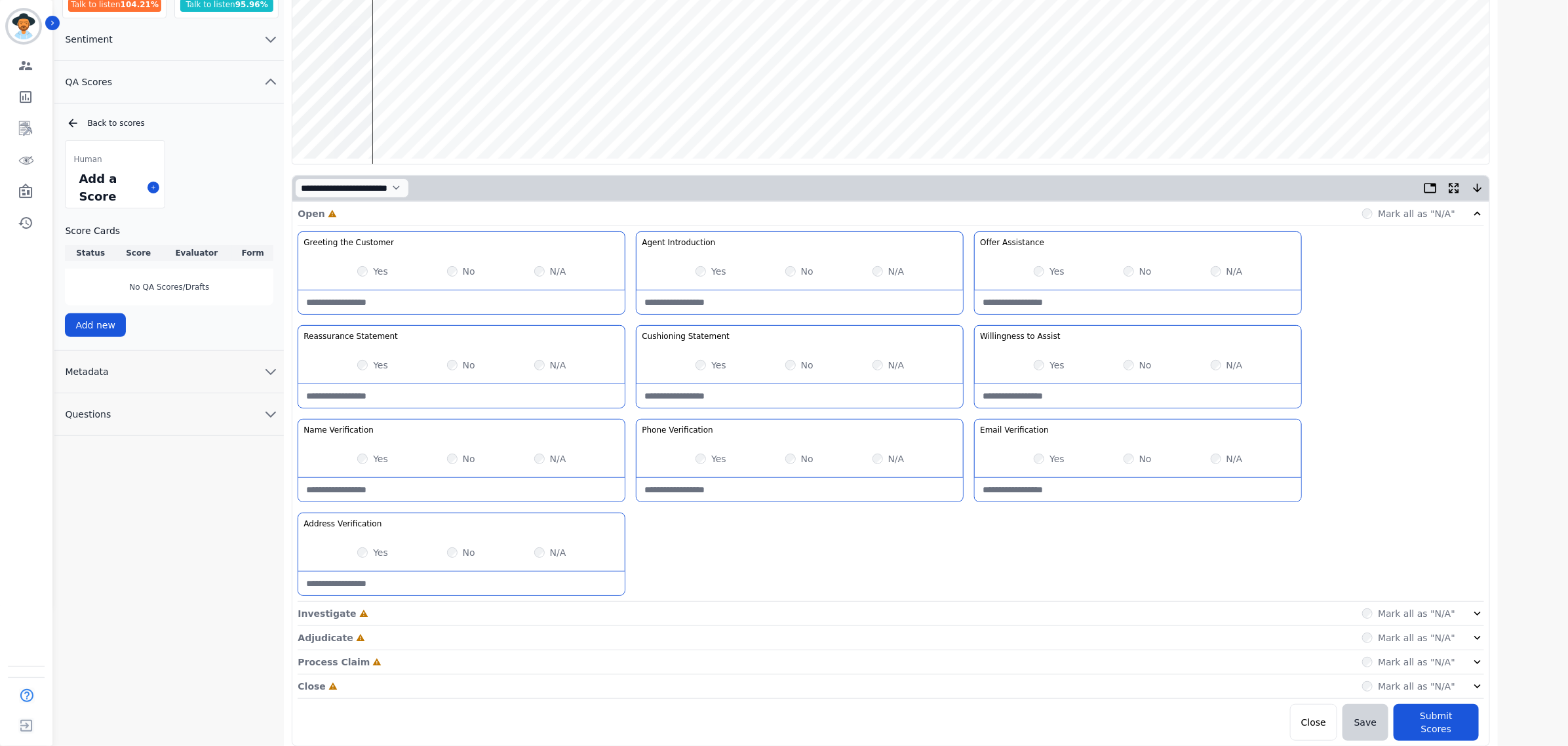
click at [1479, 617] on icon at bounding box center [1477, 613] width 13 height 13
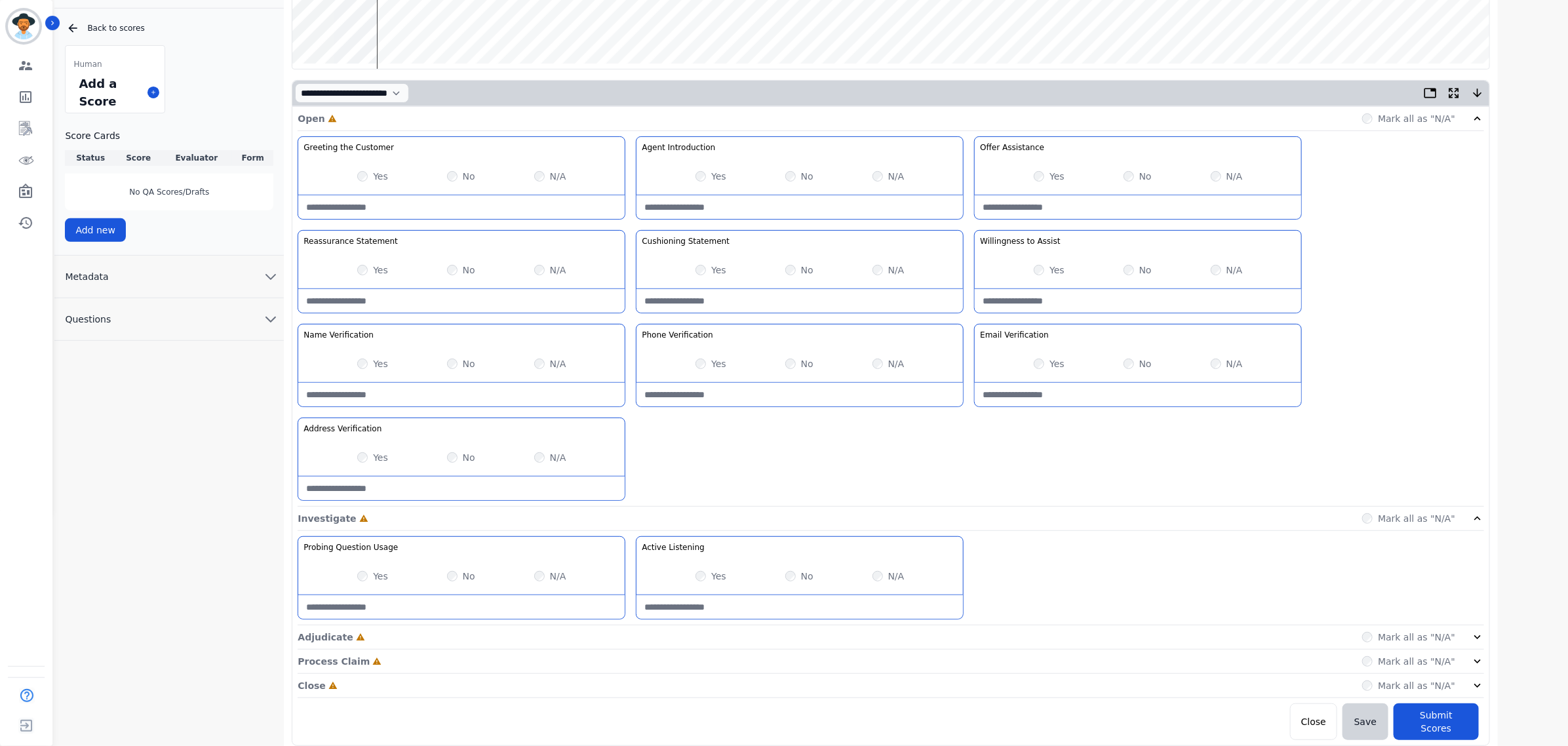
click at [1473, 644] on icon at bounding box center [1477, 636] width 13 height 13
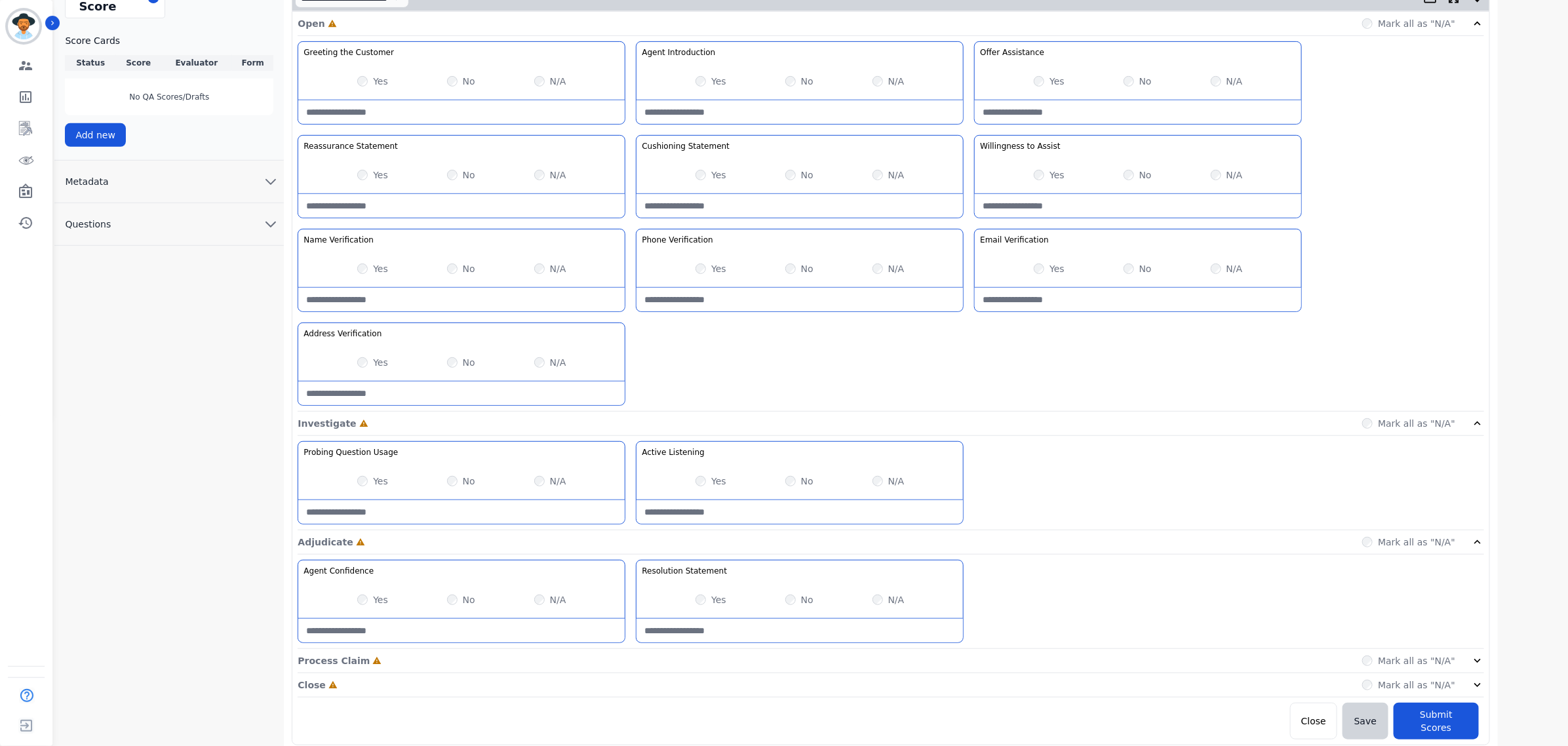
click at [1478, 661] on icon at bounding box center [1477, 660] width 13 height 13
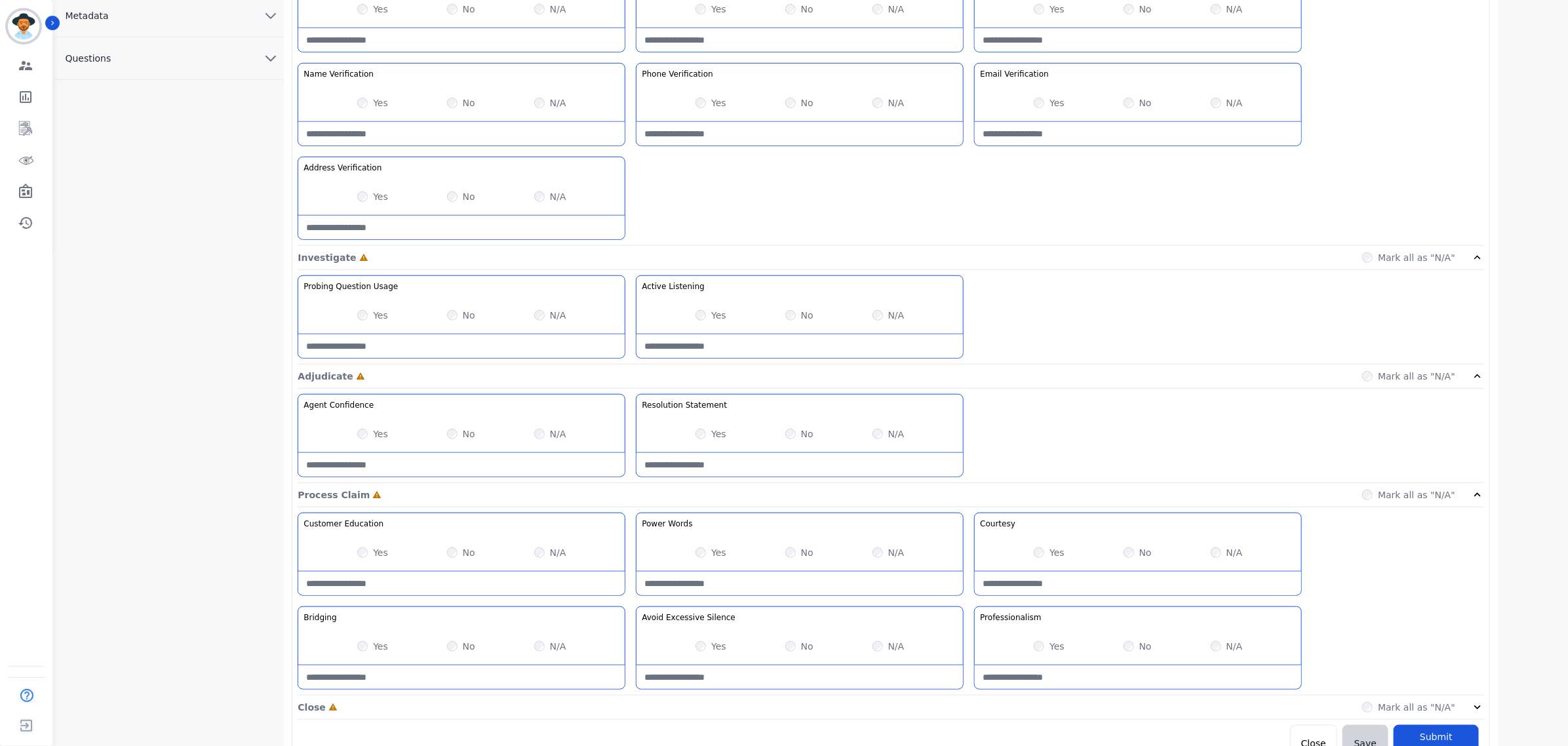
scroll to position [519, 0]
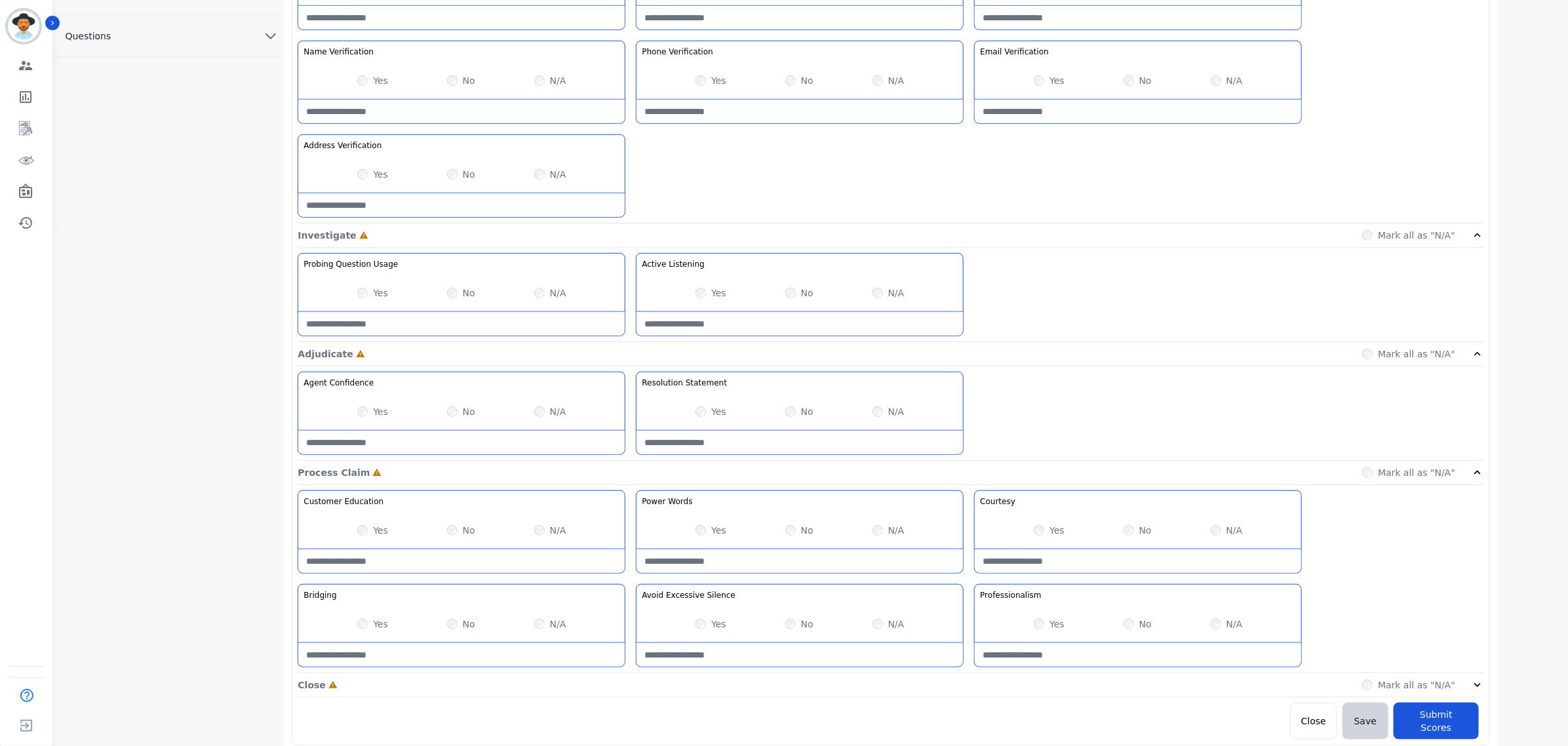
click at [1477, 688] on icon at bounding box center [1477, 684] width 13 height 13
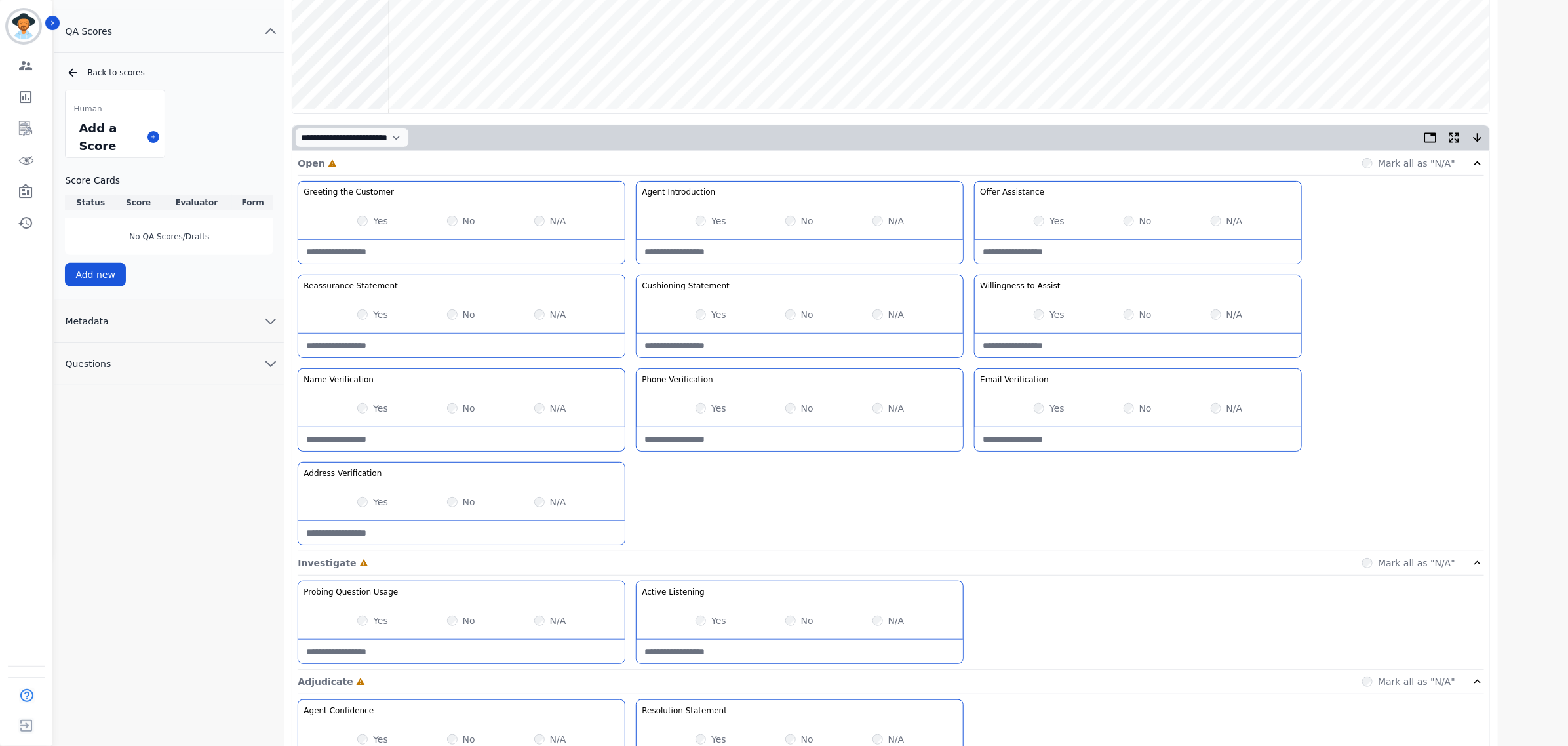
scroll to position [0, 0]
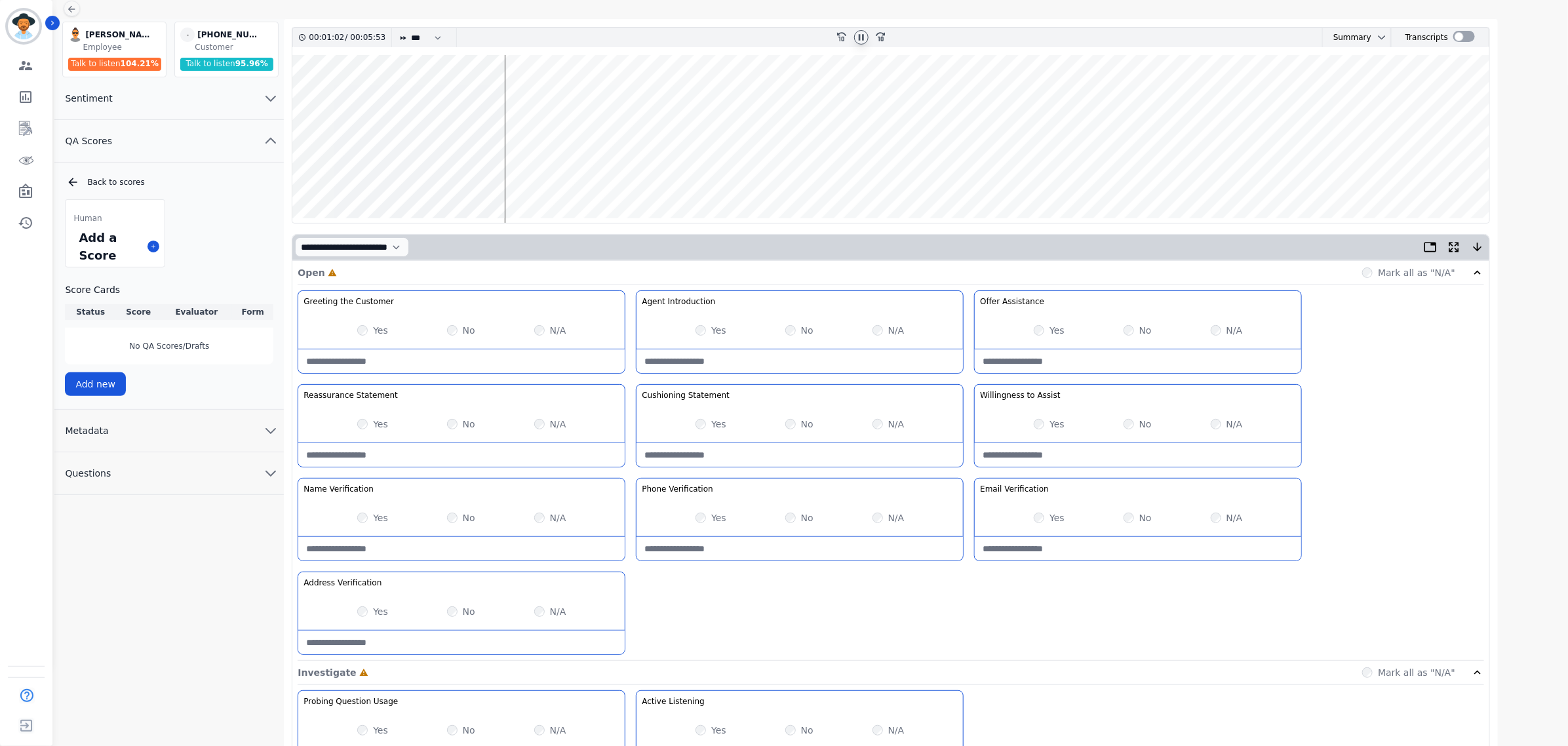
click at [694, 519] on div "Yes No N/A" at bounding box center [799, 517] width 327 height 37
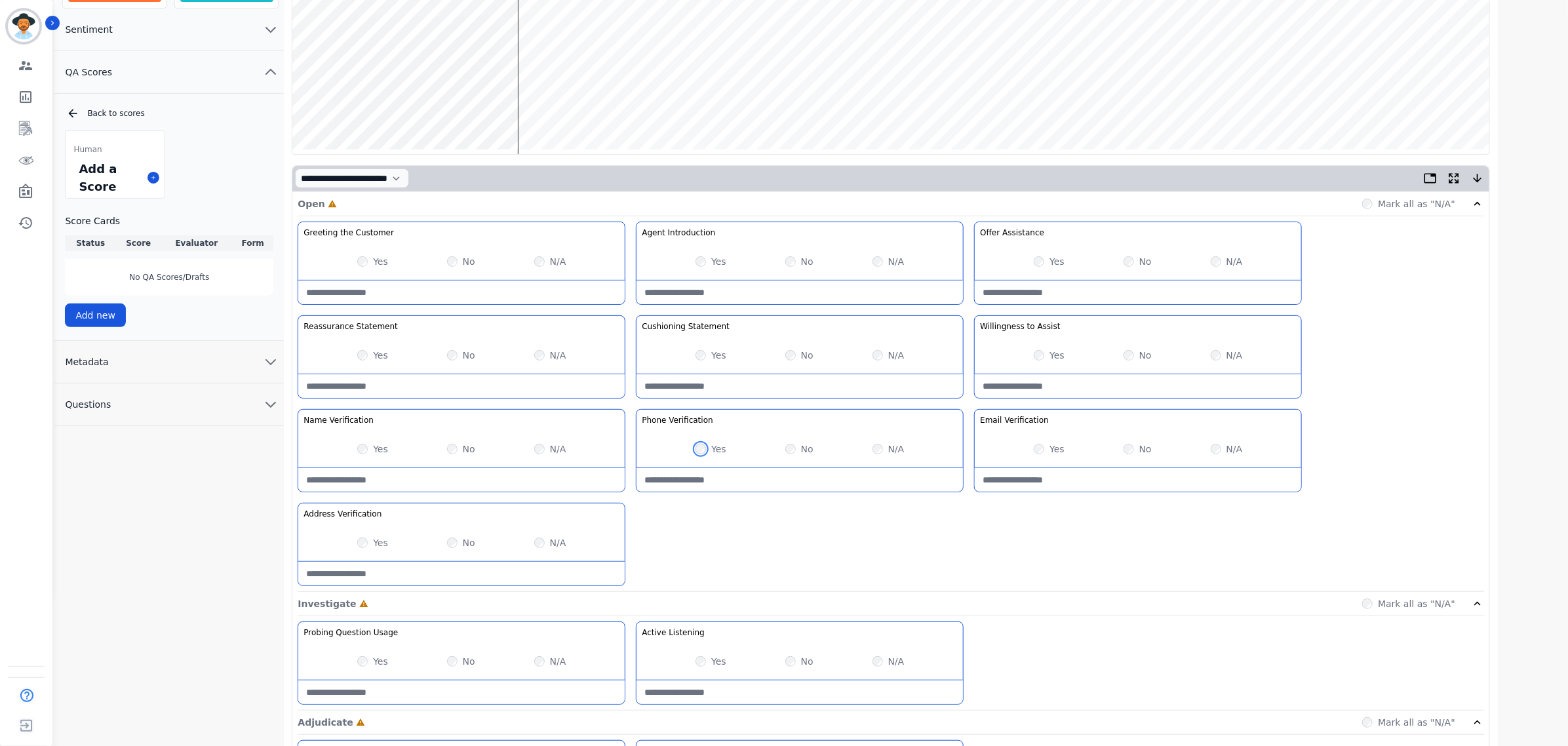
scroll to position [246, 0]
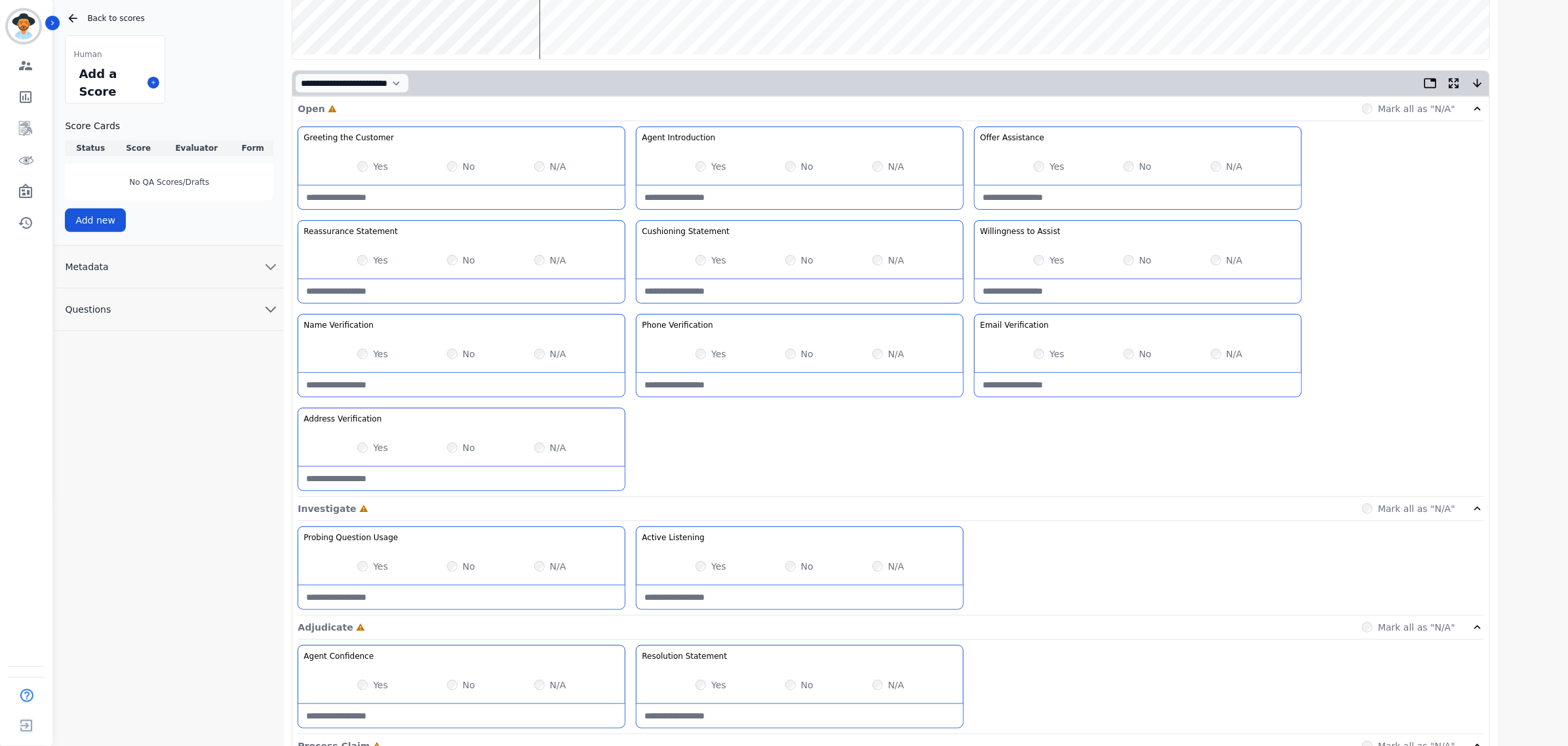
click at [787, 256] on div "No" at bounding box center [799, 260] width 28 height 13
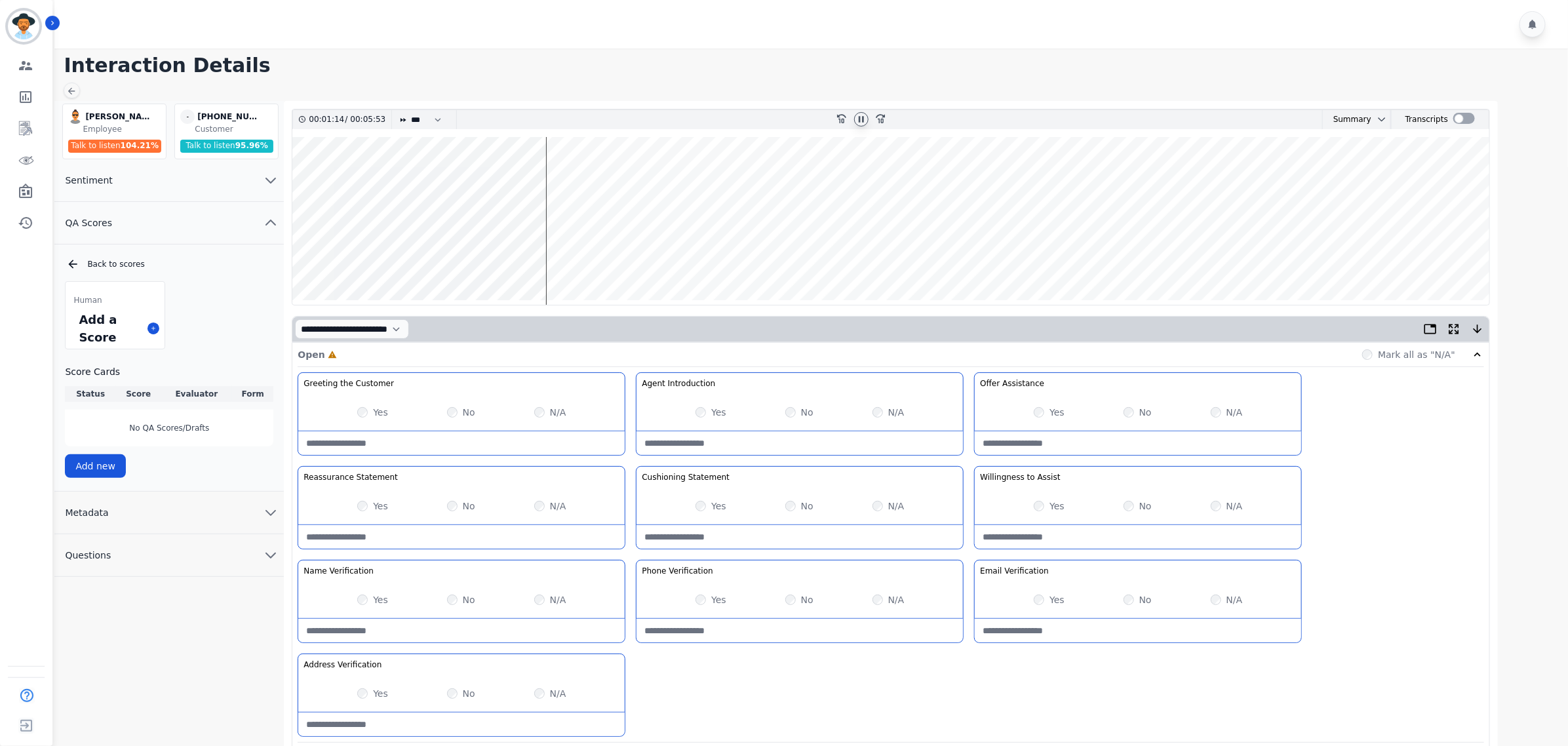
click at [413, 261] on wave at bounding box center [891, 220] width 1197 height 168
click at [338, 257] on wave at bounding box center [891, 220] width 1197 height 168
click at [1132, 508] on div "No" at bounding box center [1137, 505] width 28 height 13
click at [581, 261] on wave at bounding box center [891, 220] width 1197 height 168
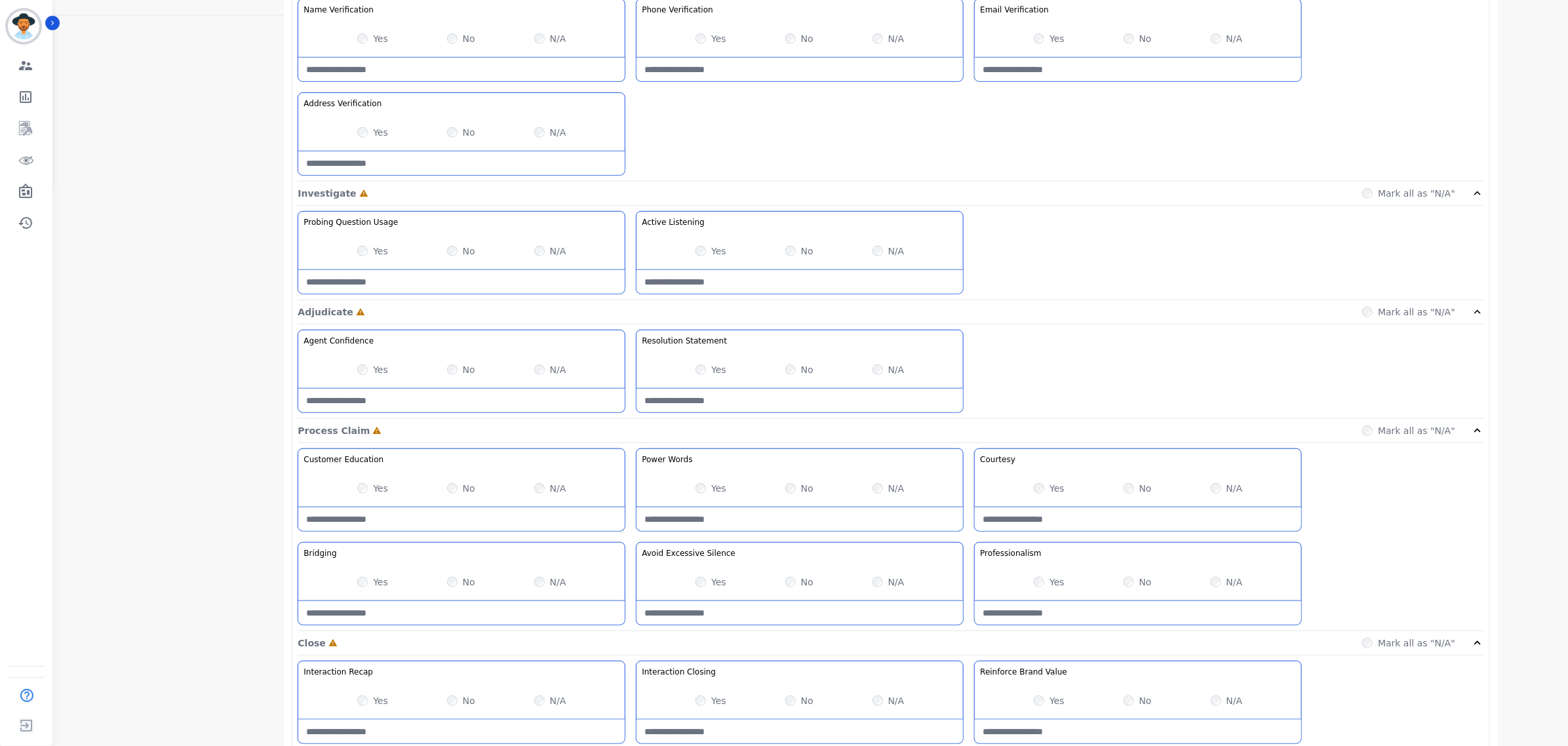
scroll to position [573, 0]
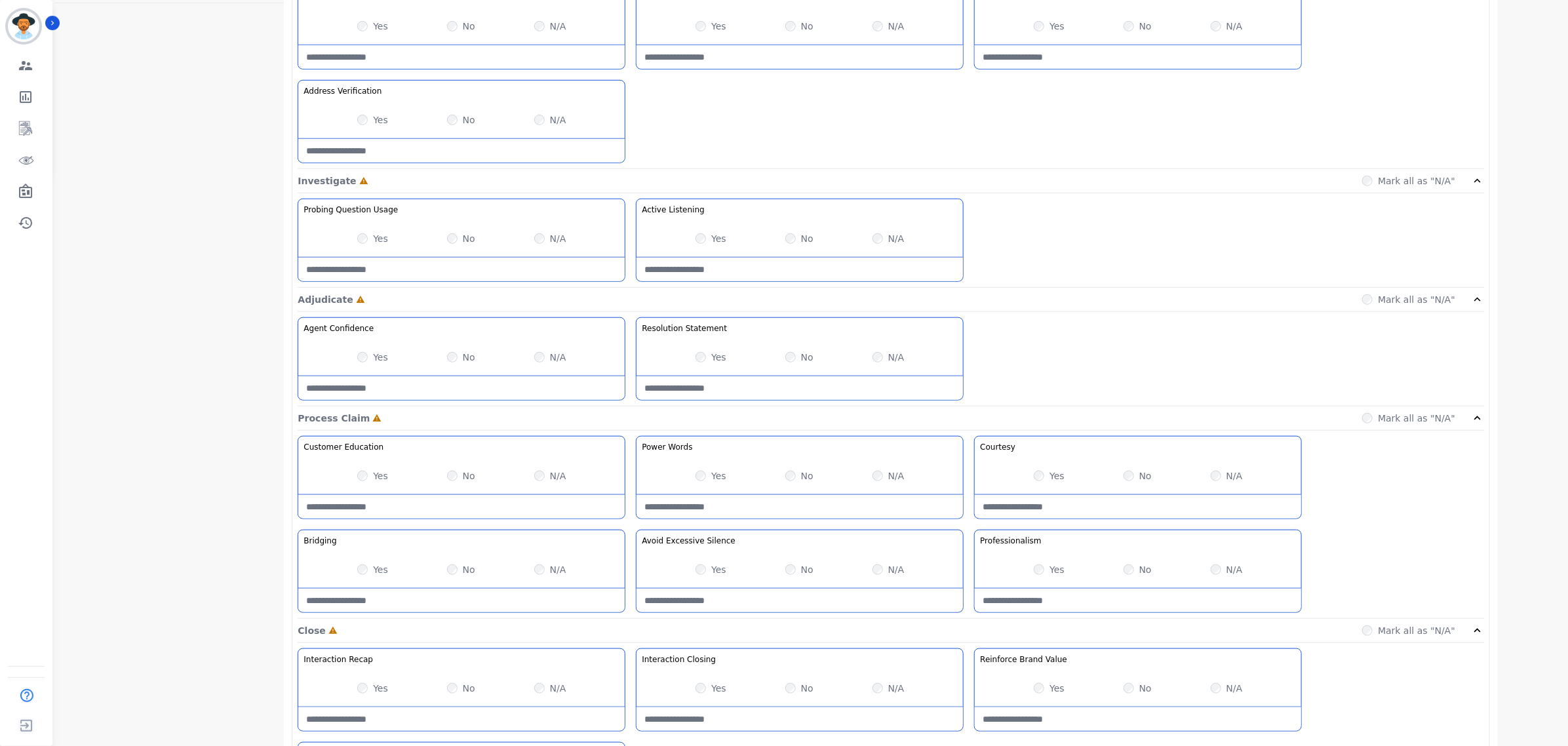
click at [1032, 477] on div "Yes No N/A" at bounding box center [1137, 475] width 327 height 37
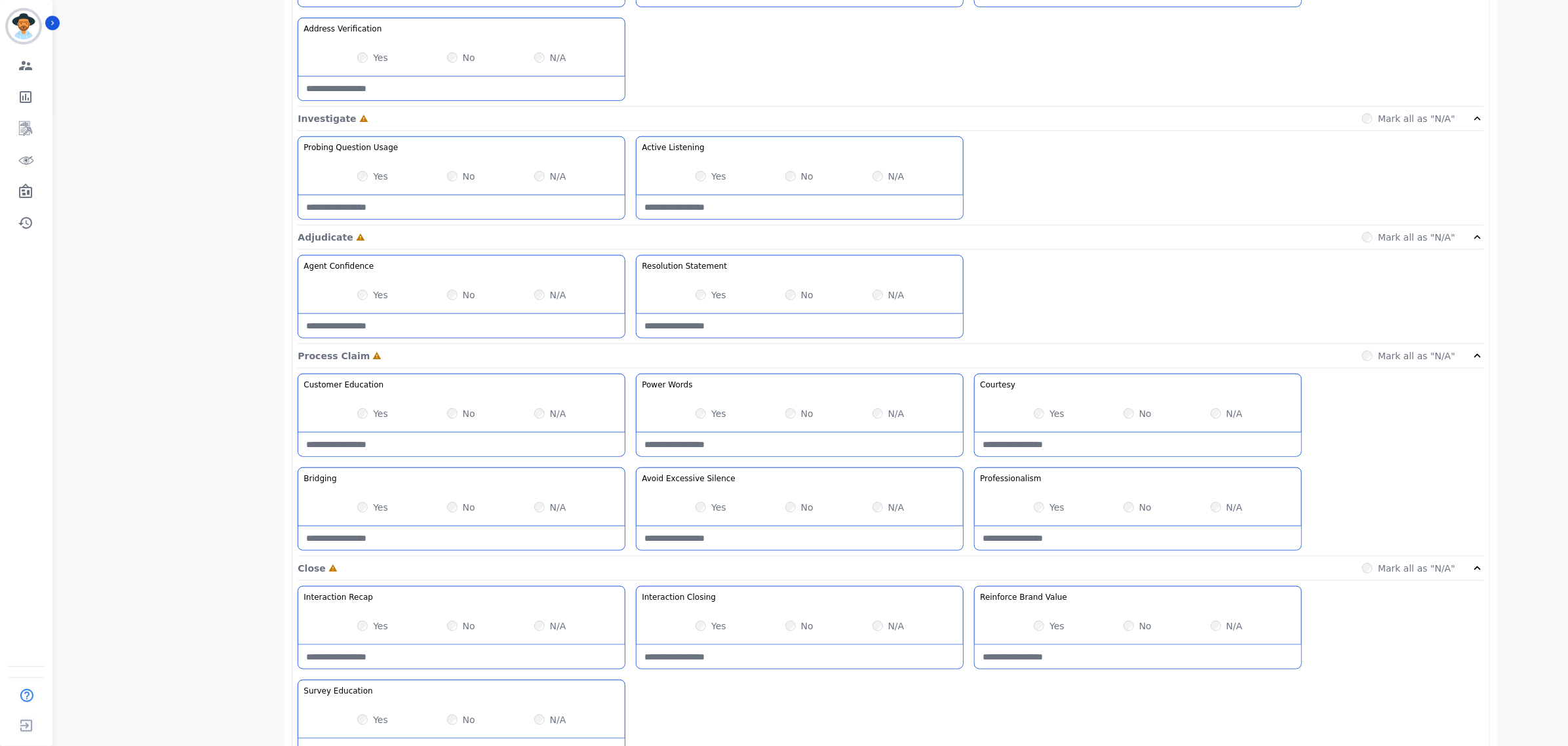
scroll to position [655, 0]
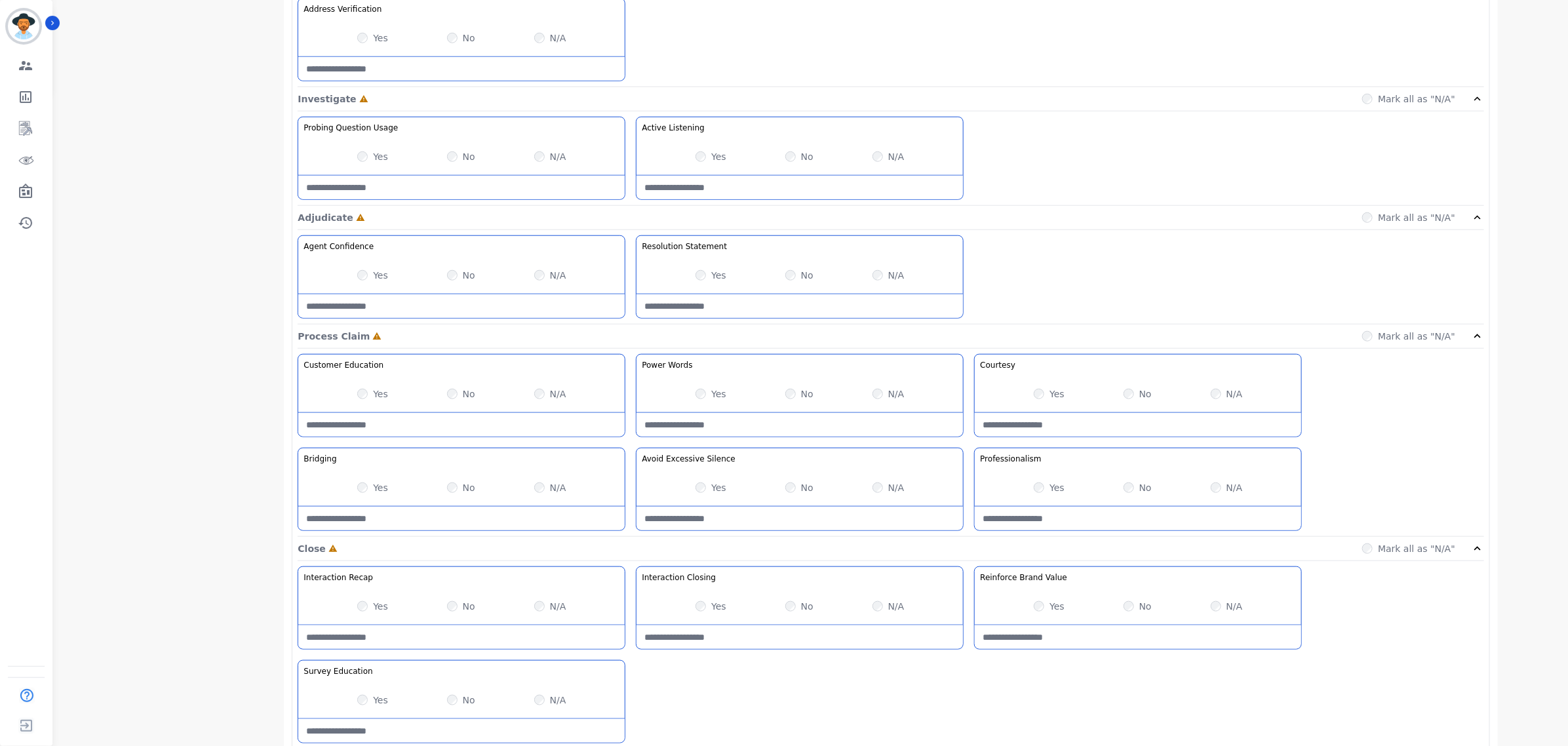
click at [1049, 489] on div "Yes" at bounding box center [1049, 487] width 31 height 13
click at [1540, 248] on div "**********" at bounding box center [813, 149] width 1517 height 1408
click at [709, 281] on div "Yes" at bounding box center [711, 275] width 31 height 13
click at [710, 494] on div "Yes" at bounding box center [711, 487] width 31 height 13
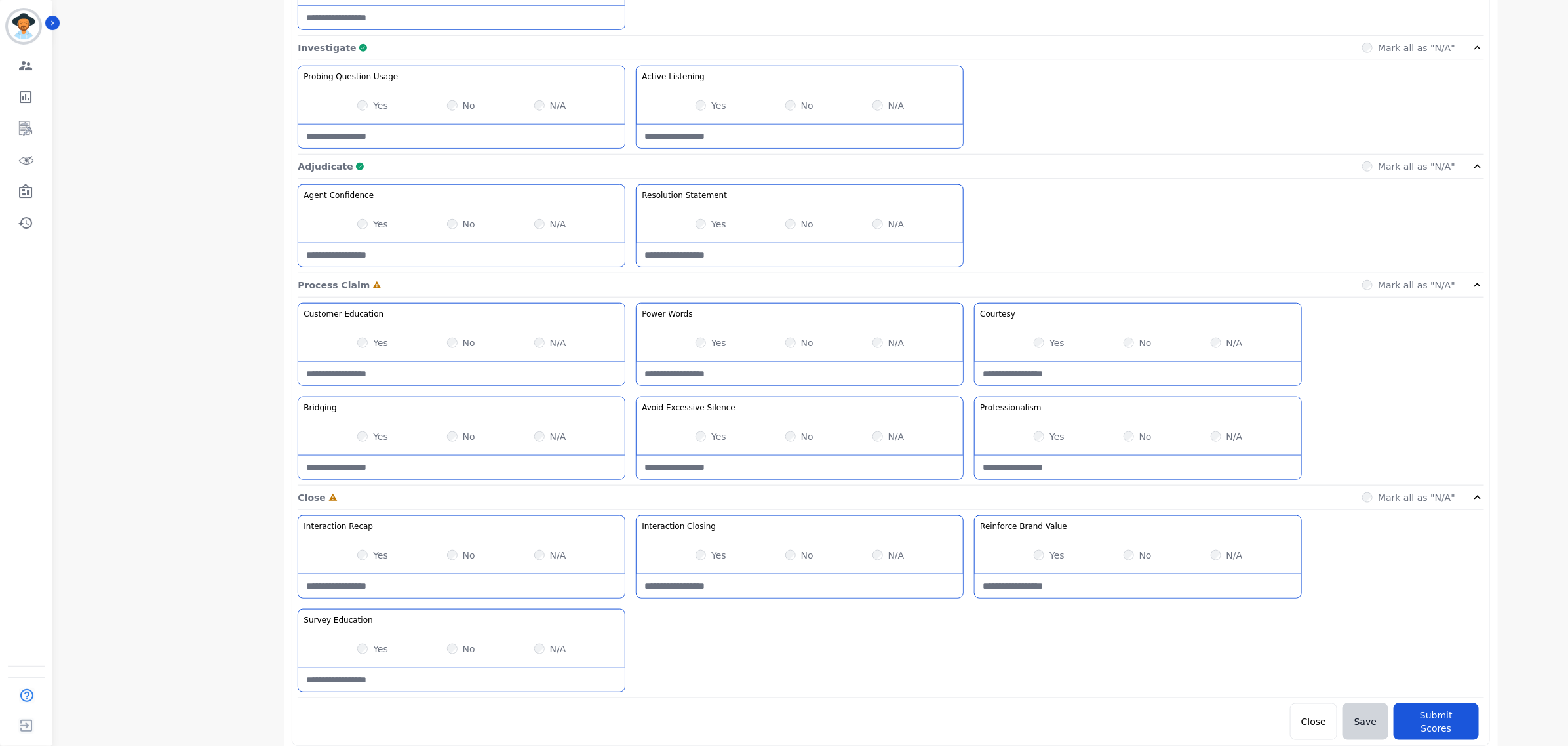
scroll to position [708, 0]
click at [357, 653] on div "Yes No N/A" at bounding box center [461, 646] width 327 height 37
click at [1430, 714] on button "Submit Scores" at bounding box center [1436, 719] width 85 height 37
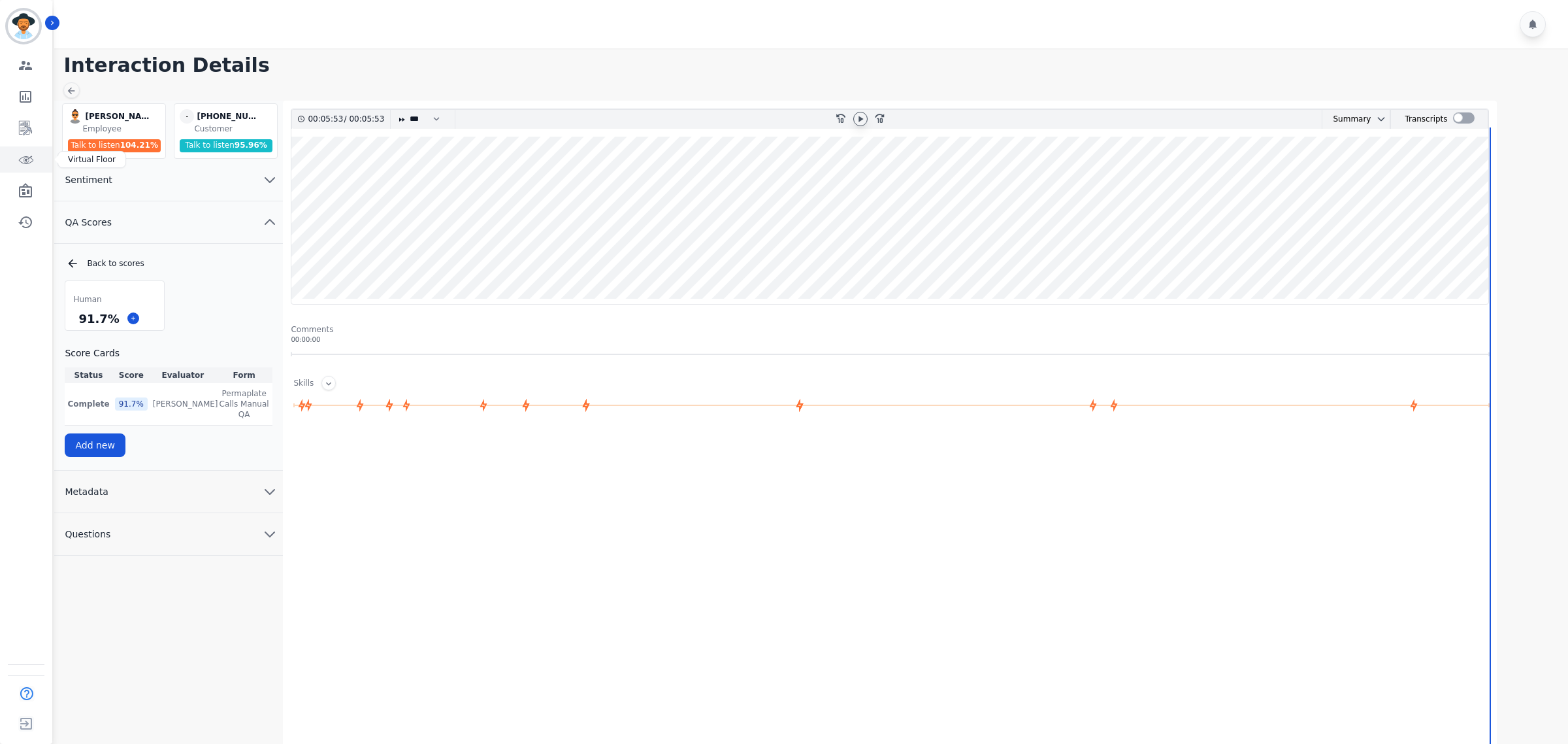
click at [31, 163] on icon "Sidebar" at bounding box center [26, 159] width 16 height 16
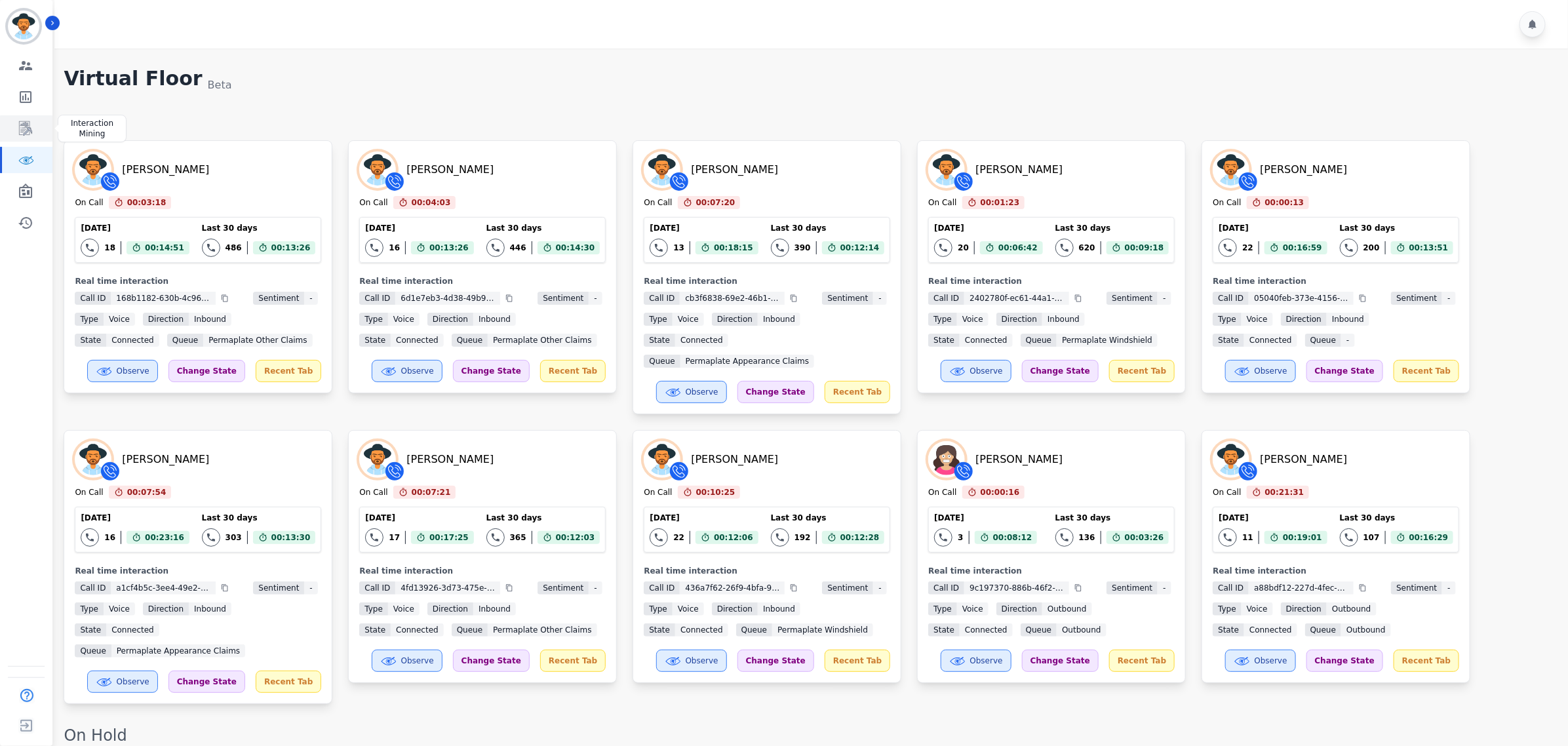
click at [21, 122] on icon "Sidebar" at bounding box center [26, 129] width 16 height 16
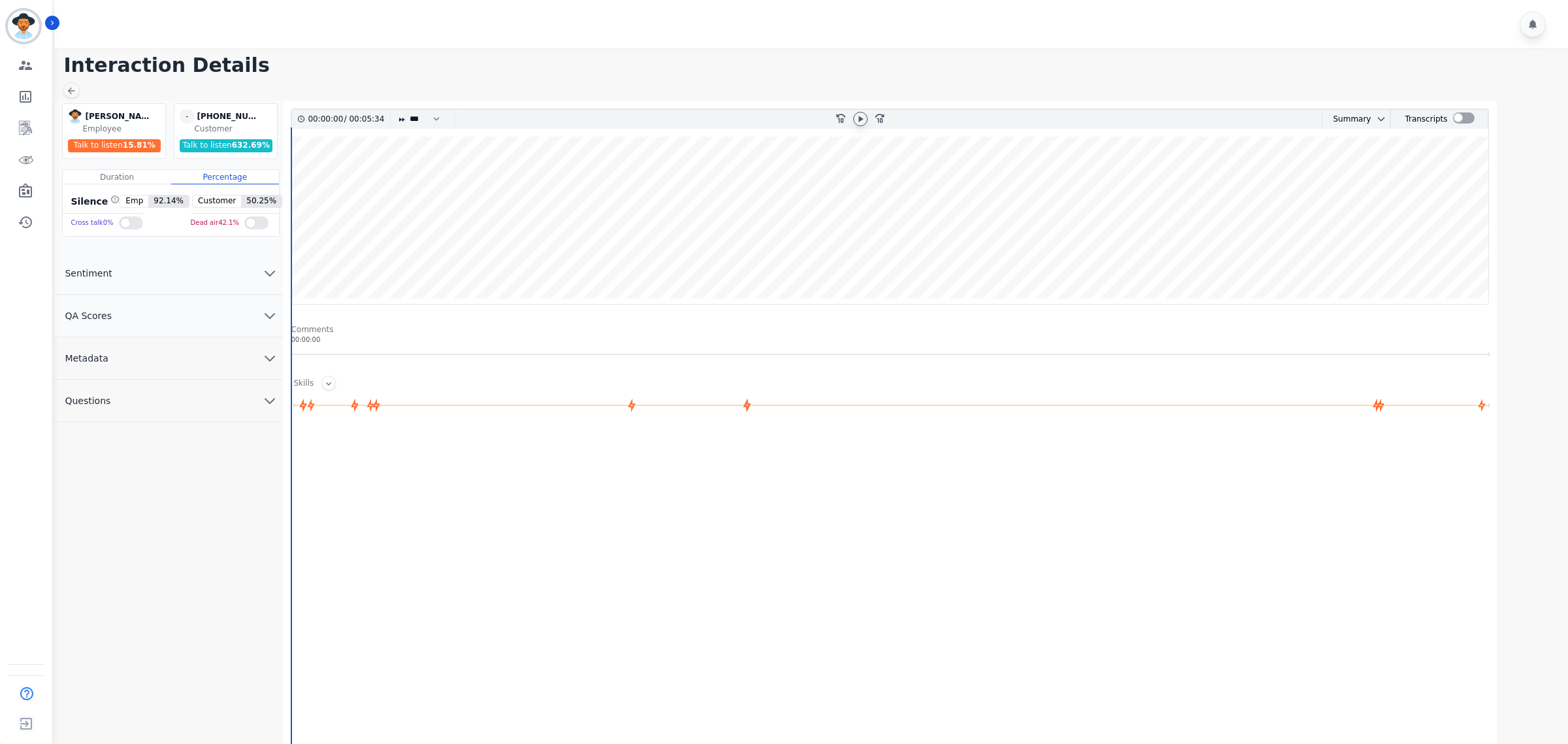
click at [858, 125] on div at bounding box center [861, 119] width 15 height 15
click at [187, 314] on button "QA Scores" at bounding box center [168, 316] width 229 height 43
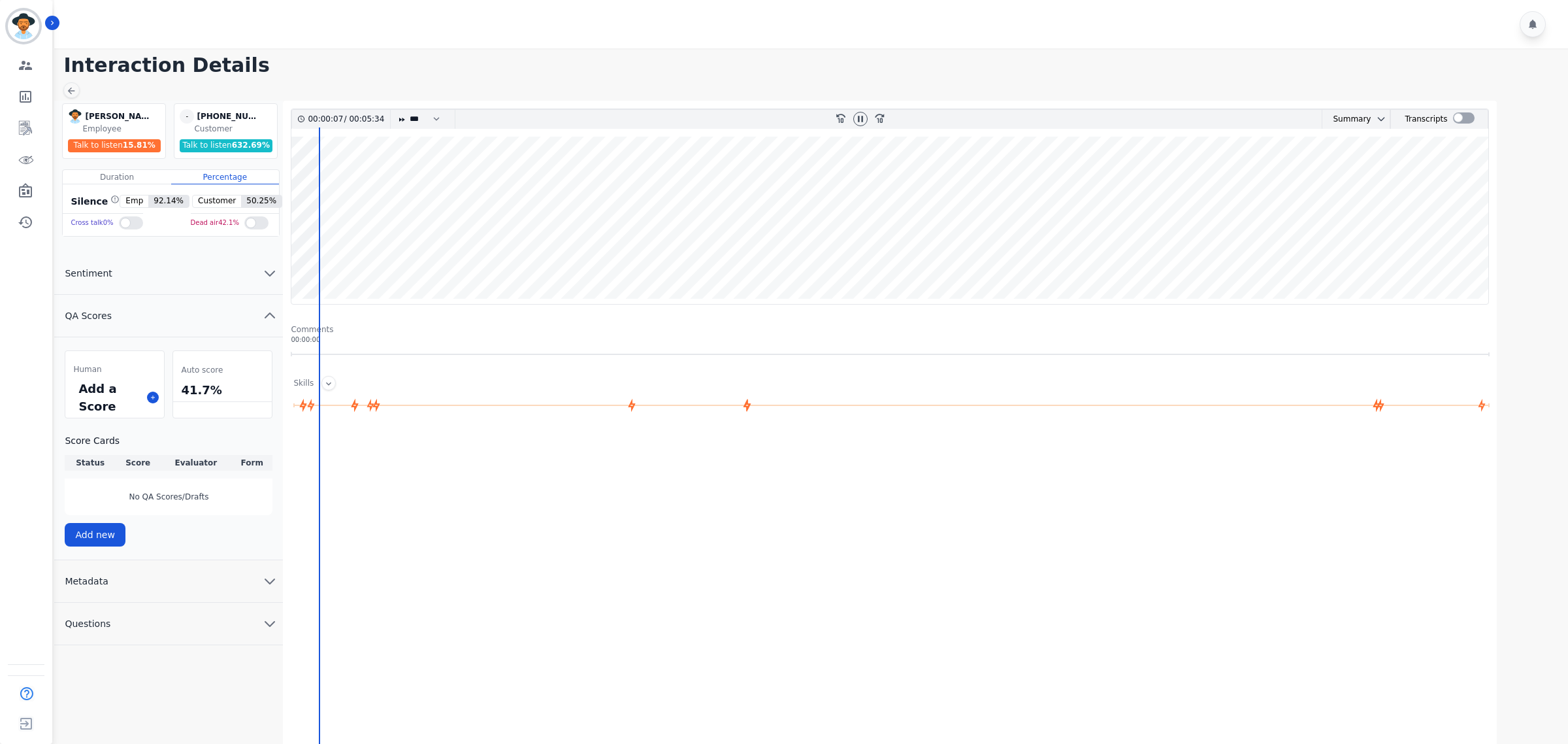
click at [145, 401] on div "Add a Score" at bounding box center [115, 397] width 99 height 41
click at [150, 396] on icon at bounding box center [152, 397] width 7 height 7
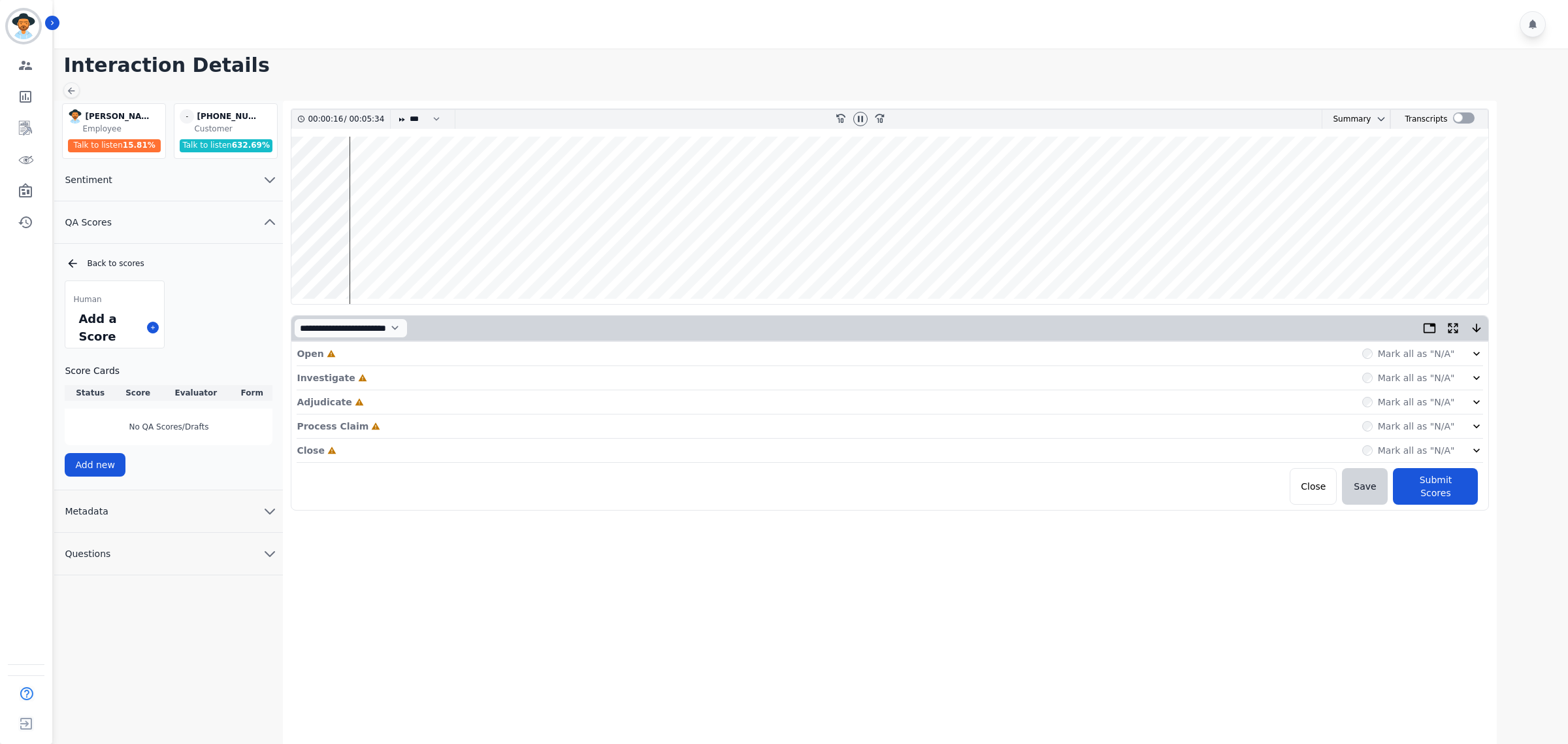
click at [1481, 357] on icon at bounding box center [1476, 353] width 13 height 13
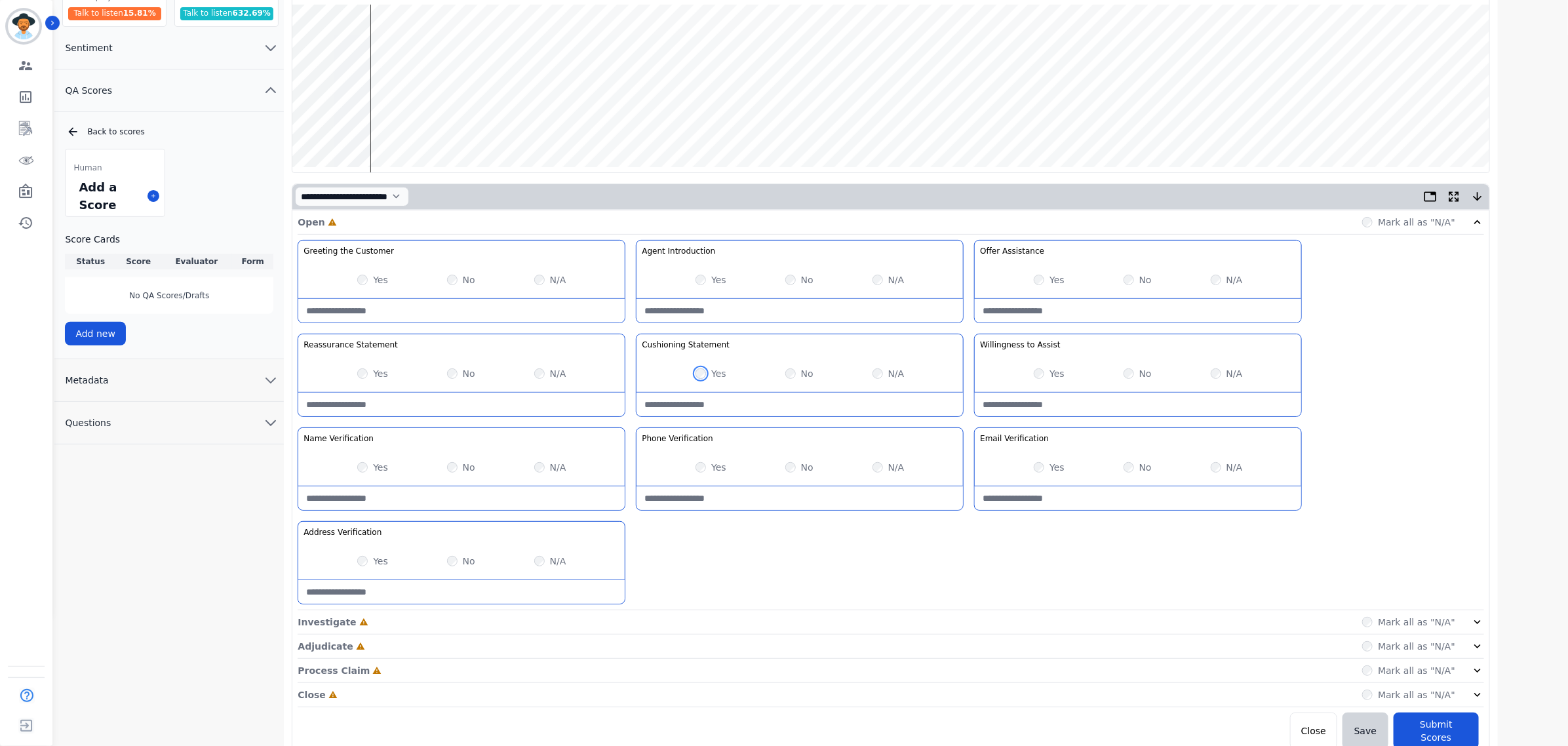
scroll to position [141, 0]
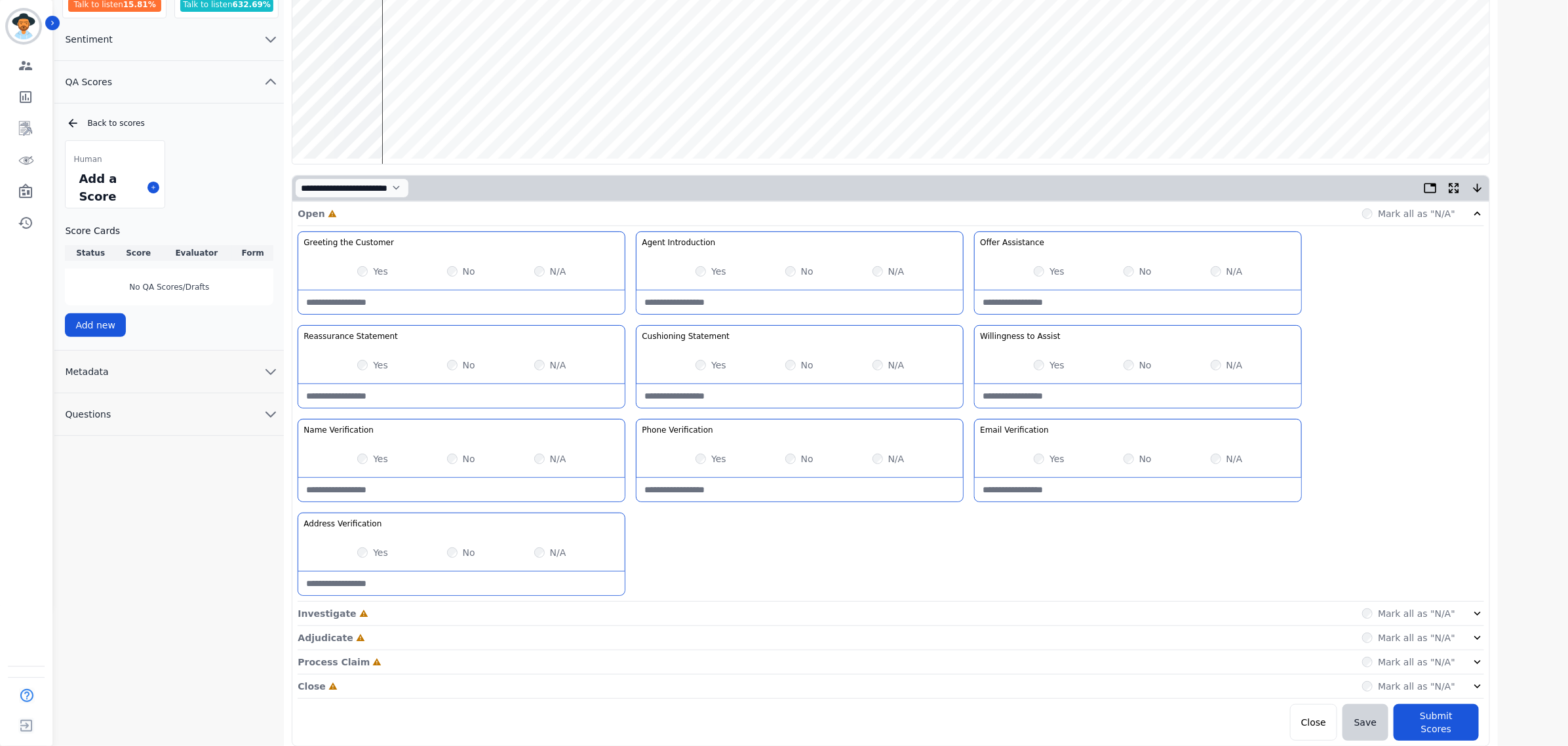
click at [1464, 610] on div "Mark all as "N/A"" at bounding box center [1422, 613] width 122 height 13
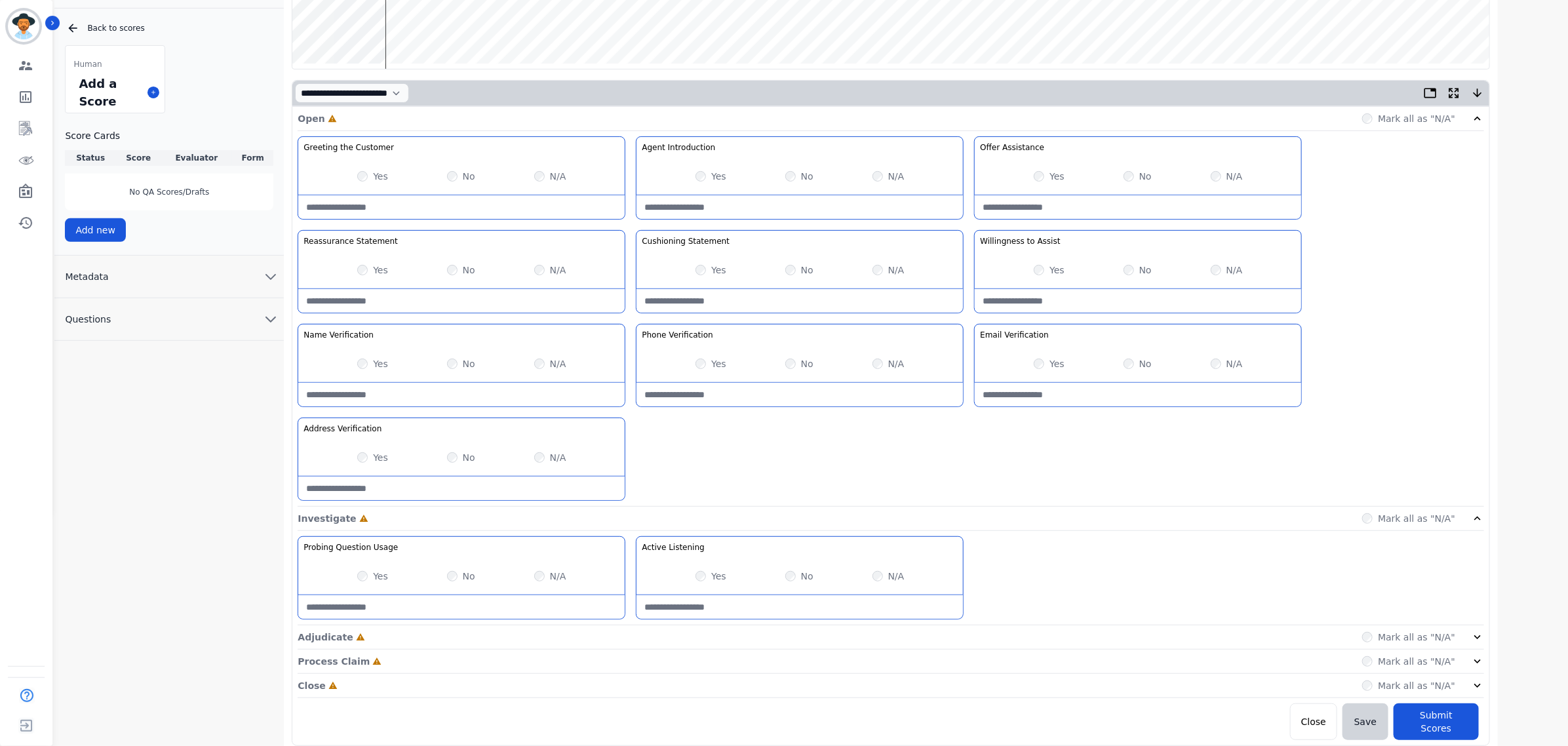
click at [1454, 674] on div "Adjudicate Incomplete Mark all as "N/A"" at bounding box center [890, 685] width 1186 height 24
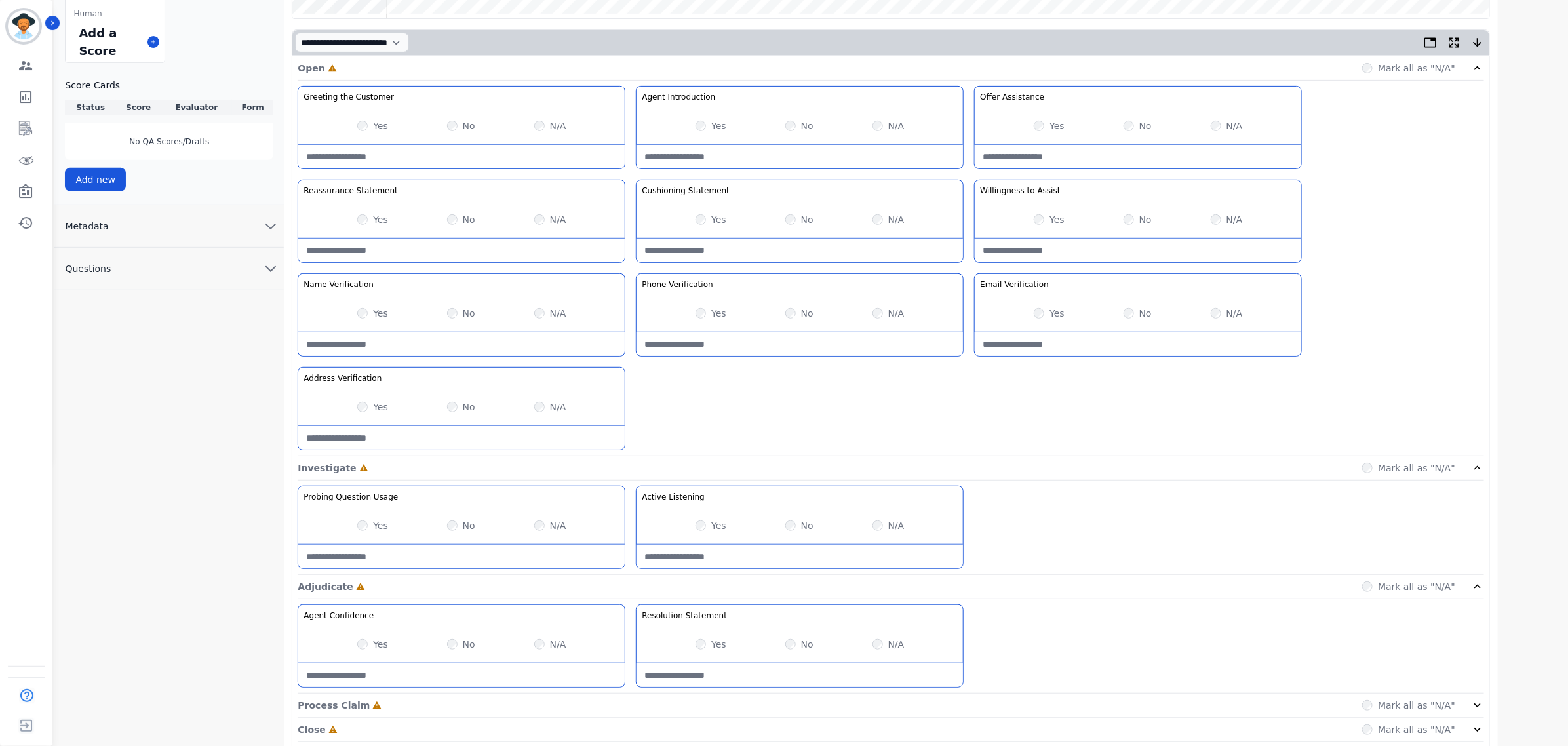
scroll to position [331, 0]
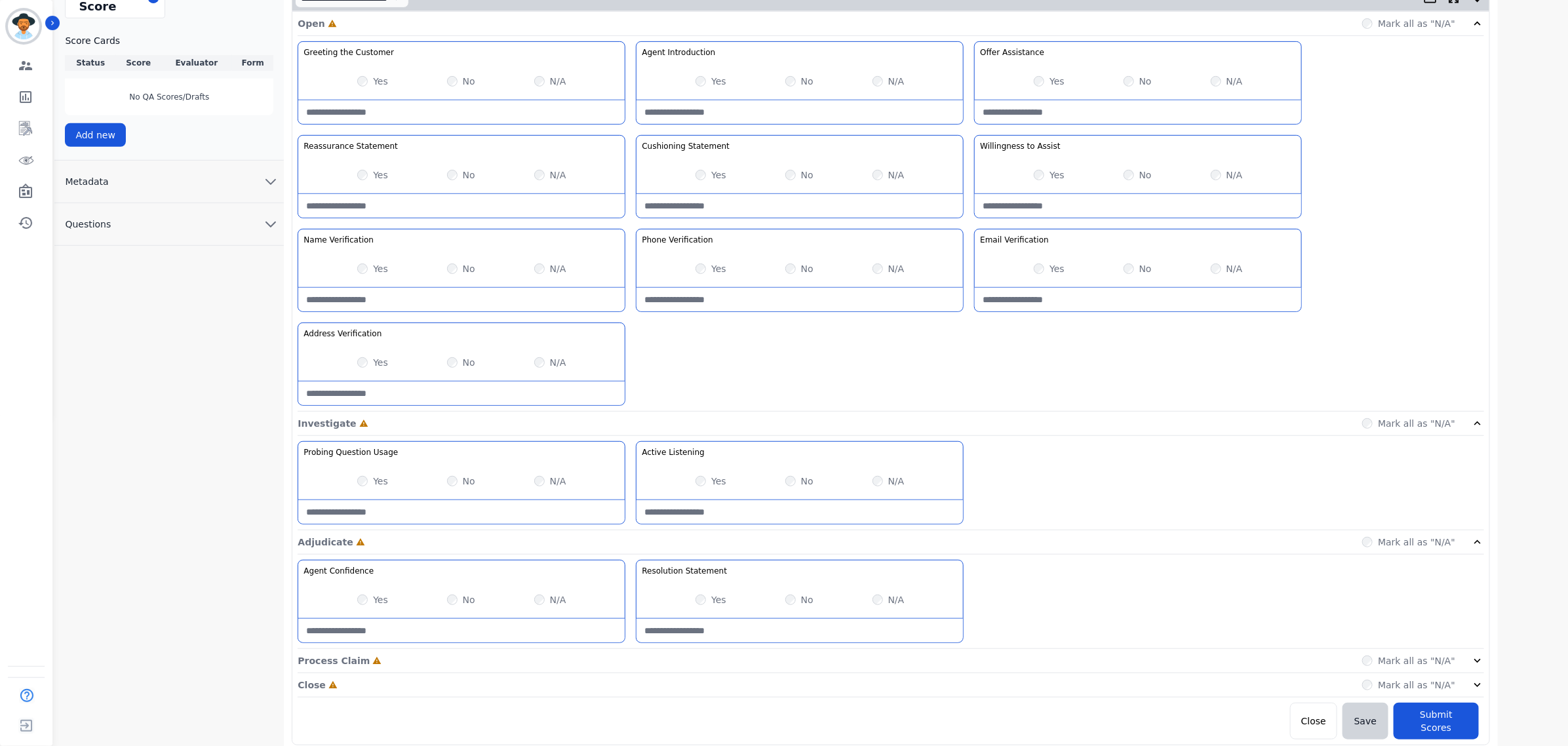
click at [1444, 659] on label "Mark all as "N/A"" at bounding box center [1416, 660] width 77 height 13
click at [1479, 663] on icon at bounding box center [1477, 661] width 7 height 4
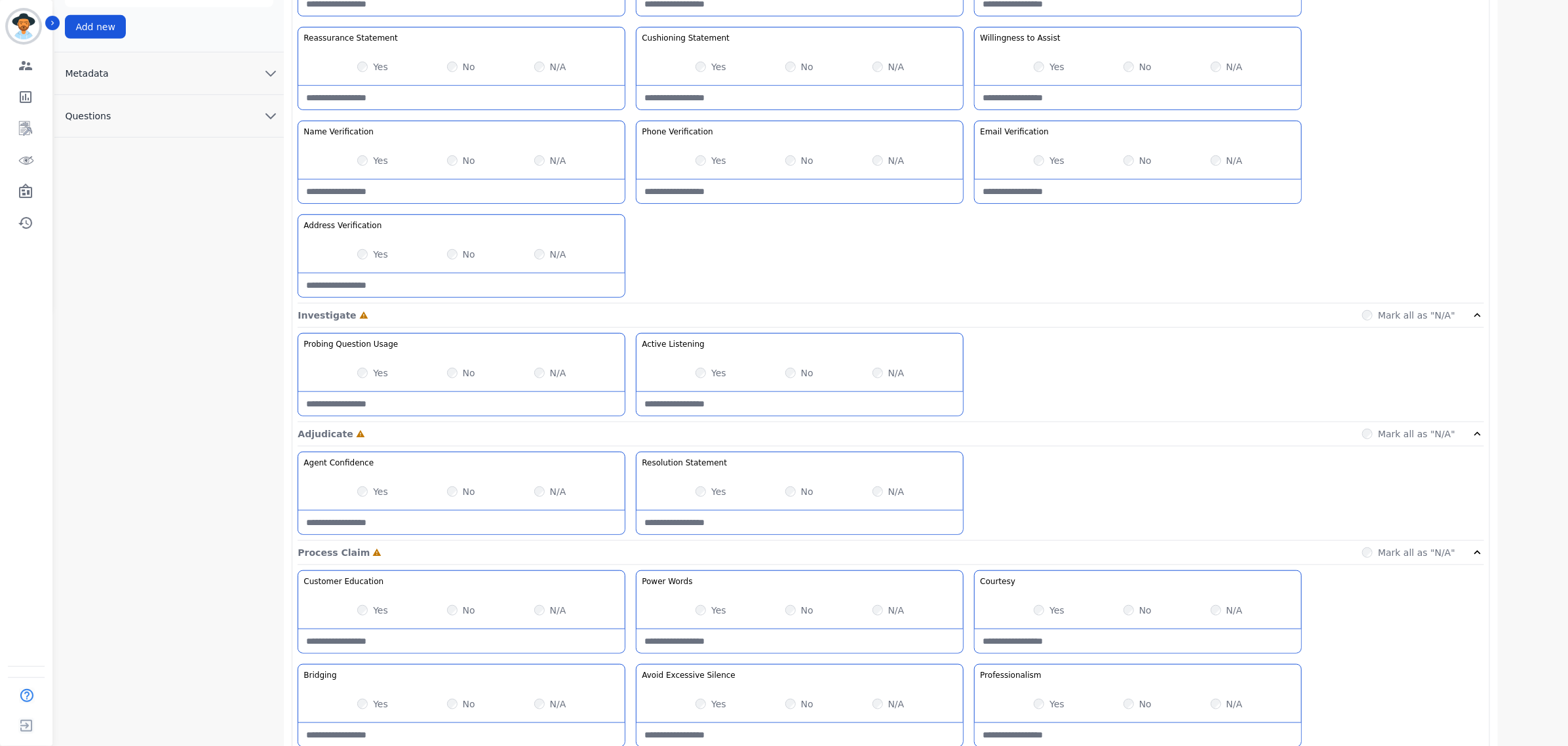
scroll to position [519, 0]
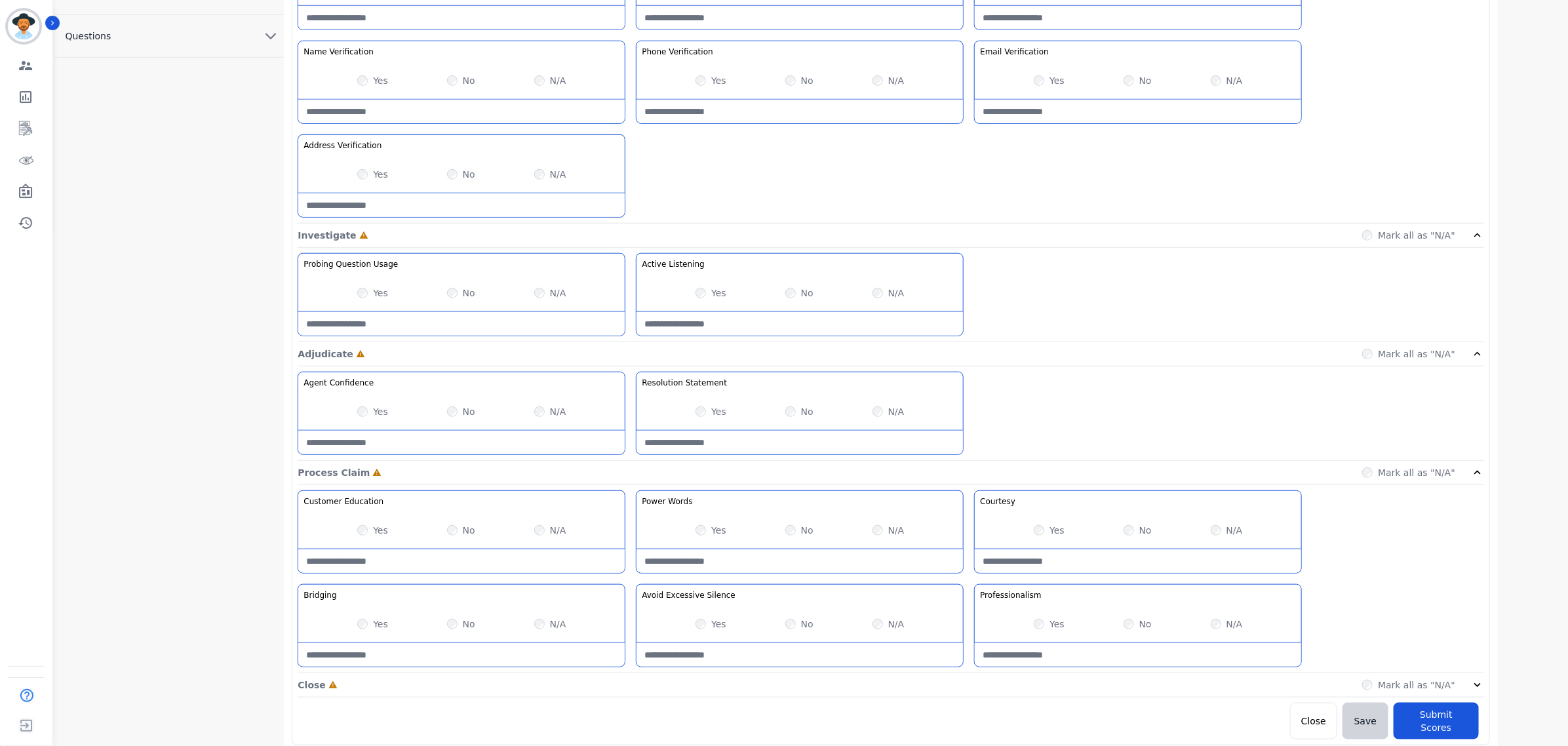
click at [1470, 688] on div "Mark all as "N/A"" at bounding box center [1422, 684] width 122 height 13
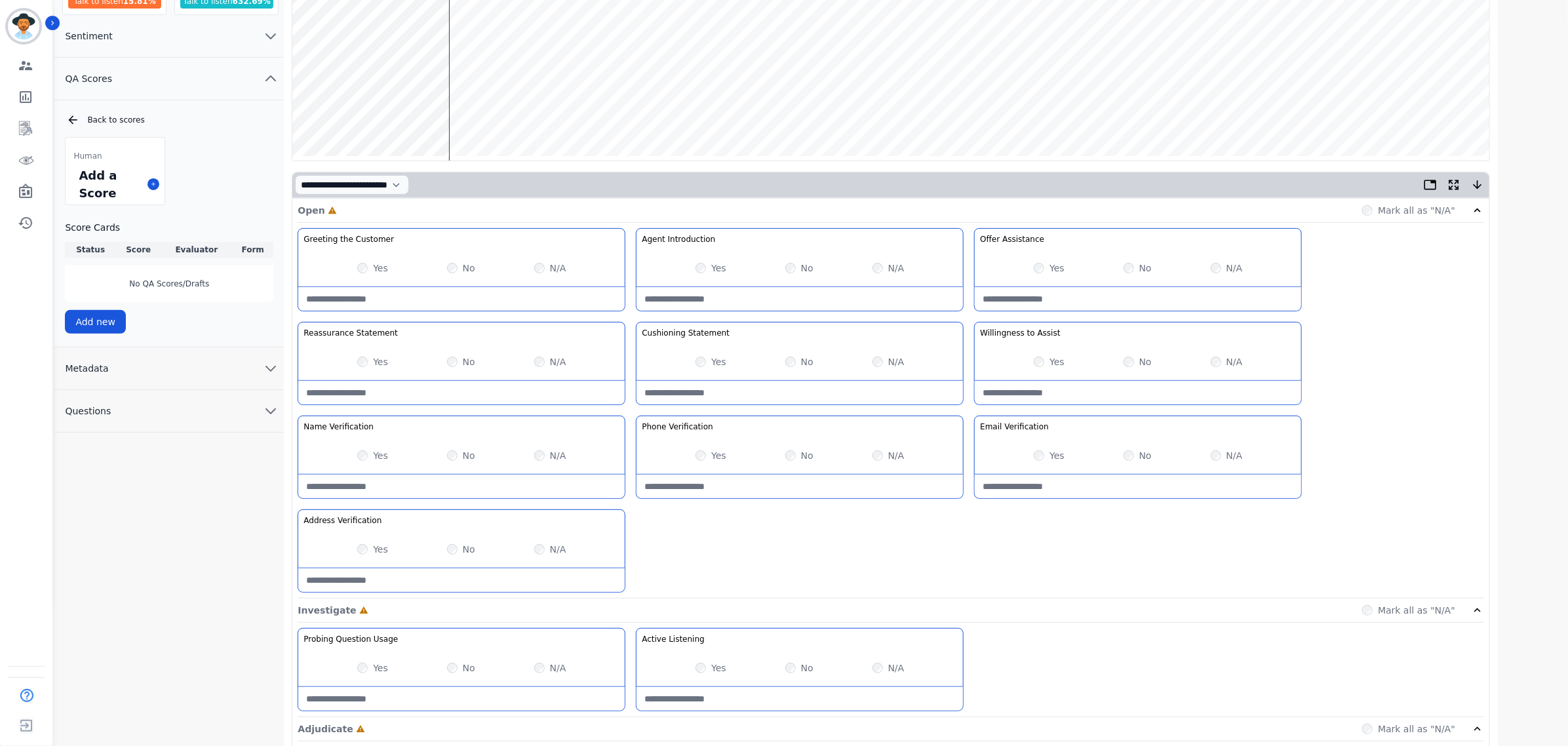
scroll to position [0, 0]
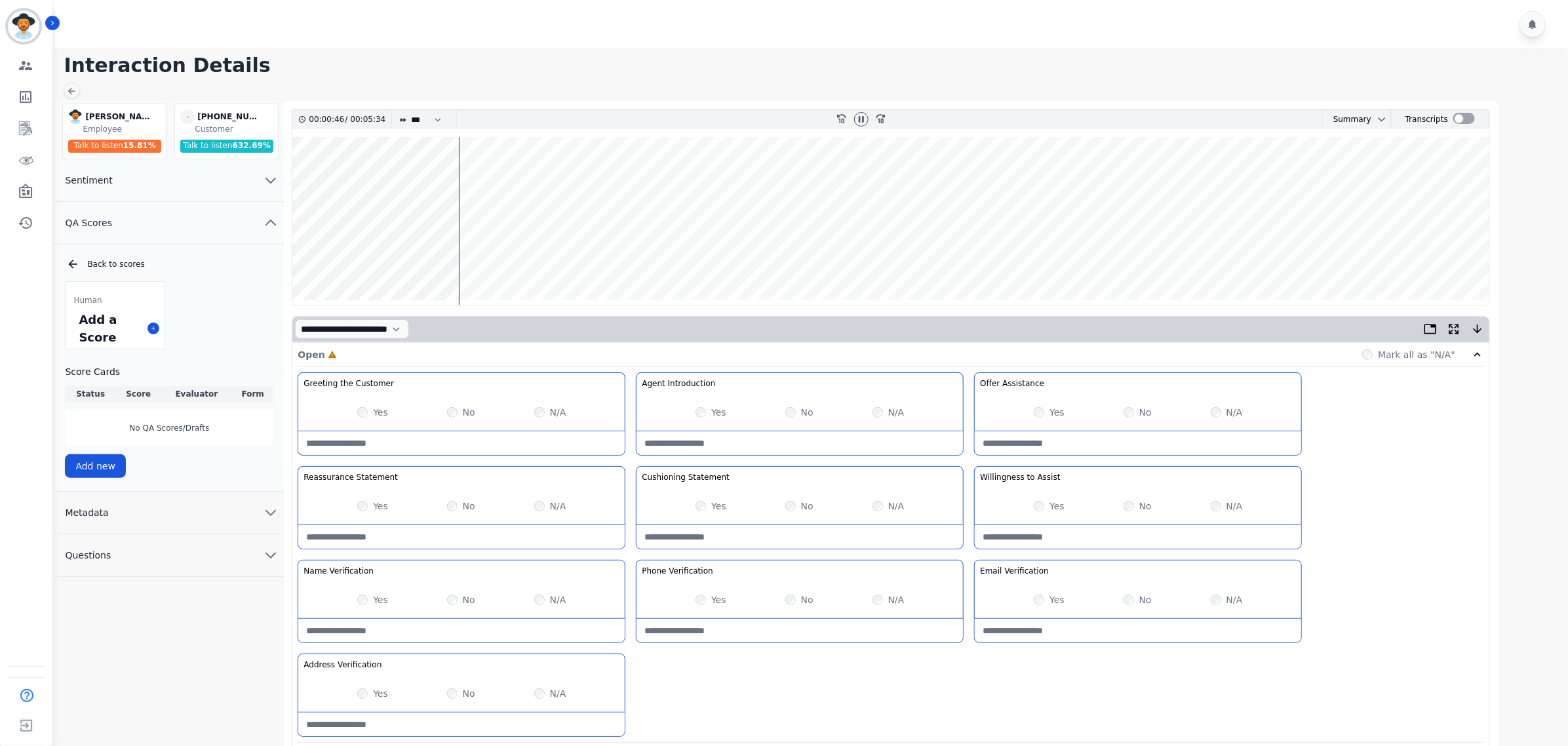
click at [462, 257] on wave at bounding box center [891, 220] width 1197 height 168
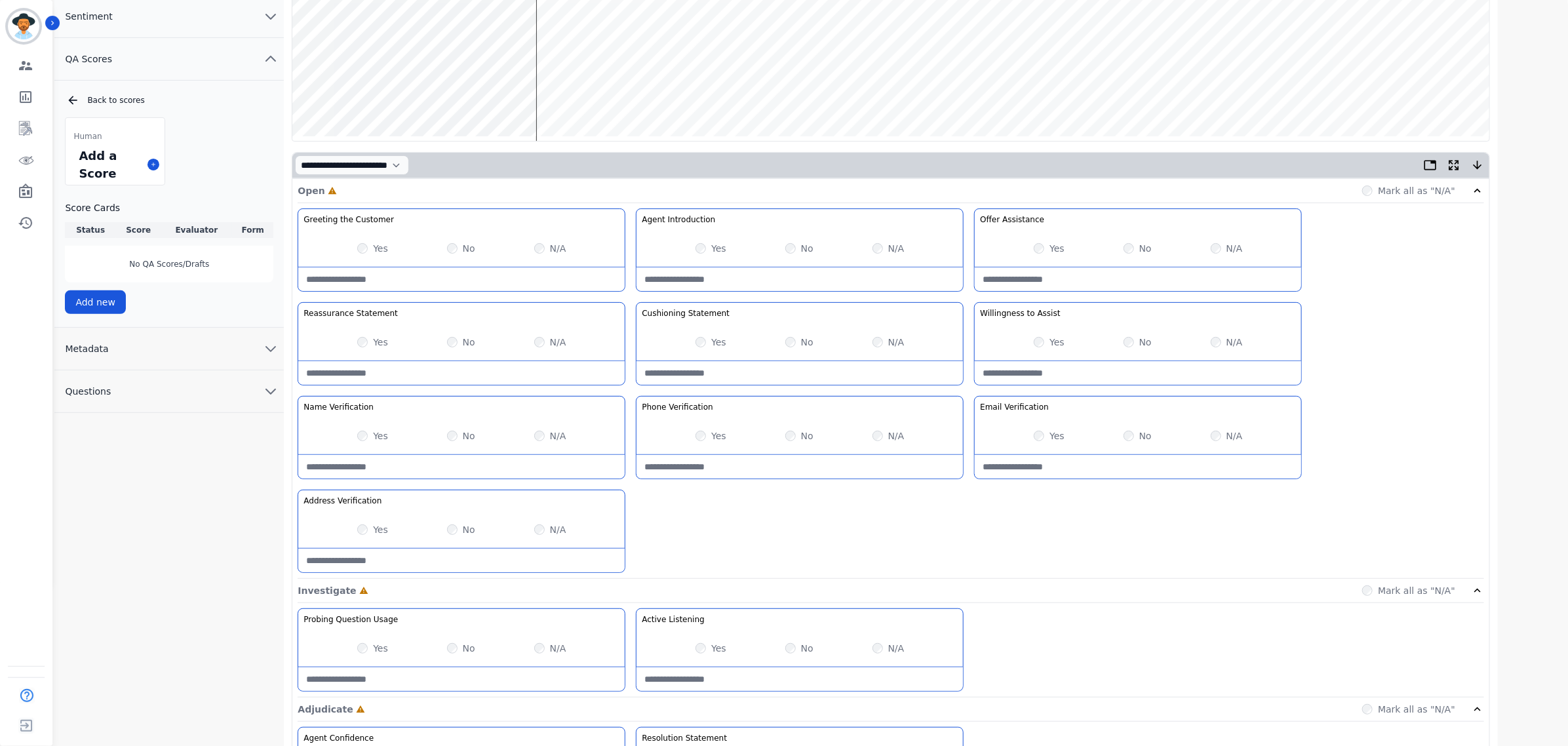
scroll to position [82, 0]
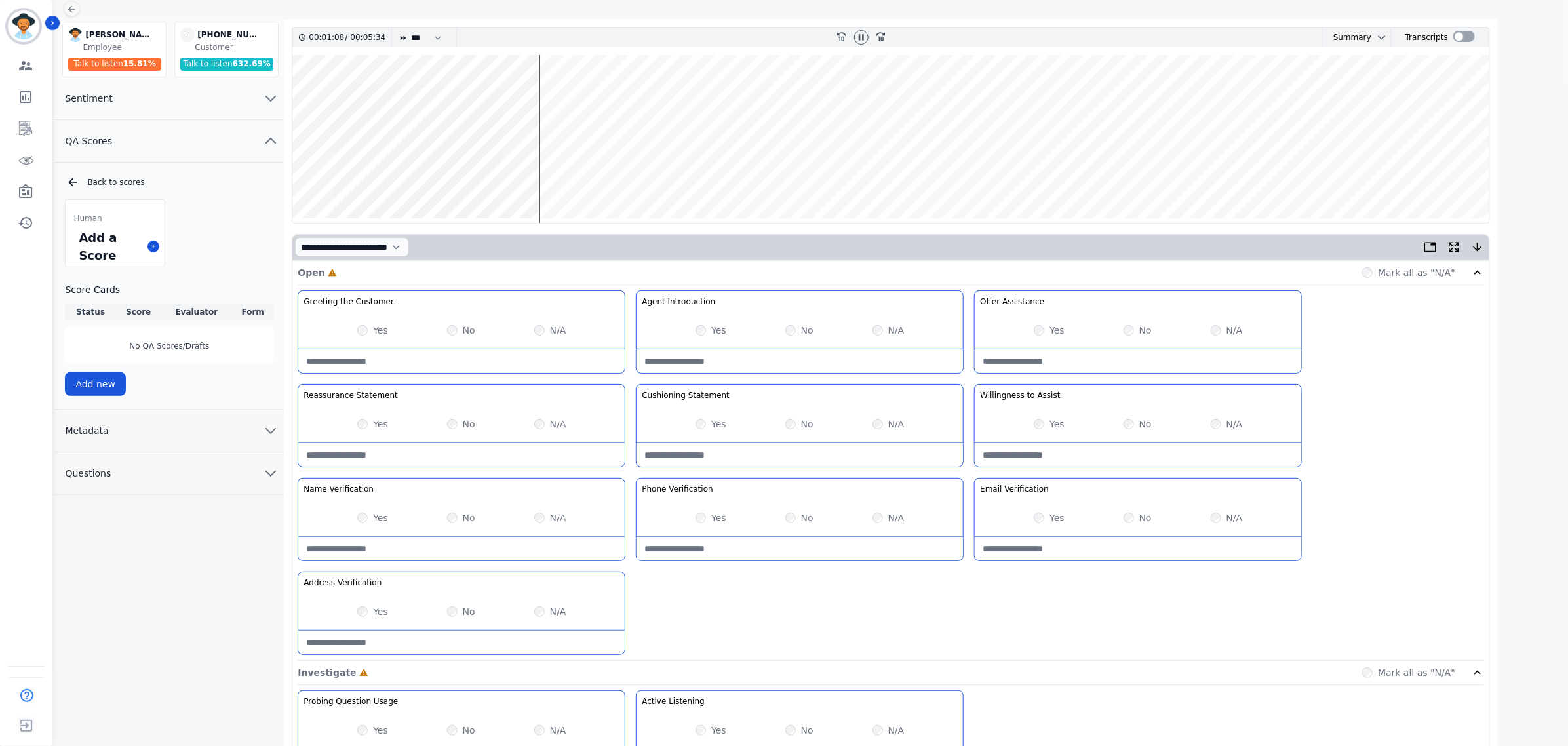
click at [546, 175] on wave at bounding box center [891, 138] width 1197 height 168
click at [562, 177] on wave at bounding box center [891, 138] width 1197 height 168
click at [572, 177] on wave at bounding box center [891, 138] width 1197 height 168
click at [579, 177] on wave at bounding box center [891, 138] width 1197 height 168
click at [318, 98] on wave at bounding box center [891, 138] width 1197 height 168
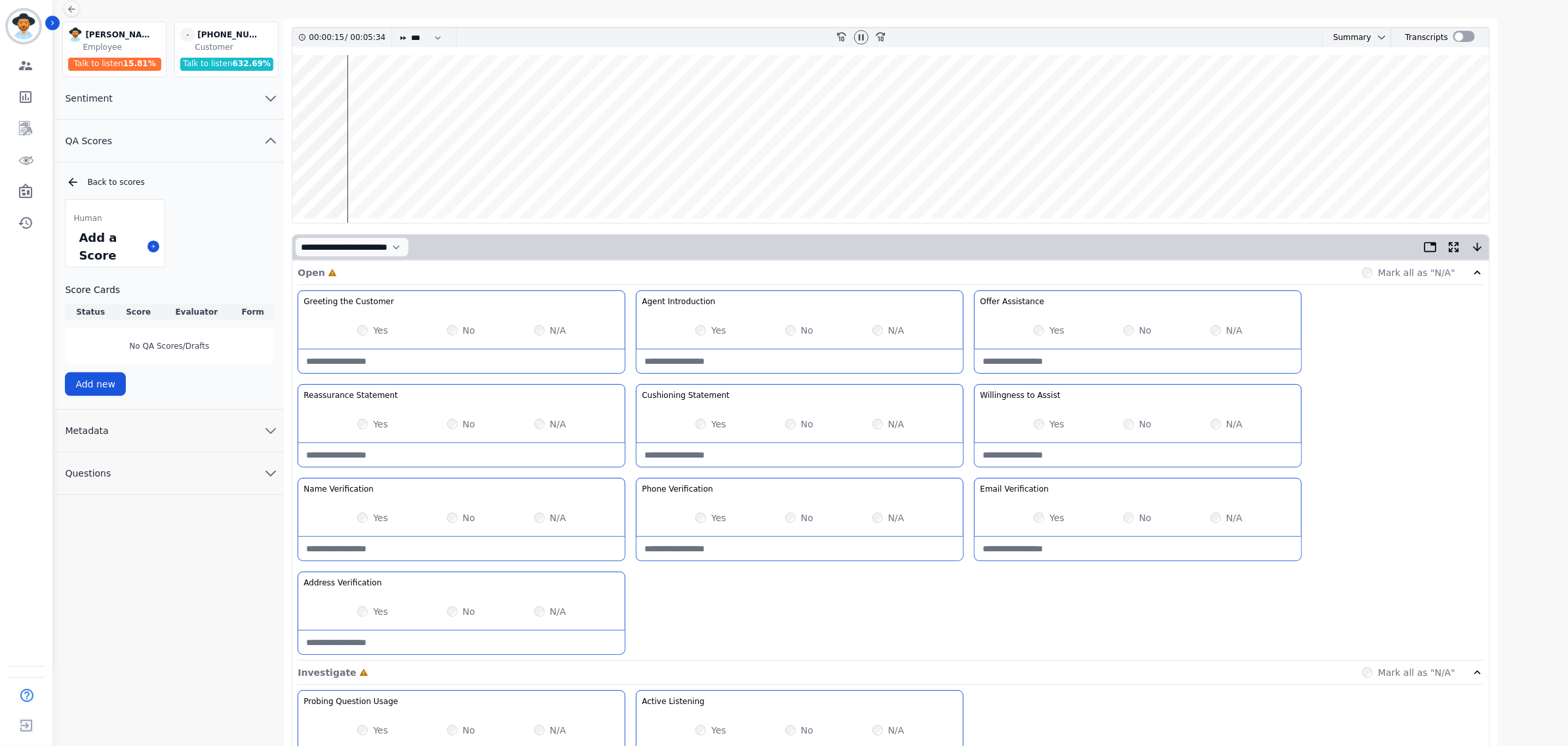
click at [536, 176] on wave at bounding box center [891, 138] width 1197 height 168
click at [561, 179] on wave at bounding box center [891, 138] width 1197 height 168
click at [567, 178] on wave at bounding box center [891, 138] width 1197 height 168
click at [575, 179] on wave at bounding box center [891, 138] width 1197 height 168
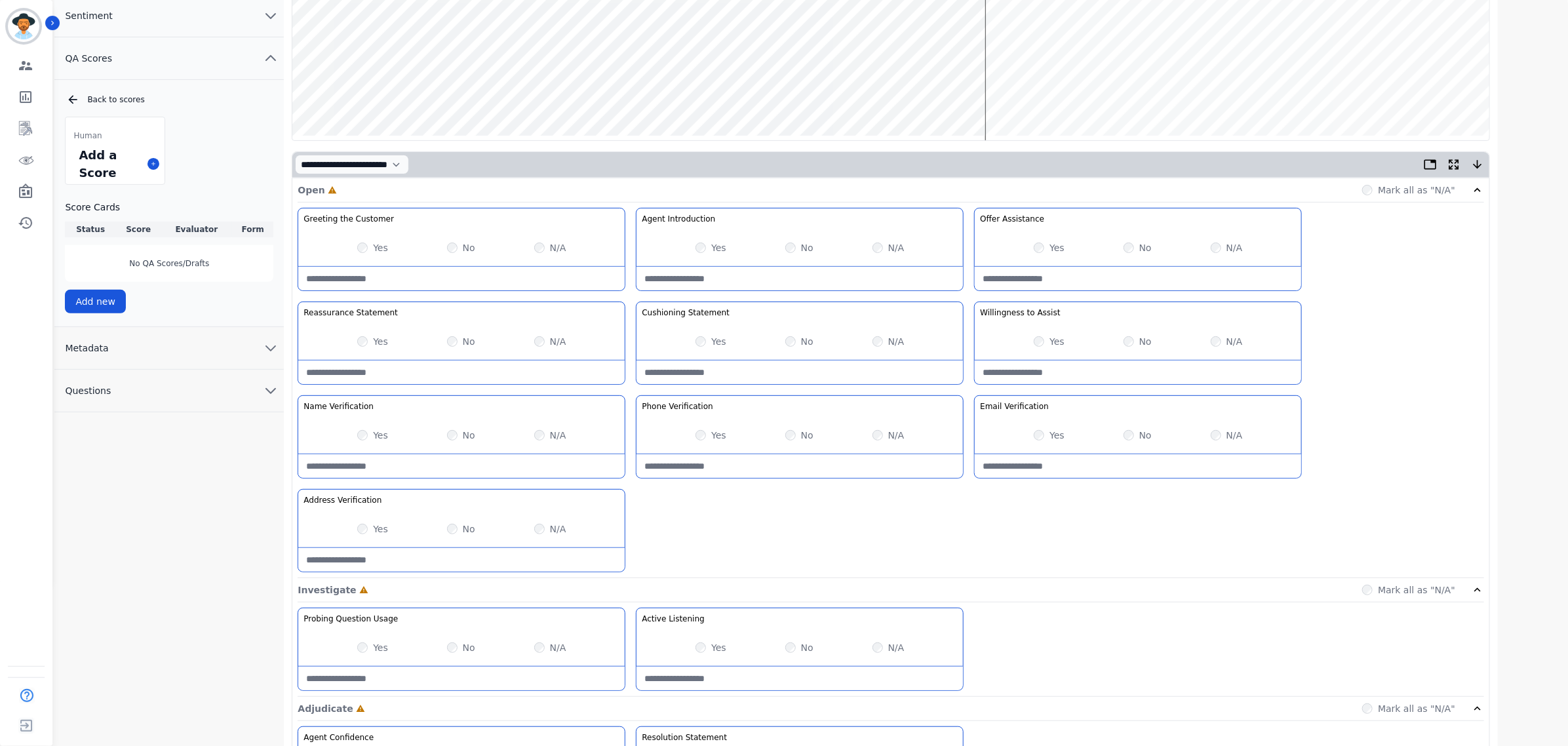
scroll to position [164, 0]
click at [926, 91] on wave at bounding box center [891, 57] width 1197 height 168
click at [913, 95] on wave at bounding box center [891, 57] width 1197 height 168
click at [807, 93] on wave at bounding box center [891, 57] width 1197 height 168
click at [792, 93] on wave at bounding box center [891, 57] width 1197 height 168
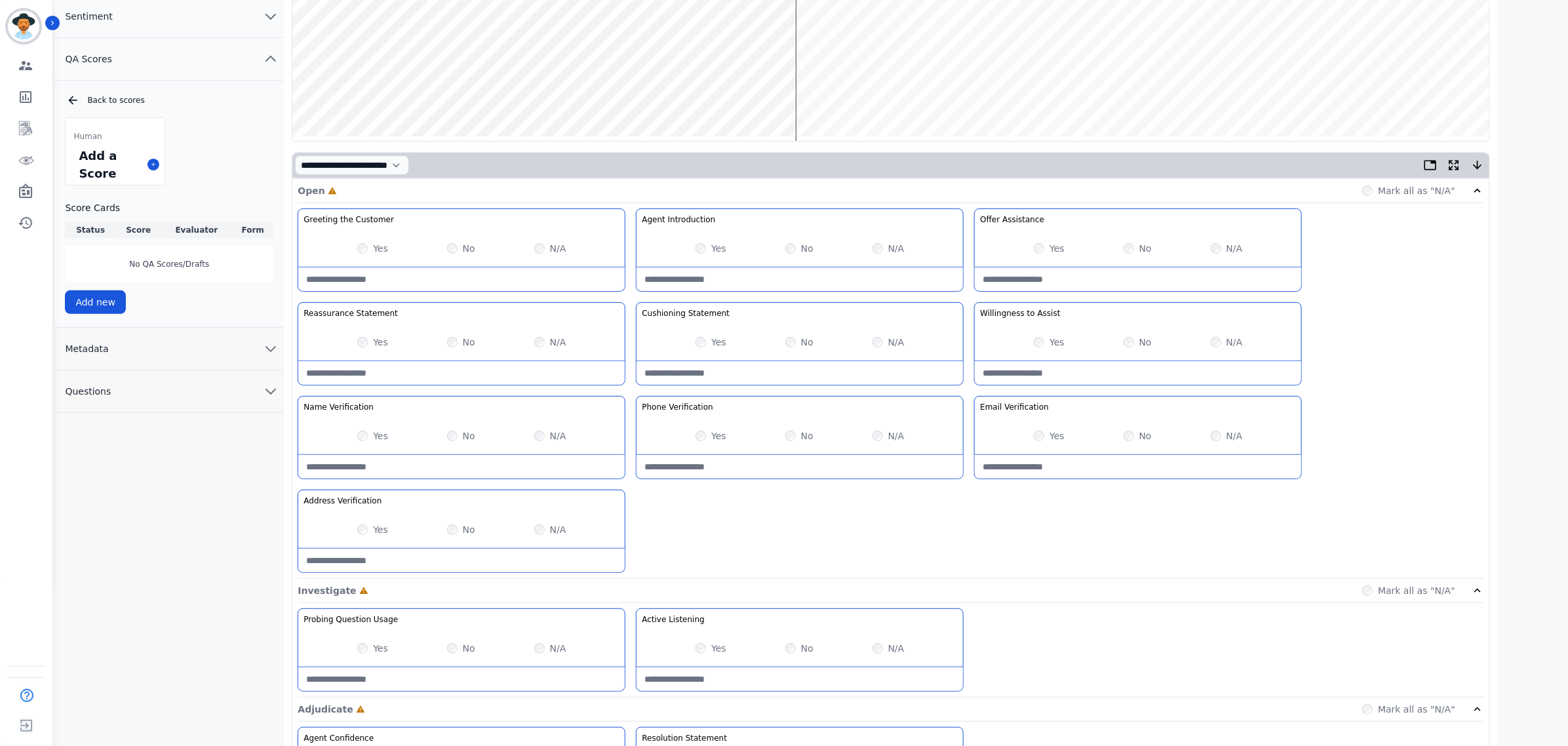
drag, startPoint x: 702, startPoint y: 93, endPoint x: 708, endPoint y: 92, distance: 6.1
click at [702, 93] on wave at bounding box center [891, 57] width 1197 height 168
click at [593, 95] on wave at bounding box center [891, 57] width 1197 height 168
click at [611, 96] on wave at bounding box center [891, 57] width 1197 height 168
click at [667, 93] on wave at bounding box center [891, 57] width 1197 height 168
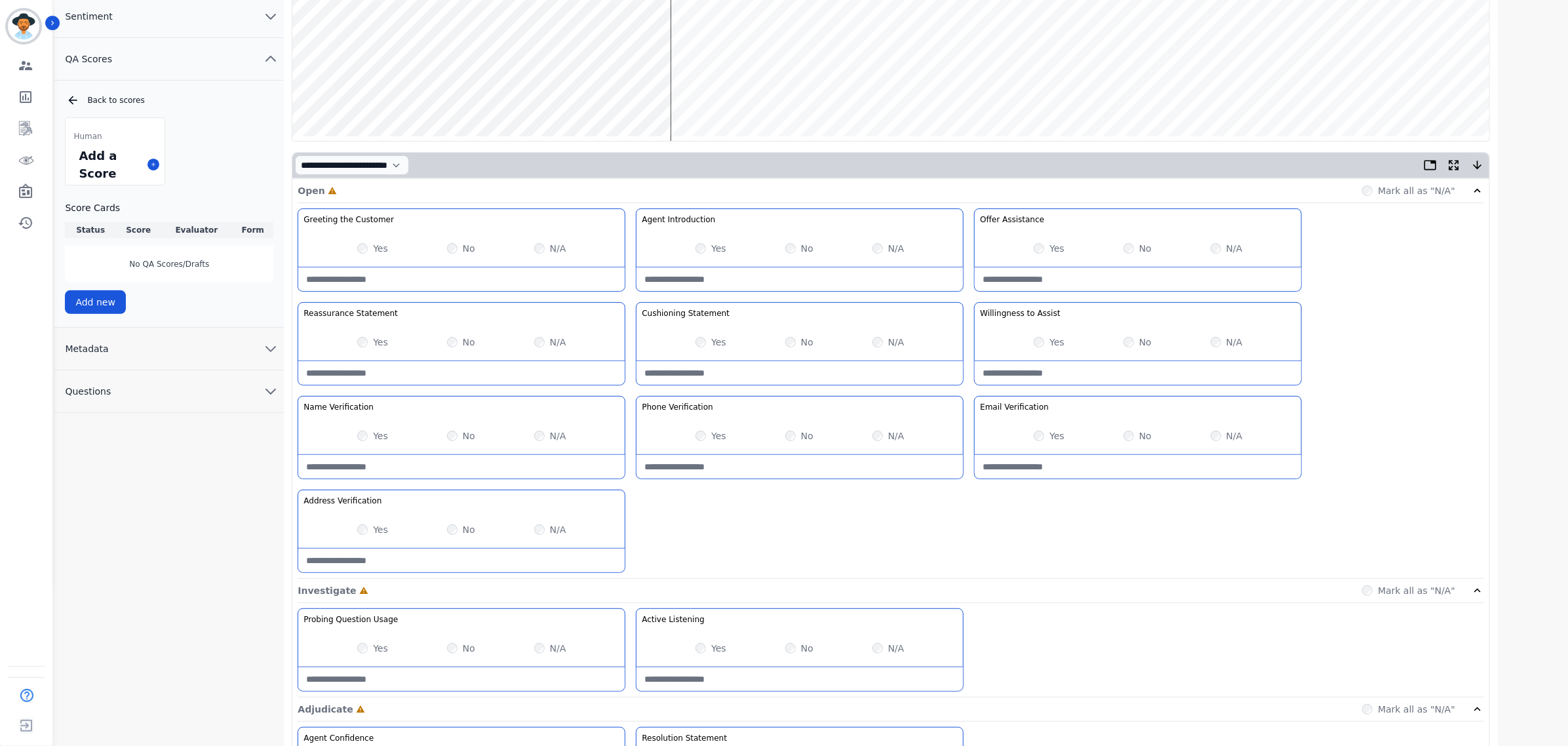
click at [707, 95] on wave at bounding box center [891, 57] width 1197 height 168
click at [792, 96] on wave at bounding box center [891, 57] width 1197 height 168
click at [855, 89] on wave at bounding box center [891, 57] width 1197 height 168
click at [904, 95] on wave at bounding box center [891, 57] width 1197 height 168
click at [942, 93] on wave at bounding box center [891, 57] width 1197 height 168
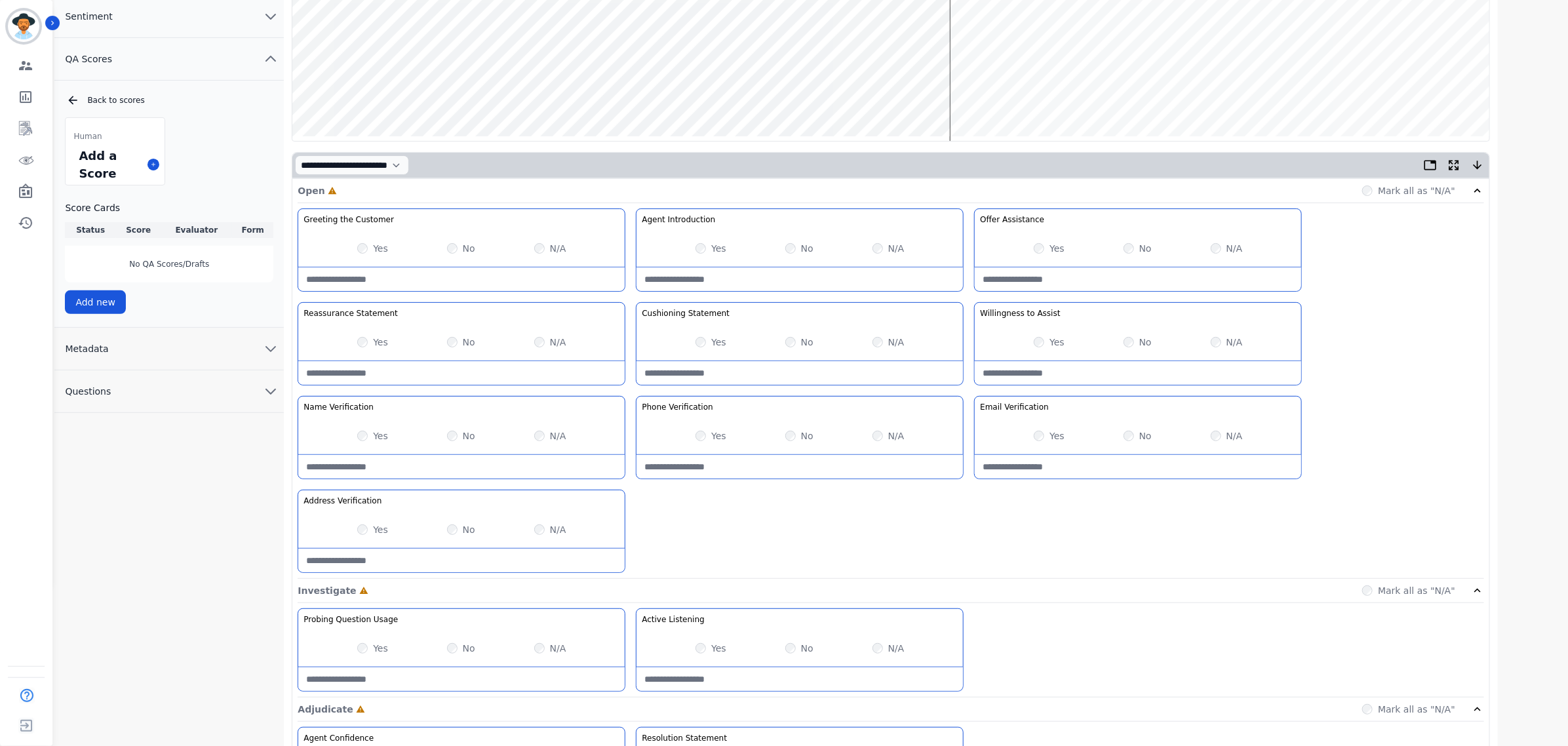
click at [977, 96] on wave at bounding box center [891, 57] width 1197 height 168
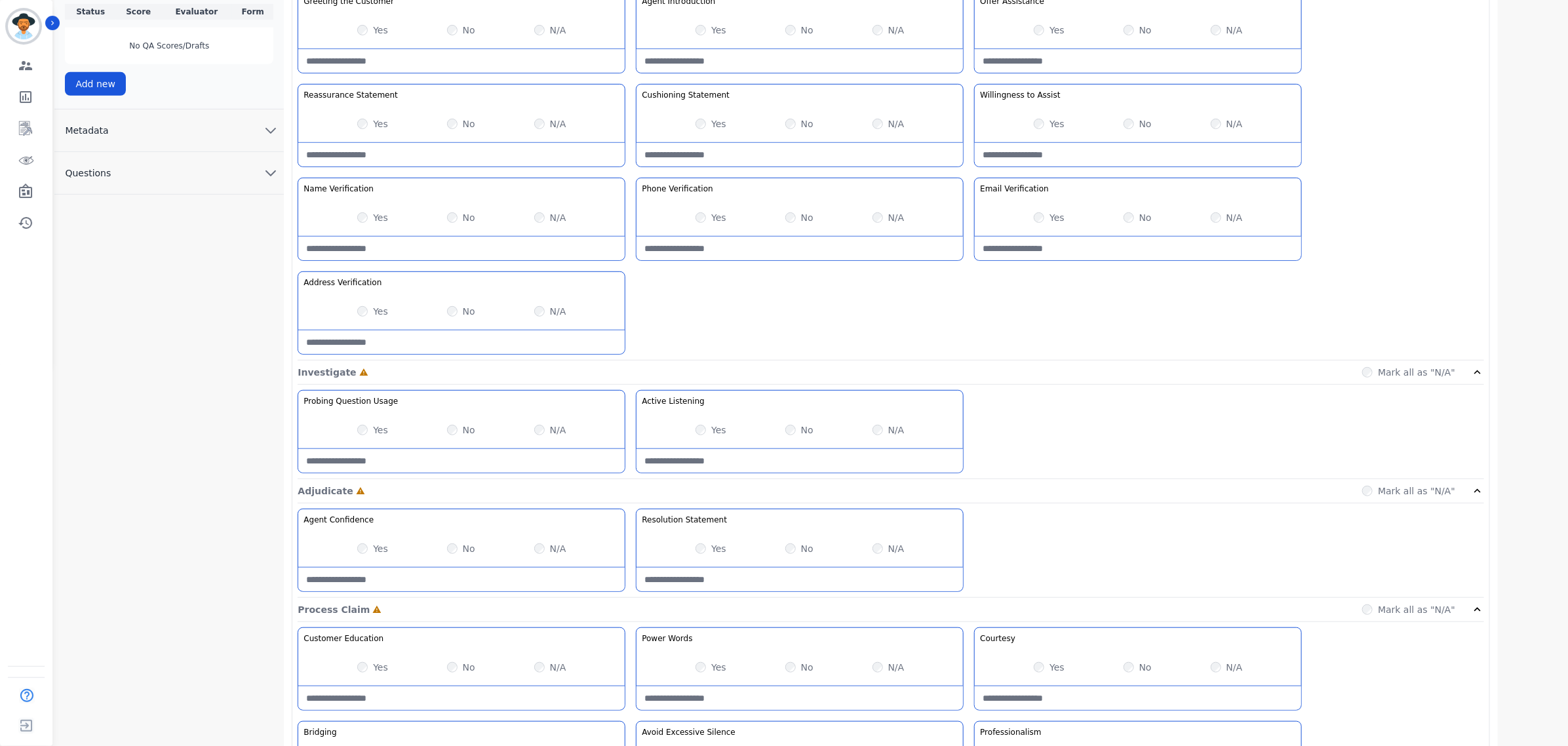
scroll to position [327, 0]
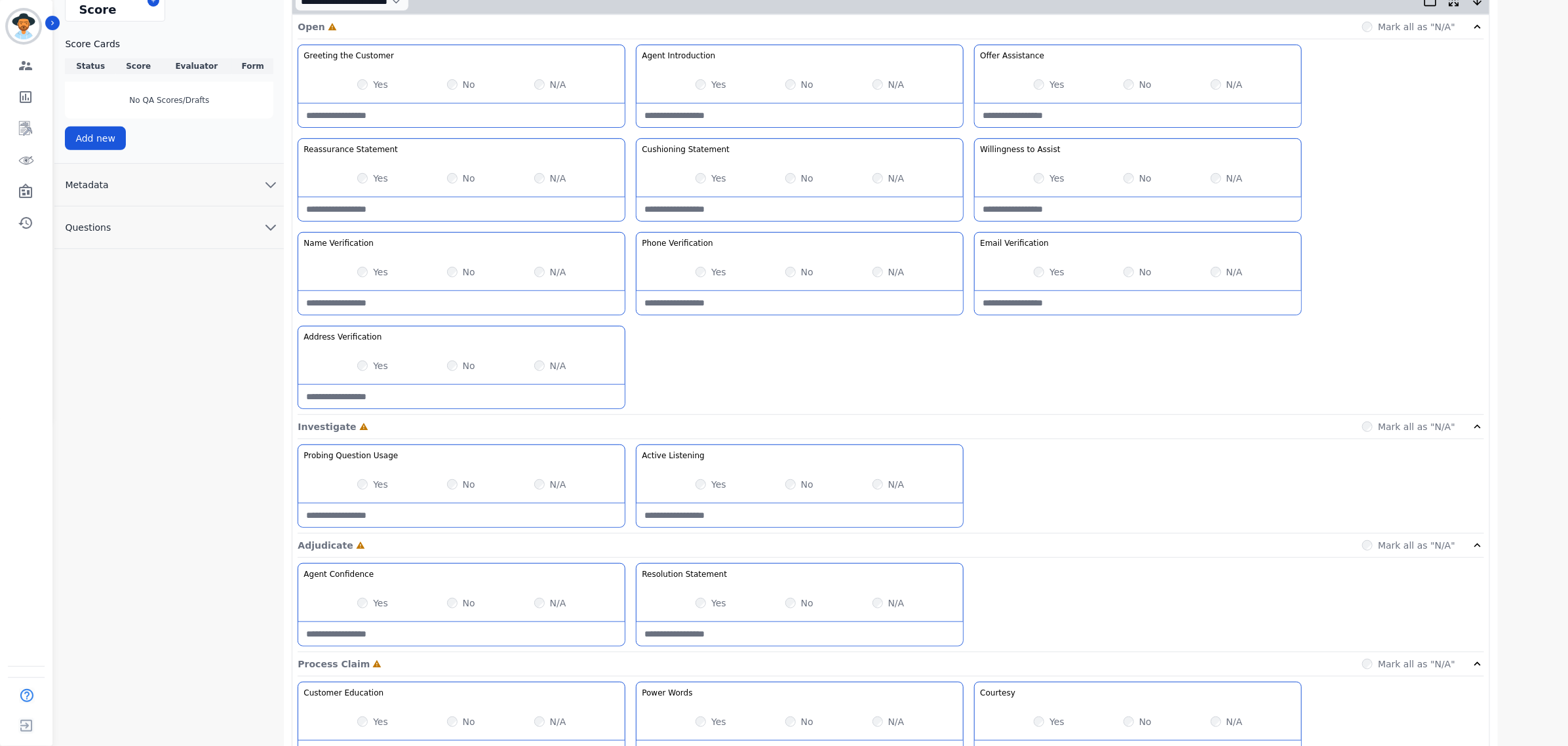
click at [787, 637] on Statement-note at bounding box center [799, 634] width 327 height 24
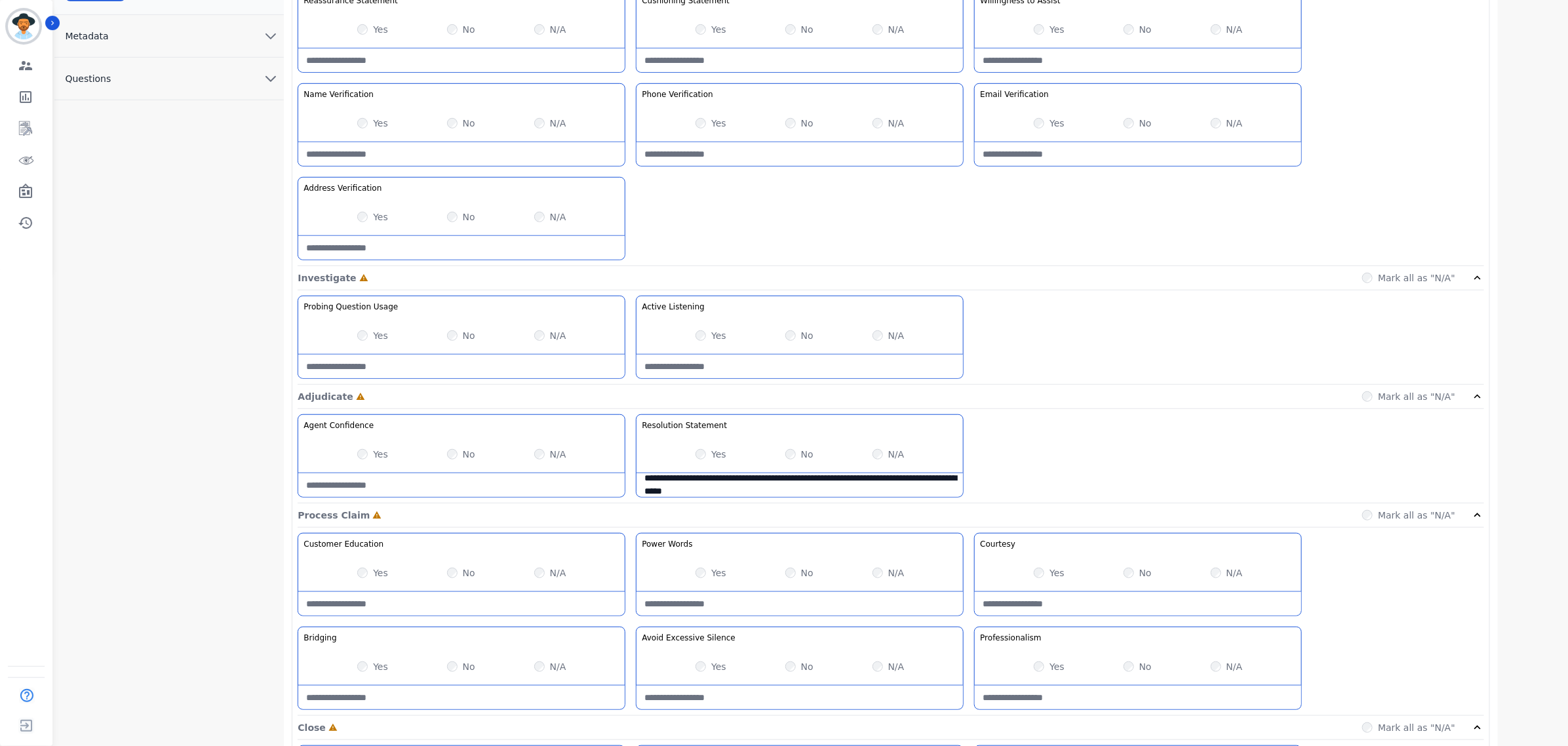
scroll to position [491, 0]
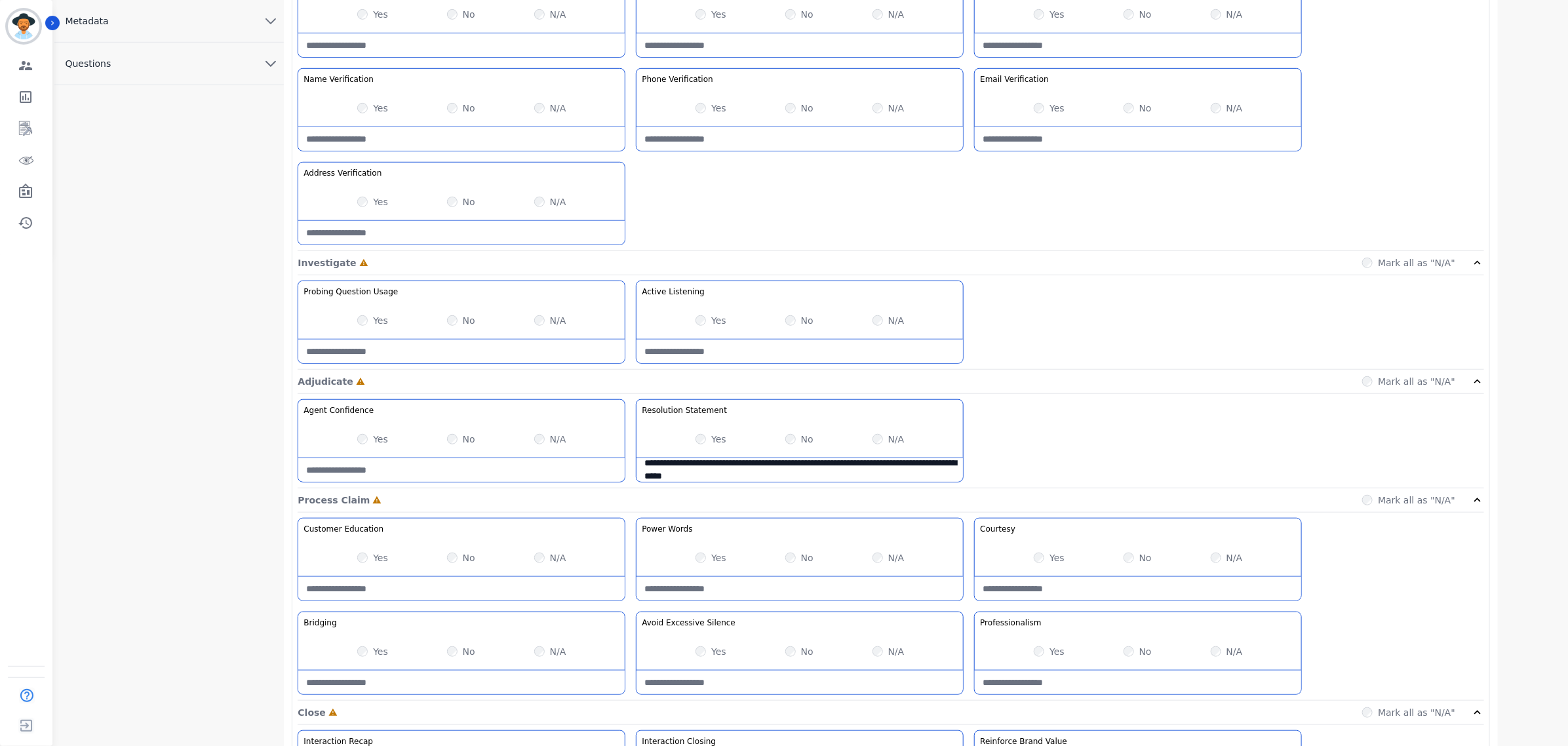
click at [748, 479] on Statement-note "**********" at bounding box center [799, 470] width 327 height 24
paste Statement-note "**********"
drag, startPoint x: 794, startPoint y: 466, endPoint x: 868, endPoint y: 477, distance: 74.8
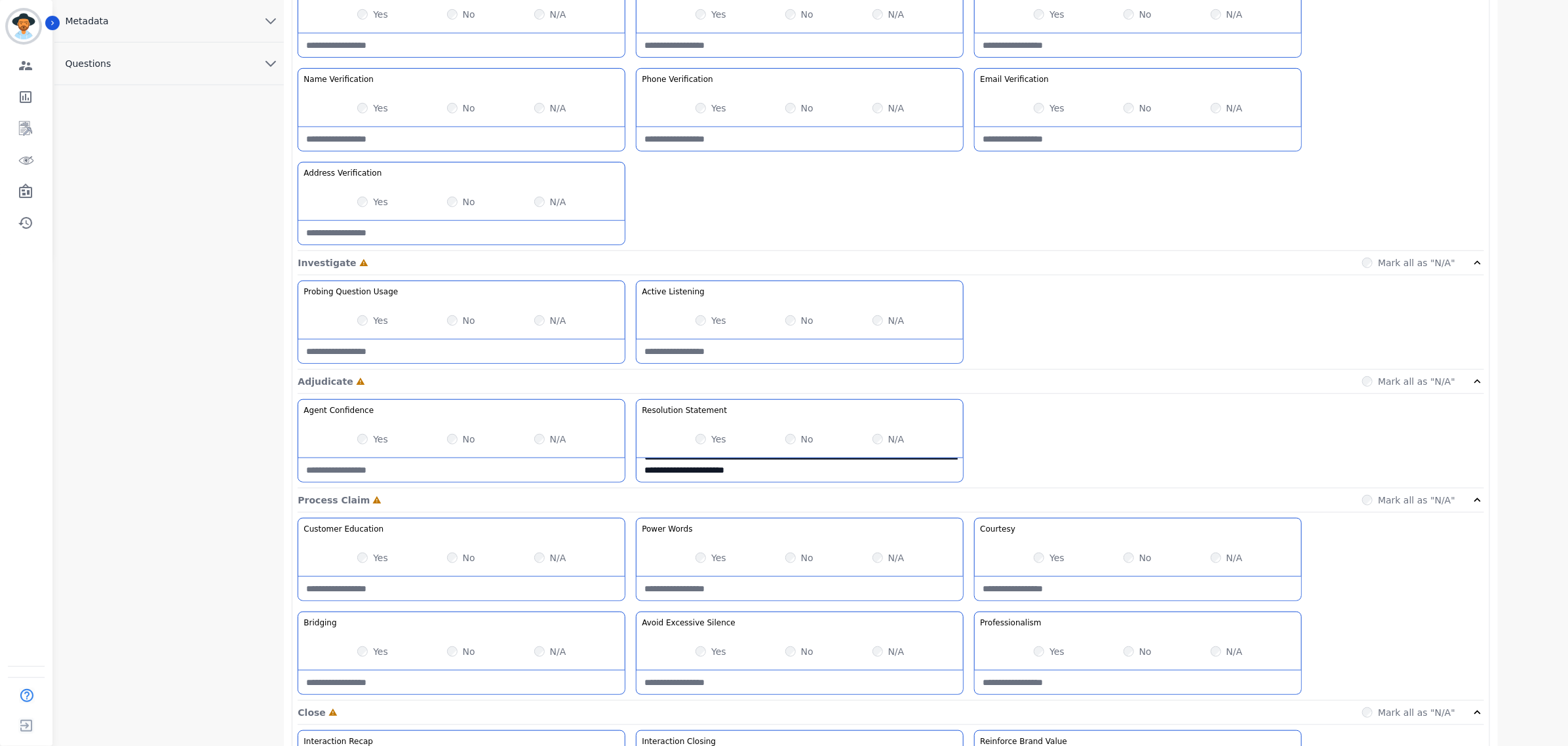
click at [868, 477] on Statement-note "**********" at bounding box center [799, 470] width 327 height 24
paste Statement-note "**********"
click at [756, 472] on Statement-note "**********" at bounding box center [799, 470] width 327 height 24
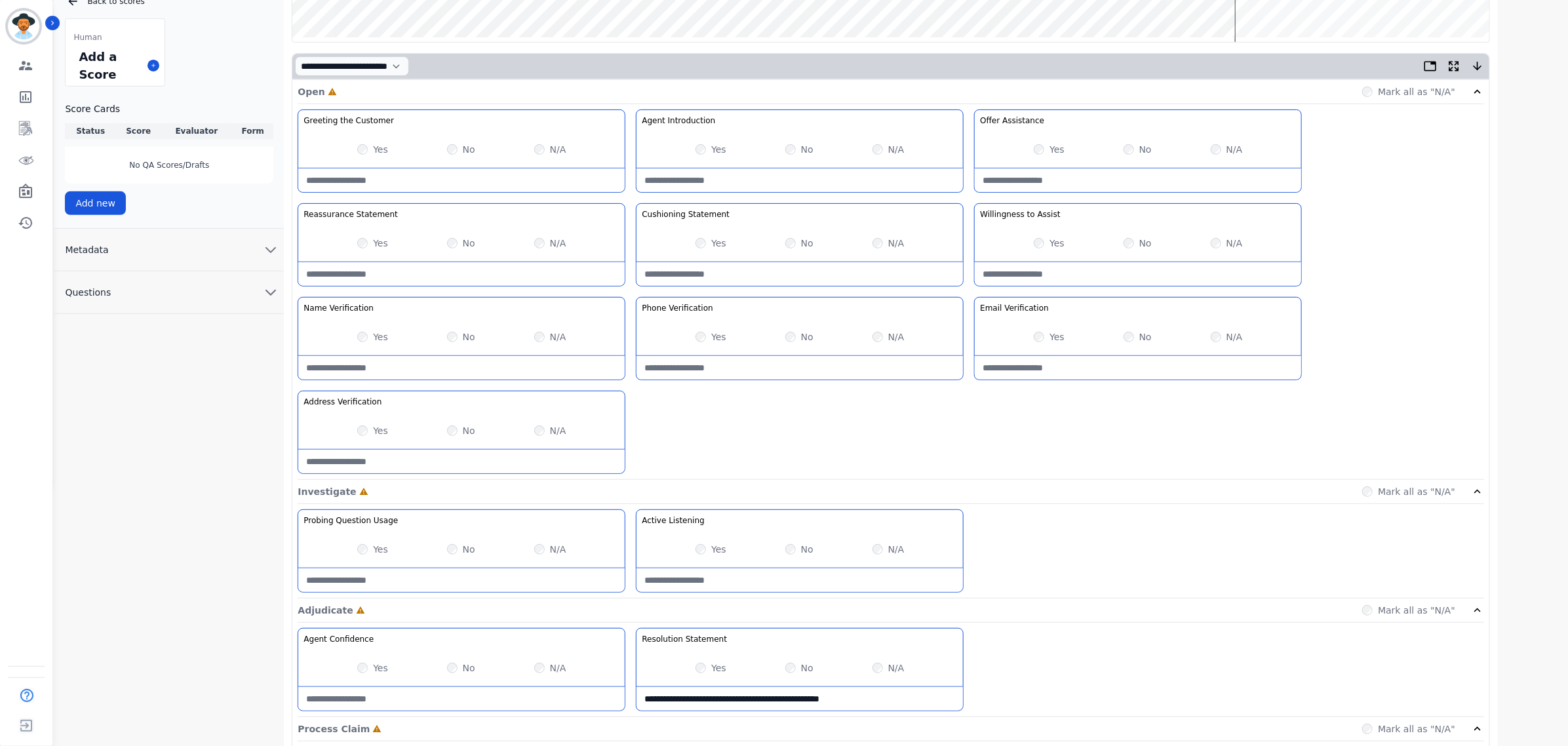
scroll to position [246, 0]
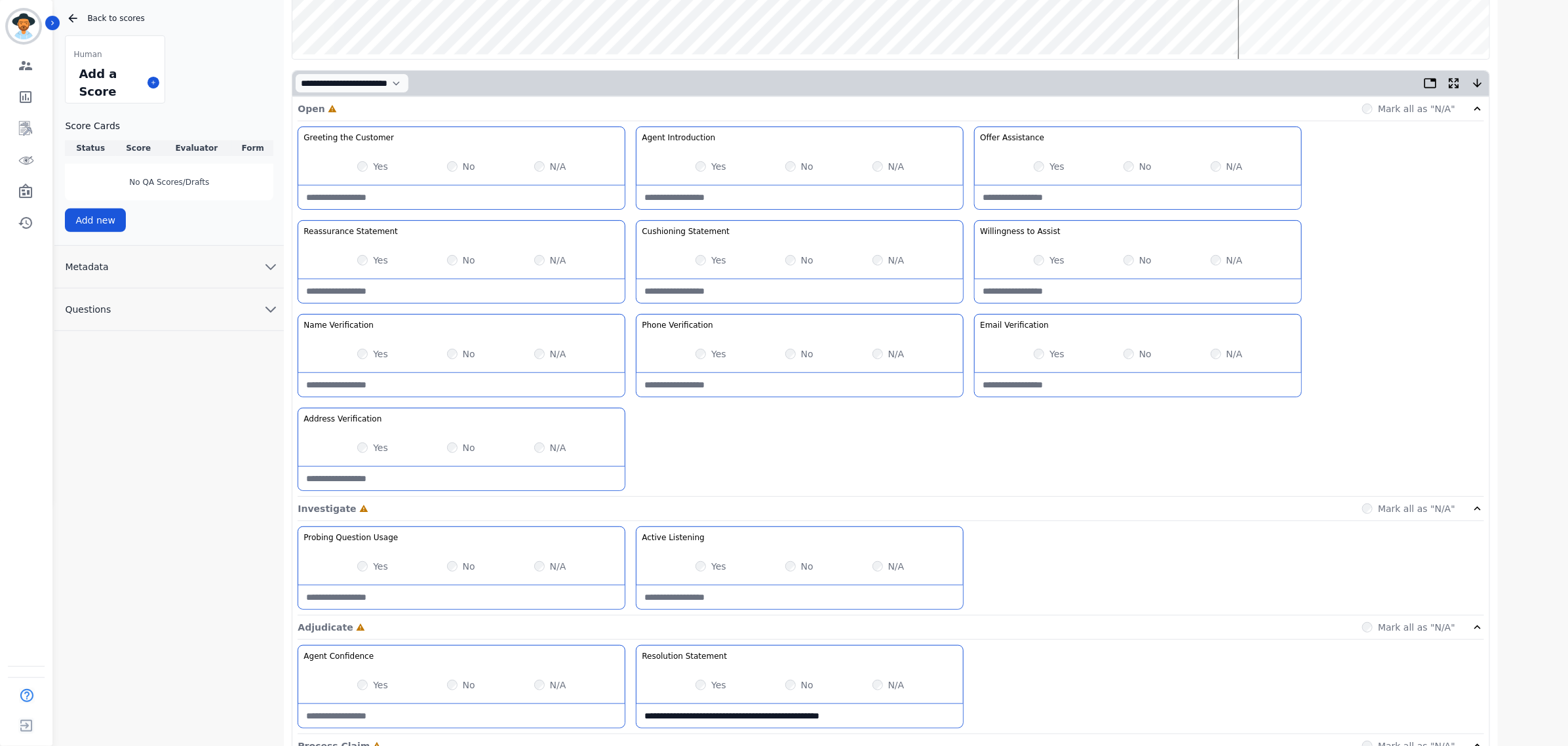
type Statement-note "**********"
click at [1122, 291] on Assist-note at bounding box center [1137, 291] width 327 height 24
click at [705, 380] on Verification-note at bounding box center [799, 385] width 327 height 24
drag, startPoint x: 744, startPoint y: 388, endPoint x: 609, endPoint y: 377, distance: 135.4
click at [609, 377] on div "Greeting the Customer Welcome is where we quickly greet our customer as a known…" at bounding box center [890, 311] width 1186 height 370
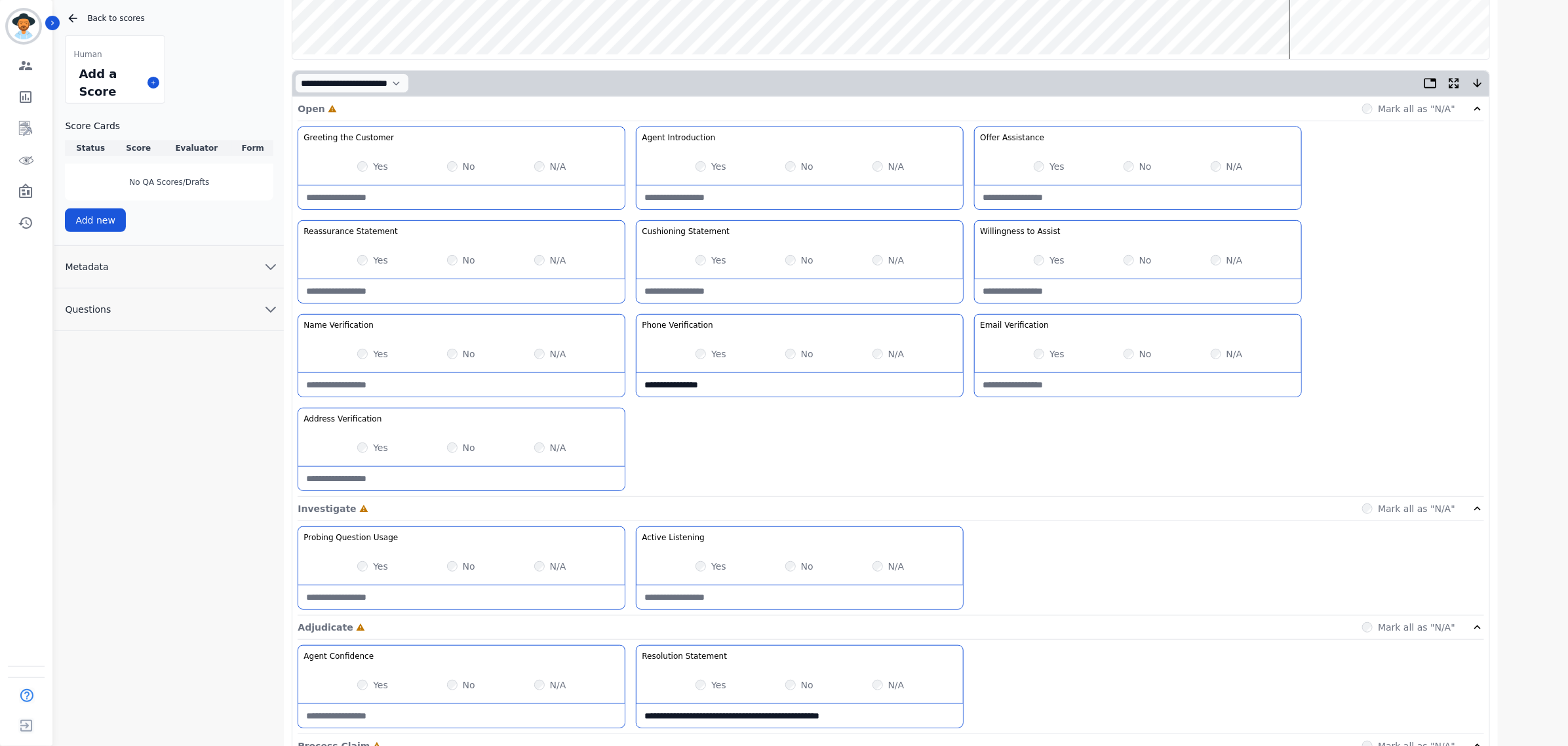
type Verification-note "**********"
click at [512, 475] on Verification-note at bounding box center [461, 478] width 327 height 24
paste Verification-note "**********"
type Verification-note "**********"
click at [450, 382] on Verification-note at bounding box center [461, 385] width 327 height 24
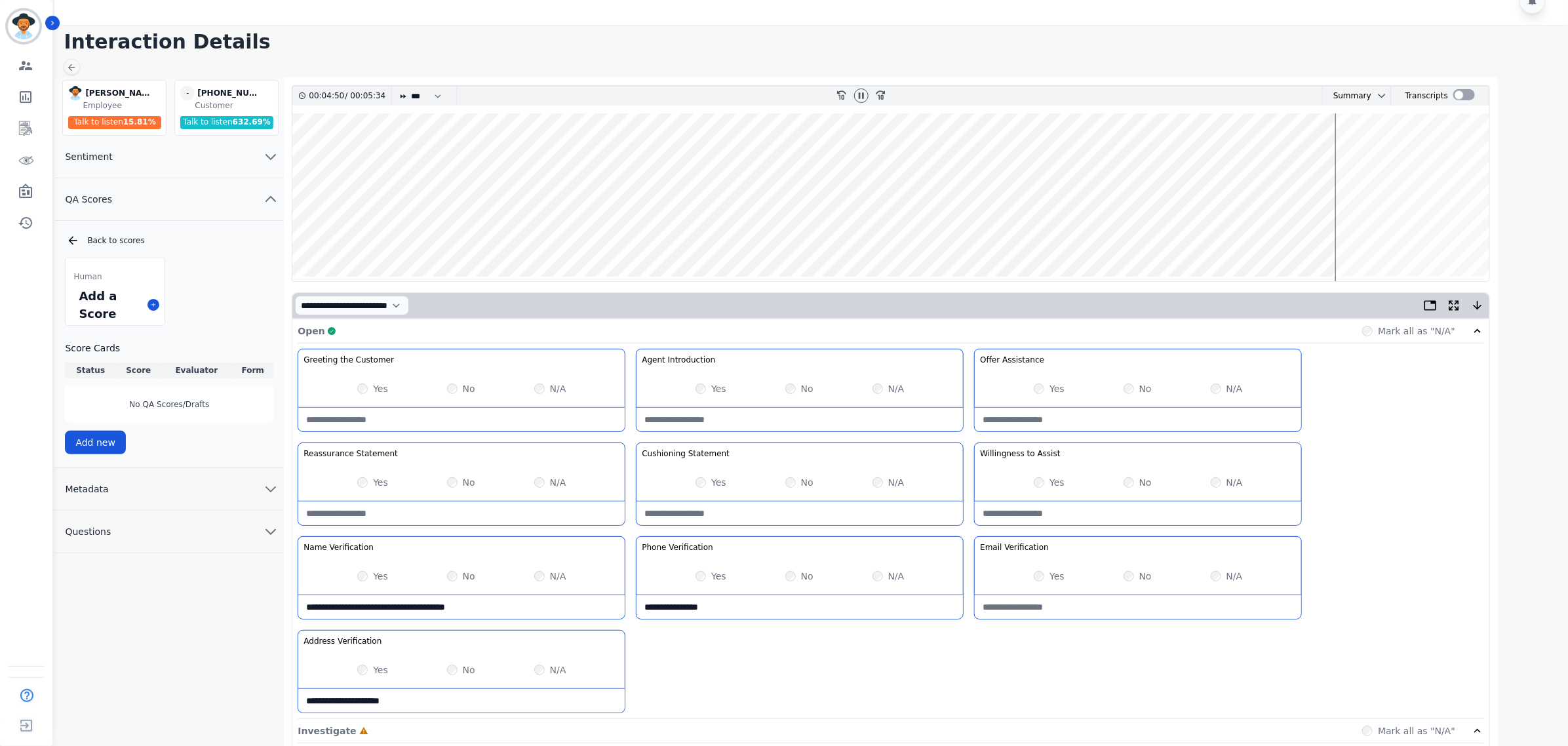
scroll to position [0, 0]
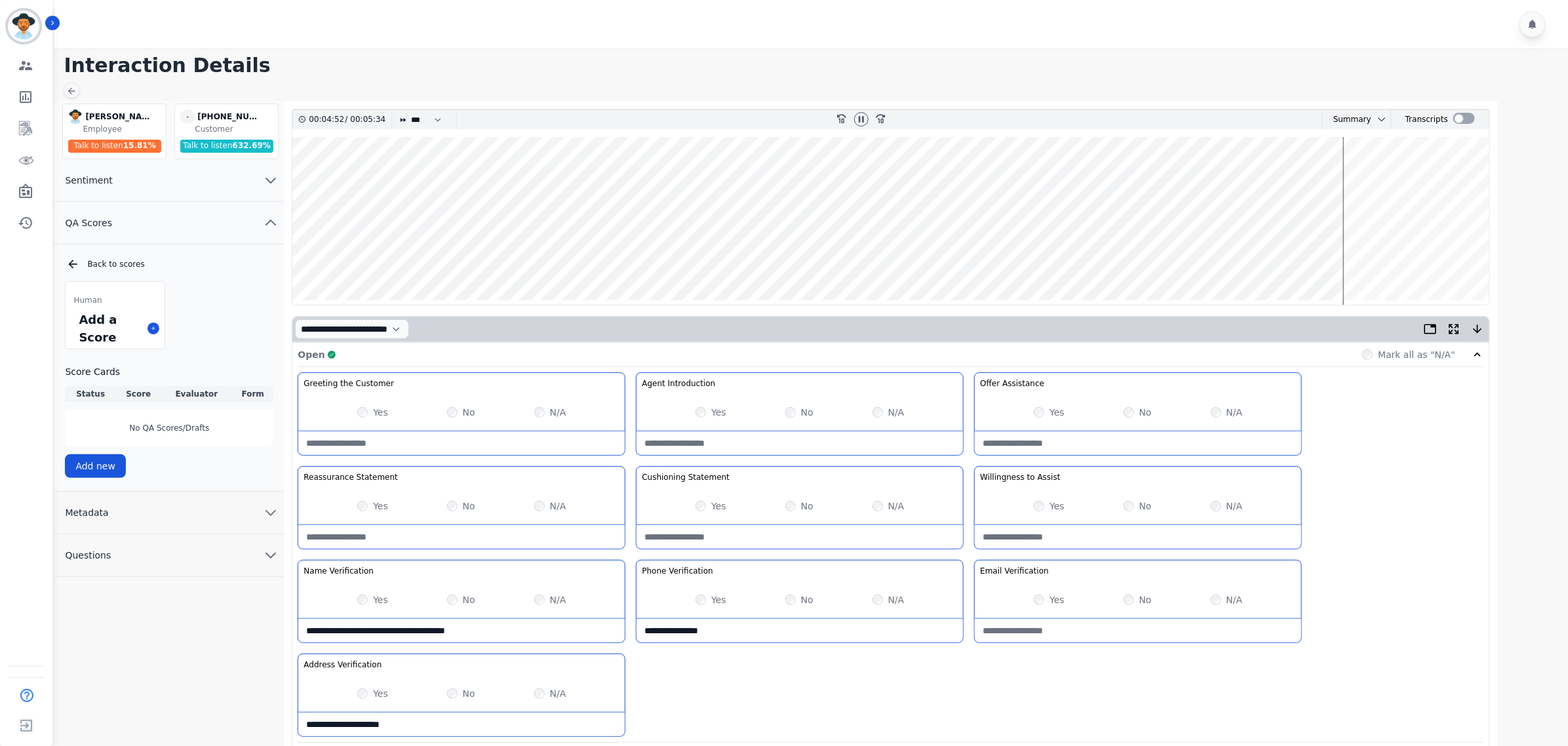
type Verification-note "**********"
click at [316, 179] on wave at bounding box center [891, 220] width 1197 height 168
click at [1346, 254] on wave at bounding box center [891, 220] width 1197 height 168
click at [1352, 254] on wave at bounding box center [891, 220] width 1197 height 168
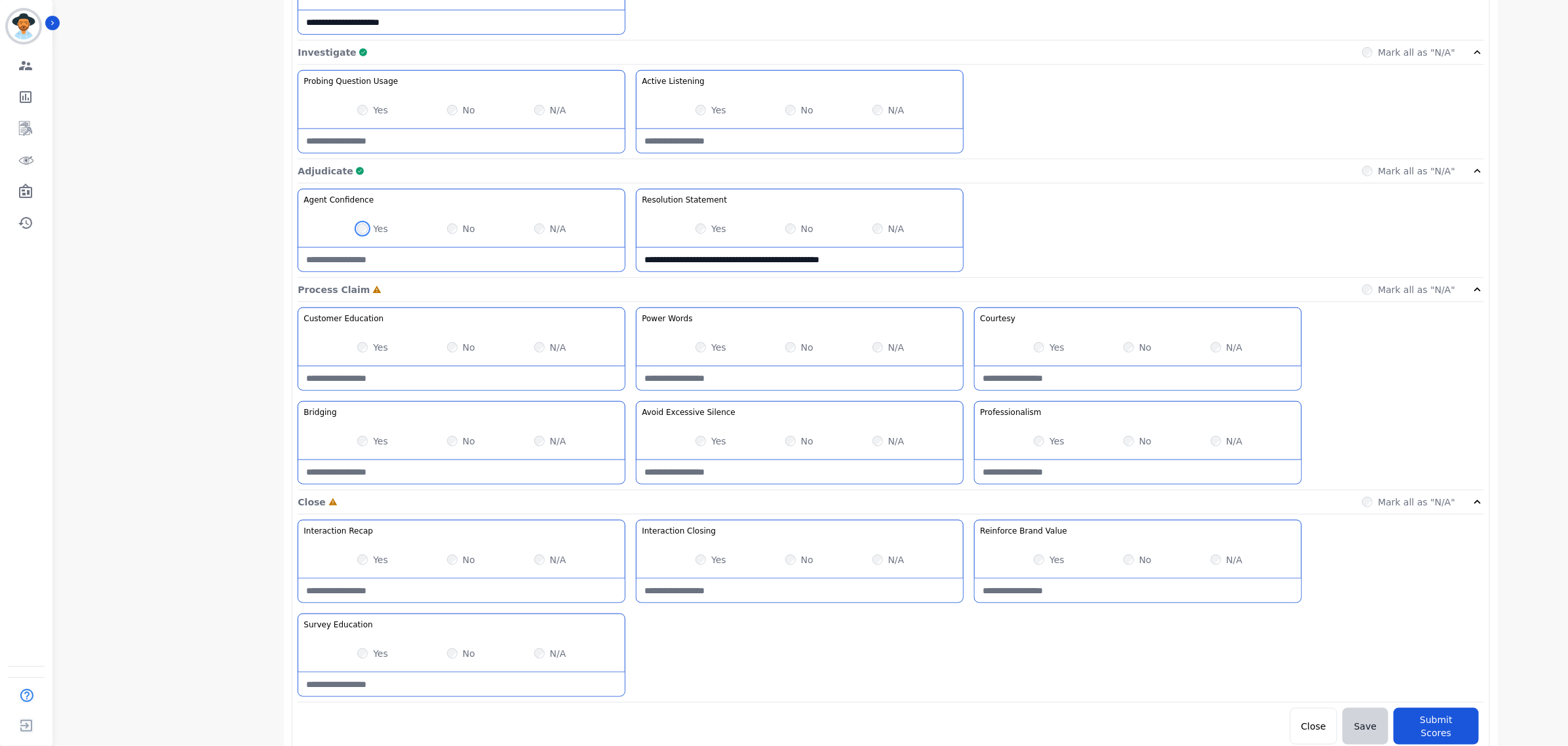
scroll to position [708, 0]
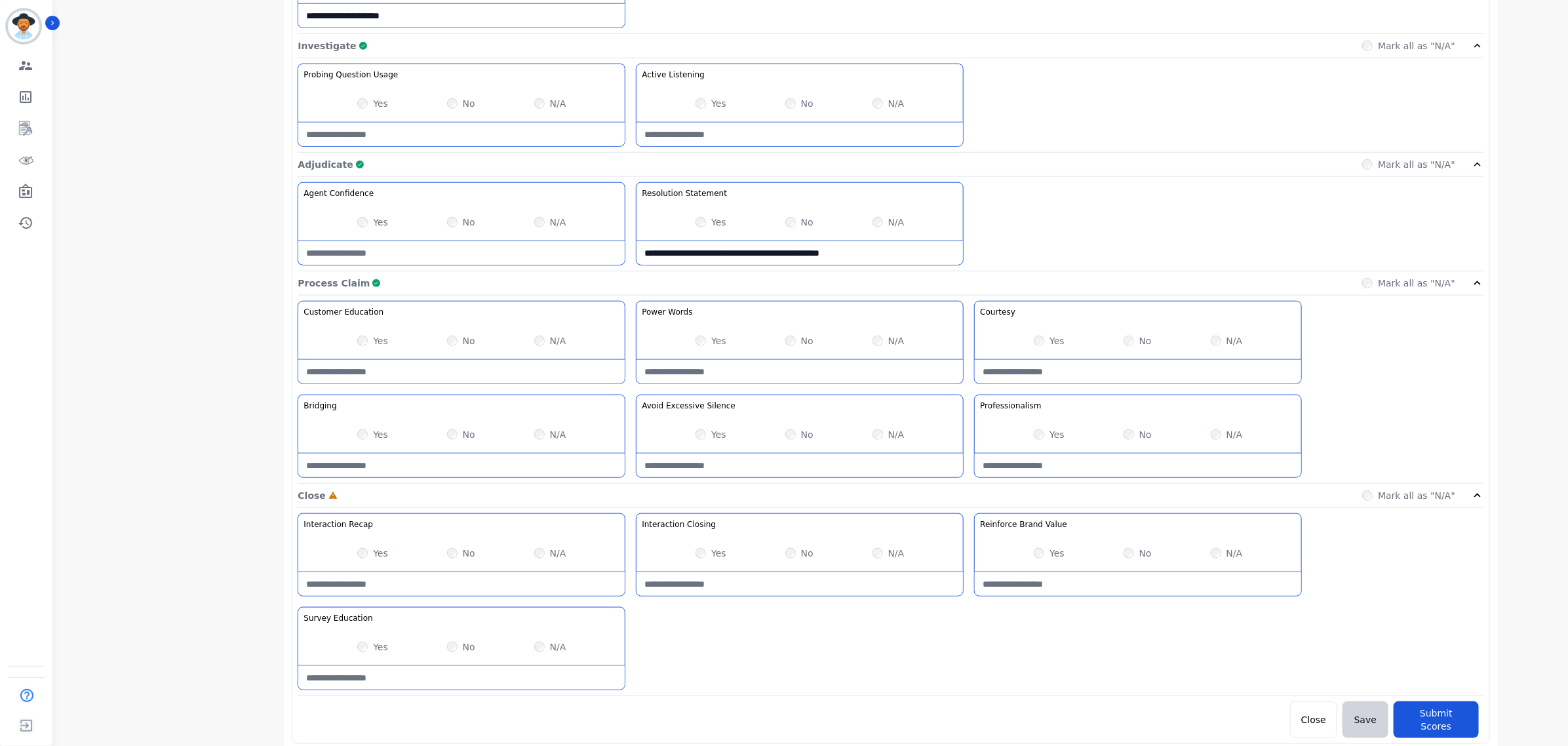
click at [782, 556] on div "Yes No N/A" at bounding box center [799, 553] width 327 height 37
click at [812, 590] on Closing-note at bounding box center [799, 584] width 327 height 24
type Closing-note "*"
type Closing-note "**********"
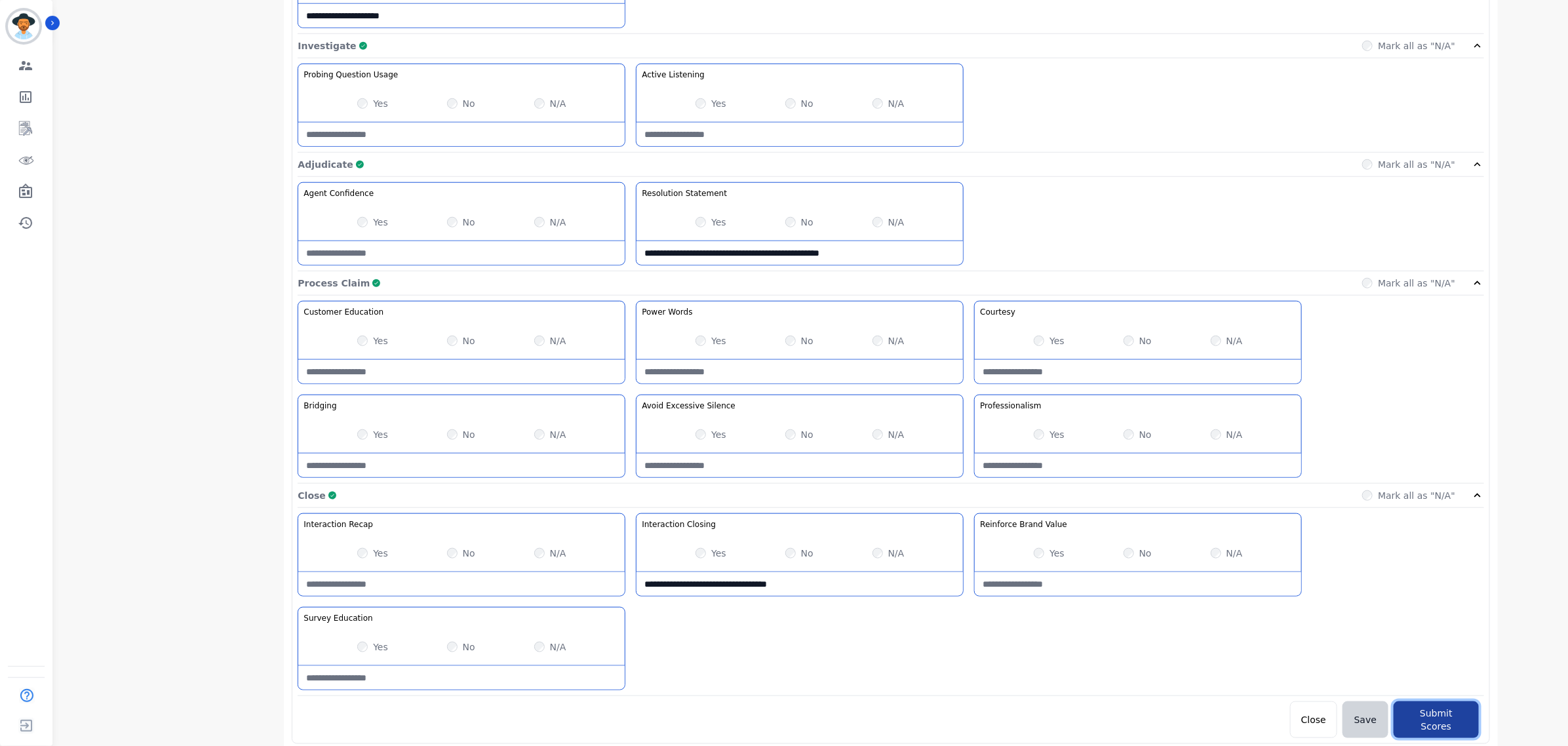
click at [1447, 718] on button "Submit Scores" at bounding box center [1436, 719] width 85 height 37
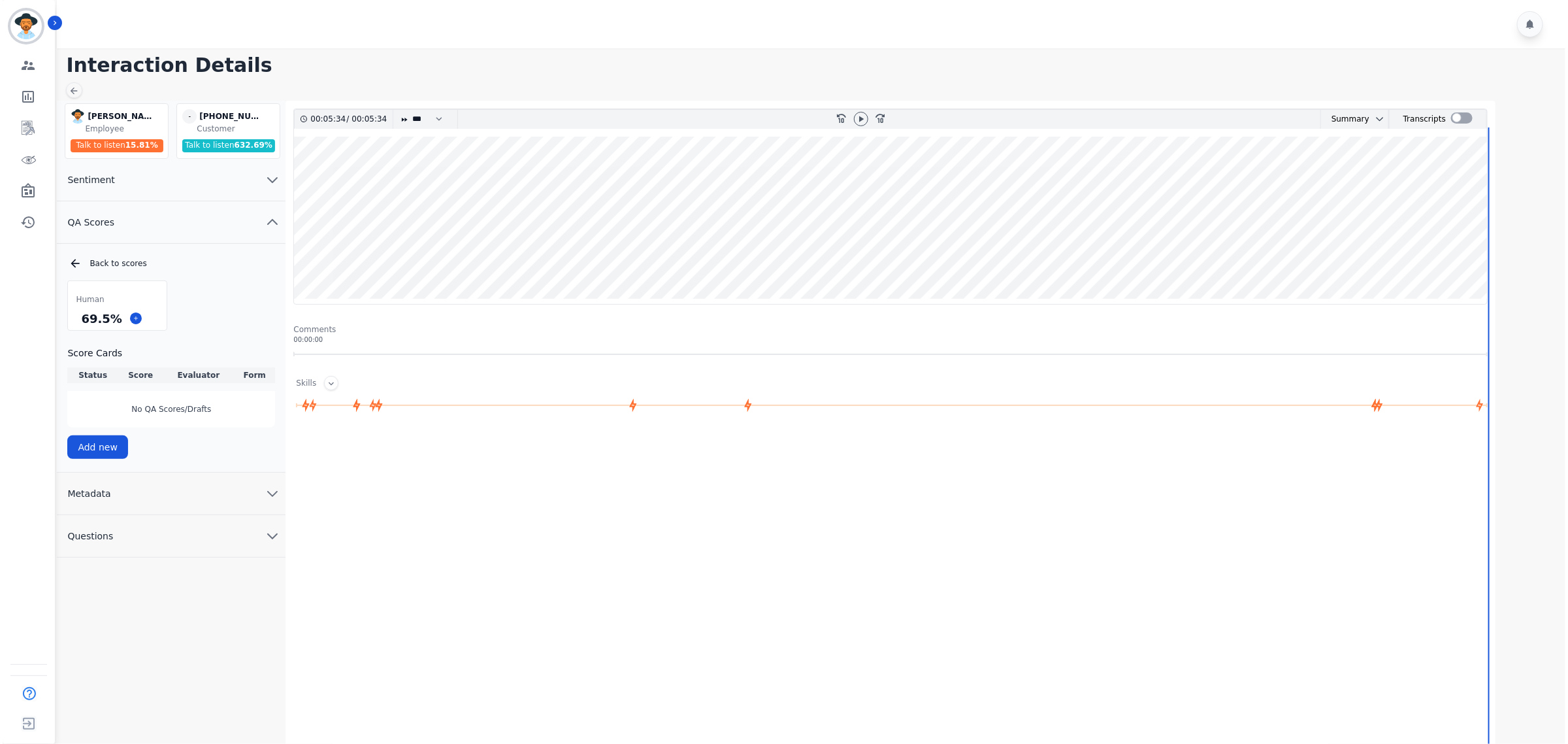
scroll to position [0, 0]
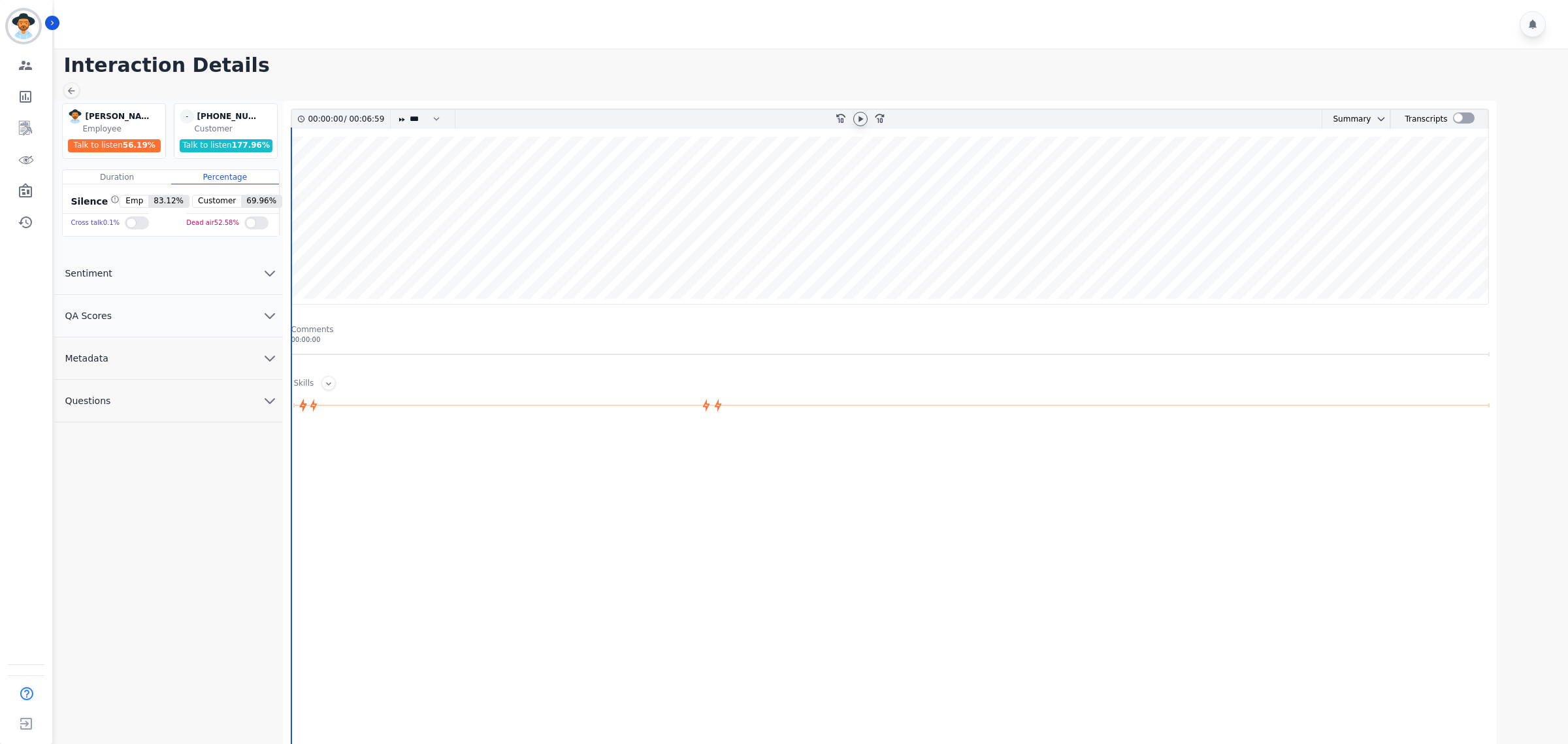
click at [858, 121] on icon at bounding box center [861, 119] width 11 height 11
click at [253, 323] on button "QA Scores" at bounding box center [168, 316] width 229 height 43
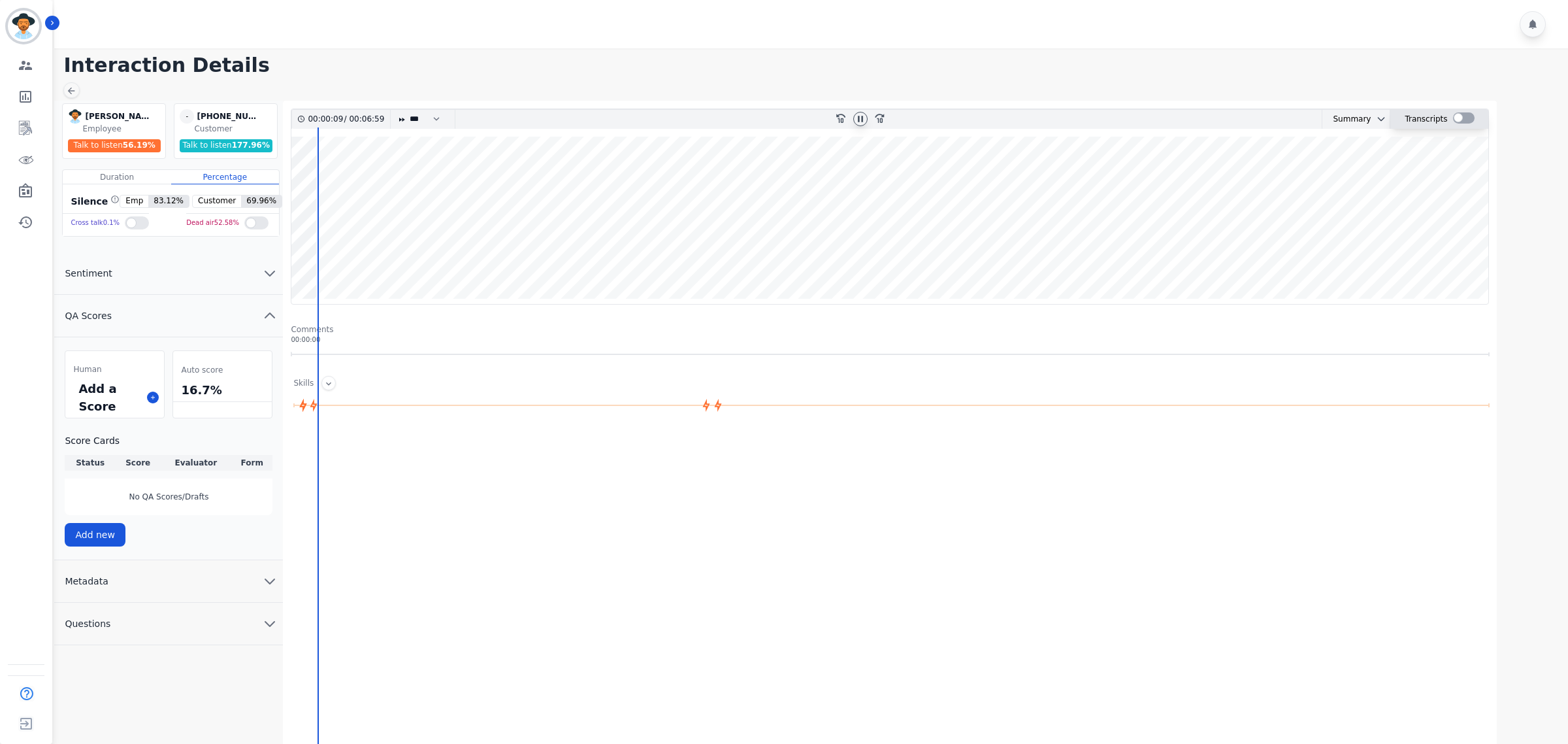
click at [1462, 117] on div at bounding box center [1464, 118] width 22 height 11
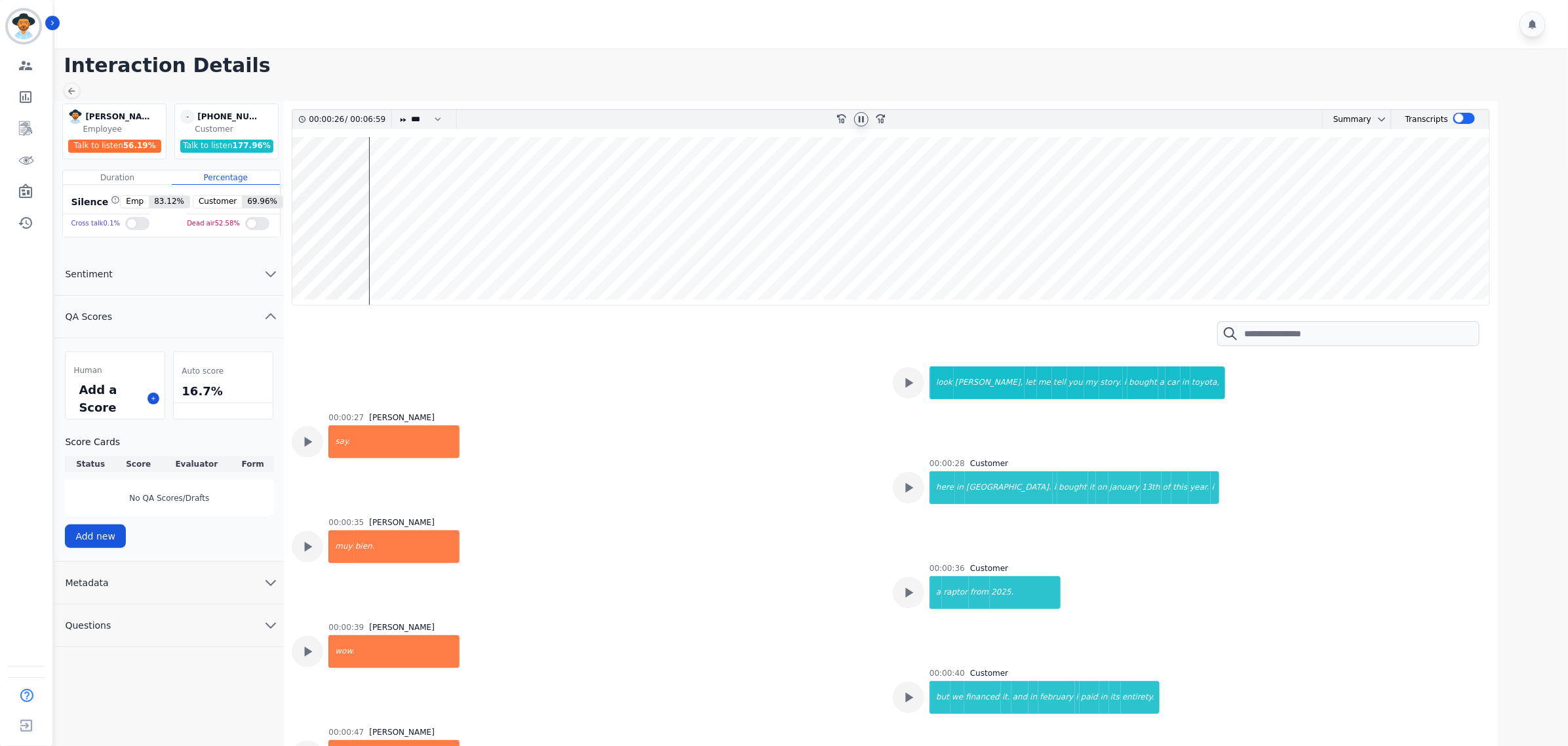
scroll to position [789, 0]
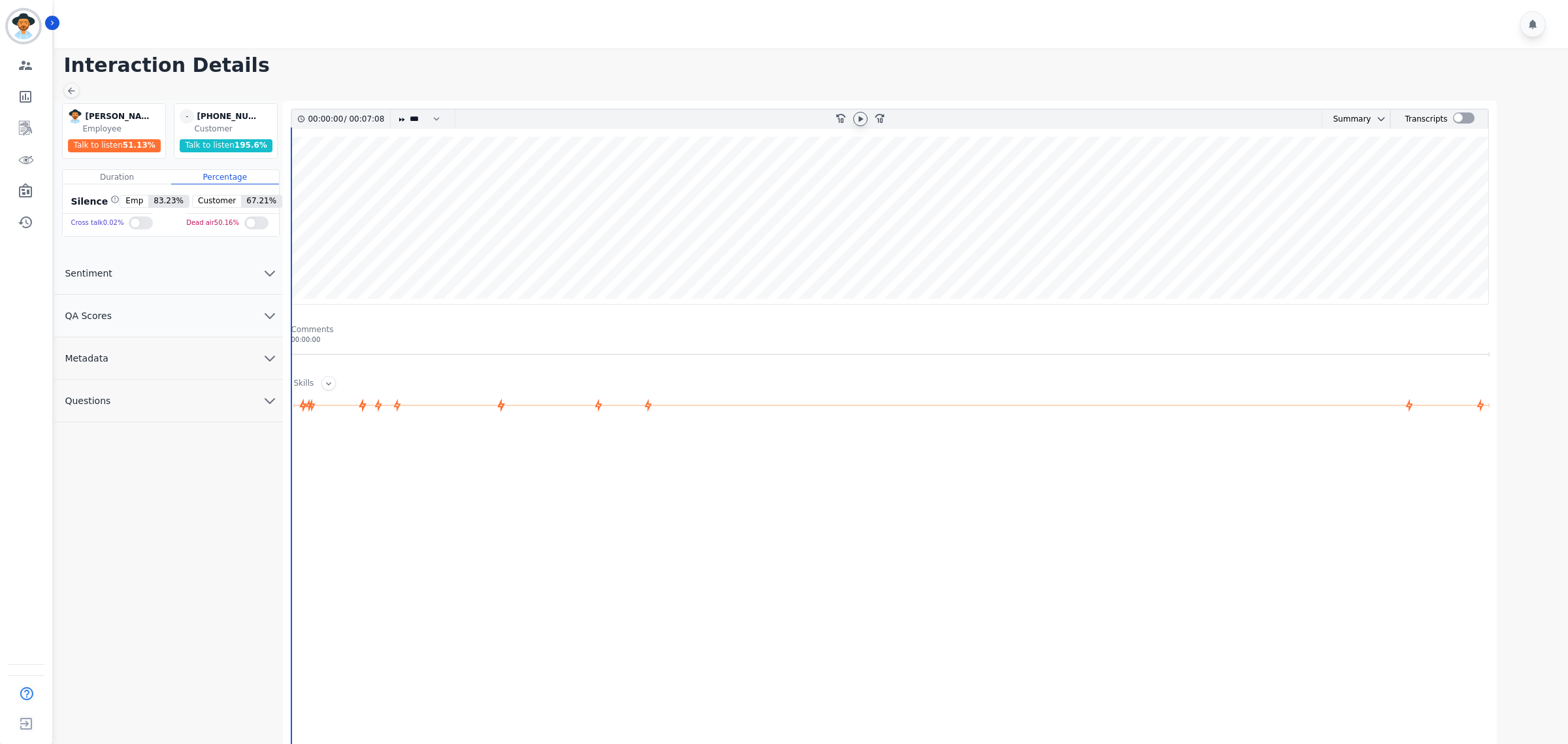
click at [864, 125] on div at bounding box center [861, 119] width 15 height 15
click at [263, 315] on icon "chevron down" at bounding box center [270, 316] width 16 height 16
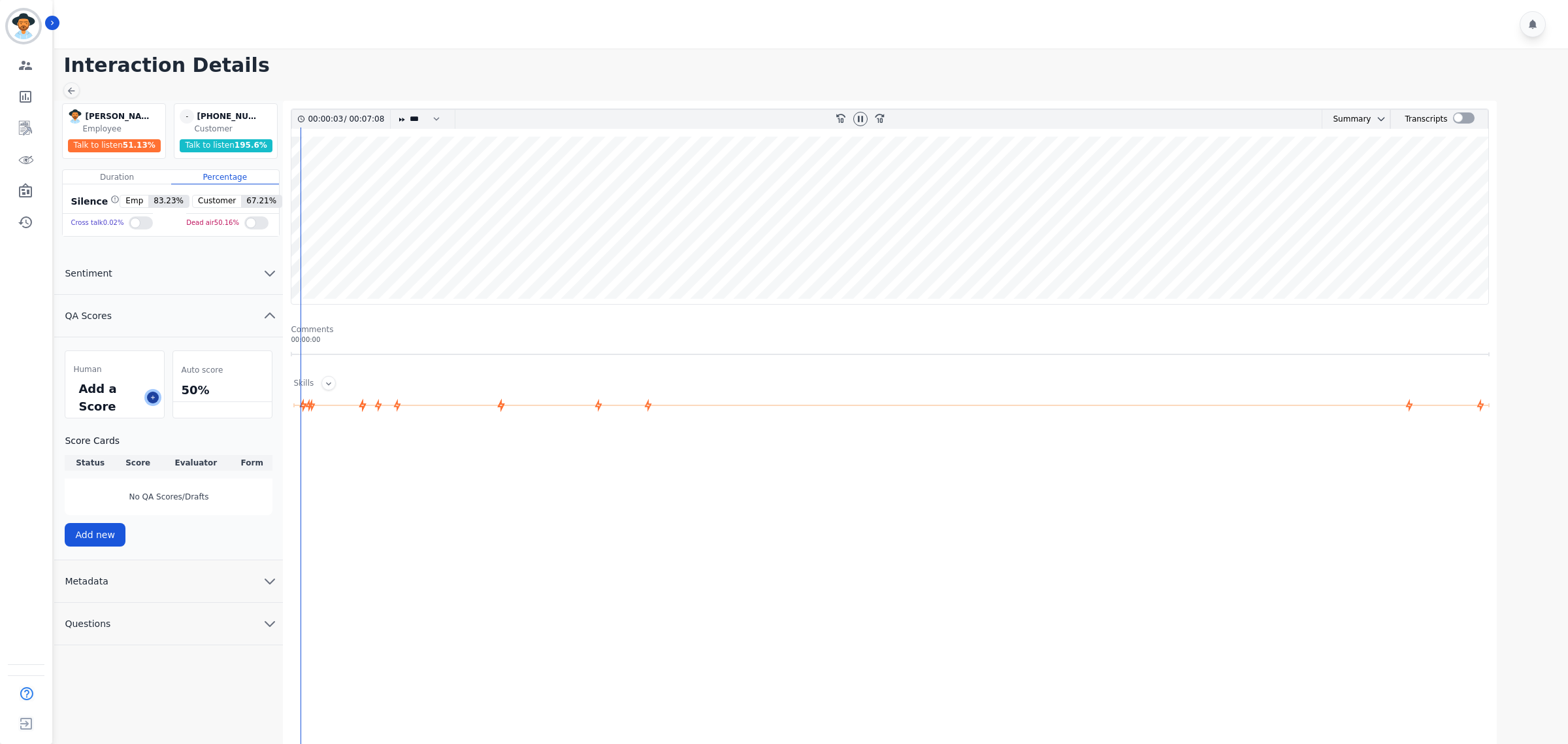
click at [151, 399] on icon at bounding box center [152, 397] width 7 height 7
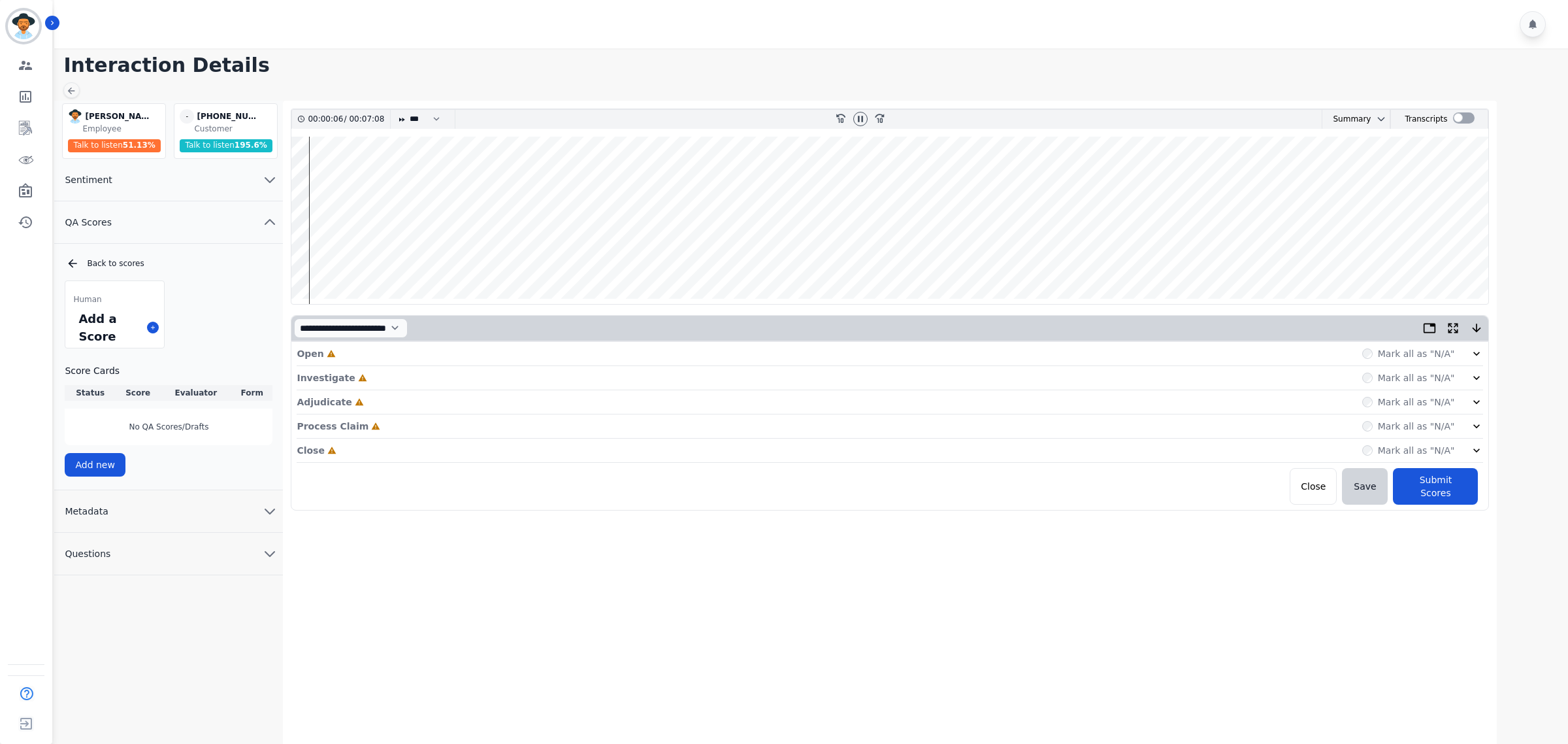
click at [1458, 340] on div "**********" at bounding box center [890, 327] width 1197 height 25
click at [1471, 355] on icon at bounding box center [1476, 353] width 13 height 13
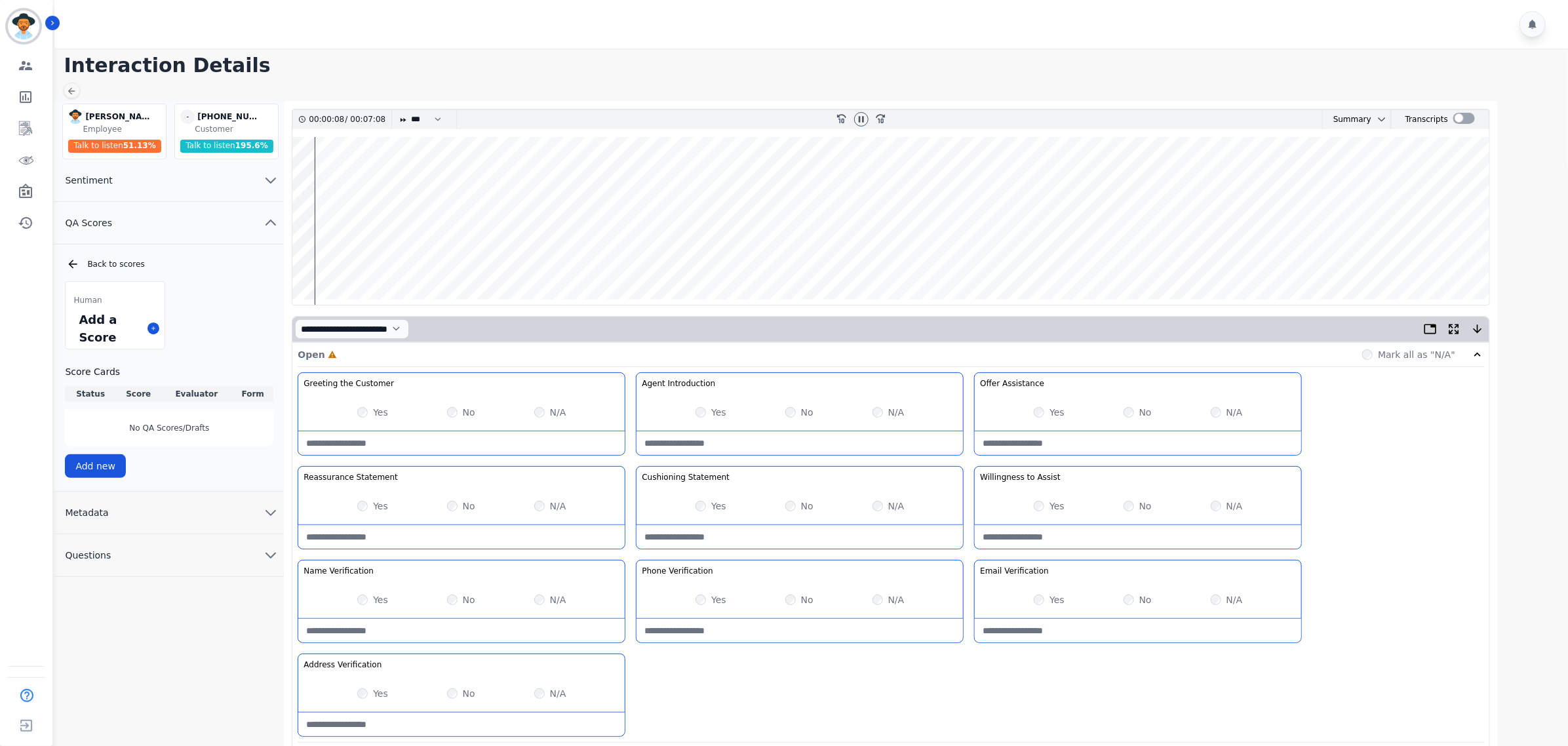
click at [371, 414] on div "Yes" at bounding box center [372, 412] width 31 height 13
click at [433, 124] on select "* * * **** * *** * ****" at bounding box center [430, 119] width 40 height 19
select select "****"
click at [410, 110] on select "* * * **** * *** * ****" at bounding box center [430, 119] width 40 height 19
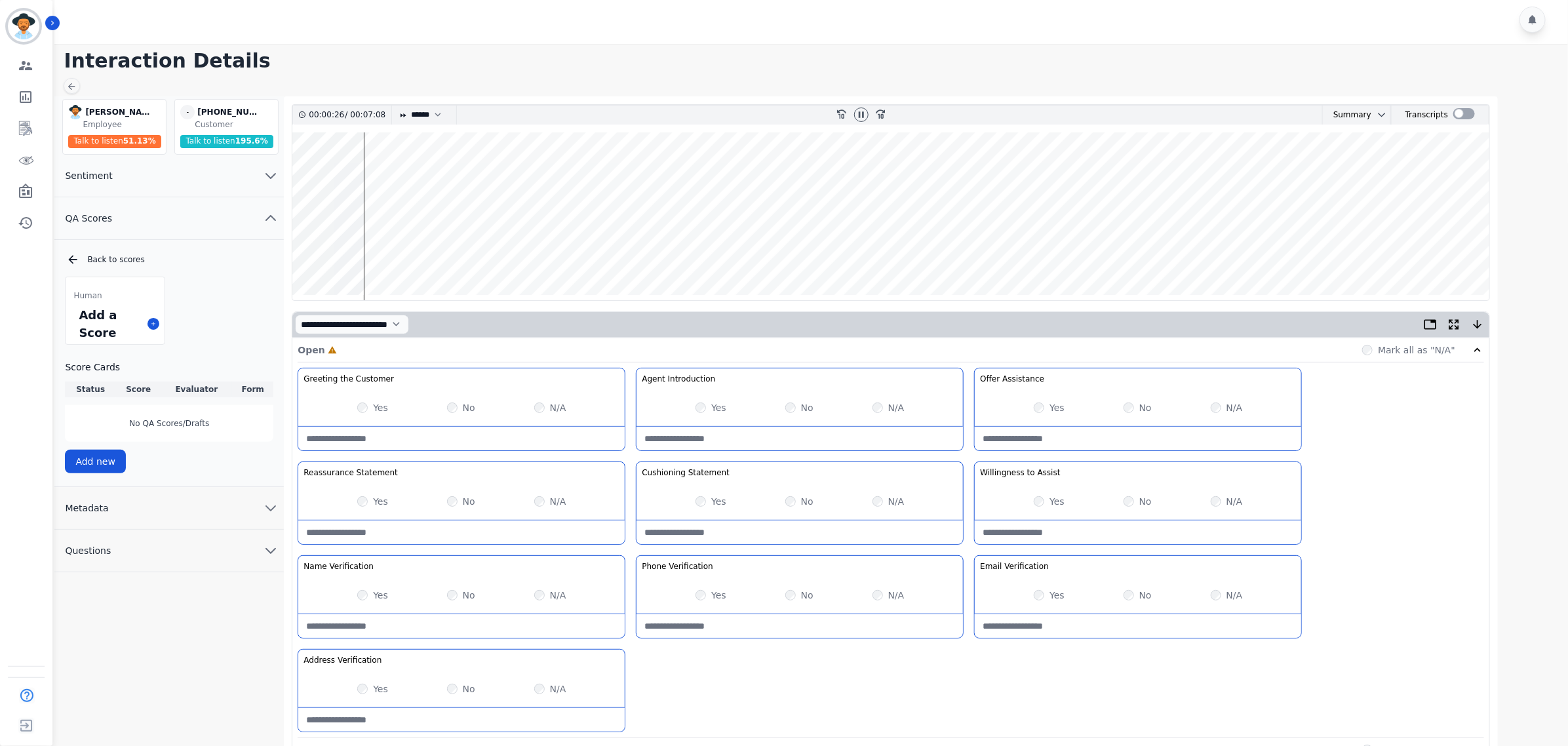
scroll to position [141, 0]
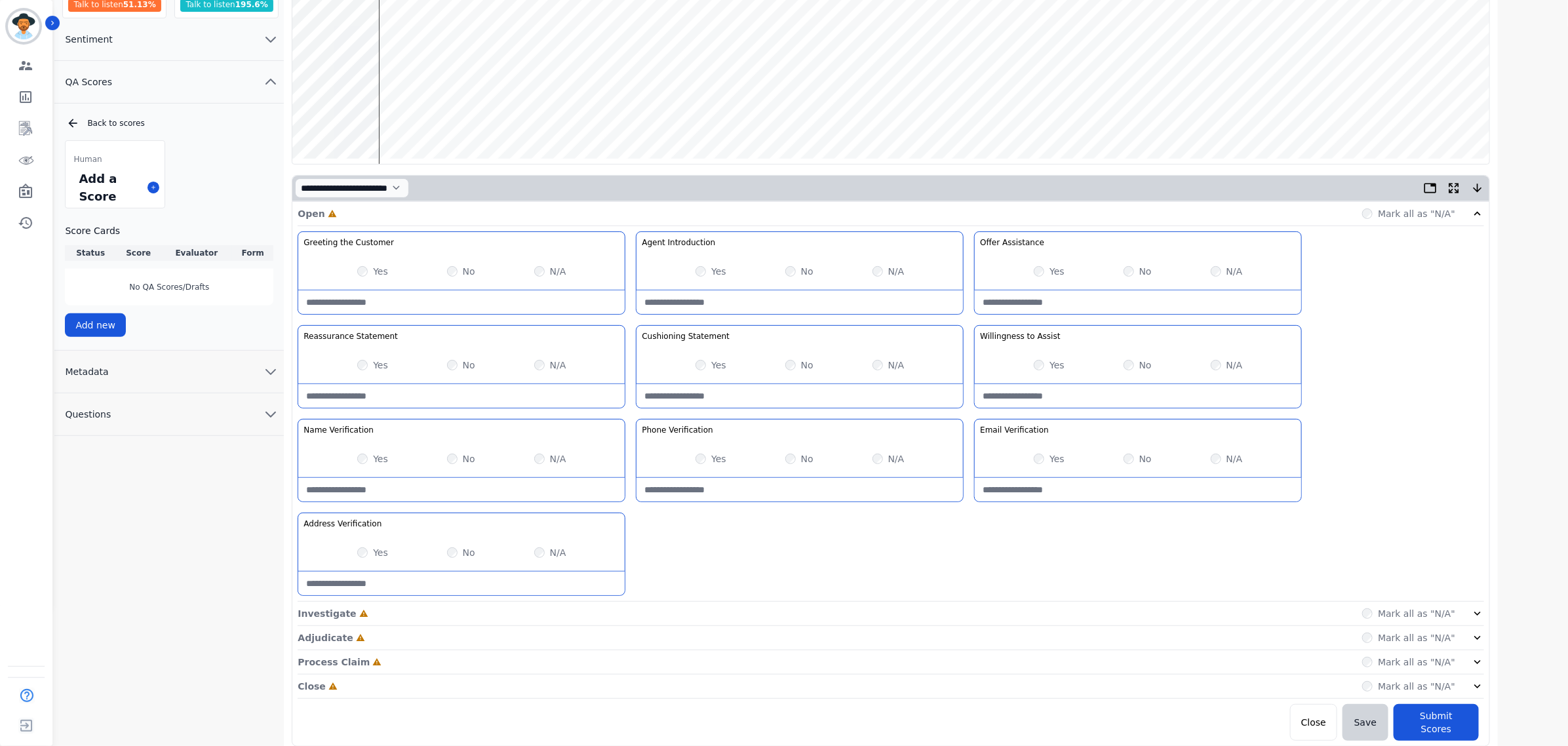
click at [1482, 619] on icon at bounding box center [1477, 613] width 13 height 13
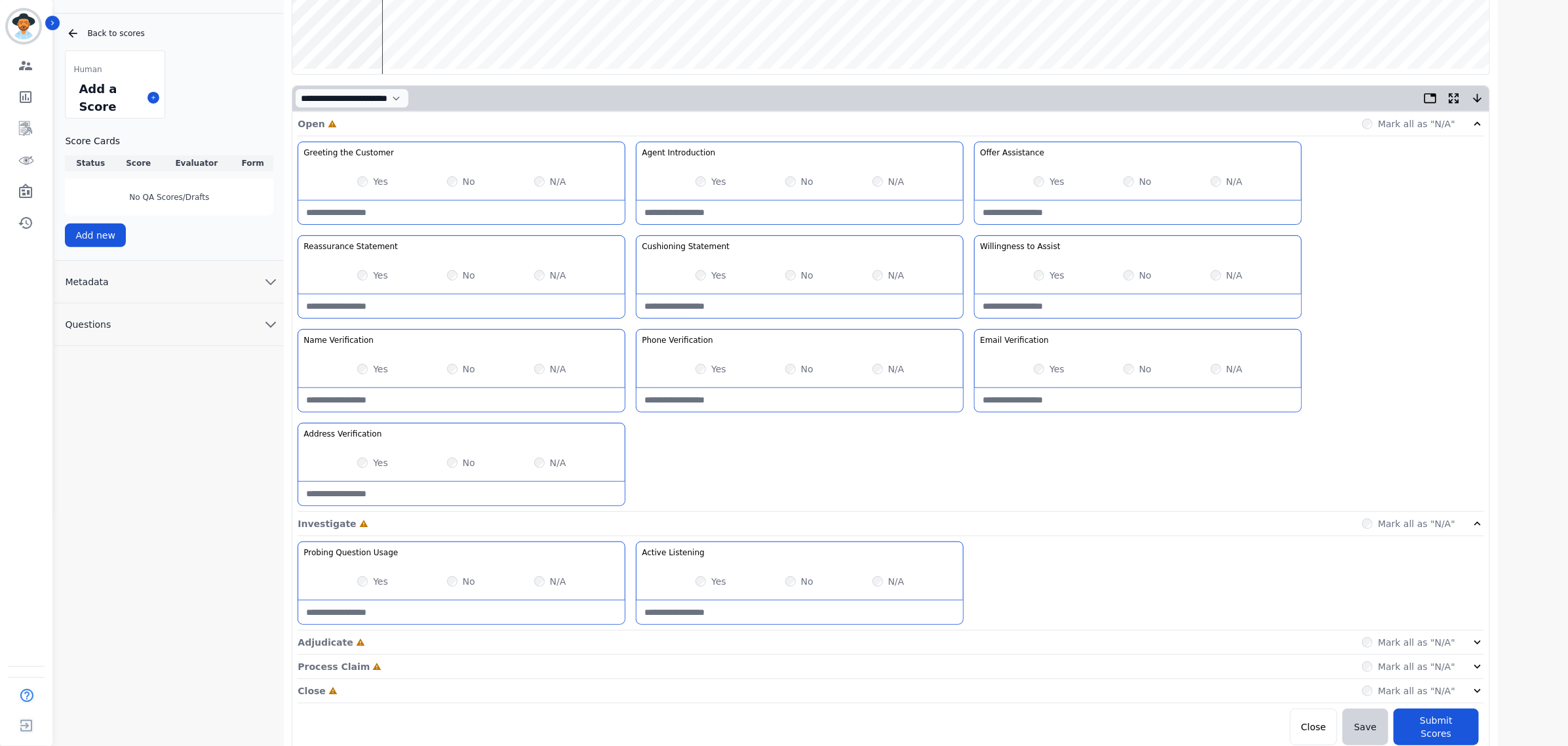
scroll to position [236, 0]
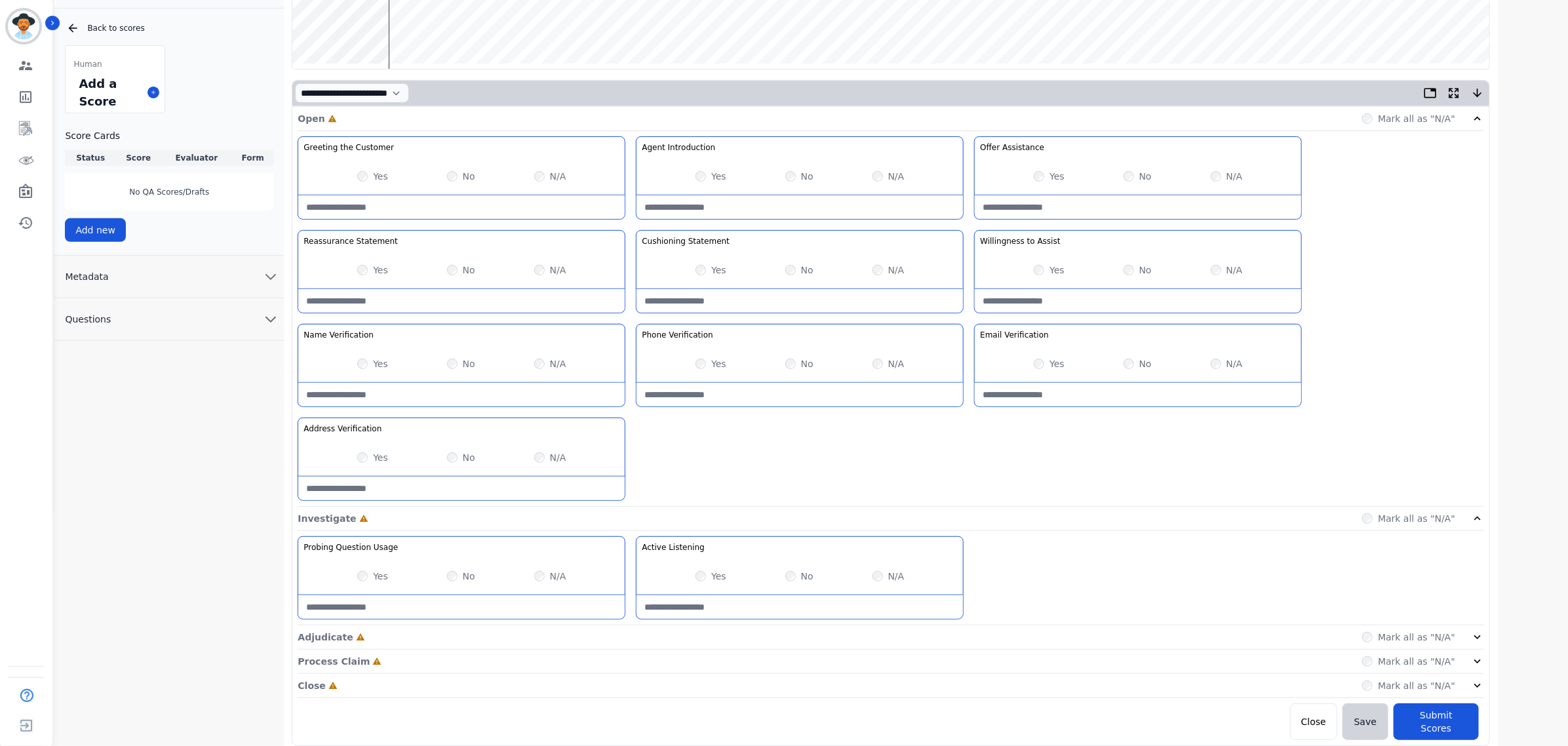
click at [1486, 641] on div "Open Incomplete Mark all as "N/A" Greeting the Customer Welcome is where we qui…" at bounding box center [891, 424] width 1197 height 633
click at [1472, 636] on icon at bounding box center [1477, 636] width 13 height 13
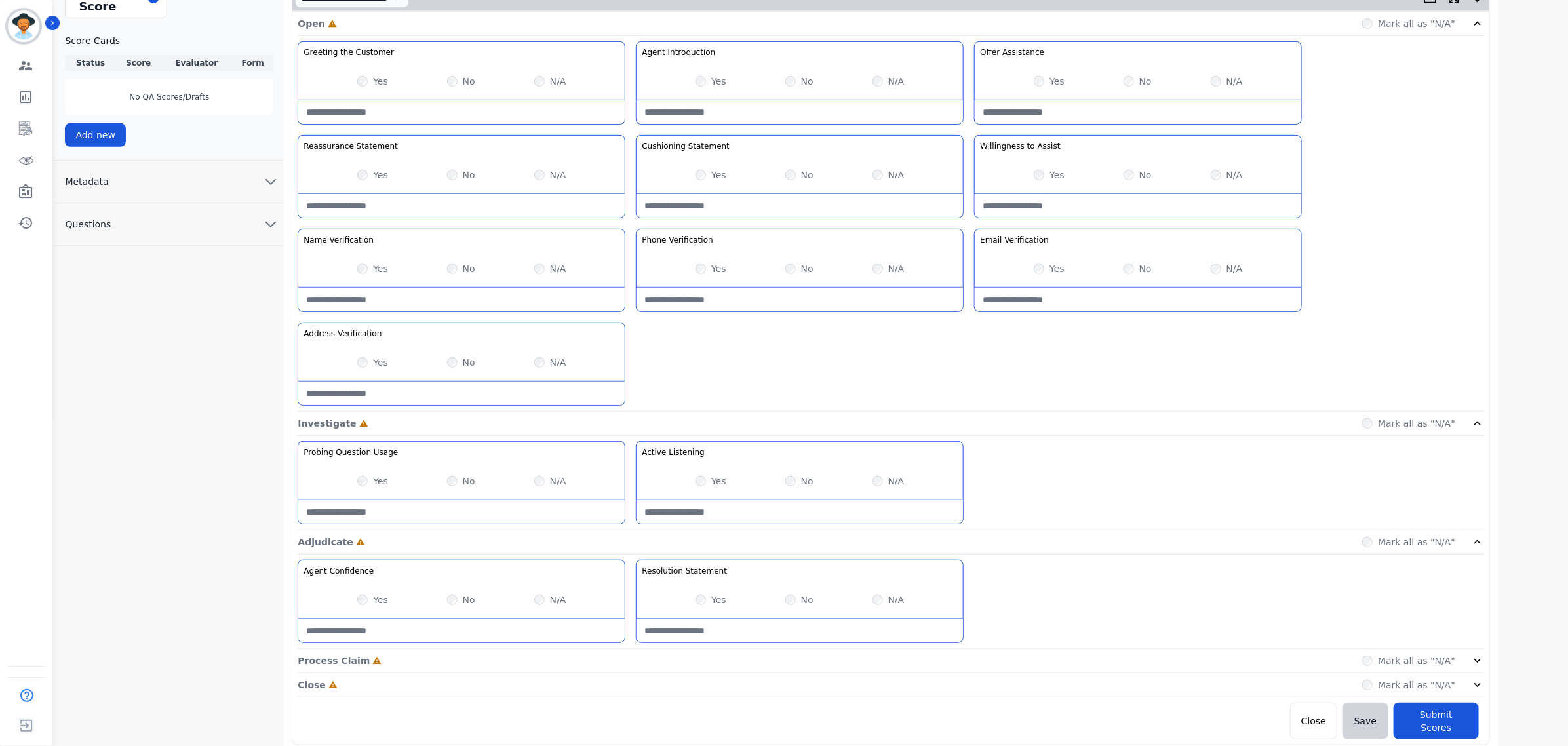
click at [1464, 659] on div "Mark all as "N/A"" at bounding box center [1422, 660] width 122 height 13
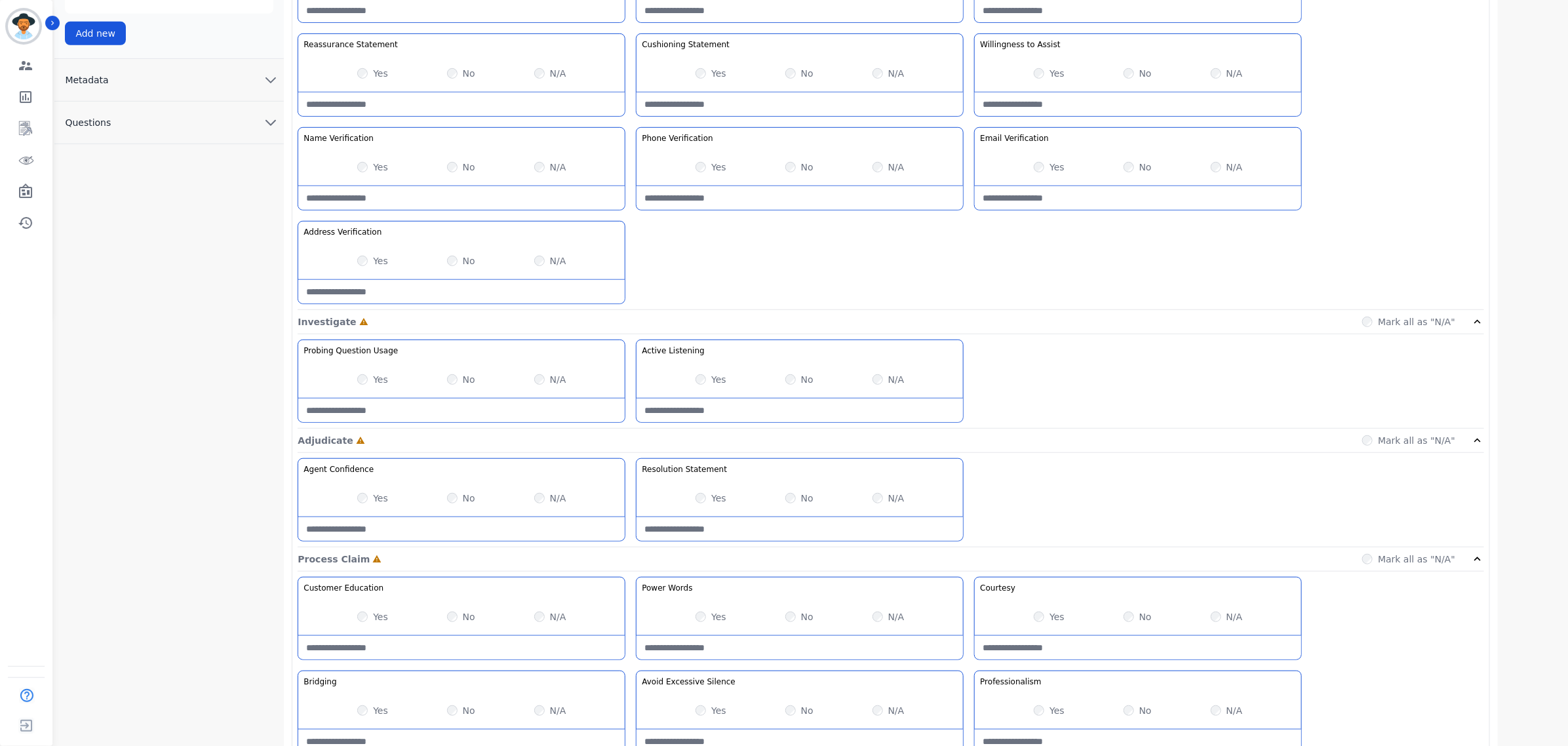
scroll to position [519, 0]
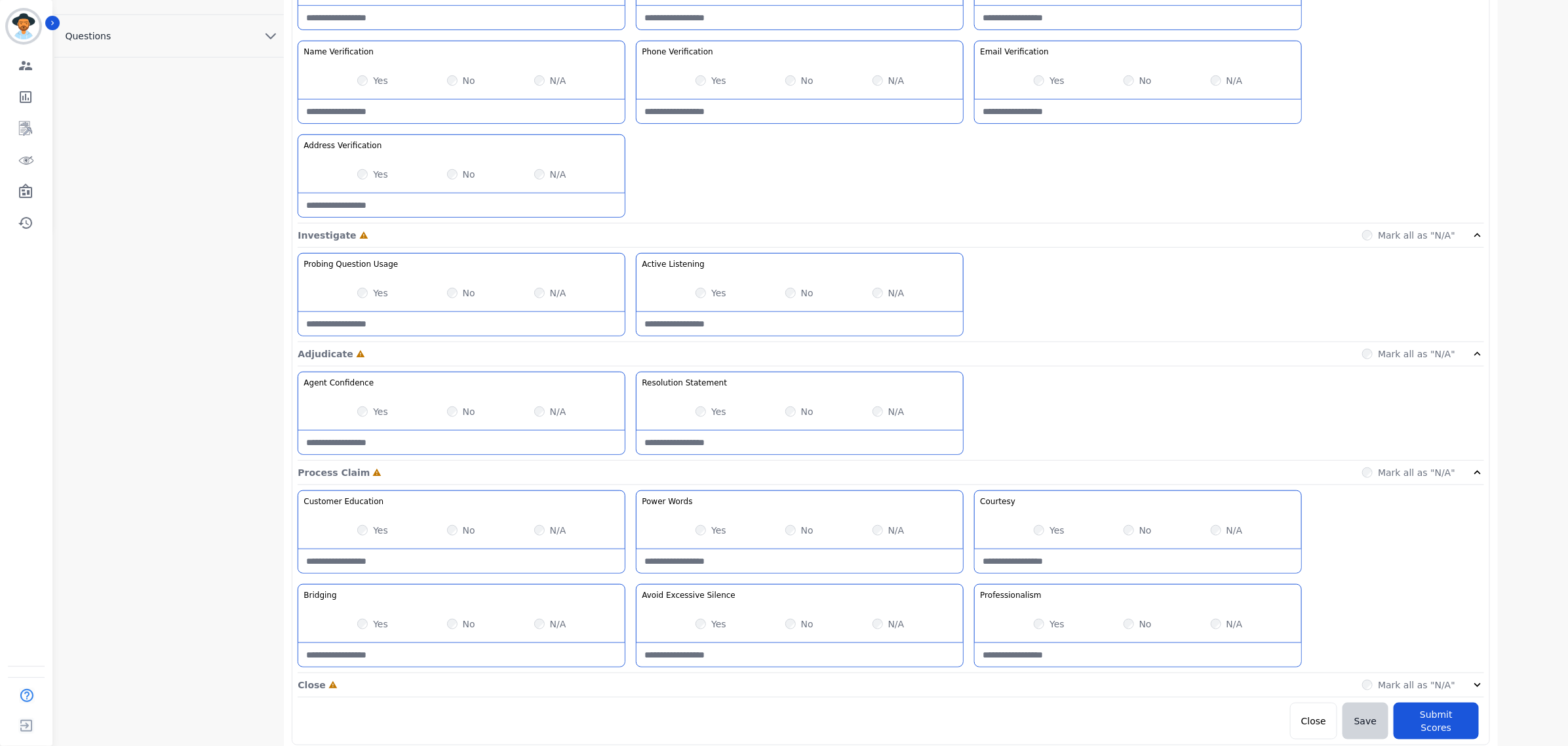
click at [1476, 689] on icon at bounding box center [1477, 684] width 13 height 13
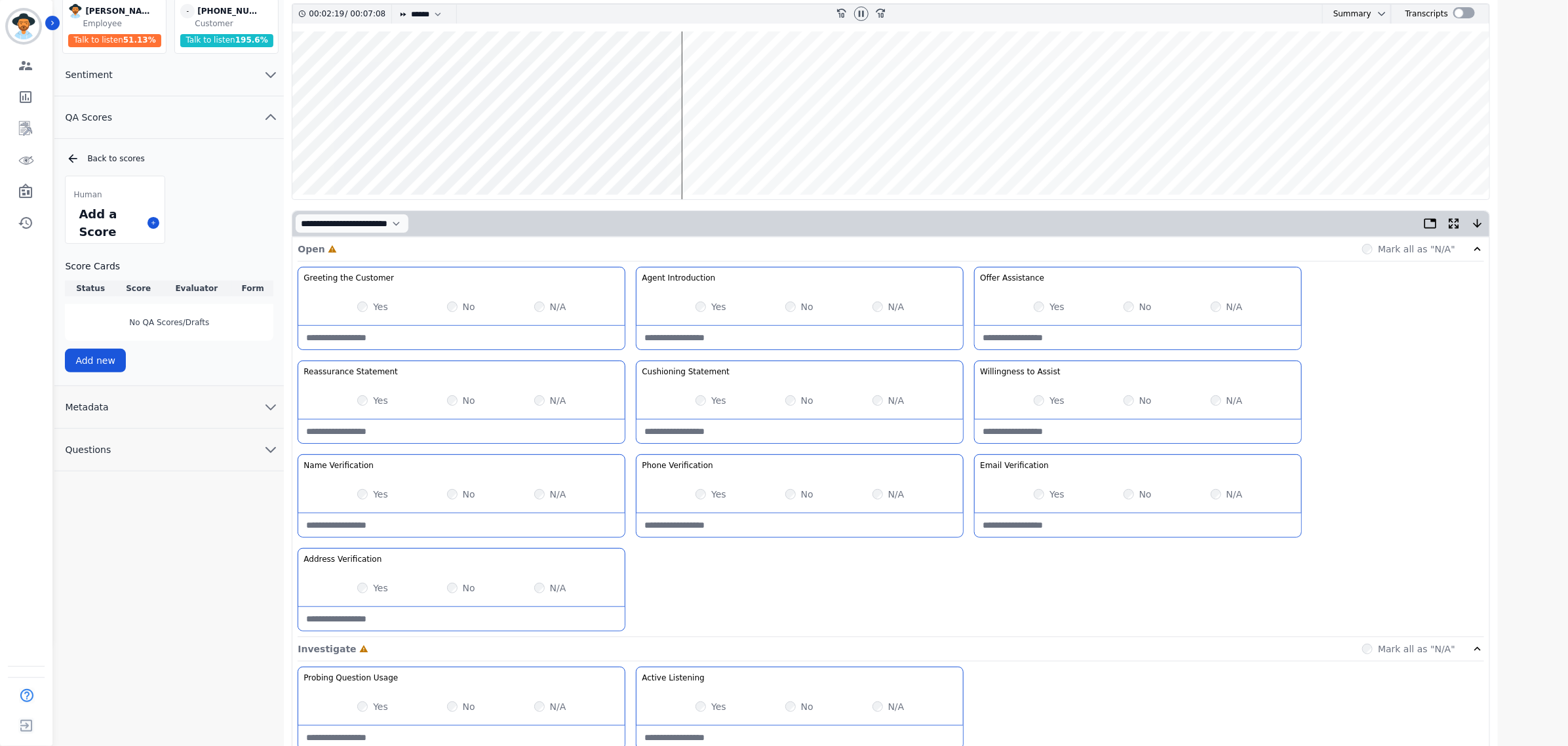
scroll to position [135, 0]
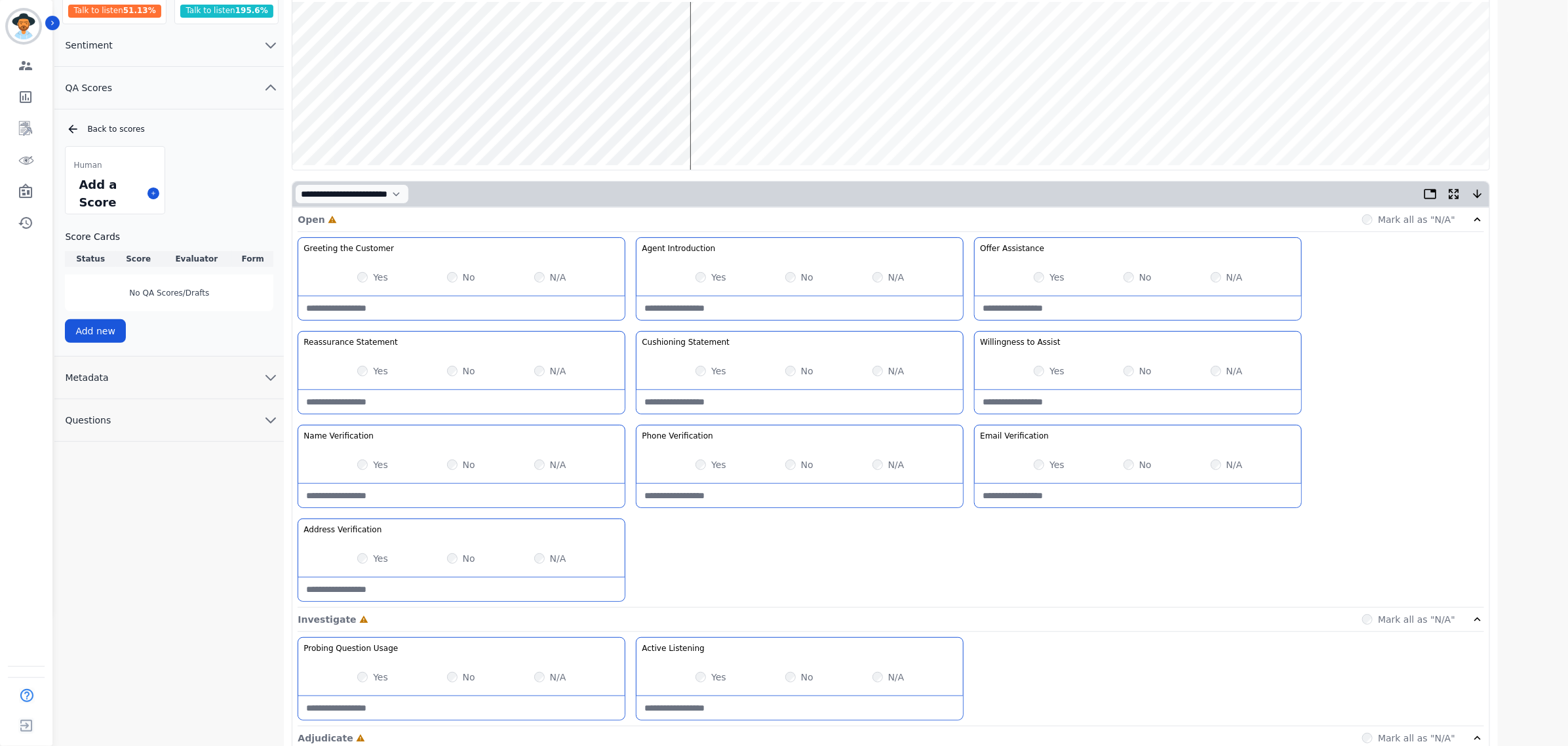
click at [507, 126] on wave at bounding box center [891, 85] width 1197 height 168
click at [516, 125] on wave at bounding box center [891, 85] width 1197 height 168
click at [542, 121] on wave at bounding box center [891, 85] width 1197 height 168
click at [573, 123] on wave at bounding box center [891, 85] width 1197 height 168
click at [613, 122] on wave at bounding box center [891, 85] width 1197 height 168
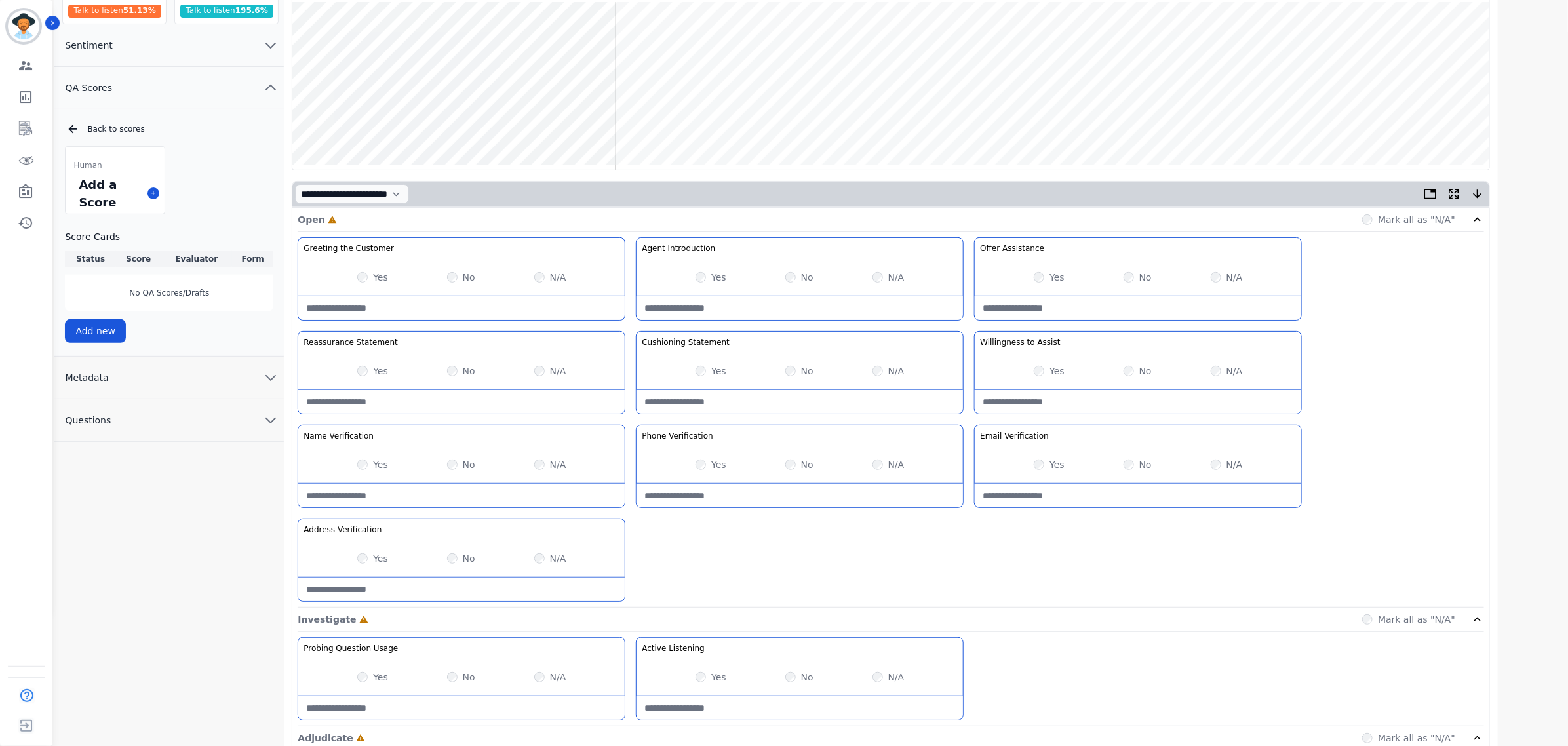
click at [627, 123] on wave at bounding box center [891, 85] width 1197 height 168
click at [644, 123] on wave at bounding box center [891, 85] width 1197 height 168
click at [700, 123] on wave at bounding box center [891, 85] width 1197 height 168
click at [719, 124] on wave at bounding box center [891, 85] width 1197 height 168
click at [749, 122] on wave at bounding box center [891, 85] width 1197 height 168
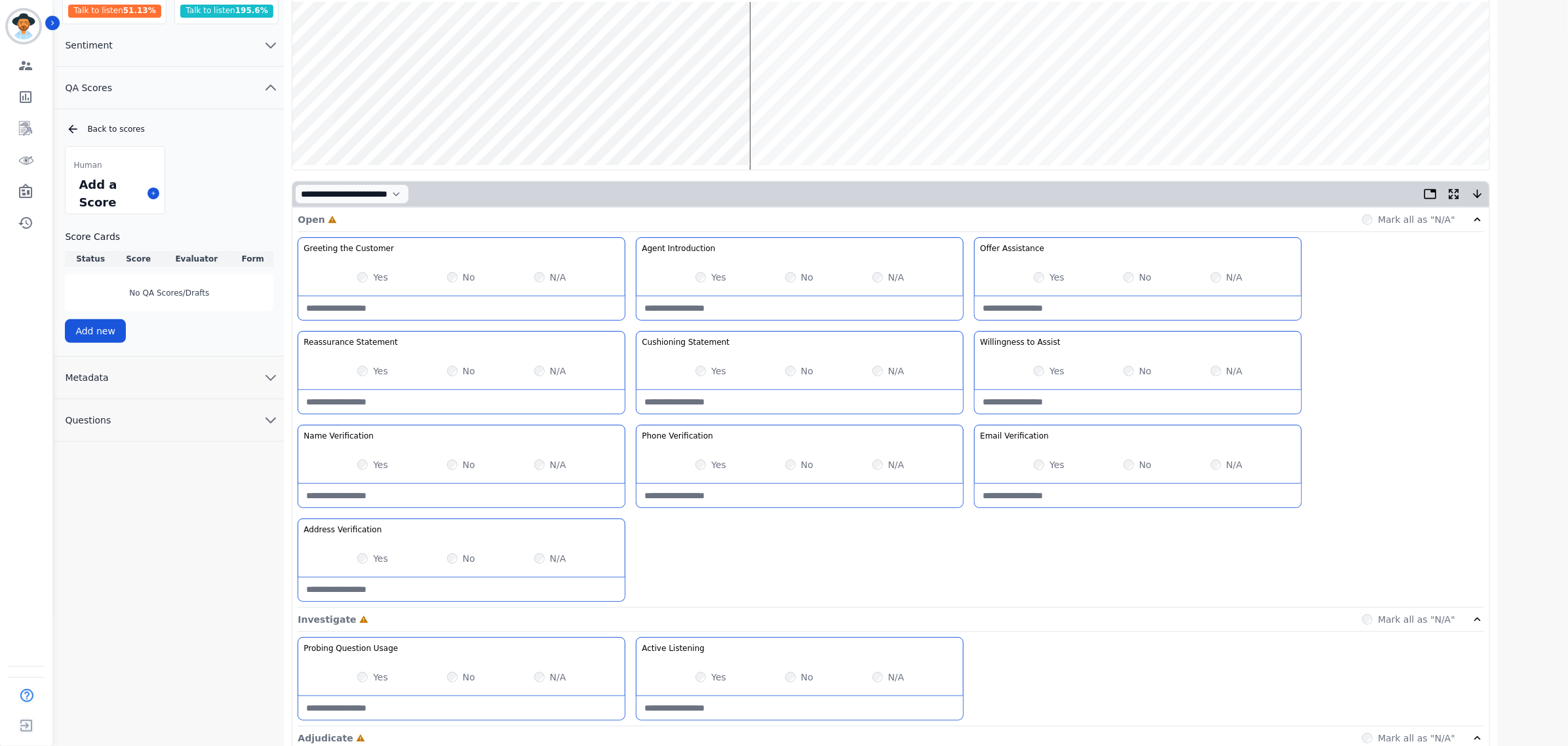
click at [758, 123] on wave at bounding box center [891, 85] width 1197 height 168
click at [772, 40] on wave at bounding box center [891, 85] width 1197 height 168
click at [787, 124] on wave at bounding box center [891, 85] width 1197 height 168
click at [890, 41] on wave at bounding box center [891, 85] width 1197 height 168
click at [957, 119] on wave at bounding box center [891, 85] width 1197 height 168
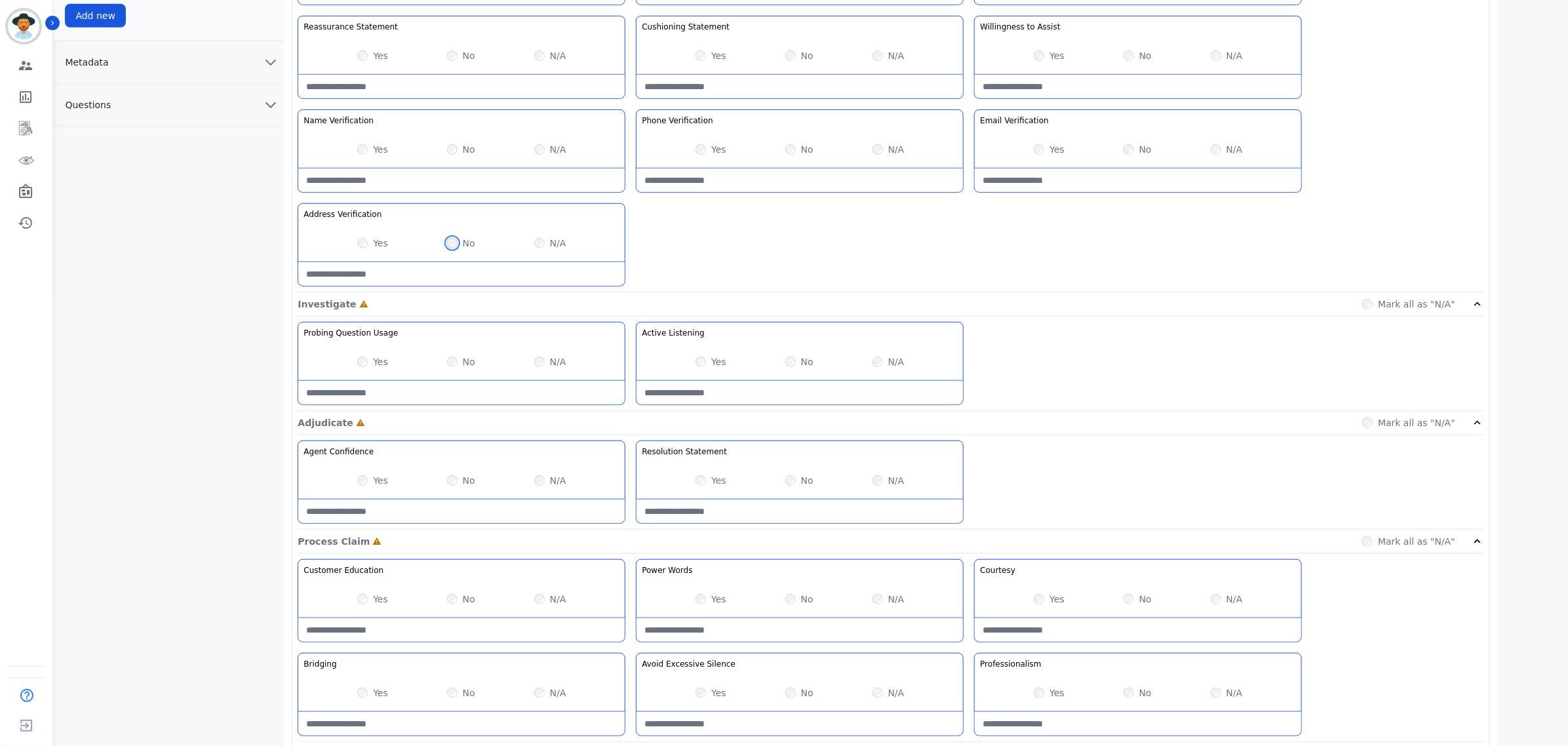
scroll to position [462, 0]
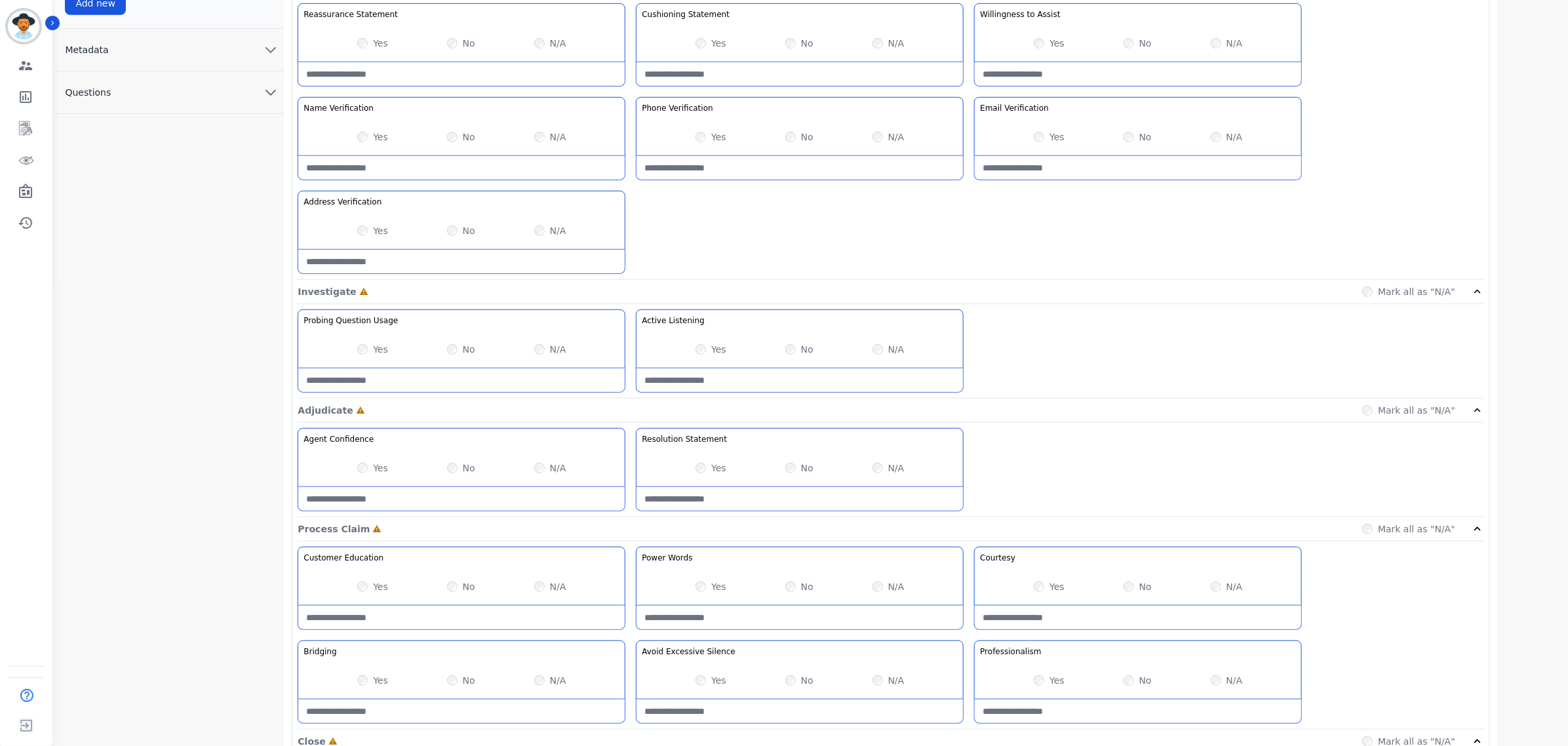
click at [362, 348] on div "Yes" at bounding box center [372, 348] width 31 height 13
click at [364, 478] on div "Yes No N/A" at bounding box center [461, 467] width 327 height 37
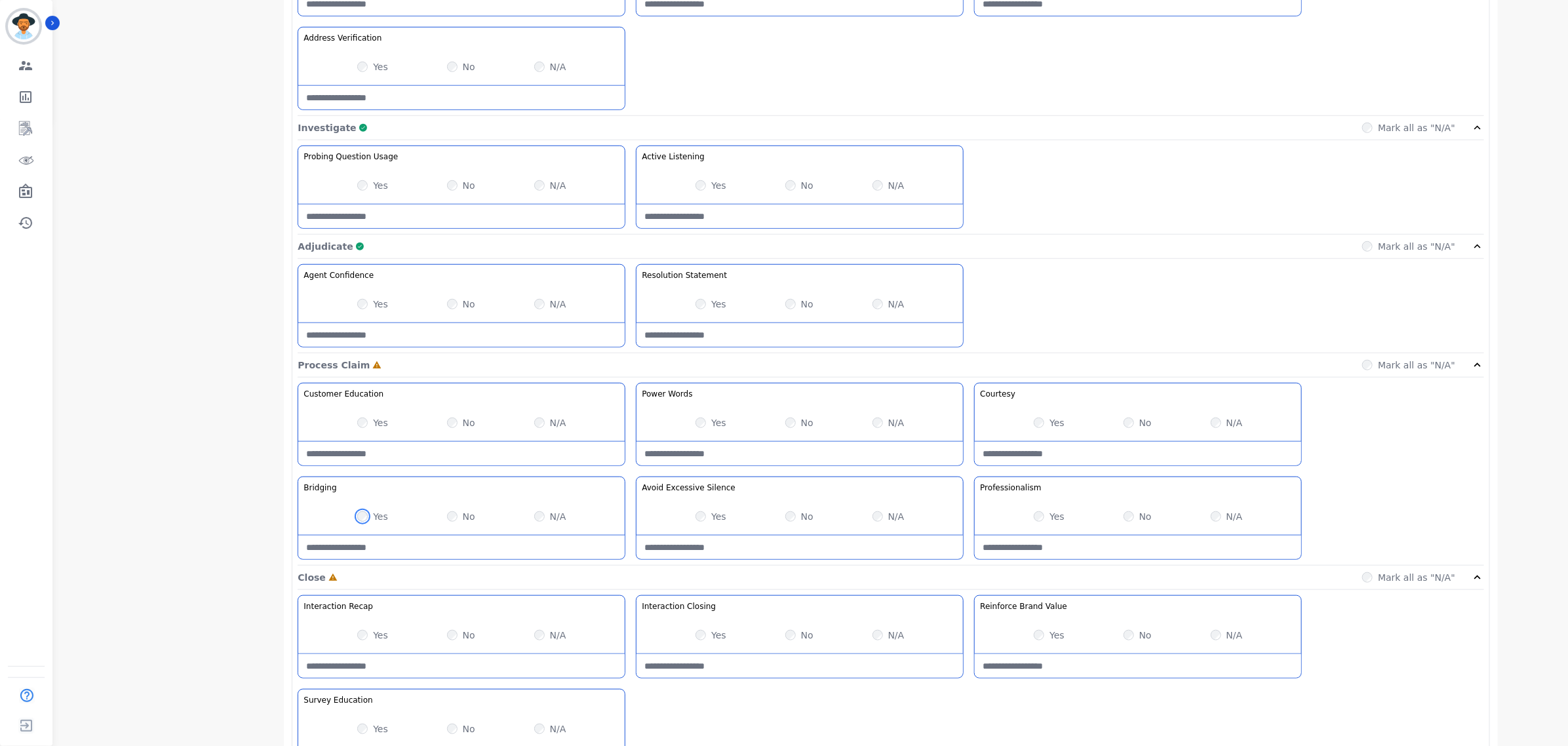
scroll to position [708, 0]
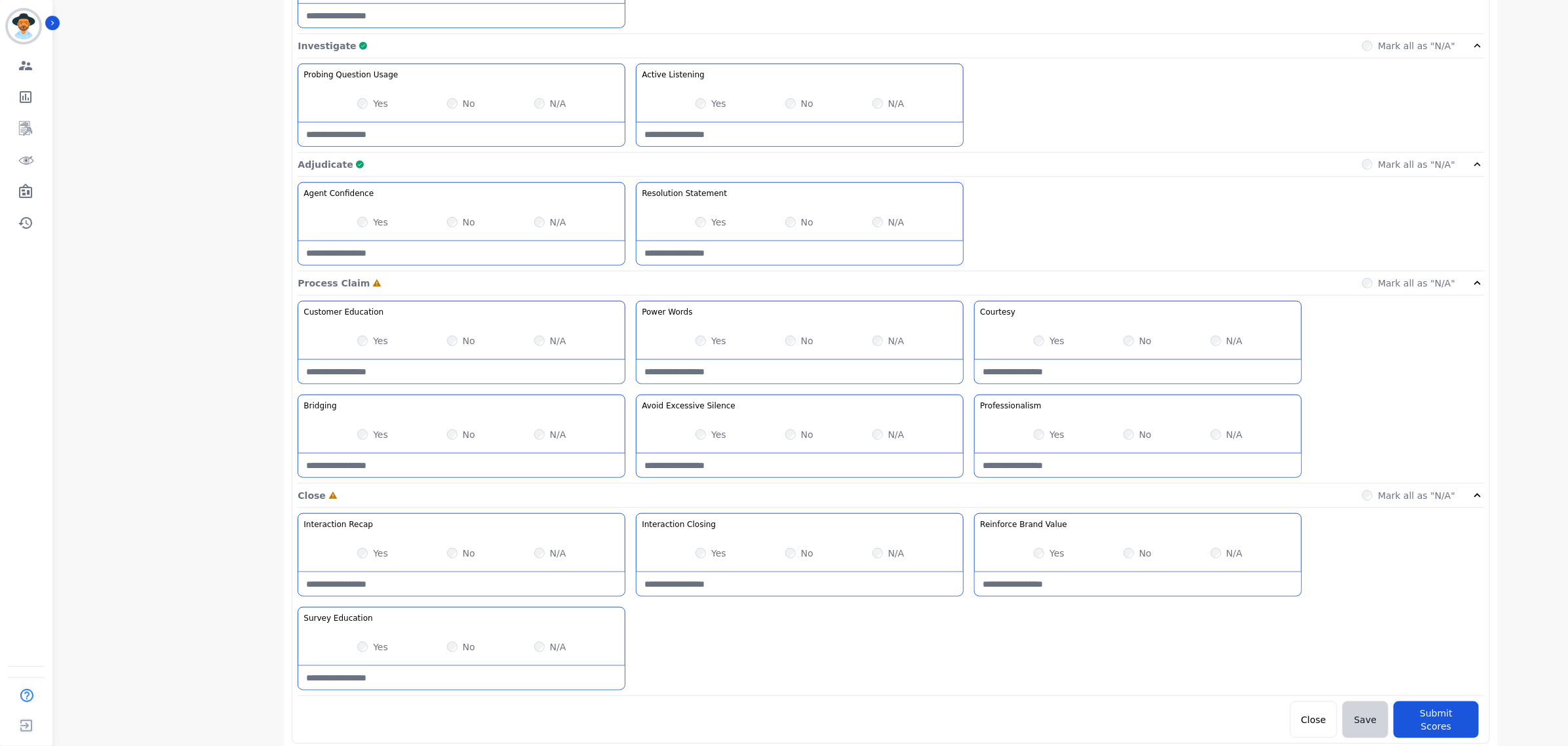
click at [1516, 553] on div "**********" at bounding box center [813, 96] width 1517 height 1408
click at [354, 651] on div "Yes No N/A" at bounding box center [461, 646] width 327 height 37
click at [358, 651] on div "Yes No N/A" at bounding box center [461, 646] width 327 height 37
click at [789, 576] on Closing-note at bounding box center [799, 584] width 327 height 24
type Closing-note "*"
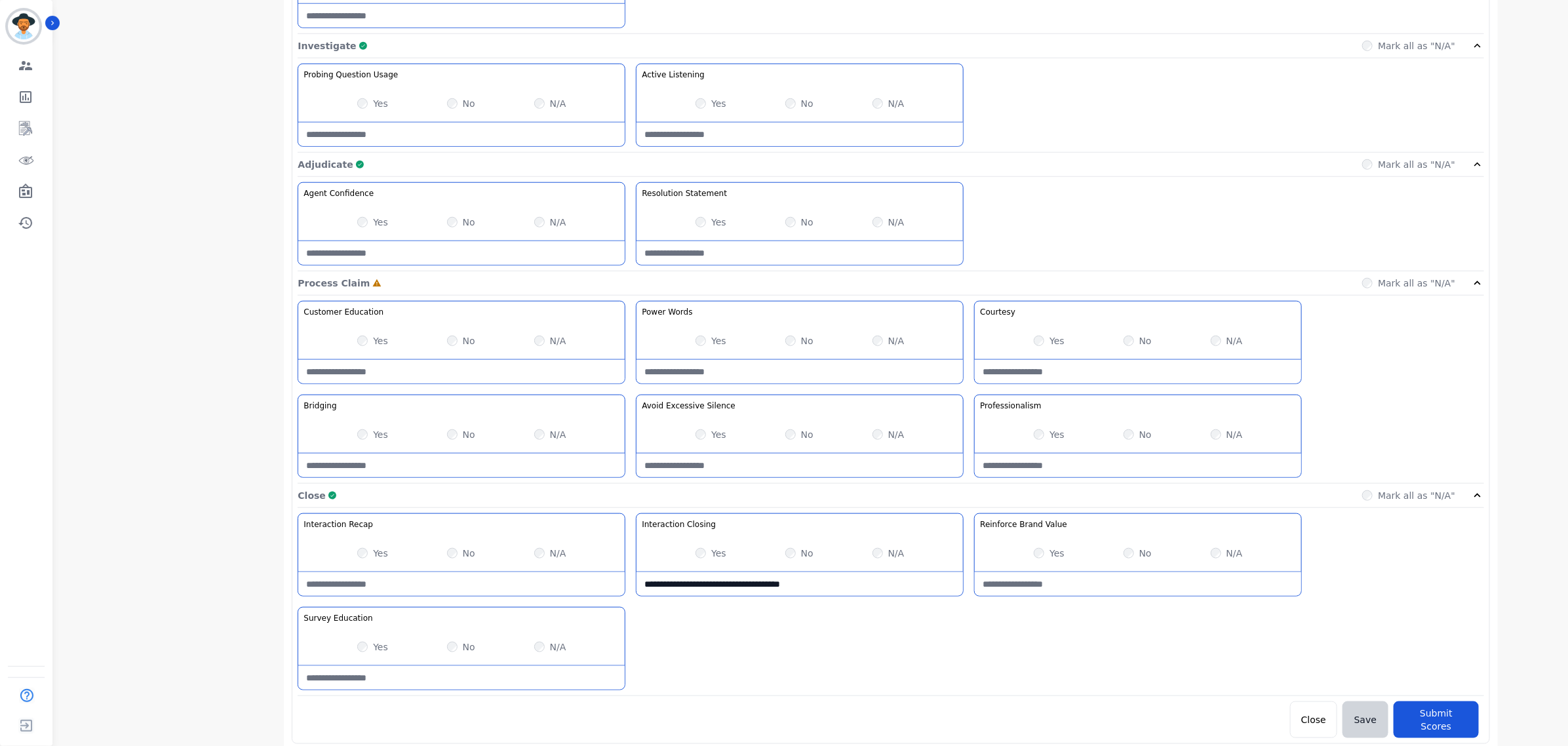
click at [779, 587] on Closing-note "**********" at bounding box center [799, 584] width 327 height 24
type Closing-note "**********"
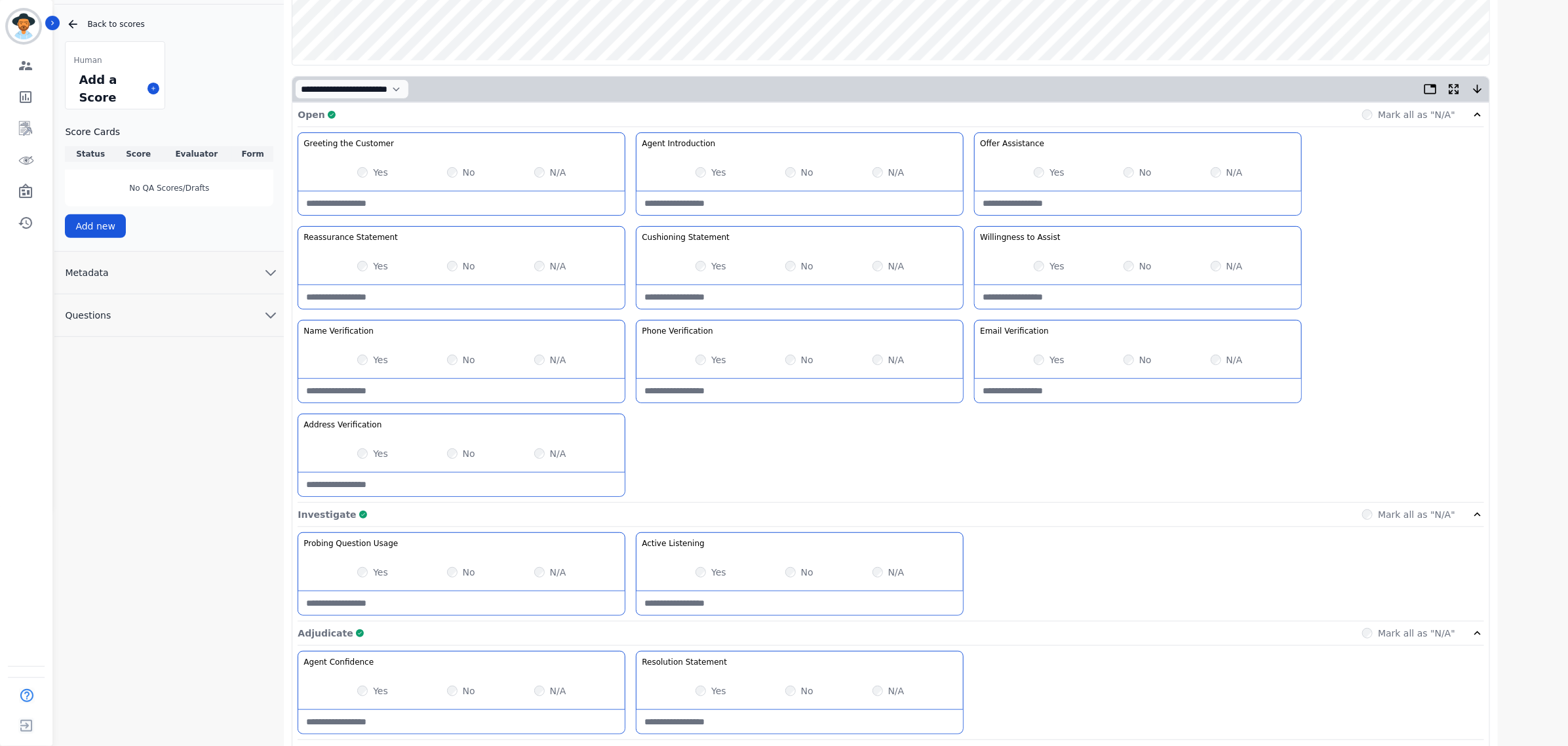
scroll to position [217, 0]
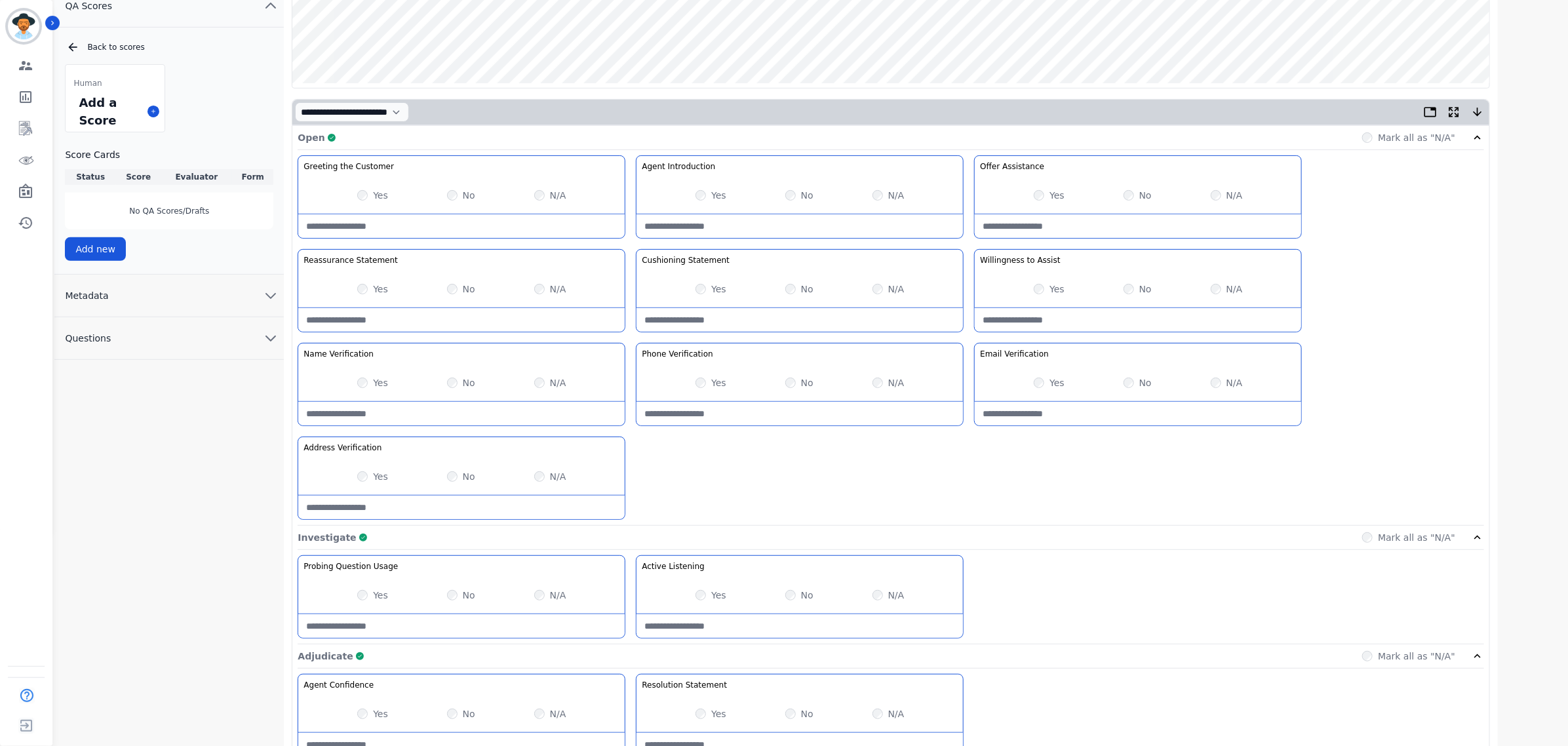
click at [721, 404] on Verification-note at bounding box center [799, 414] width 327 height 24
click at [784, 316] on Statement-note at bounding box center [799, 319] width 327 height 24
type Statement-note "**********"
click at [791, 418] on Verification-note at bounding box center [799, 414] width 327 height 24
drag, startPoint x: 791, startPoint y: 418, endPoint x: 571, endPoint y: 379, distance: 223.4
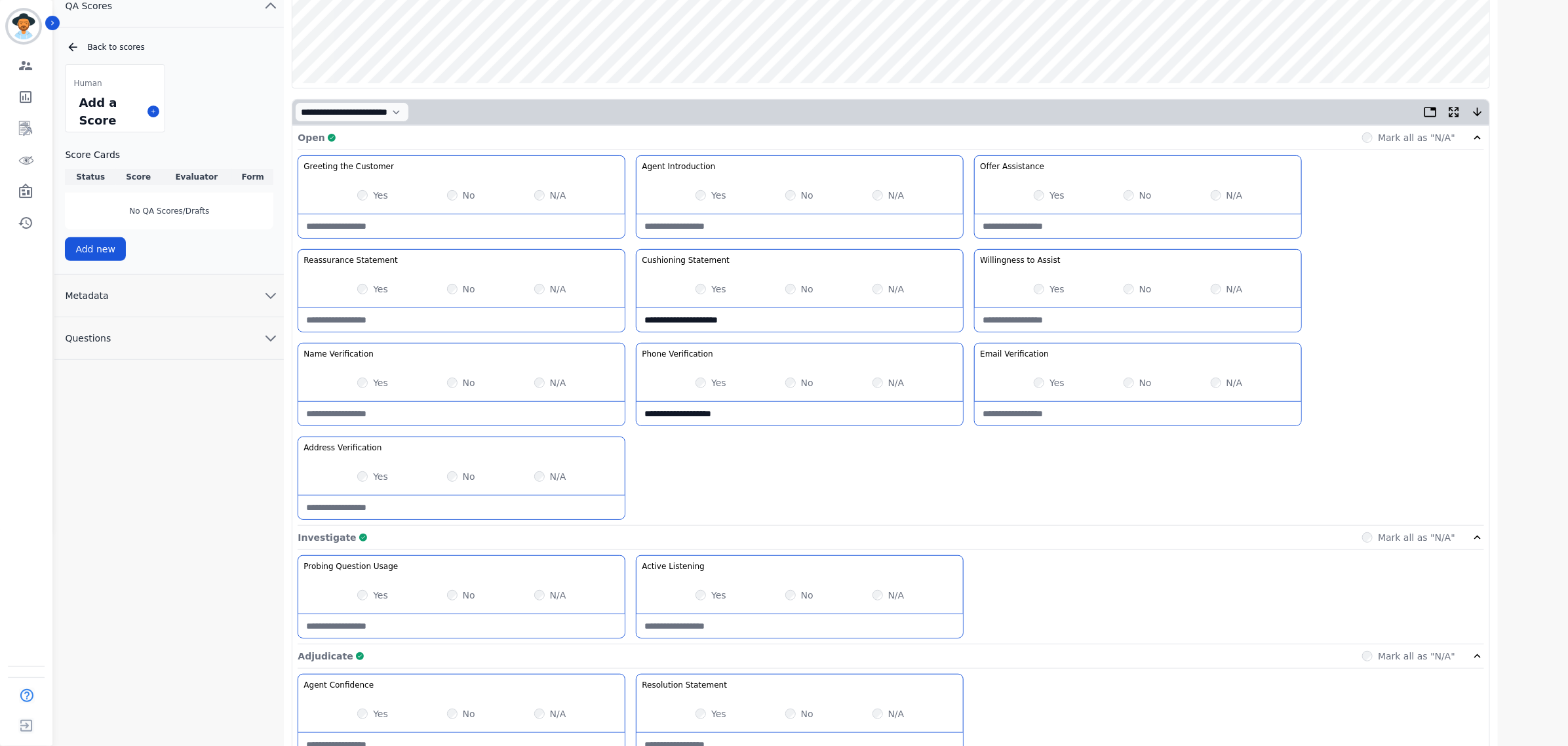
click at [571, 379] on div "**********" at bounding box center [890, 340] width 1186 height 370
type Verification-note "**********"
click at [1036, 418] on Verification-note at bounding box center [1137, 414] width 327 height 24
paste Verification-note "**********"
type Verification-note "**********"
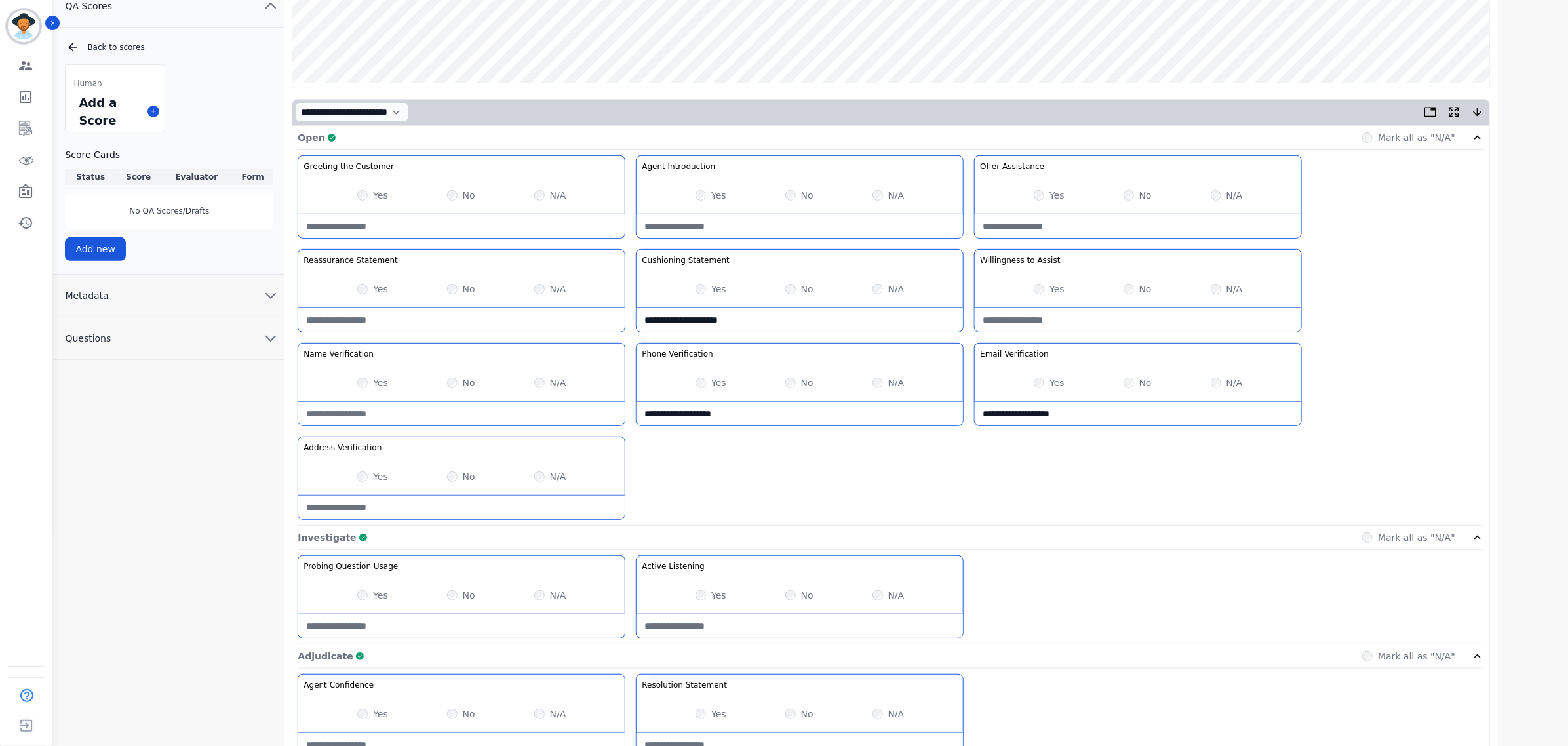
click at [716, 417] on Verification-note "**********" at bounding box center [799, 414] width 327 height 24
type Verification-note "**********"
click at [569, 502] on Verification-note at bounding box center [461, 507] width 327 height 24
paste Verification-note "**********"
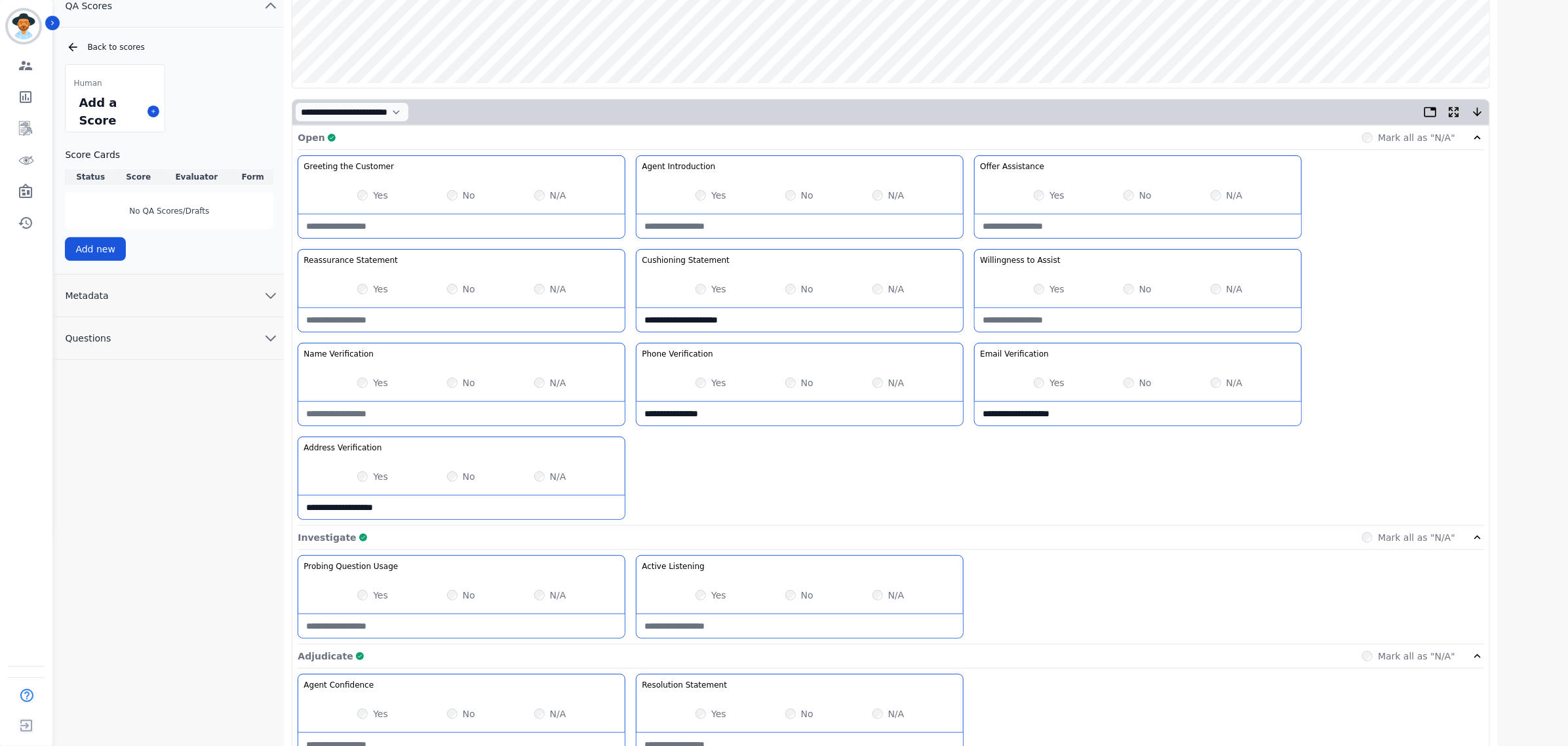
click at [369, 509] on Verification-note "**********" at bounding box center [461, 507] width 327 height 24
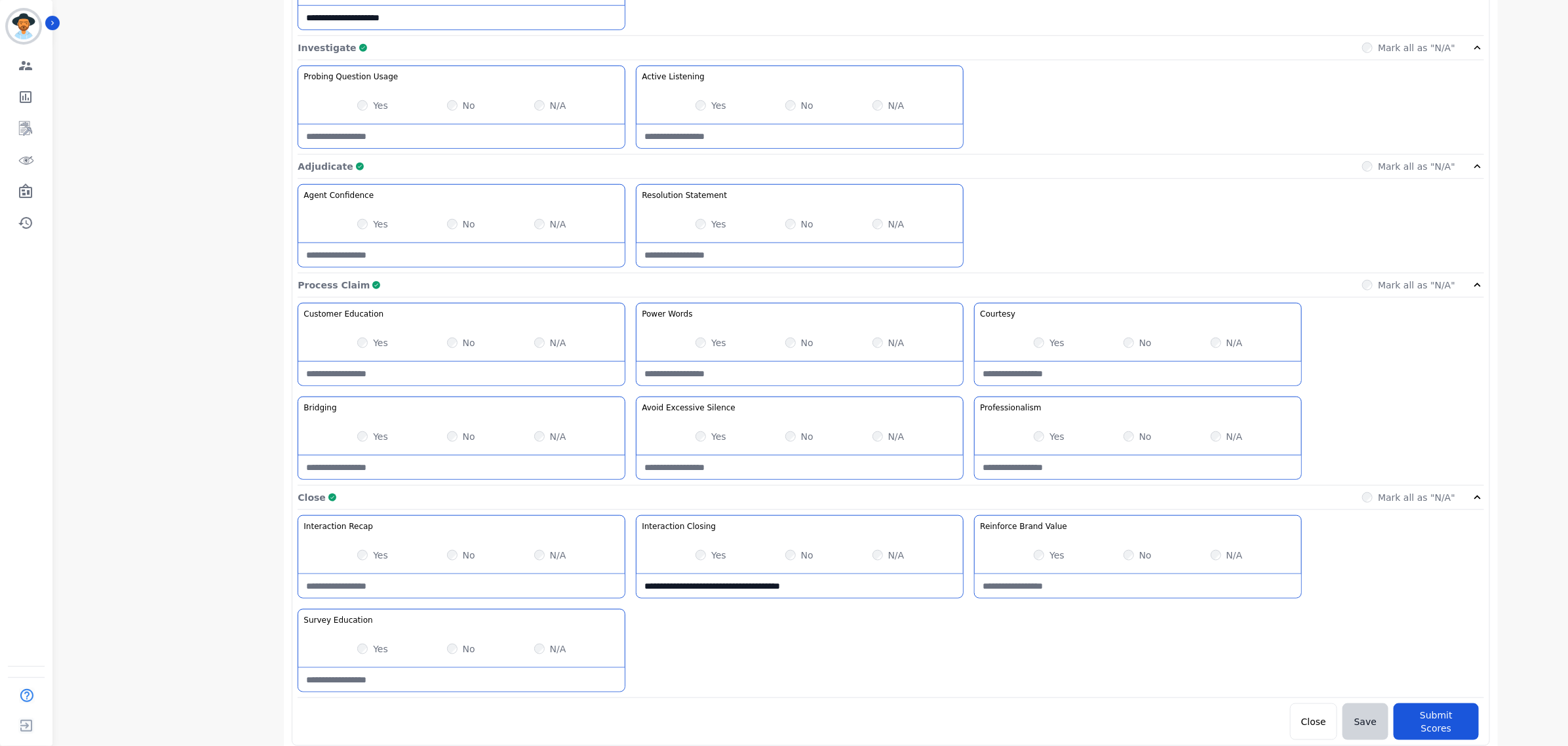
scroll to position [708, 0]
type Verification-note "**********"
click at [1439, 718] on button "Submit Scores" at bounding box center [1436, 719] width 85 height 37
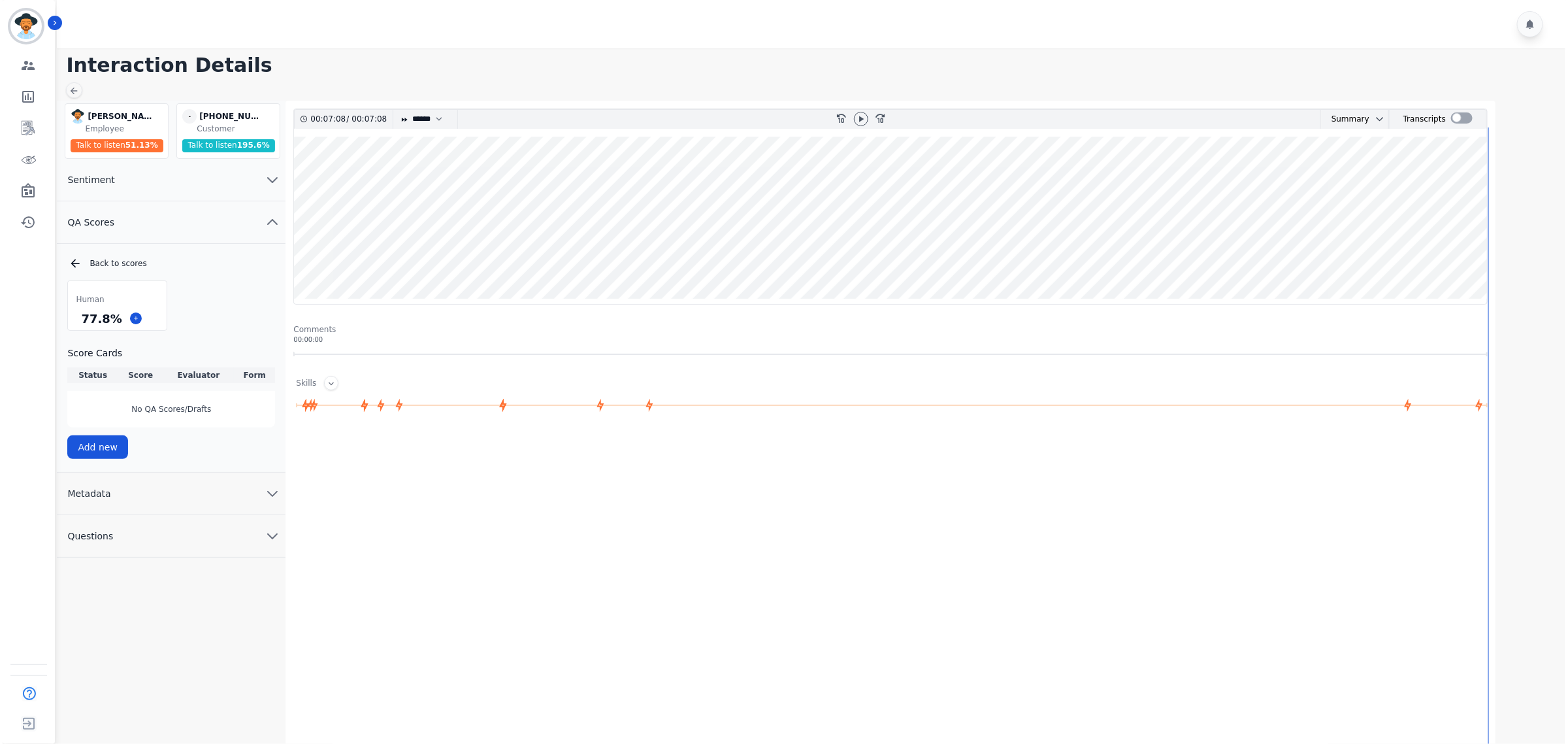
scroll to position [0, 0]
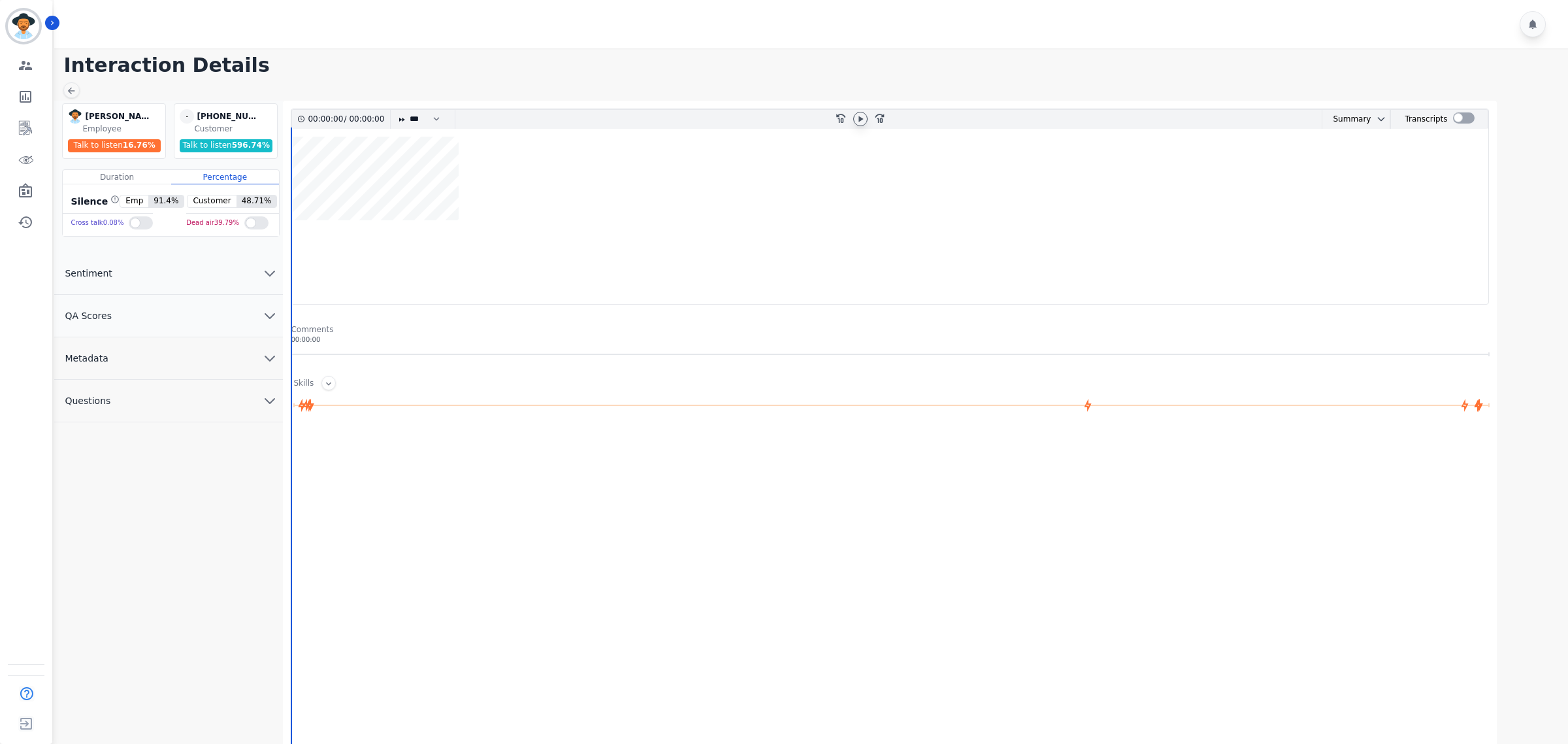
click at [858, 122] on icon at bounding box center [861, 119] width 11 height 11
click at [257, 313] on button "QA Scores" at bounding box center [168, 316] width 229 height 43
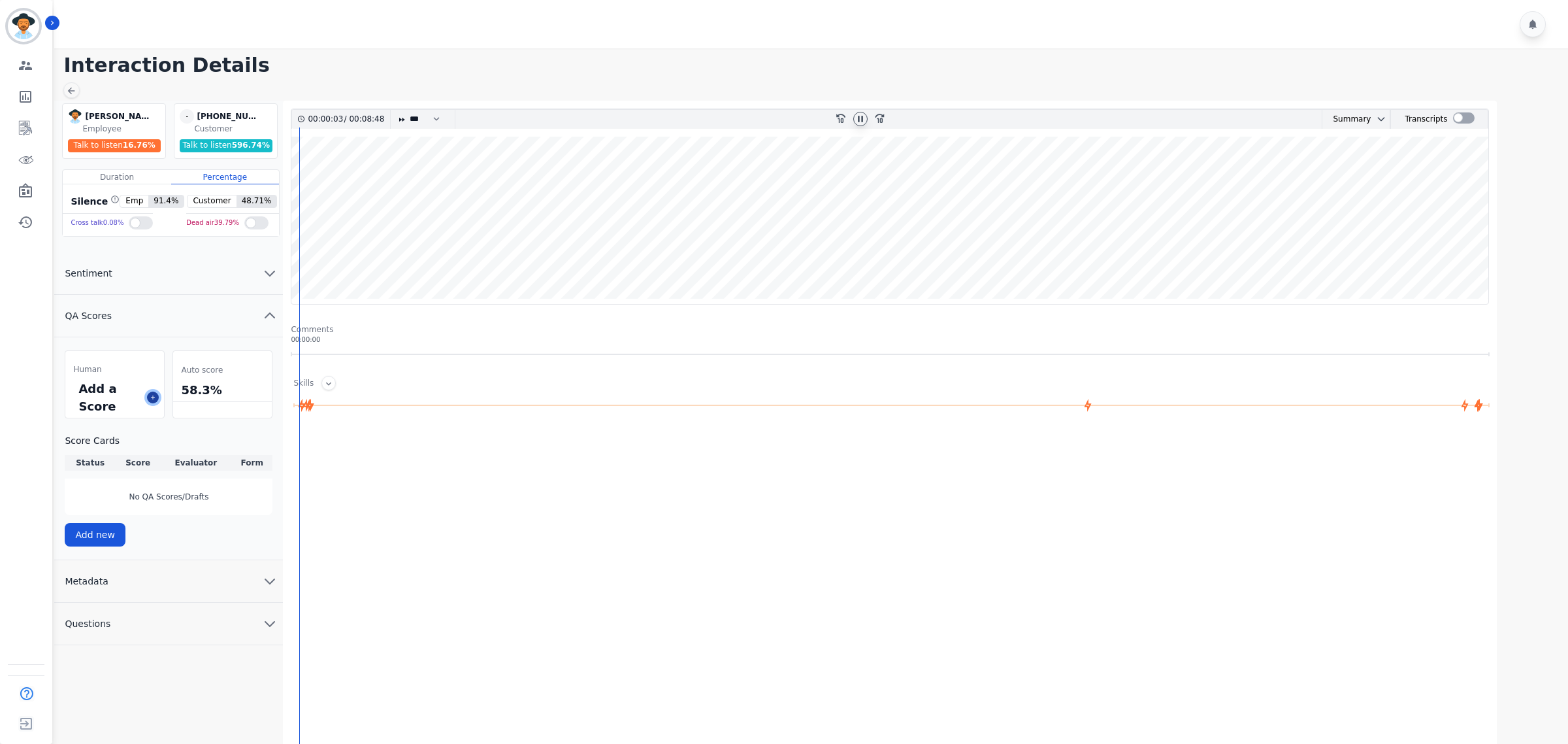
click at [150, 397] on icon at bounding box center [152, 397] width 7 height 7
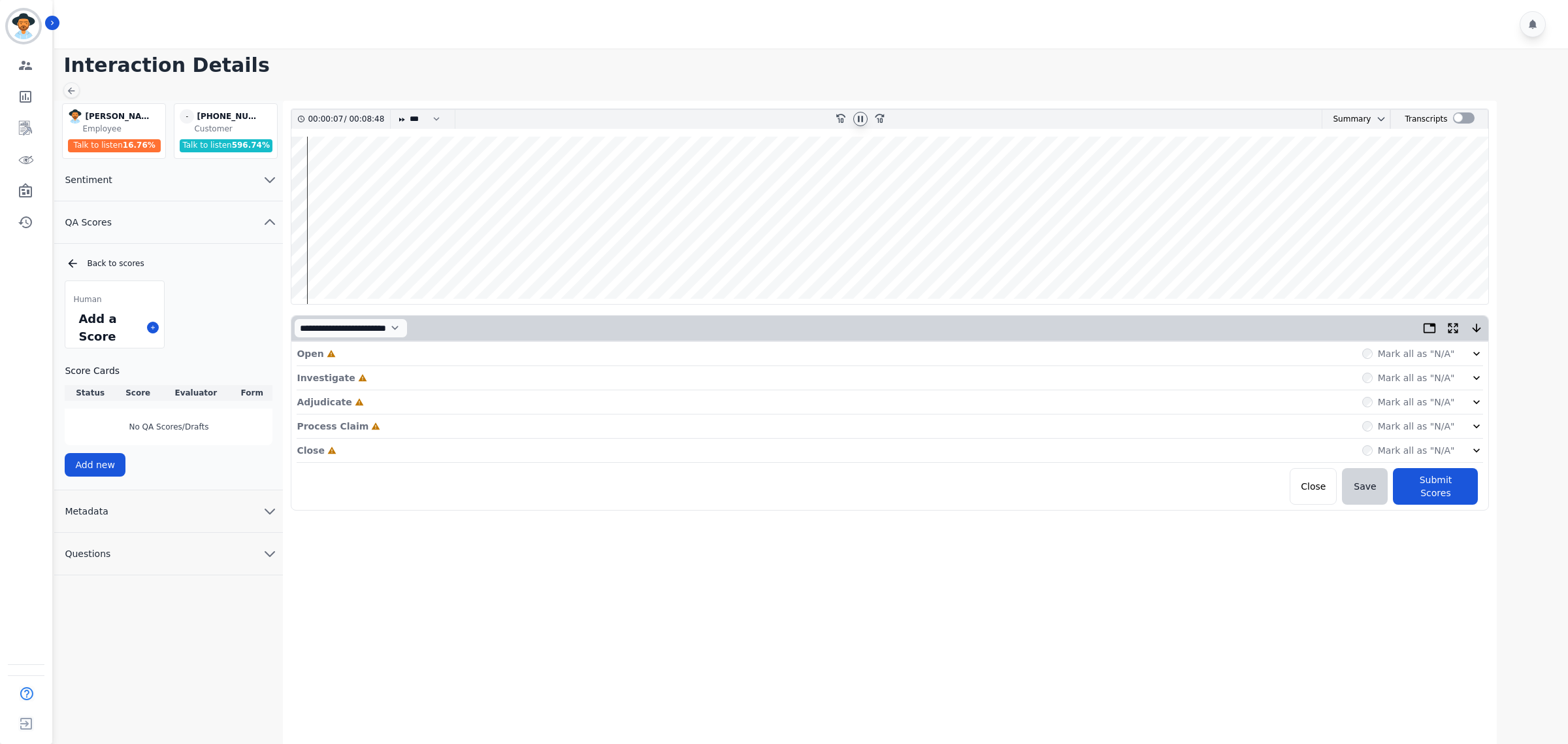
click at [1473, 354] on icon at bounding box center [1476, 353] width 13 height 13
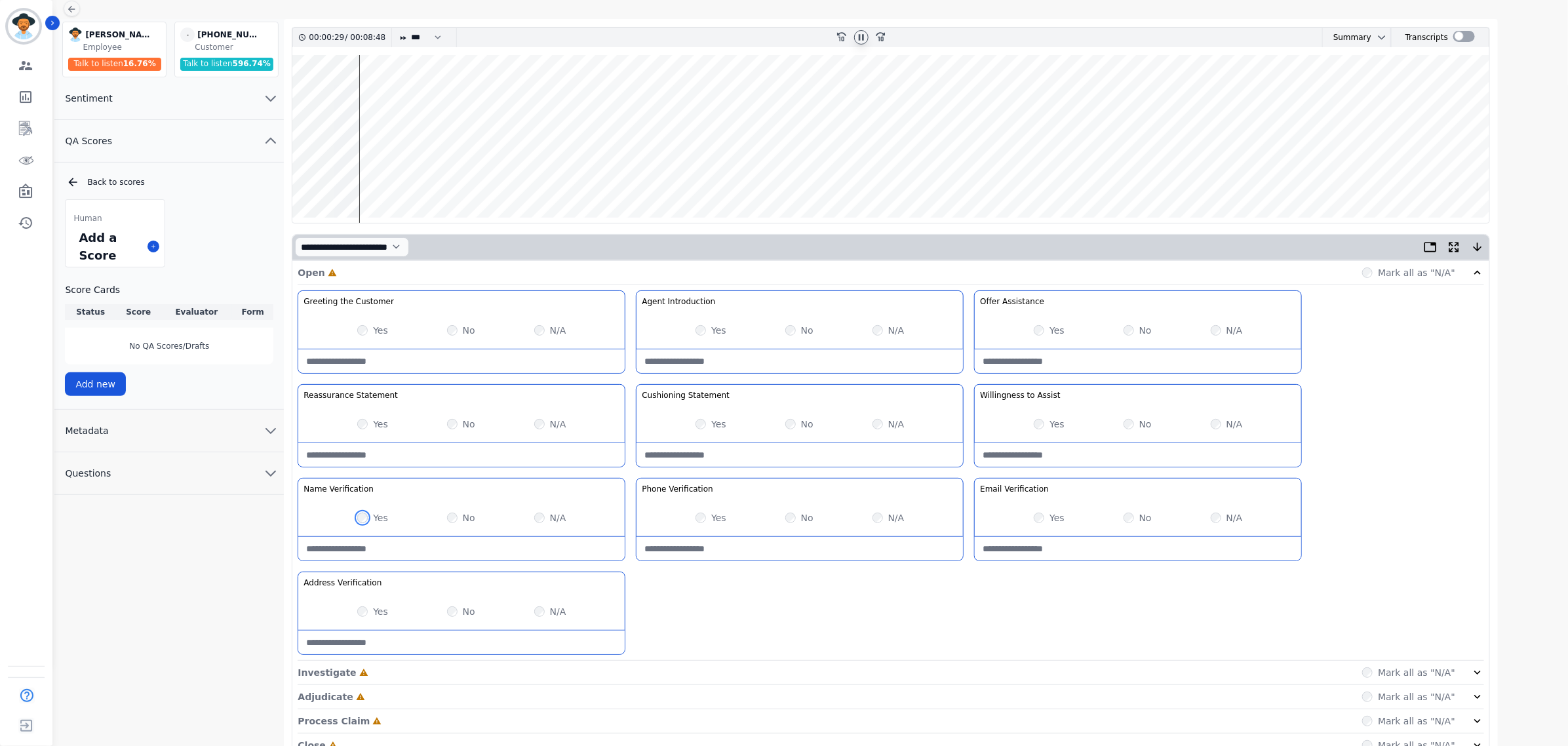
scroll to position [141, 0]
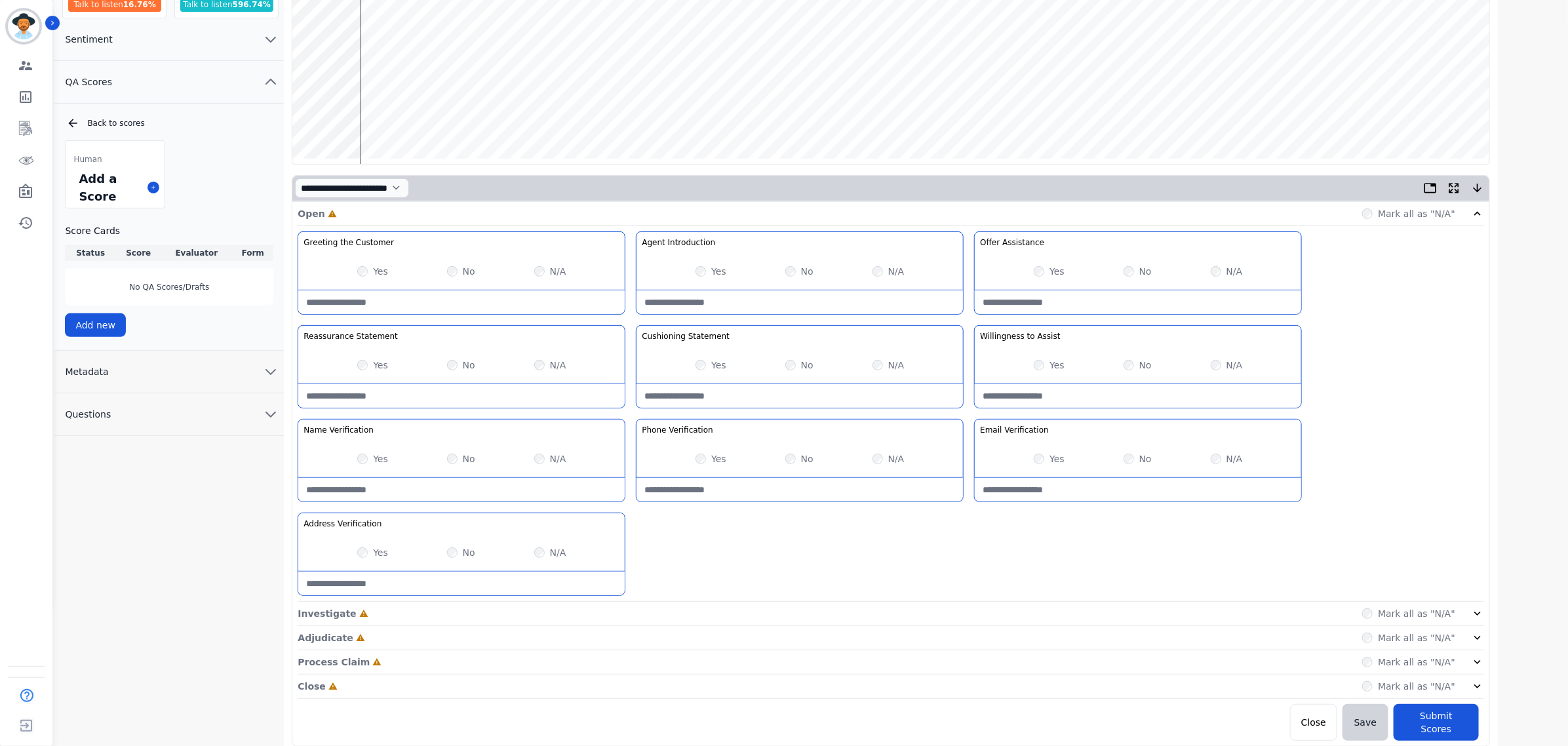
click at [1480, 611] on icon at bounding box center [1477, 613] width 13 height 13
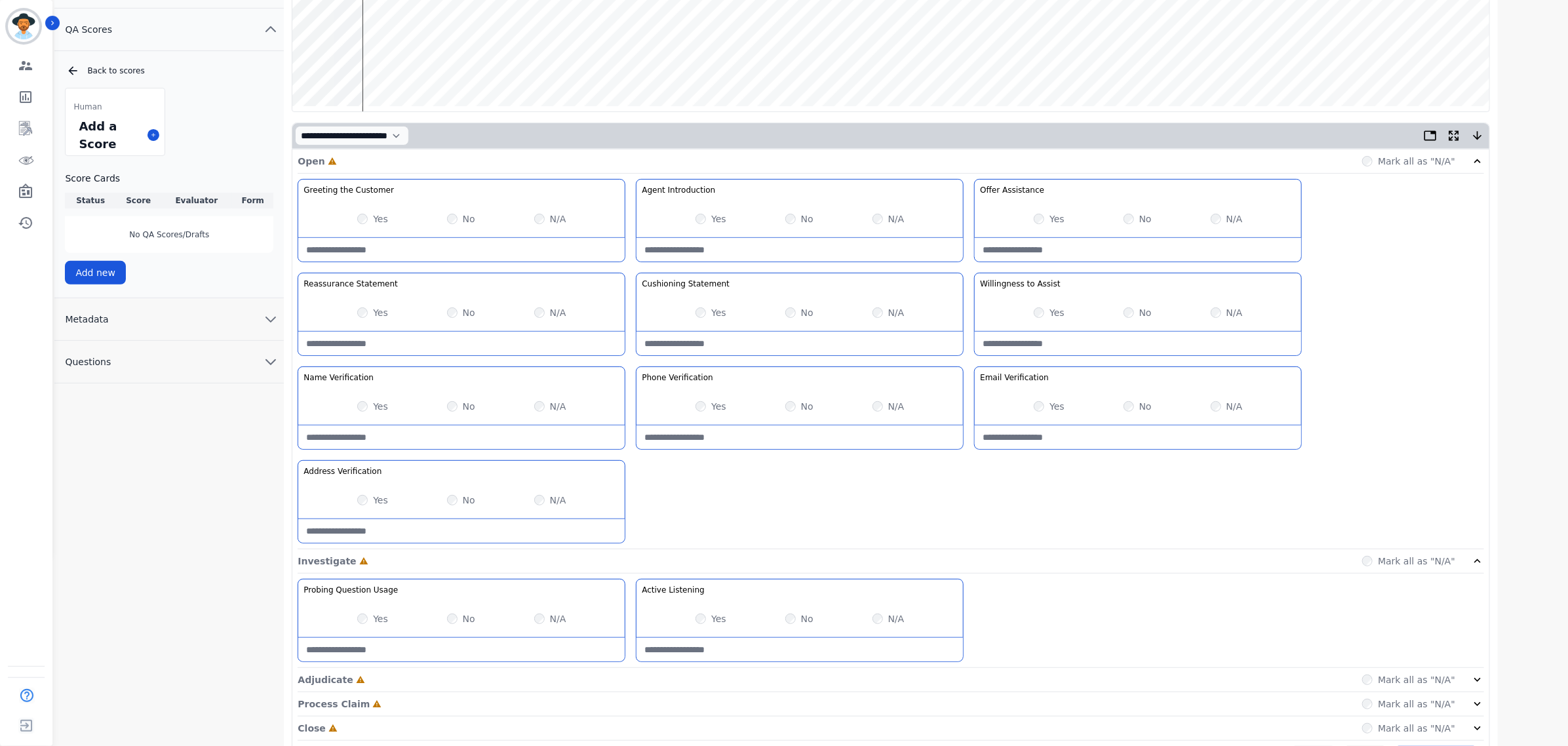
scroll to position [236, 0]
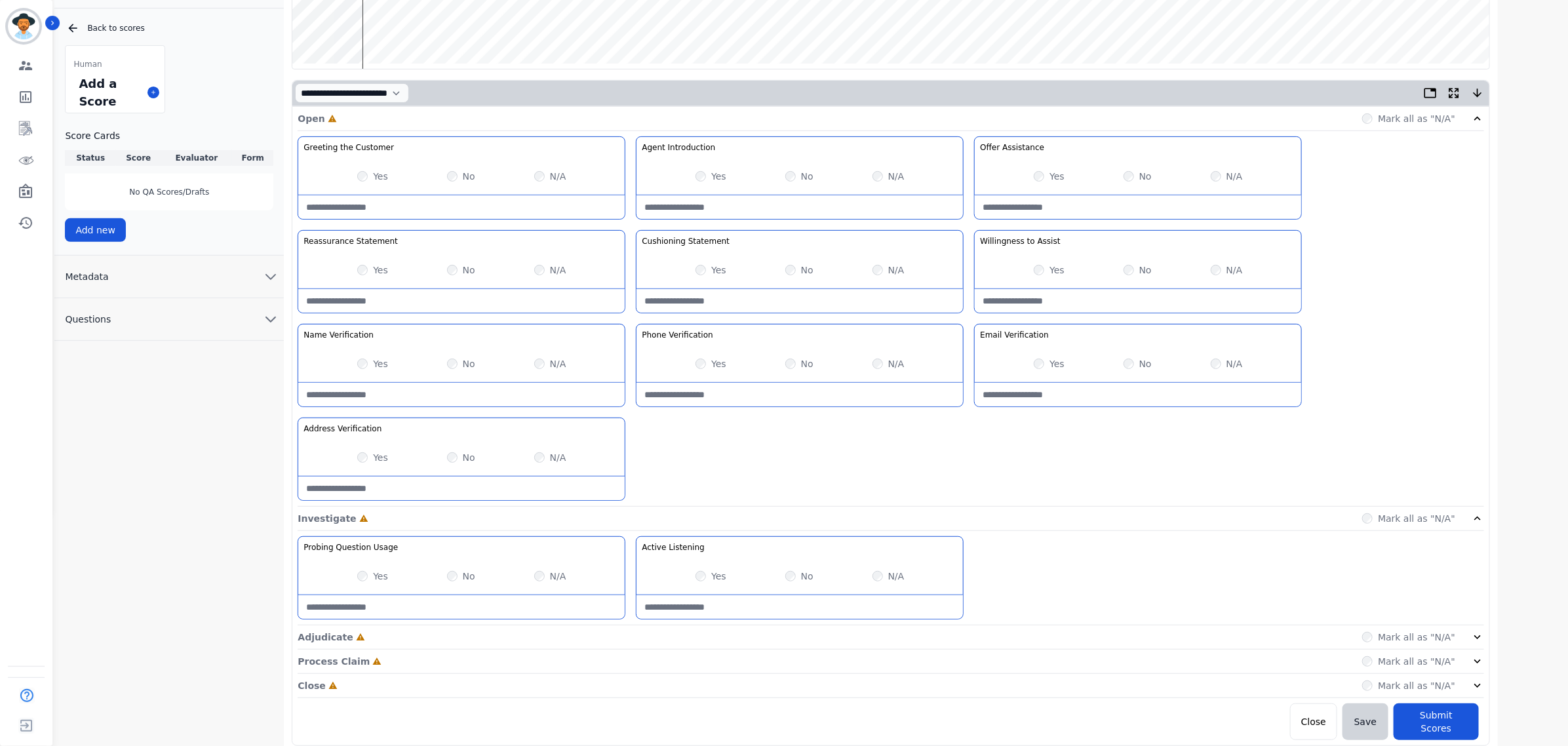
click at [1463, 674] on div "Adjudicate Incomplete Mark all as "N/A"" at bounding box center [890, 685] width 1186 height 24
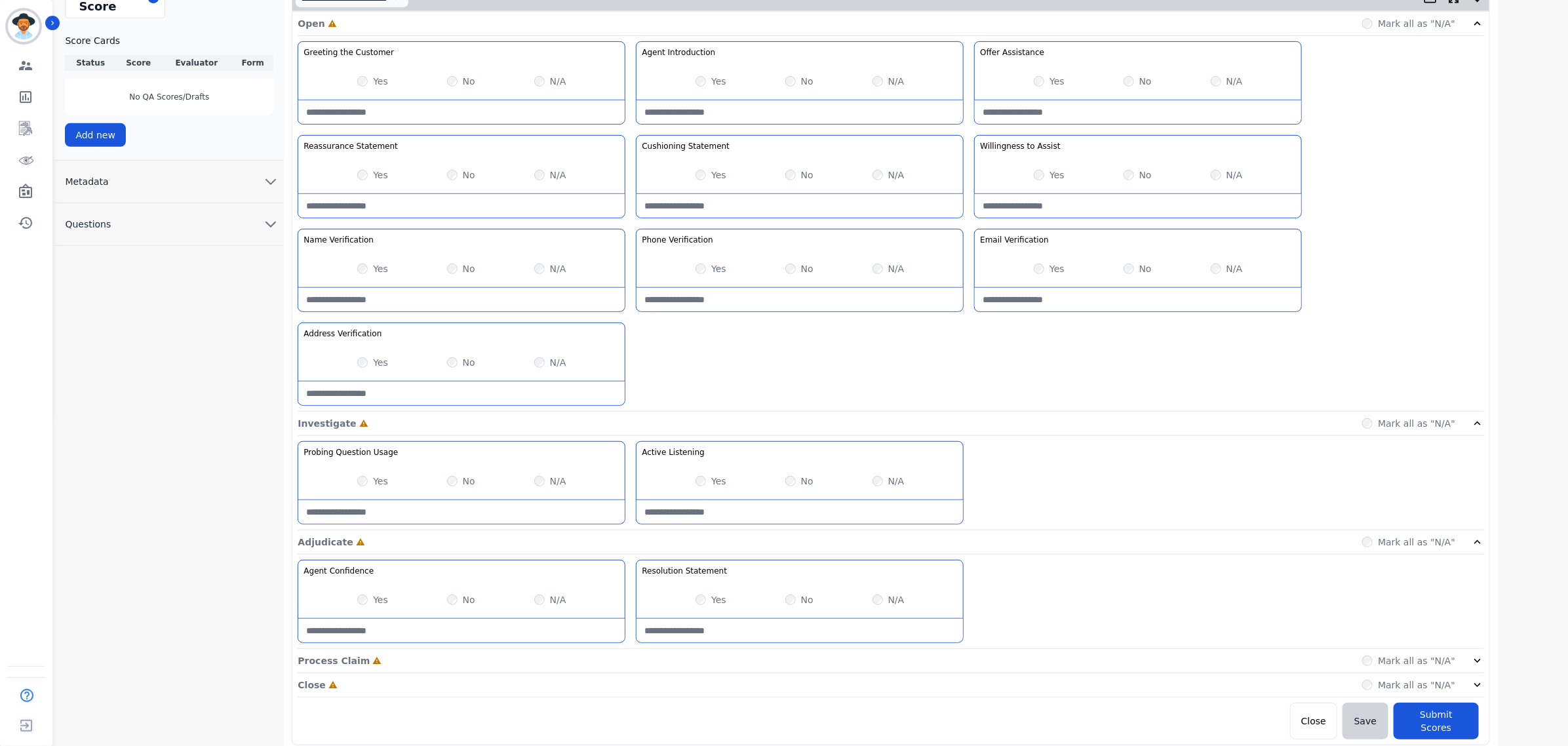
click at [1464, 664] on div "Mark all as "N/A"" at bounding box center [1422, 660] width 122 height 13
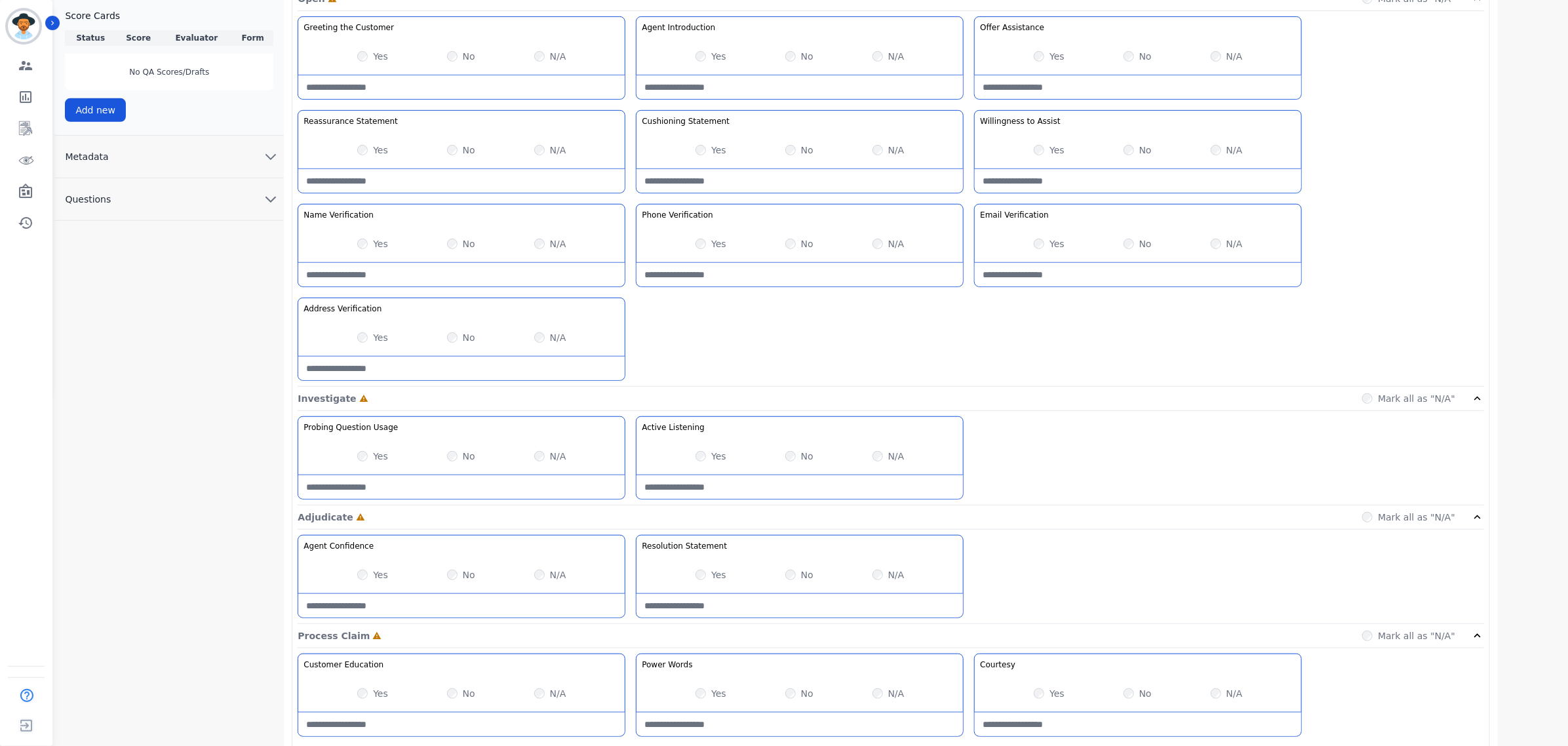
scroll to position [519, 0]
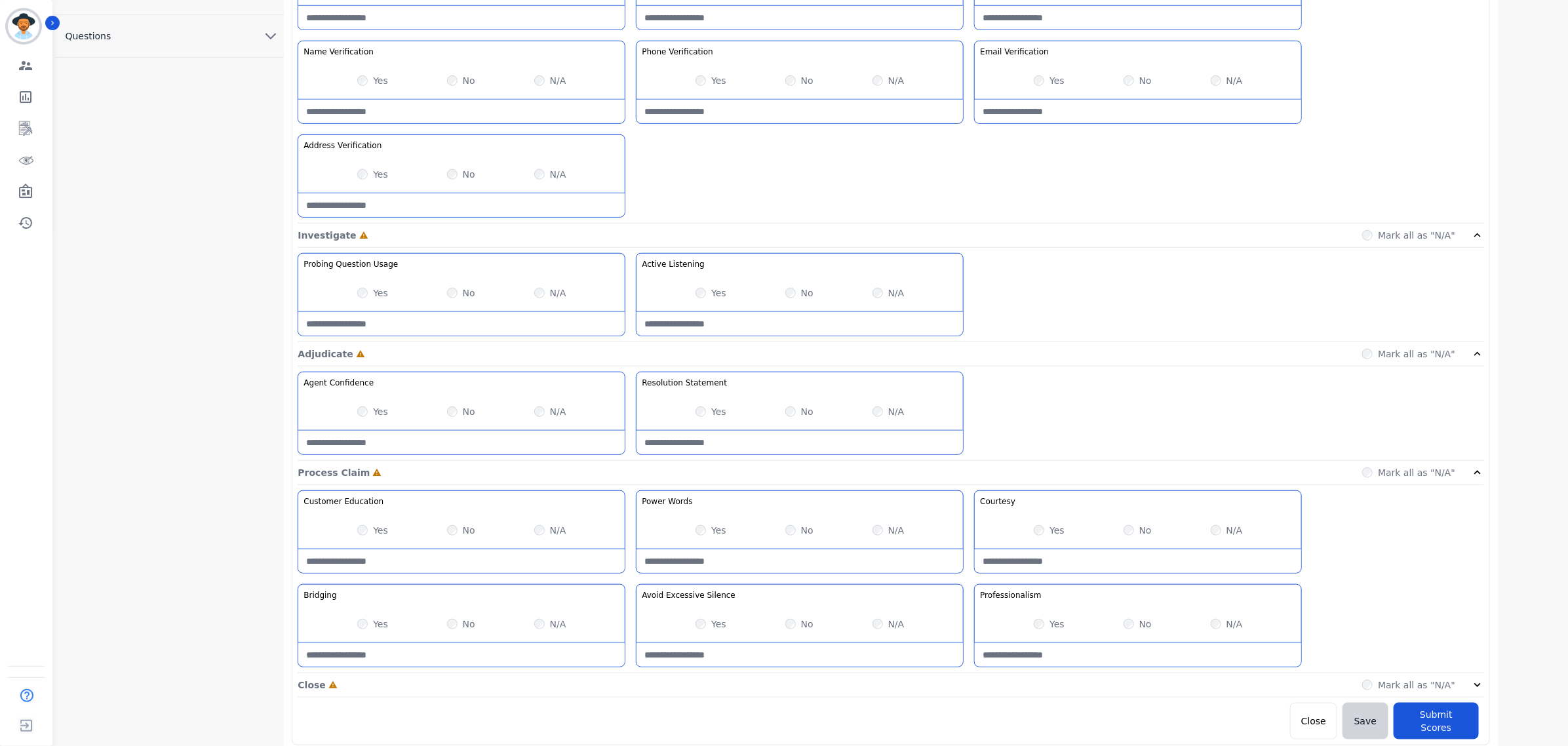
click at [1474, 691] on icon at bounding box center [1477, 684] width 13 height 13
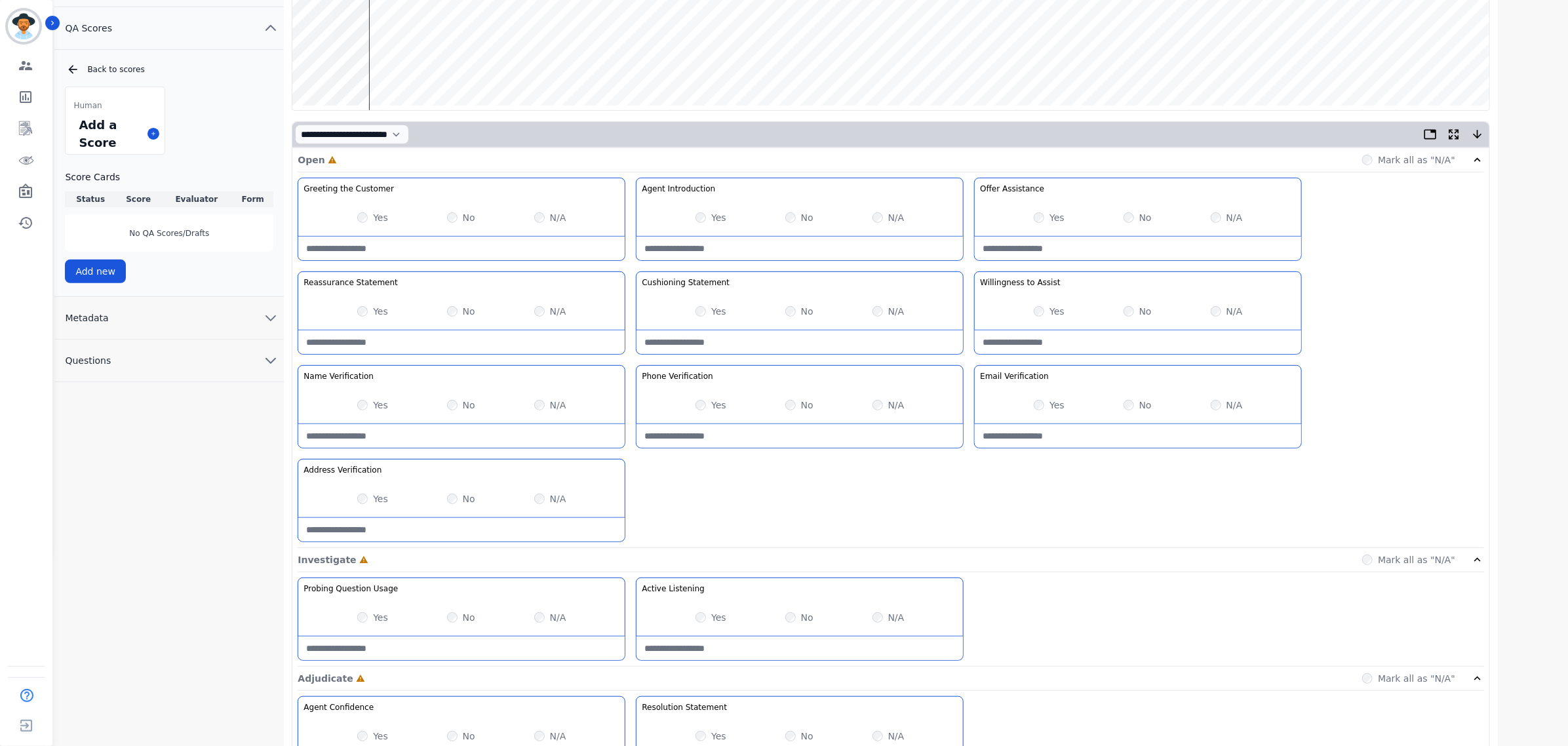
scroll to position [109, 0]
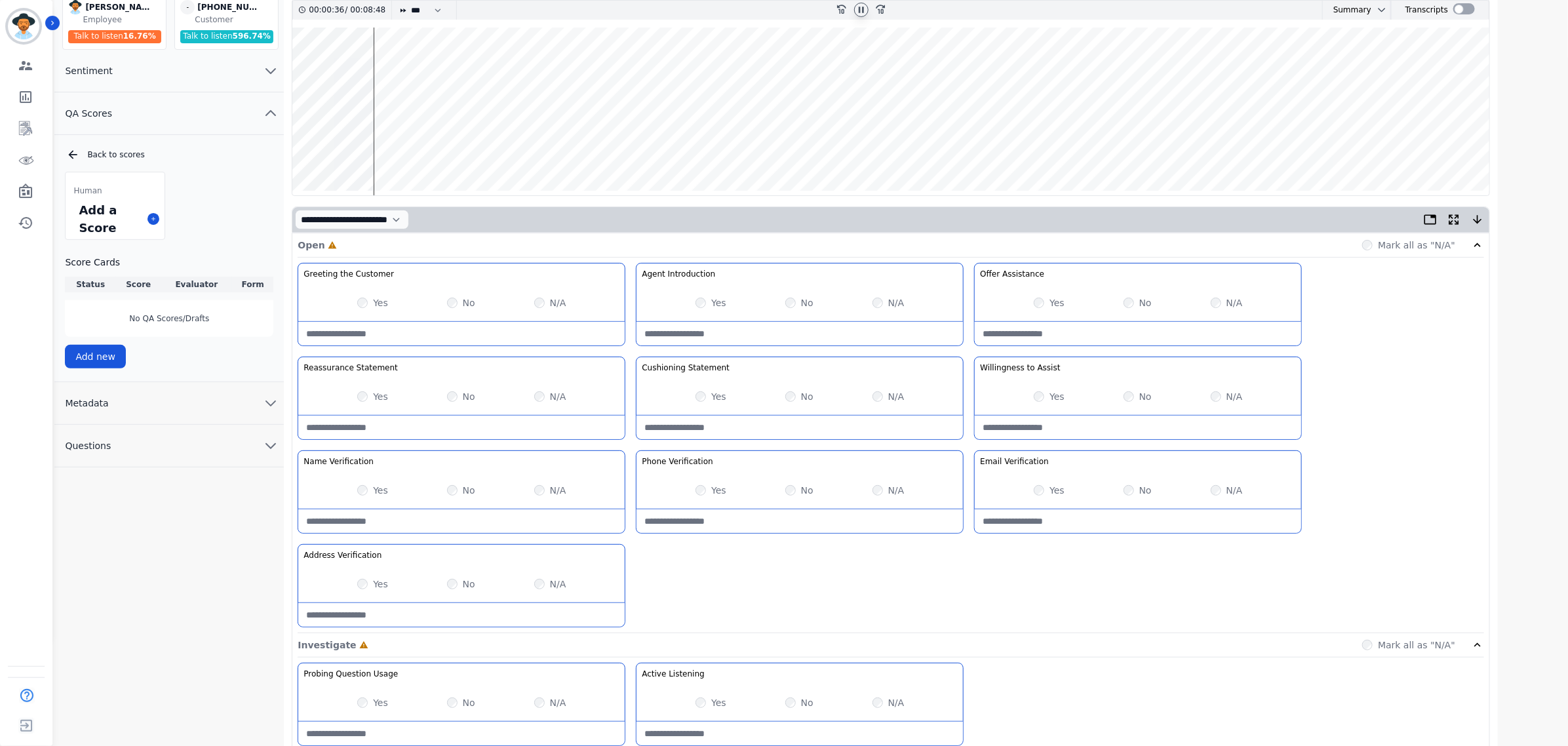
click at [385, 149] on wave at bounding box center [891, 111] width 1197 height 168
click at [536, 150] on wave at bounding box center [891, 111] width 1197 height 168
click at [542, 152] on wave at bounding box center [891, 111] width 1197 height 168
click at [551, 146] on wave at bounding box center [891, 111] width 1197 height 168
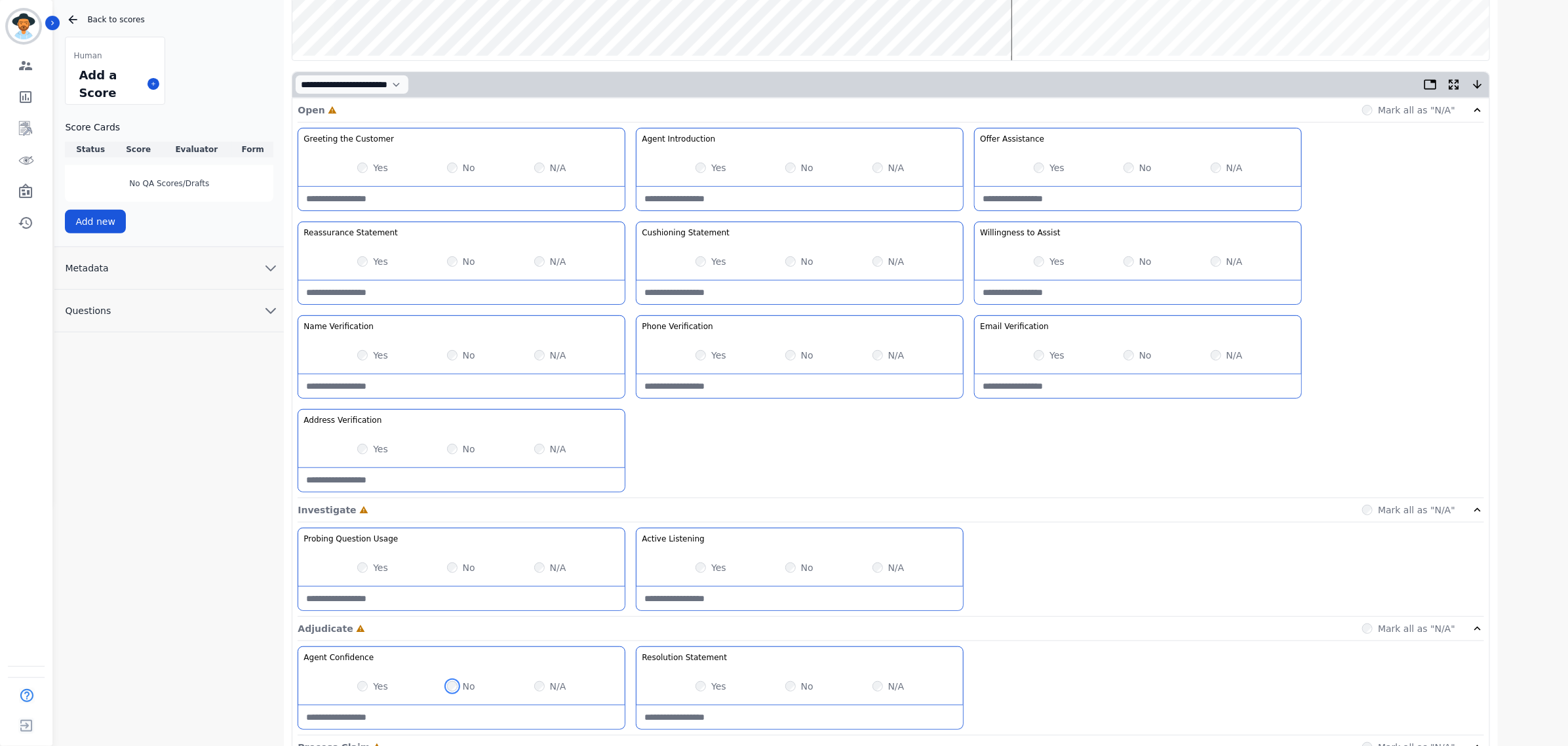
scroll to position [273, 0]
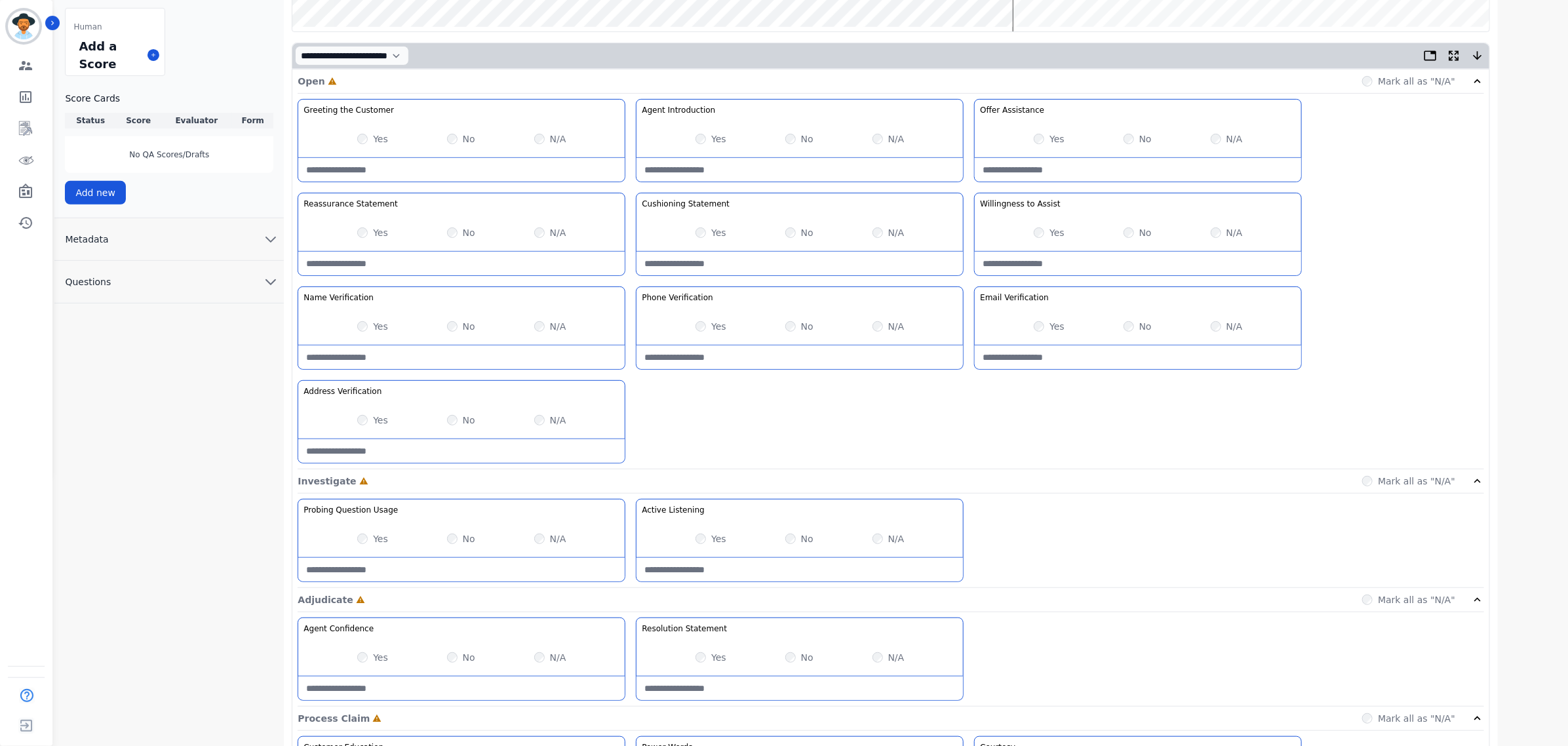
click at [362, 664] on div "Yes" at bounding box center [372, 657] width 31 height 13
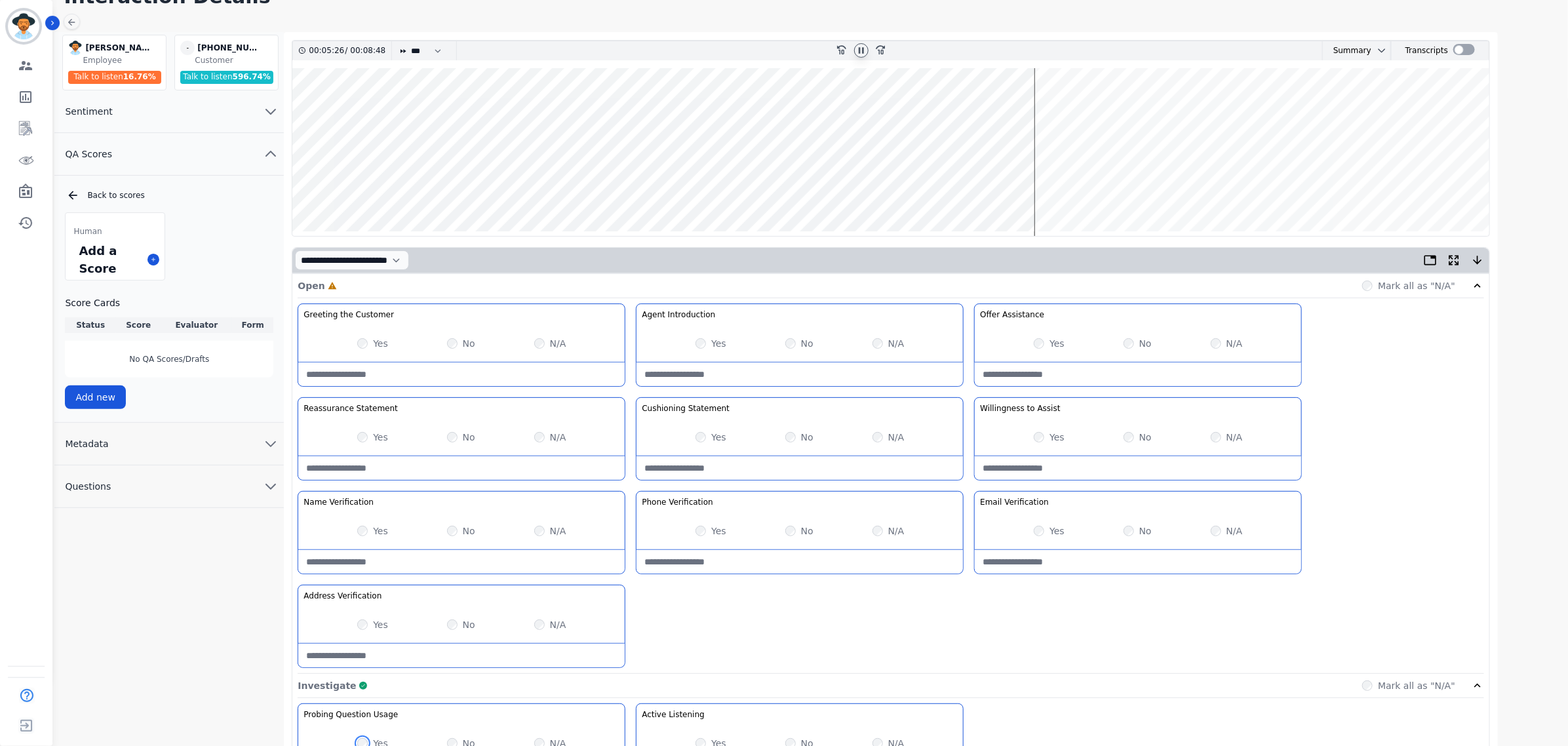
scroll to position [109, 0]
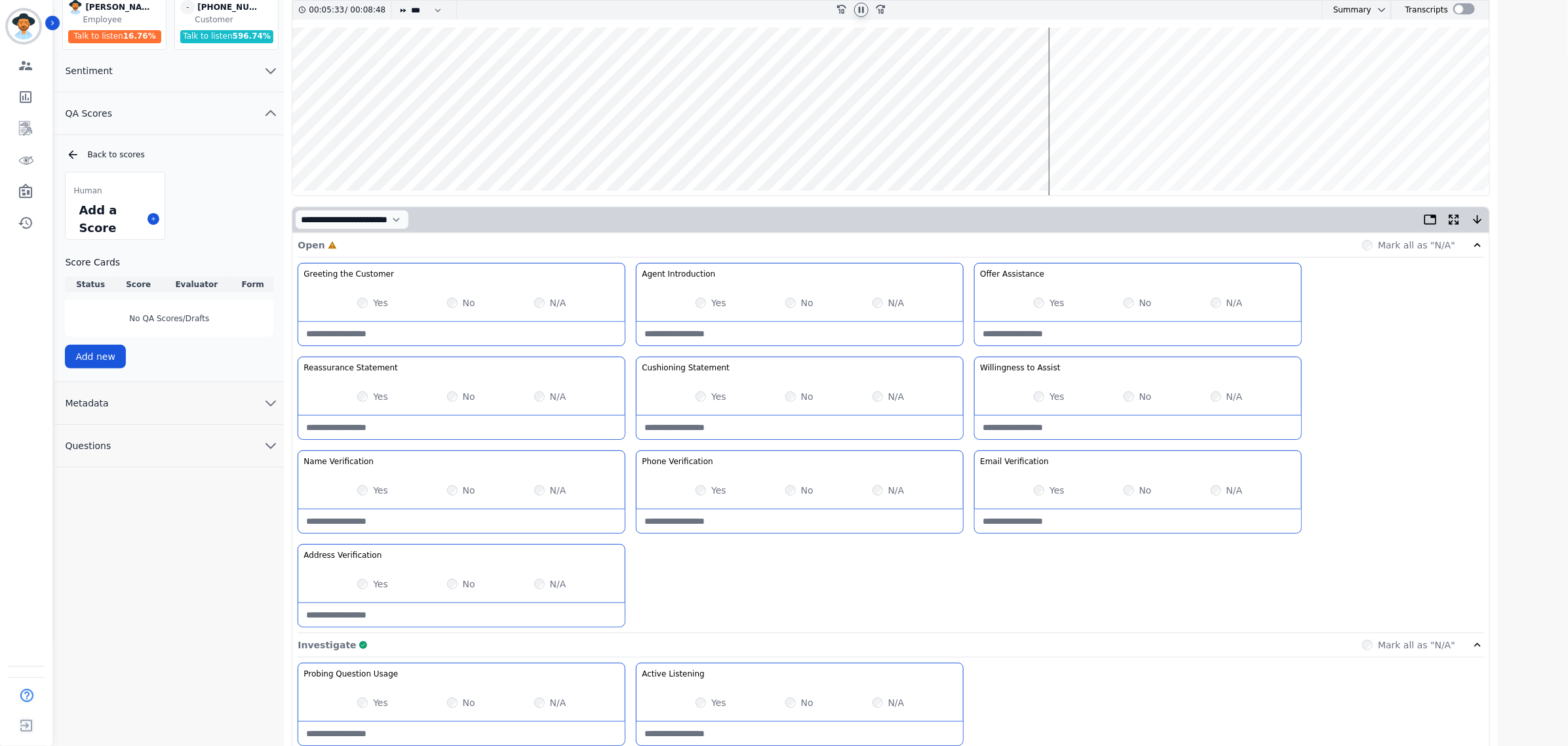
click at [818, 528] on Verification-note at bounding box center [799, 521] width 327 height 24
drag, startPoint x: 818, startPoint y: 528, endPoint x: 591, endPoint y: 515, distance: 227.4
click at [591, 515] on div "Greeting the Customer Welcome is where we quickly greet our customer as a known…" at bounding box center [890, 447] width 1186 height 370
type Verification-note "**********"
click at [1095, 532] on Verification-note at bounding box center [1137, 521] width 327 height 24
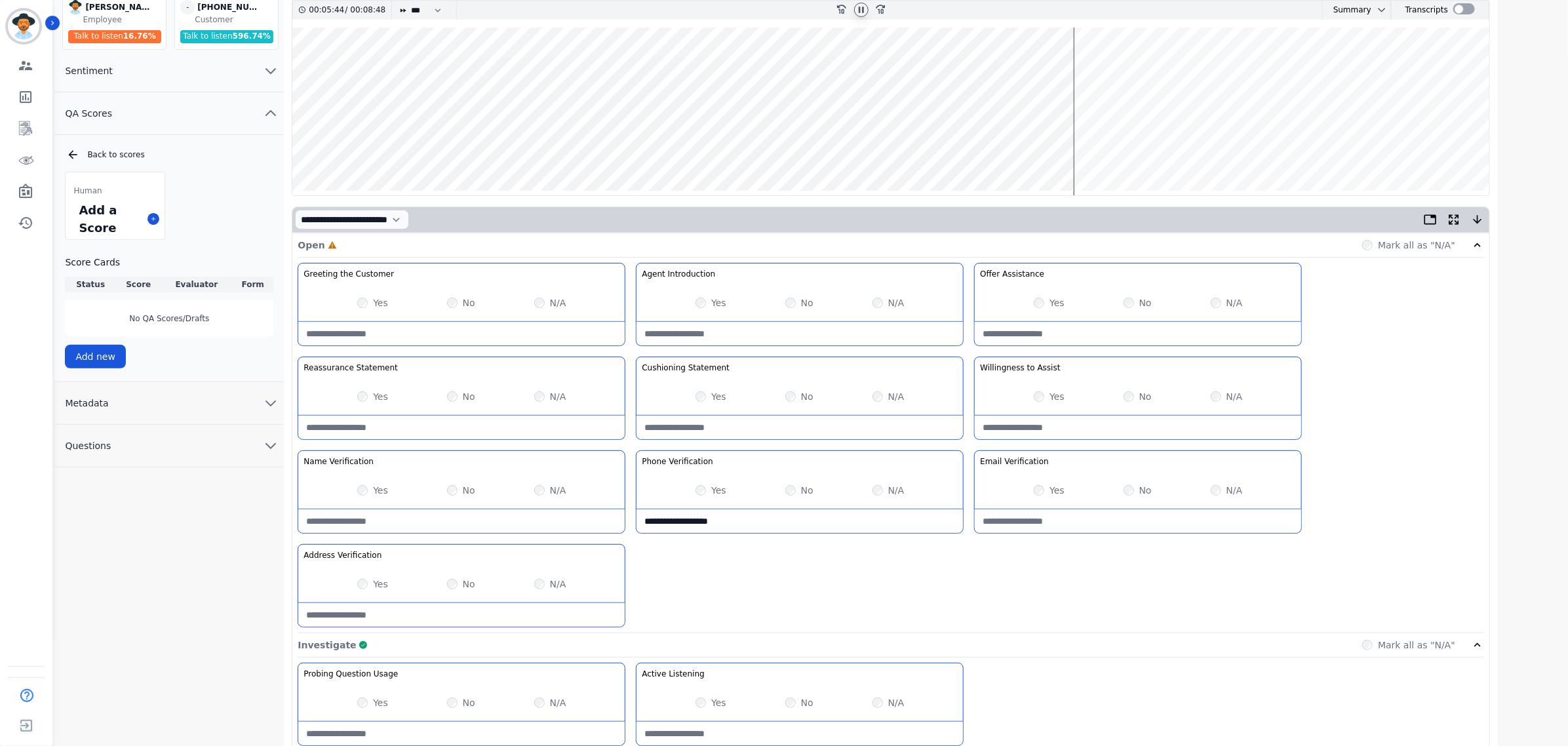
paste Verification-note "**********"
type Verification-note "**********"
click at [415, 621] on Verification-note at bounding box center [461, 615] width 327 height 24
paste Verification-note "**********"
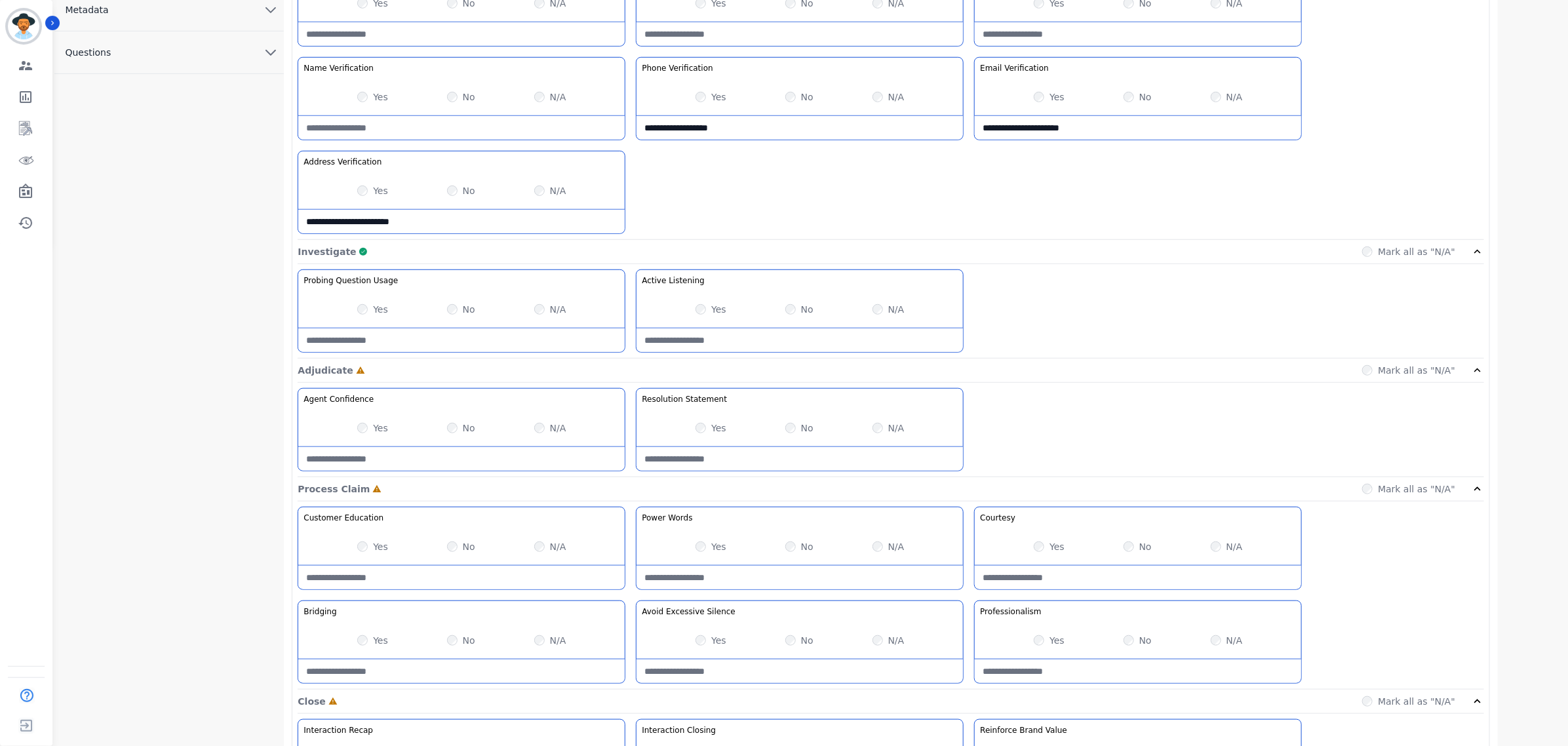
scroll to position [601, 0]
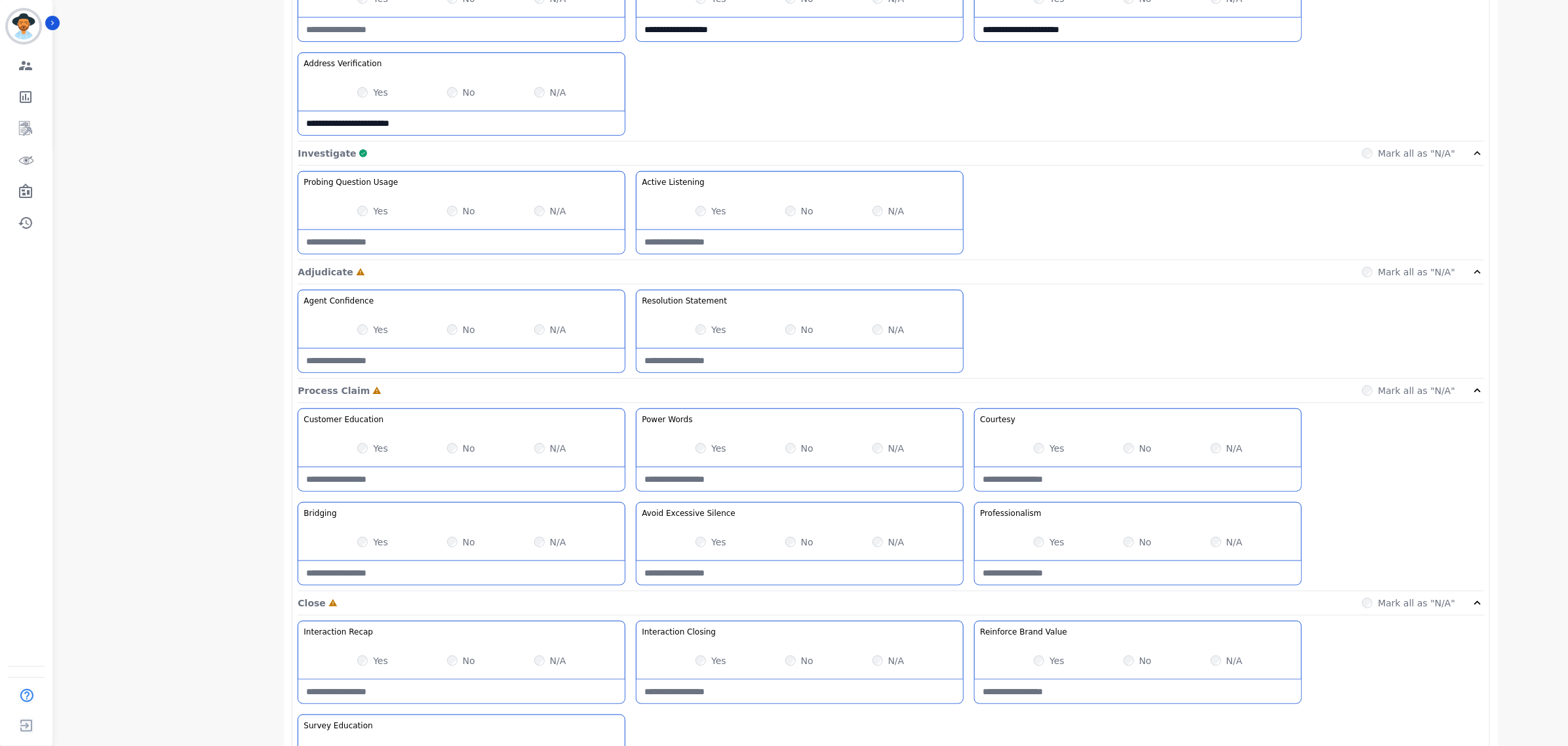
type Verification-note "**********"
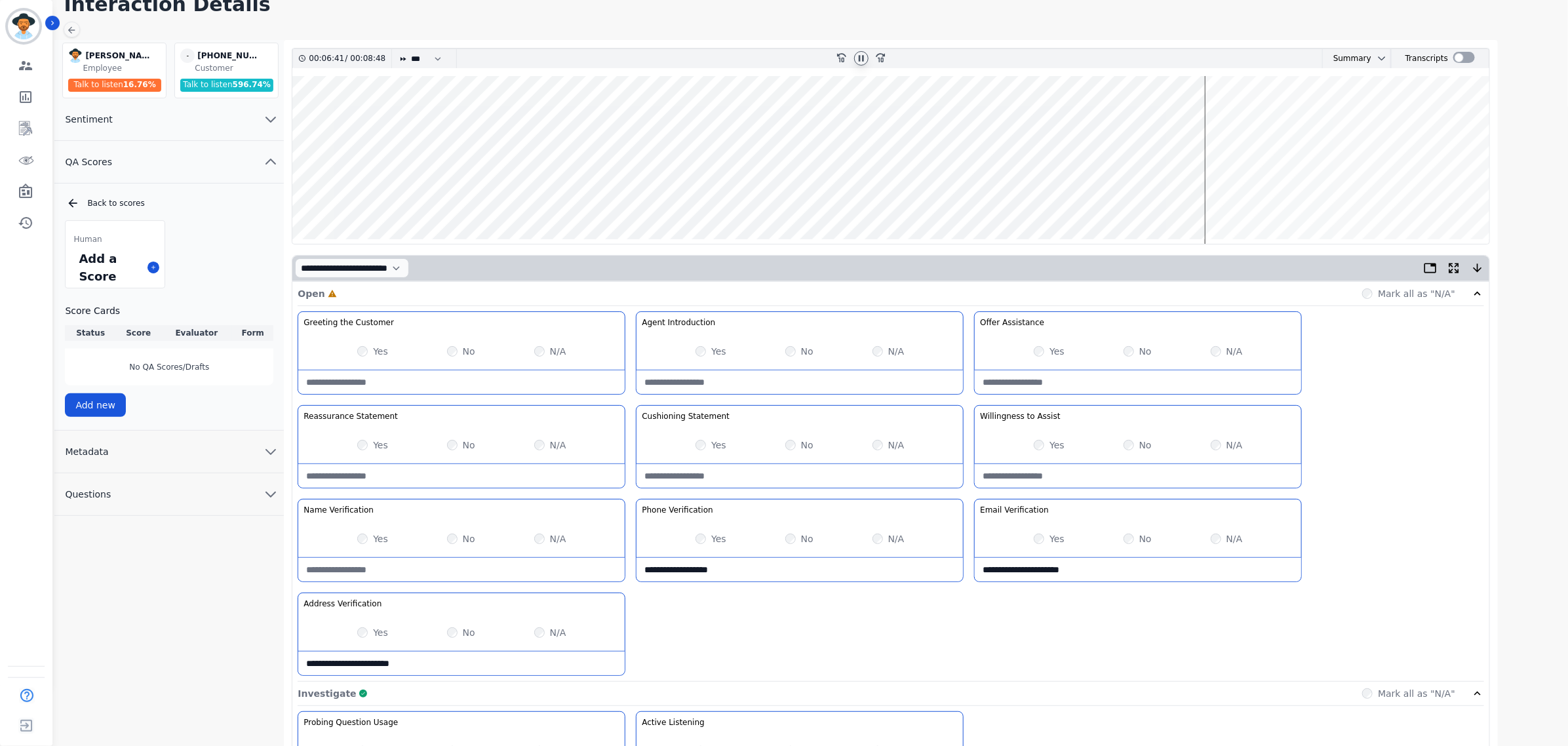
scroll to position [53, 0]
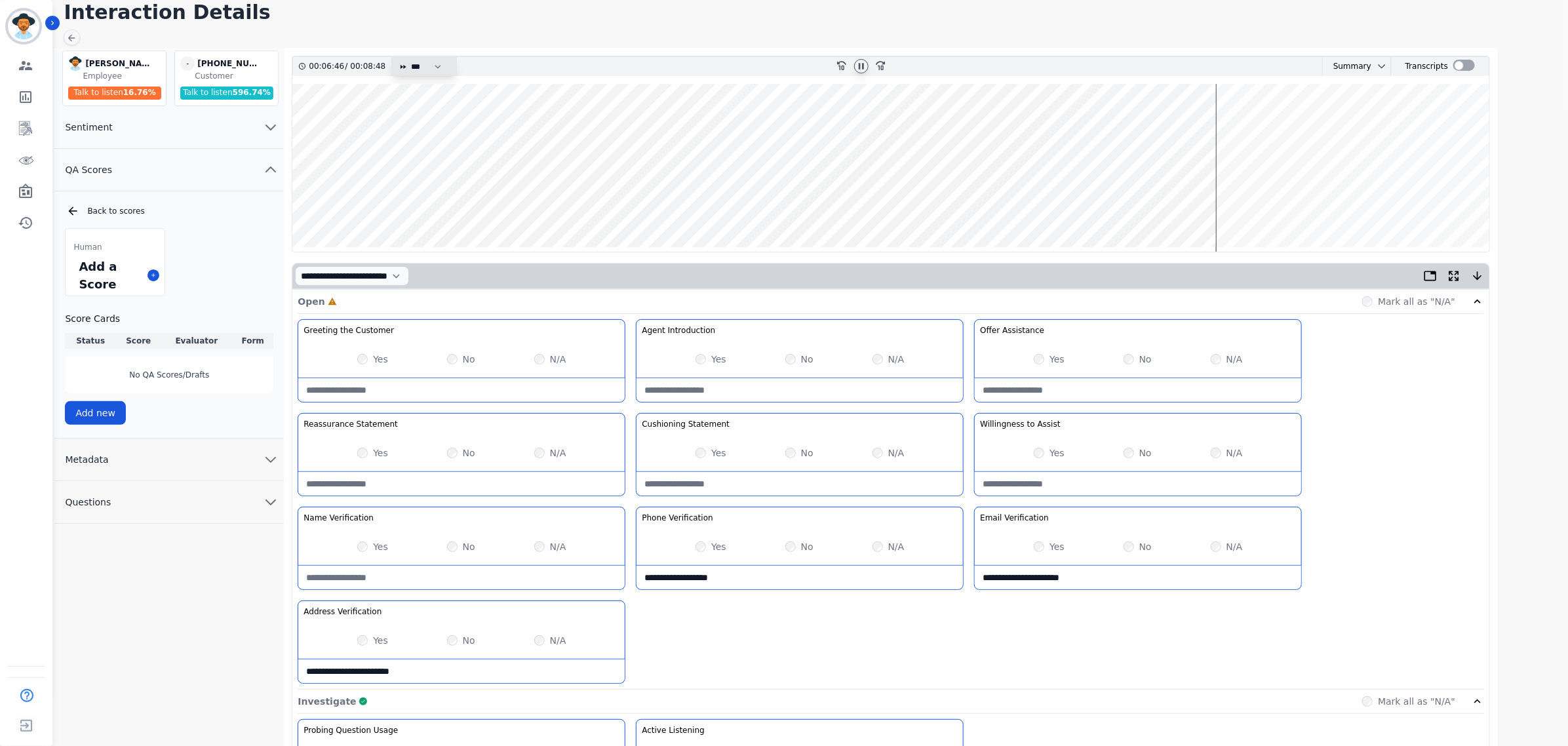
click at [442, 62] on select "* * * **** * *** * ****" at bounding box center [430, 65] width 40 height 19
select select "****"
click at [410, 57] on select "* * * **** * *** * ****" at bounding box center [430, 65] width 40 height 19
click at [1400, 205] on wave at bounding box center [891, 168] width 1197 height 168
click at [1408, 203] on wave at bounding box center [891, 168] width 1197 height 168
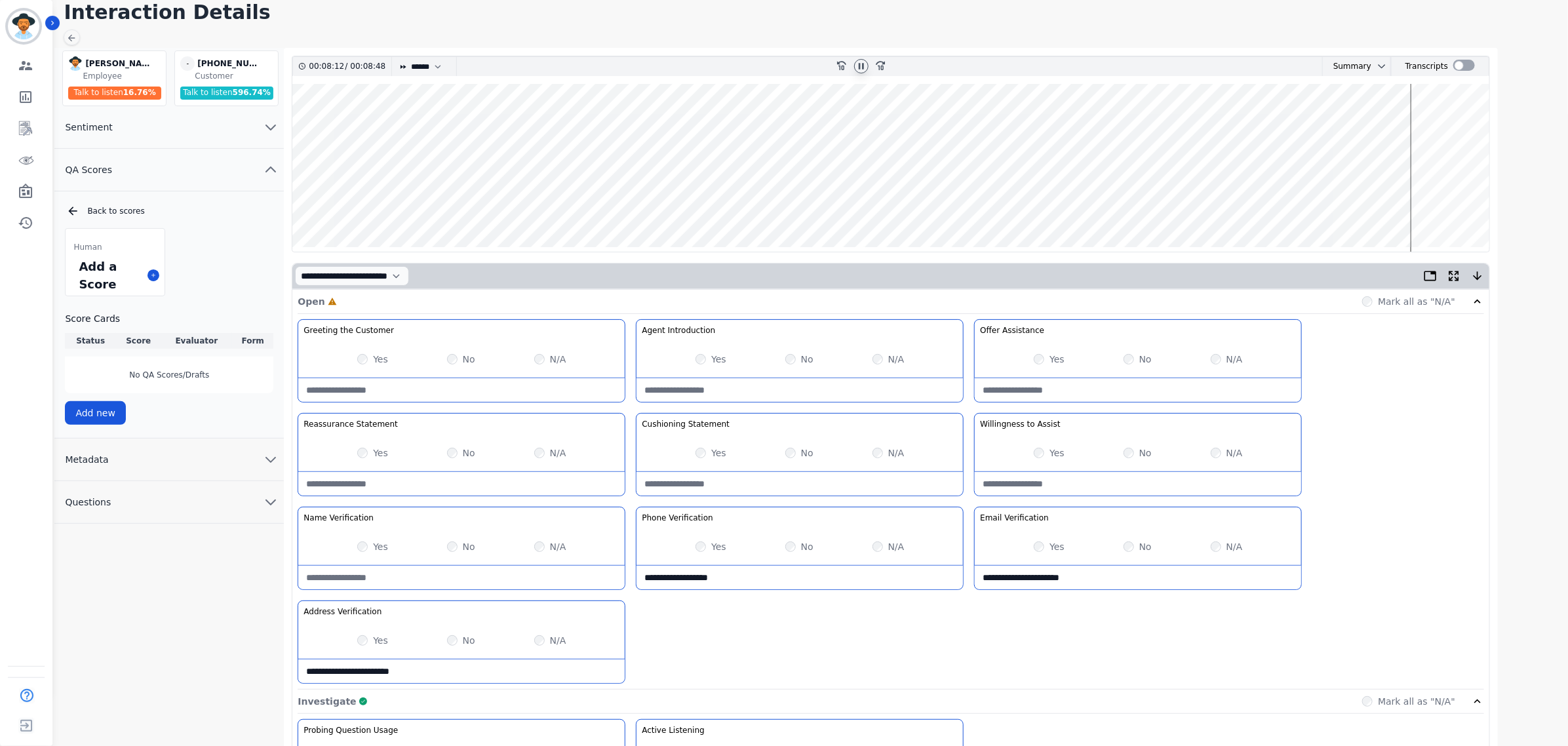
click at [1414, 203] on wave at bounding box center [891, 168] width 1197 height 168
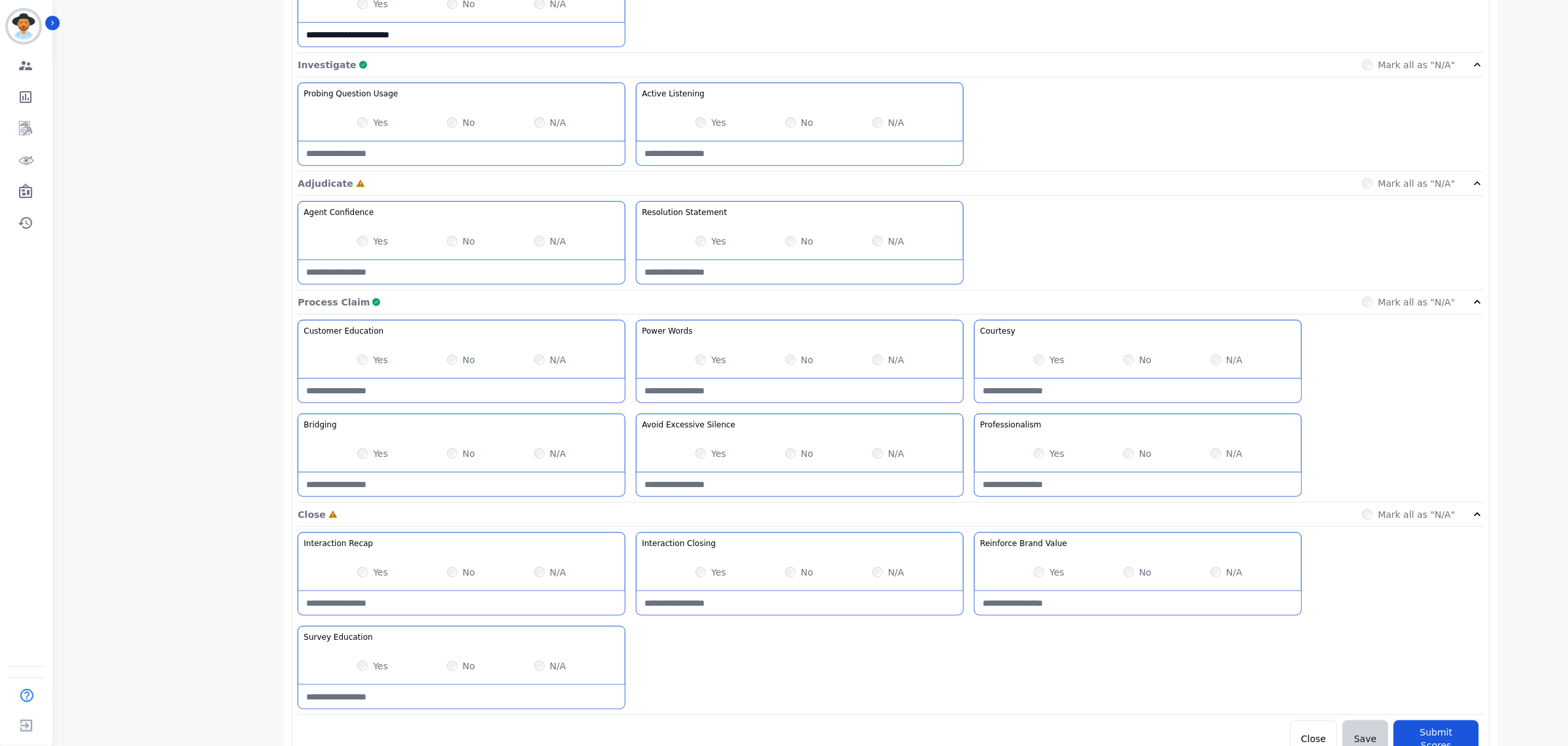
scroll to position [708, 0]
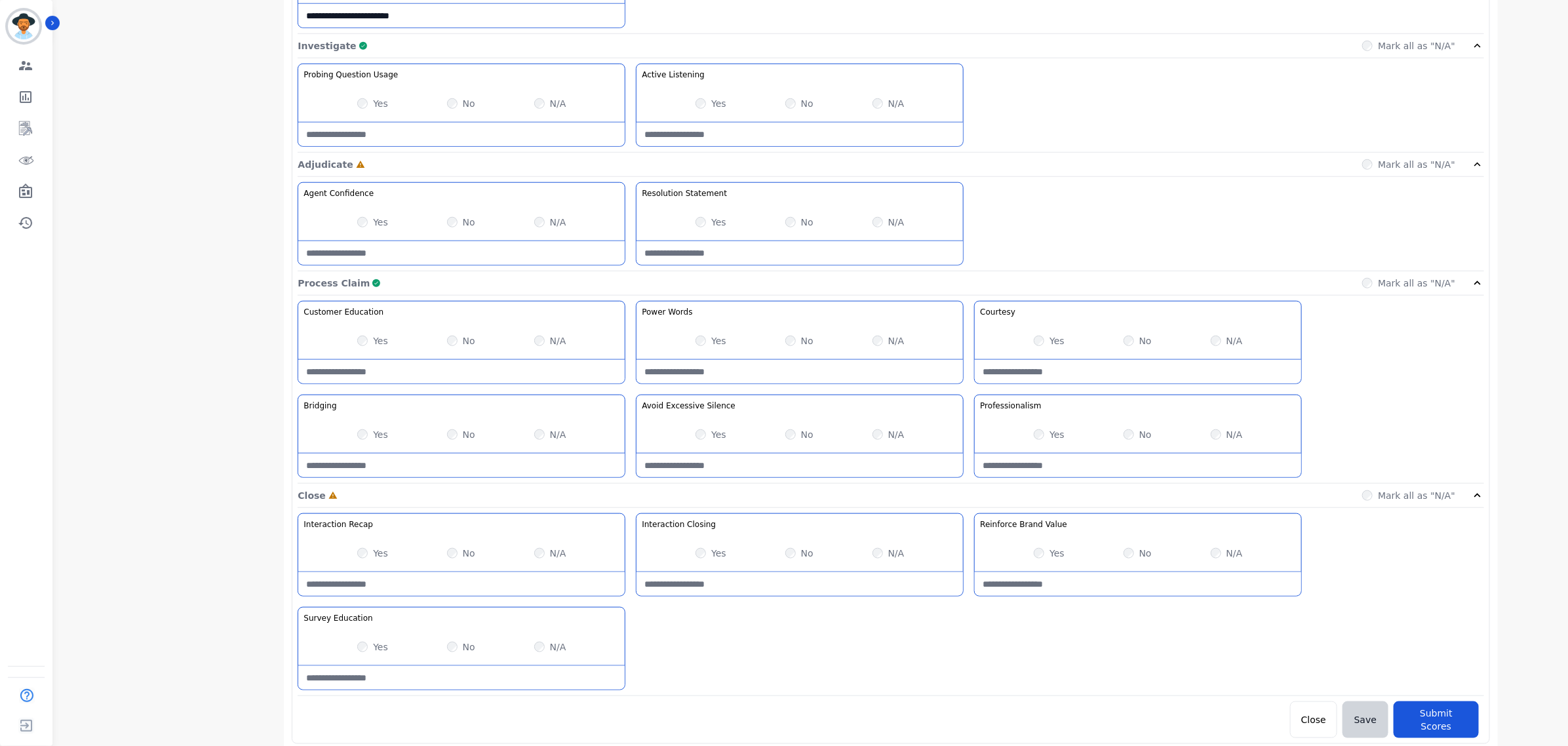
click at [362, 636] on div "Yes No N/A" at bounding box center [461, 646] width 327 height 37
click at [738, 585] on Closing-note at bounding box center [799, 584] width 327 height 24
click at [787, 583] on Closing-note at bounding box center [799, 584] width 327 height 24
type Closing-note "*"
type Closing-note "**********"
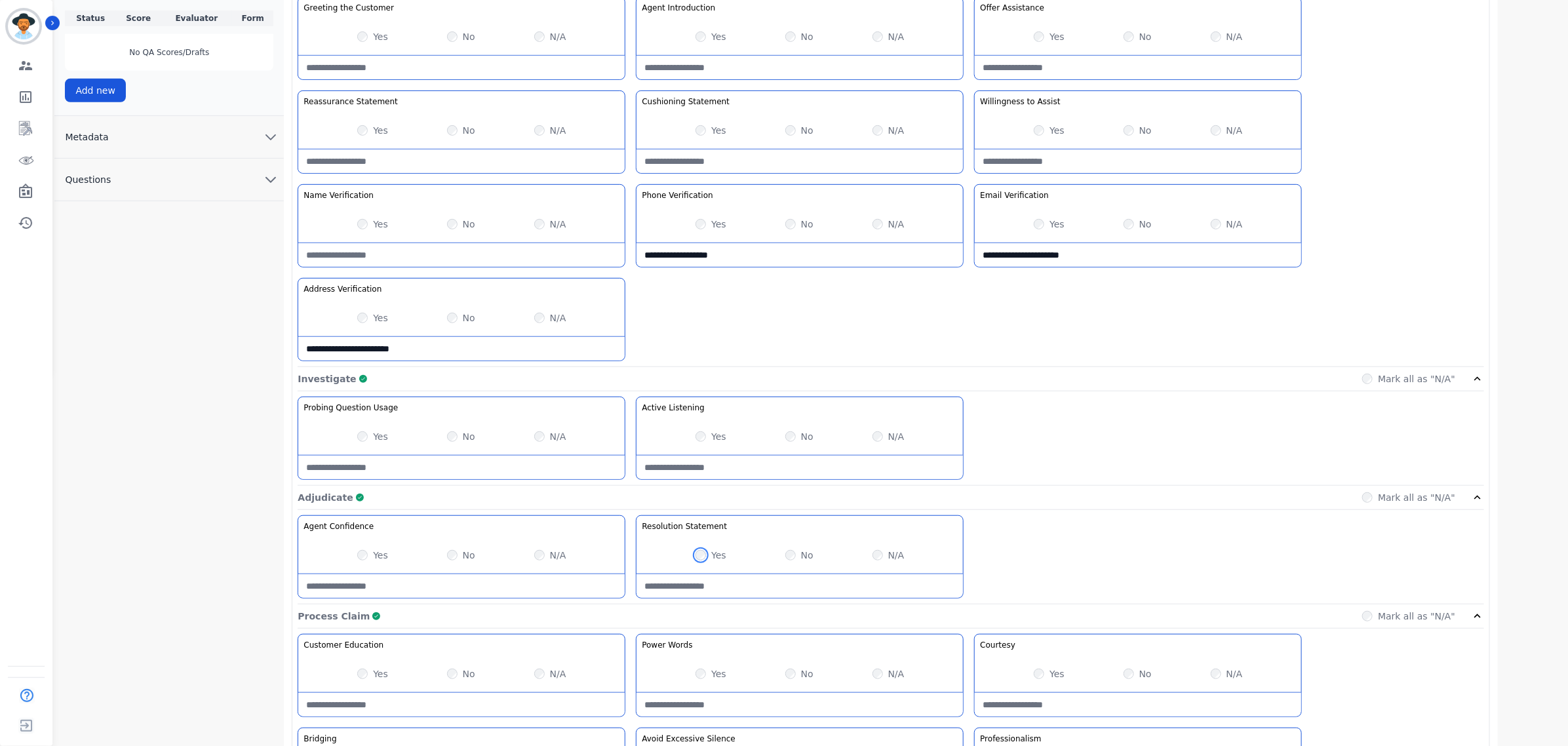
scroll to position [217, 0]
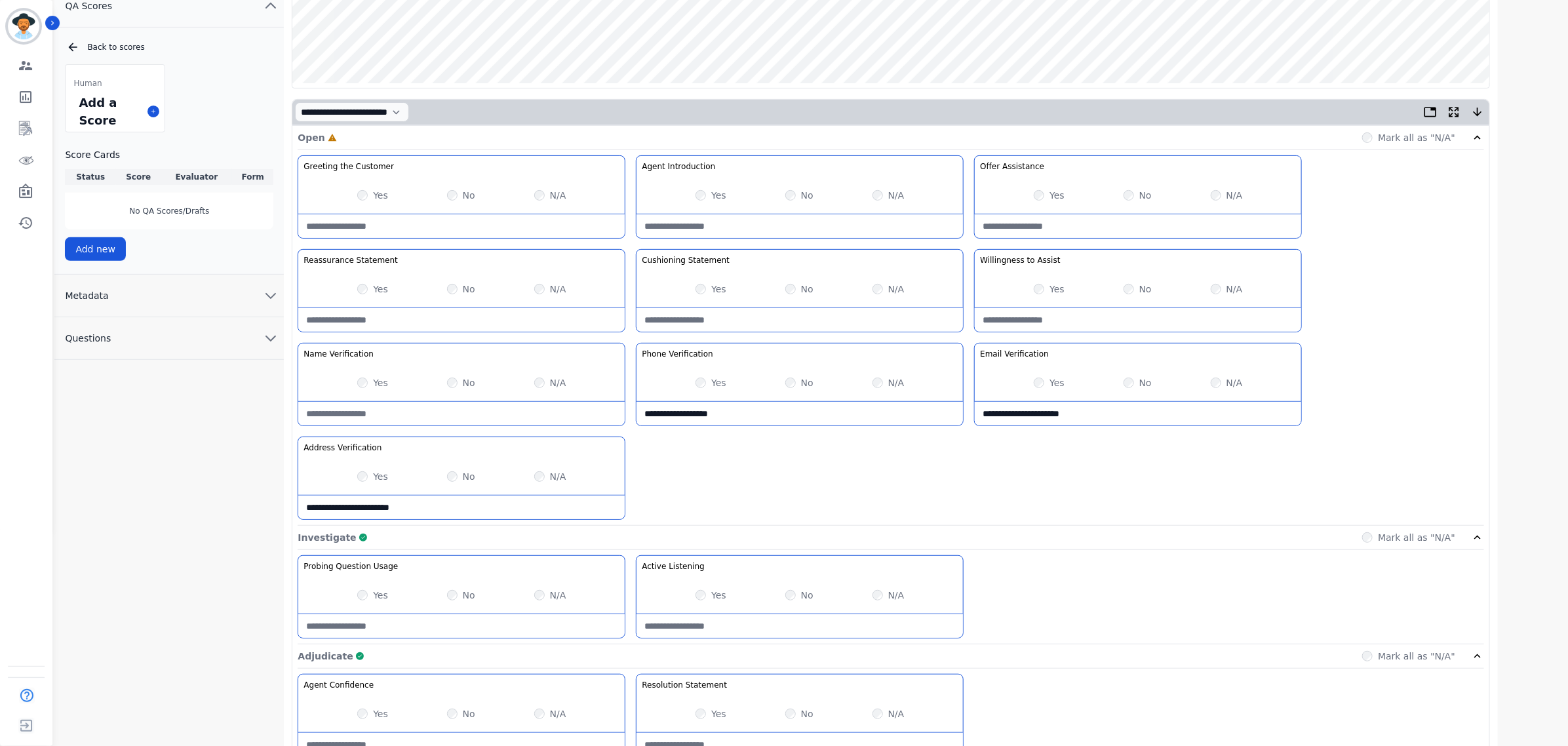
click at [795, 287] on div "No" at bounding box center [799, 289] width 28 height 13
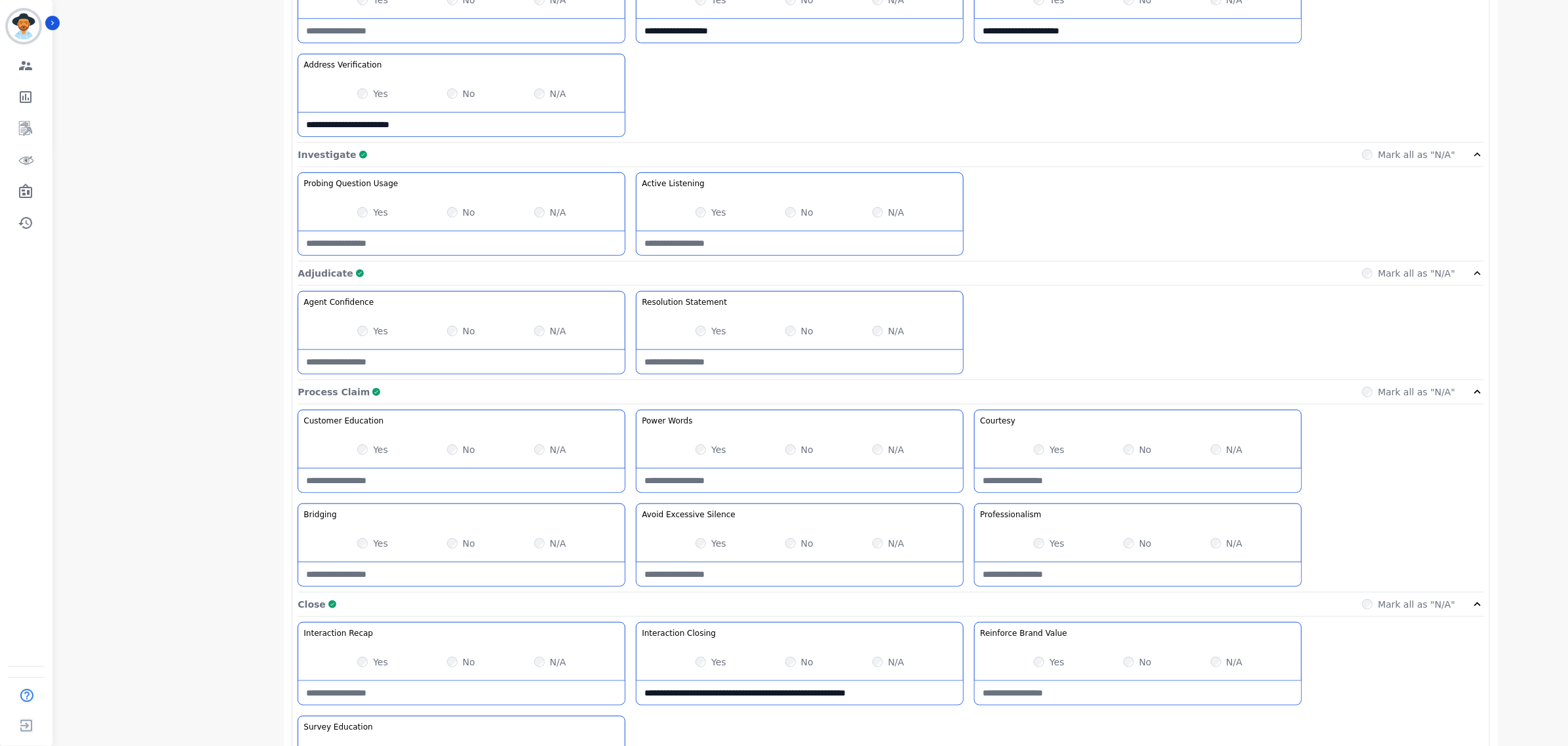
scroll to position [708, 0]
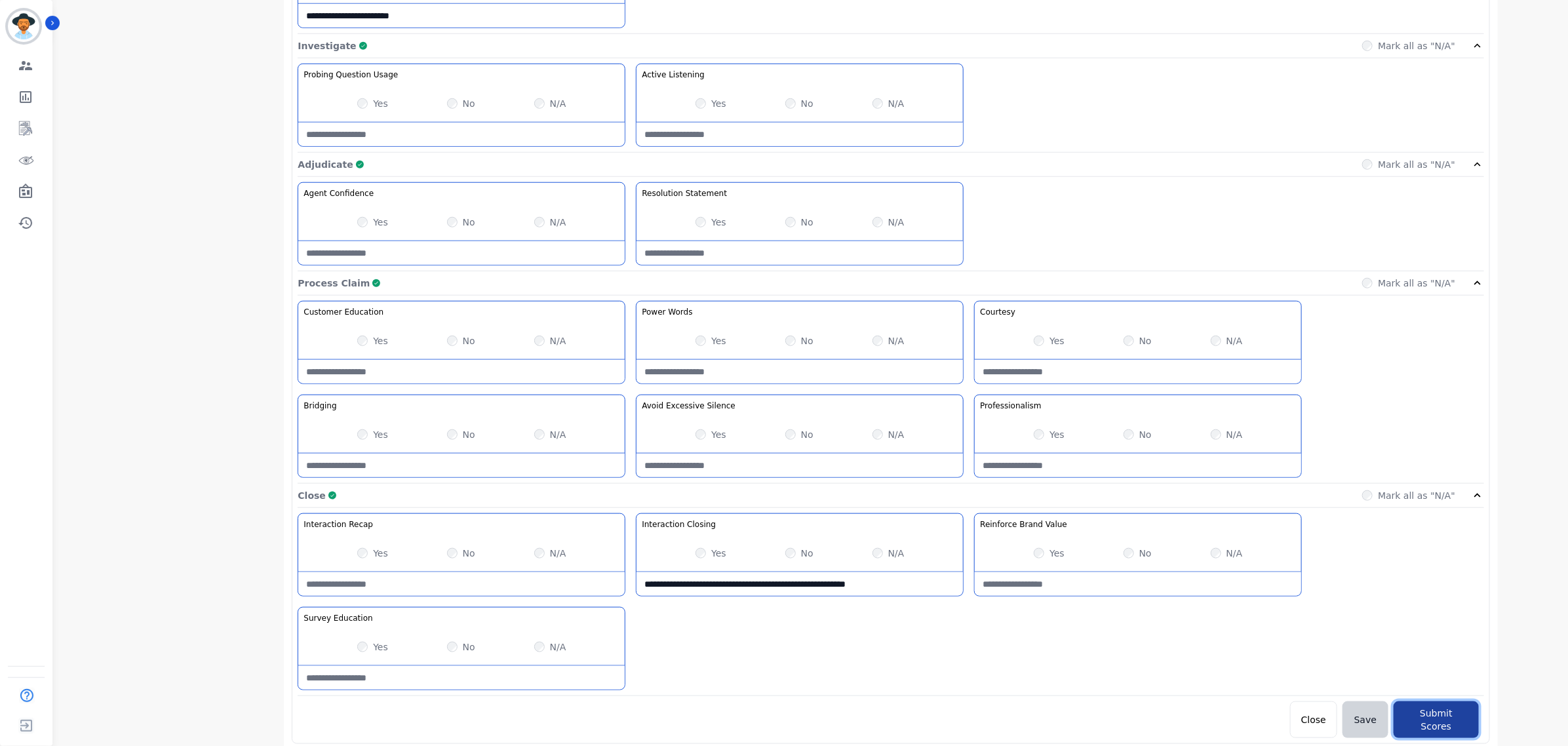
click at [1434, 716] on button "Submit Scores" at bounding box center [1436, 719] width 85 height 37
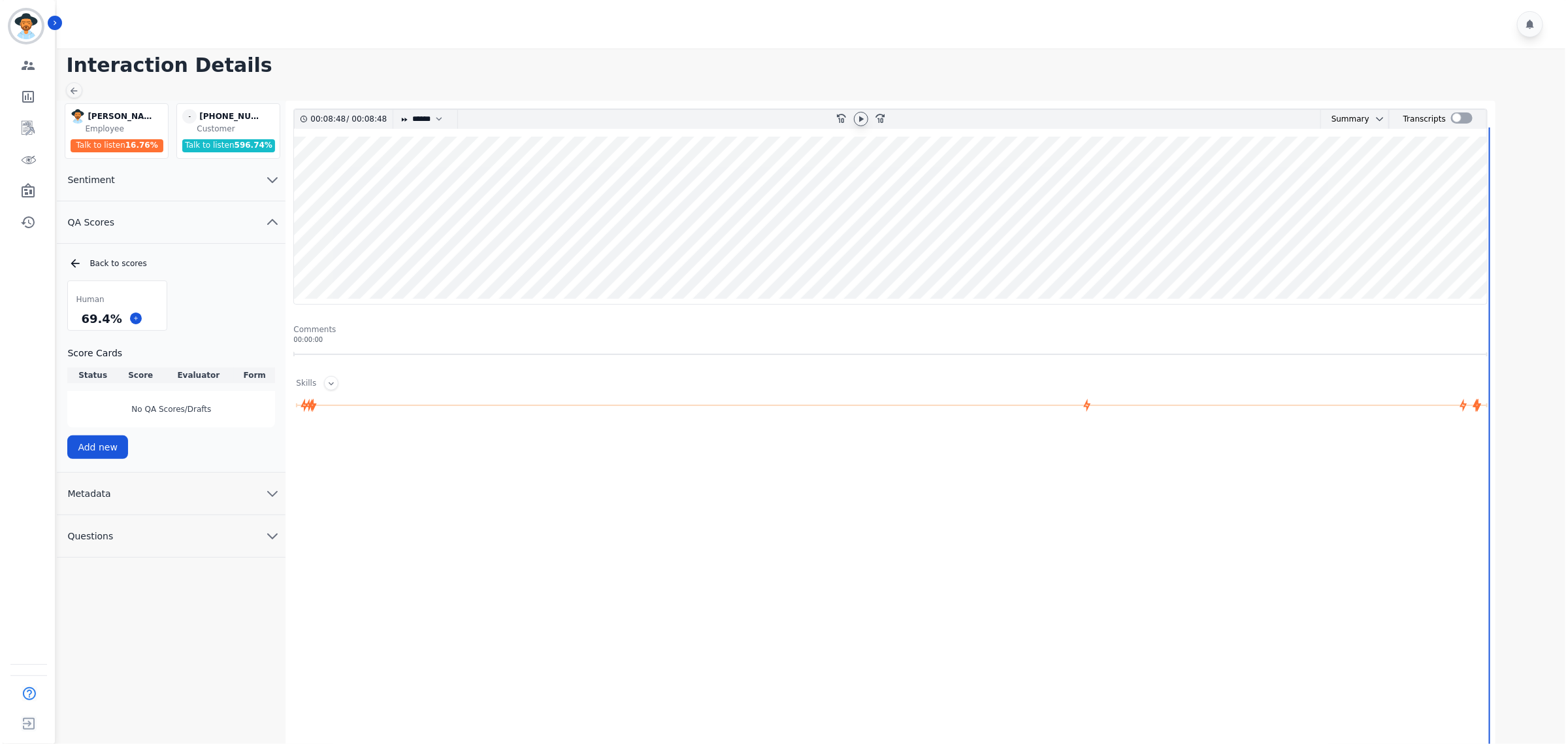
scroll to position [0, 0]
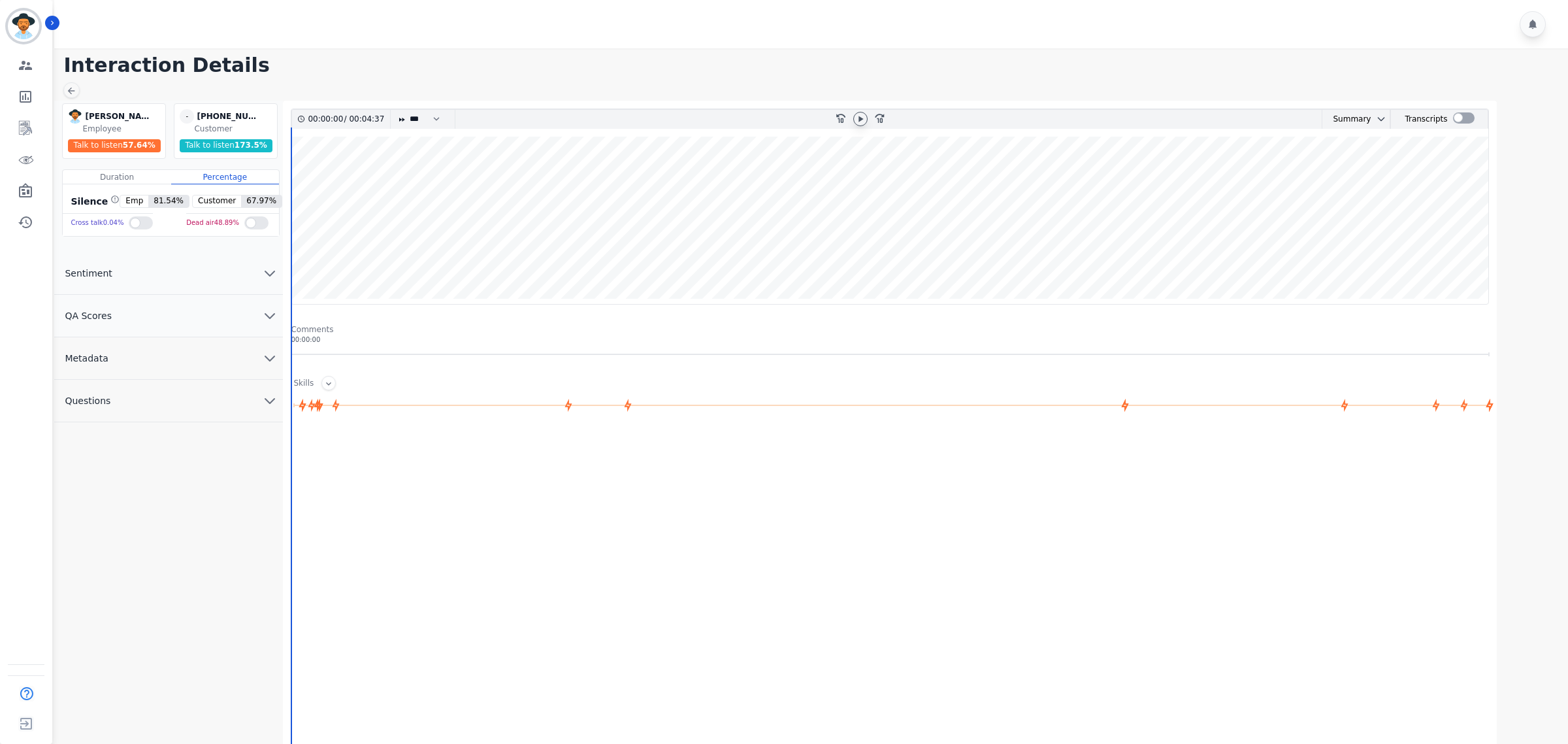
click at [862, 120] on icon at bounding box center [861, 119] width 5 height 6
click at [449, 118] on div "* * * **** * *** * ****" at bounding box center [422, 119] width 65 height 19
click at [424, 119] on select "* * * **** * *** * ****" at bounding box center [428, 119] width 40 height 19
select select "****"
click at [409, 110] on select "* * * **** * *** * ****" at bounding box center [428, 119] width 40 height 19
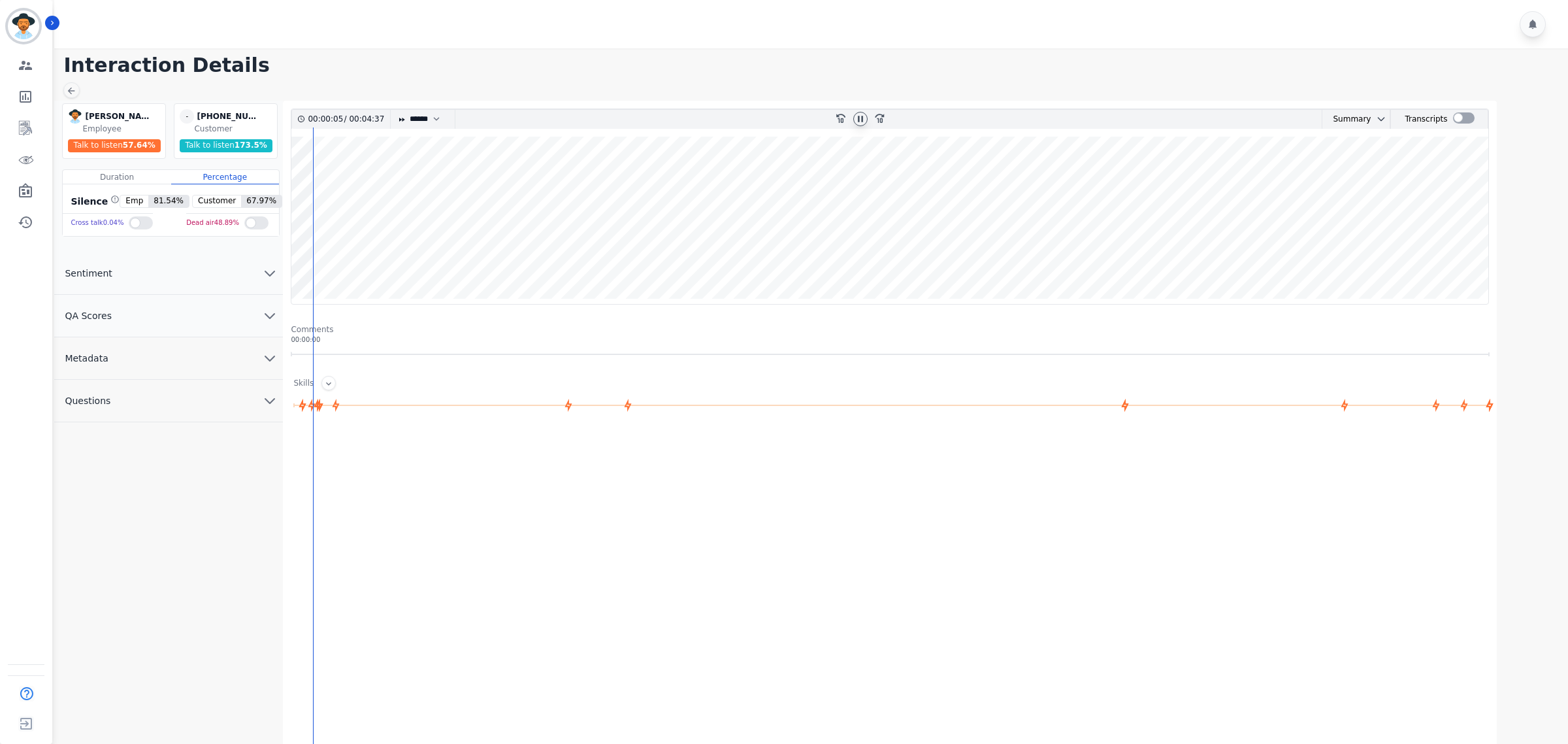
click at [230, 315] on button "QA Scores" at bounding box center [168, 316] width 229 height 43
click at [151, 396] on icon at bounding box center [152, 397] width 7 height 7
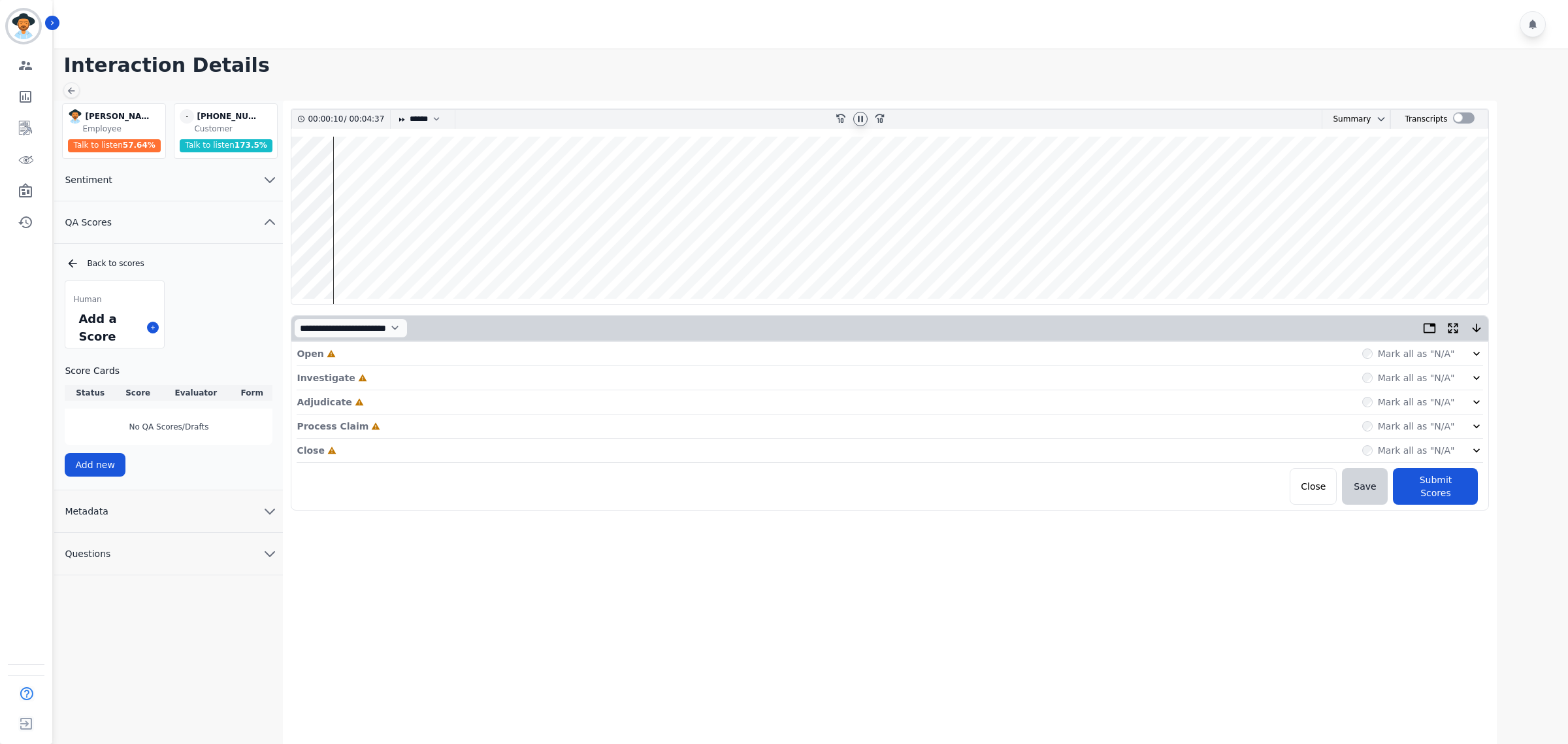
click at [1471, 353] on icon at bounding box center [1476, 353] width 13 height 13
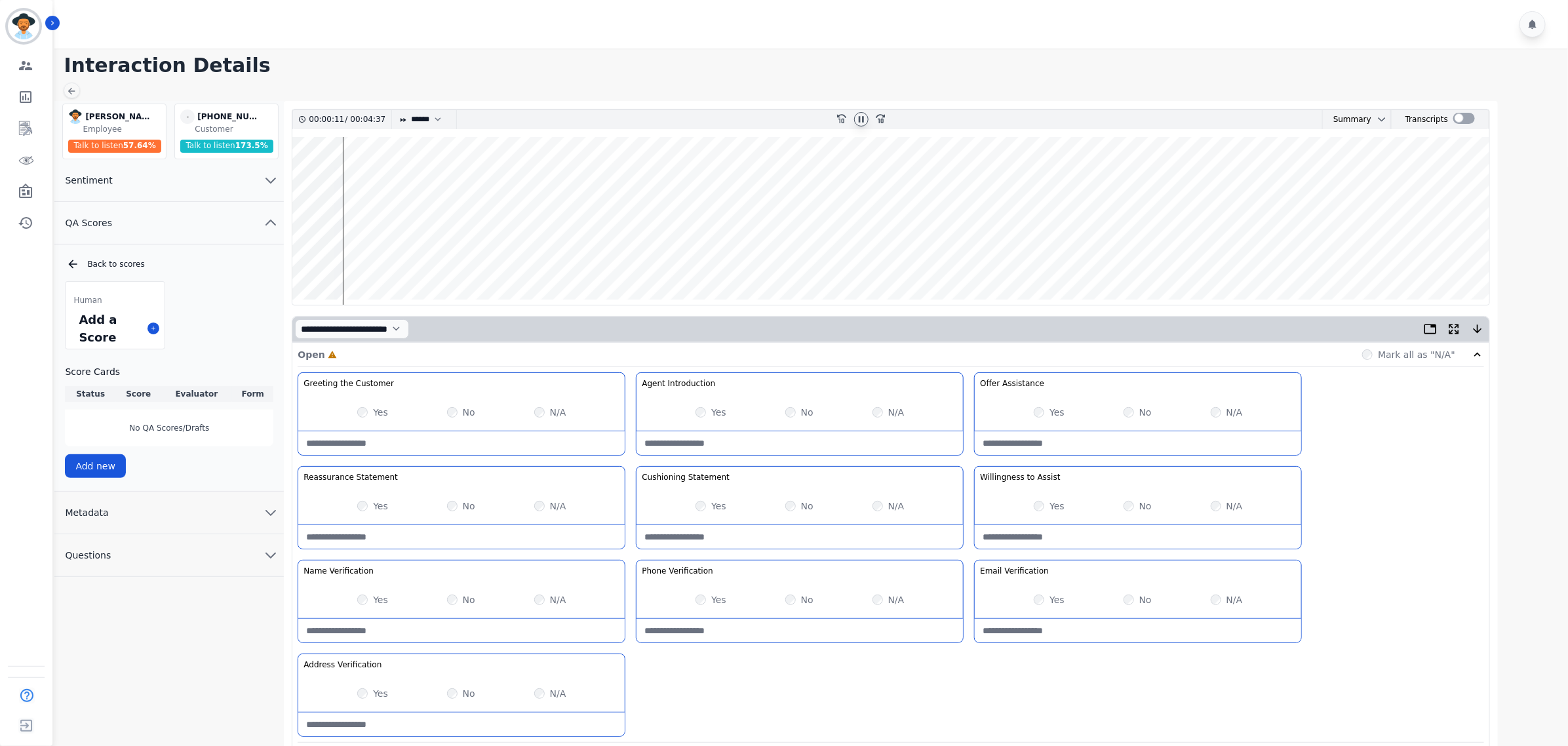
click at [368, 410] on div "Yes" at bounding box center [372, 412] width 31 height 13
click at [1034, 410] on div "Yes" at bounding box center [1049, 412] width 31 height 13
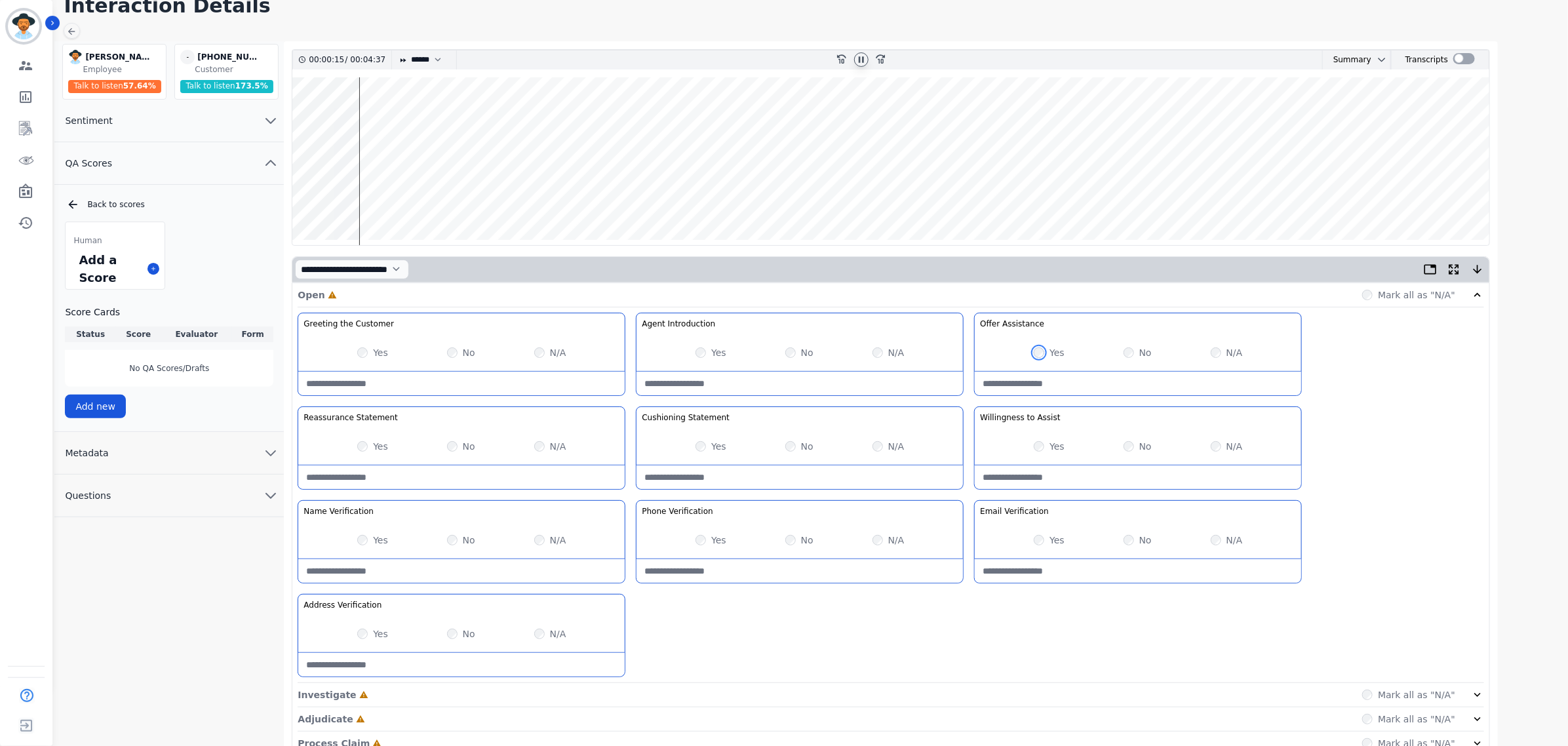
scroll to position [141, 0]
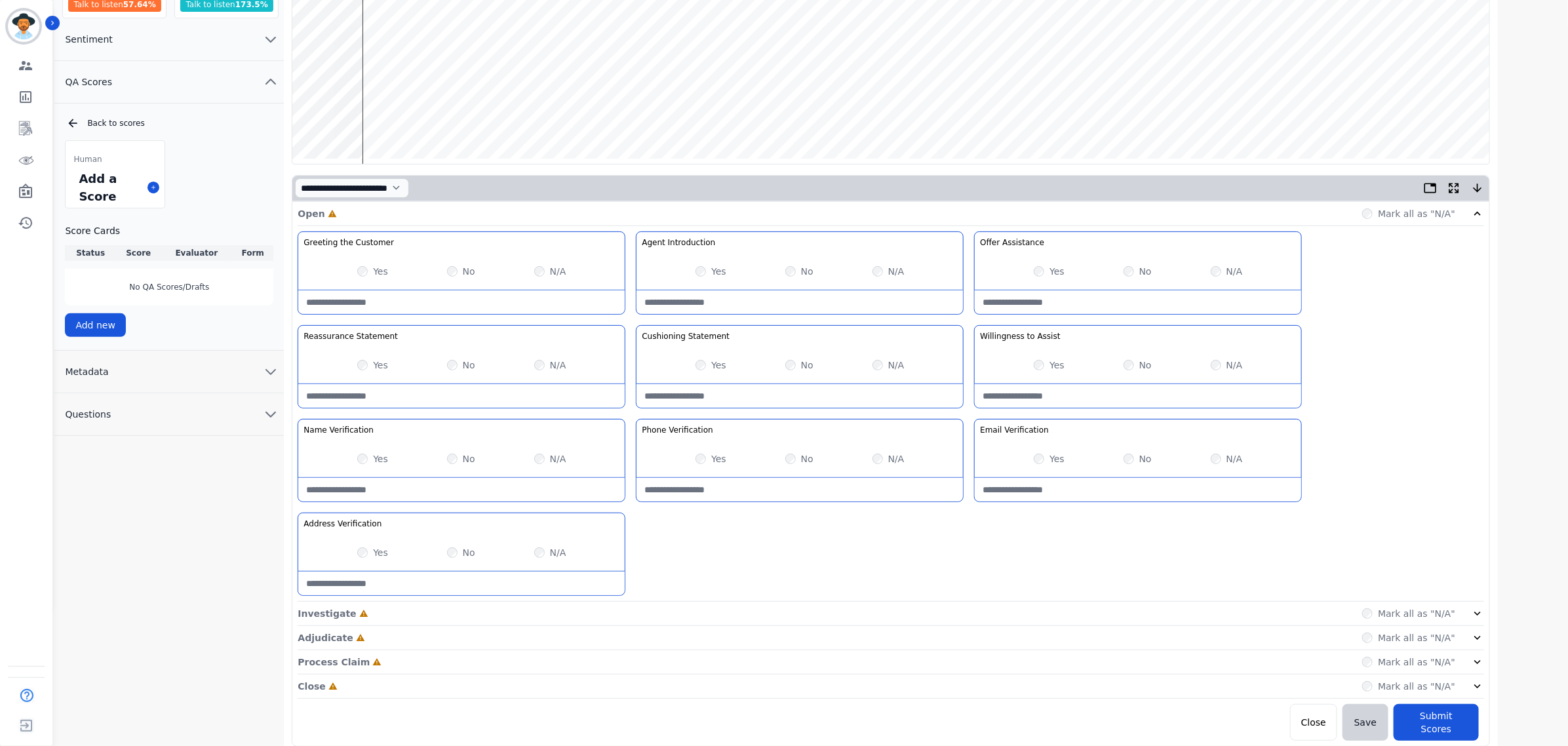
click at [1470, 620] on div "Mark all as "N/A"" at bounding box center [1422, 613] width 122 height 13
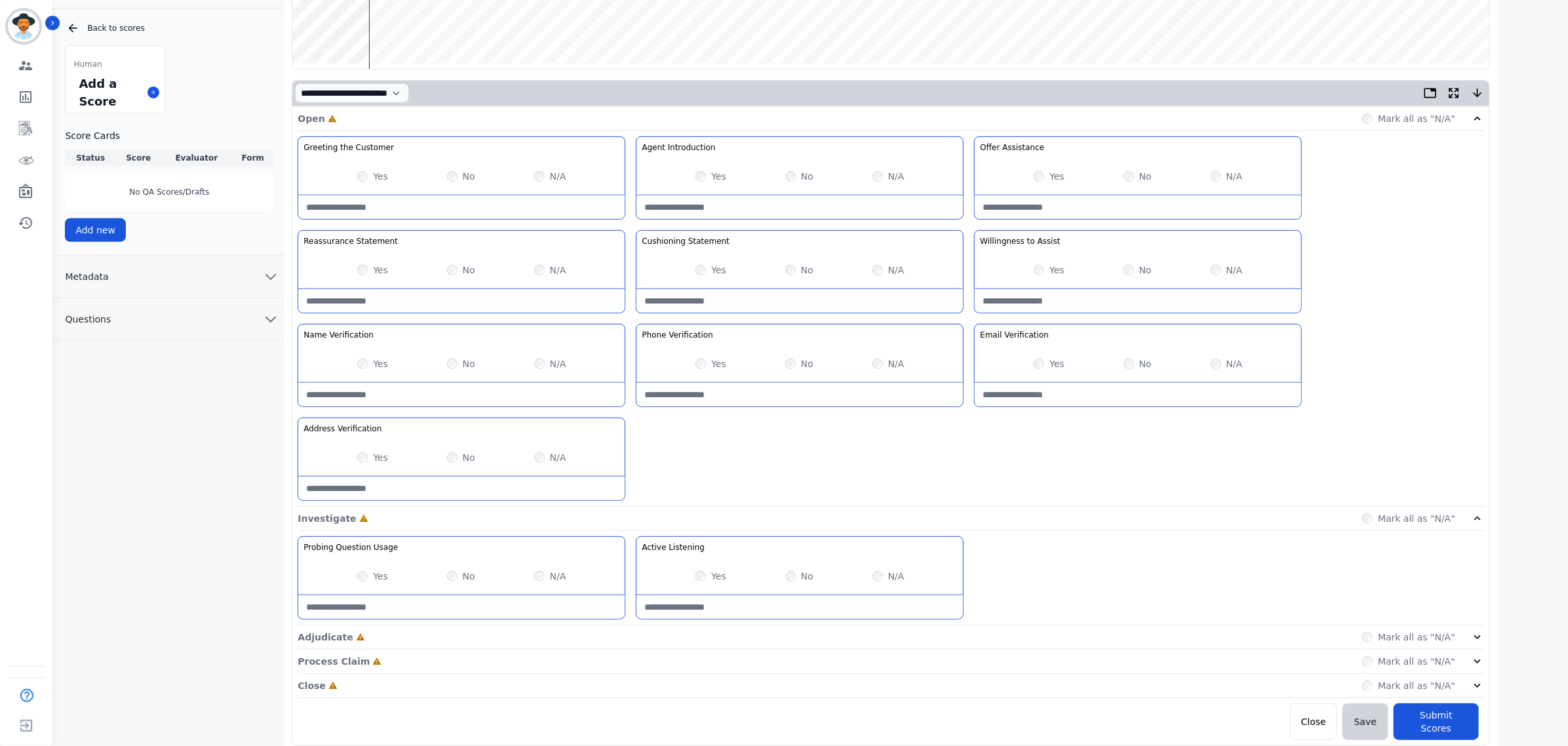
click at [1470, 643] on div "Mark all as "N/A"" at bounding box center [1422, 636] width 122 height 13
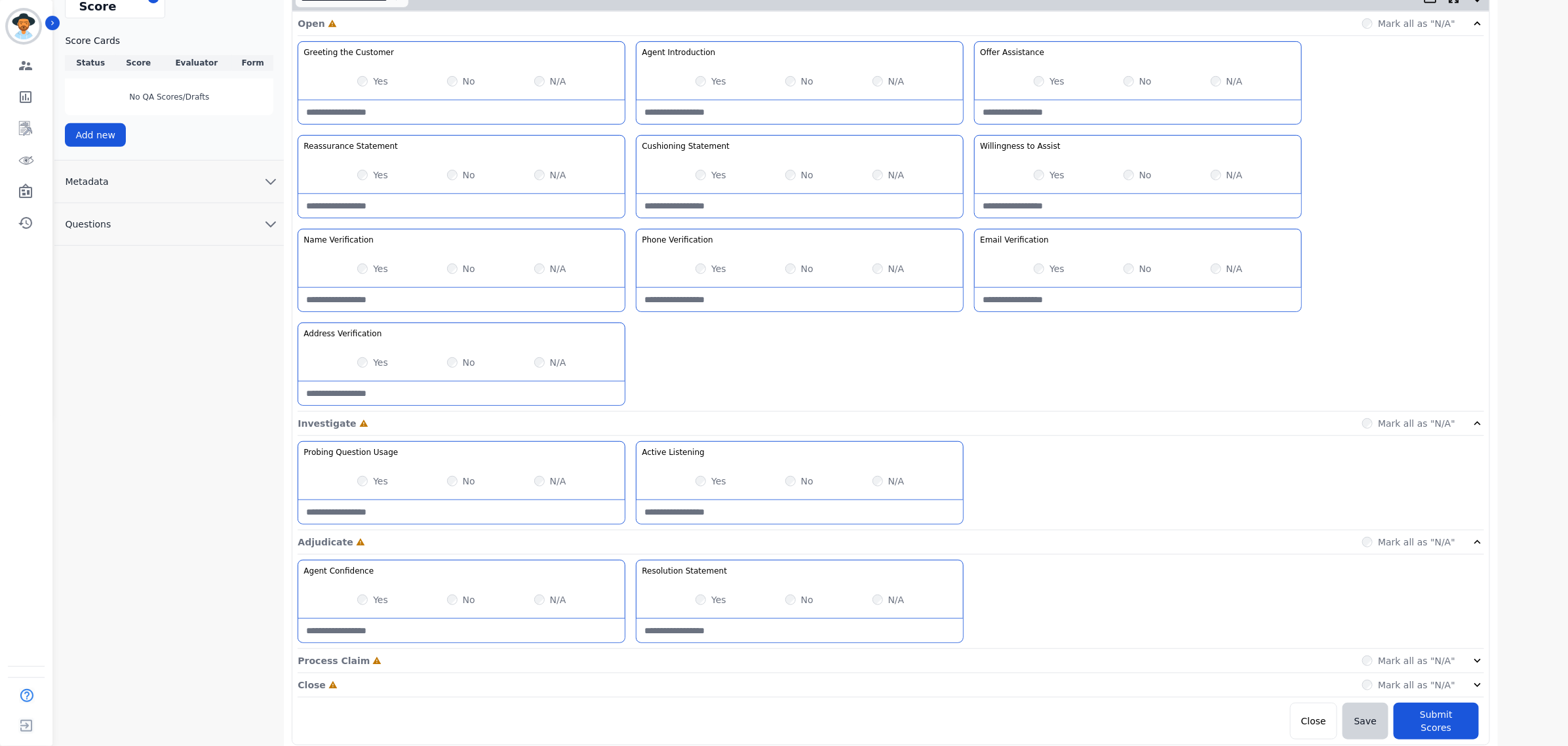
click at [1480, 655] on div "Process Claim Incomplete Mark all as "N/A"" at bounding box center [890, 661] width 1186 height 24
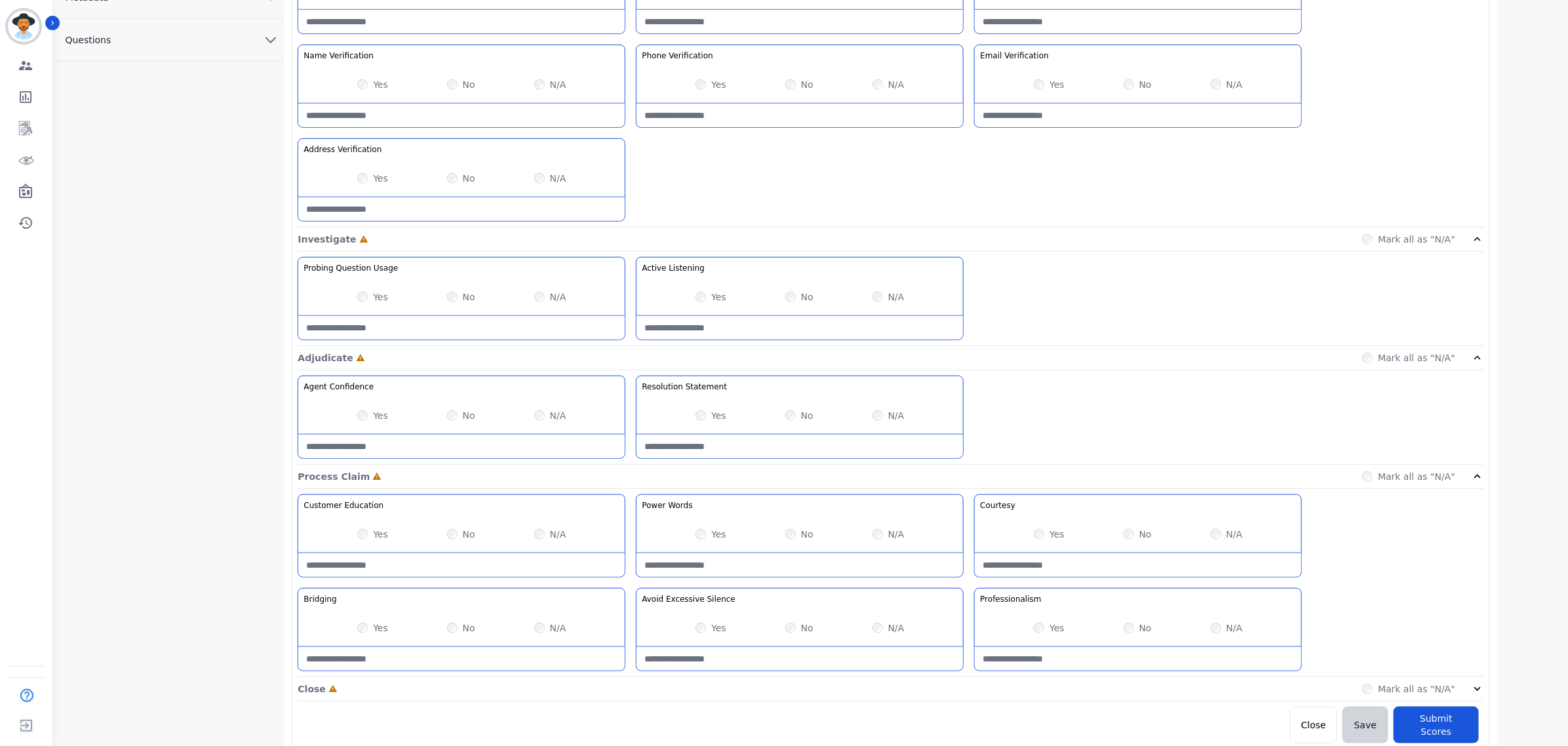
scroll to position [519, 0]
click at [1484, 685] on icon at bounding box center [1477, 684] width 13 height 13
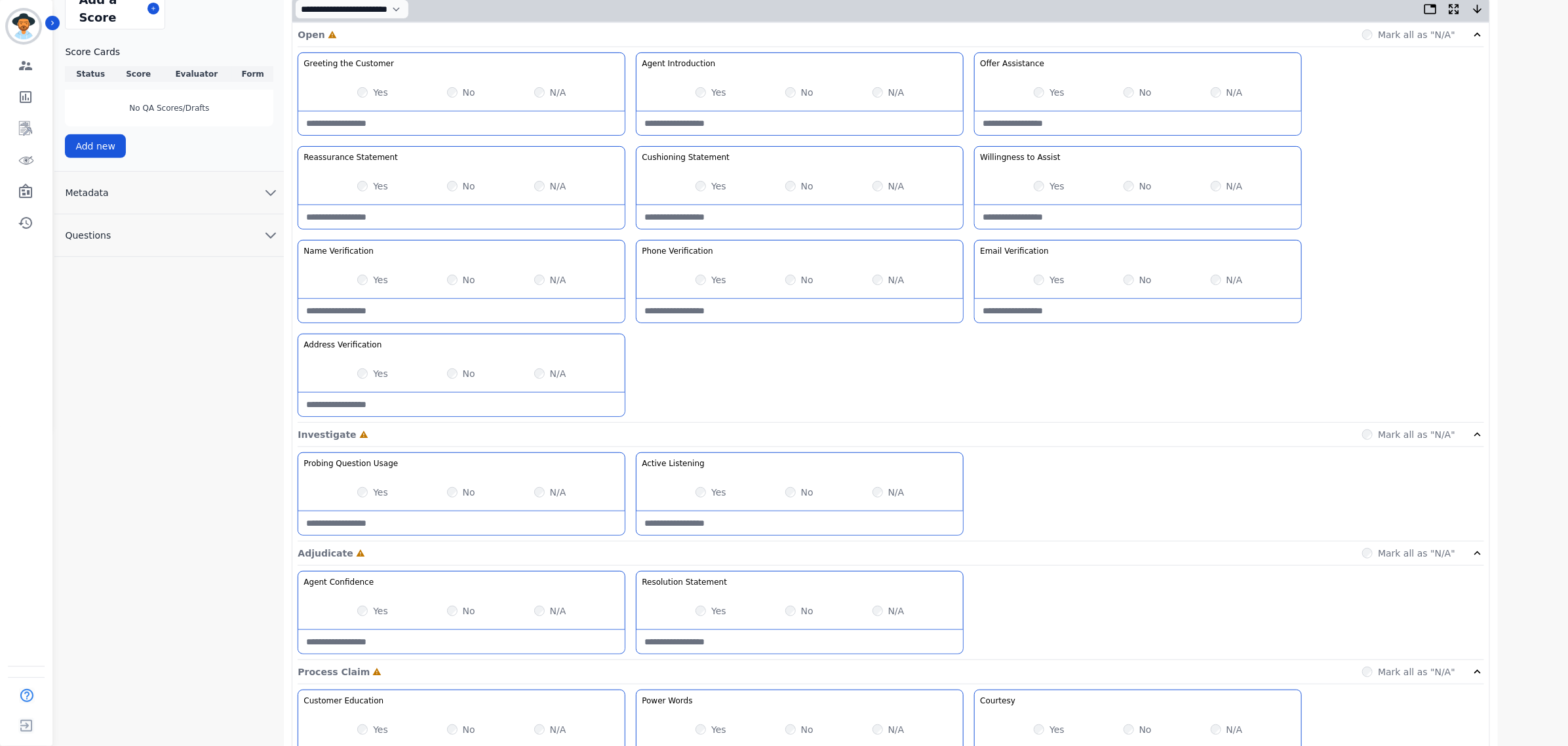
scroll to position [462, 0]
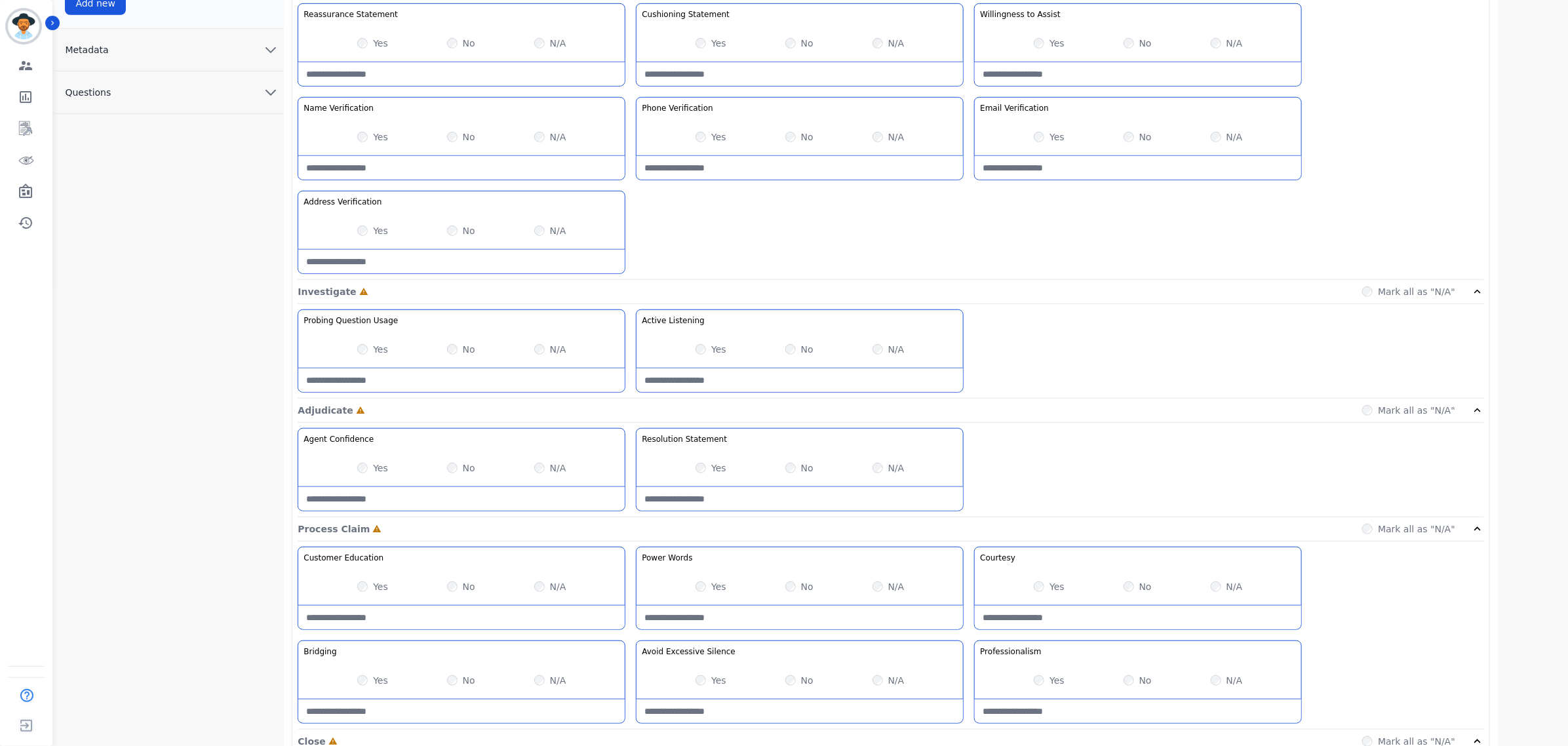
click at [707, 470] on div "Yes" at bounding box center [711, 467] width 31 height 13
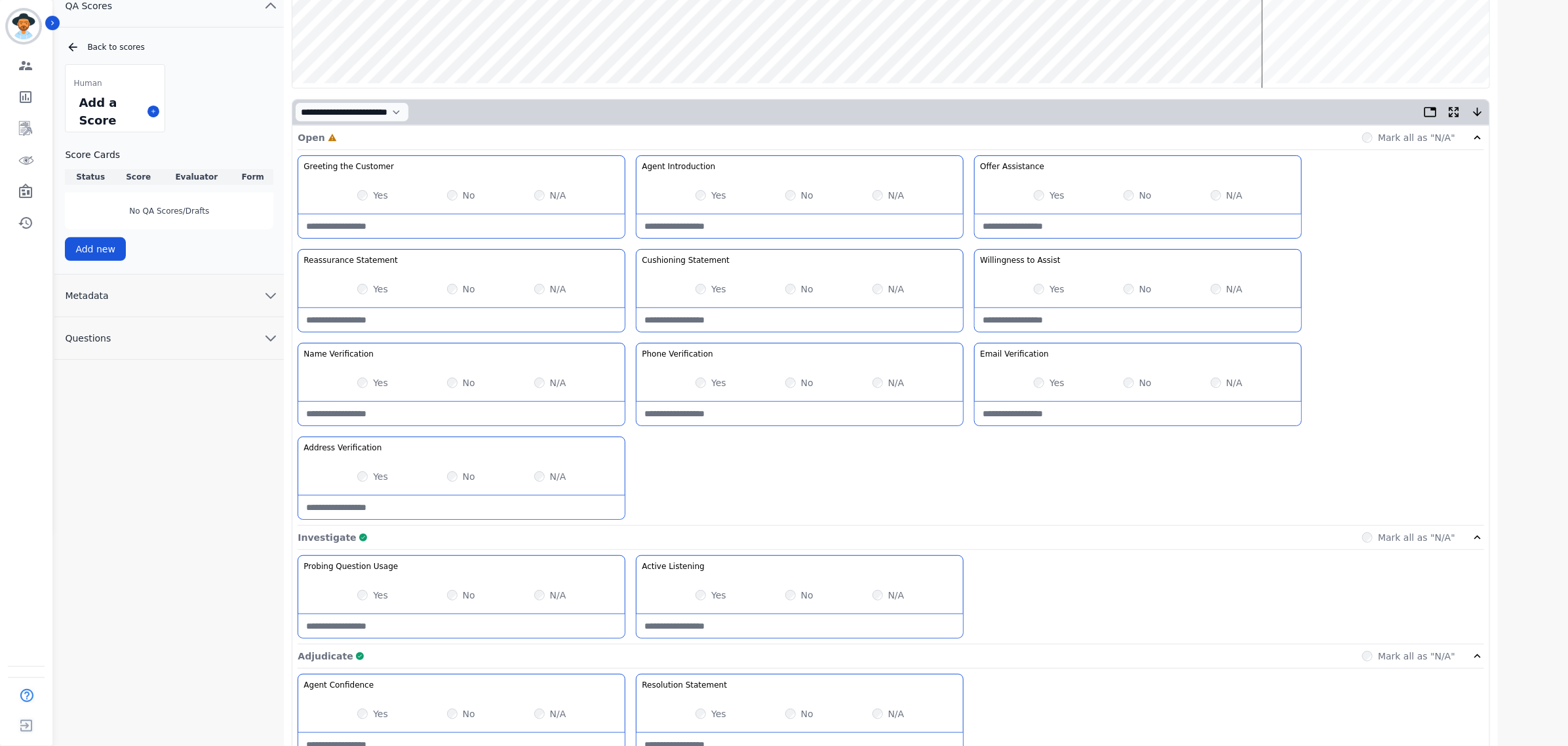
click at [1128, 378] on div "No" at bounding box center [1137, 382] width 28 height 13
click at [455, 482] on div "No" at bounding box center [460, 476] width 28 height 13
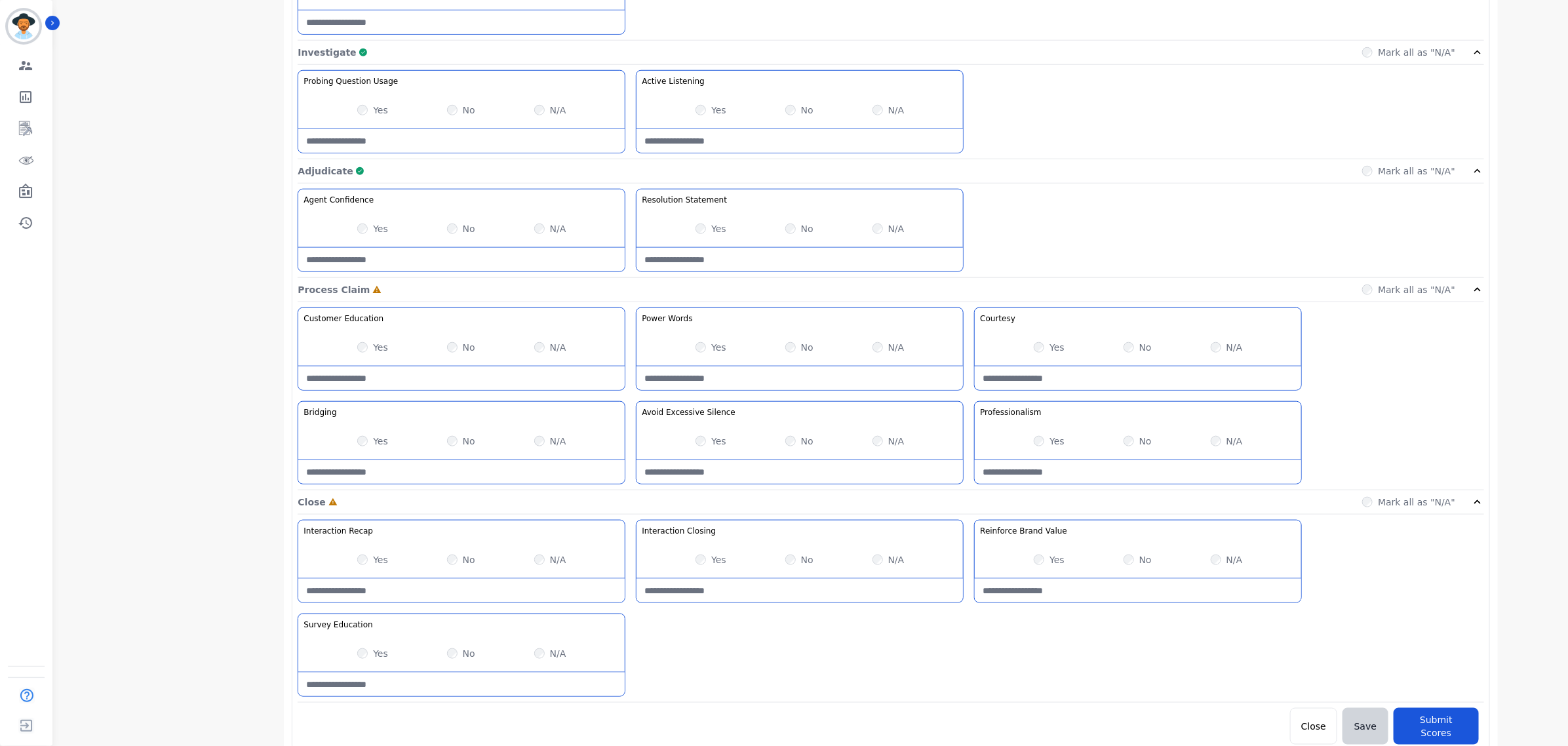
scroll to position [708, 0]
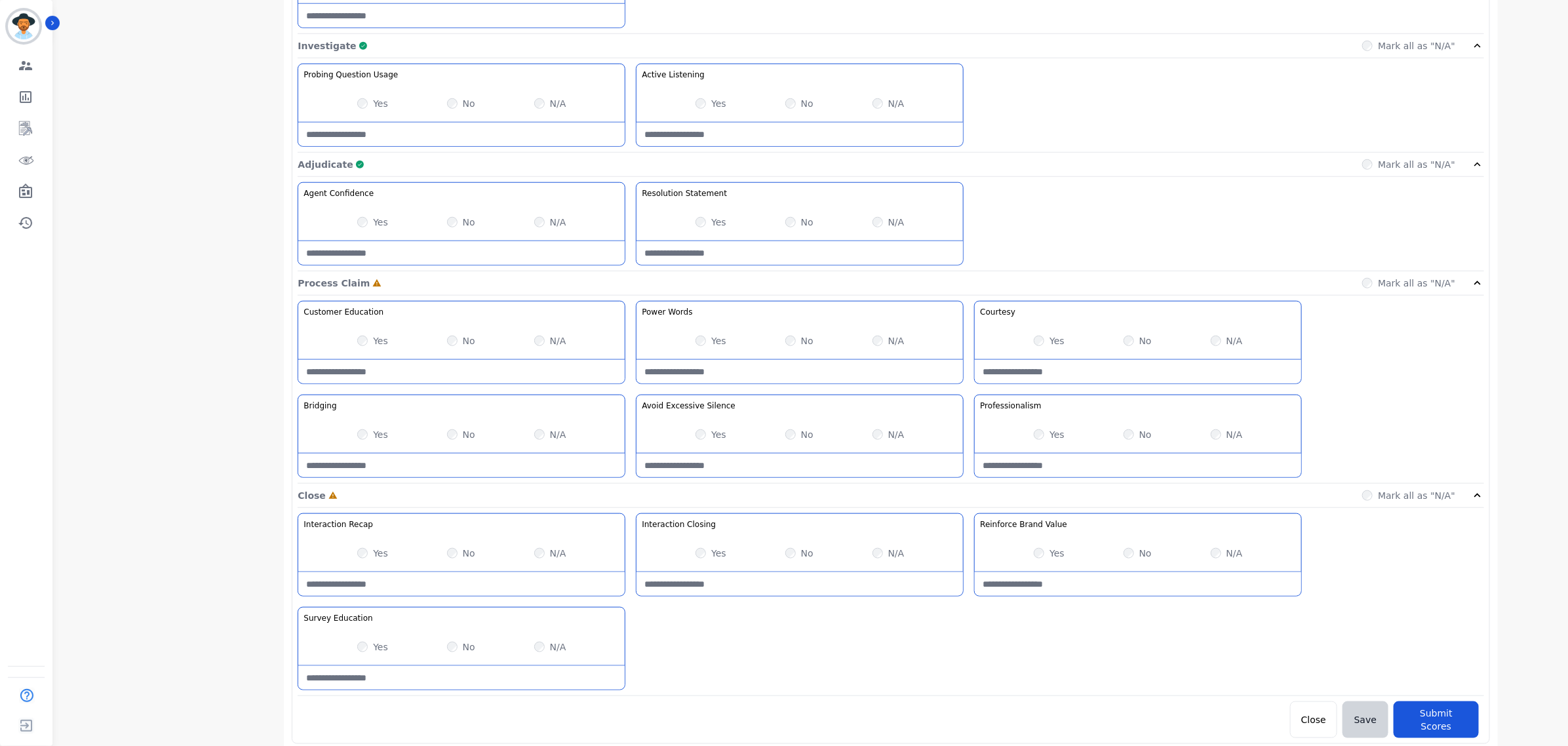
click at [1045, 437] on div "Yes" at bounding box center [1049, 434] width 31 height 13
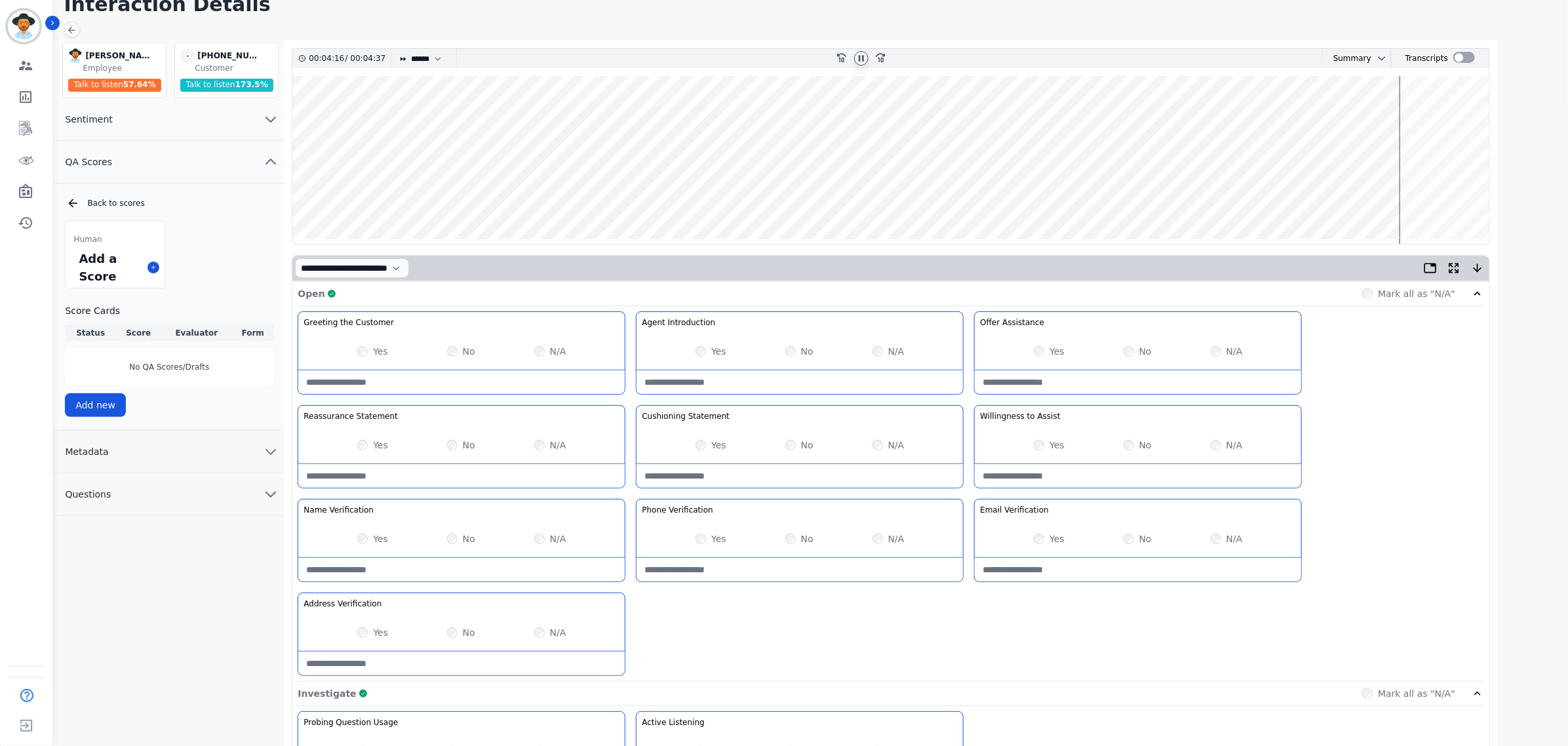
scroll to position [0, 0]
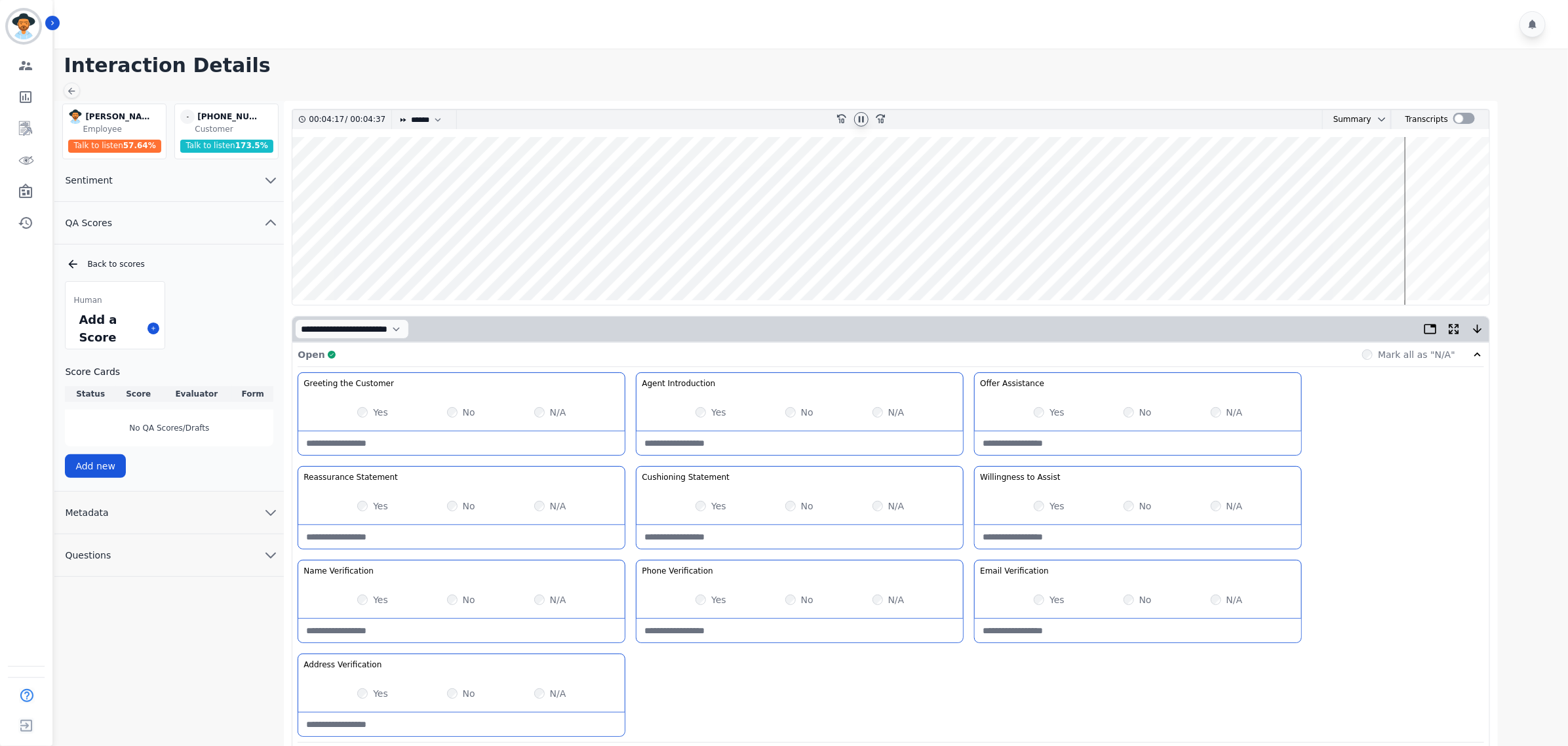
click at [1410, 182] on wave at bounding box center [891, 220] width 1197 height 168
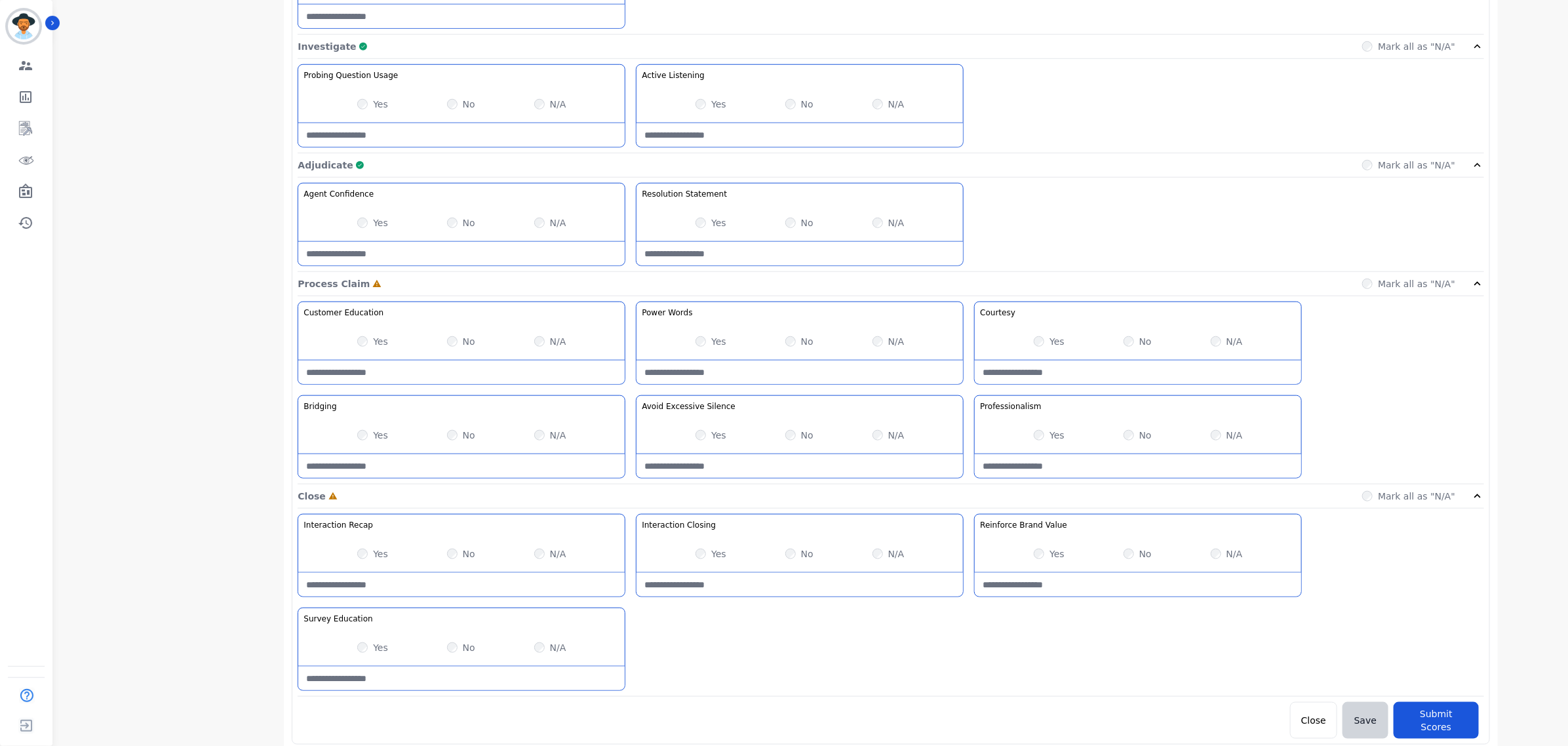
scroll to position [708, 0]
click at [696, 557] on div "Yes" at bounding box center [711, 553] width 31 height 13
click at [370, 345] on div "Yes" at bounding box center [372, 340] width 31 height 13
click at [790, 589] on Closing-note at bounding box center [799, 584] width 327 height 24
type Closing-note "**********"
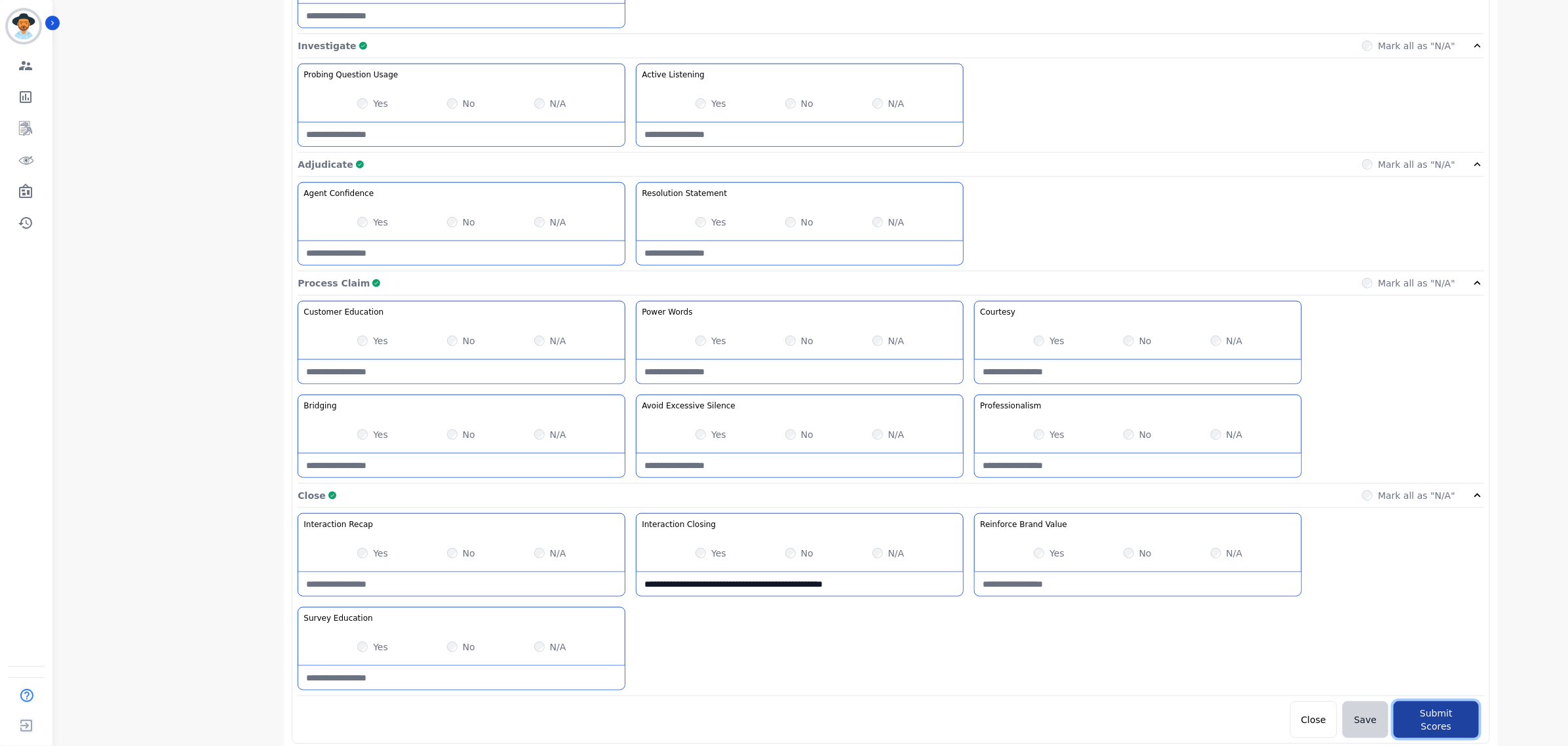
click at [1466, 721] on button "Submit Scores" at bounding box center [1436, 719] width 85 height 37
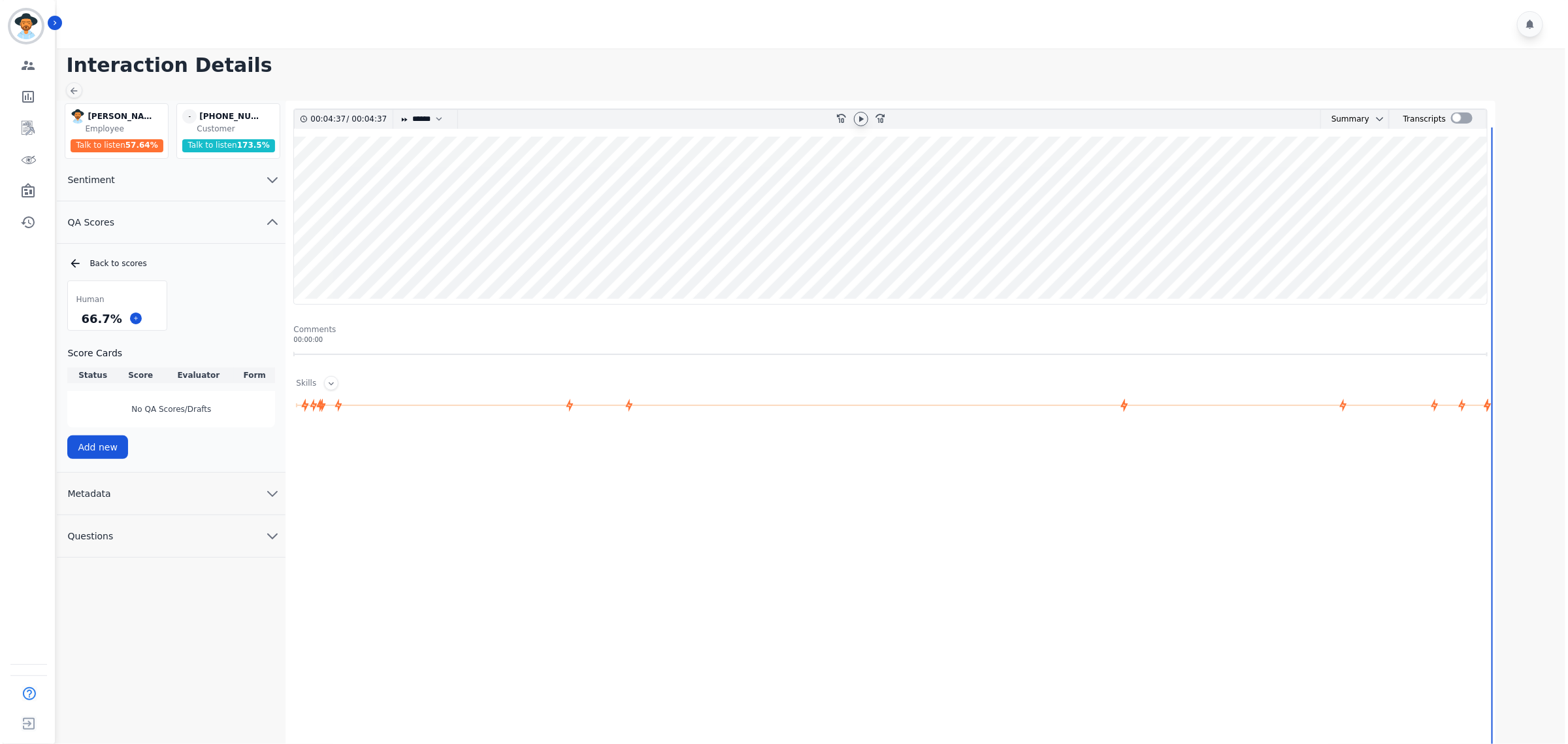
scroll to position [0, 0]
